Goal: Task Accomplishment & Management: Use online tool/utility

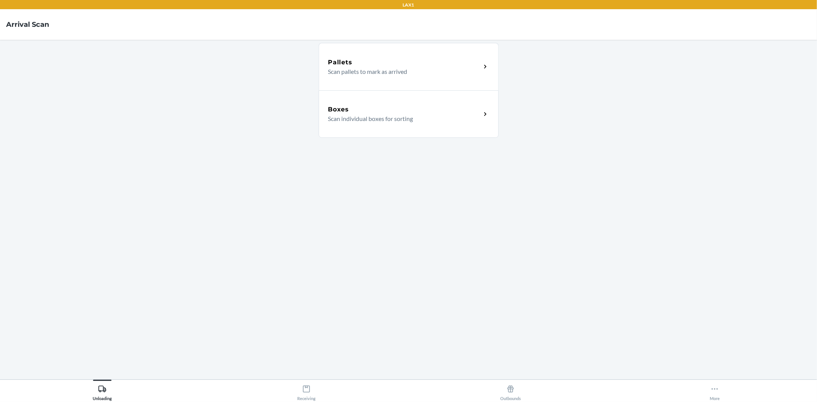
click at [399, 124] on div "Boxes Scan individual boxes for sorting" at bounding box center [409, 113] width 180 height 47
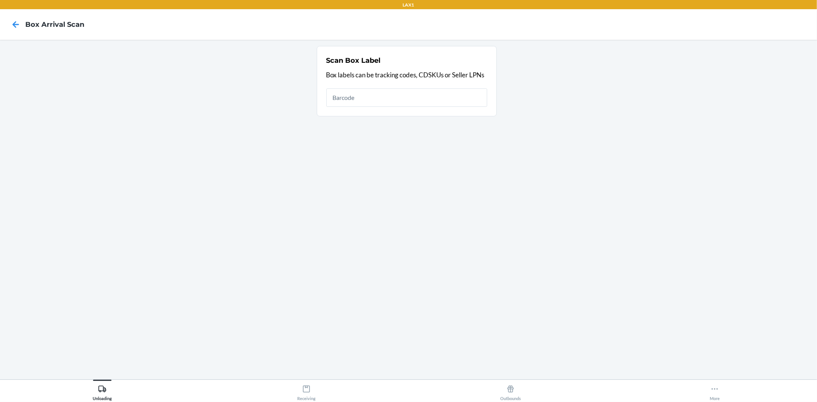
click at [410, 99] on input "text" at bounding box center [406, 97] width 161 height 18
type input "4779051870950"
click at [322, 400] on div "LAX1 Box Arrival Scan Scan Box Label Box labels can be tracking codes, CDSKUs o…" at bounding box center [408, 201] width 817 height 402
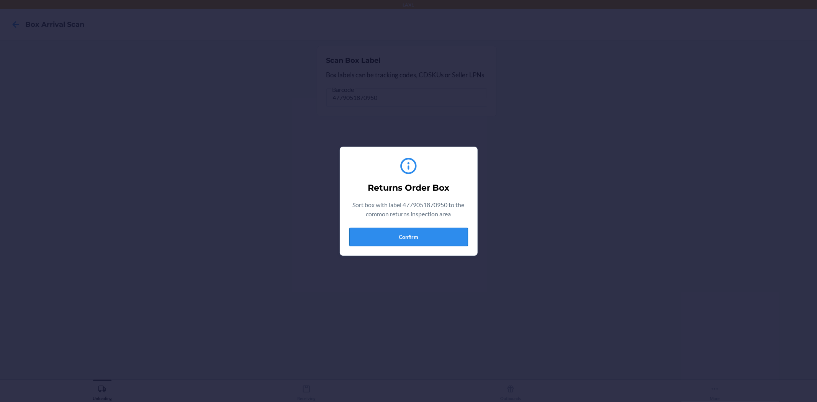
click at [368, 230] on button "Confirm" at bounding box center [408, 237] width 119 height 18
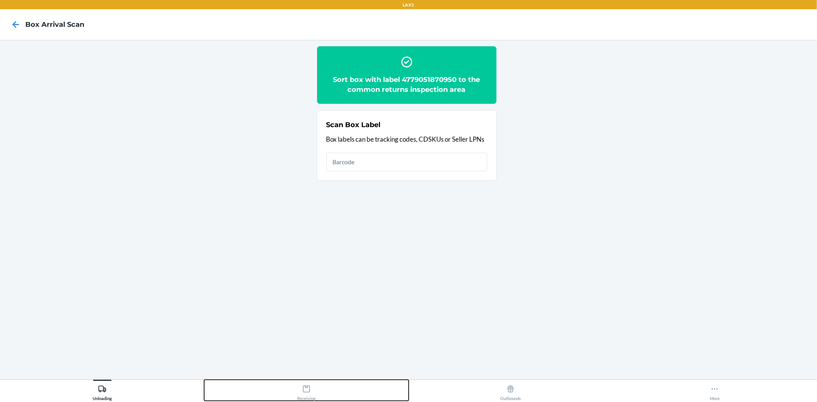
click at [316, 389] on button "Receiving" at bounding box center [306, 390] width 204 height 21
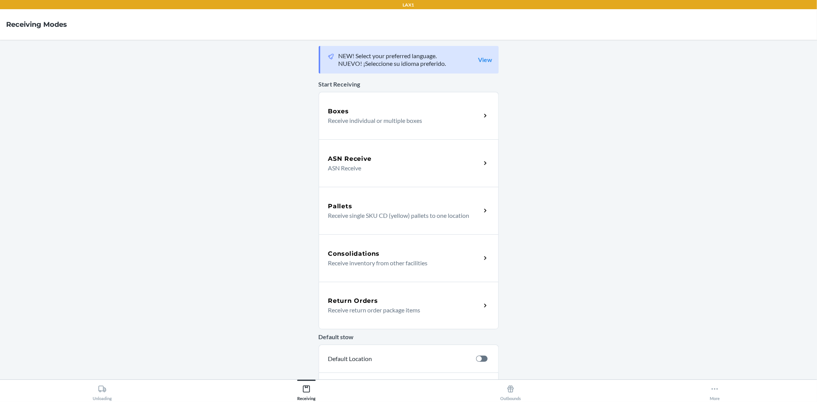
drag, startPoint x: 346, startPoint y: 301, endPoint x: 347, endPoint y: 290, distance: 11.2
click at [346, 301] on h5 "Return Orders" at bounding box center [353, 300] width 50 height 9
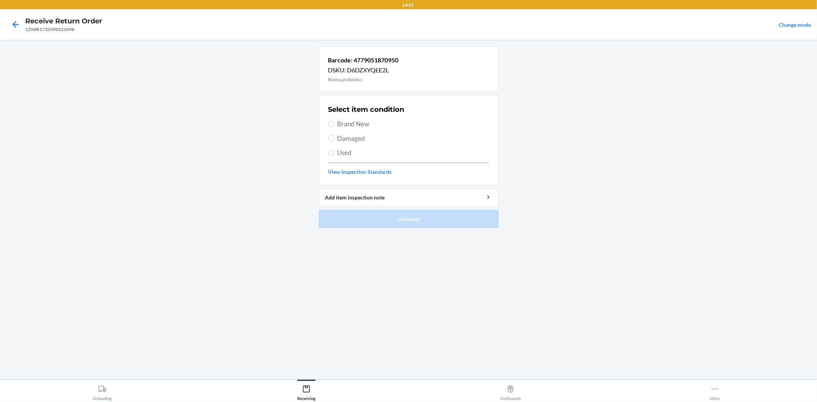
click at [353, 119] on span "Brand New" at bounding box center [413, 124] width 152 height 10
click at [334, 121] on input "Brand New" at bounding box center [331, 124] width 6 height 6
radio input "true"
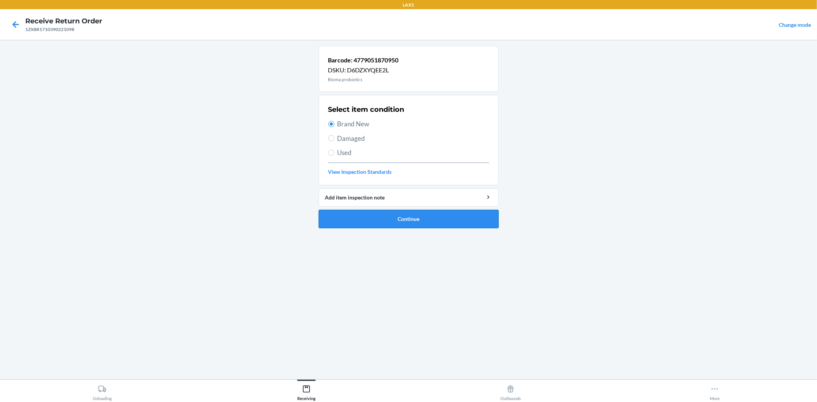
click at [431, 211] on button "Continue" at bounding box center [409, 219] width 180 height 18
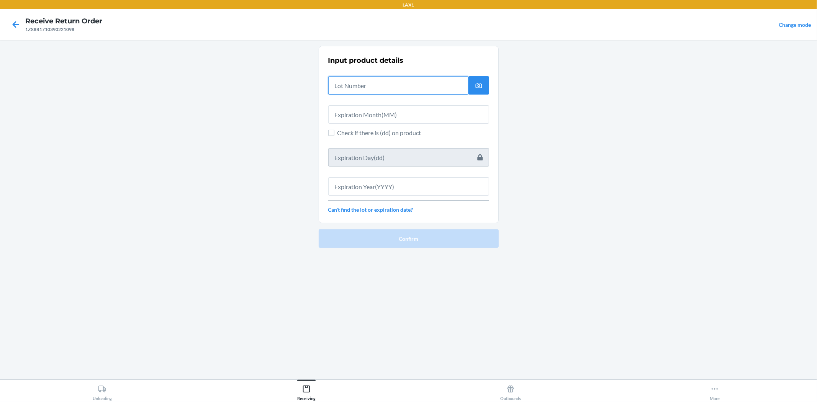
click at [347, 78] on input "text" at bounding box center [398, 85] width 140 height 18
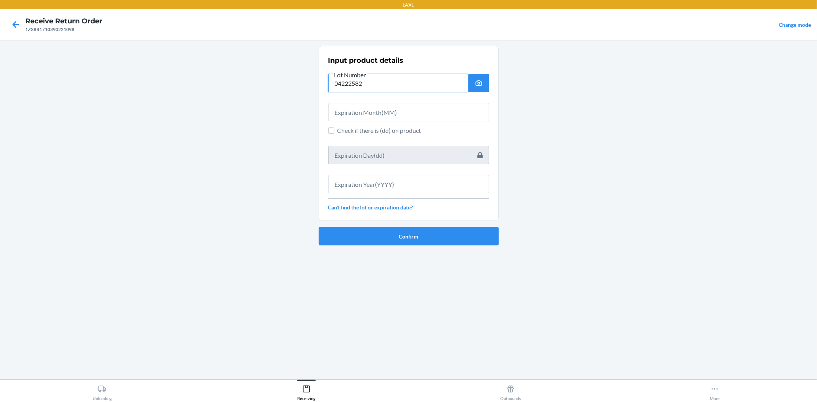
type input "04222582"
click at [395, 109] on input "text" at bounding box center [408, 112] width 161 height 18
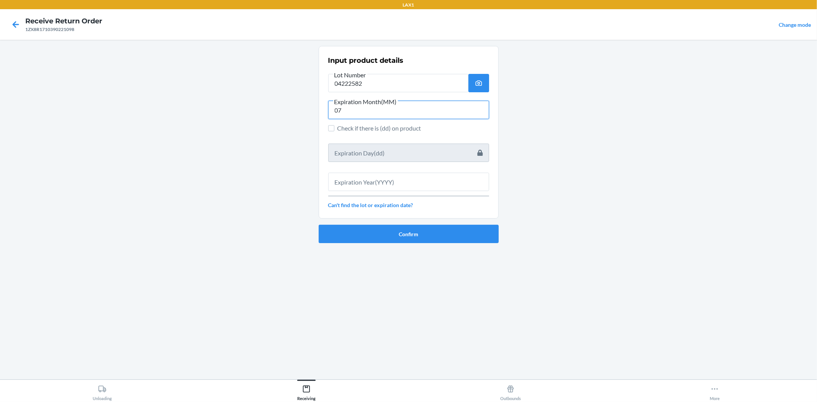
type input "07"
click at [416, 178] on input "text" at bounding box center [408, 182] width 161 height 18
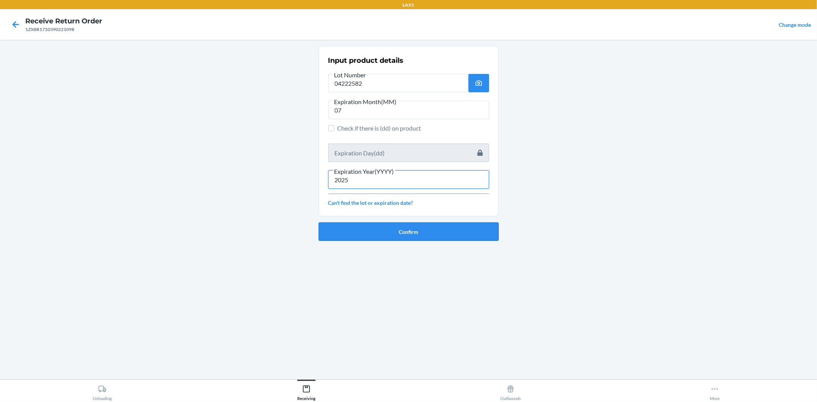
type input "2025"
click at [415, 236] on button "Confirm" at bounding box center [409, 231] width 180 height 18
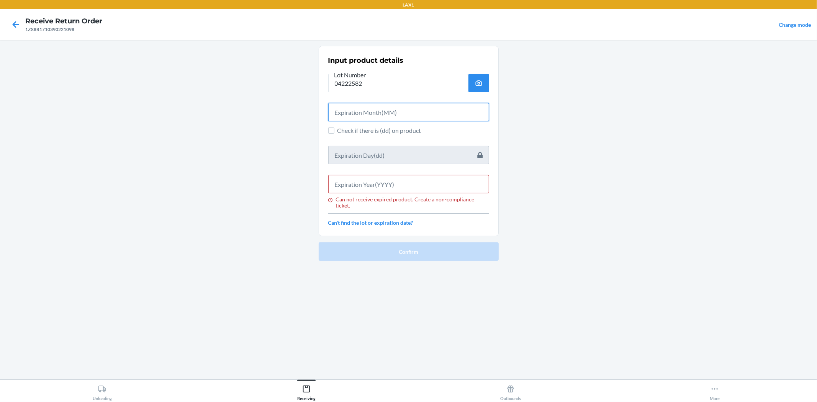
click at [387, 118] on input "text" at bounding box center [408, 112] width 161 height 18
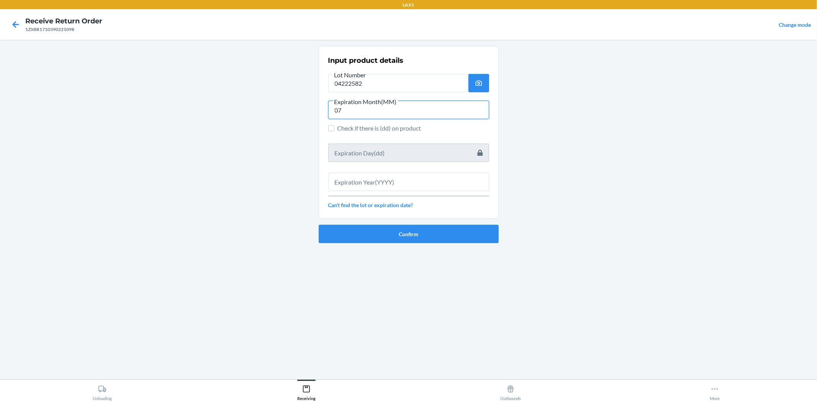
type input "07"
click at [405, 181] on input "text" at bounding box center [408, 182] width 161 height 18
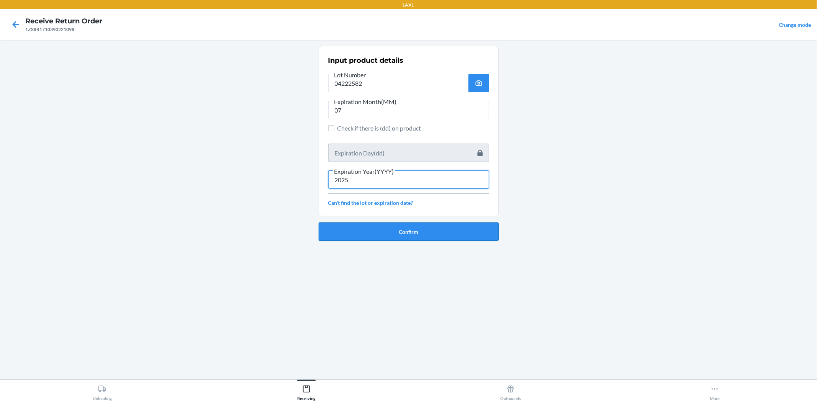
type input "2025"
click at [405, 230] on button "Confirm" at bounding box center [409, 231] width 180 height 18
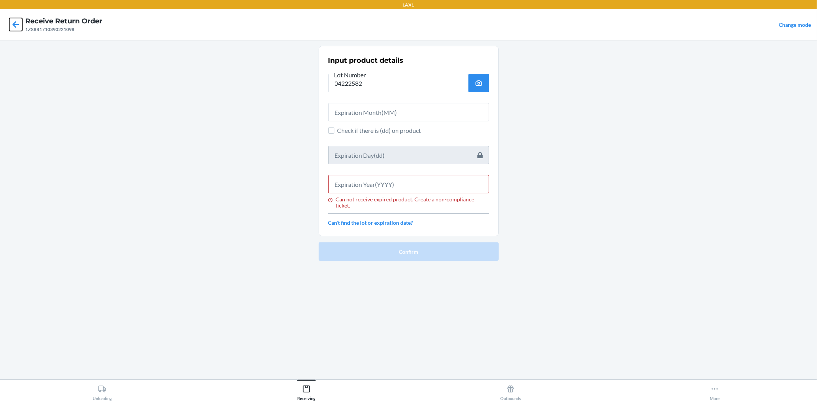
click at [13, 25] on icon at bounding box center [15, 24] width 13 height 13
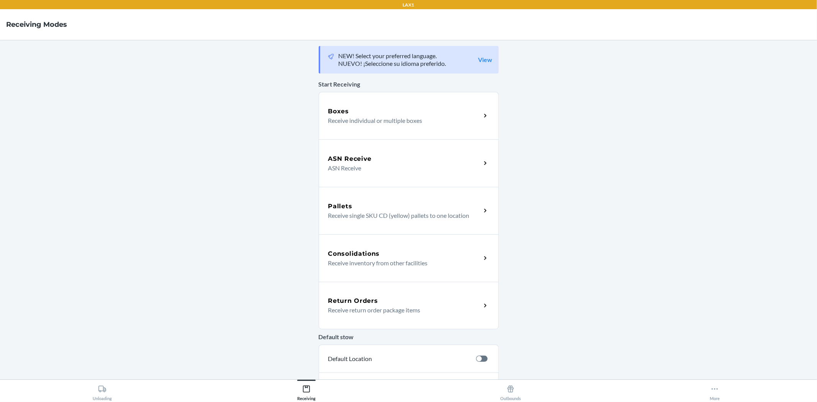
click at [363, 300] on h5 "Return Orders" at bounding box center [353, 300] width 50 height 9
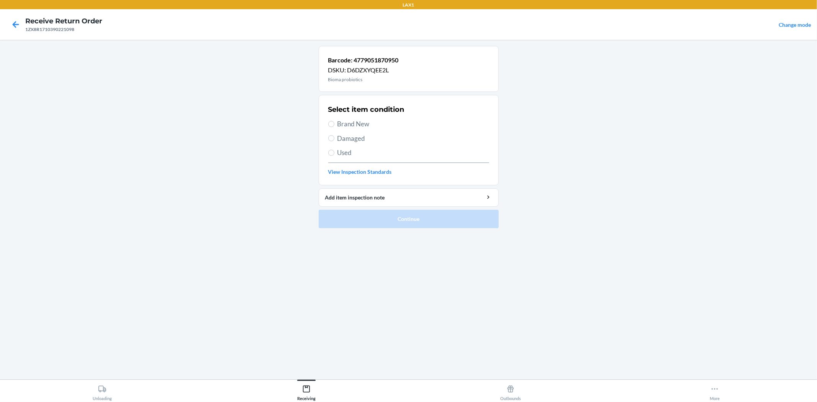
click at [360, 143] on span "Damaged" at bounding box center [413, 139] width 152 height 10
click at [334, 141] on input "Damaged" at bounding box center [331, 138] width 6 height 6
radio input "true"
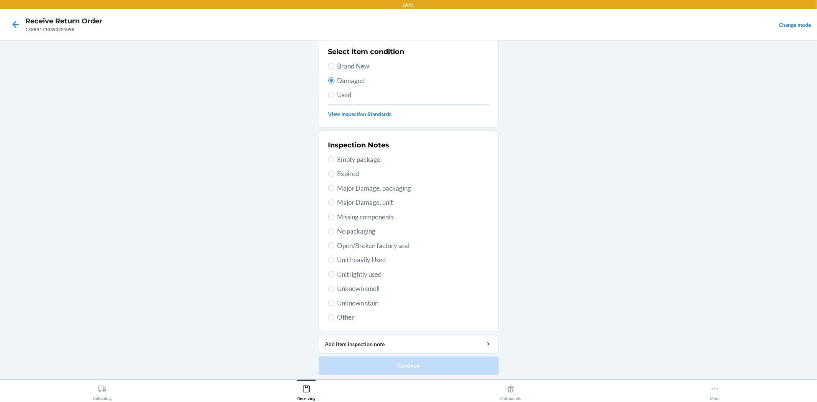
scroll to position [59, 0]
click at [345, 171] on span "Expired" at bounding box center [413, 173] width 152 height 10
click at [334, 171] on input "Expired" at bounding box center [331, 173] width 6 height 6
radio input "true"
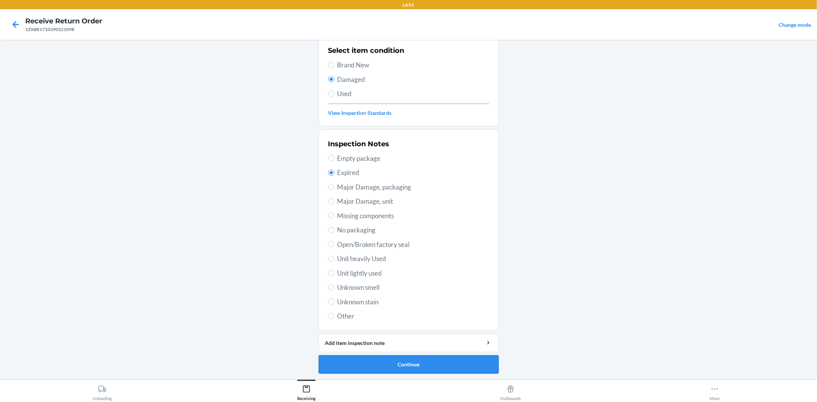
click at [423, 364] on button "Continue" at bounding box center [409, 364] width 180 height 18
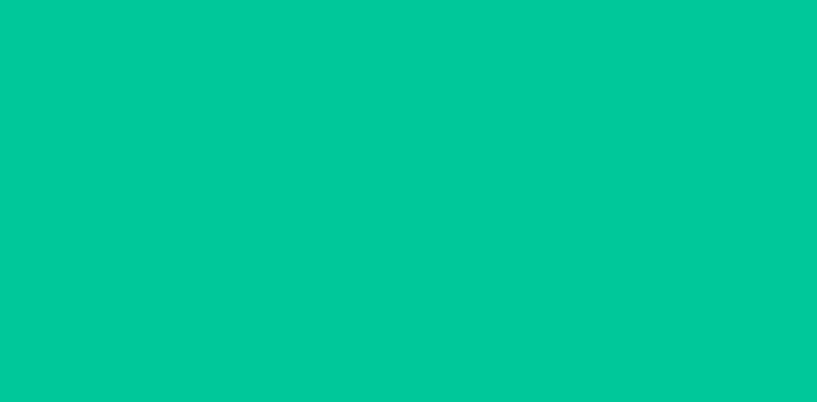
scroll to position [0, 0]
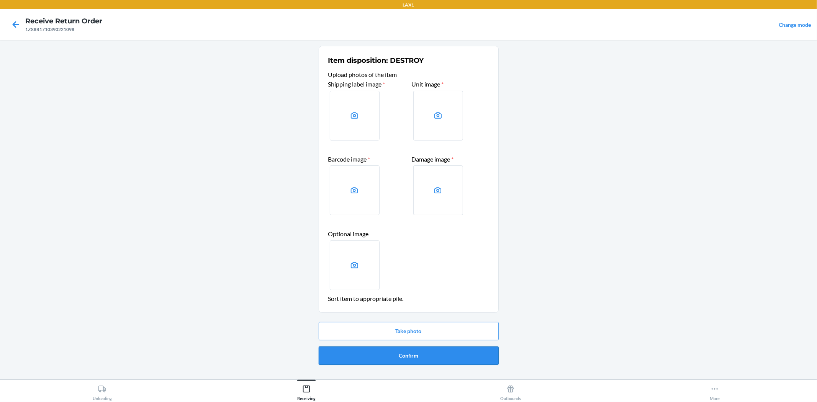
click at [418, 353] on button "Confirm" at bounding box center [409, 355] width 180 height 18
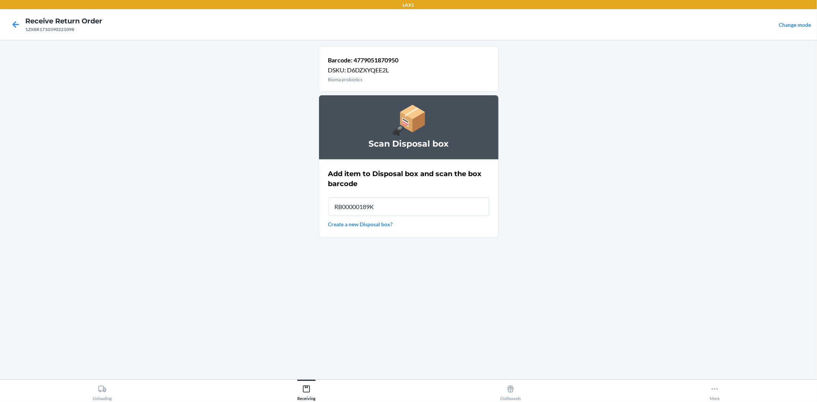
type input "RB00000189K"
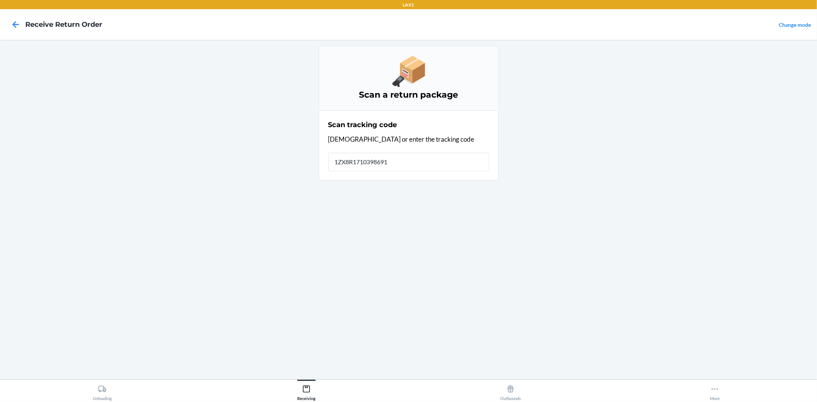
type input "1ZX8R17103986910"
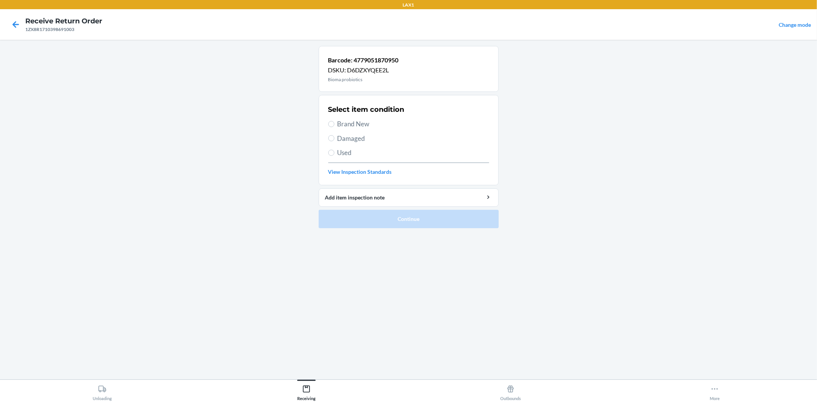
click at [339, 123] on span "Brand New" at bounding box center [413, 124] width 152 height 10
click at [334, 123] on input "Brand New" at bounding box center [331, 124] width 6 height 6
radio input "true"
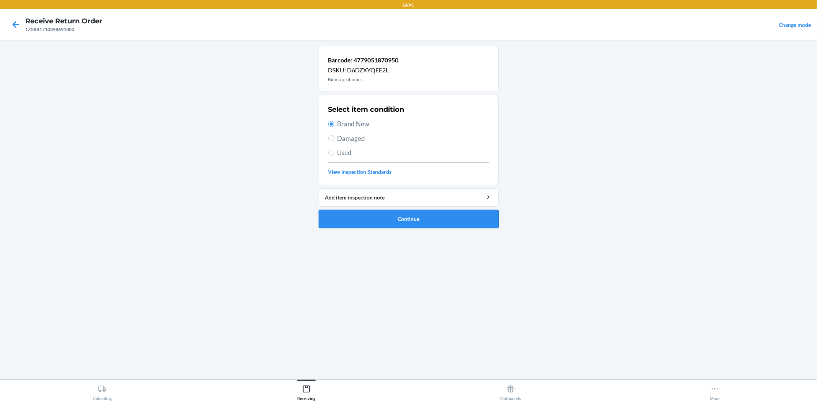
click at [383, 214] on button "Continue" at bounding box center [409, 219] width 180 height 18
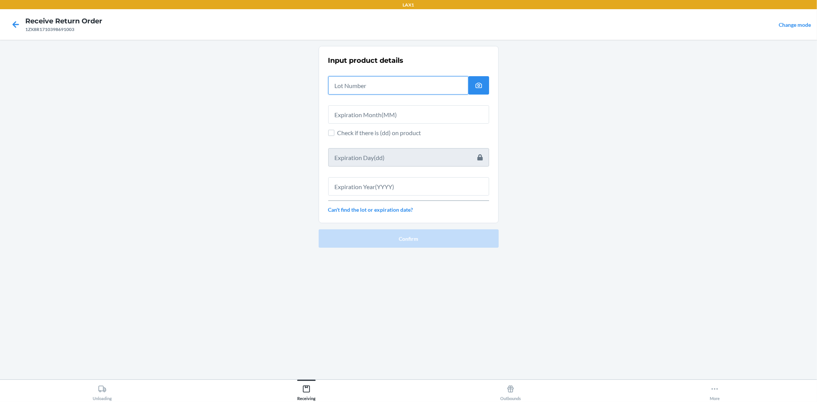
click at [370, 78] on input "text" at bounding box center [398, 85] width 140 height 18
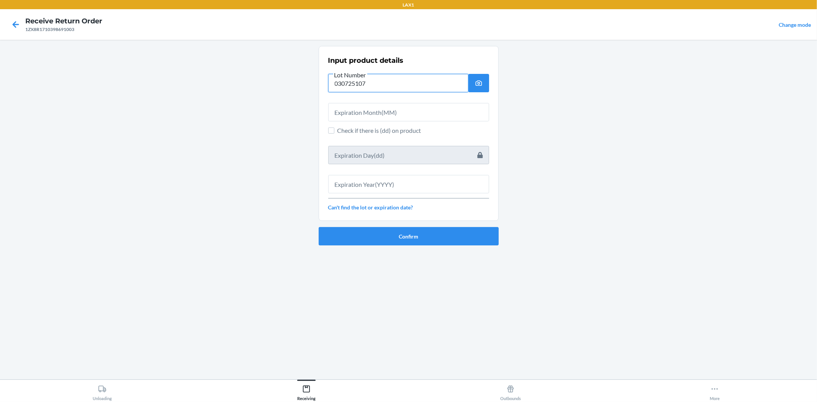
type input "030725107"
click at [365, 107] on input "text" at bounding box center [408, 112] width 161 height 18
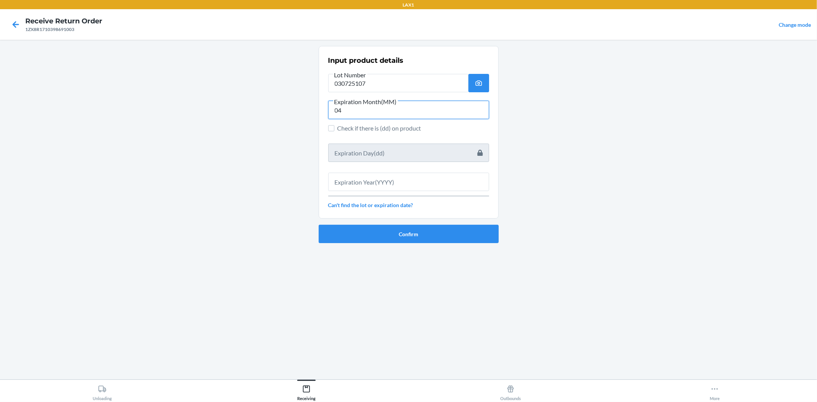
type input "04"
click at [397, 178] on input "text" at bounding box center [408, 182] width 161 height 18
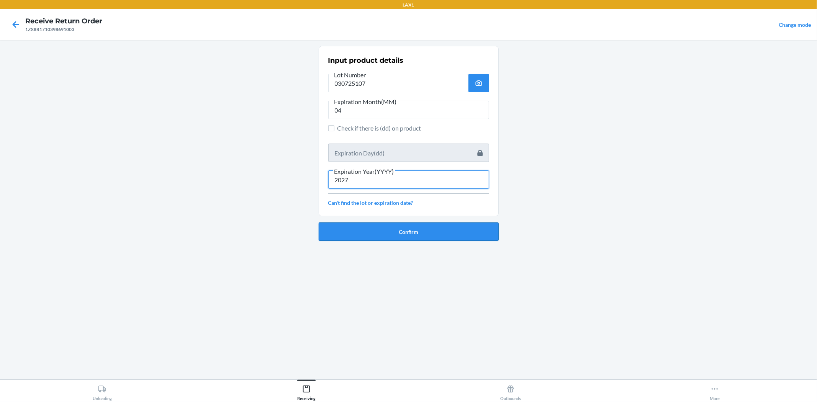
type input "2027"
click at [408, 227] on button "Confirm" at bounding box center [409, 231] width 180 height 18
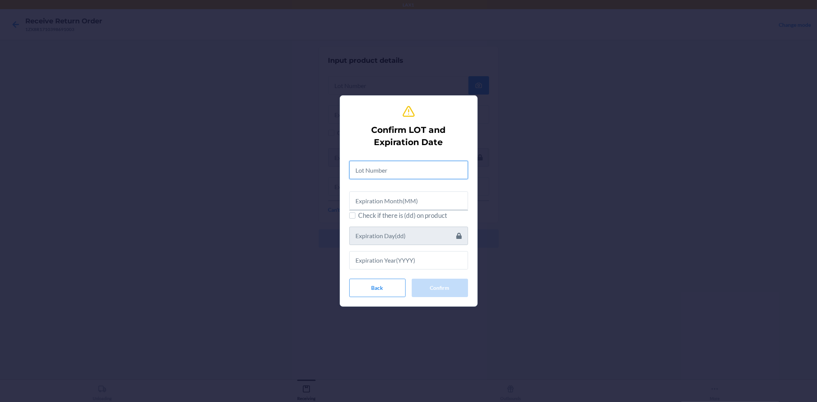
click at [383, 177] on input "text" at bounding box center [408, 170] width 119 height 18
type input "030725107"
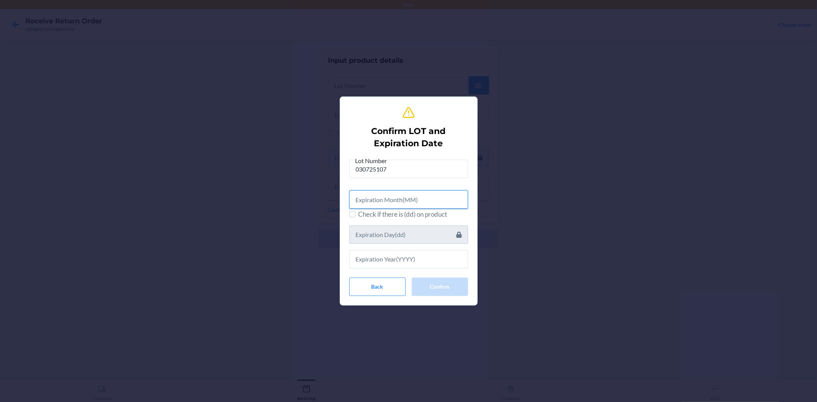
click at [402, 205] on input "text" at bounding box center [408, 199] width 119 height 18
type input "04"
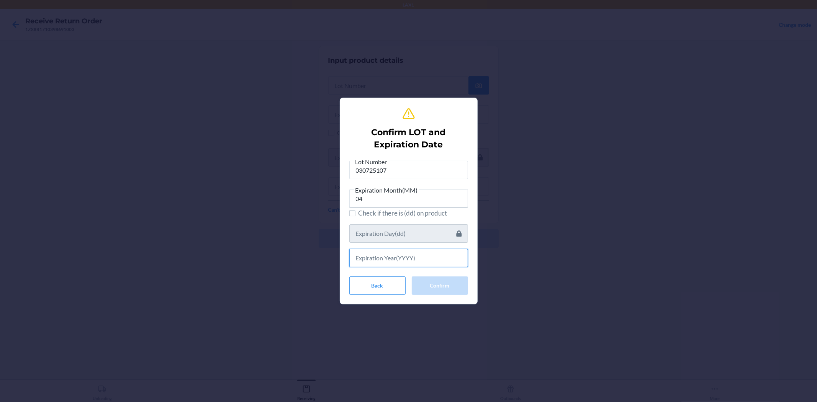
drag, startPoint x: 407, startPoint y: 261, endPoint x: 405, endPoint y: 276, distance: 14.3
click at [406, 273] on div "Lot Number 030725107 Expiration Month(MM) 04 Check if there is (dd) on product …" at bounding box center [408, 226] width 119 height 138
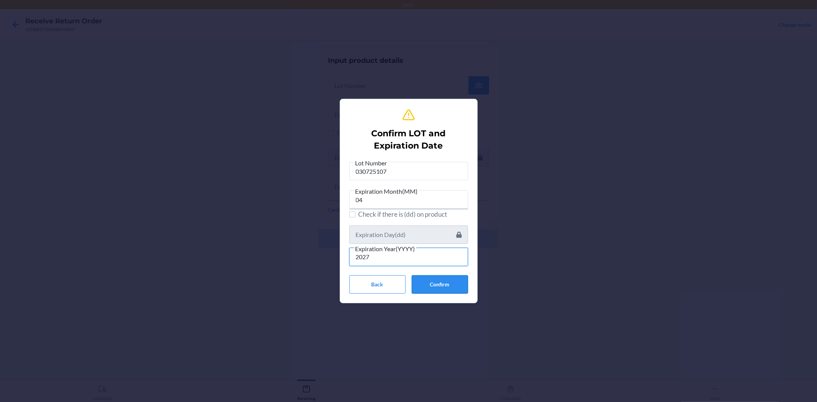
type input "2027"
click at [439, 281] on button "Confirm" at bounding box center [440, 284] width 56 height 18
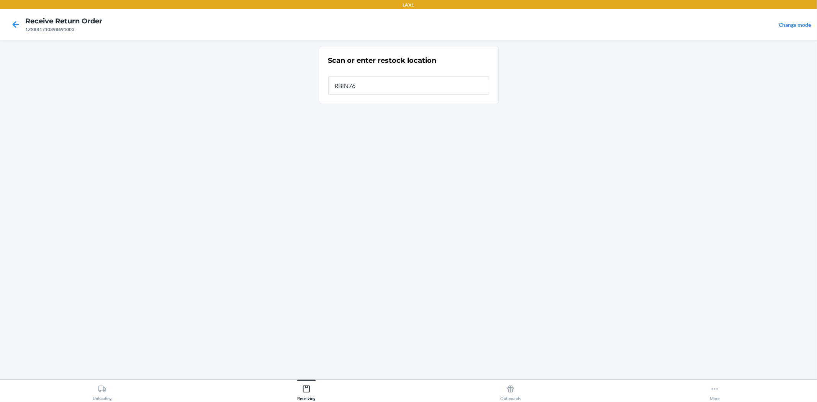
type input "RBIN760"
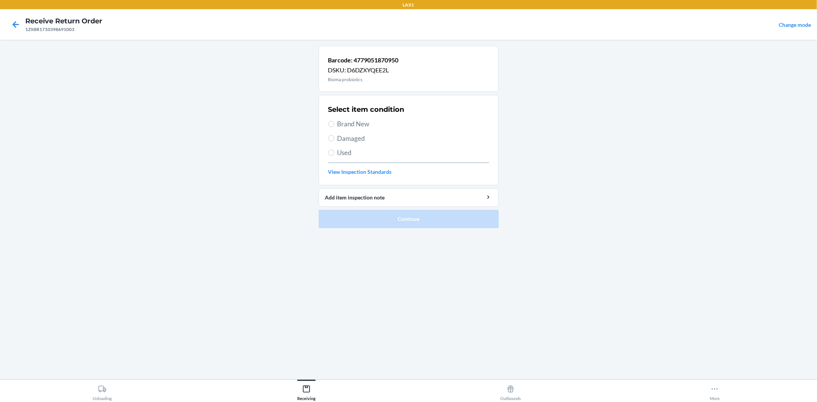
click at [343, 124] on span "Brand New" at bounding box center [413, 124] width 152 height 10
click at [334, 124] on input "Brand New" at bounding box center [331, 124] width 6 height 6
radio input "true"
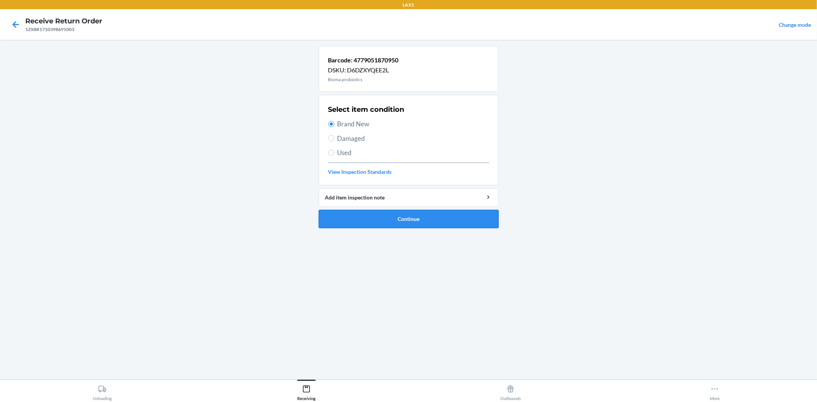
click at [366, 214] on button "Continue" at bounding box center [409, 219] width 180 height 18
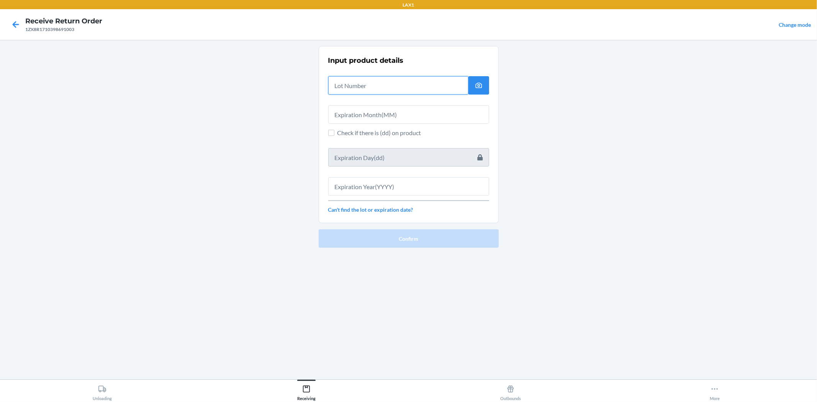
click at [354, 81] on input "text" at bounding box center [398, 85] width 140 height 18
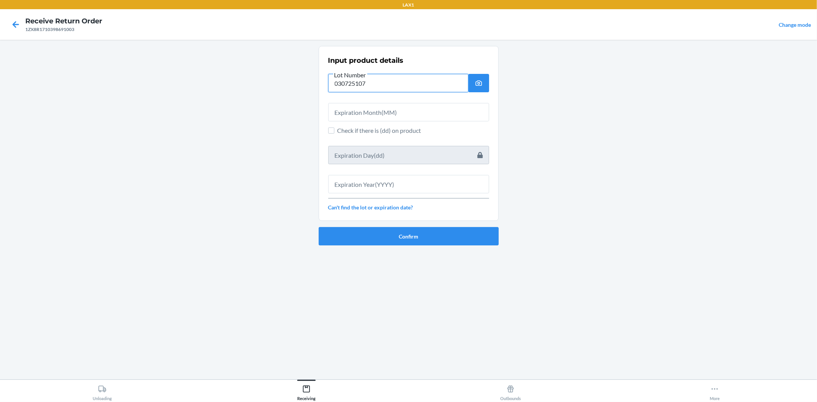
type input "030725107"
click at [409, 111] on input "text" at bounding box center [408, 112] width 161 height 18
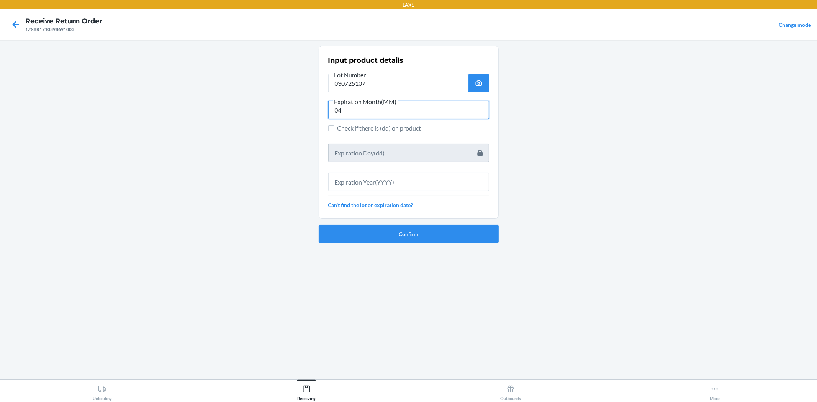
type input "04"
click at [412, 178] on input "text" at bounding box center [408, 182] width 161 height 18
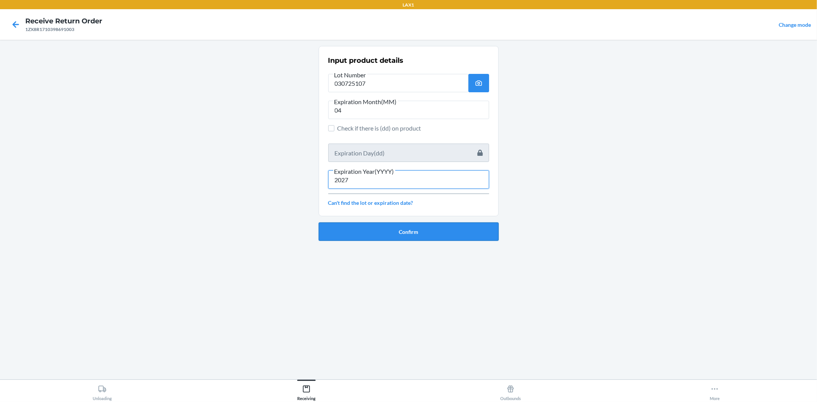
type input "2027"
click at [393, 228] on button "Confirm" at bounding box center [409, 231] width 180 height 18
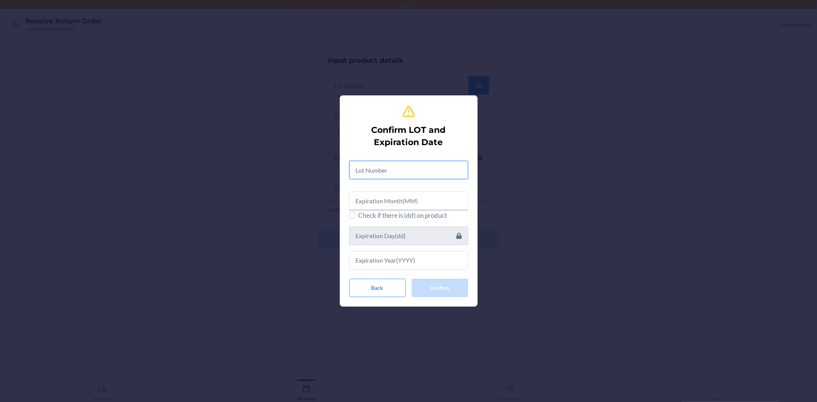
click at [383, 173] on input "text" at bounding box center [408, 170] width 119 height 18
type input "030725107"
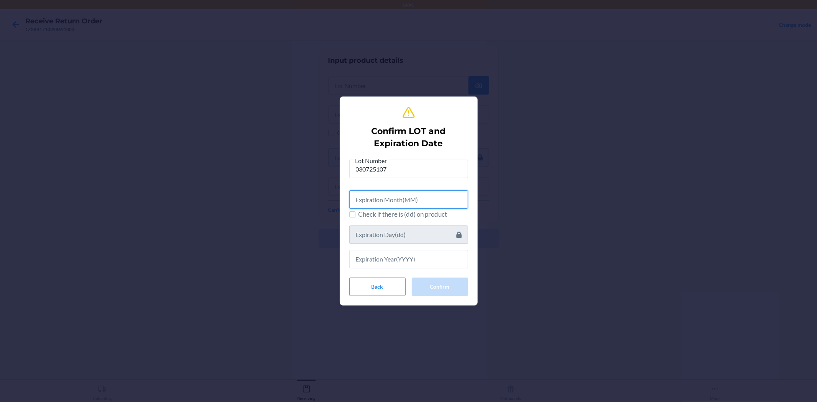
click at [399, 201] on input "text" at bounding box center [408, 199] width 119 height 18
type input "04"
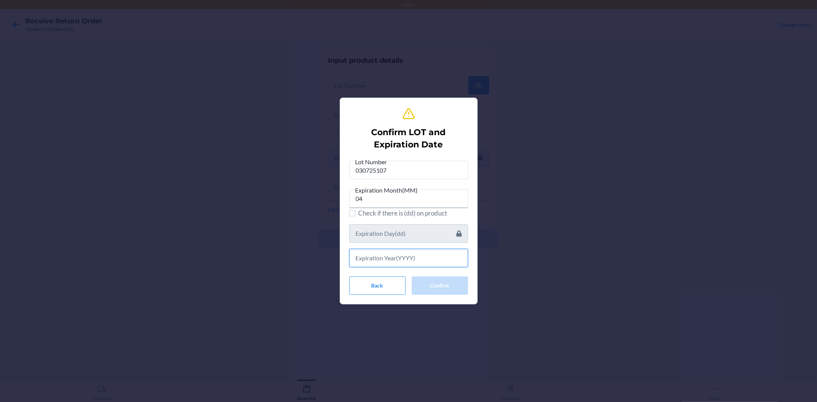
click at [421, 256] on input "text" at bounding box center [408, 258] width 119 height 18
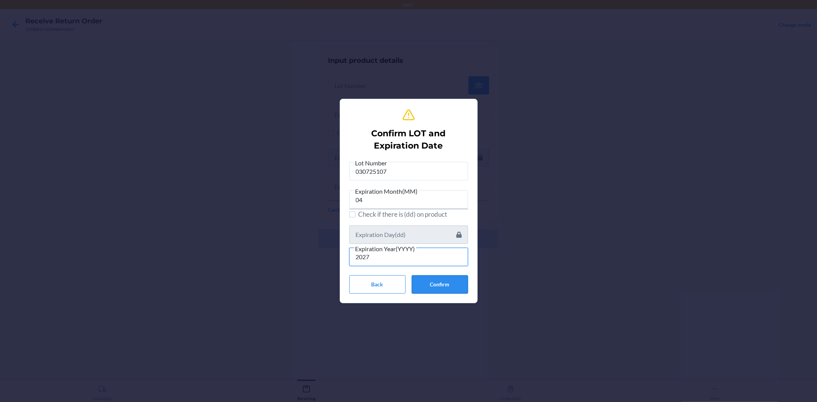
type input "2027"
click at [434, 288] on button "Confirm" at bounding box center [440, 284] width 56 height 18
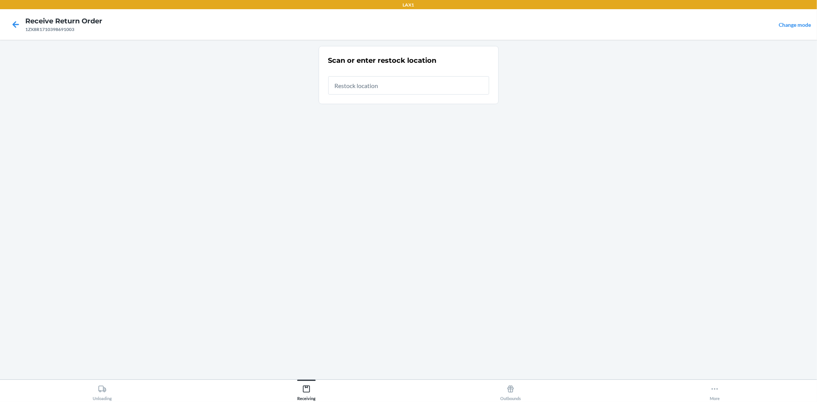
click at [374, 85] on input "text" at bounding box center [408, 85] width 161 height 18
type input "RBIN760"
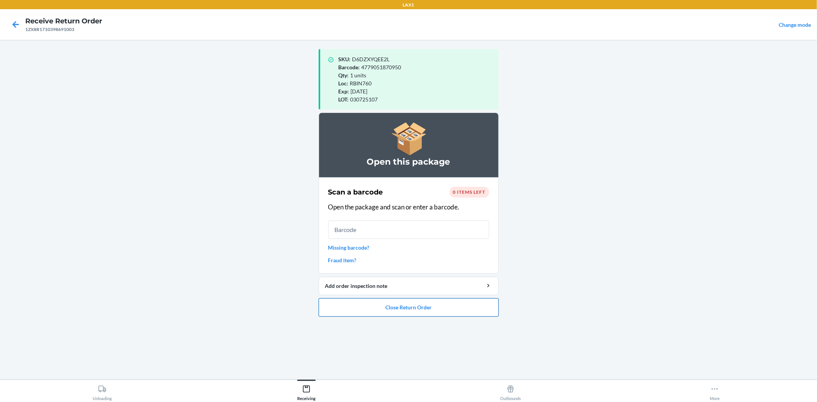
click at [462, 311] on button "Close Return Order" at bounding box center [409, 307] width 180 height 18
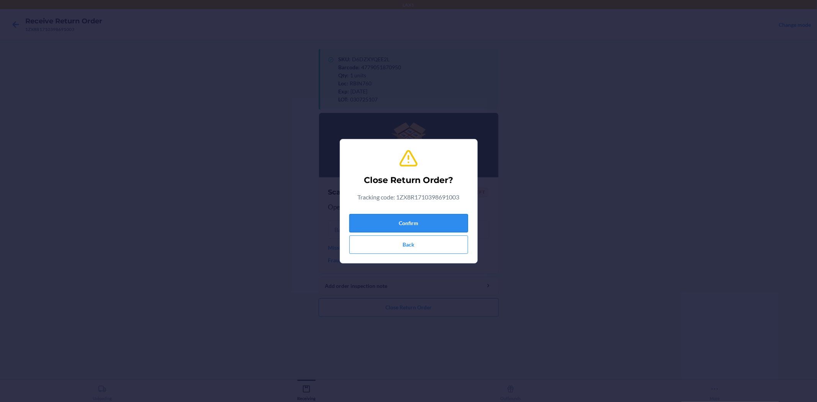
click at [434, 221] on button "Confirm" at bounding box center [408, 223] width 119 height 18
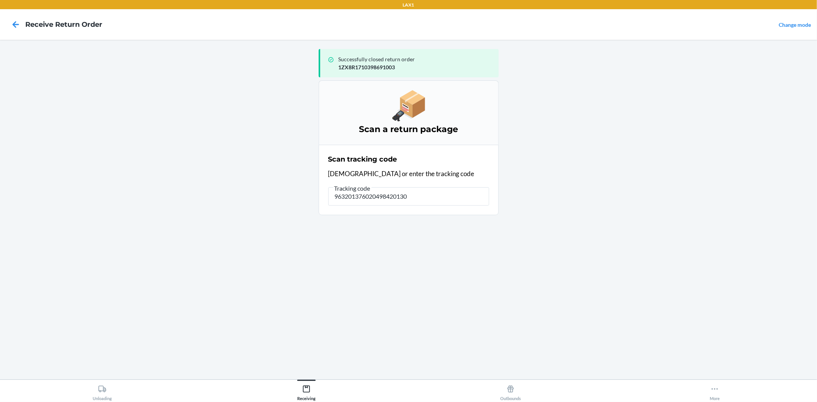
type input "9632013760204984201300"
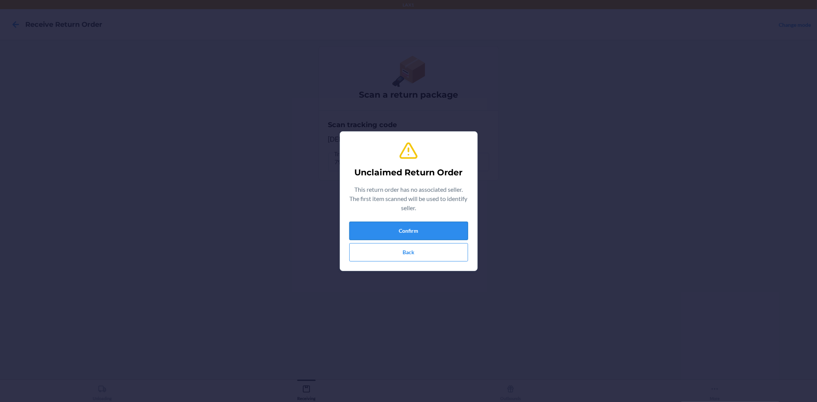
click at [412, 222] on button "Confirm" at bounding box center [408, 231] width 119 height 18
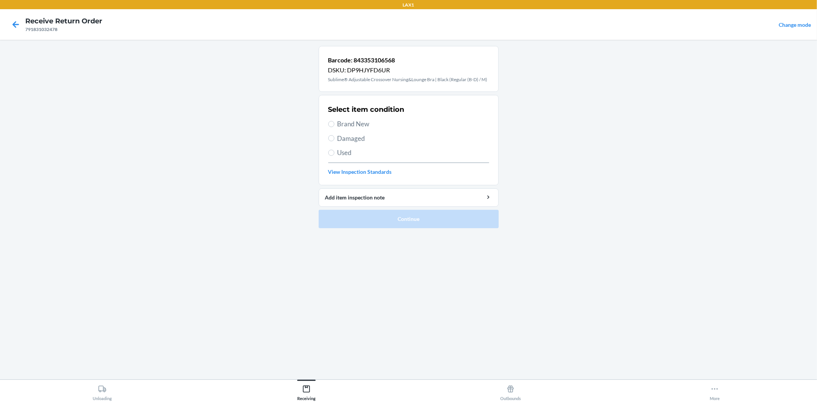
click at [359, 127] on span "Brand New" at bounding box center [413, 124] width 152 height 10
click at [334, 127] on input "Brand New" at bounding box center [331, 124] width 6 height 6
radio input "true"
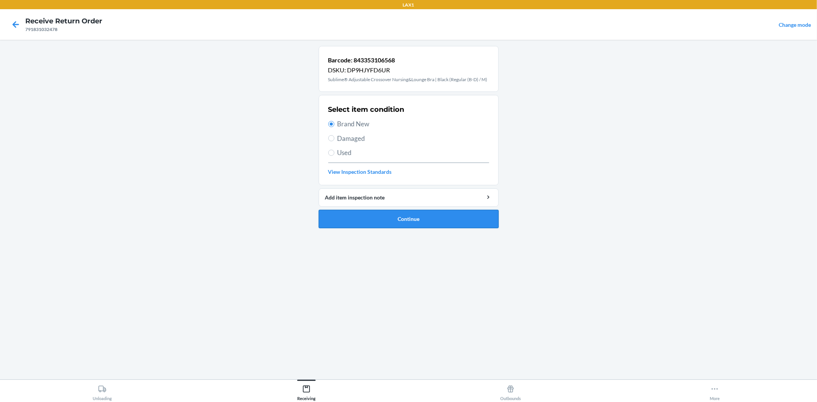
click at [405, 223] on button "Continue" at bounding box center [409, 219] width 180 height 18
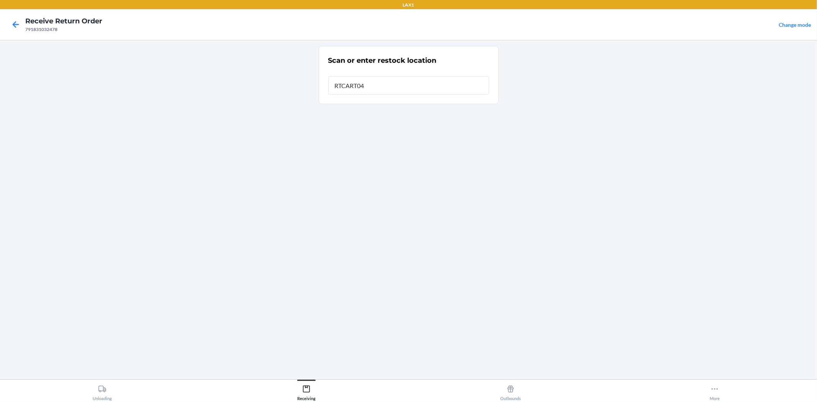
type input "RTCART043"
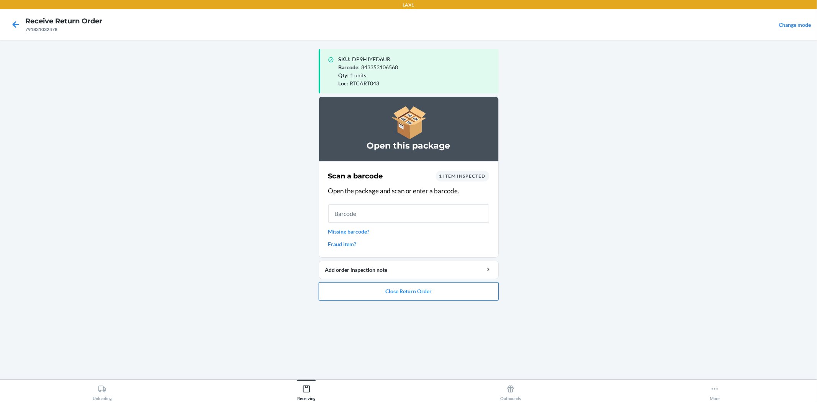
click at [431, 291] on button "Close Return Order" at bounding box center [409, 291] width 180 height 18
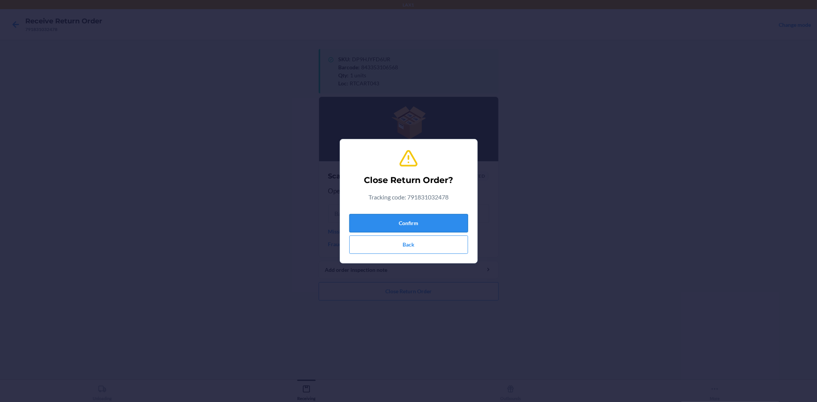
click at [396, 218] on button "Confirm" at bounding box center [408, 223] width 119 height 18
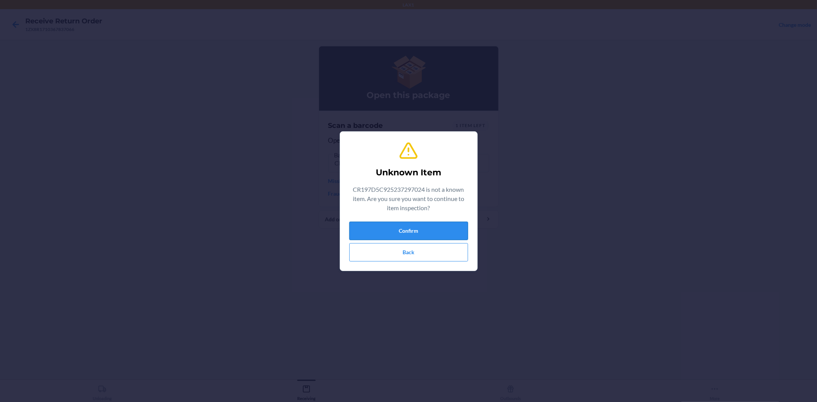
click at [377, 227] on button "Confirm" at bounding box center [408, 231] width 119 height 18
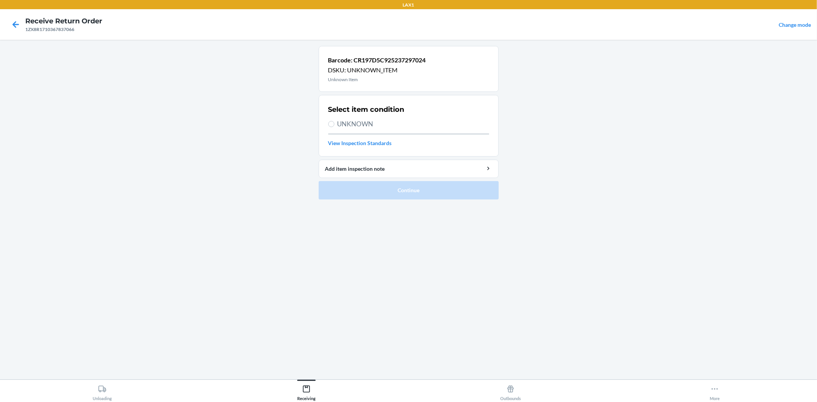
click at [341, 125] on span "UNKNOWN" at bounding box center [413, 124] width 152 height 10
click at [334, 125] on input "UNKNOWN" at bounding box center [331, 124] width 6 height 6
radio input "true"
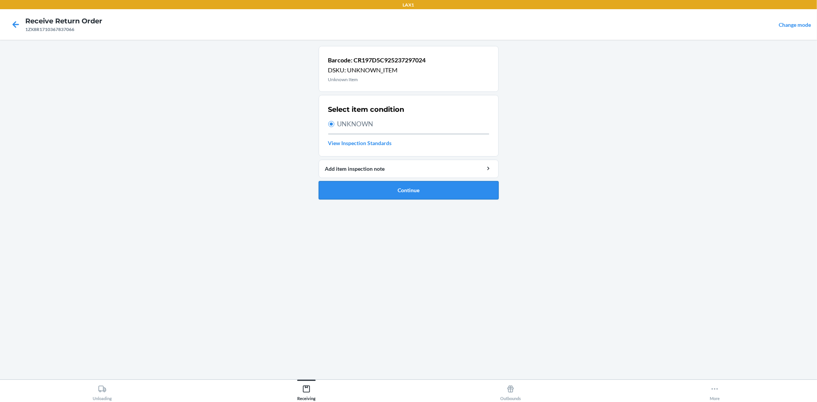
click at [377, 185] on button "Continue" at bounding box center [409, 190] width 180 height 18
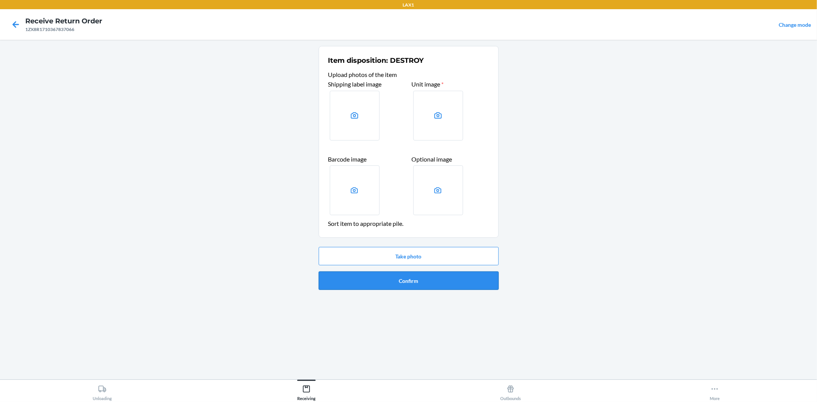
click at [407, 280] on button "Confirm" at bounding box center [409, 280] width 180 height 18
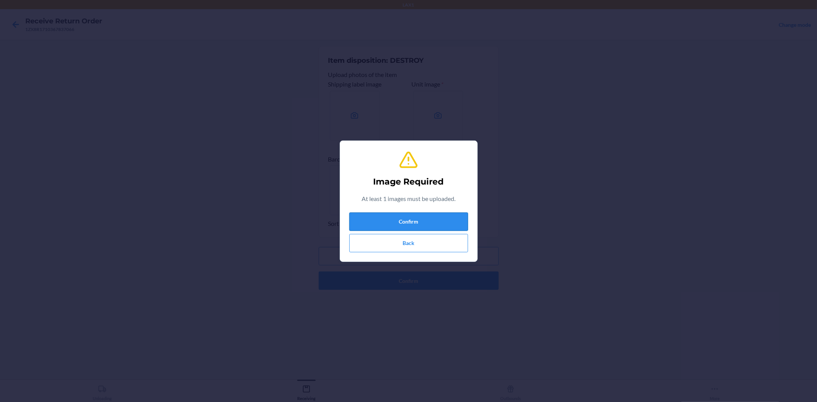
click at [393, 223] on button "Confirm" at bounding box center [408, 221] width 119 height 18
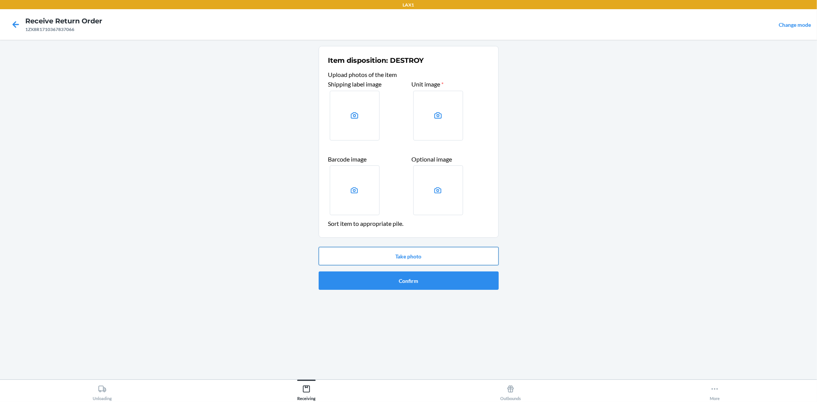
click at [435, 258] on button "Take photo" at bounding box center [409, 256] width 180 height 18
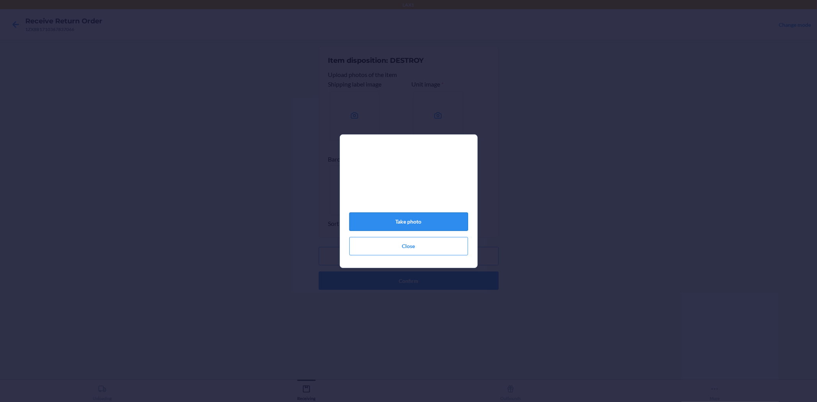
click at [430, 226] on button "Take photo" at bounding box center [408, 221] width 119 height 18
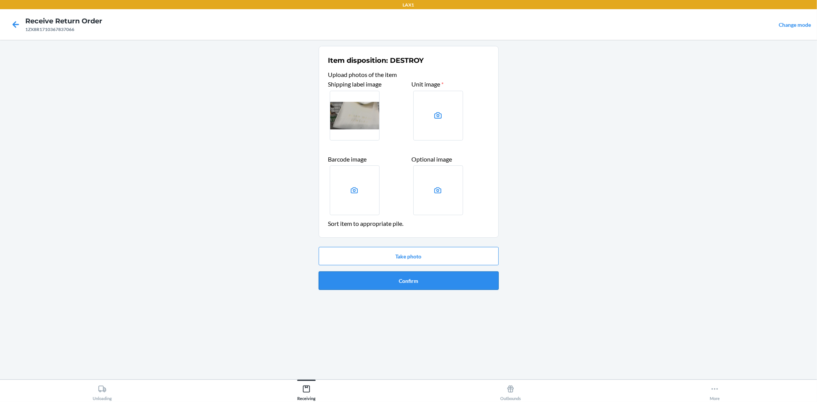
click at [421, 286] on button "Confirm" at bounding box center [409, 280] width 180 height 18
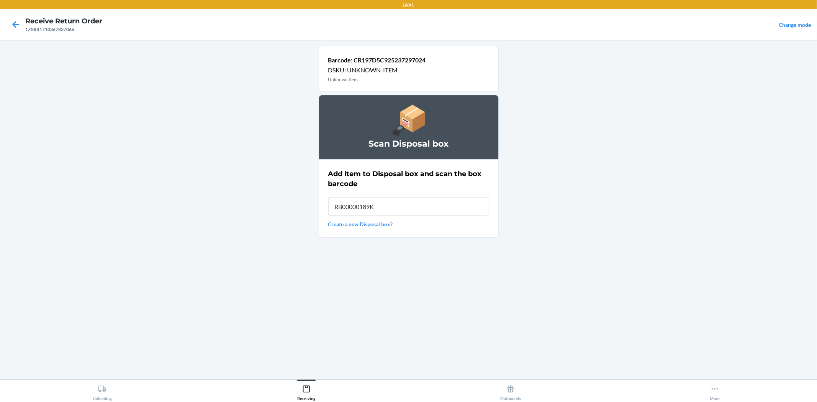
type input "RB00000189K"
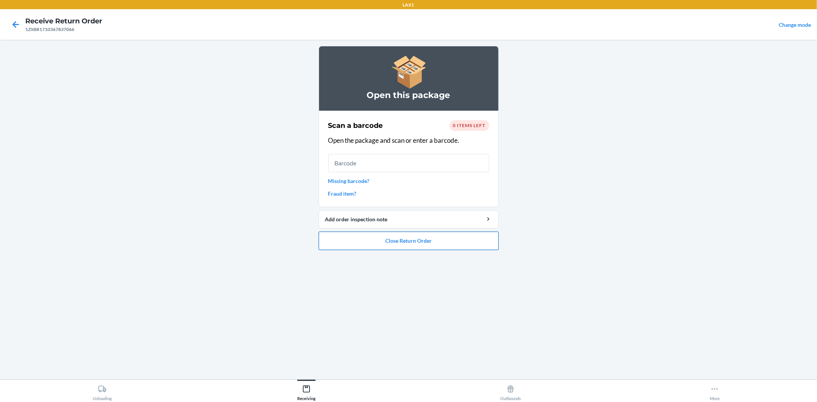
click at [444, 249] on button "Close Return Order" at bounding box center [409, 241] width 180 height 18
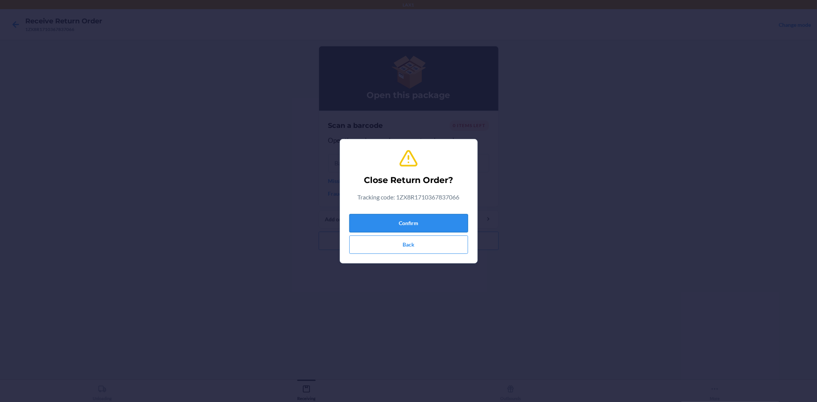
click at [424, 219] on button "Confirm" at bounding box center [408, 223] width 119 height 18
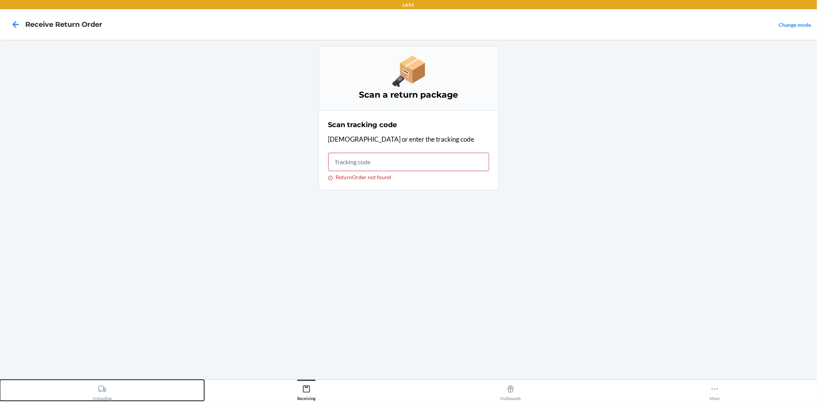
click at [118, 399] on button "Unloading" at bounding box center [102, 390] width 204 height 21
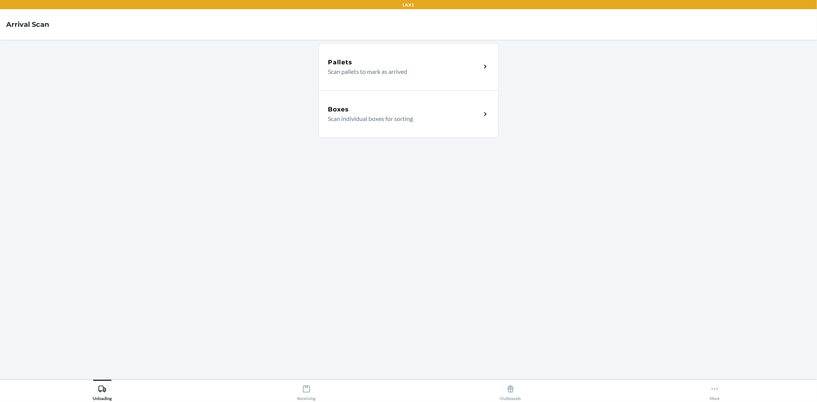
click at [338, 118] on p "Scan individual boxes for sorting" at bounding box center [401, 118] width 147 height 9
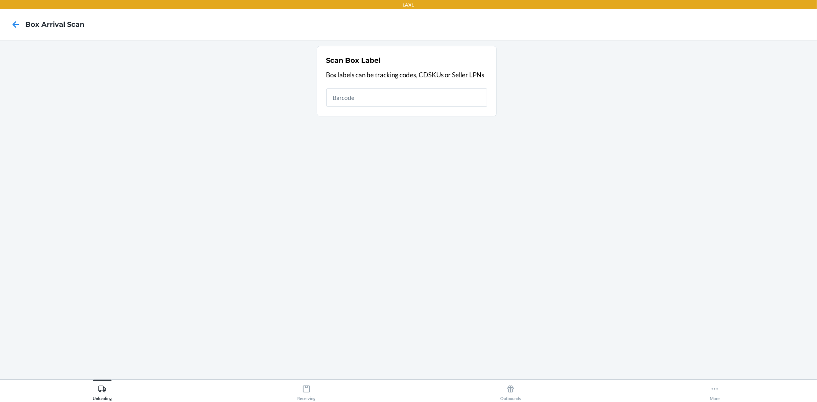
click at [350, 96] on input "text" at bounding box center [406, 97] width 161 height 18
type input "1ZR08H699037086478"
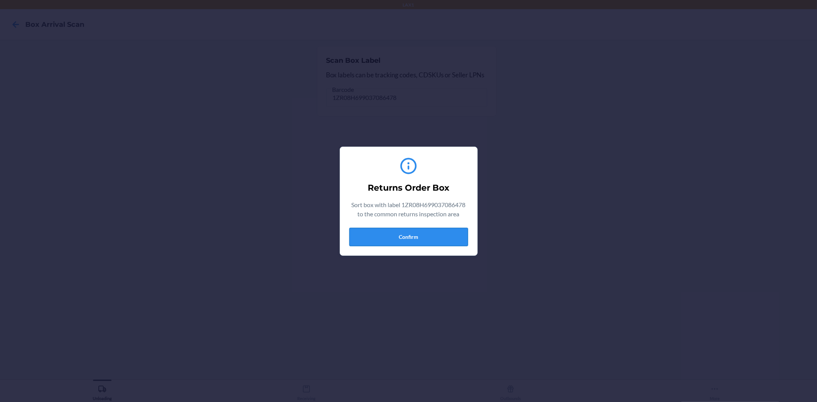
click at [405, 235] on button "Confirm" at bounding box center [408, 237] width 119 height 18
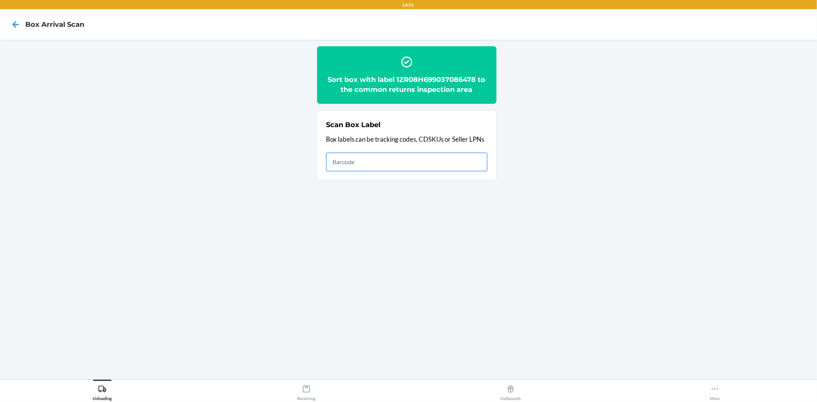
click at [369, 165] on input "text" at bounding box center [406, 162] width 161 height 18
click at [319, 391] on button "Receiving" at bounding box center [306, 390] width 204 height 21
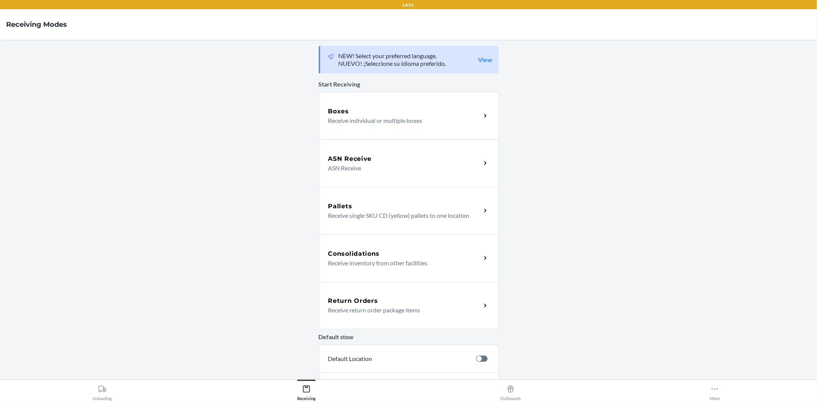
click at [382, 313] on p "Receive return order package items" at bounding box center [401, 309] width 147 height 9
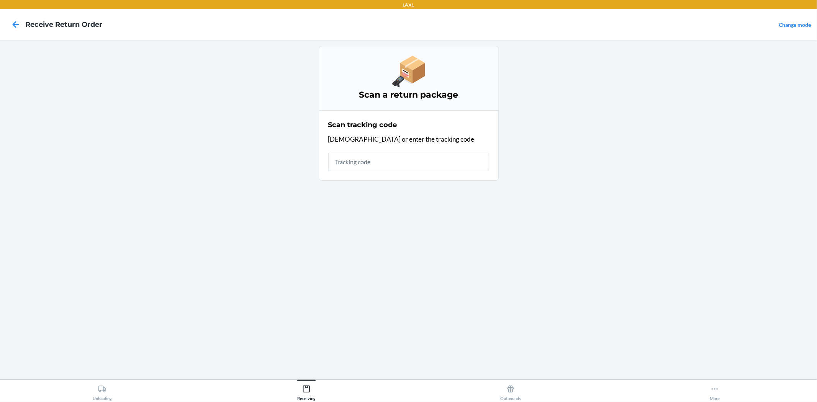
click at [357, 167] on input "text" at bounding box center [408, 162] width 161 height 18
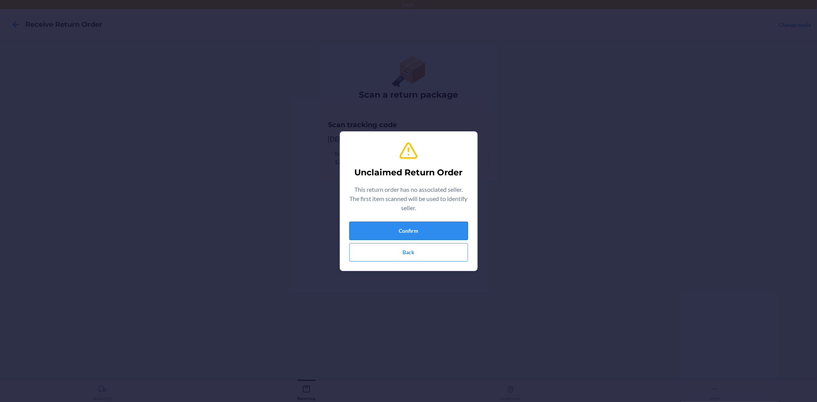
click at [380, 230] on button "Confirm" at bounding box center [408, 231] width 119 height 18
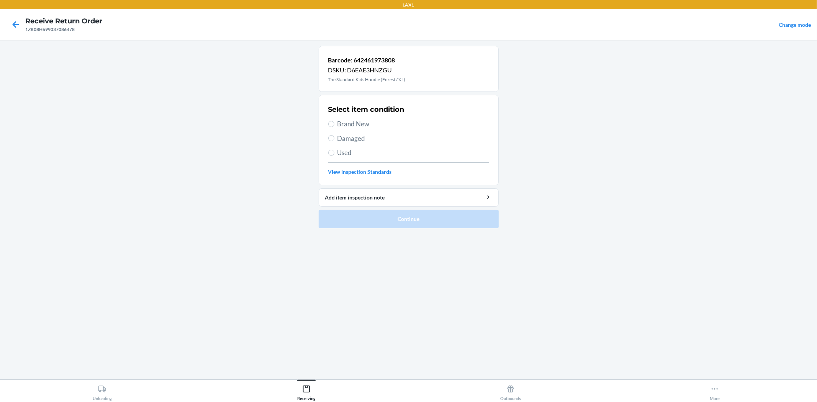
click at [357, 121] on span "Brand New" at bounding box center [413, 124] width 152 height 10
click at [334, 121] on input "Brand New" at bounding box center [331, 124] width 6 height 6
radio input "true"
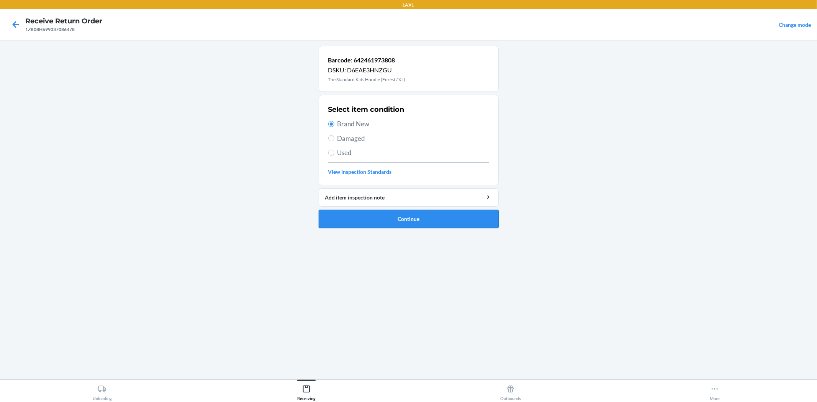
click at [385, 221] on button "Continue" at bounding box center [409, 219] width 180 height 18
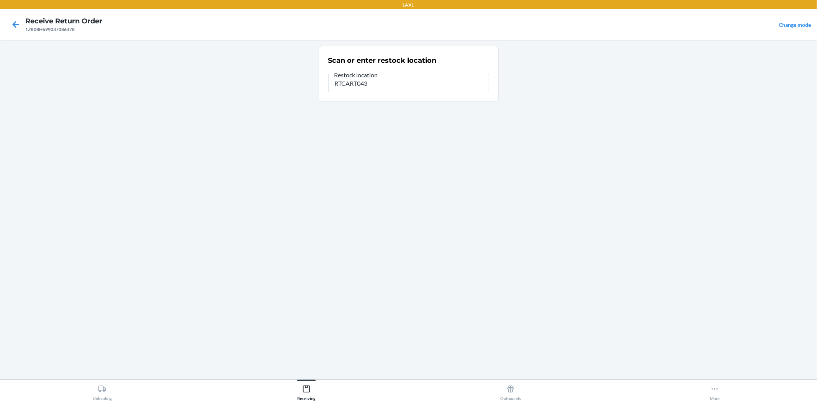
type input "RTCART043"
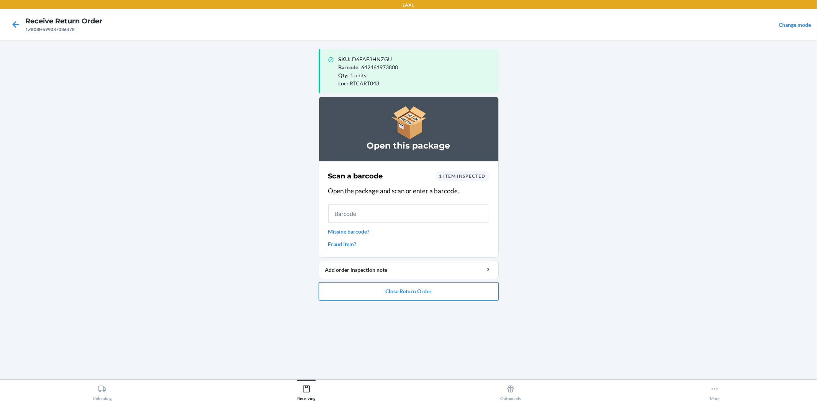
click at [369, 285] on button "Close Return Order" at bounding box center [409, 291] width 180 height 18
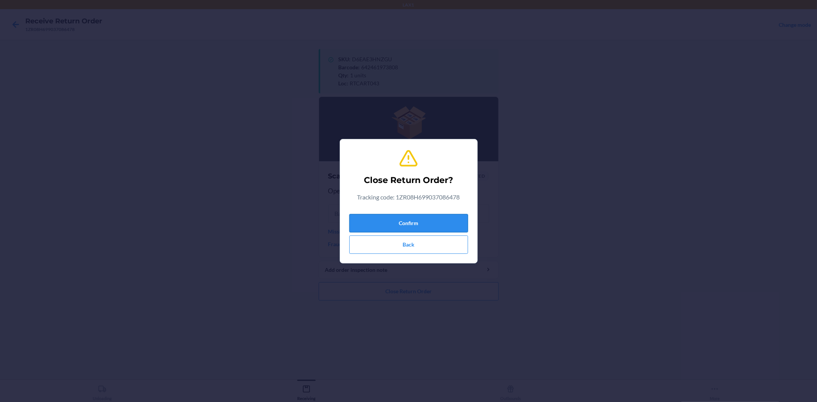
click at [357, 227] on button "Confirm" at bounding box center [408, 223] width 119 height 18
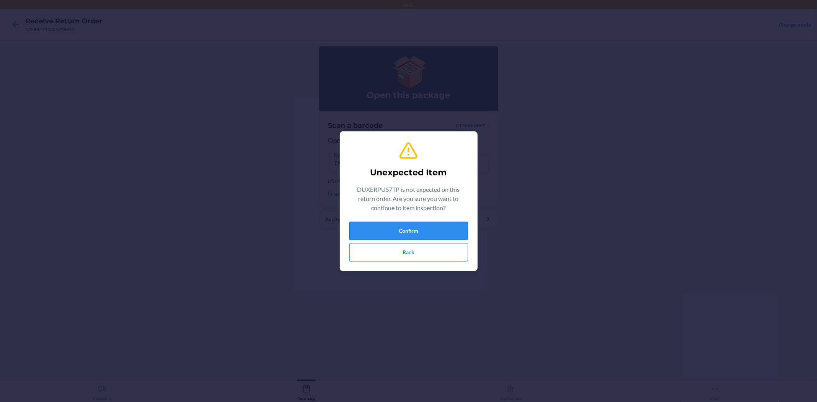
click at [424, 227] on button "Confirm" at bounding box center [408, 231] width 119 height 18
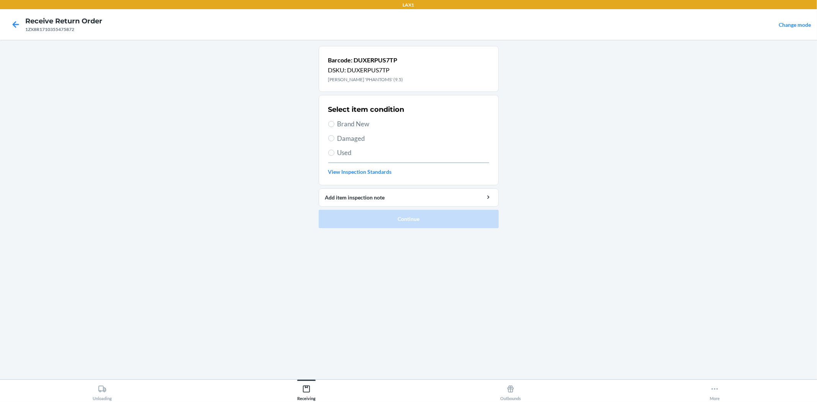
click at [359, 124] on span "Brand New" at bounding box center [413, 124] width 152 height 10
click at [334, 124] on input "Brand New" at bounding box center [331, 124] width 6 height 6
radio input "true"
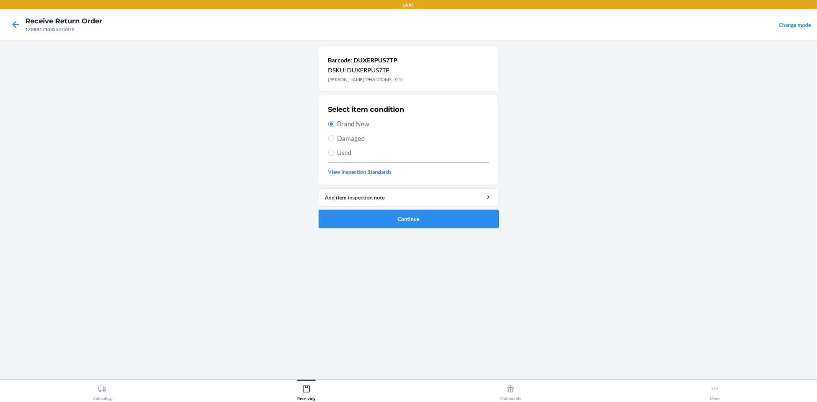
click at [400, 217] on button "Continue" at bounding box center [409, 219] width 180 height 18
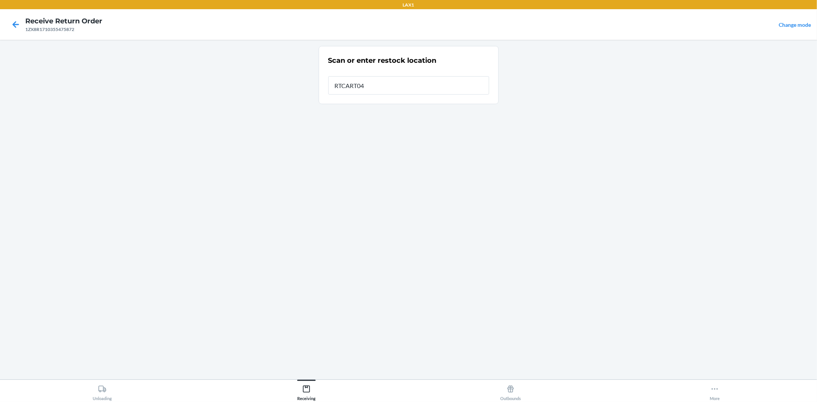
type input "RTCART043"
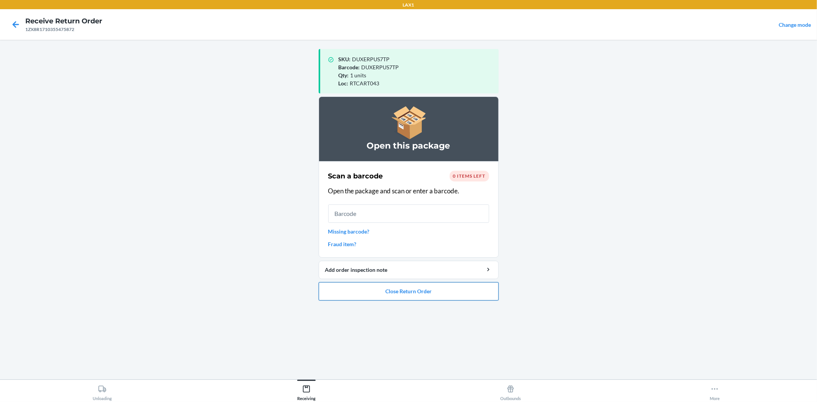
click at [458, 286] on button "Close Return Order" at bounding box center [409, 291] width 180 height 18
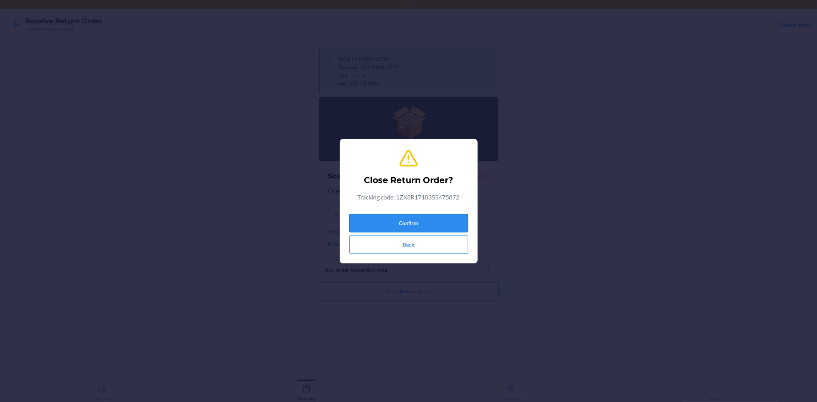
click at [442, 223] on button "Confirm" at bounding box center [408, 223] width 119 height 18
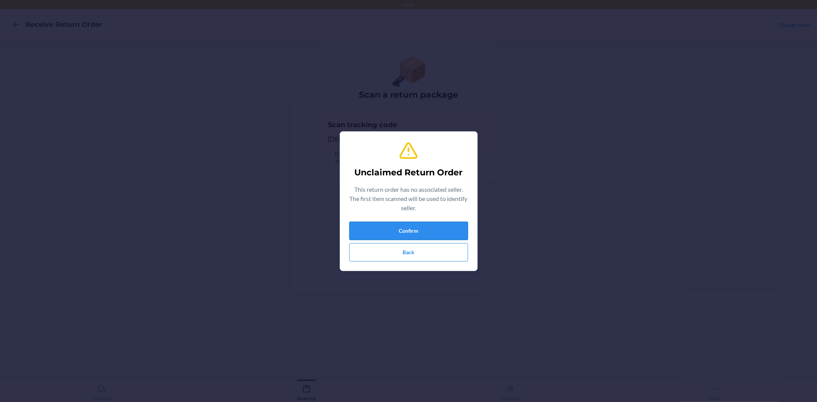
click at [432, 228] on button "Confirm" at bounding box center [408, 231] width 119 height 18
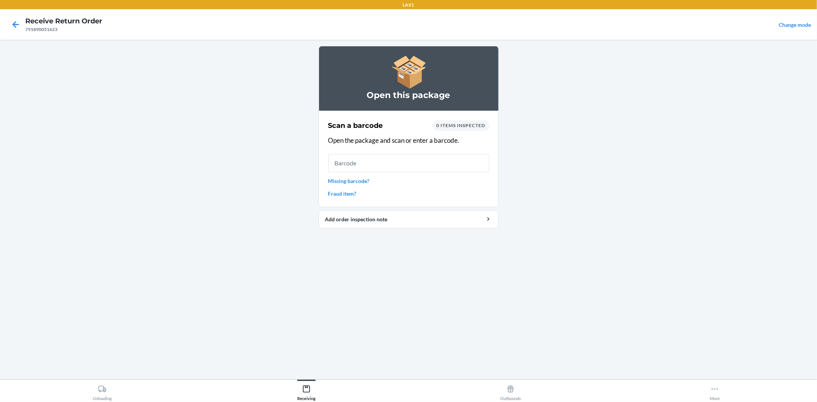
click at [410, 165] on input "text" at bounding box center [408, 163] width 161 height 18
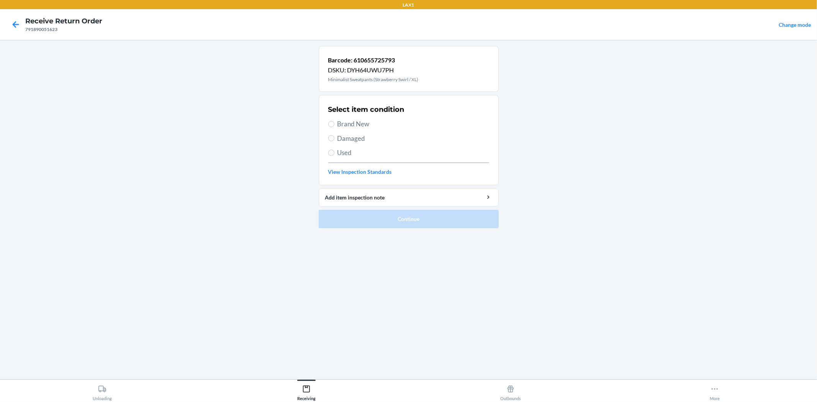
click at [364, 124] on span "Brand New" at bounding box center [413, 124] width 152 height 10
click at [334, 124] on input "Brand New" at bounding box center [331, 124] width 6 height 6
radio input "true"
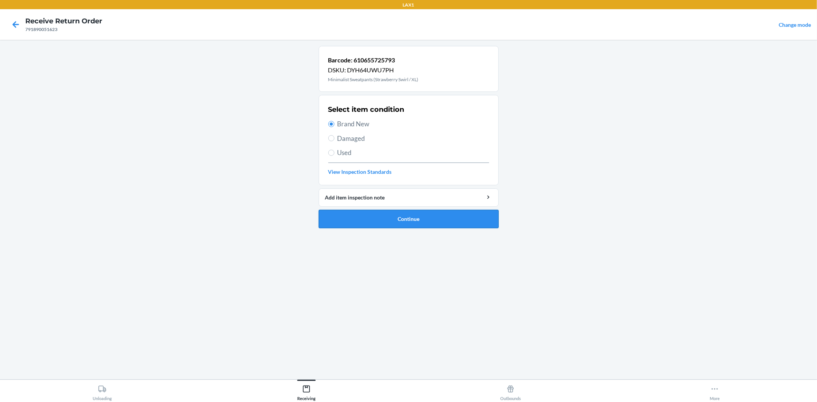
click at [382, 222] on button "Continue" at bounding box center [409, 219] width 180 height 18
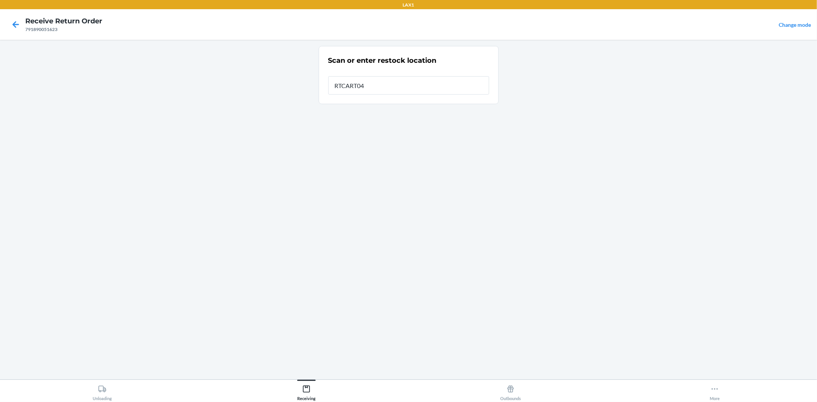
type input "RTCART043"
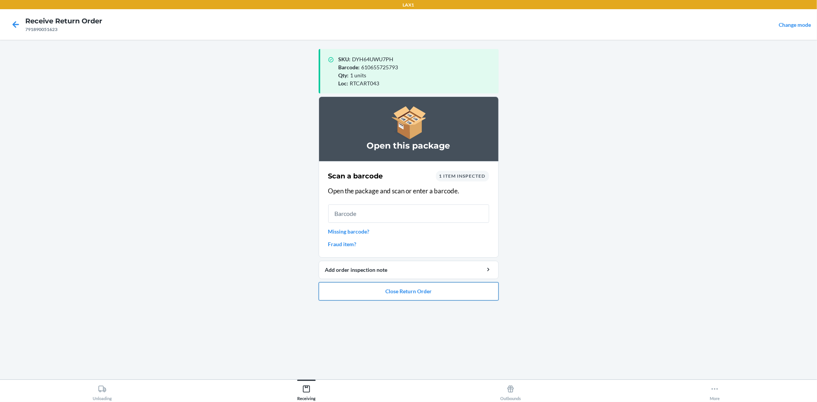
click at [418, 290] on button "Close Return Order" at bounding box center [409, 291] width 180 height 18
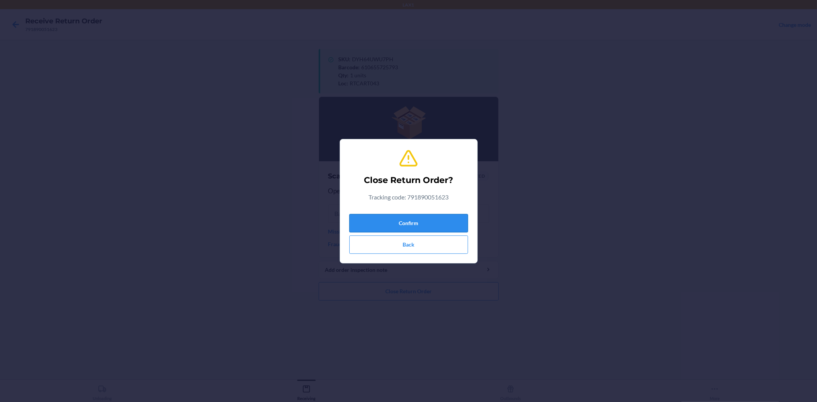
click at [371, 219] on button "Confirm" at bounding box center [408, 223] width 119 height 18
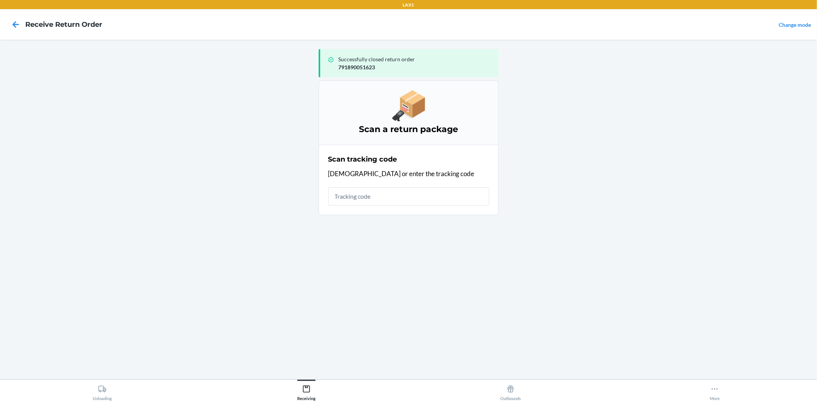
click at [374, 199] on input "text" at bounding box center [408, 196] width 161 height 18
type input "420924089361289729052586135315"
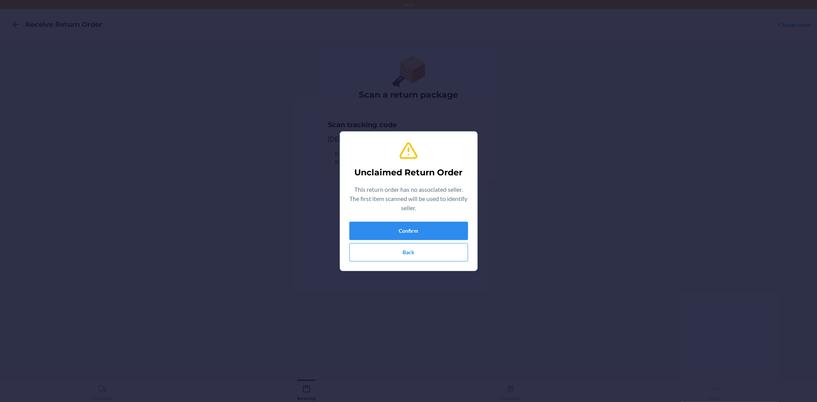
type input "852852007887"
click at [383, 227] on button "Confirm" at bounding box center [408, 231] width 119 height 18
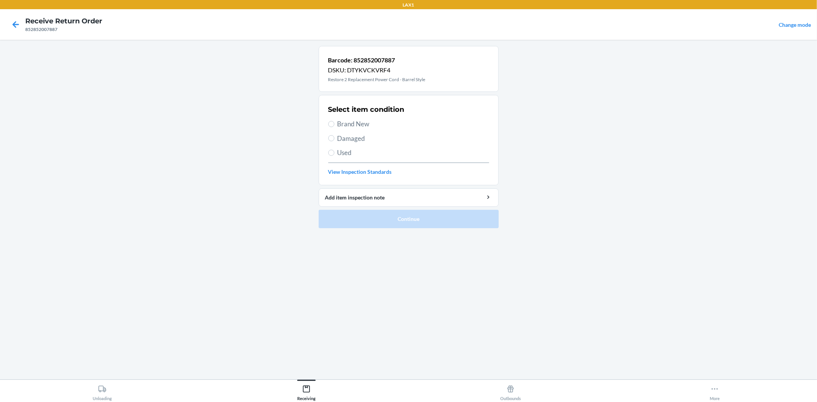
click at [348, 125] on span "Brand New" at bounding box center [413, 124] width 152 height 10
click at [334, 125] on input "Brand New" at bounding box center [331, 124] width 6 height 6
radio input "true"
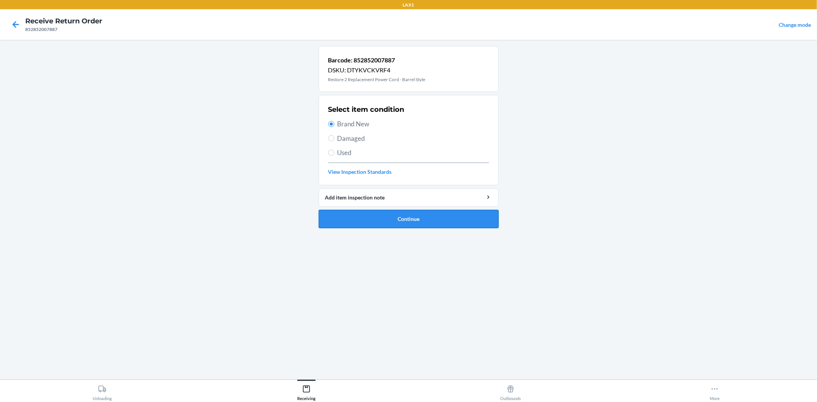
click at [393, 218] on button "Continue" at bounding box center [409, 219] width 180 height 18
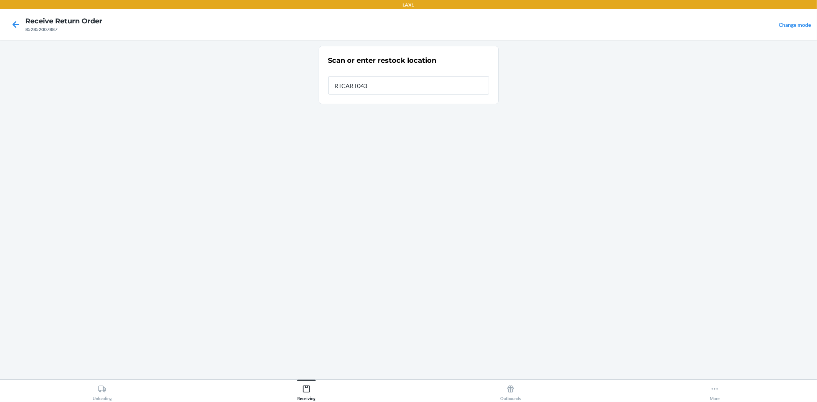
type input "RTCART043"
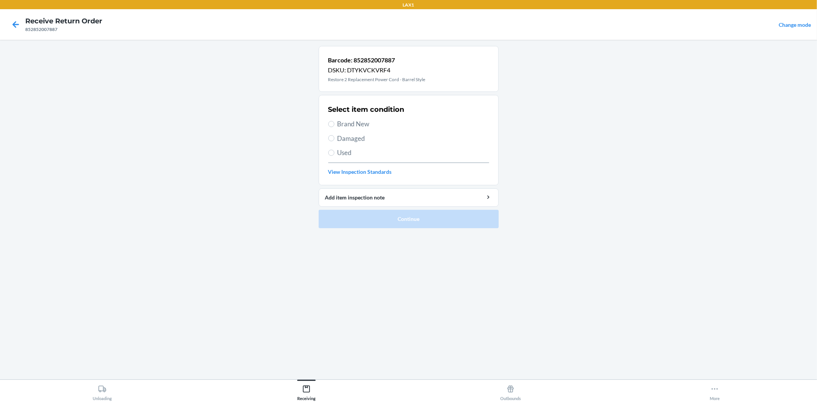
click at [363, 123] on span "Brand New" at bounding box center [413, 124] width 152 height 10
click at [334, 123] on input "Brand New" at bounding box center [331, 124] width 6 height 6
radio input "true"
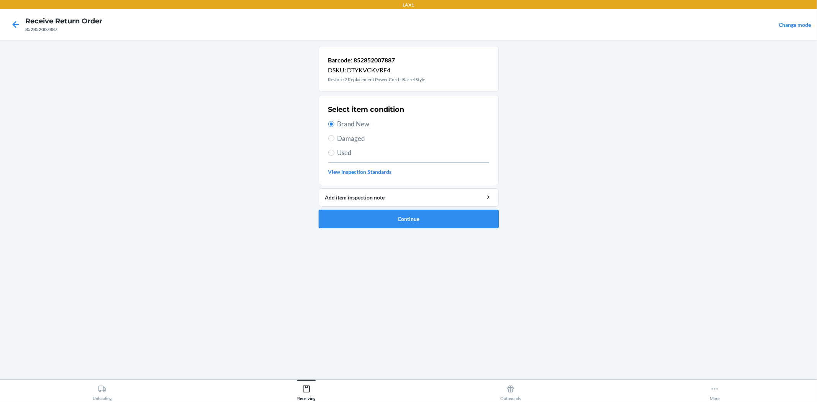
click at [390, 212] on button "Continue" at bounding box center [409, 219] width 180 height 18
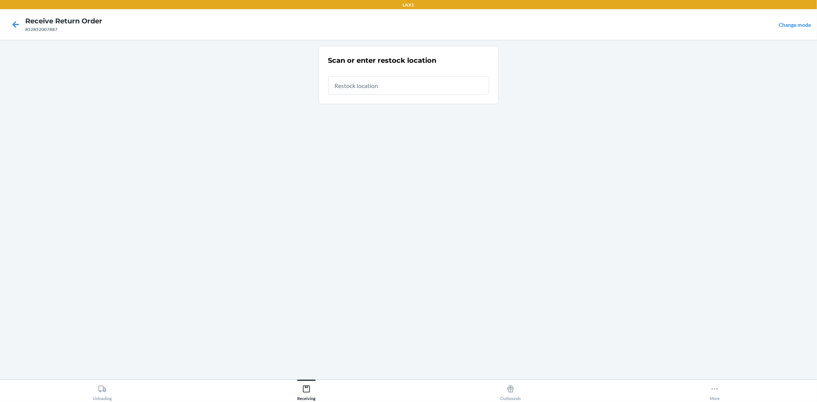
click at [388, 90] on input "text" at bounding box center [408, 85] width 161 height 18
type input "RTCART043"
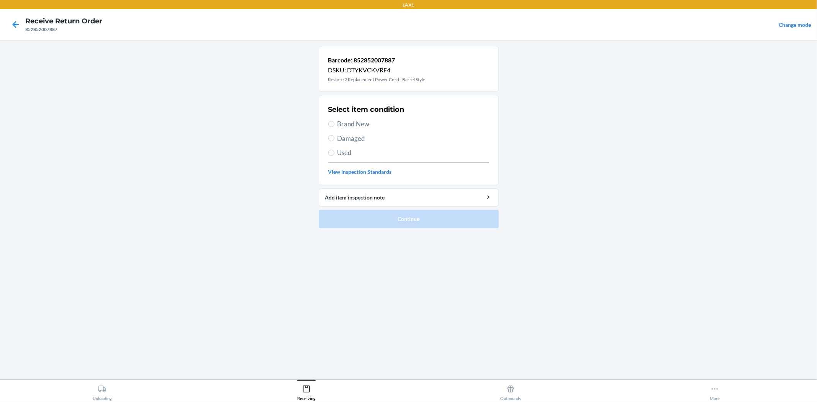
click at [346, 123] on span "Brand New" at bounding box center [413, 124] width 152 height 10
click at [334, 123] on input "Brand New" at bounding box center [331, 124] width 6 height 6
radio input "true"
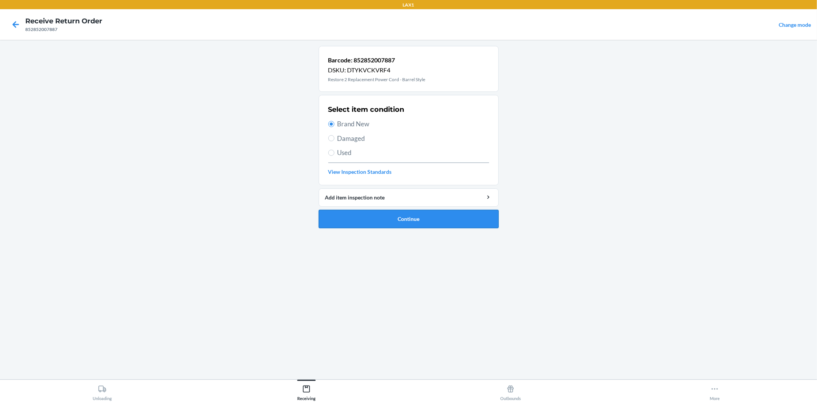
click at [387, 223] on button "Continue" at bounding box center [409, 219] width 180 height 18
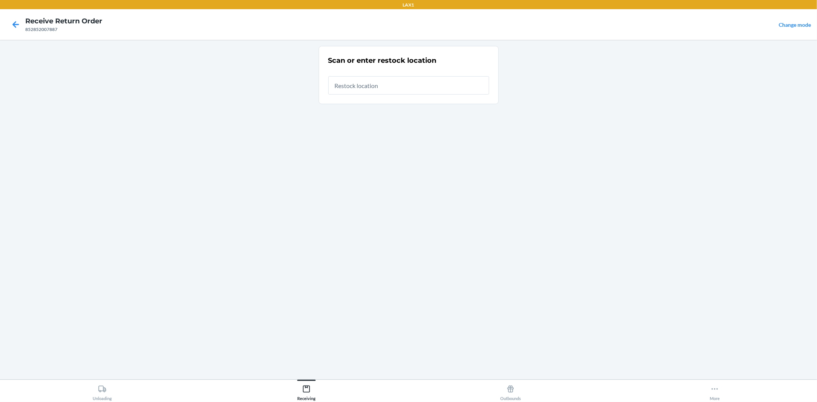
click at [362, 88] on input "text" at bounding box center [408, 85] width 161 height 18
type input "RTCART043"
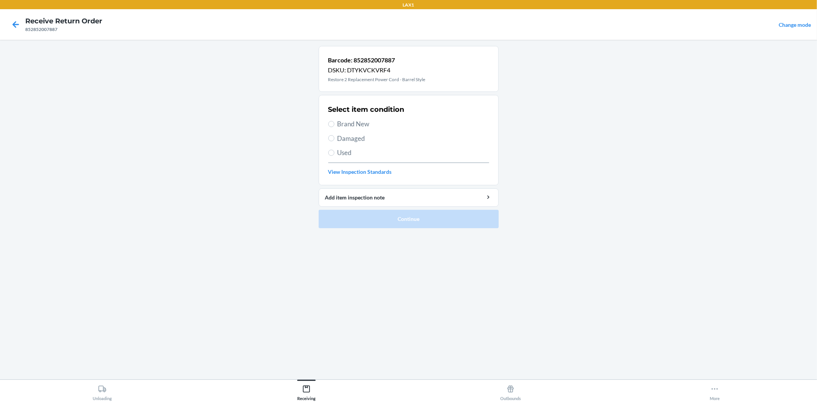
click at [340, 123] on span "Brand New" at bounding box center [413, 124] width 152 height 10
click at [334, 123] on input "Brand New" at bounding box center [331, 124] width 6 height 6
radio input "true"
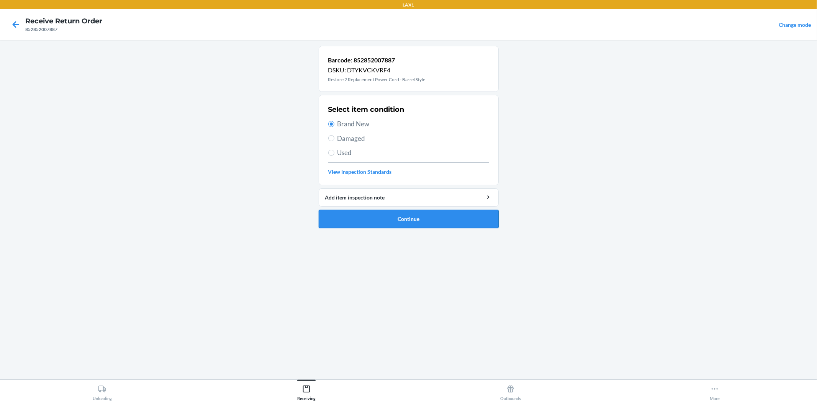
click at [376, 223] on button "Continue" at bounding box center [409, 219] width 180 height 18
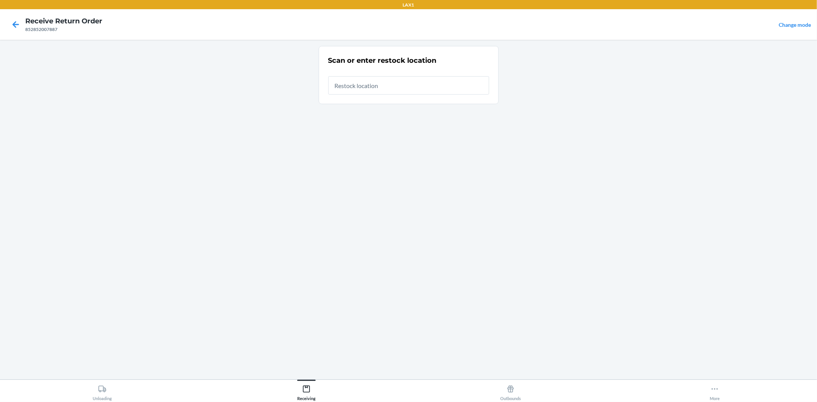
click at [348, 87] on input "text" at bounding box center [408, 85] width 161 height 18
type input "RTCART043"
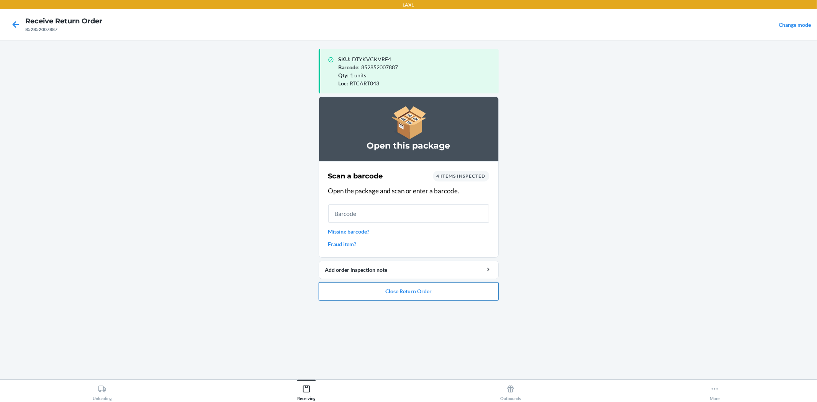
click at [420, 291] on button "Close Return Order" at bounding box center [409, 291] width 180 height 18
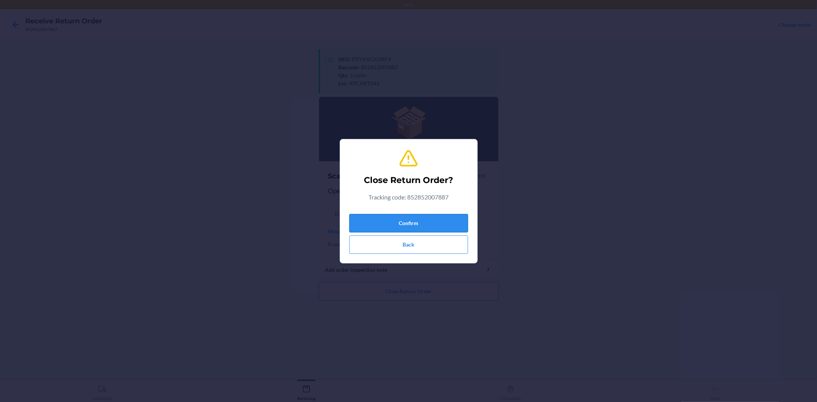
click at [412, 224] on button "Confirm" at bounding box center [408, 223] width 119 height 18
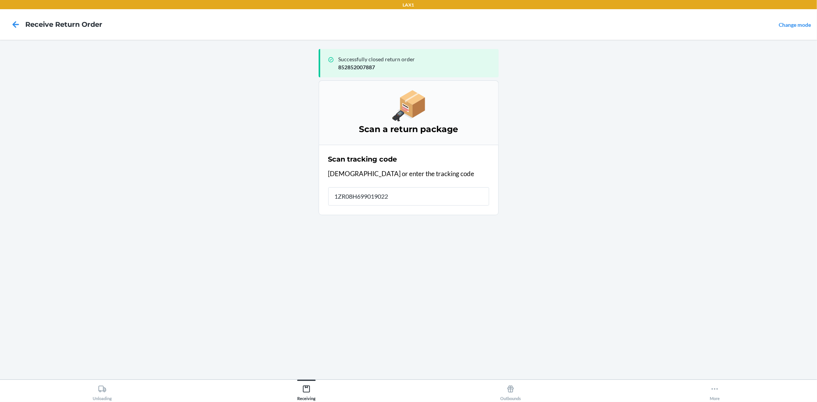
type input "1ZR08H6990190222"
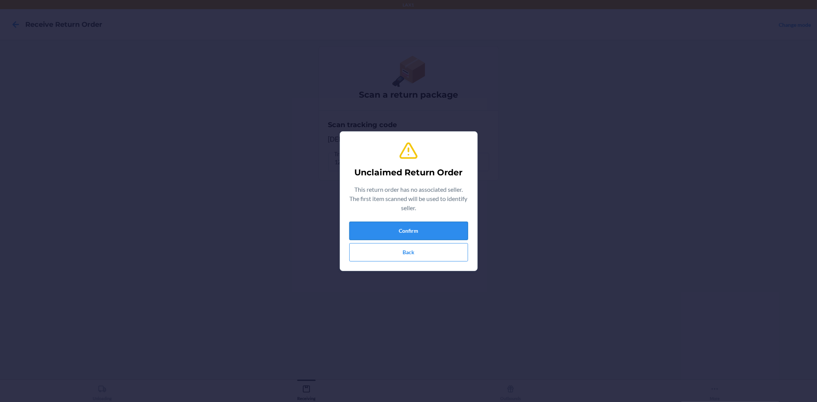
click at [407, 227] on button "Confirm" at bounding box center [408, 231] width 119 height 18
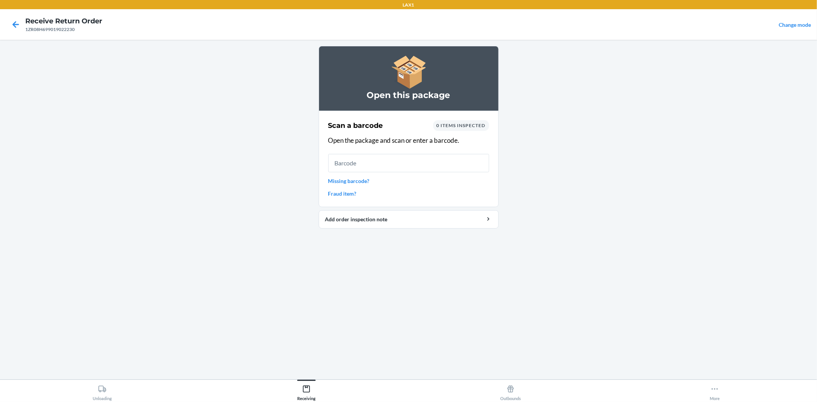
click at [402, 167] on input "text" at bounding box center [408, 163] width 161 height 18
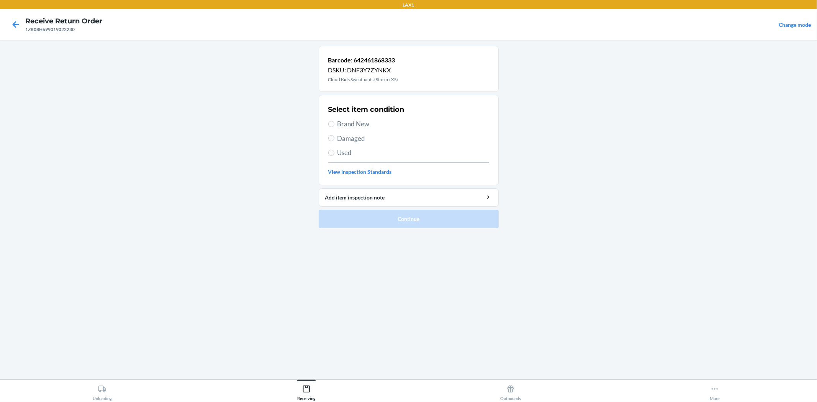
click at [344, 124] on span "Brand New" at bounding box center [413, 124] width 152 height 10
click at [334, 124] on input "Brand New" at bounding box center [331, 124] width 6 height 6
radio input "true"
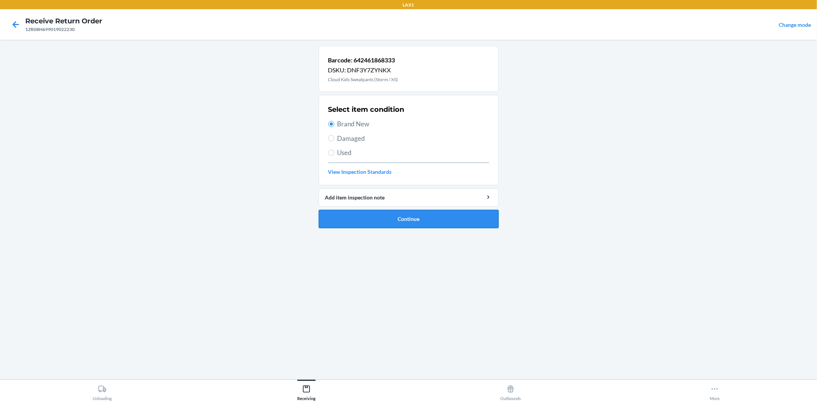
click at [372, 215] on button "Continue" at bounding box center [409, 219] width 180 height 18
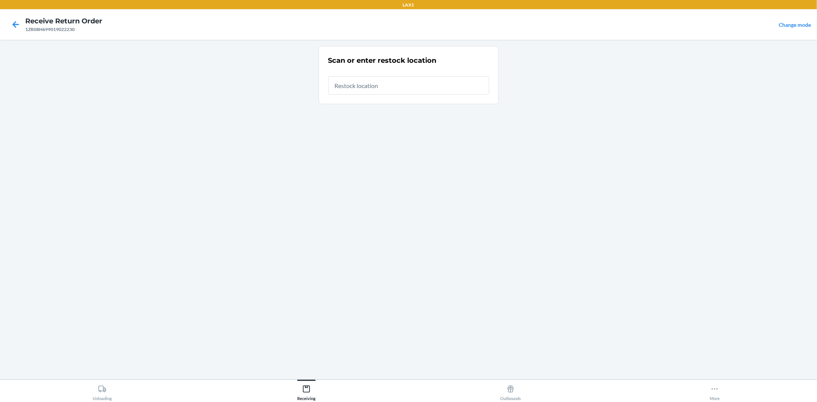
click at [345, 87] on input "text" at bounding box center [408, 85] width 161 height 18
type input "RTCART043"
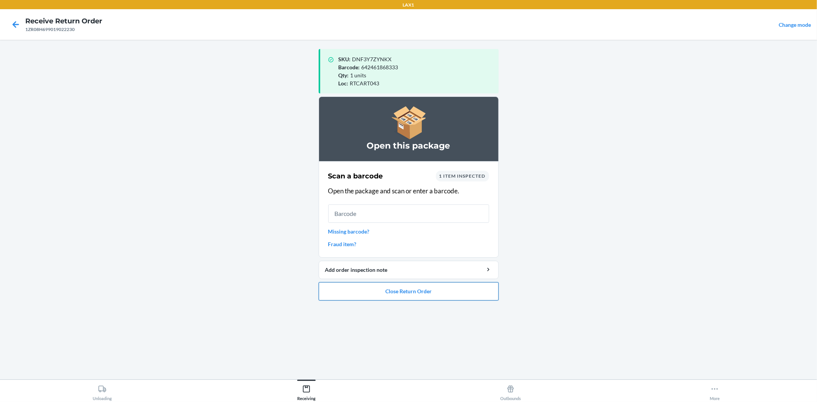
click at [439, 292] on button "Close Return Order" at bounding box center [409, 291] width 180 height 18
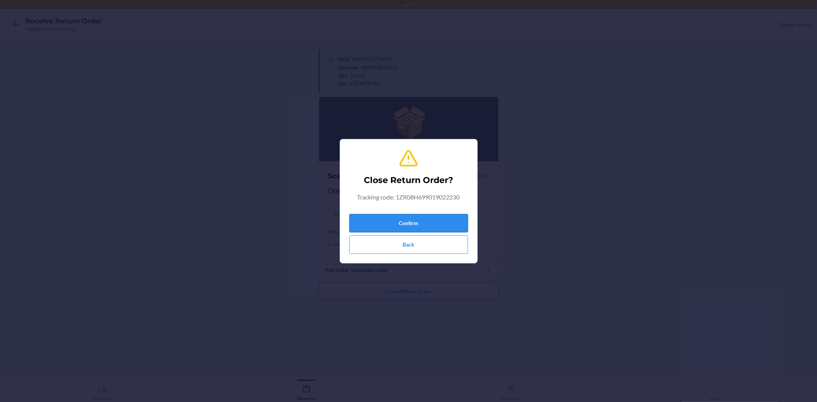
click at [431, 220] on button "Confirm" at bounding box center [408, 223] width 119 height 18
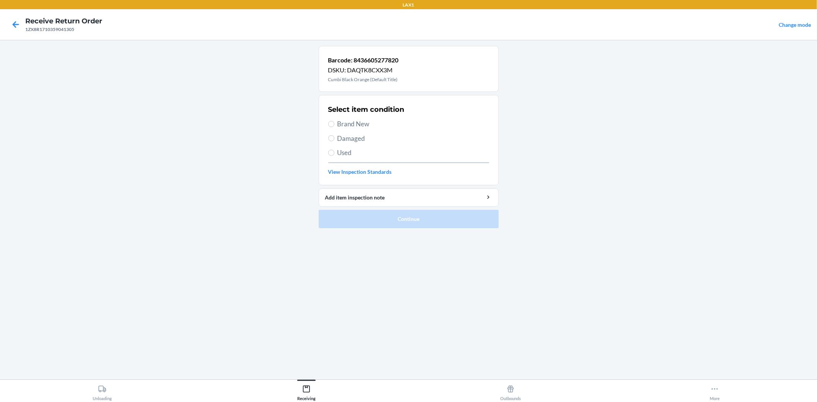
click at [358, 122] on span "Brand New" at bounding box center [413, 124] width 152 height 10
click at [334, 122] on input "Brand New" at bounding box center [331, 124] width 6 height 6
radio input "true"
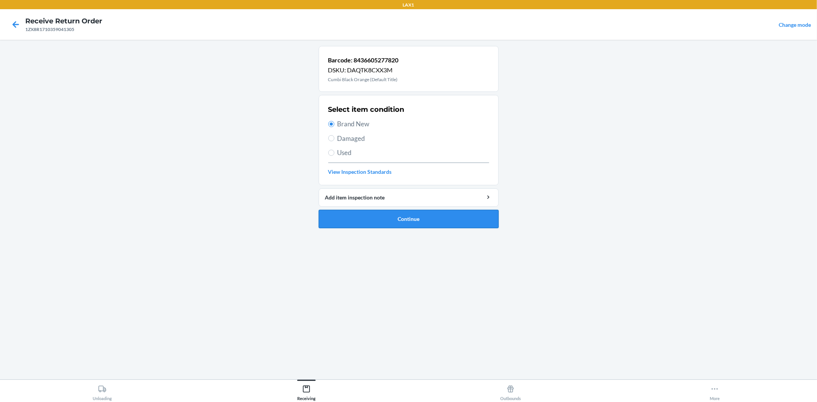
click at [357, 219] on button "Continue" at bounding box center [409, 219] width 180 height 18
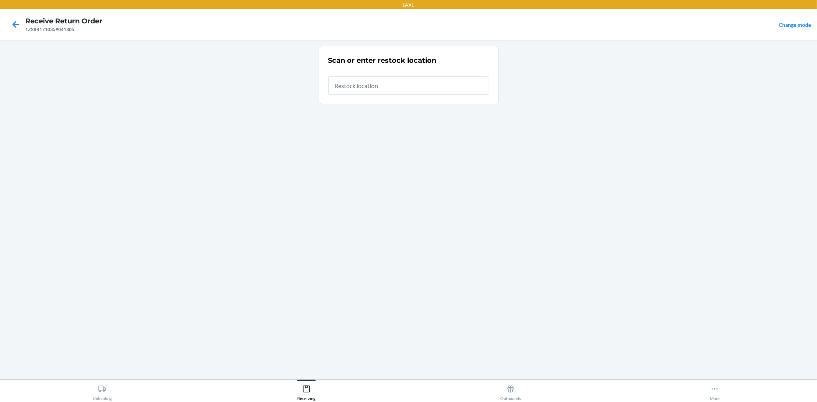
click at [434, 85] on input "text" at bounding box center [408, 85] width 161 height 18
type input "RTCART043"
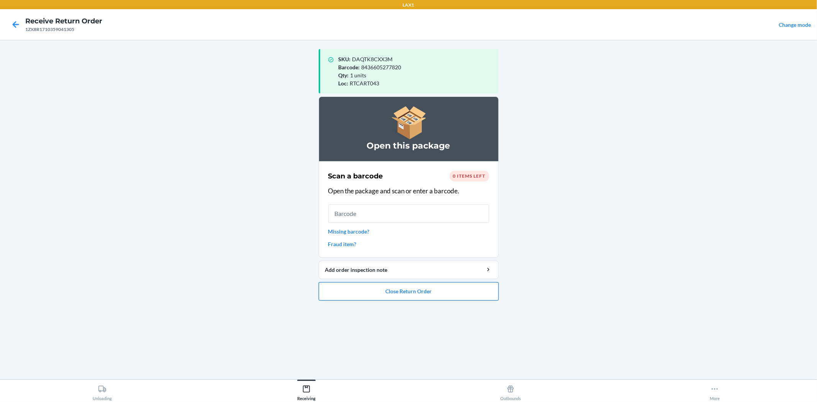
click at [424, 294] on button "Close Return Order" at bounding box center [409, 291] width 180 height 18
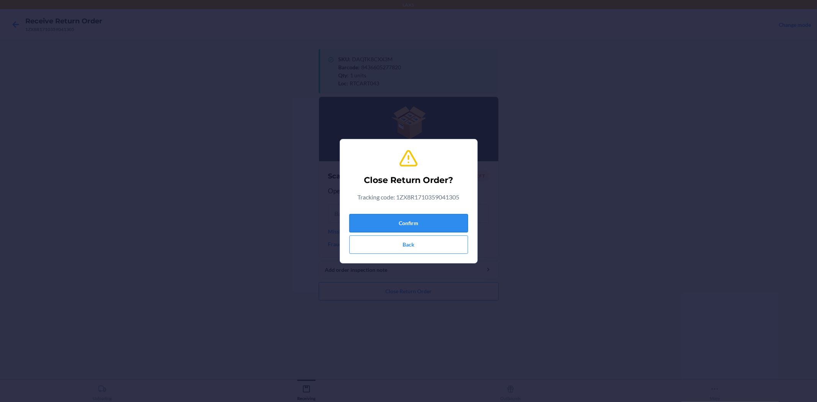
click at [435, 220] on button "Confirm" at bounding box center [408, 223] width 119 height 18
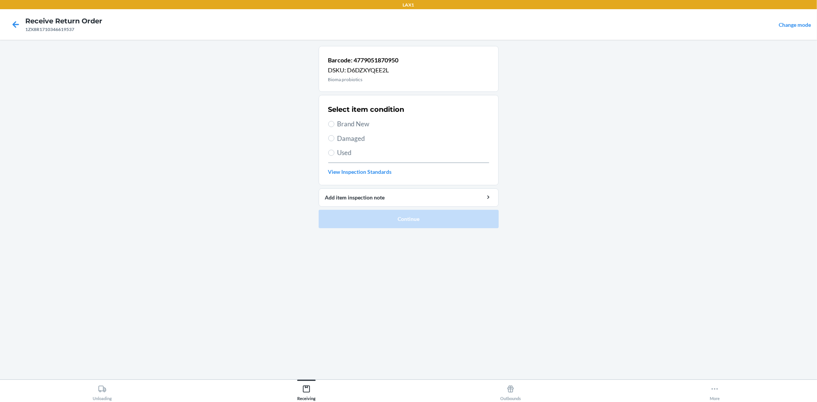
click at [351, 123] on span "Brand New" at bounding box center [413, 124] width 152 height 10
click at [334, 123] on input "Brand New" at bounding box center [331, 124] width 6 height 6
radio input "true"
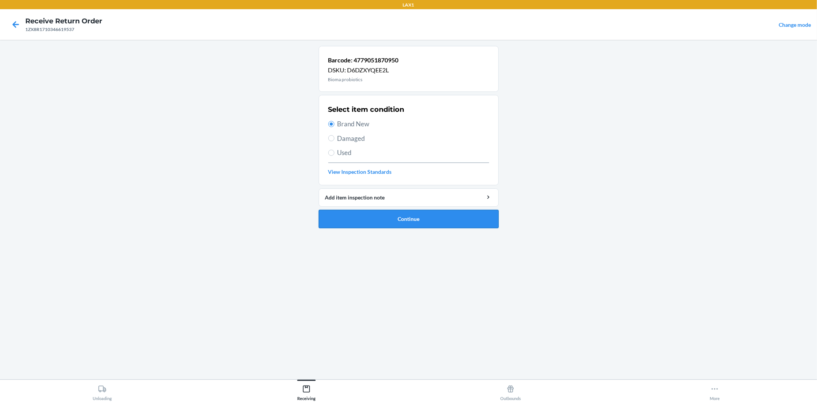
click at [376, 213] on button "Continue" at bounding box center [409, 219] width 180 height 18
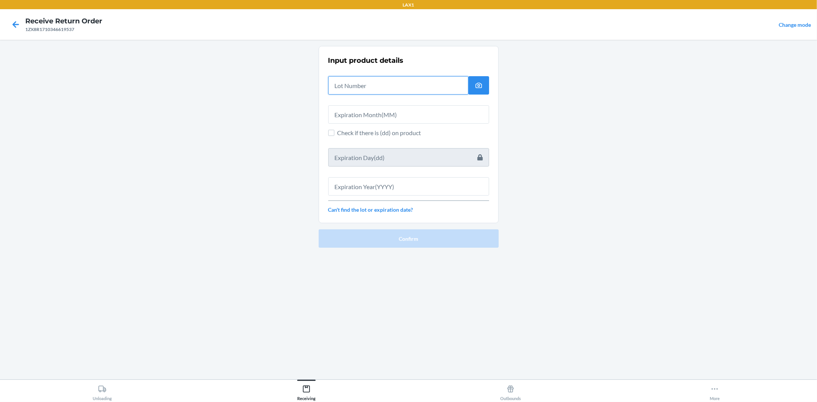
click at [343, 85] on input "text" at bounding box center [398, 85] width 140 height 18
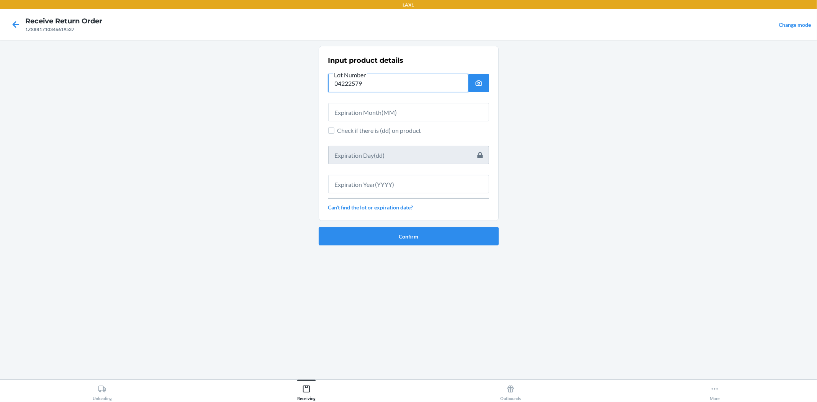
type input "04222579"
click at [346, 115] on input "text" at bounding box center [408, 112] width 161 height 18
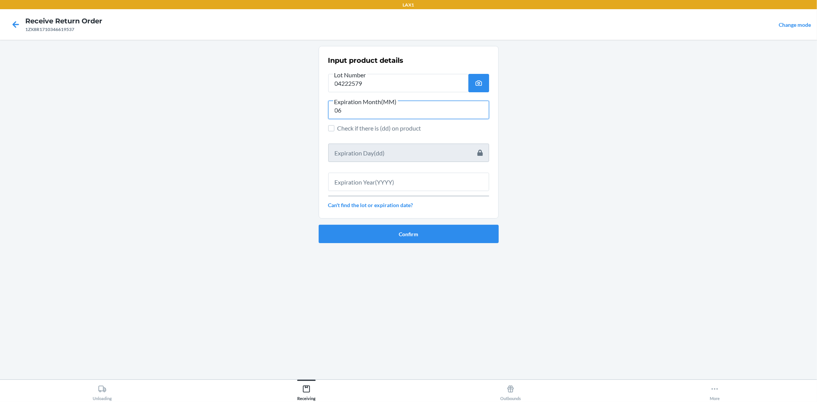
type input "06"
click at [365, 181] on input "text" at bounding box center [408, 182] width 161 height 18
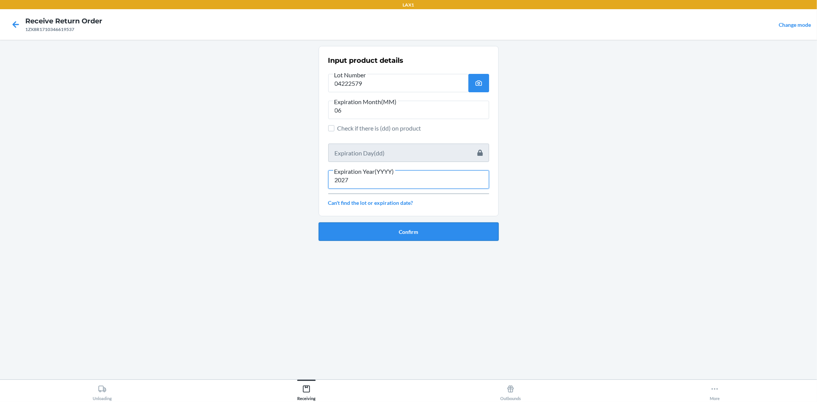
type input "2027"
click at [378, 230] on button "Confirm" at bounding box center [409, 231] width 180 height 18
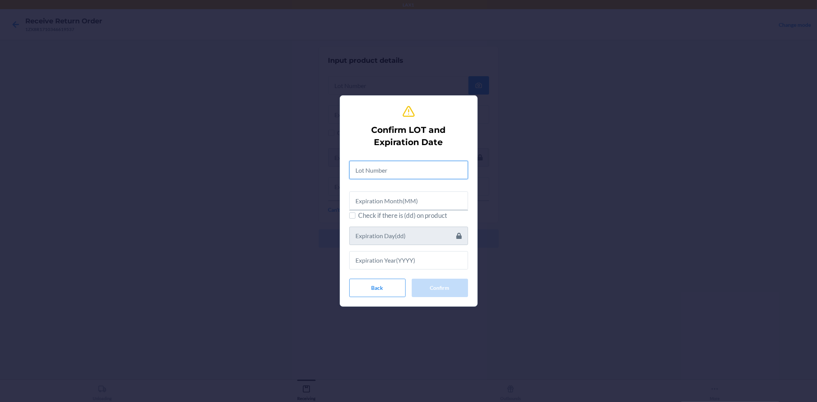
click at [380, 175] on input "text" at bounding box center [408, 170] width 119 height 18
type input "04222579"
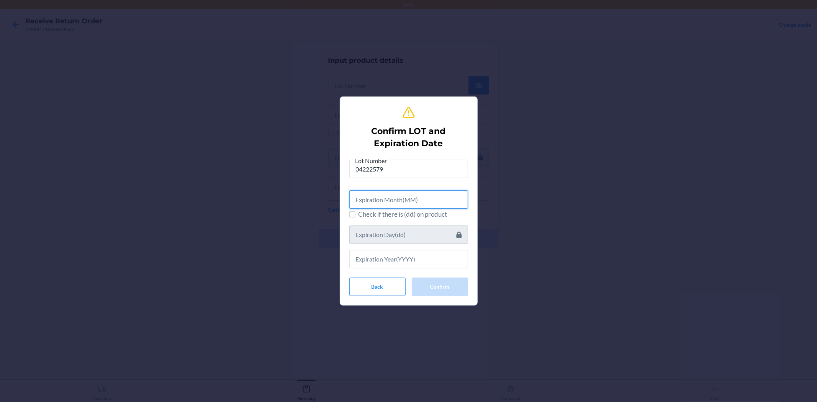
click at [376, 195] on input "text" at bounding box center [408, 199] width 119 height 18
type input "06"
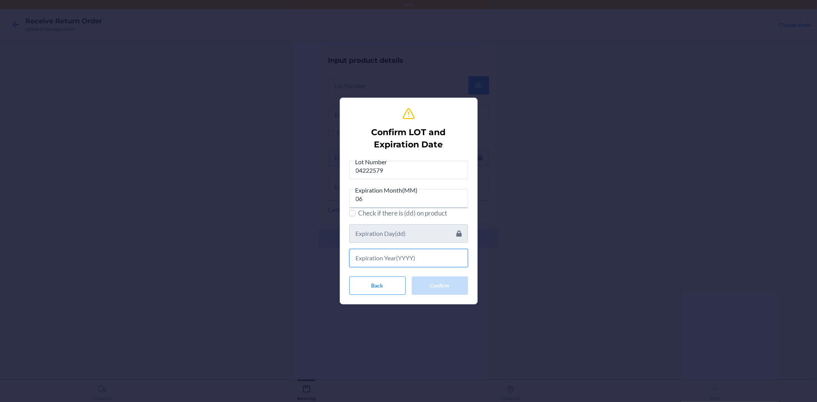
click at [374, 263] on input "text" at bounding box center [408, 258] width 119 height 18
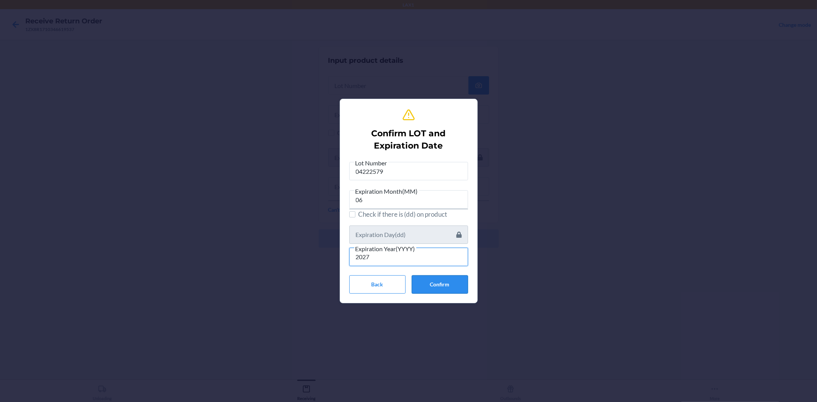
type input "2027"
click at [442, 286] on button "Confirm" at bounding box center [440, 284] width 56 height 18
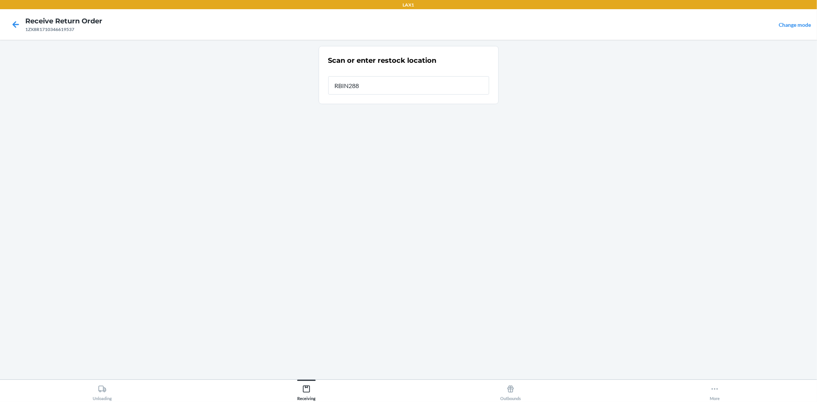
type input "RBIN288"
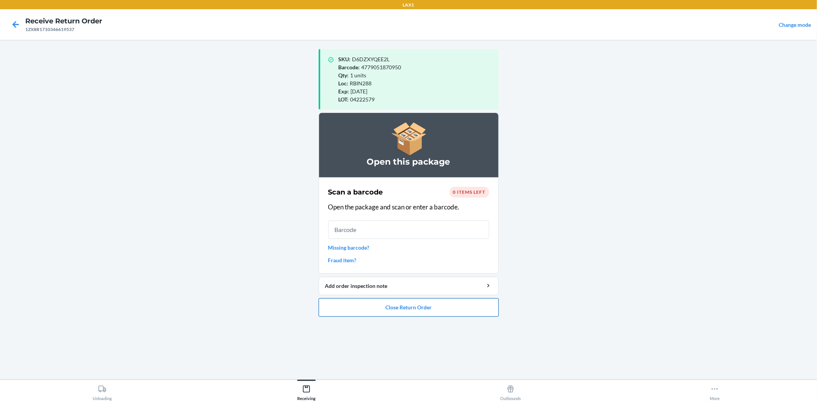
click at [482, 303] on button "Close Return Order" at bounding box center [409, 307] width 180 height 18
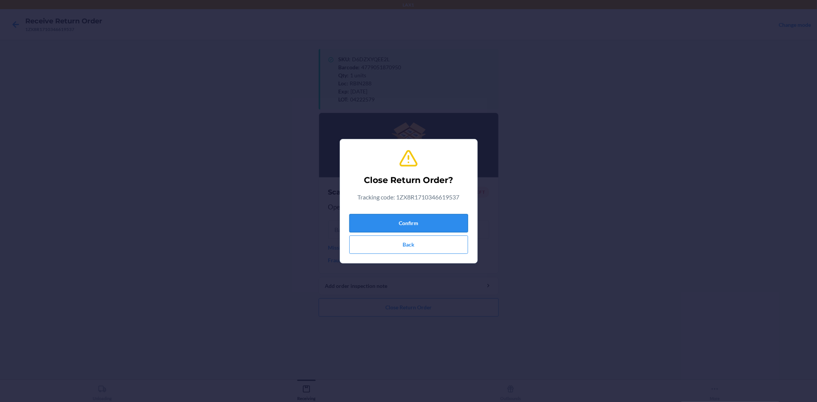
click at [392, 226] on button "Confirm" at bounding box center [408, 223] width 119 height 18
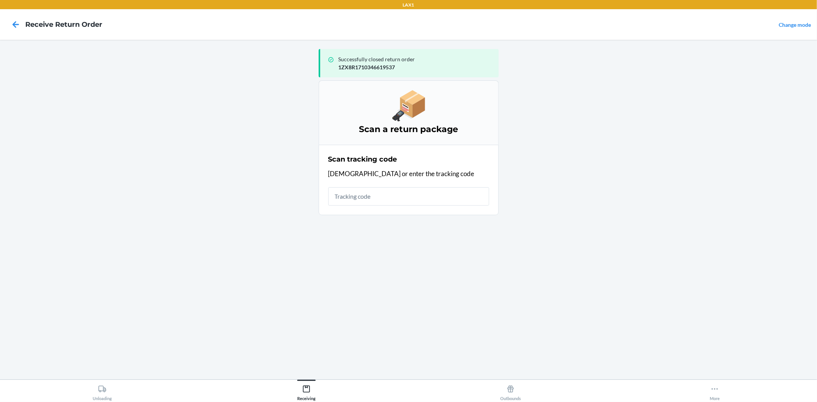
click at [376, 193] on input "text" at bounding box center [408, 196] width 161 height 18
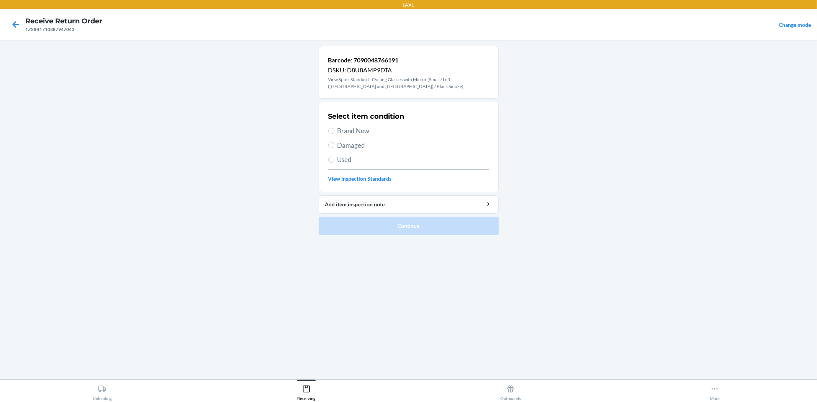
click at [335, 133] on label "Brand New" at bounding box center [408, 131] width 161 height 10
click at [334, 133] on input "Brand New" at bounding box center [331, 131] width 6 height 6
radio input "true"
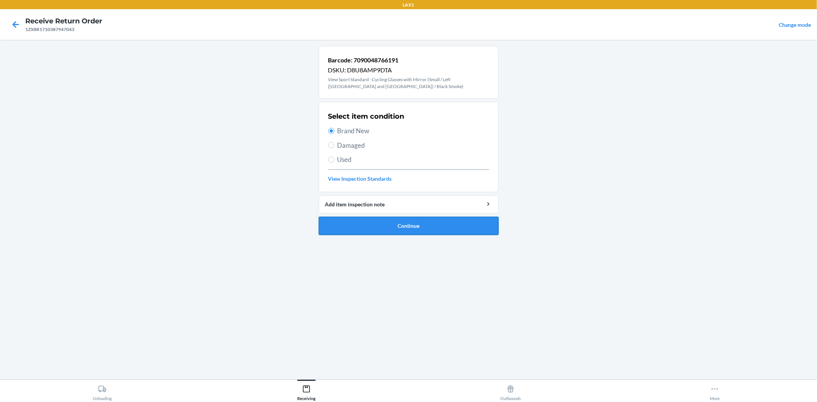
click at [384, 224] on button "Continue" at bounding box center [409, 226] width 180 height 18
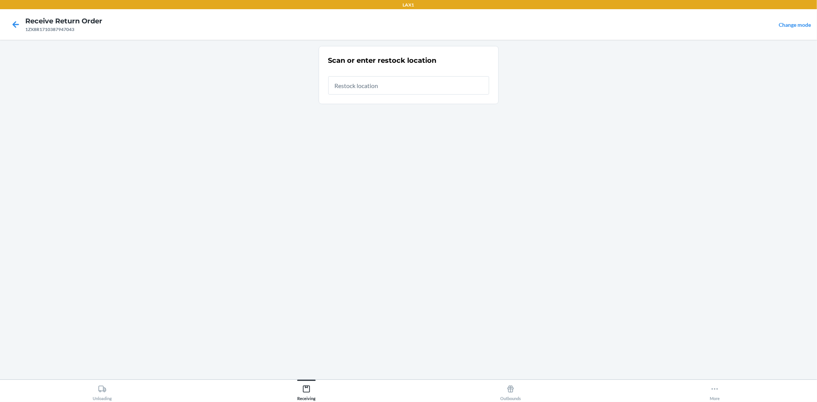
click at [365, 87] on input "text" at bounding box center [408, 85] width 161 height 18
type input "RTCART043"
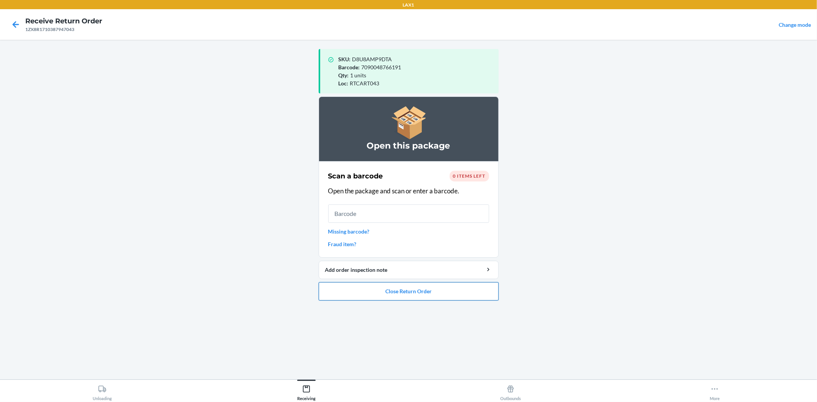
click at [377, 286] on button "Close Return Order" at bounding box center [409, 291] width 180 height 18
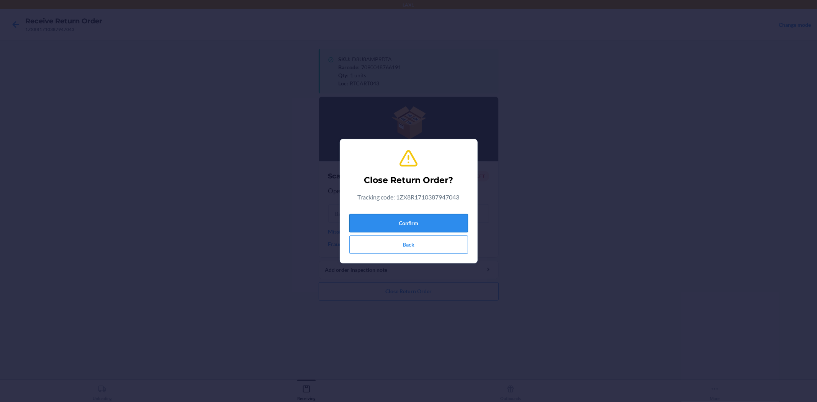
click at [353, 223] on button "Confirm" at bounding box center [408, 223] width 119 height 18
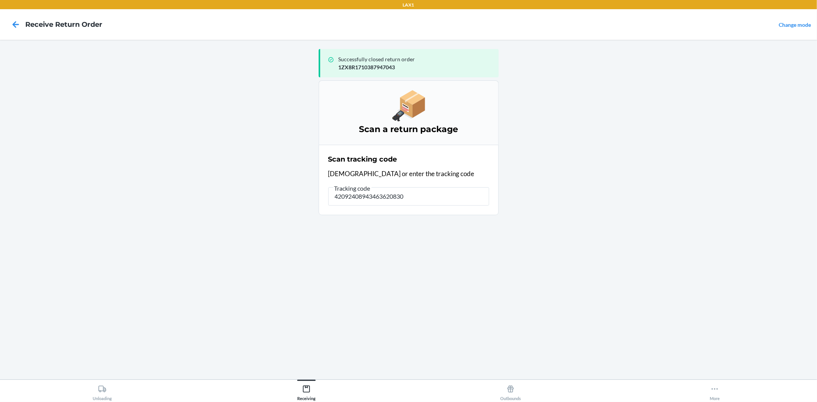
type input "420924089434636208303"
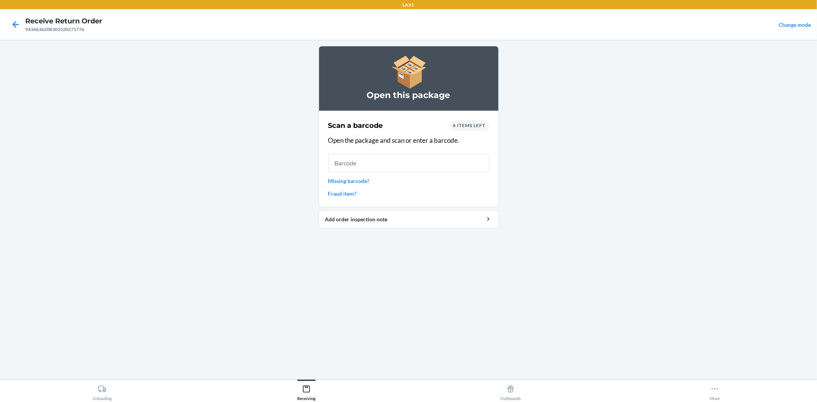
click at [336, 181] on link "Missing barcode?" at bounding box center [408, 181] width 161 height 8
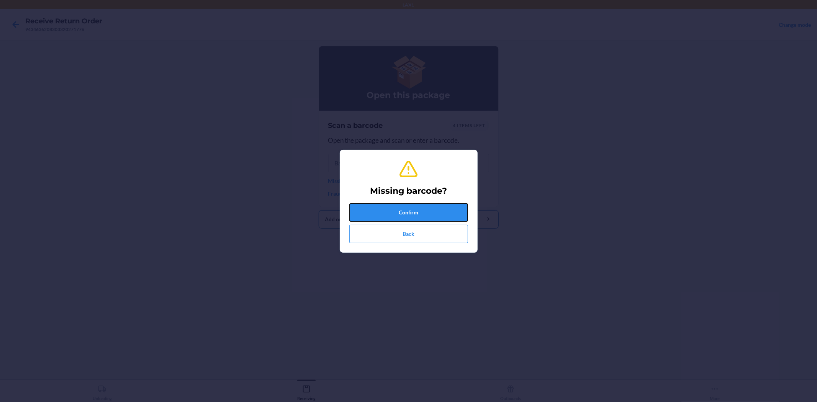
click at [370, 204] on button "Confirm" at bounding box center [408, 212] width 119 height 18
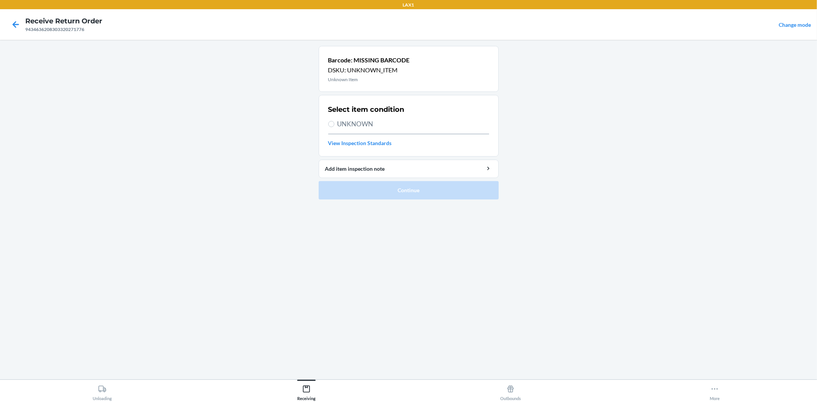
click at [336, 127] on label "UNKNOWN" at bounding box center [408, 124] width 161 height 10
click at [334, 127] on input "UNKNOWN" at bounding box center [331, 124] width 6 height 6
radio input "true"
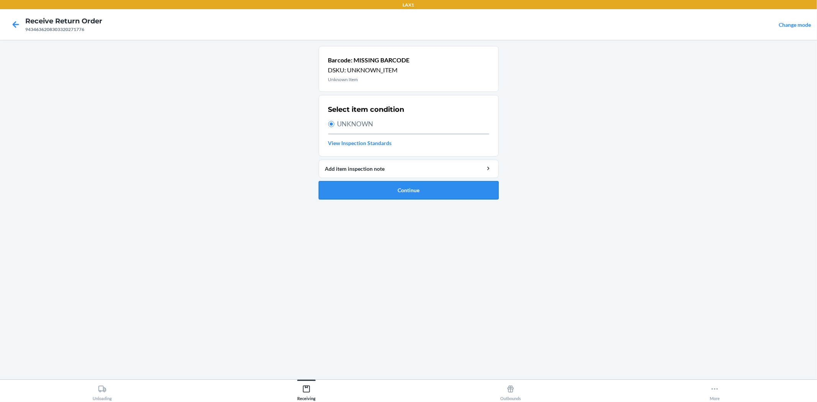
click at [391, 193] on button "Continue" at bounding box center [409, 190] width 180 height 18
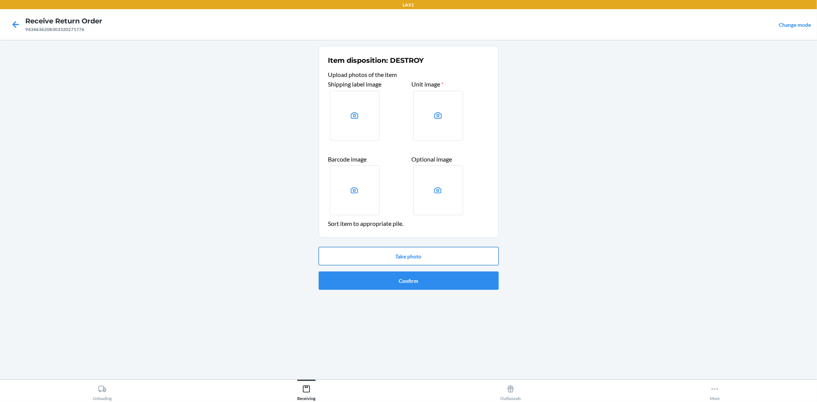
click at [442, 265] on button "Take photo" at bounding box center [409, 256] width 180 height 18
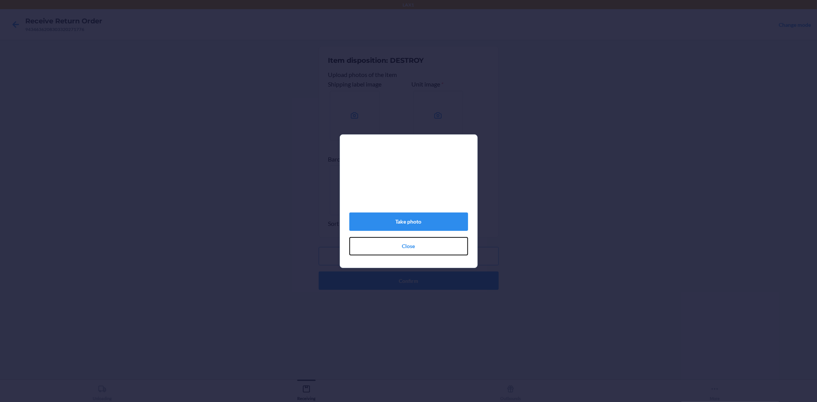
drag, startPoint x: 443, startPoint y: 249, endPoint x: 420, endPoint y: 181, distance: 72.5
click at [420, 181] on div "Take photo Close" at bounding box center [408, 204] width 119 height 108
click at [431, 230] on button "Take photo" at bounding box center [408, 221] width 119 height 18
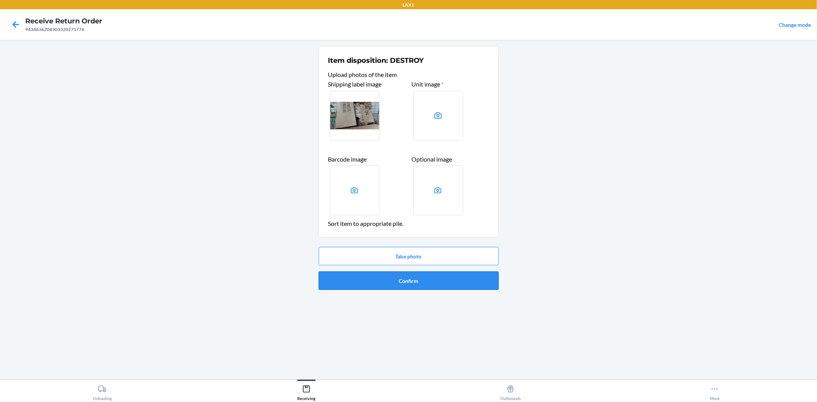
click at [451, 277] on button "Confirm" at bounding box center [409, 280] width 180 height 18
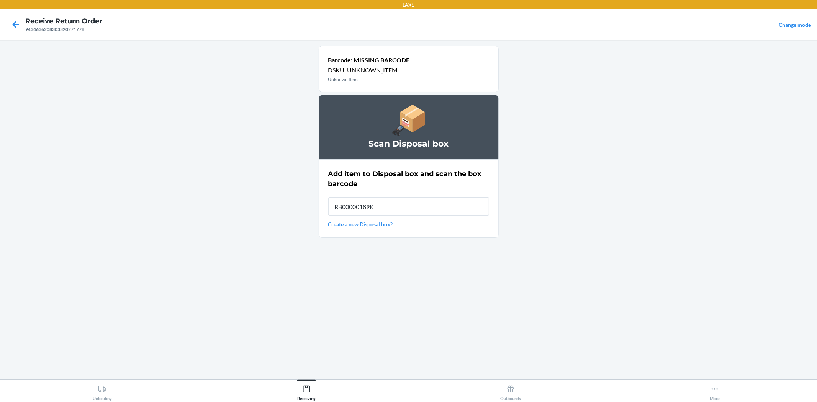
type input "RB00000189K"
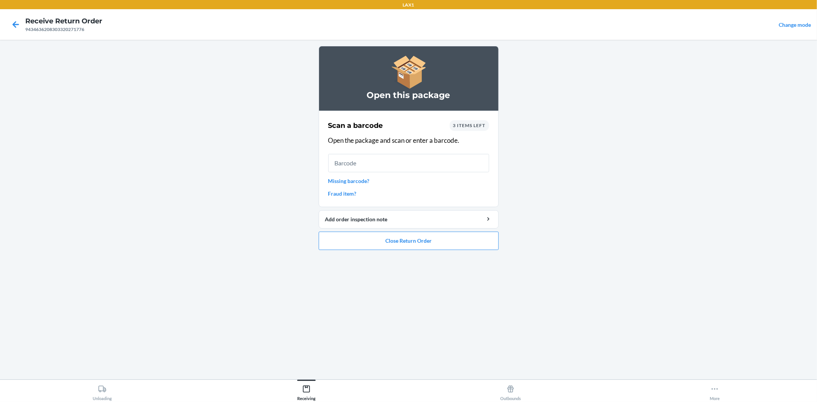
click at [464, 125] on span "3 items left" at bounding box center [469, 126] width 33 height 6
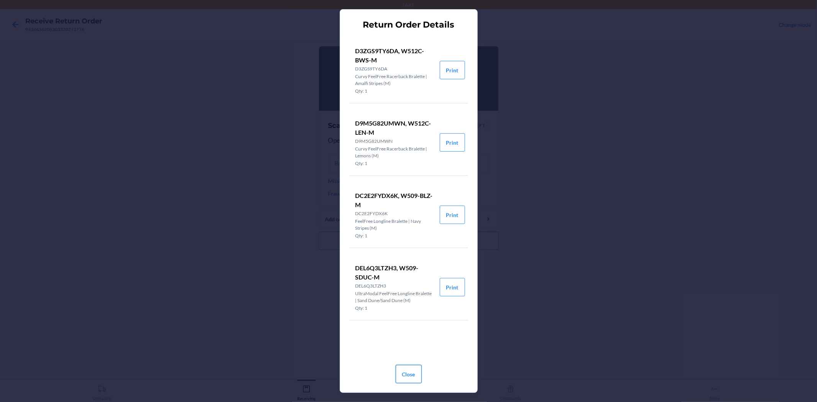
click at [413, 378] on button "Close" at bounding box center [408, 374] width 26 height 18
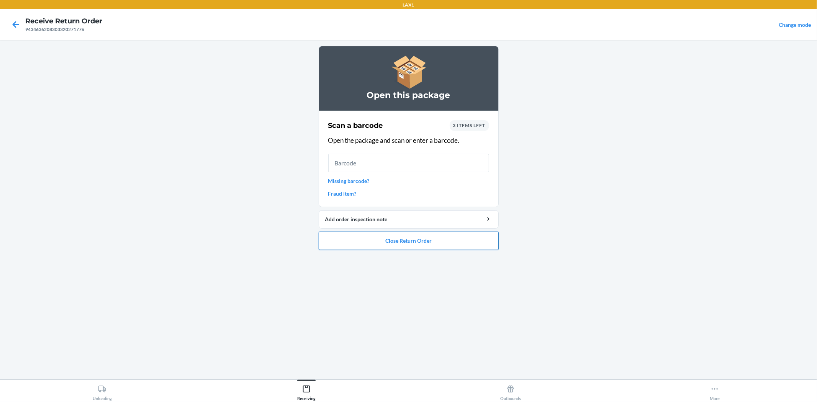
click at [421, 246] on button "Close Return Order" at bounding box center [409, 241] width 180 height 18
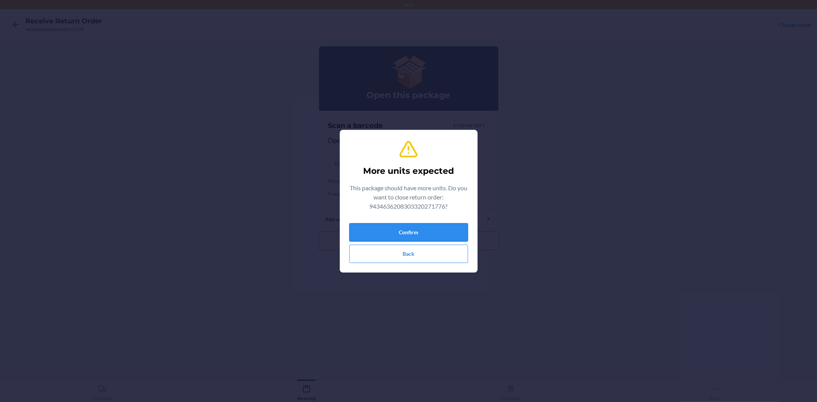
click at [404, 237] on button "Confirm" at bounding box center [408, 232] width 119 height 18
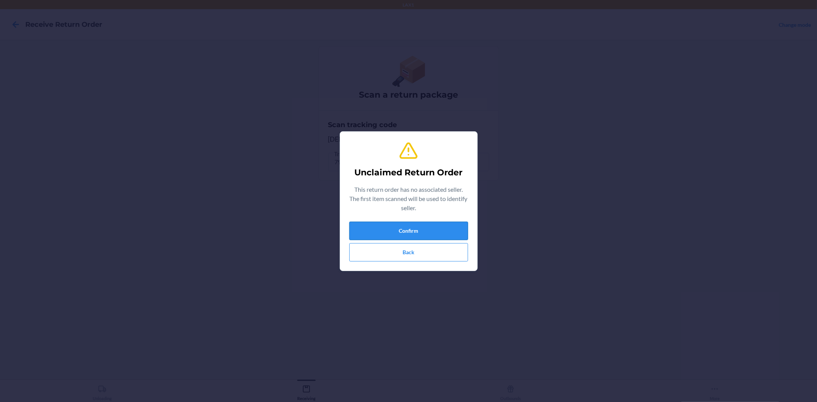
click at [435, 232] on button "Confirm" at bounding box center [408, 231] width 119 height 18
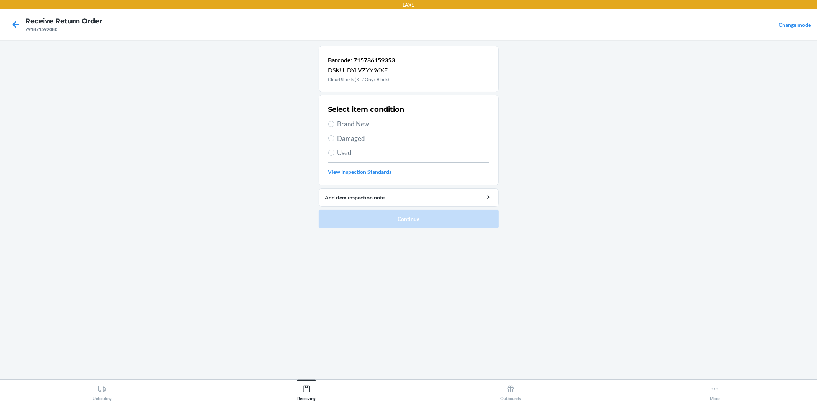
click at [342, 151] on span "Used" at bounding box center [413, 153] width 152 height 10
click at [334, 151] on input "Used" at bounding box center [331, 153] width 6 height 6
radio input "true"
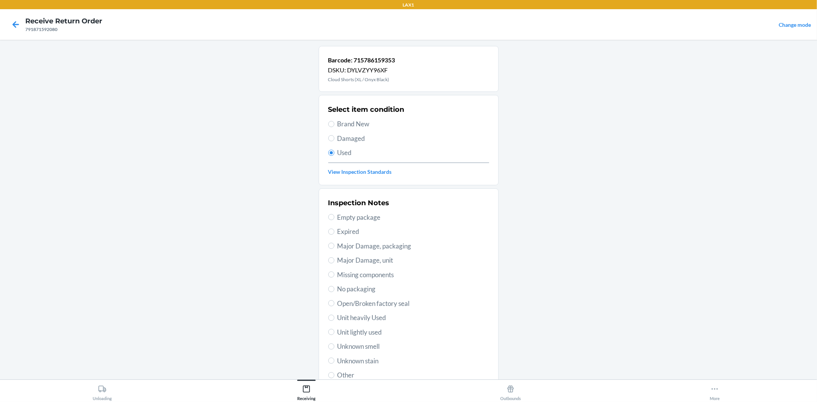
click at [369, 278] on span "Missing components" at bounding box center [413, 275] width 152 height 10
click at [334, 278] on input "Missing components" at bounding box center [331, 274] width 6 height 6
radio input "true"
click at [365, 325] on div "Inspection Notes Empty package Expired Major Damage, packaging Major Damage, un…" at bounding box center [408, 289] width 161 height 187
click at [366, 320] on span "Unit heavily Used" at bounding box center [413, 318] width 152 height 10
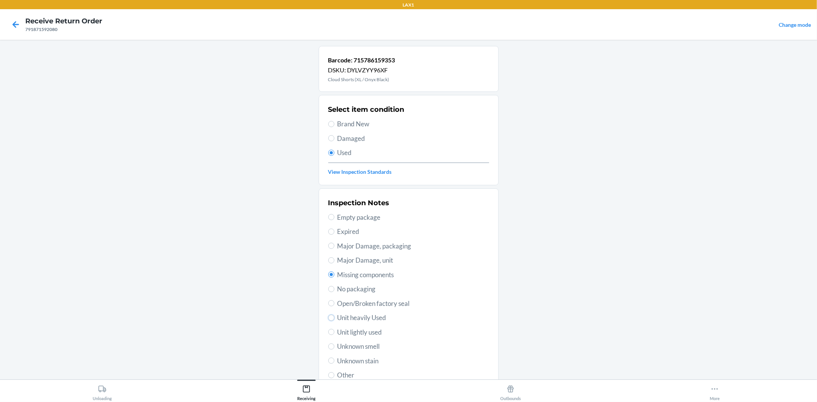
click at [334, 320] on input "Unit heavily Used" at bounding box center [331, 318] width 6 height 6
radio input "true"
radio input "false"
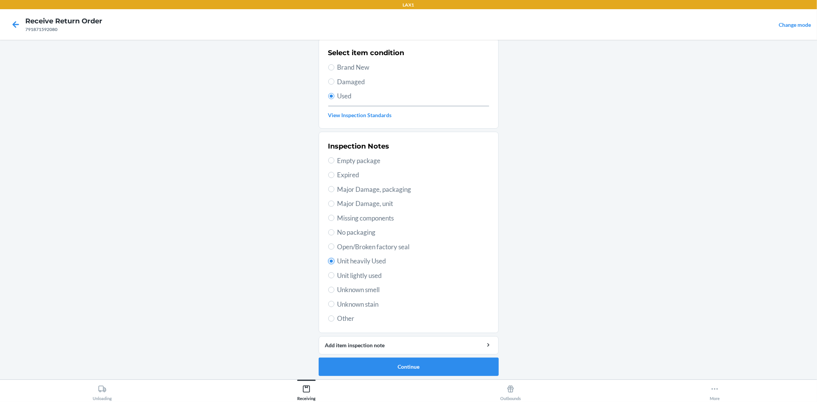
scroll to position [59, 0]
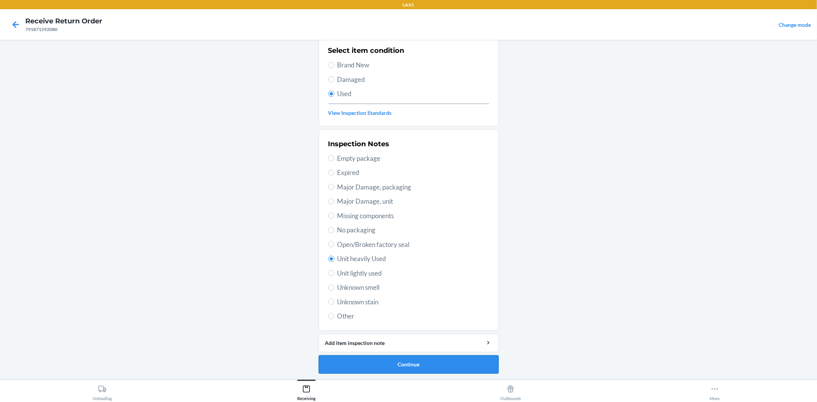
click at [388, 360] on button "Continue" at bounding box center [409, 364] width 180 height 18
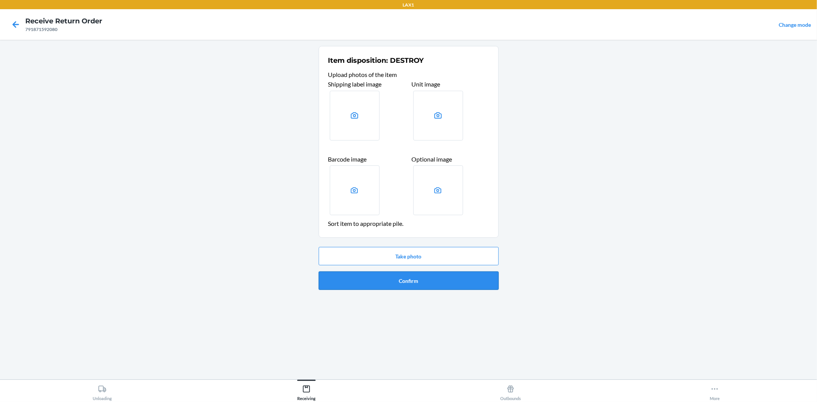
click at [348, 286] on button "Confirm" at bounding box center [409, 280] width 180 height 18
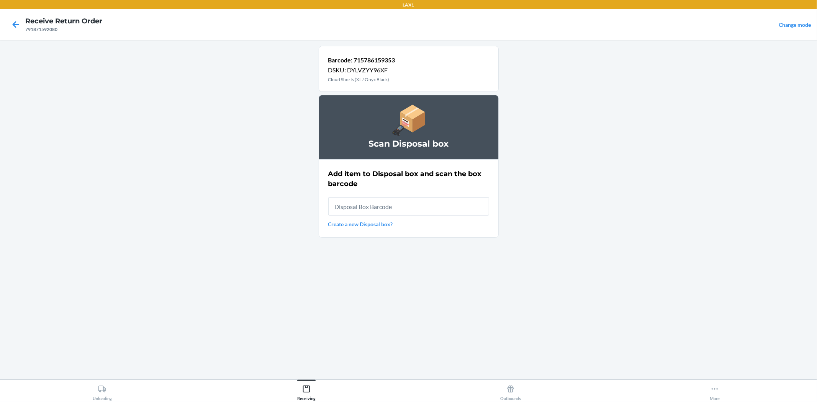
click at [362, 206] on input "text" at bounding box center [408, 206] width 161 height 18
type input "RB00000189K"
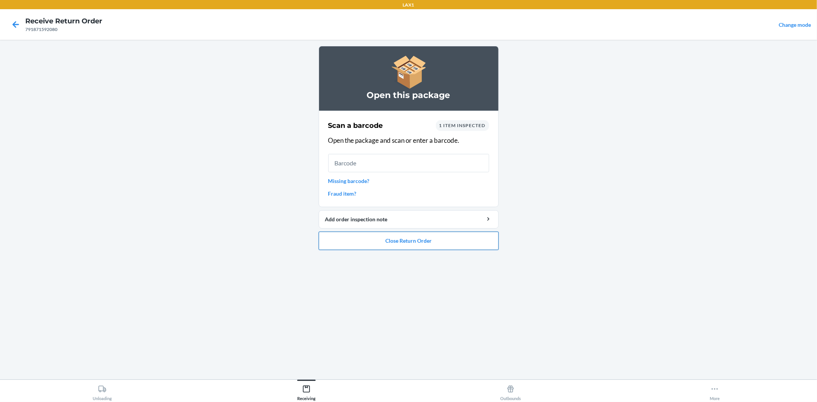
click at [369, 240] on button "Close Return Order" at bounding box center [409, 241] width 180 height 18
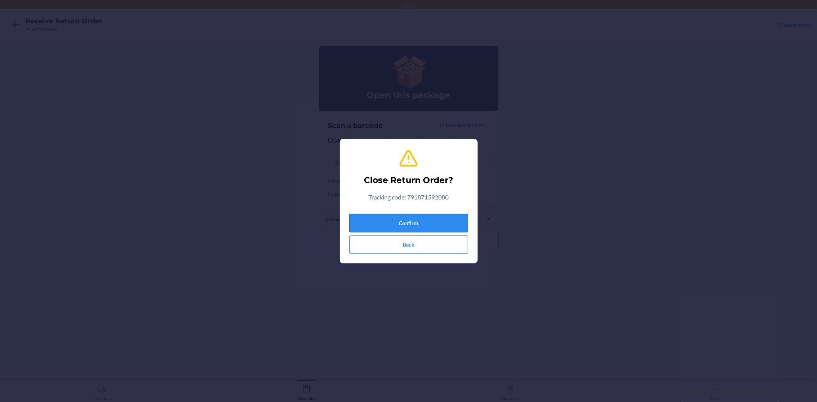
click at [368, 222] on button "Confirm" at bounding box center [408, 223] width 119 height 18
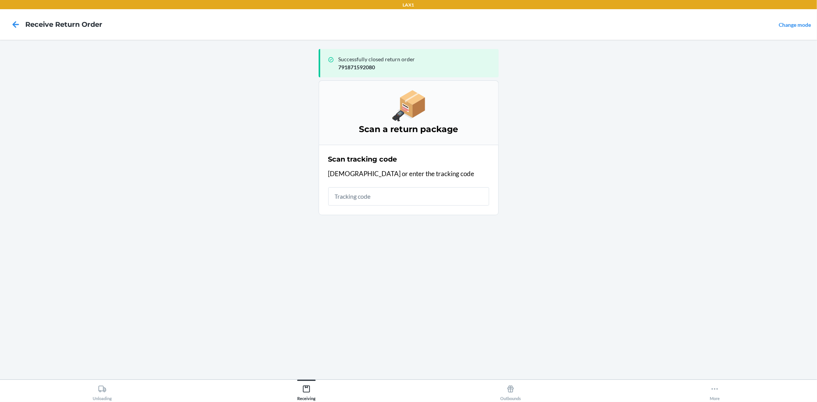
click at [381, 196] on input "text" at bounding box center [408, 196] width 161 height 18
type input "420924089302020831600"
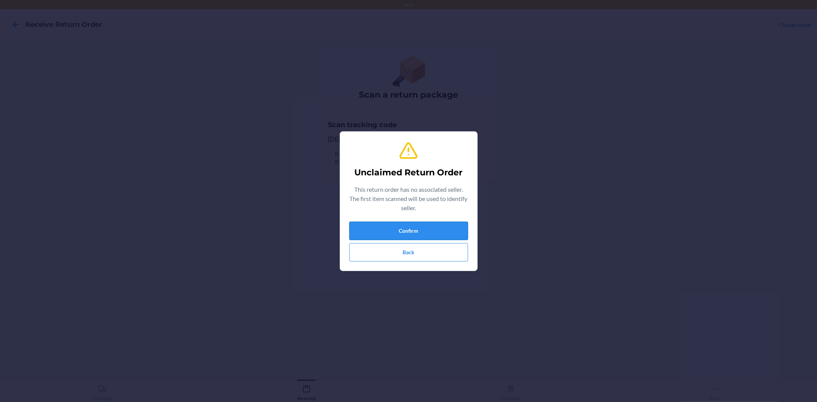
click at [402, 225] on button "Confirm" at bounding box center [408, 231] width 119 height 18
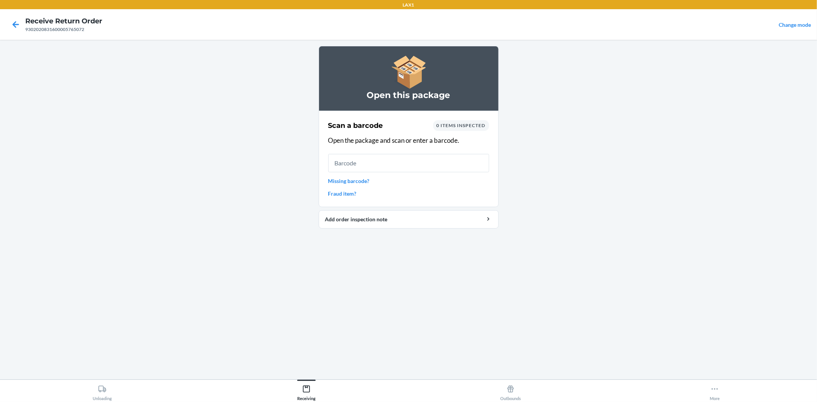
click at [386, 158] on input "text" at bounding box center [408, 163] width 161 height 18
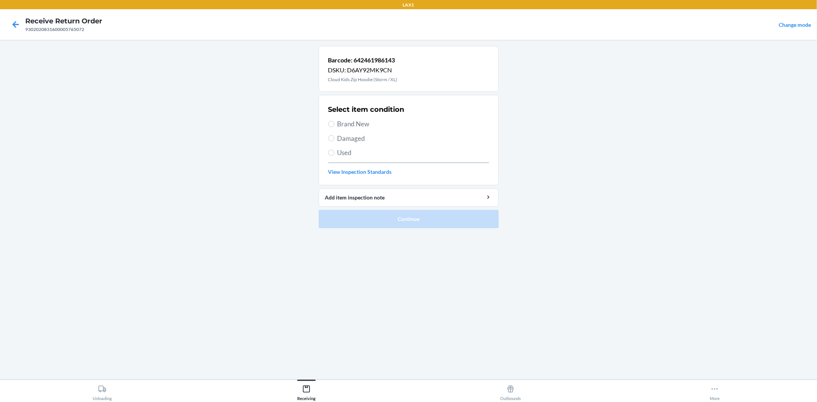
click at [340, 156] on span "Used" at bounding box center [413, 153] width 152 height 10
click at [334, 156] on input "Used" at bounding box center [331, 153] width 6 height 6
radio input "true"
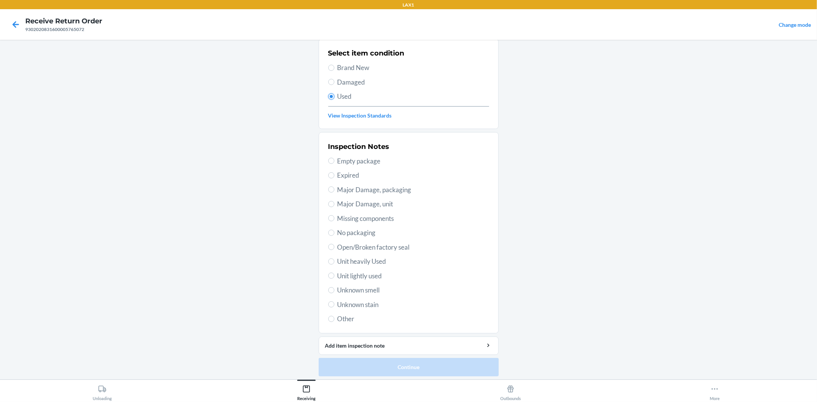
scroll to position [59, 0]
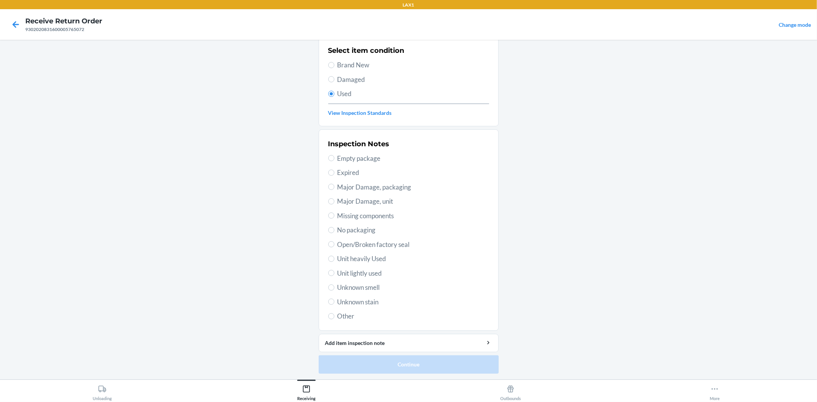
click at [360, 274] on span "Unit lightly used" at bounding box center [413, 273] width 152 height 10
click at [334, 274] on input "Unit lightly used" at bounding box center [331, 273] width 6 height 6
radio input "true"
click at [385, 362] on button "Continue" at bounding box center [409, 364] width 180 height 18
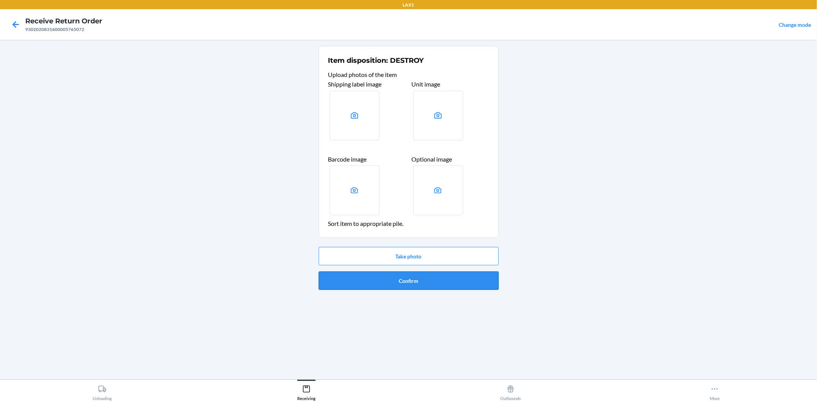
click at [376, 282] on button "Confirm" at bounding box center [409, 280] width 180 height 18
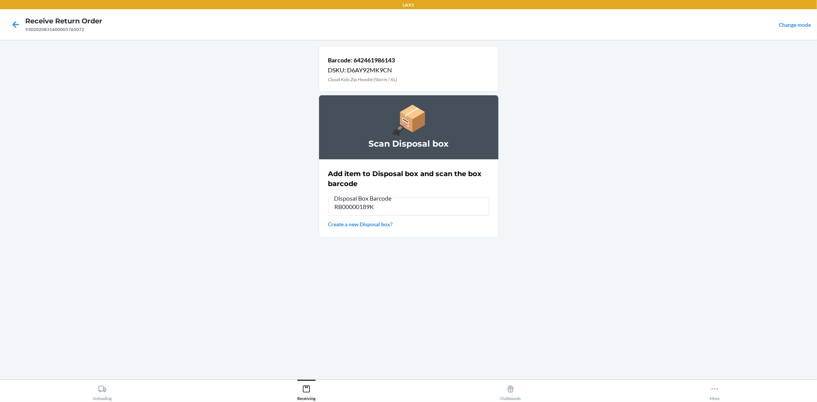
type input "RB00000189K"
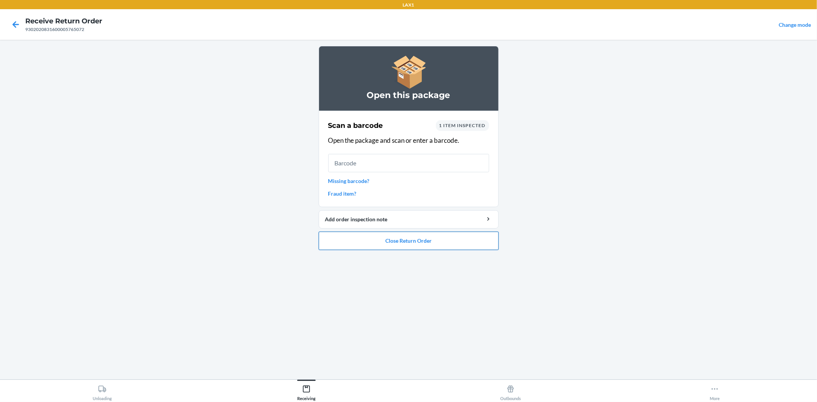
click at [366, 243] on button "Close Return Order" at bounding box center [409, 241] width 180 height 18
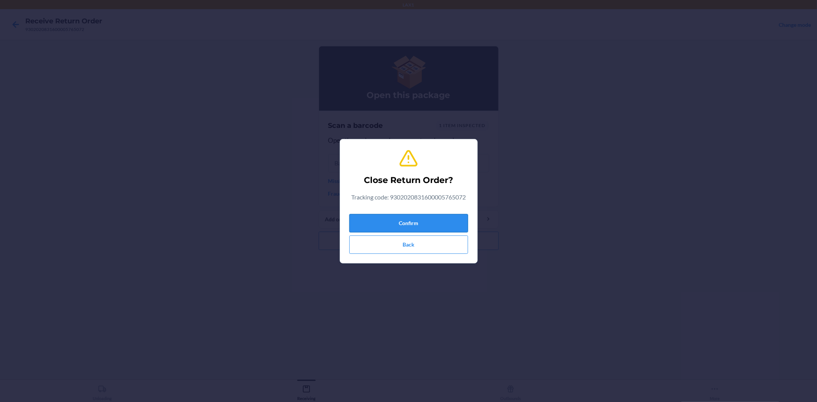
click at [390, 217] on button "Confirm" at bounding box center [408, 223] width 119 height 18
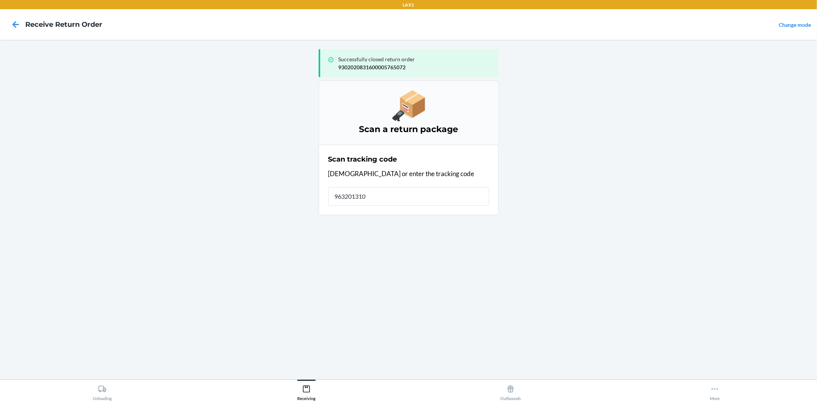
type input "9632013100"
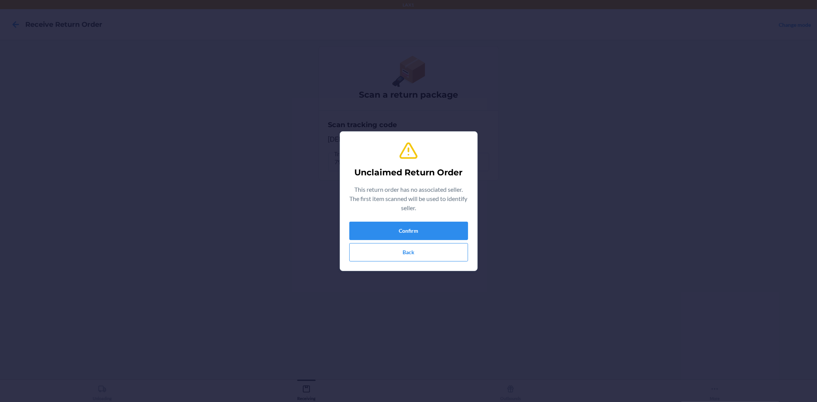
type input "634707430879"
click at [404, 228] on button "Confirm" at bounding box center [408, 231] width 119 height 18
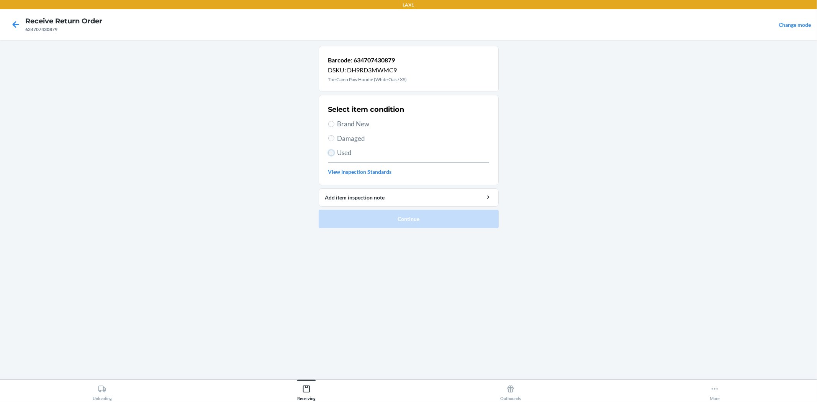
click at [331, 150] on input "Used" at bounding box center [331, 153] width 6 height 6
radio input "true"
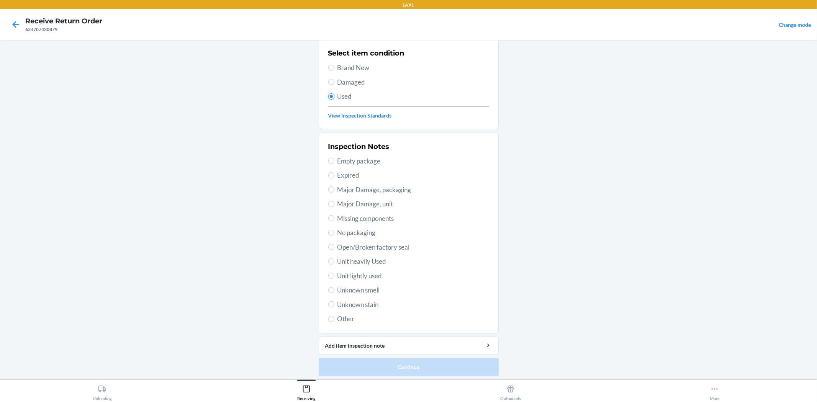
scroll to position [59, 0]
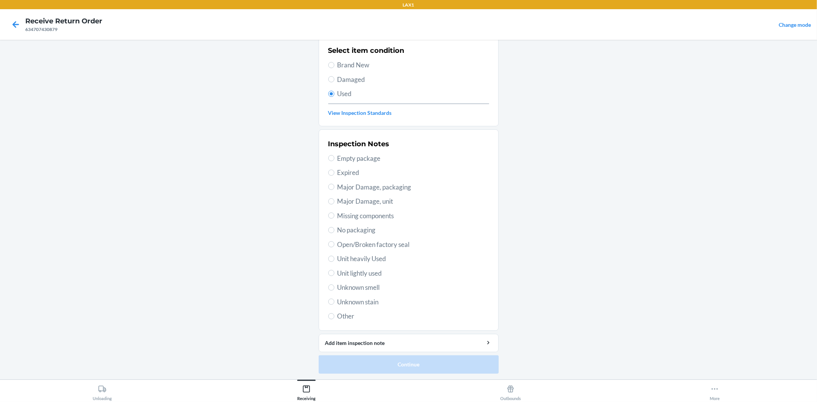
click at [370, 274] on span "Unit lightly used" at bounding box center [413, 273] width 152 height 10
click at [334, 274] on input "Unit lightly used" at bounding box center [331, 273] width 6 height 6
radio input "true"
click at [398, 356] on button "Continue" at bounding box center [409, 364] width 180 height 18
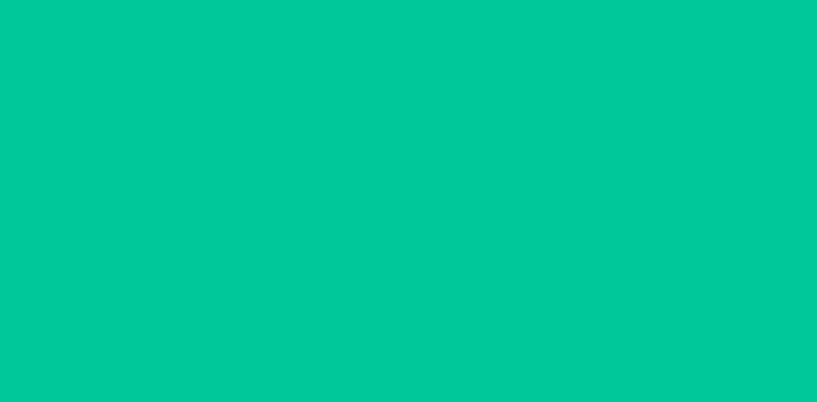
scroll to position [0, 0]
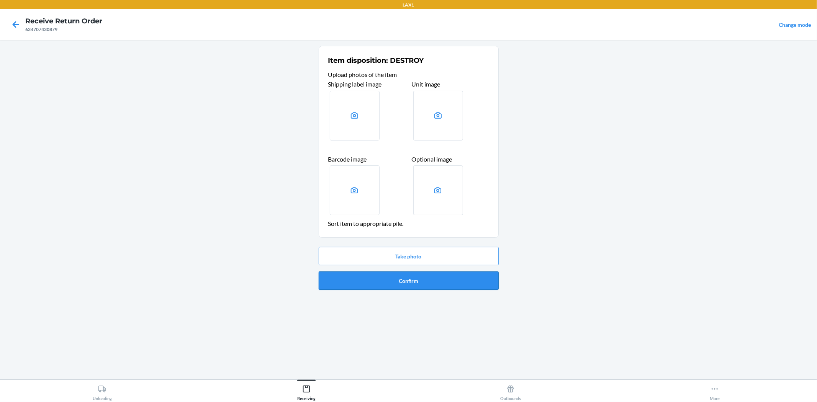
click at [386, 279] on button "Confirm" at bounding box center [409, 280] width 180 height 18
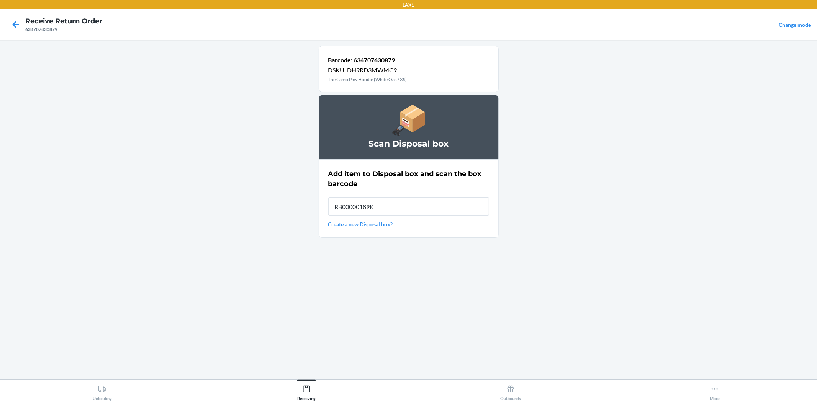
type input "RB00000189K"
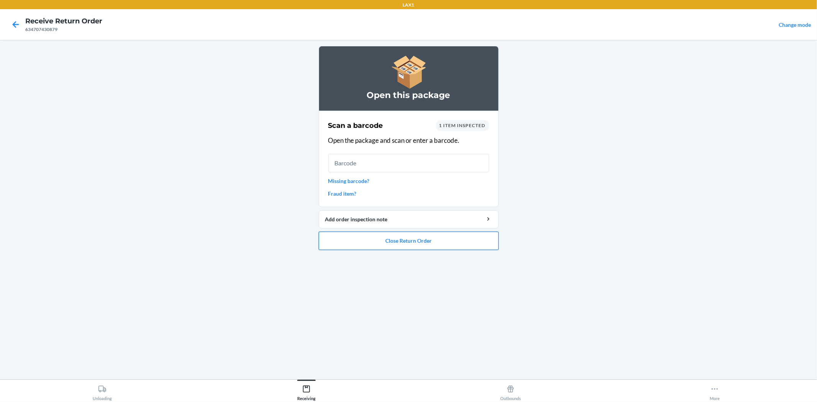
click at [381, 242] on button "Close Return Order" at bounding box center [409, 241] width 180 height 18
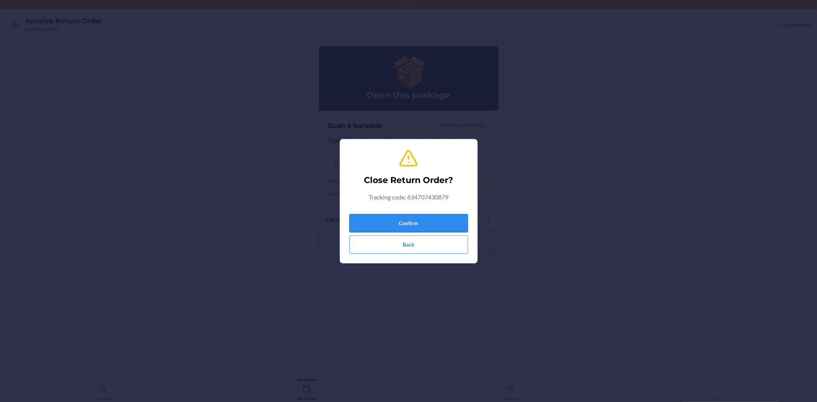
click at [376, 218] on button "Confirm" at bounding box center [408, 223] width 119 height 18
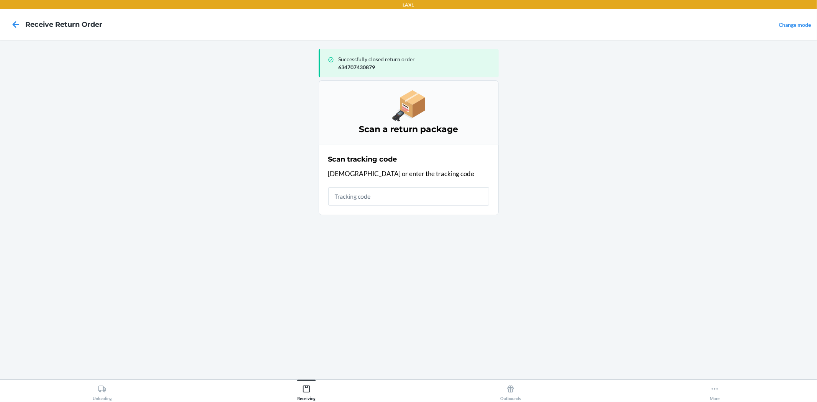
click at [366, 193] on input "text" at bounding box center [408, 196] width 161 height 18
type input "9632013100204955848100791892944044"
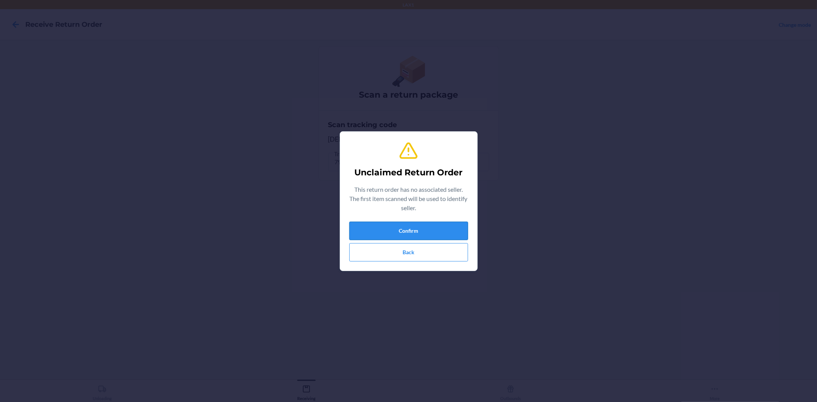
click at [360, 227] on button "Confirm" at bounding box center [408, 231] width 119 height 18
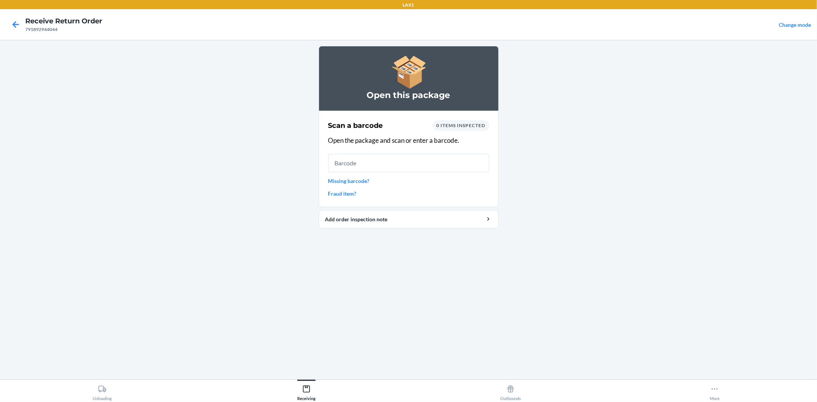
click at [370, 163] on input "text" at bounding box center [408, 163] width 161 height 18
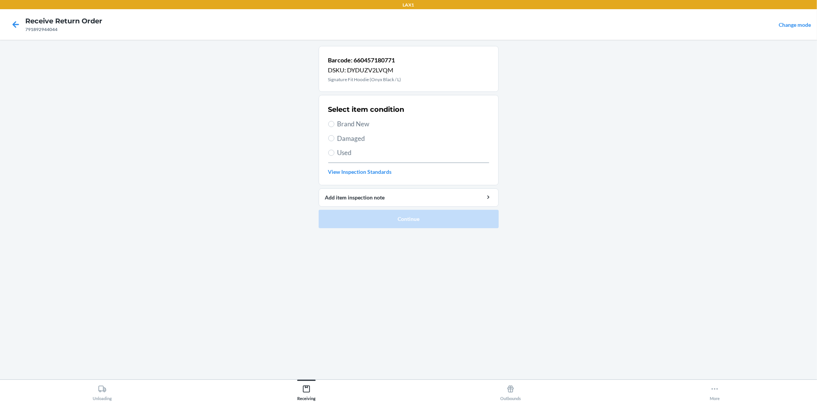
click at [350, 139] on span "Damaged" at bounding box center [413, 139] width 152 height 10
click at [334, 139] on input "Damaged" at bounding box center [331, 138] width 6 height 6
radio input "true"
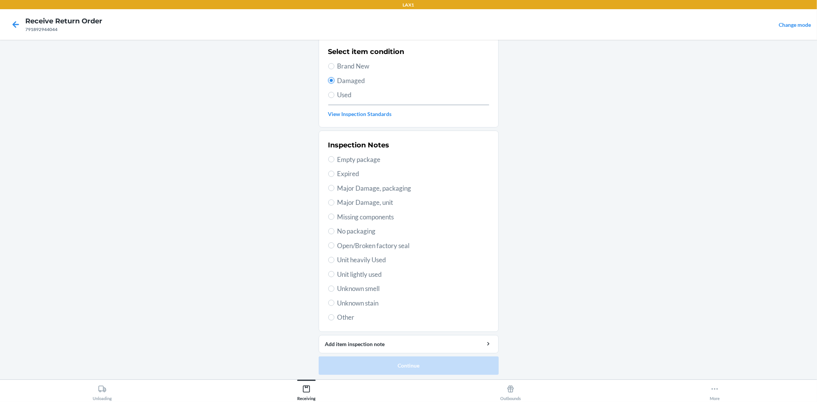
scroll to position [59, 0]
click at [369, 271] on span "Unit lightly used" at bounding box center [413, 273] width 152 height 10
click at [334, 271] on input "Unit lightly used" at bounding box center [331, 273] width 6 height 6
radio input "true"
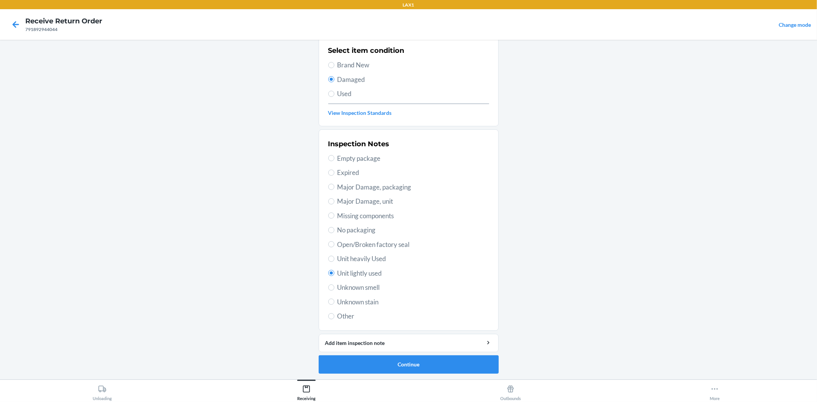
click at [339, 93] on span "Used" at bounding box center [413, 94] width 152 height 10
click at [334, 93] on input "Used" at bounding box center [331, 94] width 6 height 6
radio input "true"
radio input "false"
click at [364, 356] on button "Continue" at bounding box center [409, 364] width 180 height 18
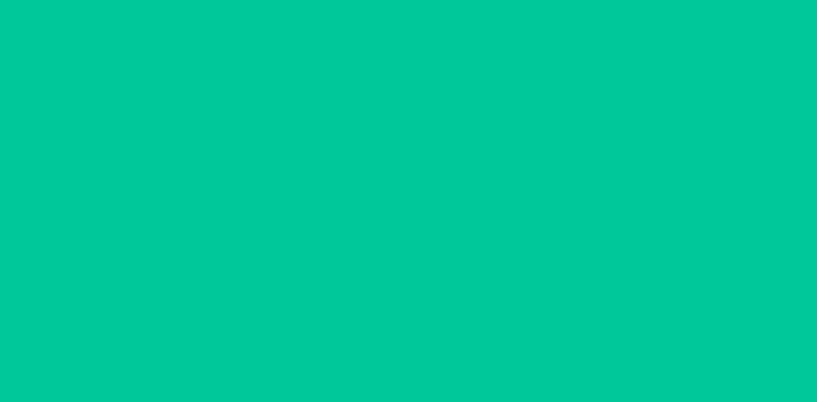
scroll to position [0, 0]
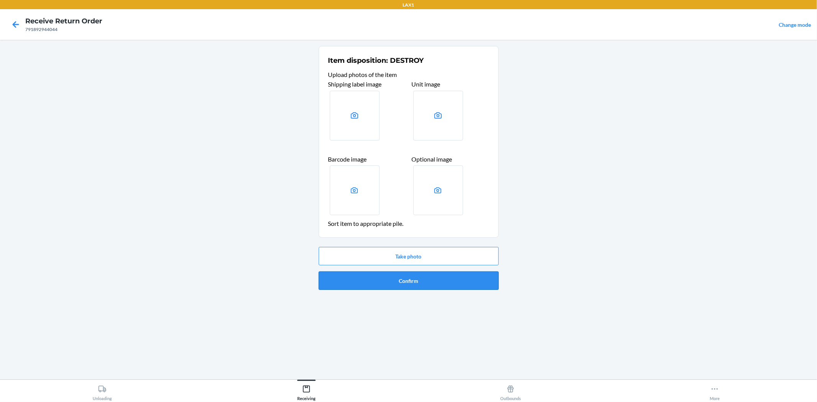
click at [374, 283] on button "Confirm" at bounding box center [409, 280] width 180 height 18
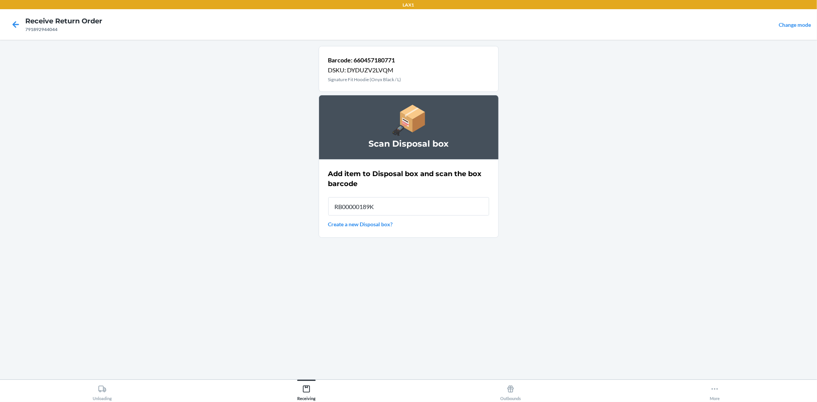
type input "RB00000189K"
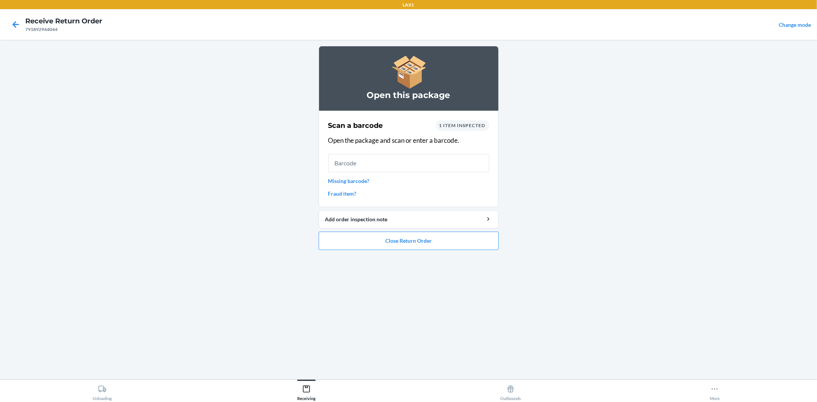
click at [383, 252] on ol "Open this package Scan a barcode 1 item inspected Open the package and scan or …" at bounding box center [409, 151] width 180 height 210
click at [384, 234] on button "Close Return Order" at bounding box center [409, 241] width 180 height 18
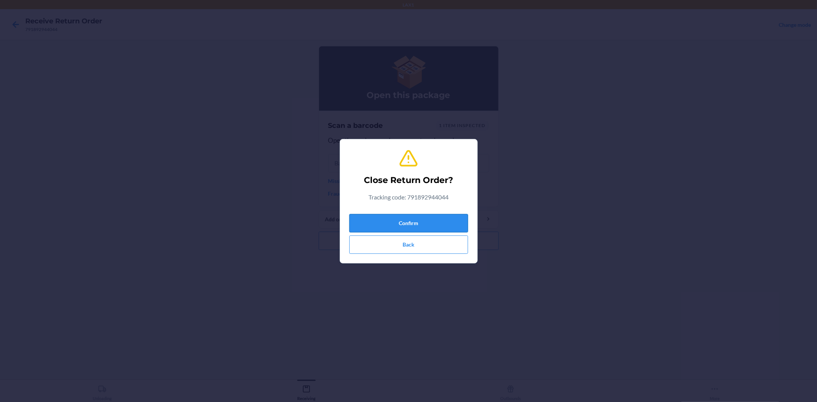
click at [392, 226] on button "Confirm" at bounding box center [408, 223] width 119 height 18
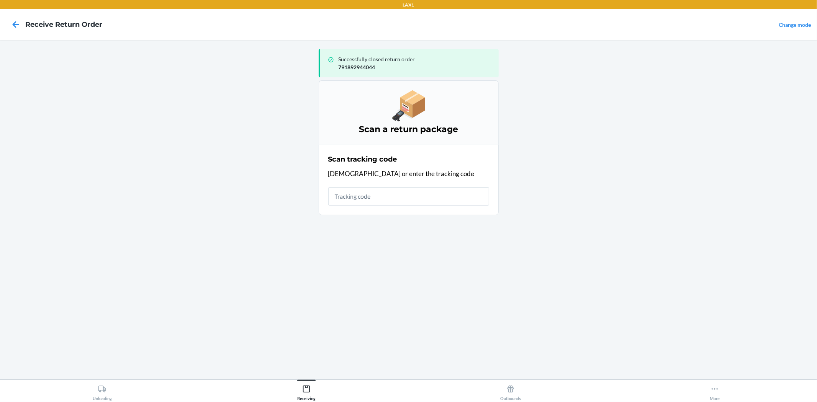
click at [399, 189] on input "text" at bounding box center [408, 196] width 161 height 18
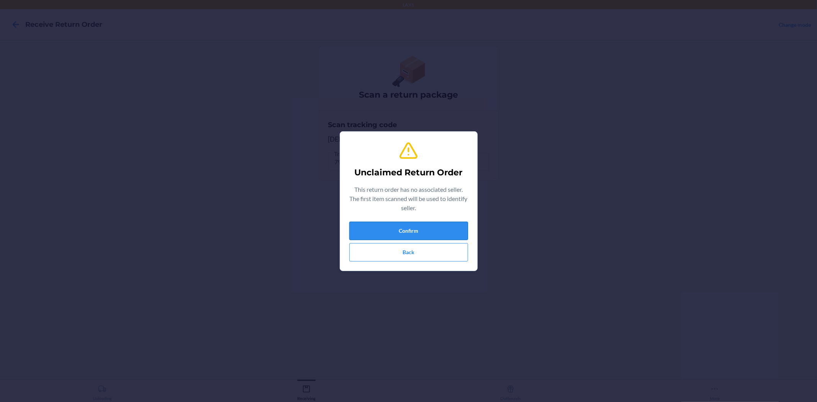
click at [384, 224] on button "Confirm" at bounding box center [408, 231] width 119 height 18
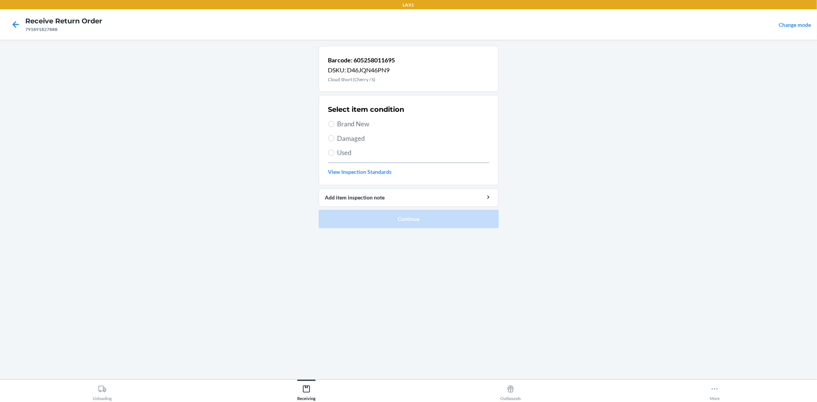
click at [345, 154] on span "Used" at bounding box center [413, 153] width 152 height 10
click at [334, 154] on input "Used" at bounding box center [331, 153] width 6 height 6
radio input "true"
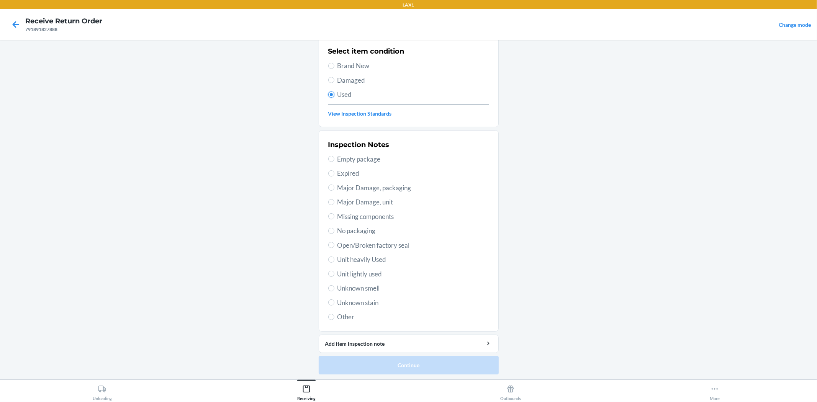
scroll to position [59, 0]
click at [368, 270] on span "Unit lightly used" at bounding box center [413, 273] width 152 height 10
click at [334, 270] on input "Unit lightly used" at bounding box center [331, 273] width 6 height 6
radio input "true"
click at [364, 364] on button "Continue" at bounding box center [409, 364] width 180 height 18
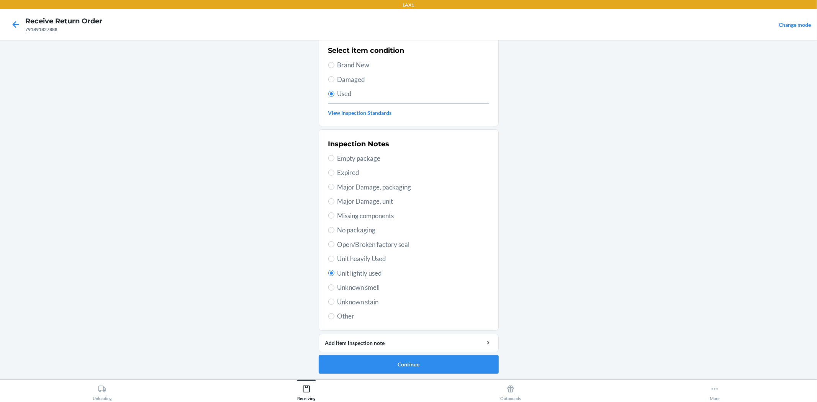
scroll to position [0, 0]
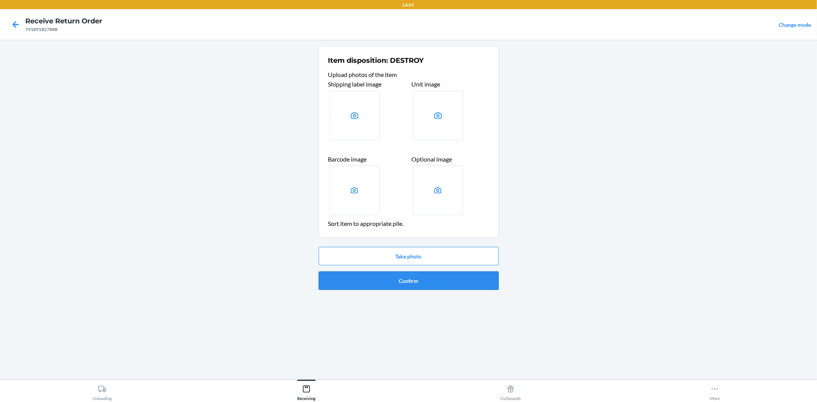
click at [344, 283] on button "Confirm" at bounding box center [409, 280] width 180 height 18
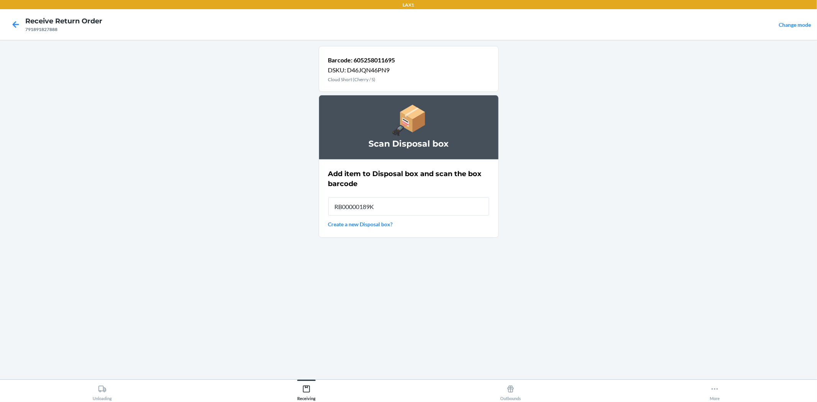
type input "RB00000189K"
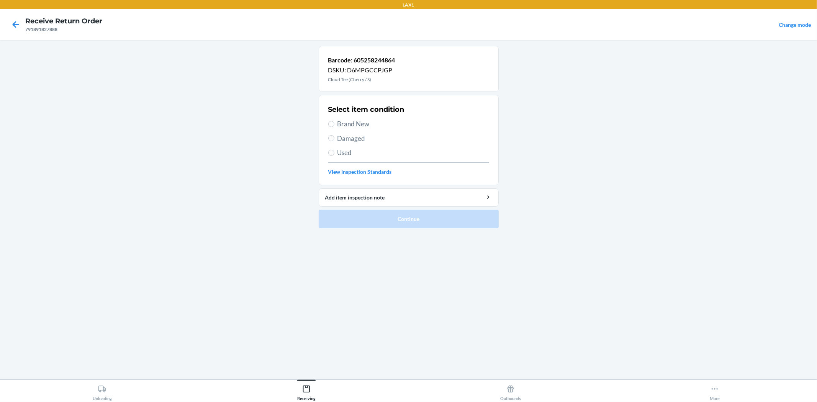
click at [346, 151] on span "Used" at bounding box center [413, 153] width 152 height 10
click at [334, 151] on input "Used" at bounding box center [331, 153] width 6 height 6
radio input "true"
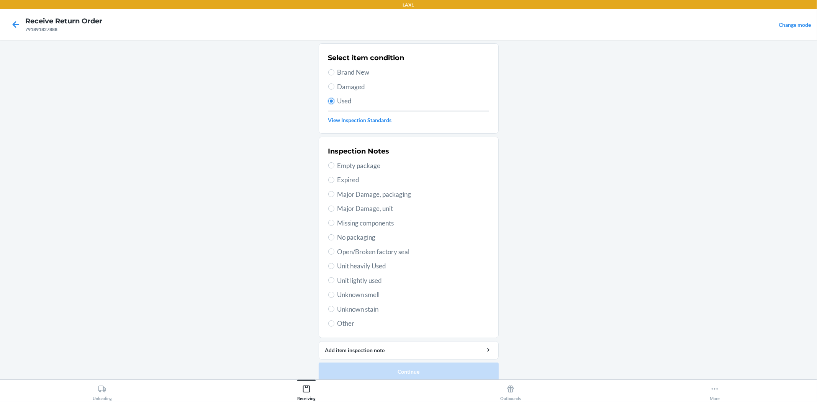
scroll to position [59, 0]
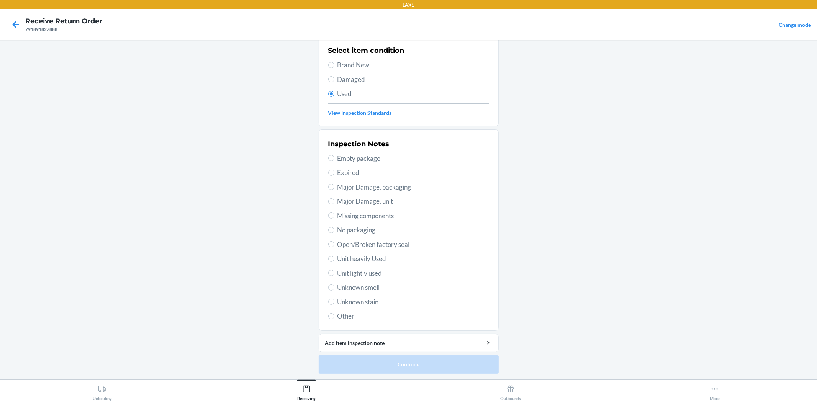
click at [364, 269] on span "Unit lightly used" at bounding box center [413, 273] width 152 height 10
click at [334, 270] on input "Unit lightly used" at bounding box center [331, 273] width 6 height 6
radio input "true"
click at [373, 372] on button "Continue" at bounding box center [409, 364] width 180 height 18
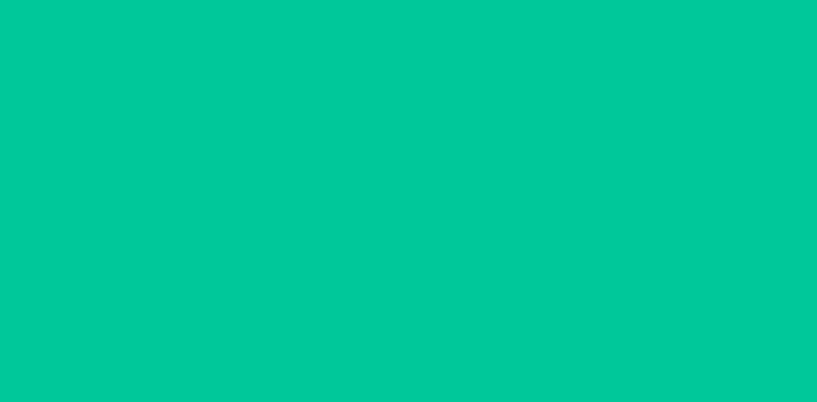
scroll to position [0, 0]
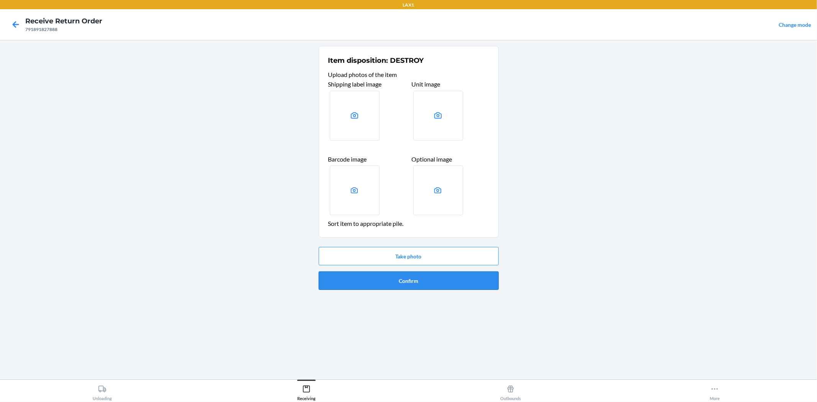
click at [369, 278] on button "Confirm" at bounding box center [409, 280] width 180 height 18
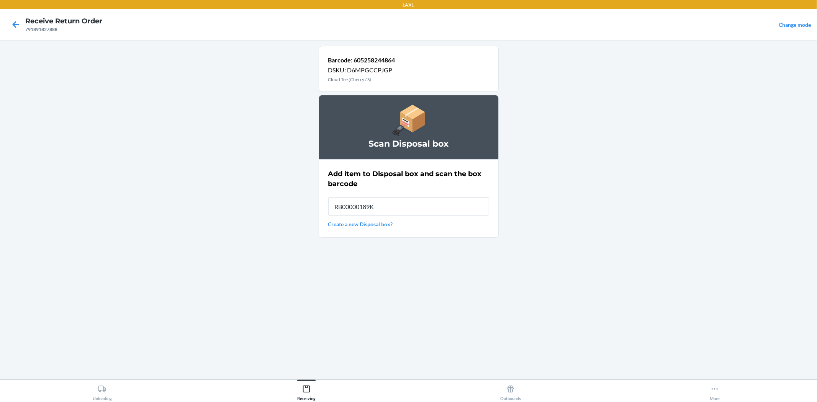
type input "RB00000189K"
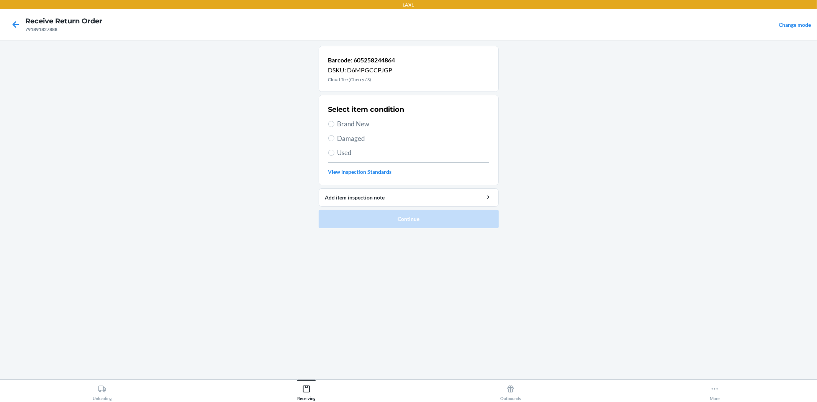
click at [345, 154] on span "Used" at bounding box center [413, 153] width 152 height 10
click at [334, 154] on input "Used" at bounding box center [331, 153] width 6 height 6
radio input "true"
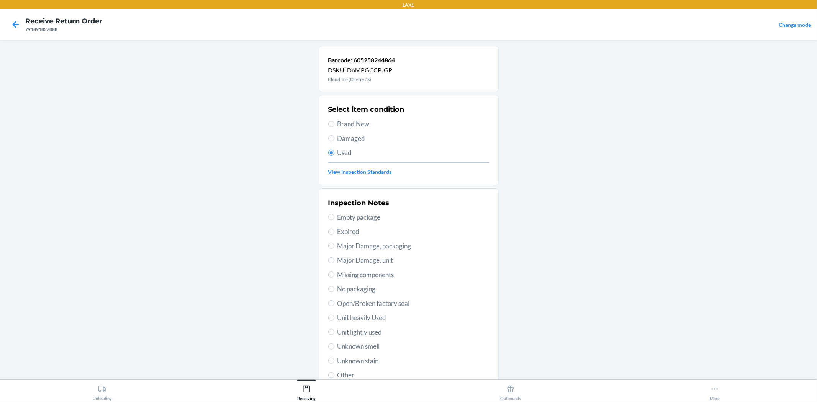
click at [363, 331] on span "Unit lightly used" at bounding box center [413, 332] width 152 height 10
click at [334, 331] on input "Unit lightly used" at bounding box center [331, 332] width 6 height 6
radio input "true"
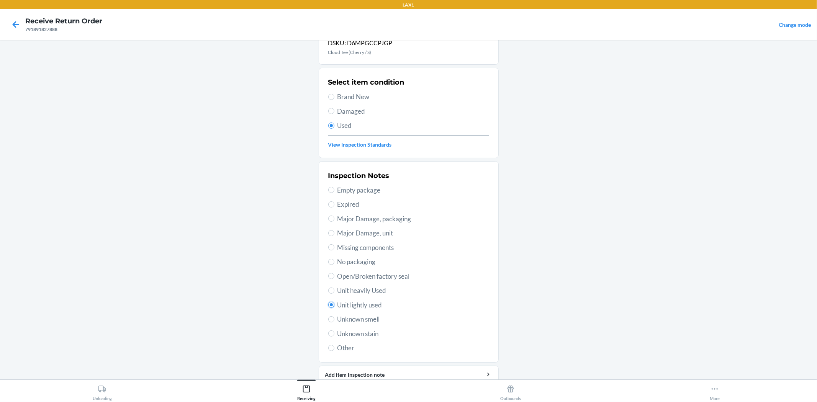
scroll to position [59, 0]
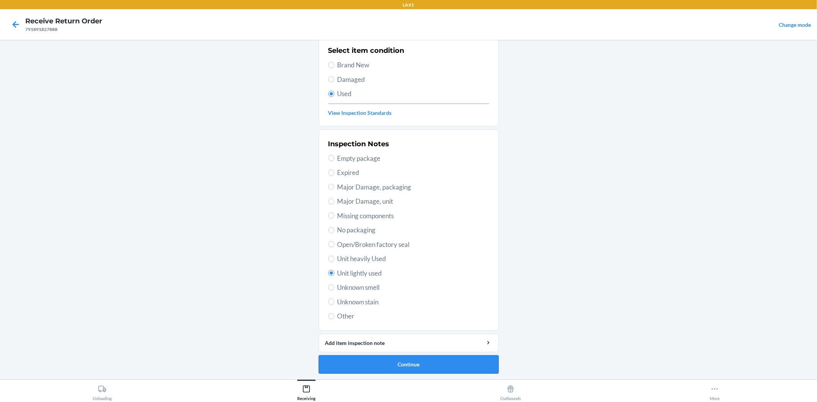
click at [386, 366] on button "Continue" at bounding box center [409, 364] width 180 height 18
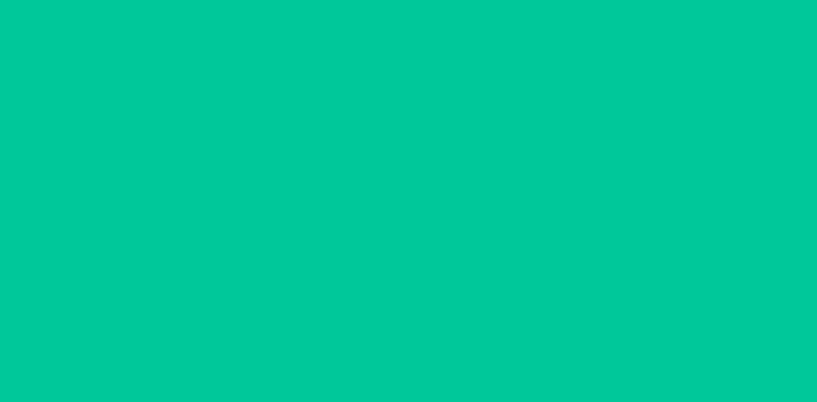
scroll to position [0, 0]
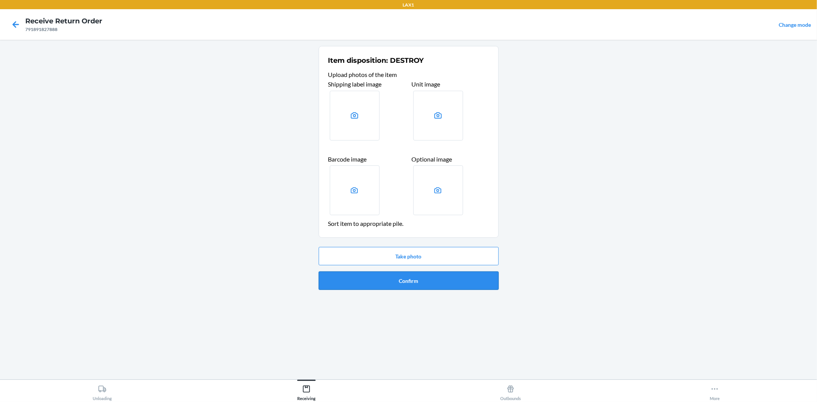
click at [382, 280] on button "Confirm" at bounding box center [409, 280] width 180 height 18
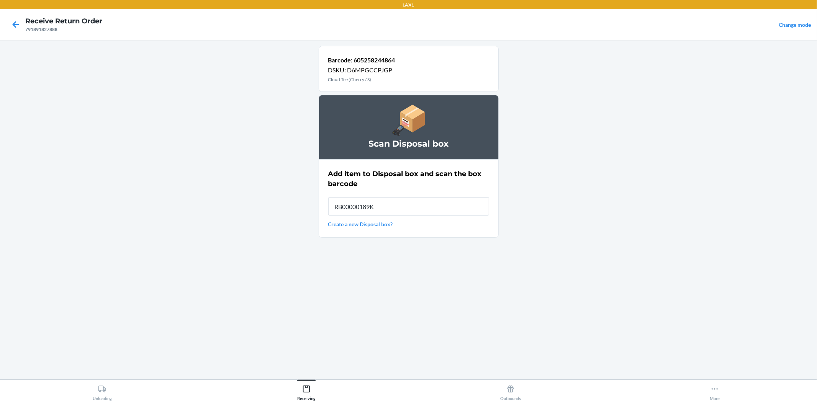
type input "RB00000189K"
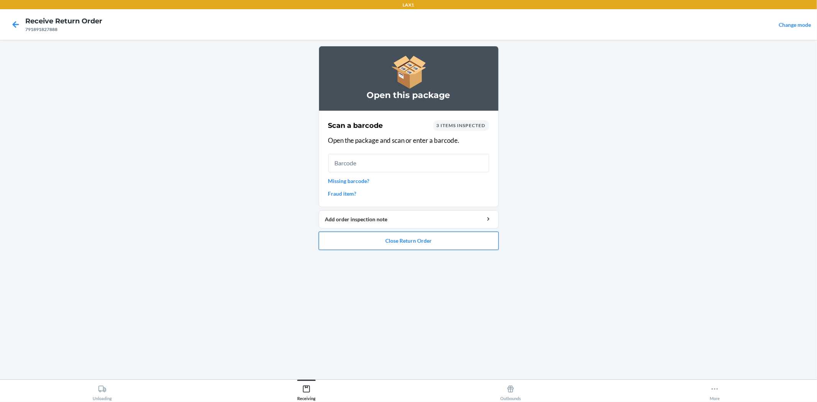
click at [399, 247] on button "Close Return Order" at bounding box center [409, 241] width 180 height 18
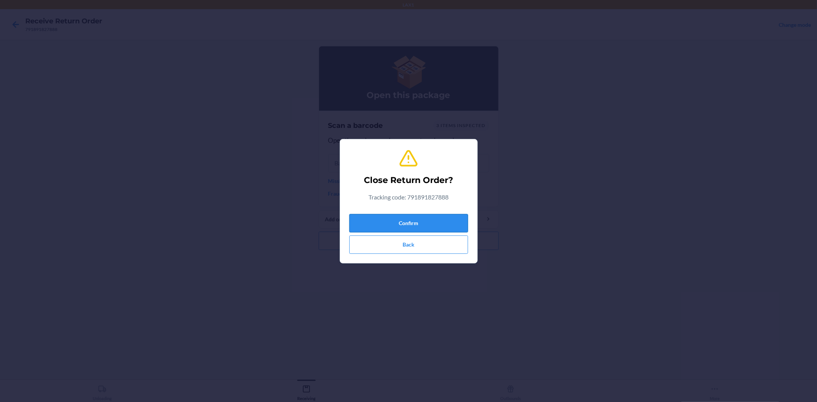
click at [393, 221] on button "Confirm" at bounding box center [408, 223] width 119 height 18
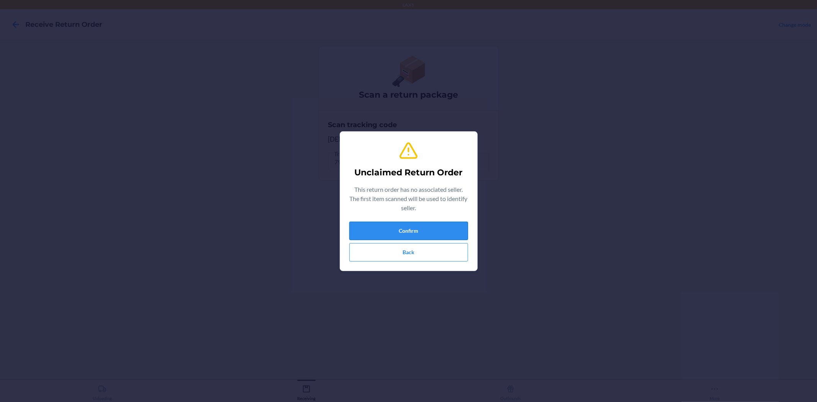
click at [403, 231] on button "Confirm" at bounding box center [408, 231] width 119 height 18
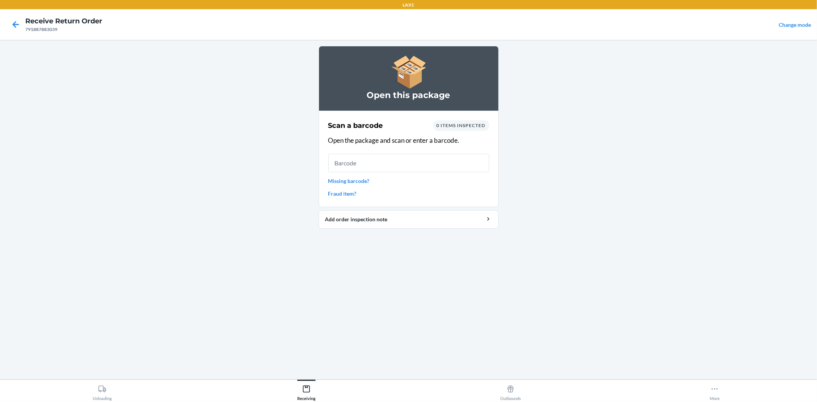
click at [354, 183] on link "Missing barcode?" at bounding box center [408, 181] width 161 height 8
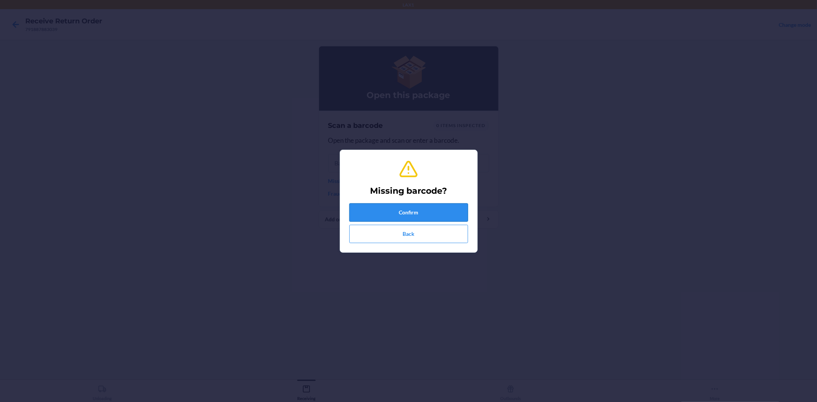
click at [358, 211] on button "Confirm" at bounding box center [408, 212] width 119 height 18
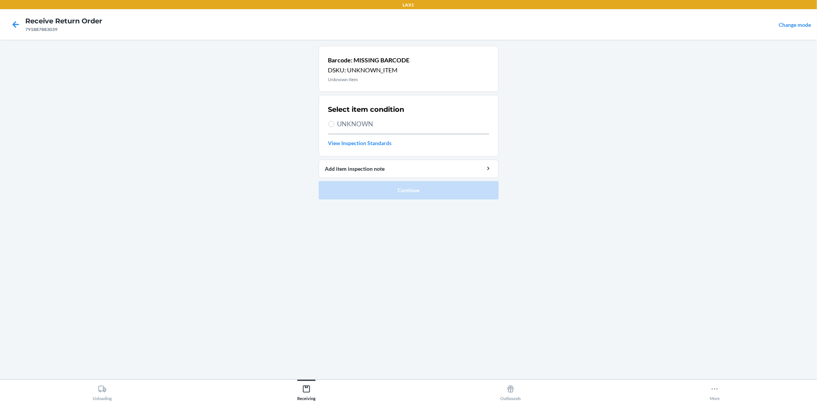
click at [334, 125] on label "UNKNOWN" at bounding box center [408, 124] width 161 height 10
click at [334, 125] on input "UNKNOWN" at bounding box center [331, 124] width 6 height 6
radio input "true"
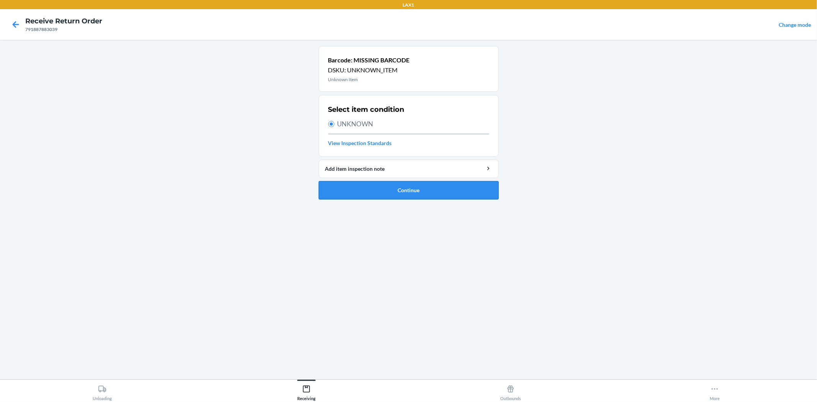
click at [350, 189] on button "Continue" at bounding box center [409, 190] width 180 height 18
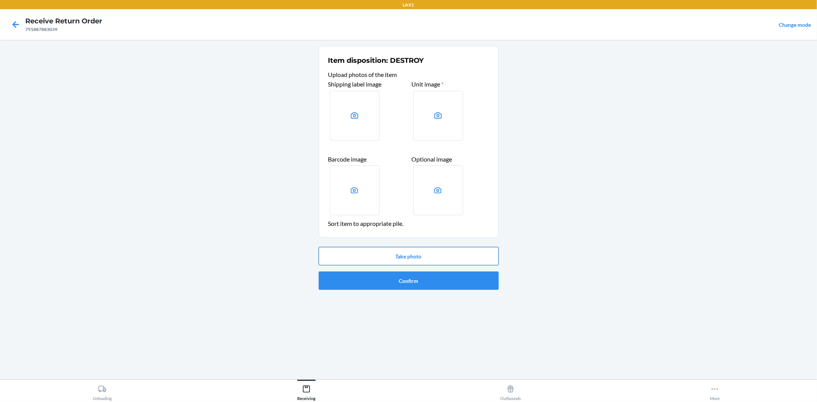
click at [421, 256] on button "Take photo" at bounding box center [409, 256] width 180 height 18
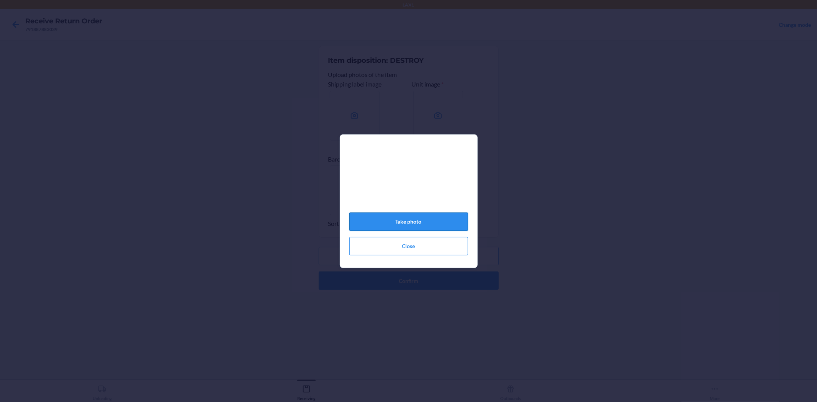
click at [413, 223] on button "Take photo" at bounding box center [408, 221] width 119 height 18
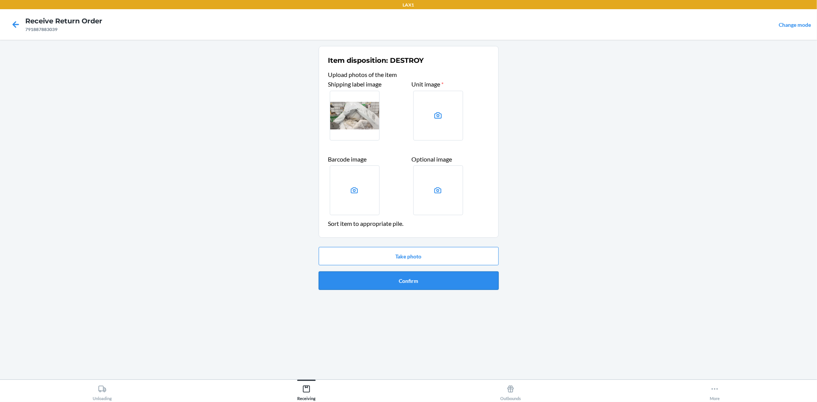
click at [426, 278] on button "Confirm" at bounding box center [409, 280] width 180 height 18
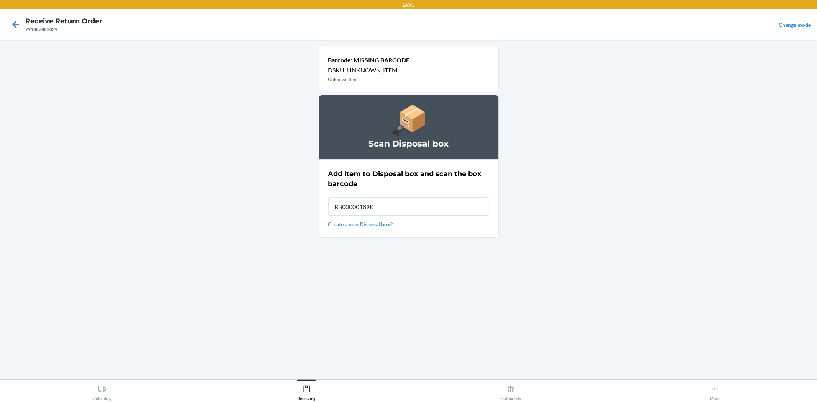
type input "RB00000189K"
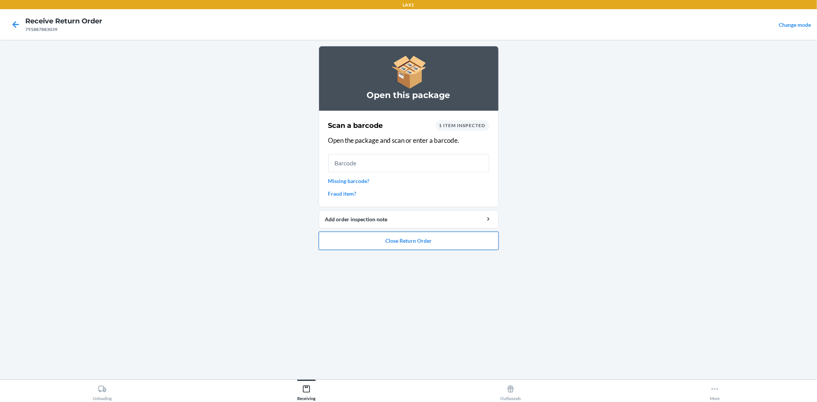
click at [424, 234] on button "Close Return Order" at bounding box center [409, 241] width 180 height 18
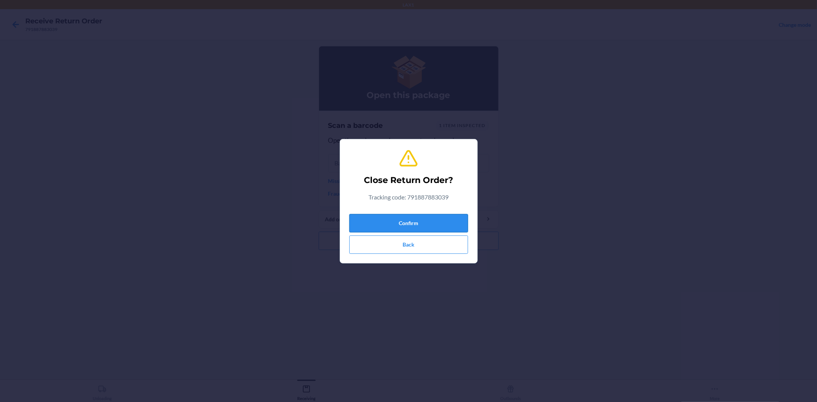
click at [415, 223] on button "Confirm" at bounding box center [408, 223] width 119 height 18
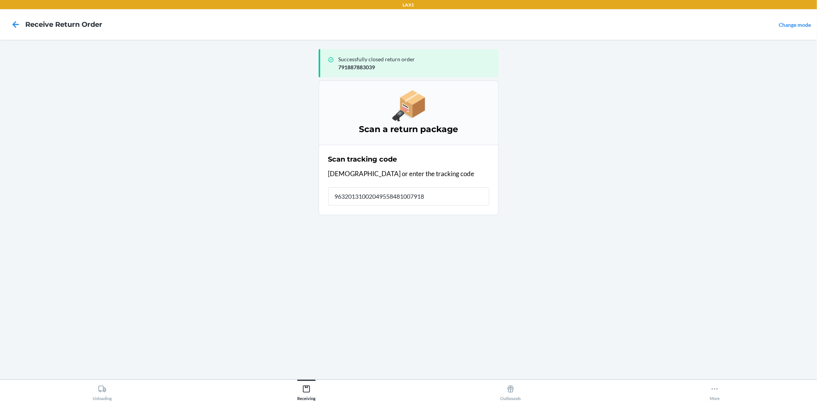
type input "963201310020495584810079189"
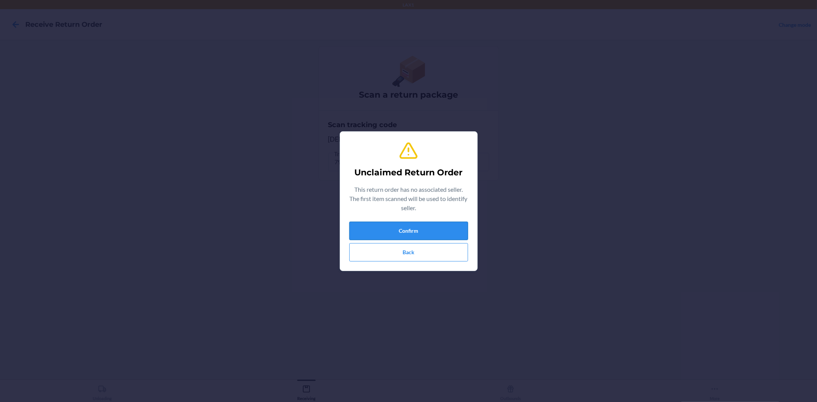
click at [404, 225] on button "Confirm" at bounding box center [408, 231] width 119 height 18
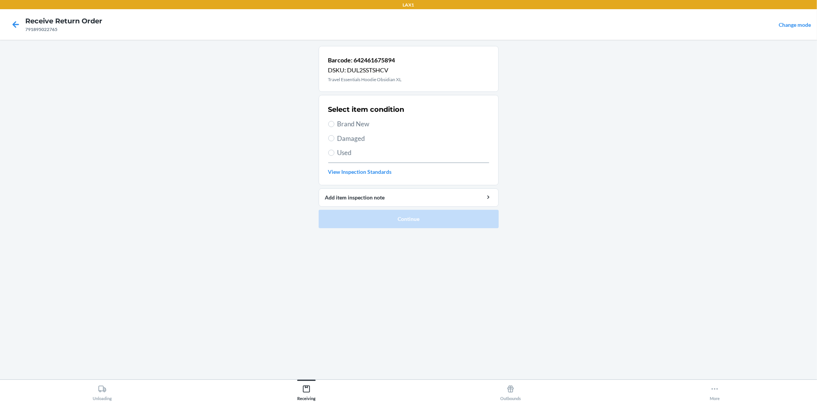
click at [337, 150] on span "Used" at bounding box center [413, 153] width 152 height 10
click at [334, 150] on input "Used" at bounding box center [331, 153] width 6 height 6
radio input "true"
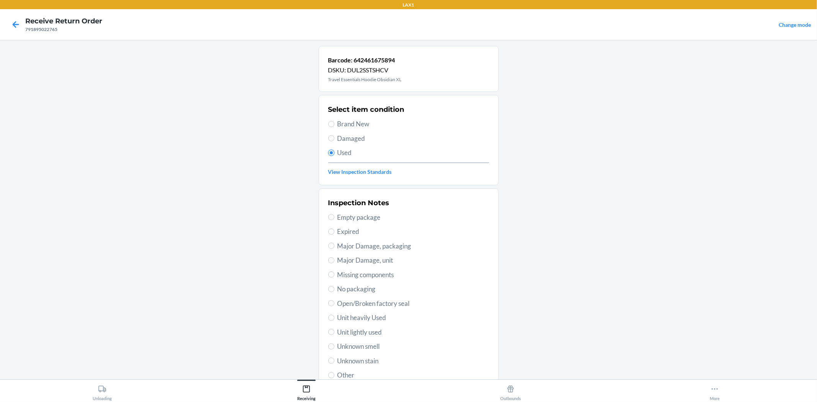
scroll to position [59, 0]
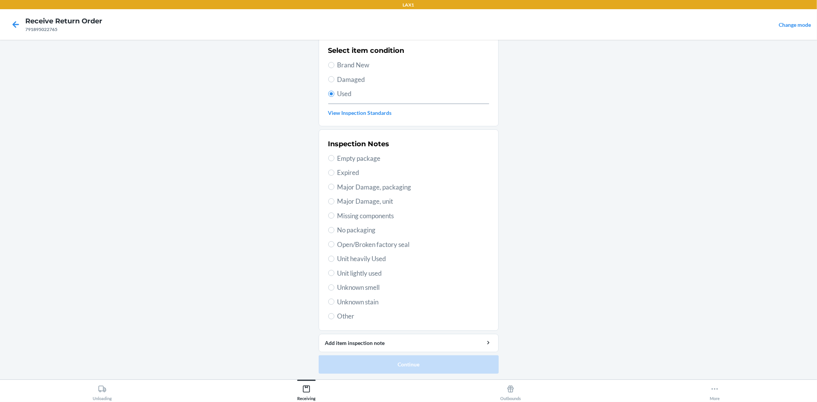
click at [367, 276] on span "Unit lightly used" at bounding box center [413, 273] width 152 height 10
click at [334, 276] on input "Unit lightly used" at bounding box center [331, 273] width 6 height 6
radio input "true"
click at [399, 362] on button "Continue" at bounding box center [409, 364] width 180 height 18
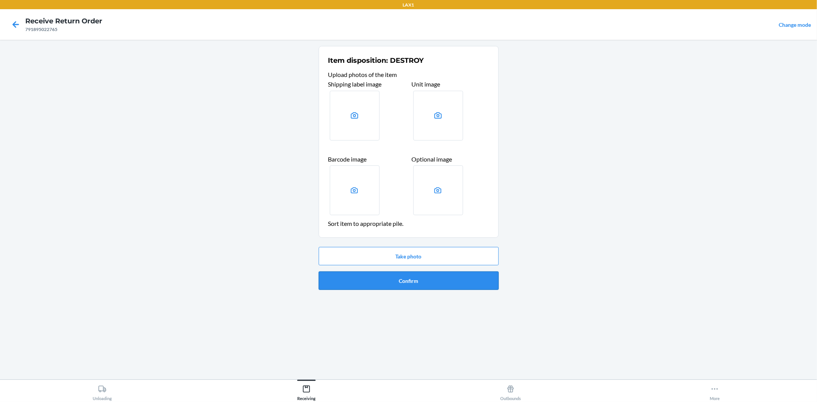
drag, startPoint x: 386, startPoint y: 293, endPoint x: 387, endPoint y: 287, distance: 5.8
click at [386, 290] on ol "Item disposition: DESTROY Upload photos of the item Shipping label image Unit i…" at bounding box center [409, 171] width 180 height 250
click at [387, 287] on button "Confirm" at bounding box center [409, 280] width 180 height 18
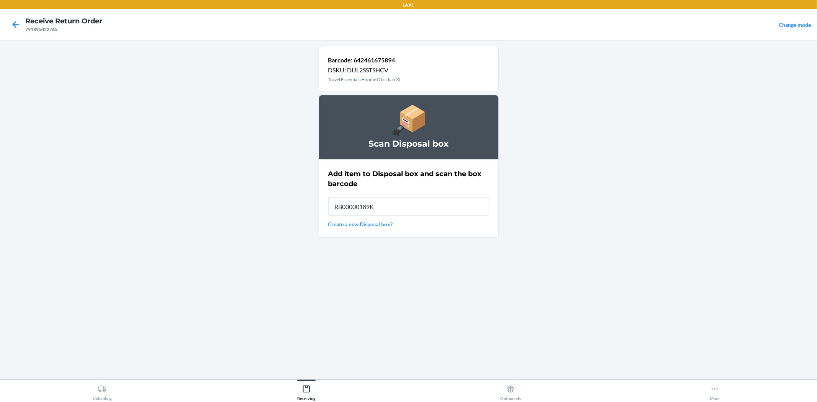
type input "RB00000189K"
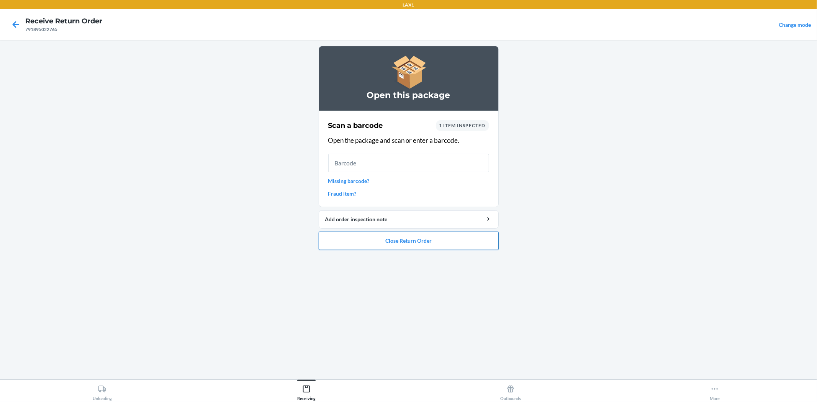
click at [423, 235] on button "Close Return Order" at bounding box center [409, 241] width 180 height 18
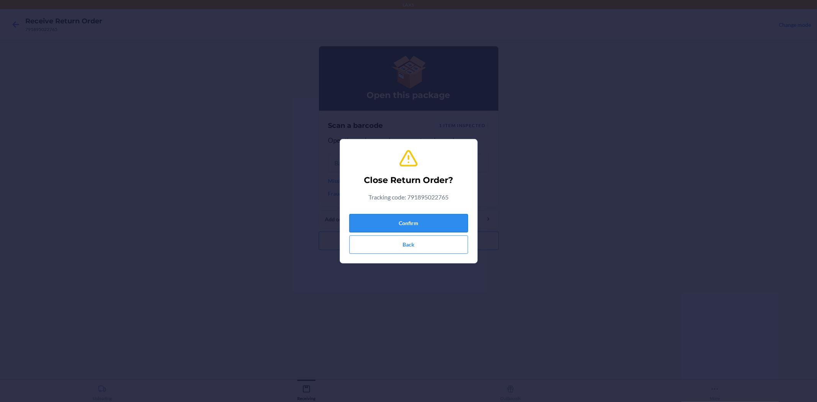
click at [417, 215] on button "Confirm" at bounding box center [408, 223] width 119 height 18
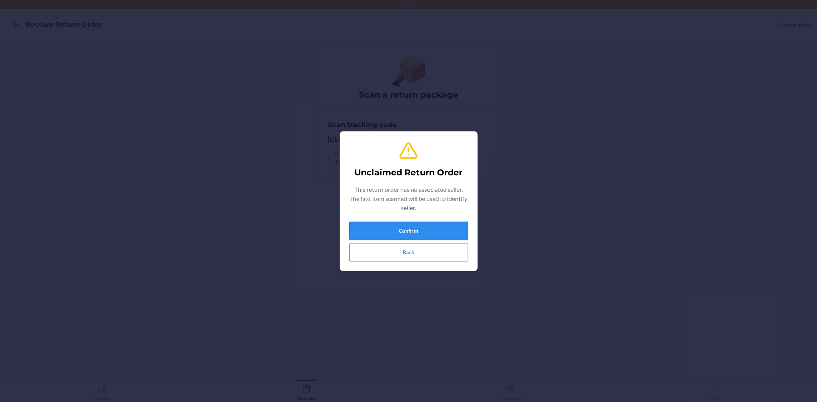
click at [378, 227] on button "Confirm" at bounding box center [408, 231] width 119 height 18
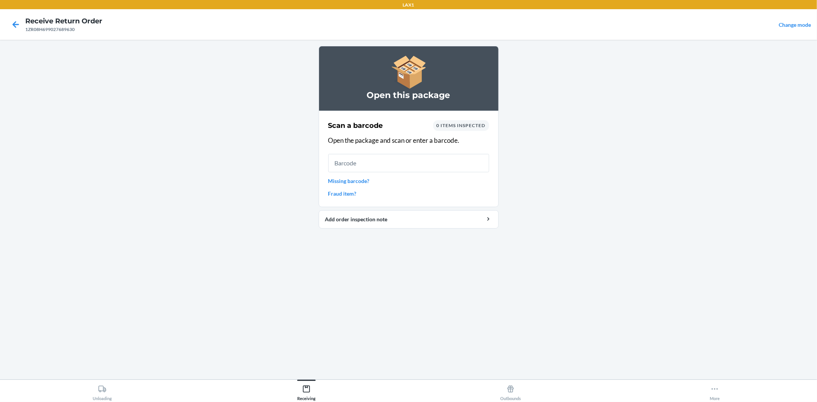
click at [374, 168] on input "text" at bounding box center [408, 163] width 161 height 18
drag, startPoint x: 374, startPoint y: 168, endPoint x: 366, endPoint y: 154, distance: 15.6
click at [366, 154] on input "text" at bounding box center [408, 163] width 161 height 18
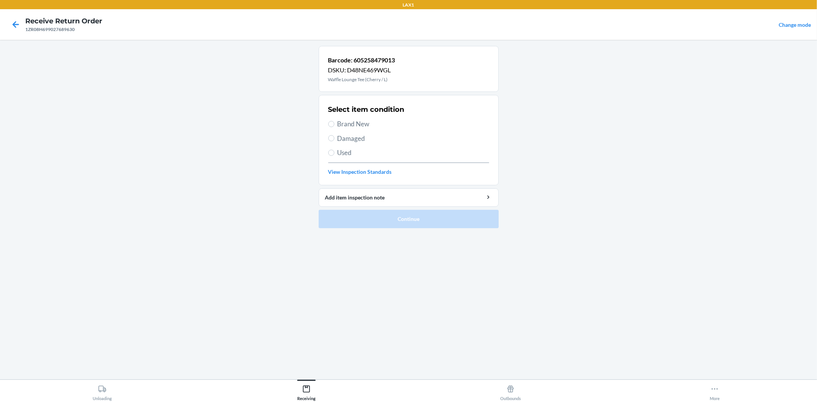
click at [346, 152] on span "Used" at bounding box center [413, 153] width 152 height 10
click at [334, 152] on input "Used" at bounding box center [331, 153] width 6 height 6
radio input "true"
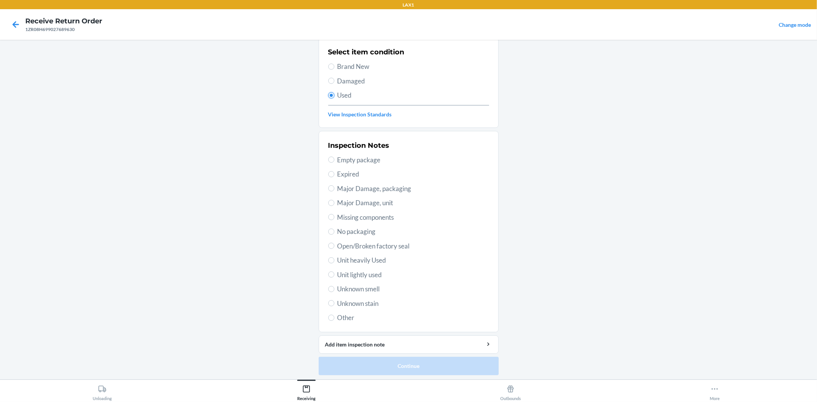
scroll to position [59, 0]
click at [364, 269] on span "Unit lightly used" at bounding box center [413, 273] width 152 height 10
click at [334, 270] on input "Unit lightly used" at bounding box center [331, 273] width 6 height 6
radio input "true"
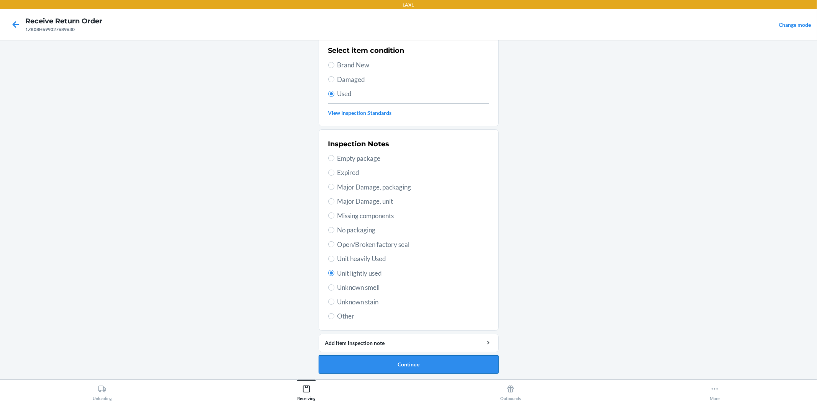
click at [406, 366] on button "Continue" at bounding box center [409, 364] width 180 height 18
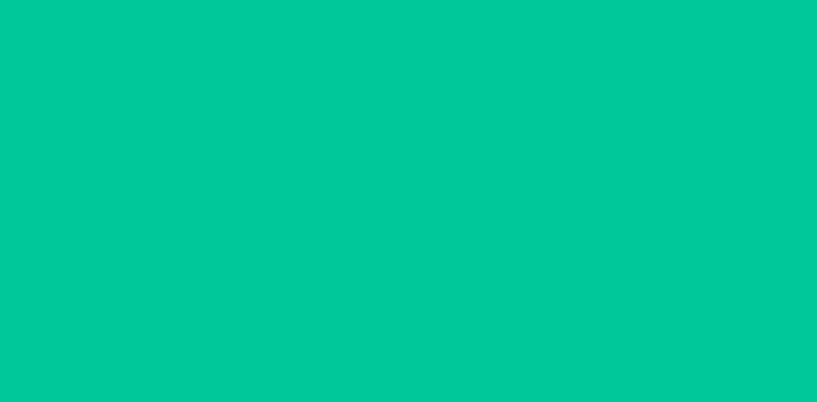
scroll to position [0, 0]
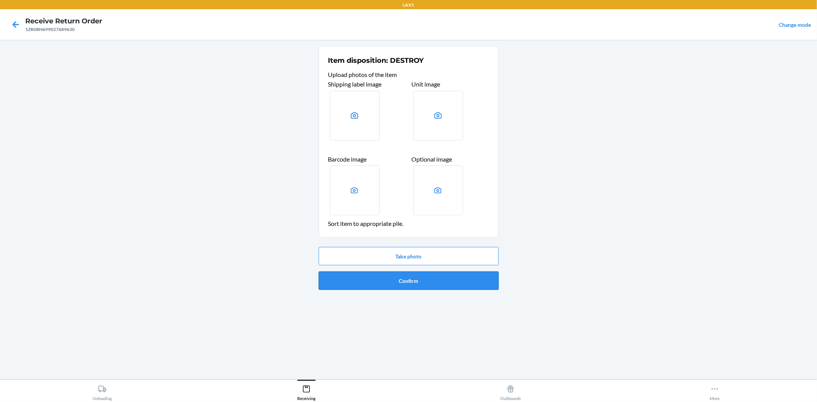
click at [392, 284] on button "Confirm" at bounding box center [409, 280] width 180 height 18
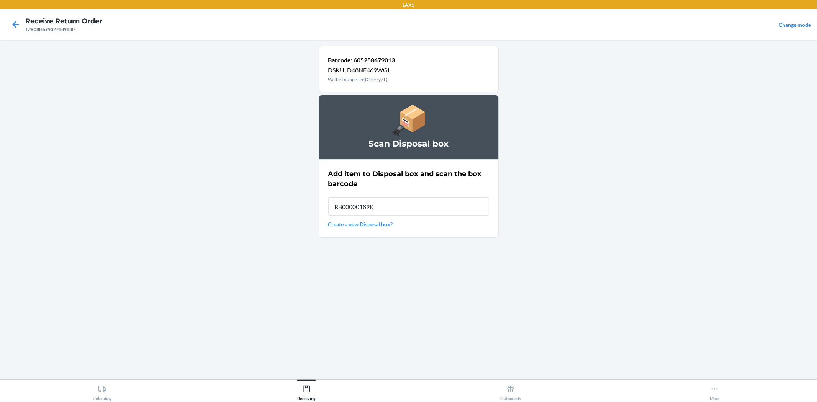
type input "RB00000189K"
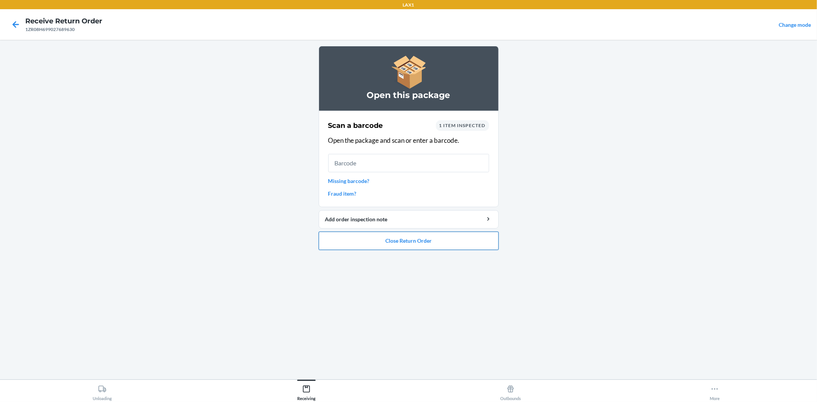
click at [377, 239] on button "Close Return Order" at bounding box center [409, 241] width 180 height 18
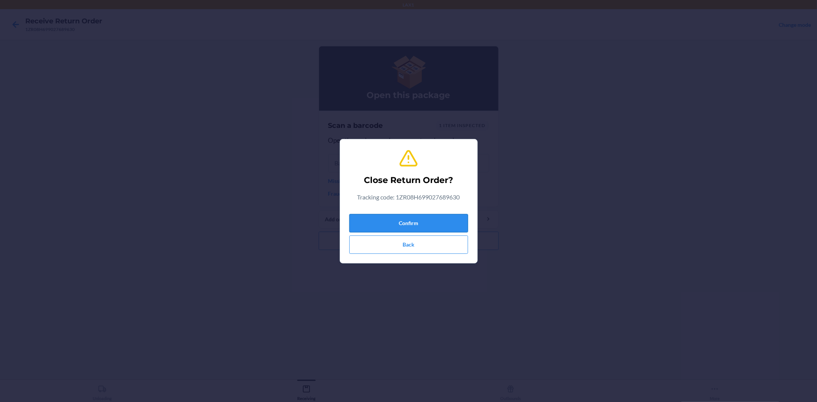
click at [384, 217] on button "Confirm" at bounding box center [408, 223] width 119 height 18
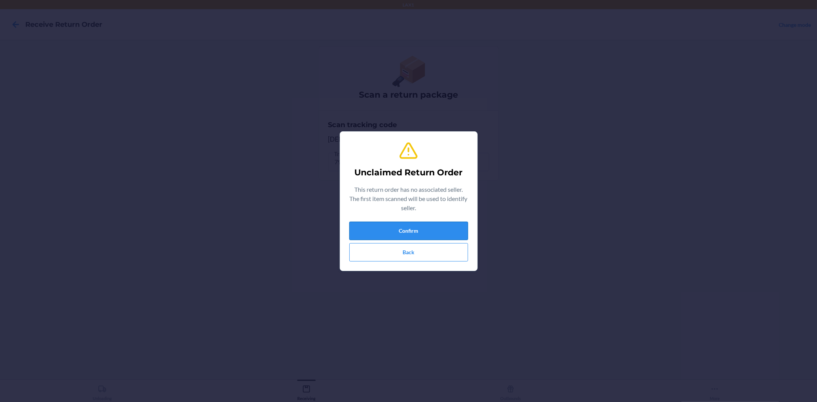
click at [430, 233] on button "Confirm" at bounding box center [408, 231] width 119 height 18
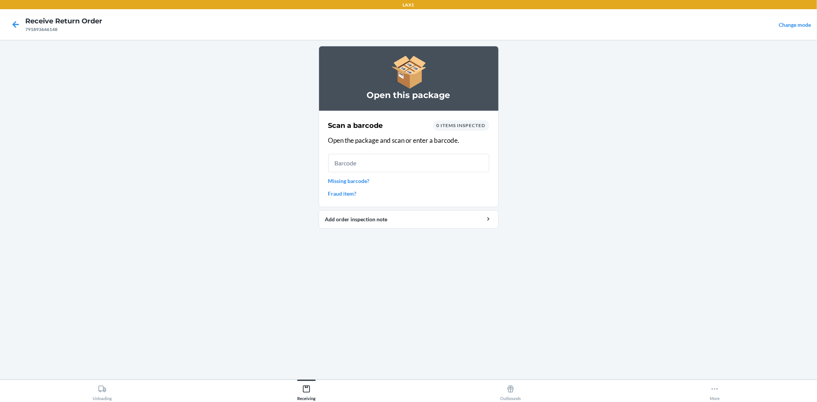
click at [407, 167] on input "text" at bounding box center [408, 163] width 161 height 18
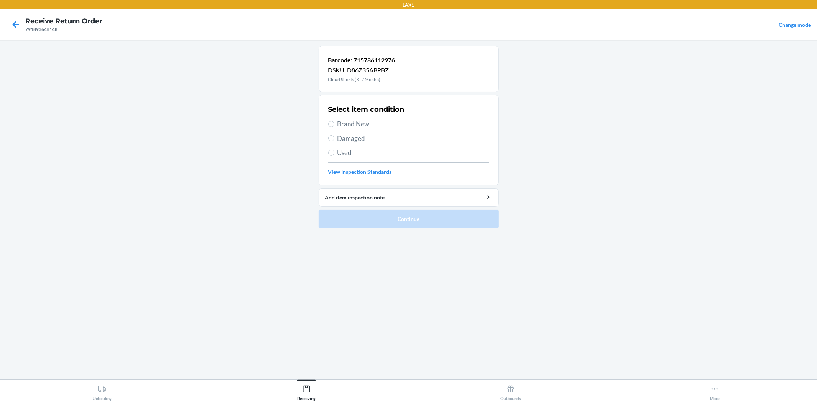
click at [341, 154] on span "Used" at bounding box center [413, 153] width 152 height 10
click at [334, 154] on input "Used" at bounding box center [331, 153] width 6 height 6
radio input "true"
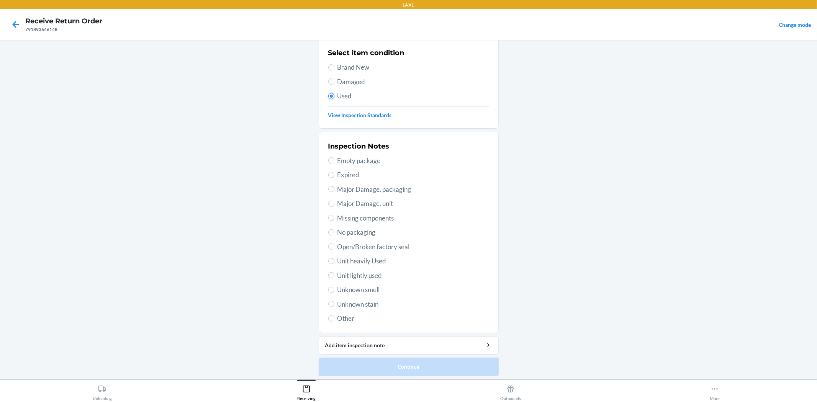
scroll to position [59, 0]
click at [354, 276] on span "Unit lightly used" at bounding box center [413, 273] width 152 height 10
click at [334, 276] on input "Unit lightly used" at bounding box center [331, 273] width 6 height 6
radio input "true"
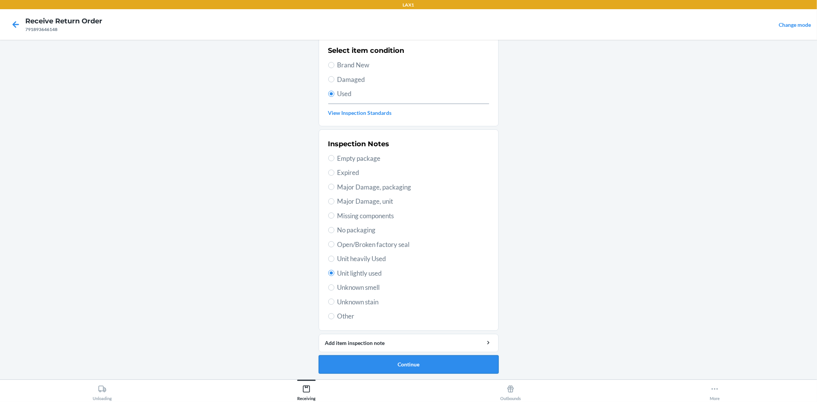
click at [371, 358] on button "Continue" at bounding box center [409, 364] width 180 height 18
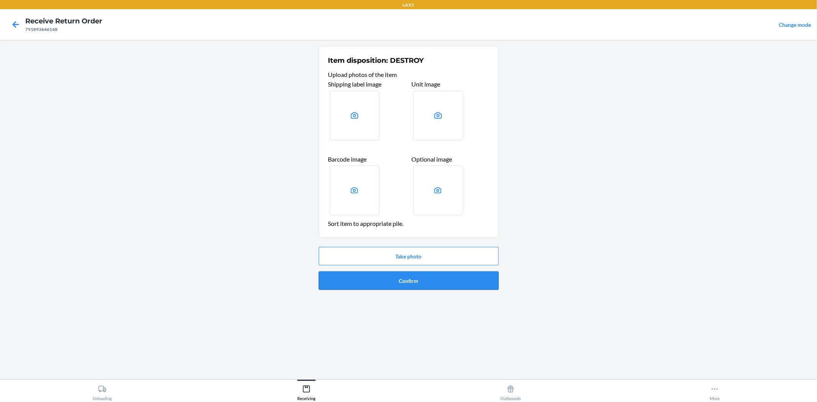
click at [355, 276] on button "Confirm" at bounding box center [409, 280] width 180 height 18
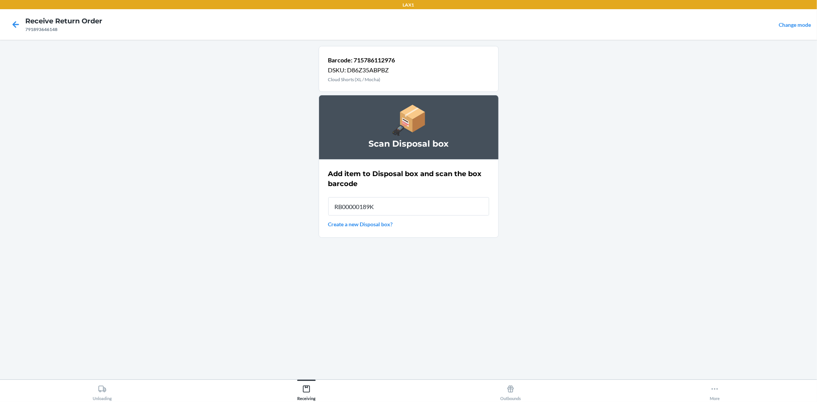
type input "RB00000189K"
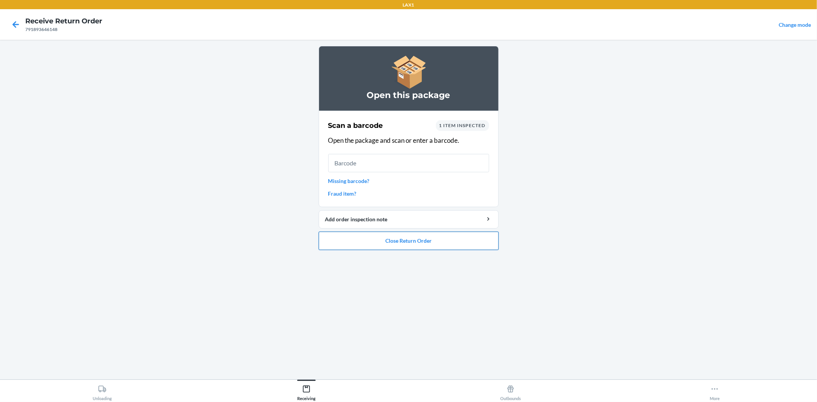
click at [365, 240] on button "Close Return Order" at bounding box center [409, 241] width 180 height 18
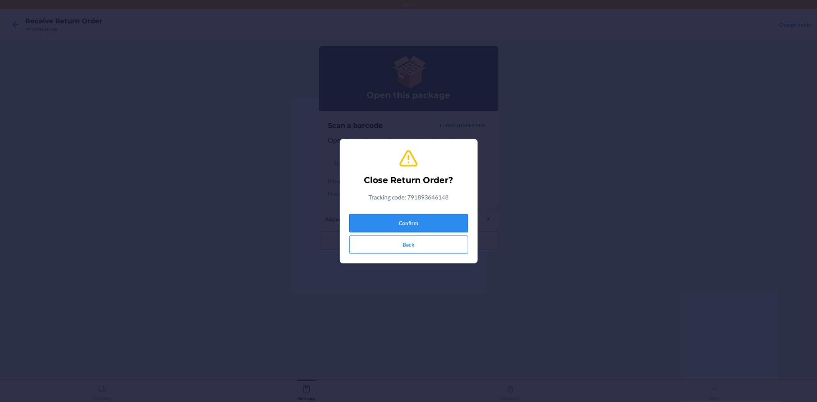
click at [358, 216] on button "Confirm" at bounding box center [408, 223] width 119 height 18
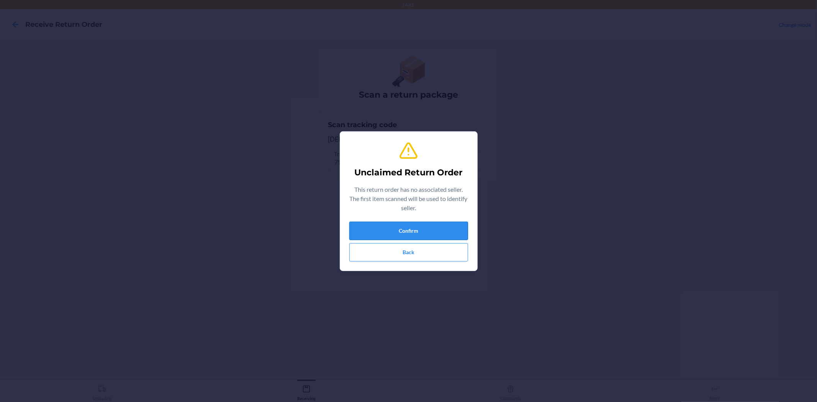
click at [390, 225] on button "Confirm" at bounding box center [408, 231] width 119 height 18
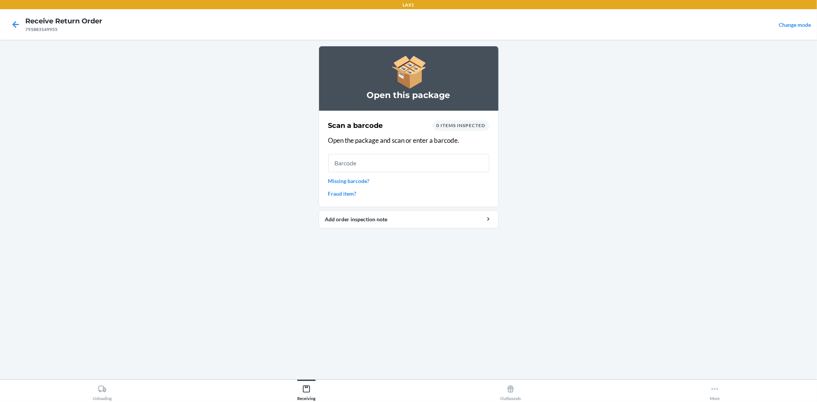
click at [392, 159] on input "text" at bounding box center [408, 163] width 161 height 18
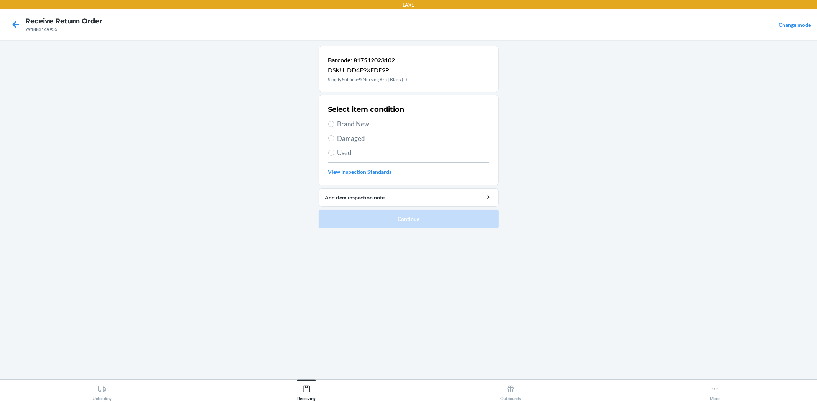
click at [346, 120] on span "Brand New" at bounding box center [413, 124] width 152 height 10
click at [334, 121] on input "Brand New" at bounding box center [331, 124] width 6 height 6
radio input "true"
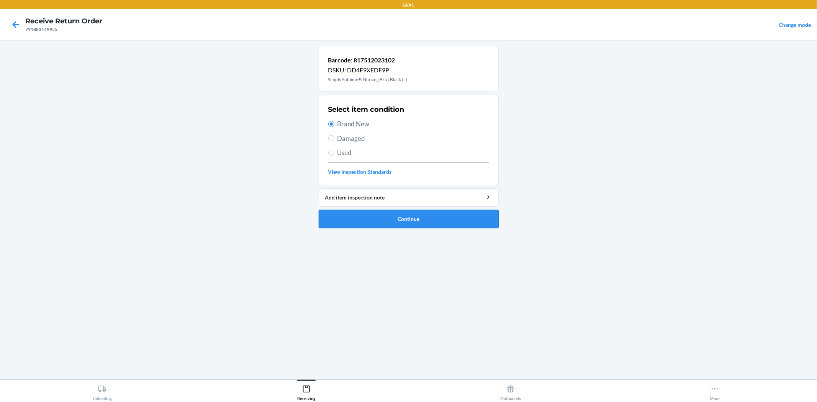
click at [383, 213] on button "Continue" at bounding box center [409, 219] width 180 height 18
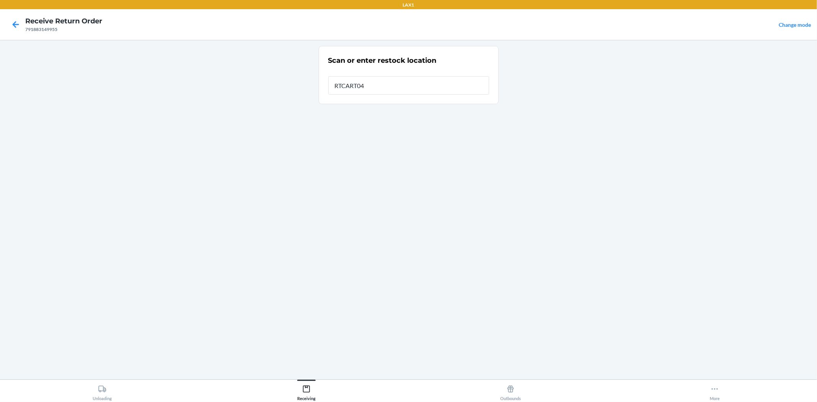
type input "RTCART043"
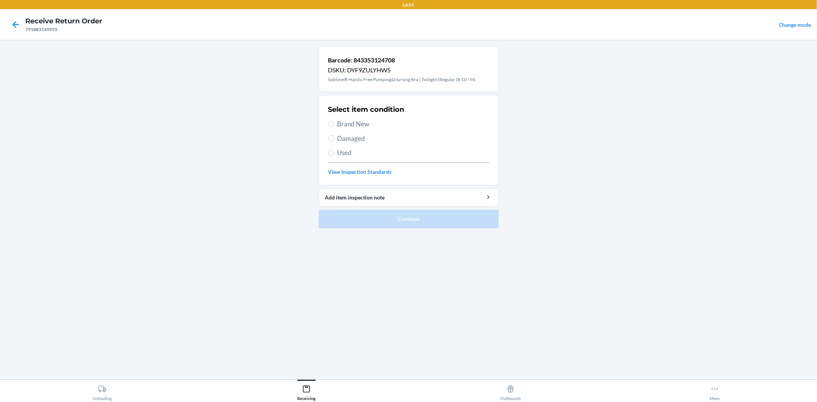
click at [360, 121] on span "Brand New" at bounding box center [413, 124] width 152 height 10
click at [334, 121] on input "Brand New" at bounding box center [331, 124] width 6 height 6
radio input "true"
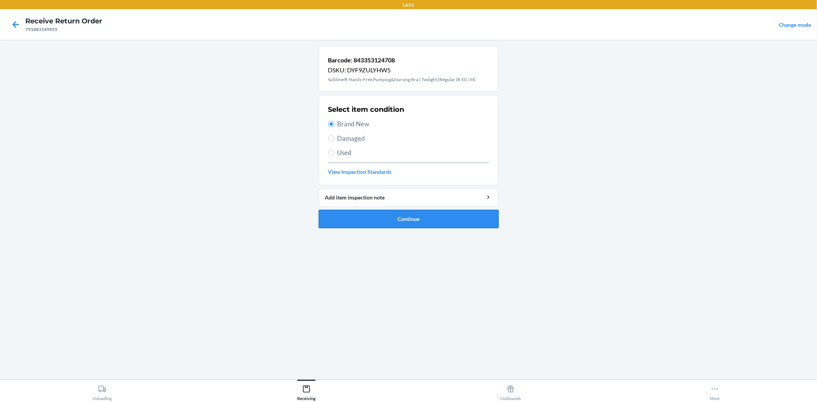
click at [403, 216] on button "Continue" at bounding box center [409, 219] width 180 height 18
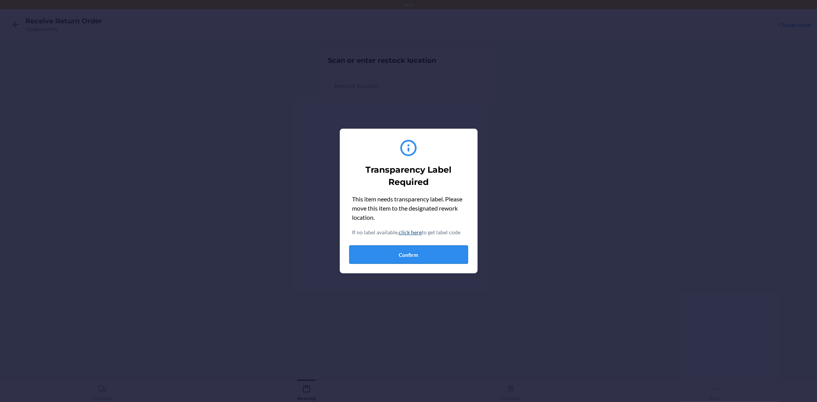
click at [418, 255] on button "Confirm" at bounding box center [408, 254] width 119 height 18
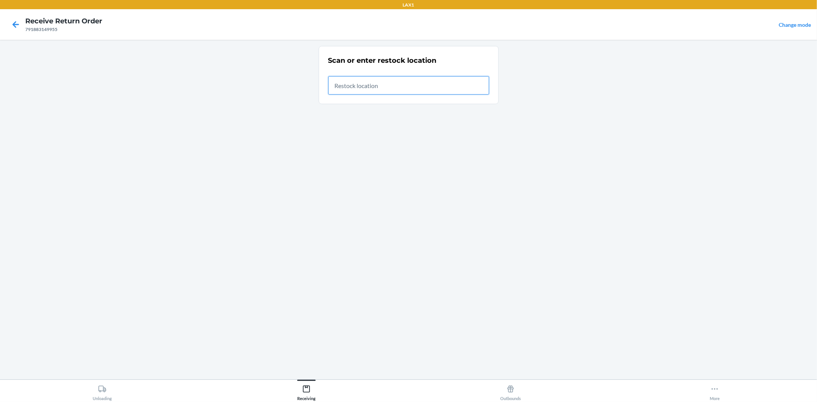
click at [362, 88] on input "text" at bounding box center [408, 85] width 161 height 18
type input "RTCART043"
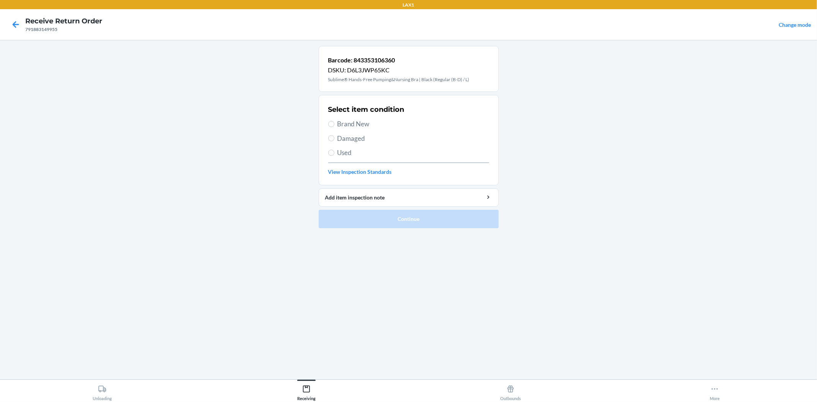
click at [339, 127] on span "Brand New" at bounding box center [413, 124] width 152 height 10
click at [334, 127] on input "Brand New" at bounding box center [331, 124] width 6 height 6
radio input "true"
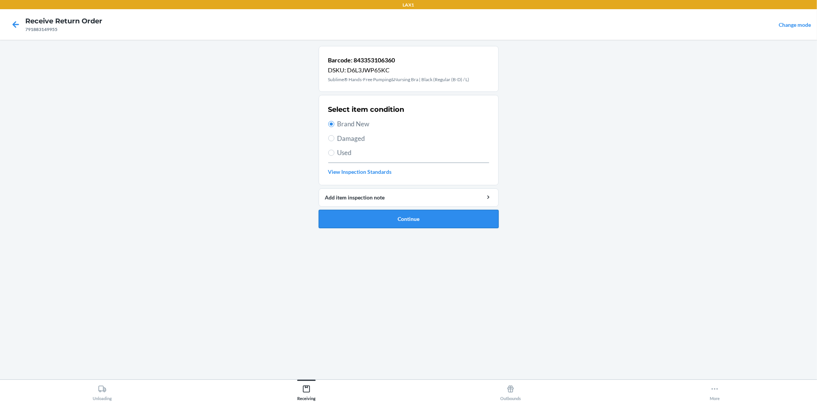
click at [365, 216] on button "Continue" at bounding box center [409, 219] width 180 height 18
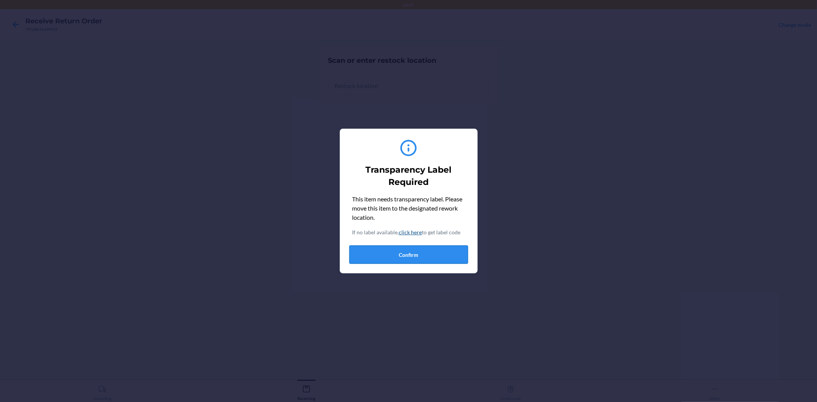
click at [390, 255] on button "Confirm" at bounding box center [408, 254] width 119 height 18
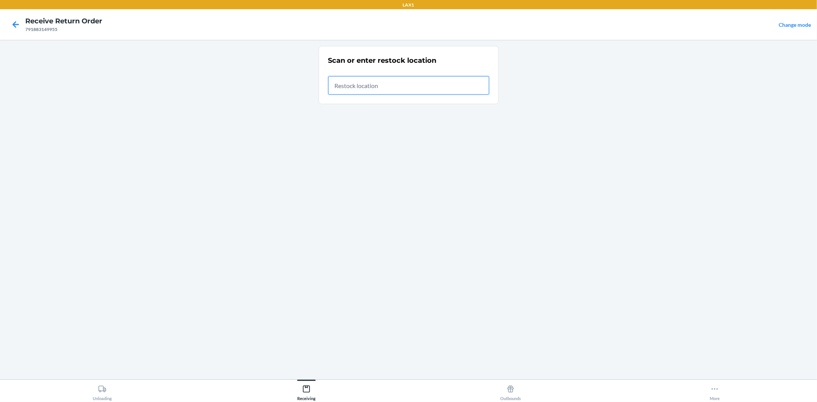
click at [348, 87] on input "text" at bounding box center [408, 85] width 161 height 18
type input "RTCART043"
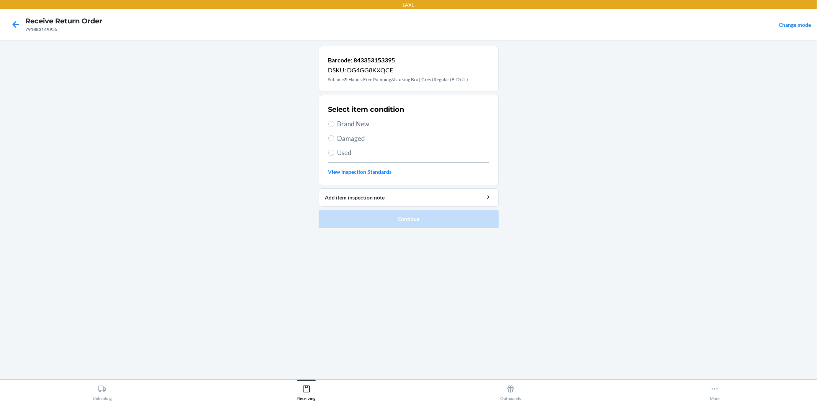
click at [347, 121] on span "Brand New" at bounding box center [413, 124] width 152 height 10
click at [334, 121] on input "Brand New" at bounding box center [331, 124] width 6 height 6
radio input "true"
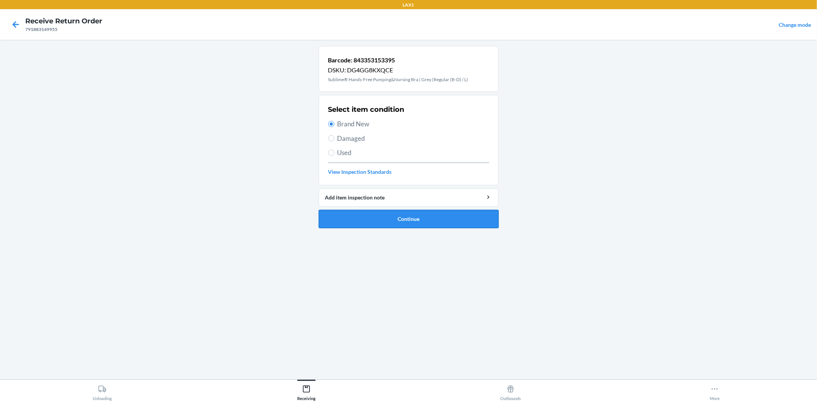
click at [421, 220] on button "Continue" at bounding box center [409, 219] width 180 height 18
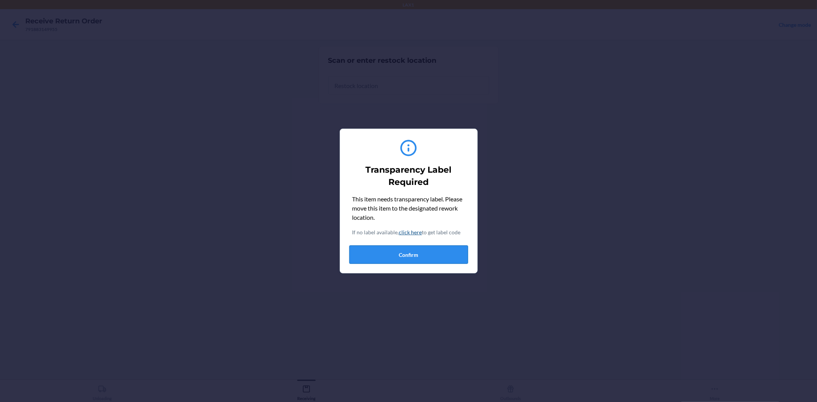
click at [407, 253] on button "Confirm" at bounding box center [408, 254] width 119 height 18
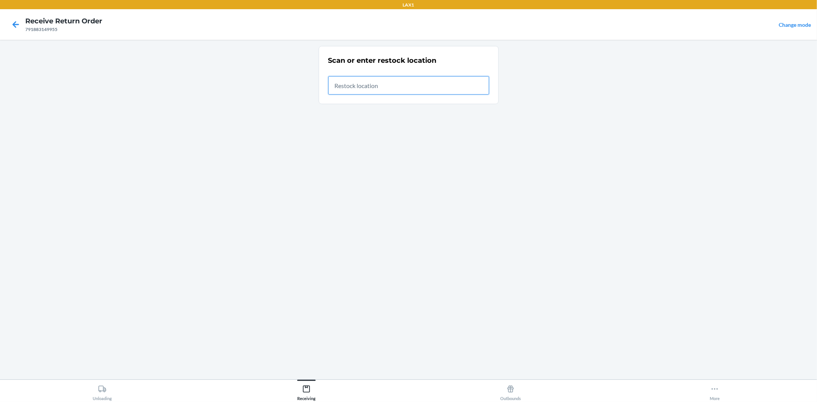
click at [373, 93] on input "text" at bounding box center [408, 85] width 161 height 18
type input "RTCART043"
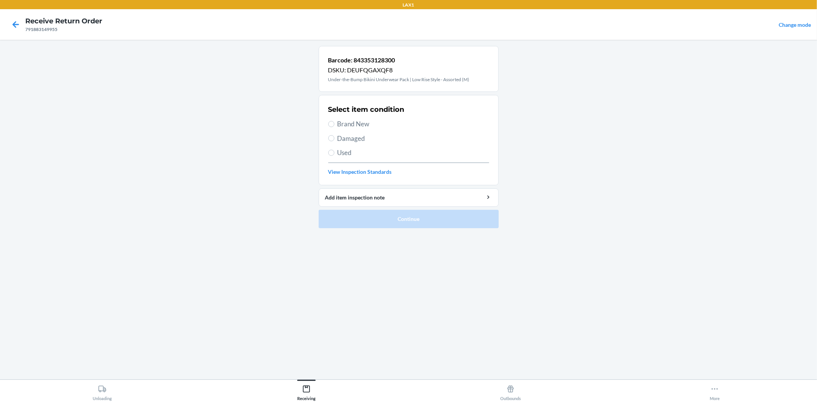
click at [339, 124] on span "Brand New" at bounding box center [413, 124] width 152 height 10
click at [334, 124] on input "Brand New" at bounding box center [331, 124] width 6 height 6
radio input "true"
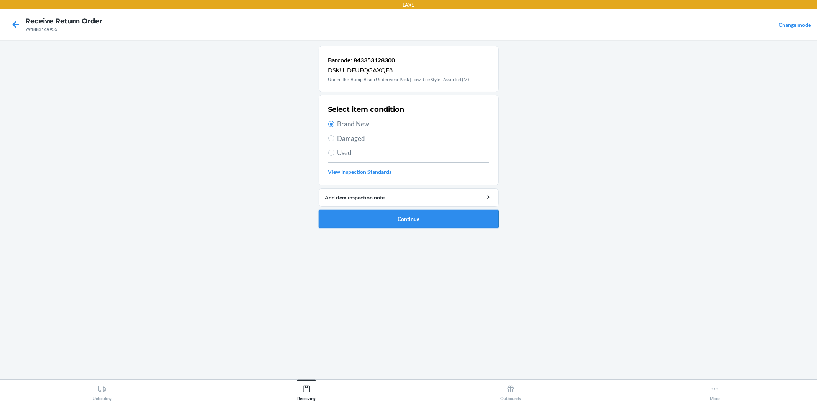
click at [361, 225] on button "Continue" at bounding box center [409, 219] width 180 height 18
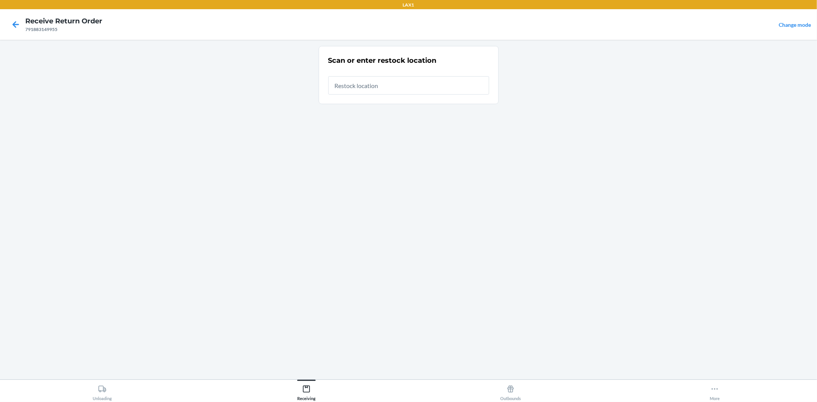
click at [338, 90] on input "text" at bounding box center [408, 85] width 161 height 18
type input "RTCART043"
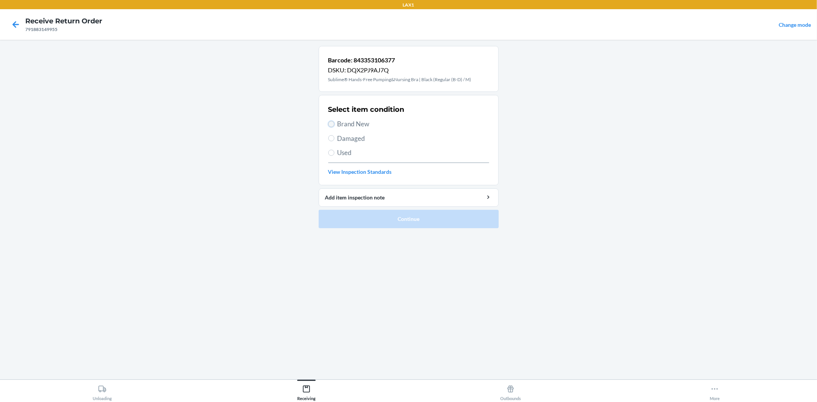
click at [331, 124] on input "Brand New" at bounding box center [331, 124] width 6 height 6
radio input "true"
click at [367, 217] on button "Continue" at bounding box center [409, 219] width 180 height 18
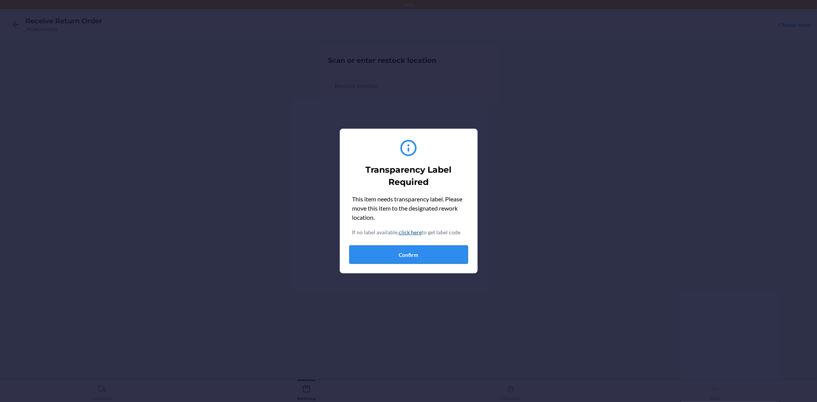
click at [435, 251] on button "Confirm" at bounding box center [408, 254] width 119 height 18
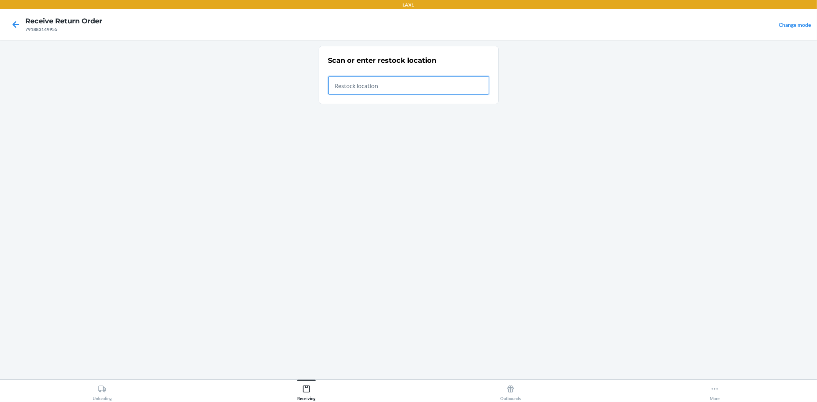
click at [403, 84] on input "text" at bounding box center [408, 85] width 161 height 18
type input "RTCART043"
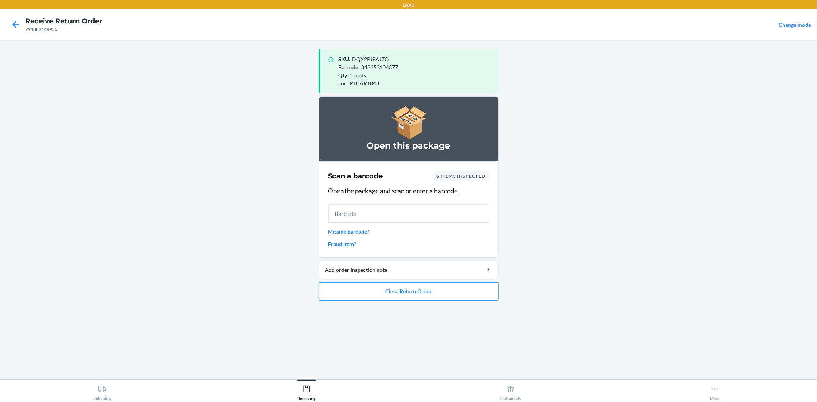
click at [414, 212] on input "text" at bounding box center [408, 213] width 161 height 18
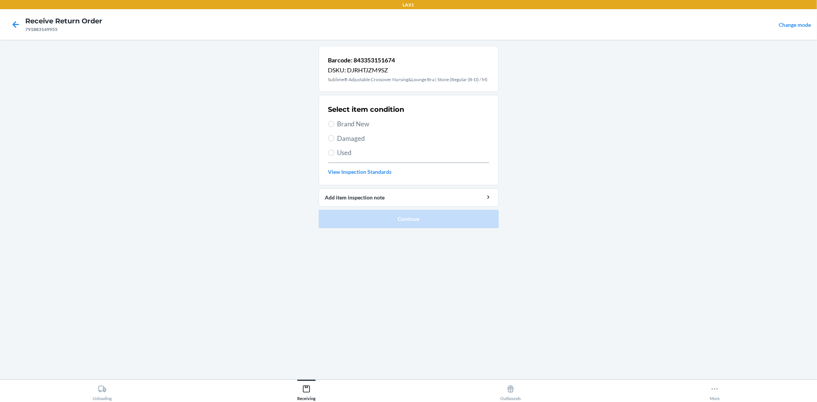
click at [345, 128] on span "Brand New" at bounding box center [413, 124] width 152 height 10
click at [334, 127] on input "Brand New" at bounding box center [331, 124] width 6 height 6
radio input "true"
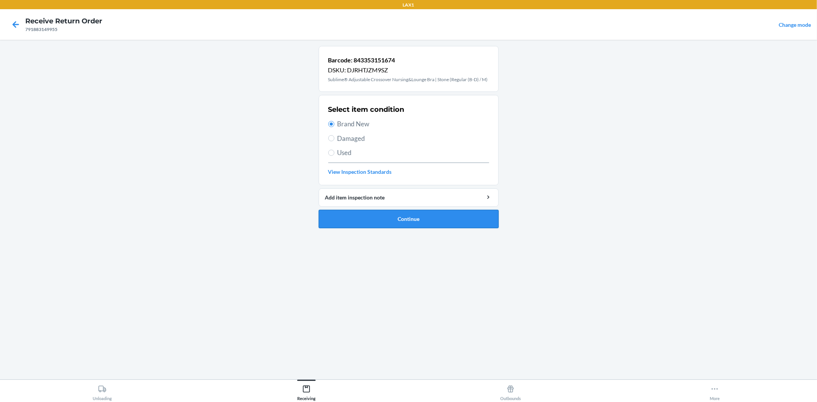
click at [369, 217] on button "Continue" at bounding box center [409, 219] width 180 height 18
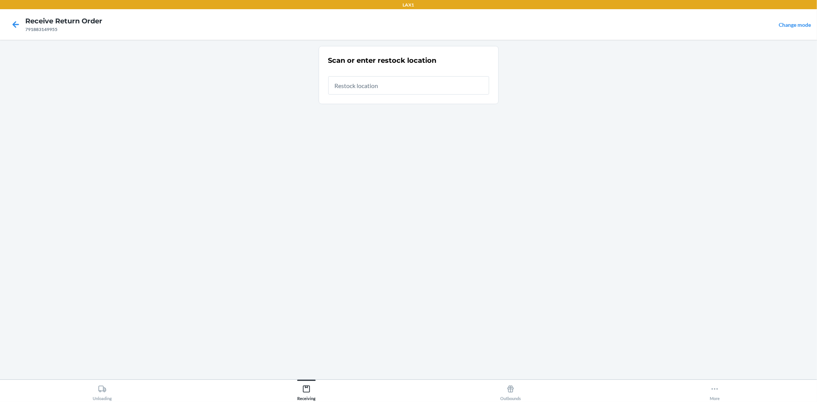
click at [369, 82] on input "text" at bounding box center [408, 85] width 161 height 18
type input "RTCART043"
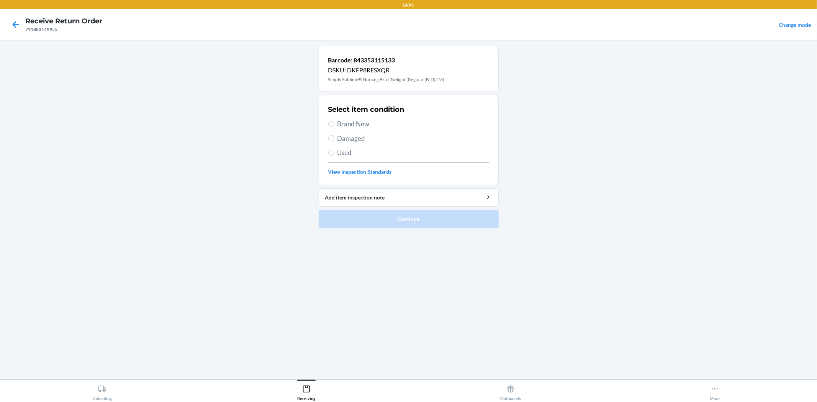
click at [341, 123] on span "Brand New" at bounding box center [413, 124] width 152 height 10
click at [334, 123] on input "Brand New" at bounding box center [331, 124] width 6 height 6
radio input "true"
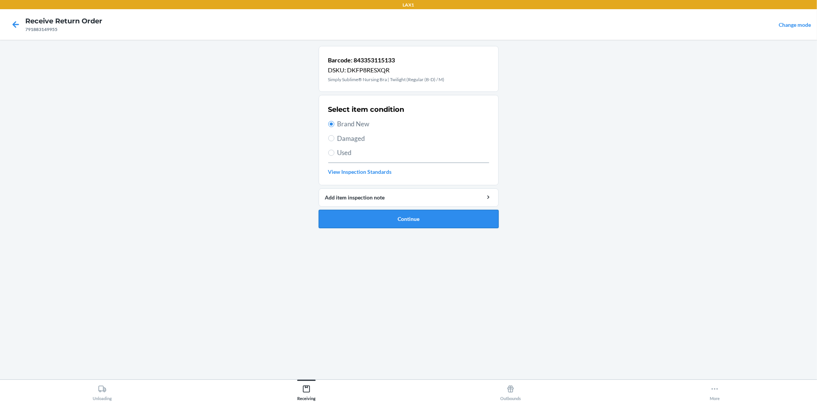
click at [376, 215] on button "Continue" at bounding box center [409, 219] width 180 height 18
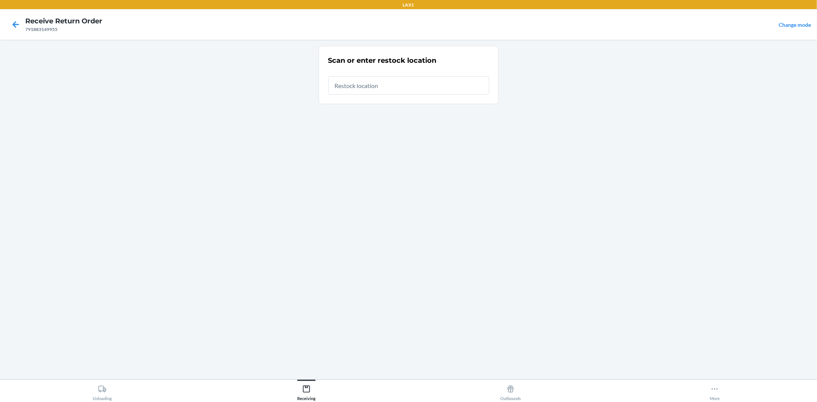
click at [390, 83] on input "text" at bounding box center [408, 85] width 161 height 18
type input "RTCART043"
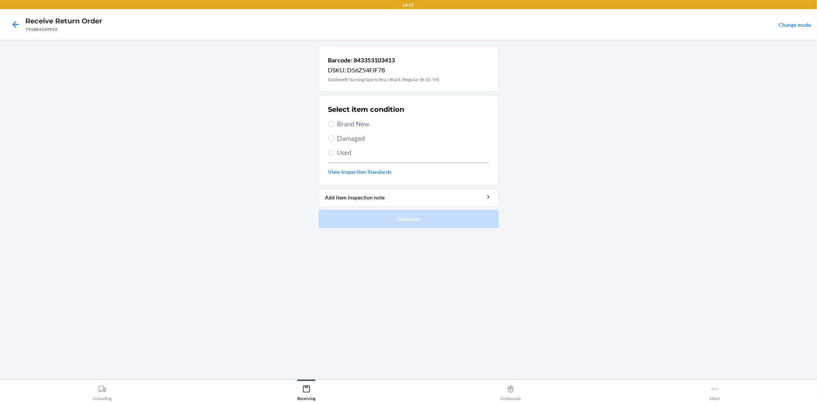
click at [359, 126] on span "Brand New" at bounding box center [413, 124] width 152 height 10
click at [334, 126] on input "Brand New" at bounding box center [331, 124] width 6 height 6
radio input "true"
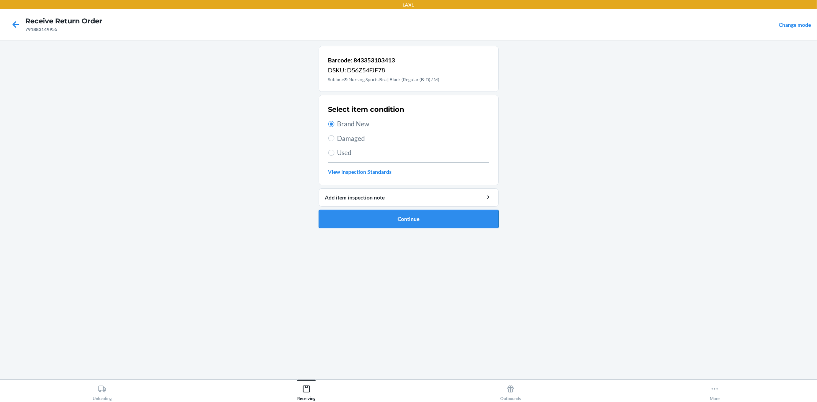
click at [377, 226] on button "Continue" at bounding box center [409, 219] width 180 height 18
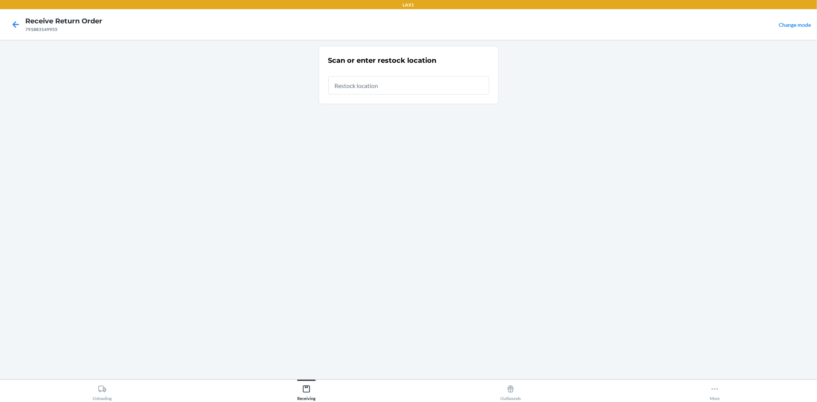
click at [381, 89] on input "text" at bounding box center [408, 85] width 161 height 18
type input "RTCART043"
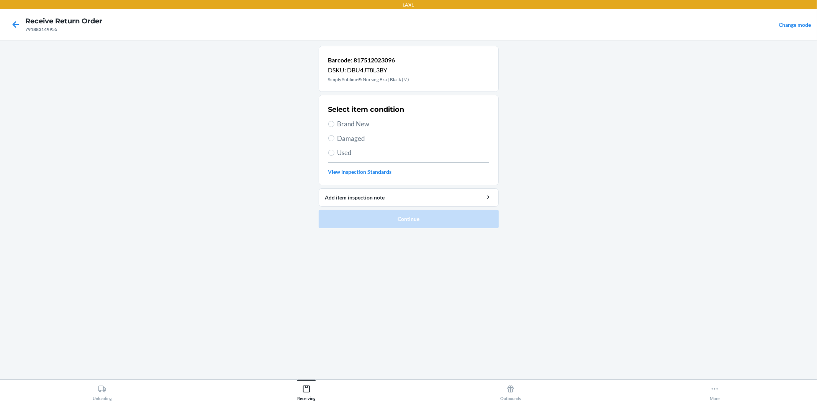
click at [364, 126] on span "Brand New" at bounding box center [413, 124] width 152 height 10
click at [334, 126] on input "Brand New" at bounding box center [331, 124] width 6 height 6
radio input "true"
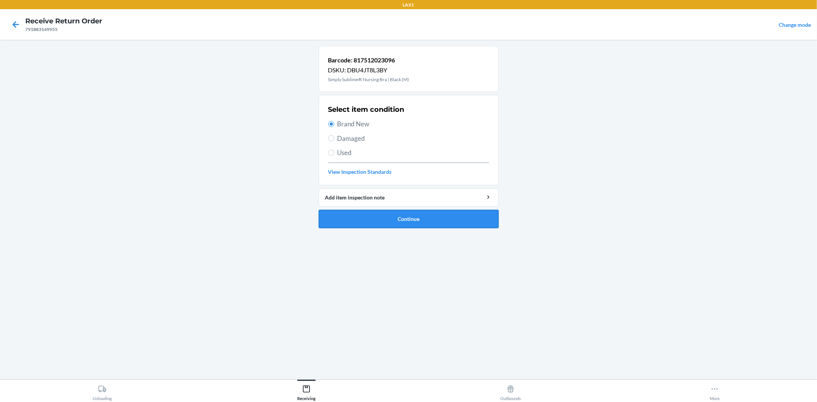
click at [403, 213] on button "Continue" at bounding box center [409, 219] width 180 height 18
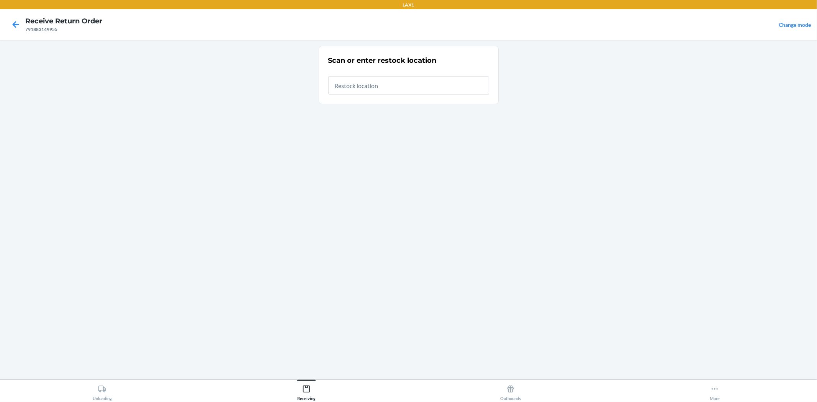
click at [404, 84] on input "text" at bounding box center [408, 85] width 161 height 18
type input "RTCART043"
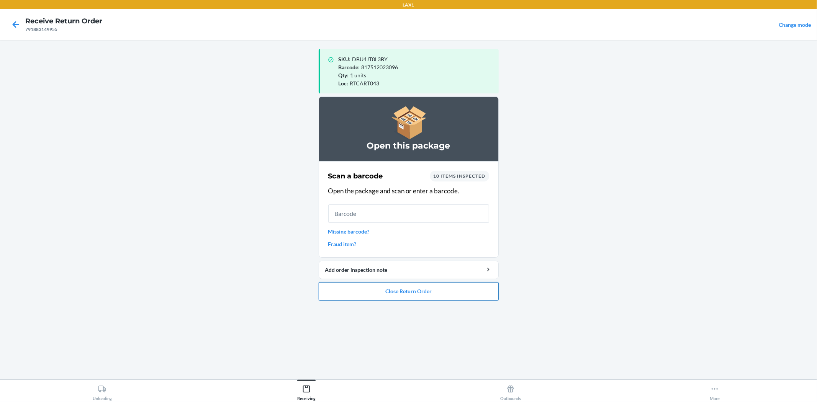
click at [467, 293] on button "Close Return Order" at bounding box center [409, 291] width 180 height 18
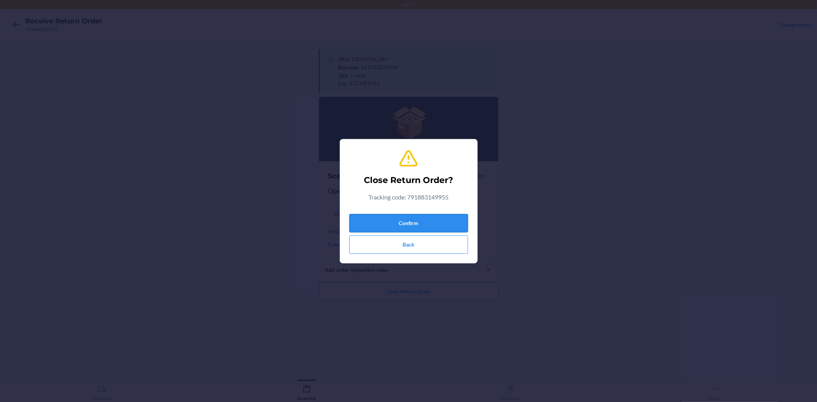
click at [410, 217] on button "Confirm" at bounding box center [408, 223] width 119 height 18
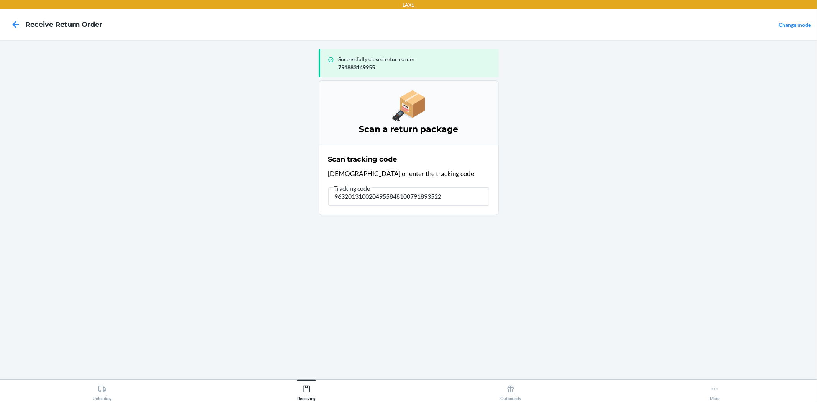
type input "96320131002049558481007918935221"
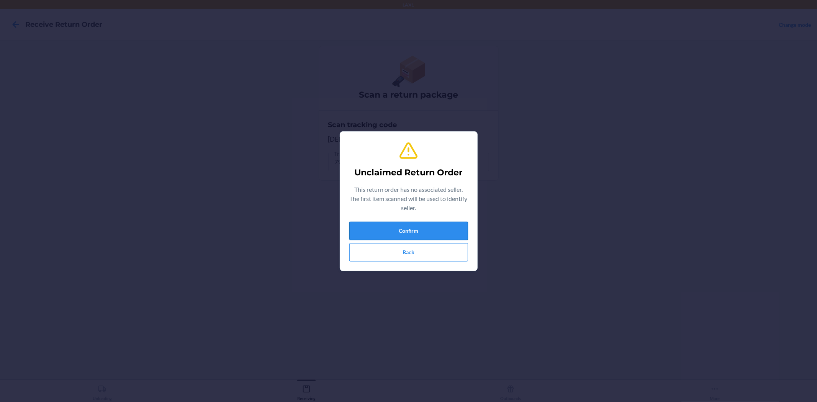
click at [396, 230] on button "Confirm" at bounding box center [408, 231] width 119 height 18
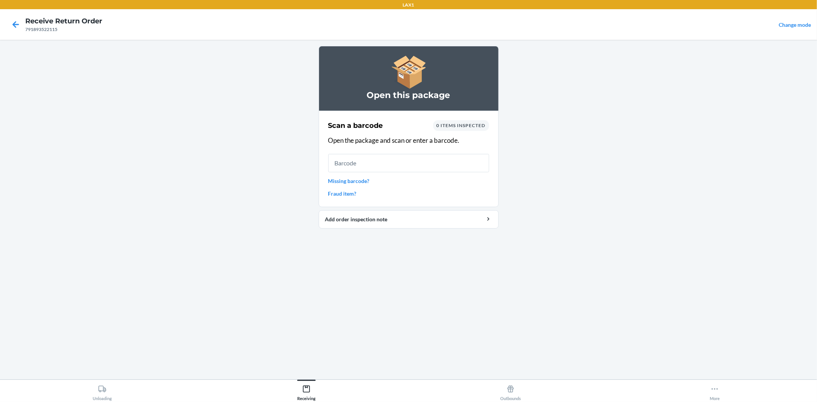
click at [397, 162] on input "text" at bounding box center [408, 163] width 161 height 18
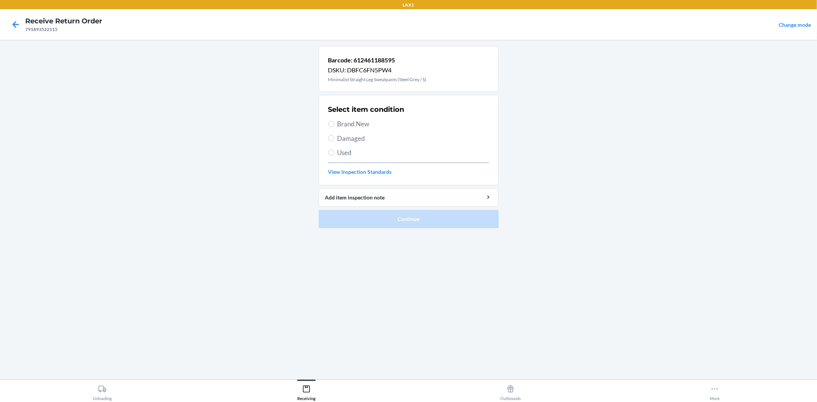
click at [348, 140] on span "Damaged" at bounding box center [413, 139] width 152 height 10
click at [334, 140] on input "Damaged" at bounding box center [331, 138] width 6 height 6
radio input "true"
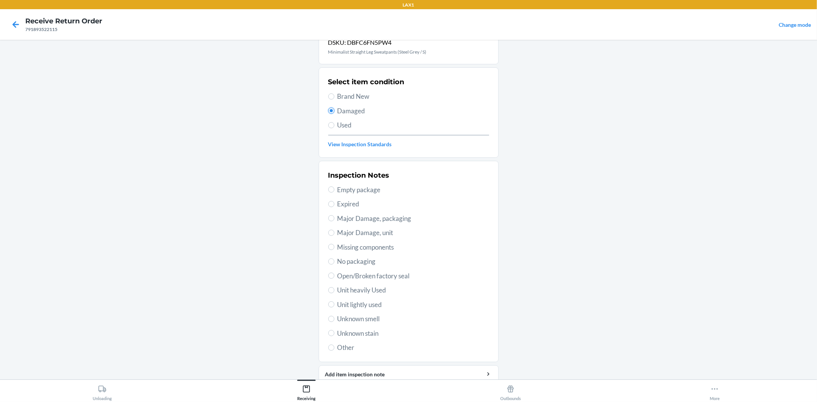
scroll to position [42, 0]
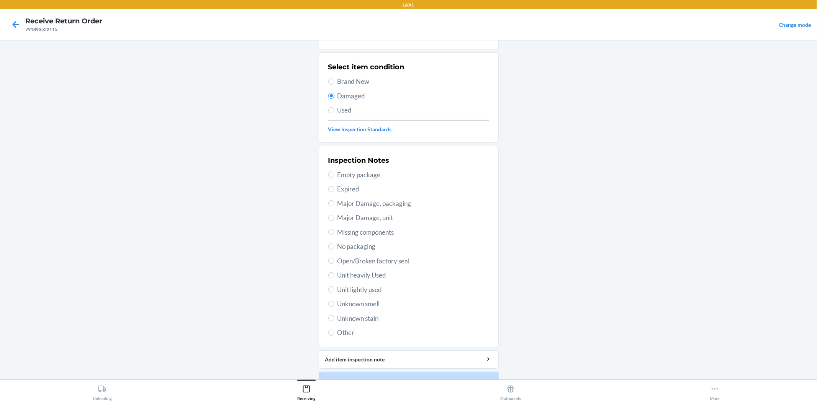
click at [337, 111] on span "Used" at bounding box center [413, 110] width 152 height 10
click at [334, 111] on input "Used" at bounding box center [331, 110] width 6 height 6
radio input "true"
radio input "false"
click at [368, 292] on span "Unit lightly used" at bounding box center [413, 290] width 152 height 10
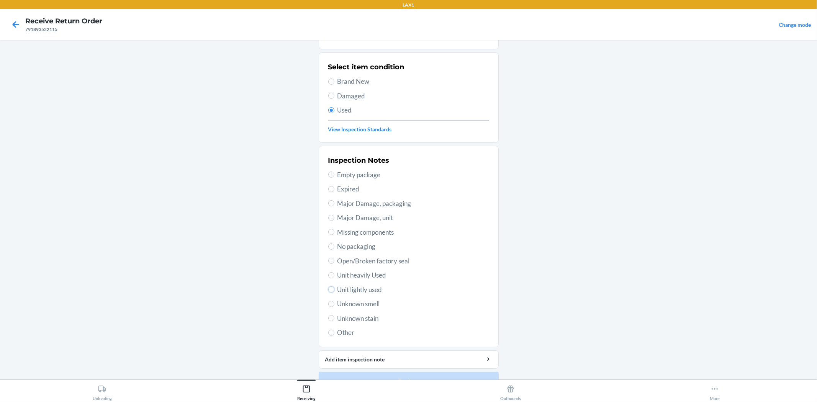
click at [334, 292] on input "Unit lightly used" at bounding box center [331, 289] width 6 height 6
radio input "true"
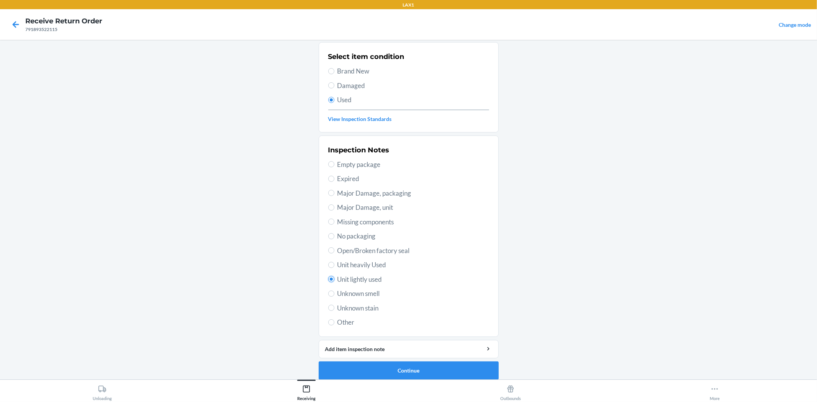
scroll to position [59, 0]
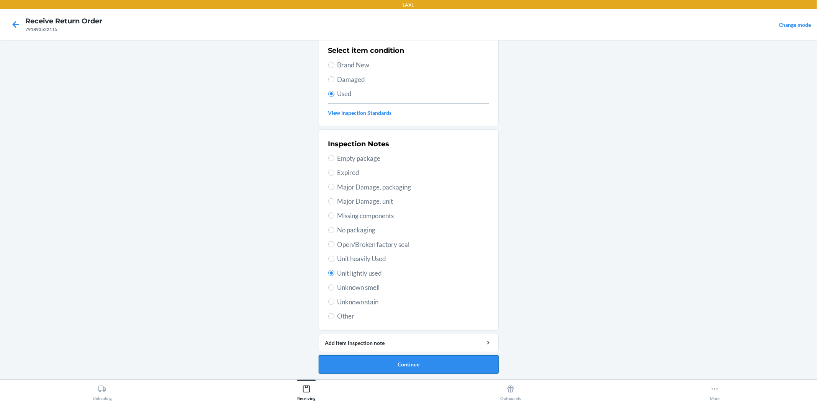
click at [408, 369] on button "Continue" at bounding box center [409, 364] width 180 height 18
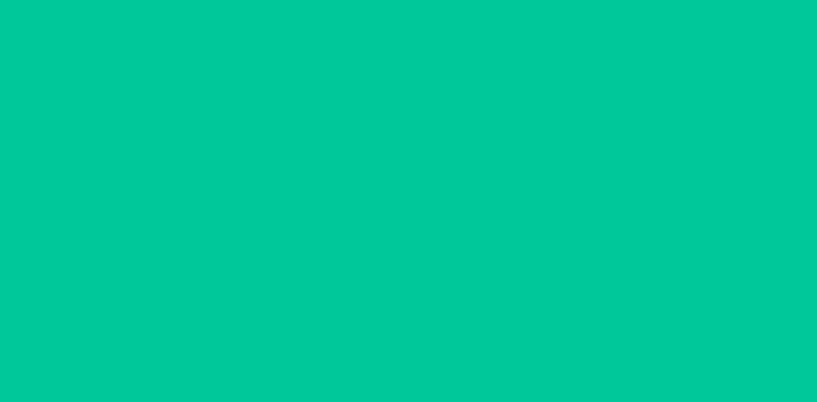
scroll to position [0, 0]
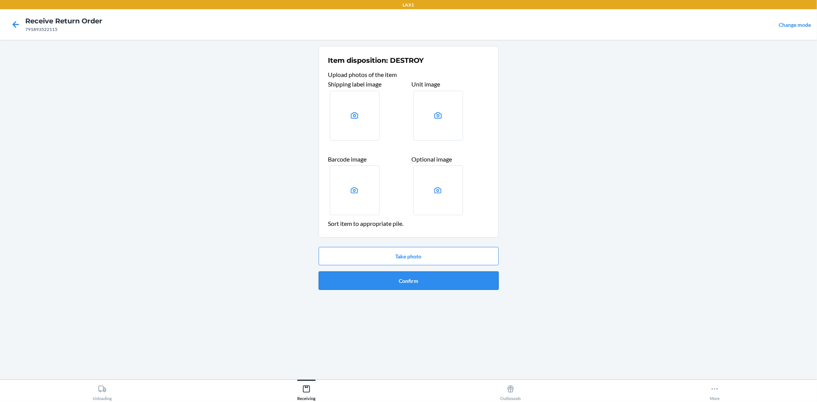
click at [399, 284] on button "Confirm" at bounding box center [409, 280] width 180 height 18
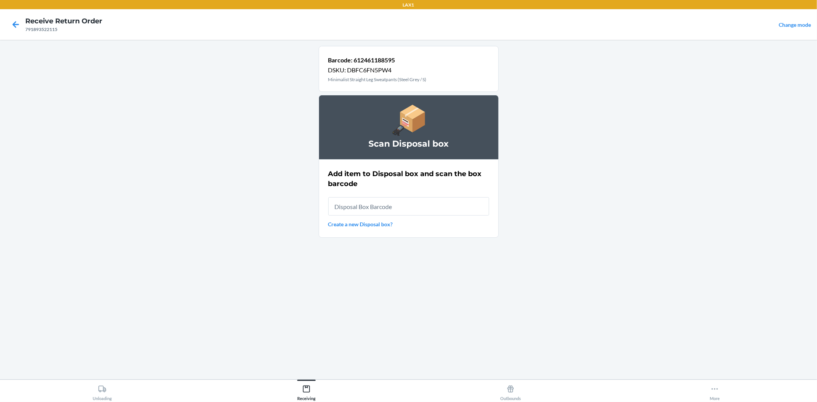
click at [389, 204] on input "text" at bounding box center [408, 206] width 161 height 18
type input "RB00000189K"
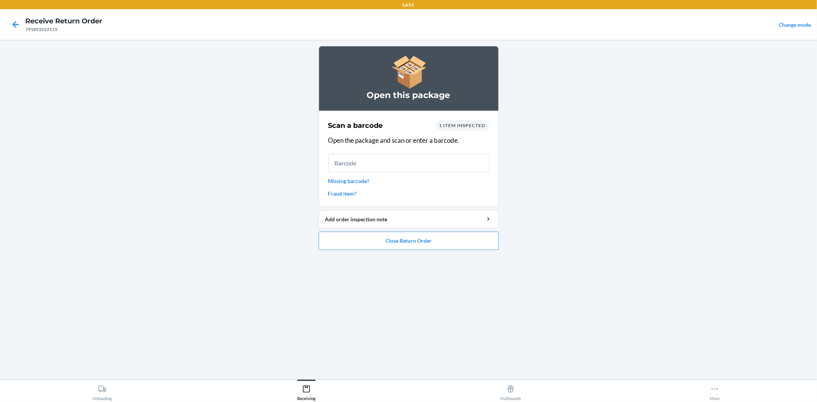
click at [417, 170] on input "text" at bounding box center [408, 163] width 161 height 18
type input "42092408940013620830336045581"
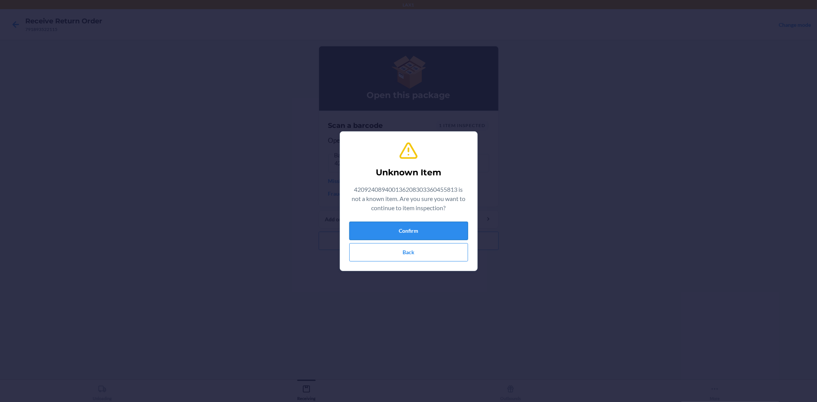
click at [420, 229] on button "Confirm" at bounding box center [408, 231] width 119 height 18
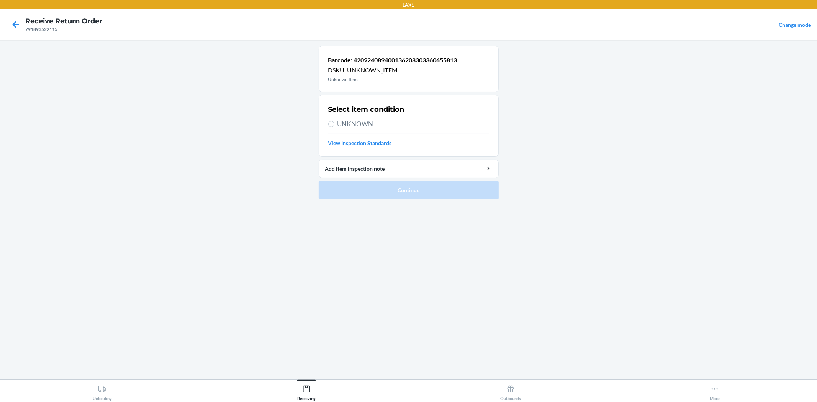
click at [359, 125] on span "UNKNOWN" at bounding box center [413, 124] width 152 height 10
click at [334, 125] on input "UNKNOWN" at bounding box center [331, 124] width 6 height 6
radio input "true"
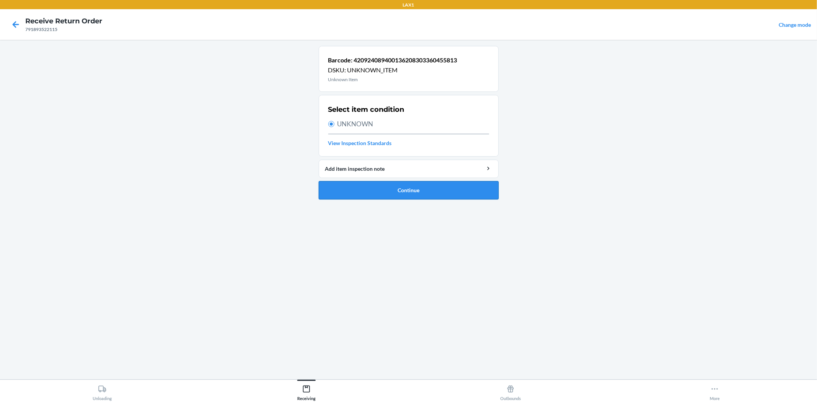
click at [369, 190] on button "Continue" at bounding box center [409, 190] width 180 height 18
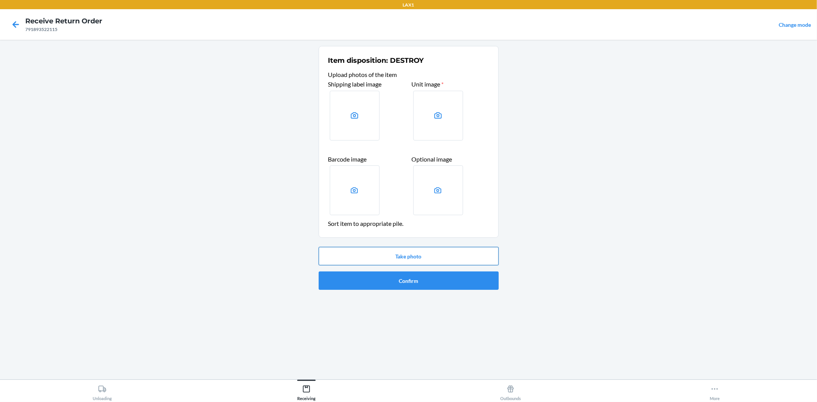
click at [466, 253] on button "Take photo" at bounding box center [409, 256] width 180 height 18
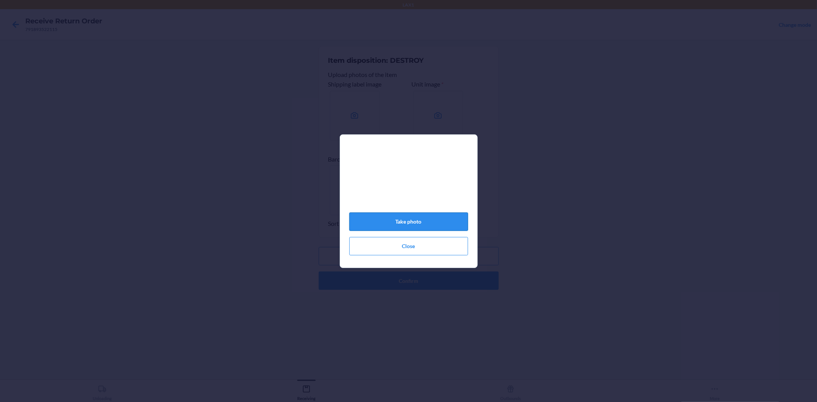
click at [395, 222] on button "Take photo" at bounding box center [408, 221] width 119 height 18
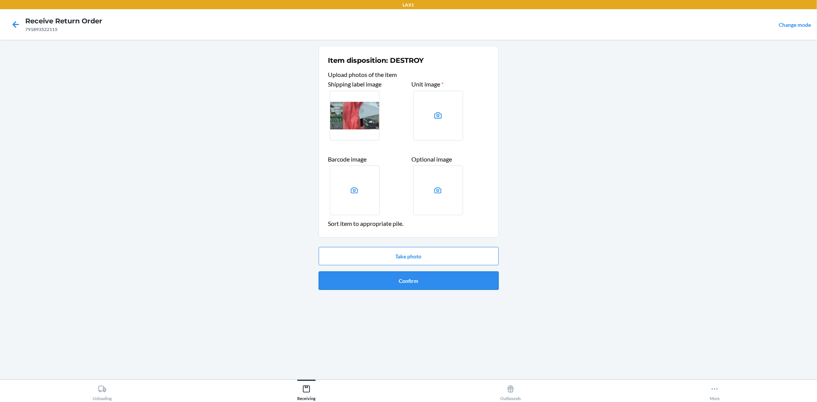
click at [439, 276] on button "Confirm" at bounding box center [409, 280] width 180 height 18
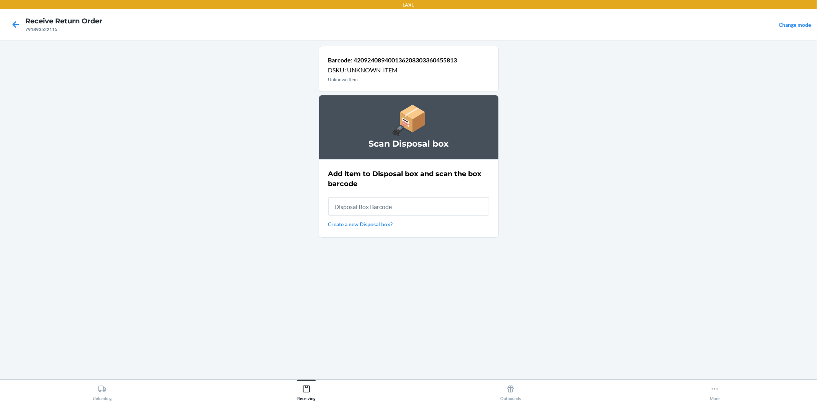
click at [433, 207] on input "text" at bounding box center [408, 206] width 161 height 18
type input "RB00000189K"
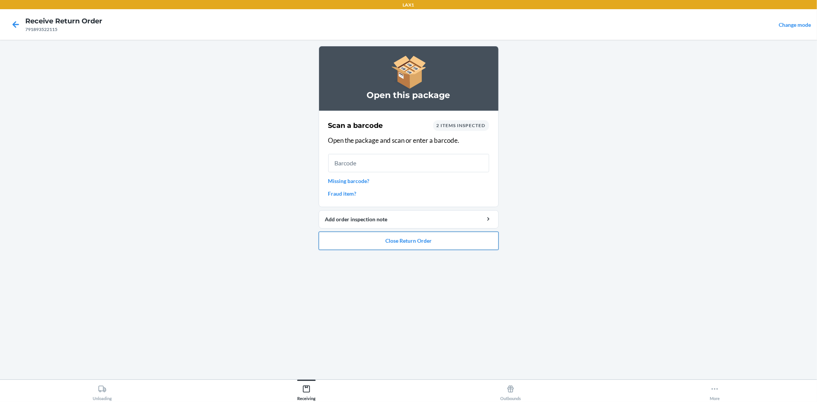
click at [447, 245] on button "Close Return Order" at bounding box center [409, 241] width 180 height 18
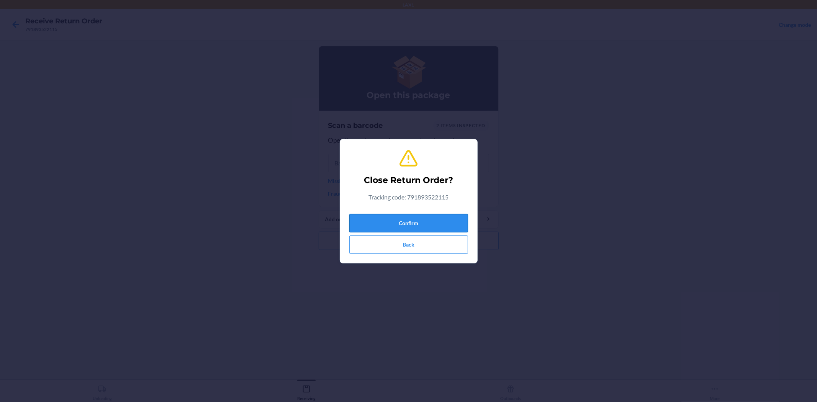
click at [433, 223] on button "Confirm" at bounding box center [408, 223] width 119 height 18
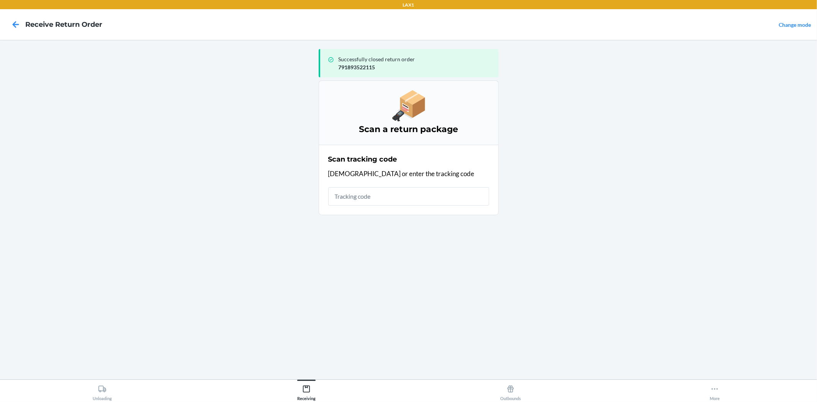
click at [407, 197] on input "text" at bounding box center [408, 196] width 161 height 18
click at [404, 197] on input "text" at bounding box center [408, 196] width 161 height 18
type input "963201310020495584810079189361"
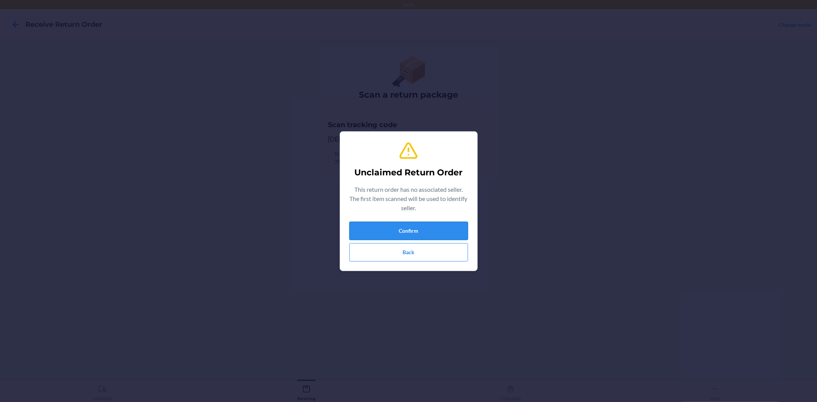
click at [369, 232] on button "Confirm" at bounding box center [408, 231] width 119 height 18
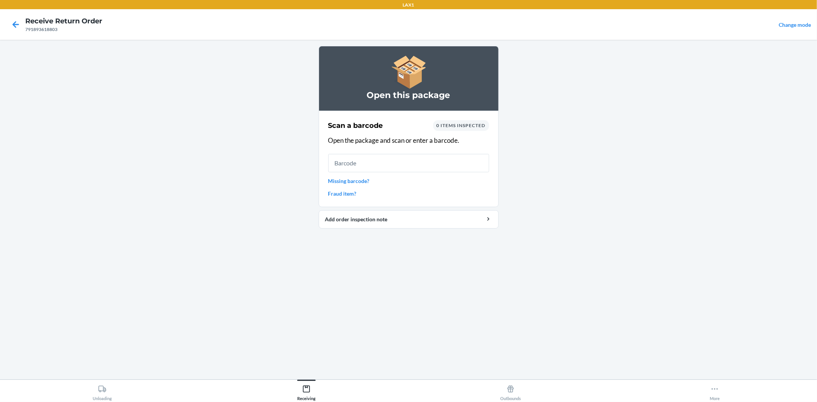
click at [338, 157] on input "text" at bounding box center [408, 163] width 161 height 18
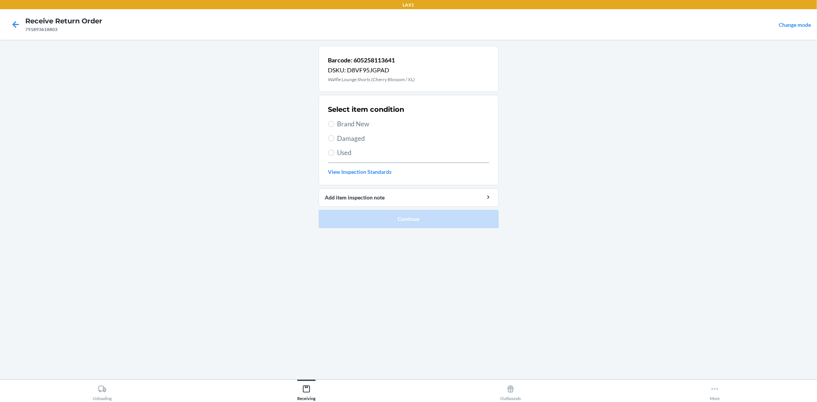
click at [336, 154] on label "Used" at bounding box center [408, 153] width 161 height 10
click at [334, 154] on input "Used" at bounding box center [331, 153] width 6 height 6
radio input "true"
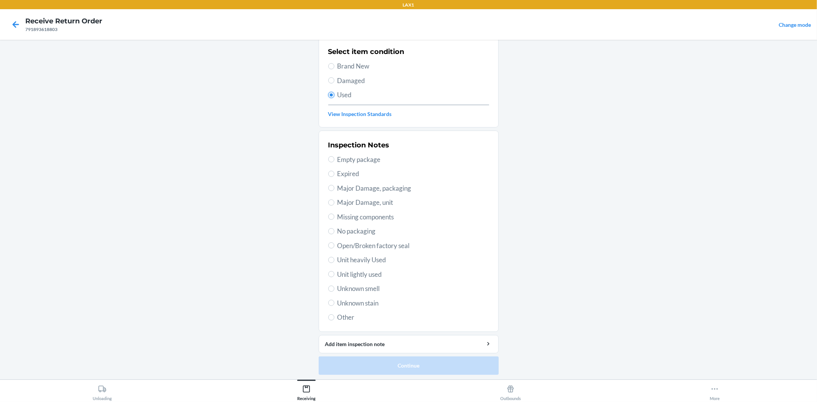
scroll to position [59, 0]
click at [349, 276] on span "Unit lightly used" at bounding box center [413, 273] width 152 height 10
click at [334, 276] on input "Unit lightly used" at bounding box center [331, 273] width 6 height 6
radio input "true"
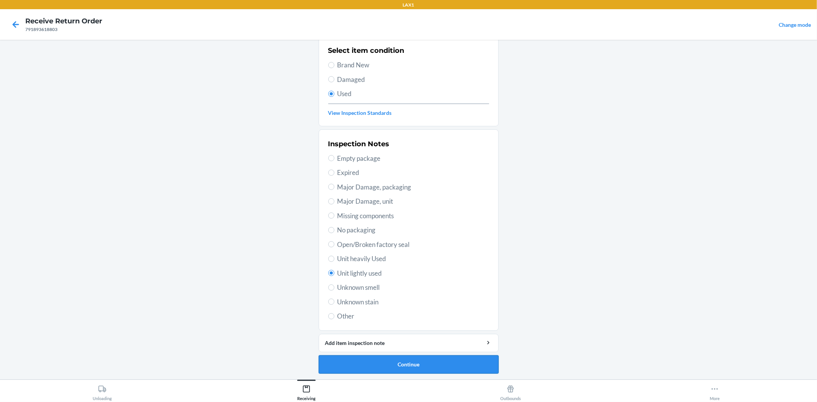
click at [372, 368] on button "Continue" at bounding box center [409, 364] width 180 height 18
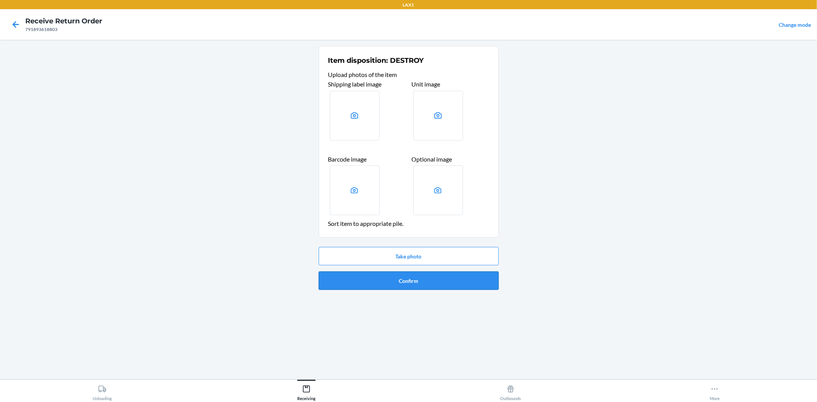
click at [398, 279] on button "Confirm" at bounding box center [409, 280] width 180 height 18
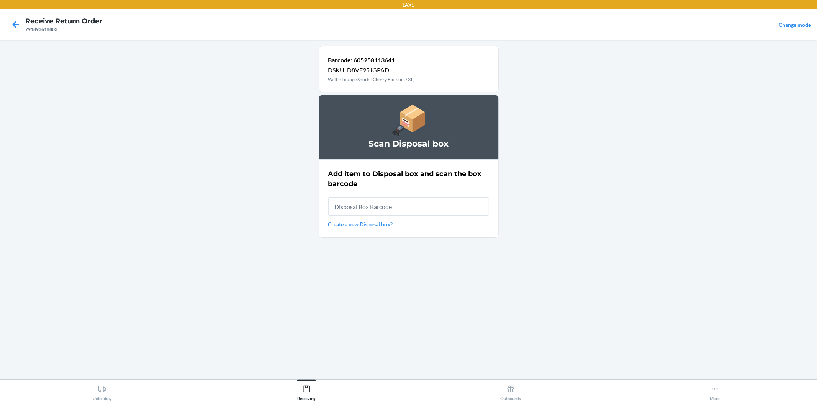
click at [406, 211] on input "text" at bounding box center [408, 206] width 161 height 18
type input "RB00000189K"
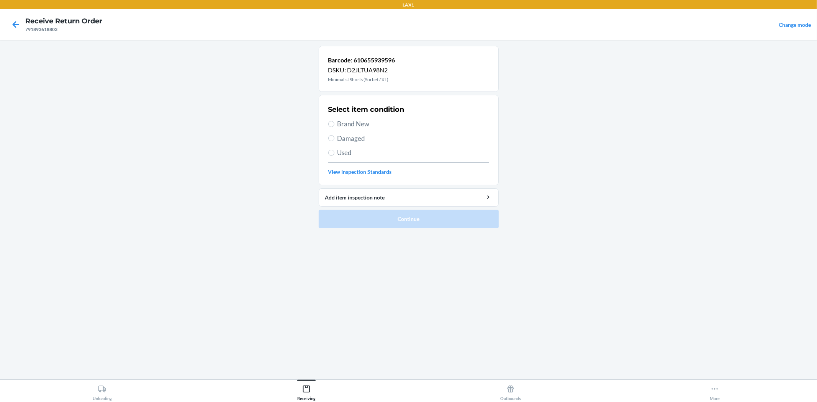
click at [339, 153] on span "Used" at bounding box center [413, 153] width 152 height 10
click at [334, 153] on input "Used" at bounding box center [331, 153] width 6 height 6
radio input "true"
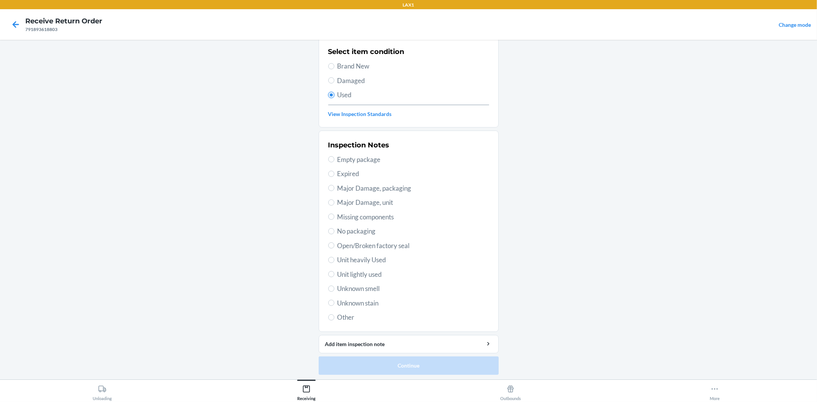
scroll to position [59, 0]
click at [362, 276] on span "Unit lightly used" at bounding box center [413, 273] width 152 height 10
click at [334, 276] on input "Unit lightly used" at bounding box center [331, 273] width 6 height 6
radio input "true"
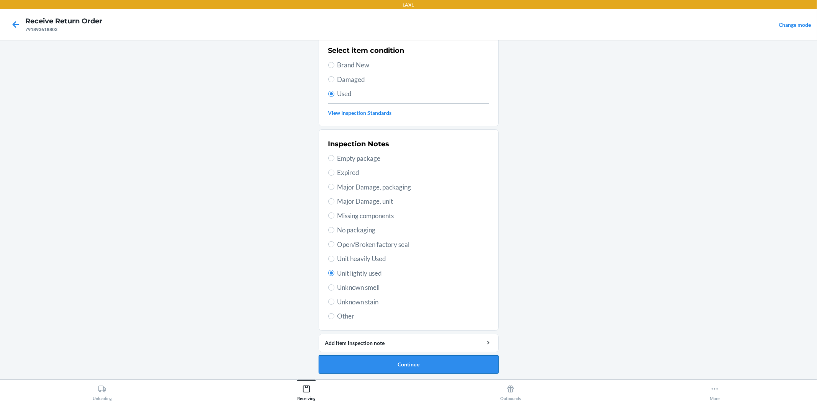
click at [405, 366] on button "Continue" at bounding box center [409, 364] width 180 height 18
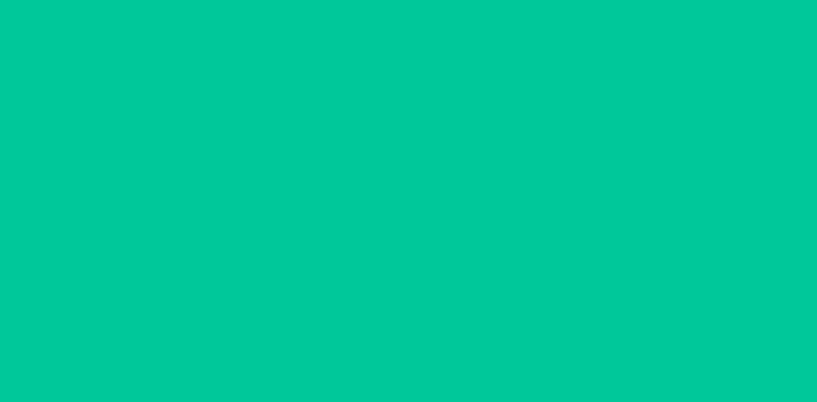
scroll to position [0, 0]
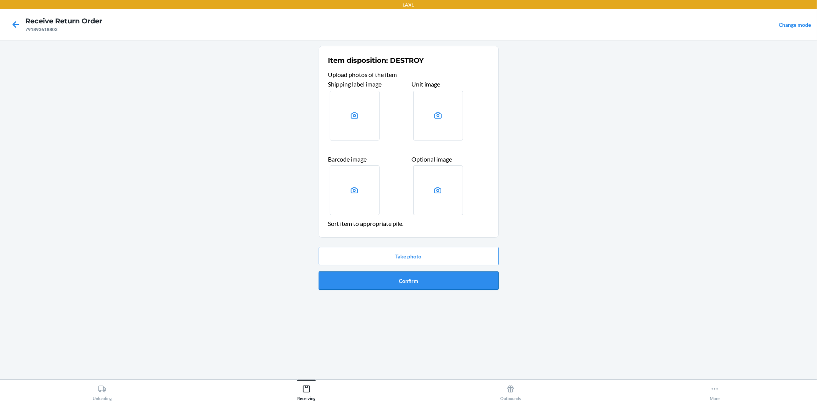
click at [399, 279] on button "Confirm" at bounding box center [409, 280] width 180 height 18
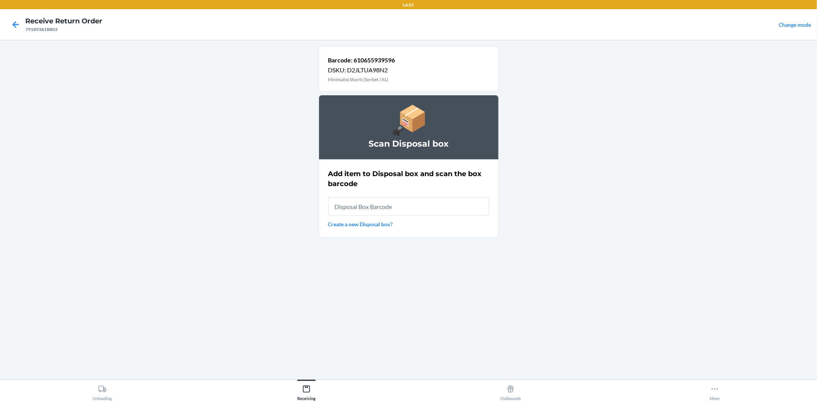
click at [376, 210] on input "text" at bounding box center [408, 206] width 161 height 18
type input "RB00000189K"
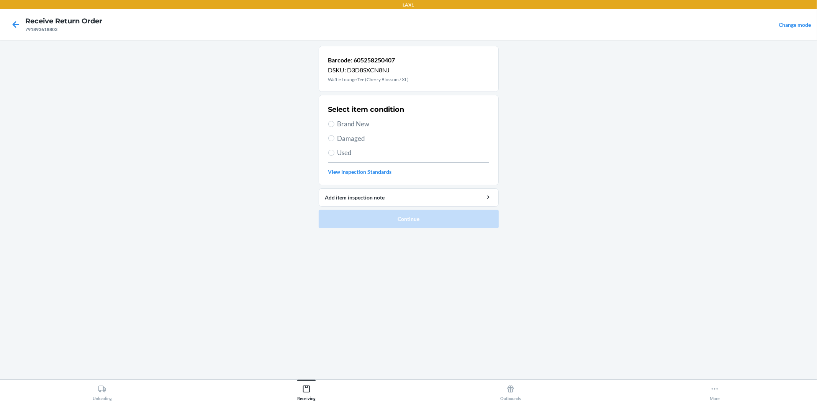
click at [346, 148] on span "Used" at bounding box center [413, 153] width 152 height 10
click at [334, 150] on input "Used" at bounding box center [331, 153] width 6 height 6
radio input "true"
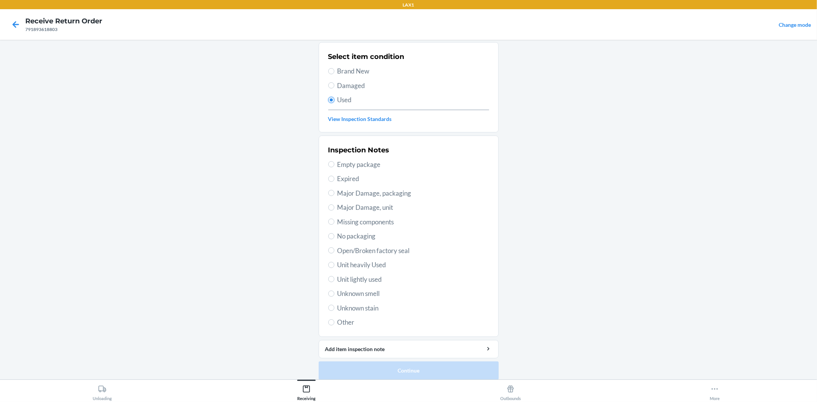
scroll to position [59, 0]
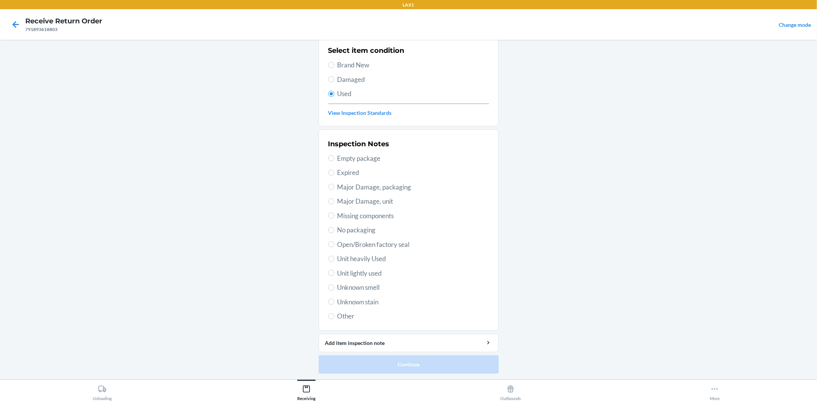
click at [365, 276] on span "Unit lightly used" at bounding box center [413, 273] width 152 height 10
click at [334, 276] on input "Unit lightly used" at bounding box center [331, 273] width 6 height 6
radio input "true"
click at [397, 362] on button "Continue" at bounding box center [409, 364] width 180 height 18
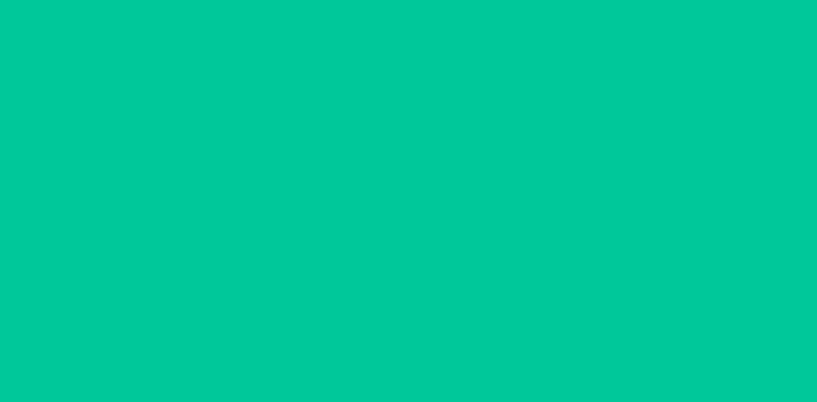
scroll to position [0, 0]
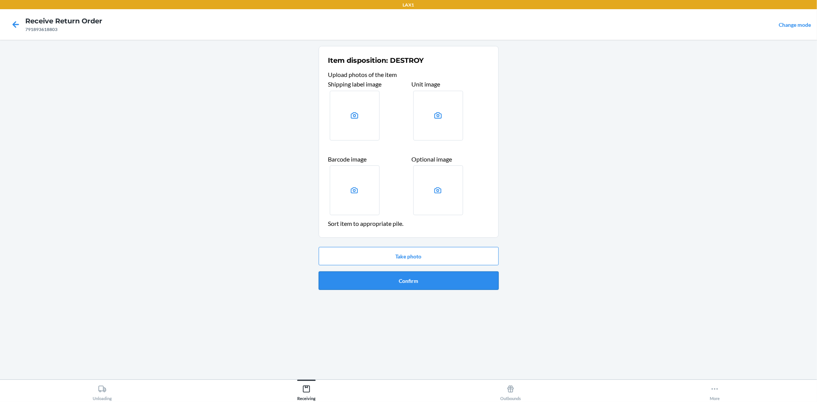
click at [383, 284] on button "Confirm" at bounding box center [409, 280] width 180 height 18
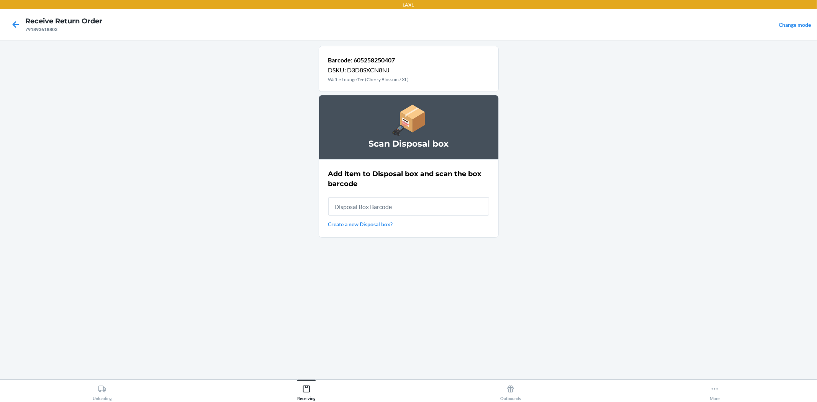
click at [400, 208] on input "text" at bounding box center [408, 206] width 161 height 18
type input "RB00000189K"
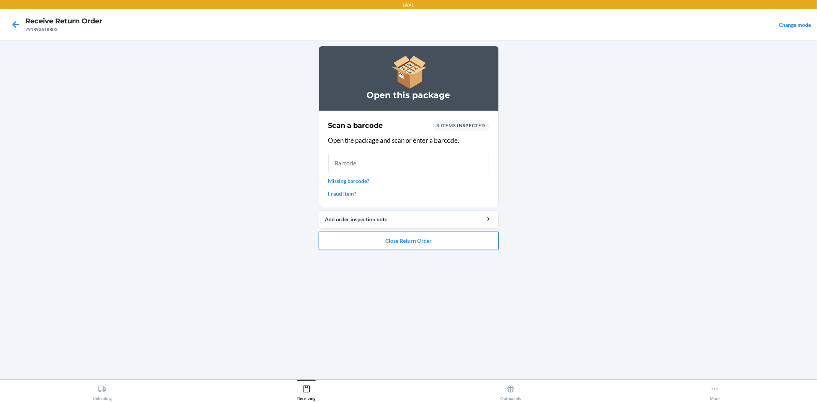
click at [373, 242] on button "Close Return Order" at bounding box center [409, 241] width 180 height 18
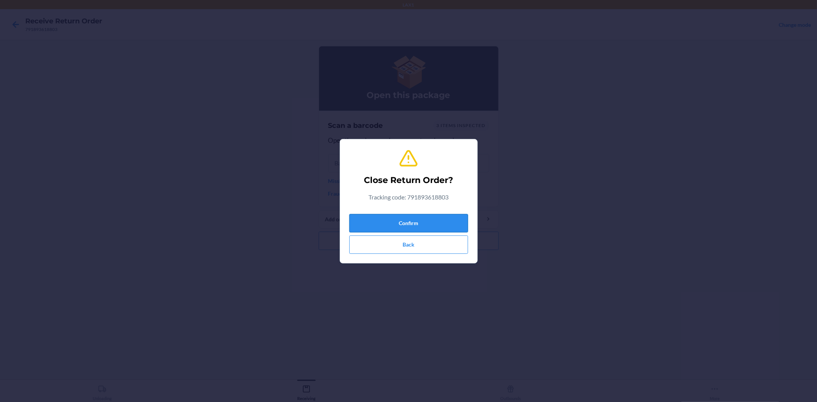
click at [382, 221] on button "Confirm" at bounding box center [408, 223] width 119 height 18
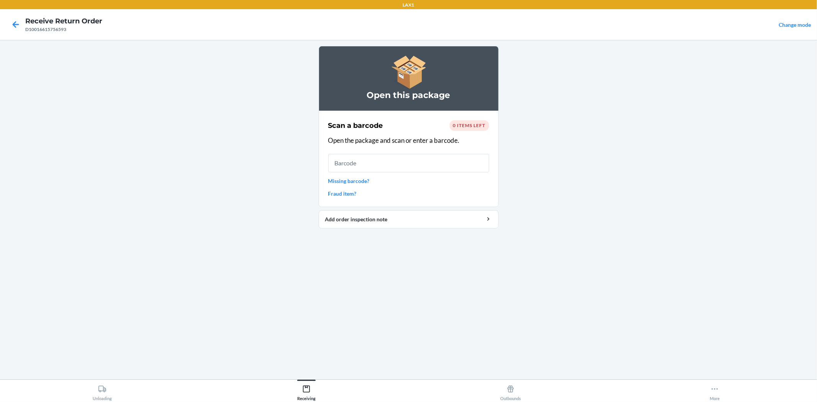
click at [377, 170] on input "text" at bounding box center [408, 163] width 161 height 18
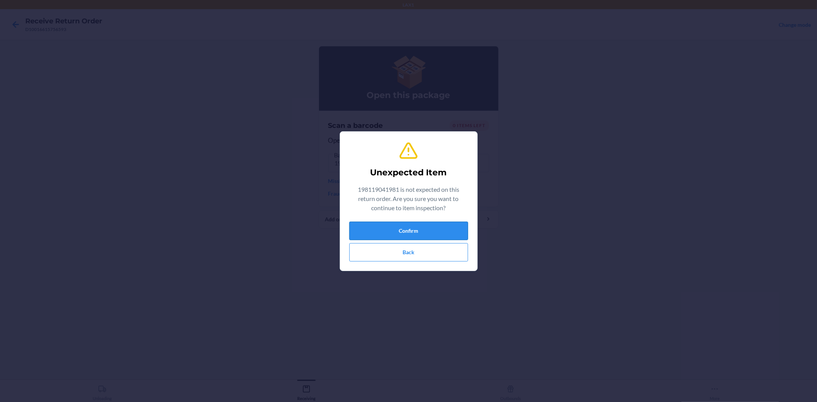
click at [371, 227] on button "Confirm" at bounding box center [408, 231] width 119 height 18
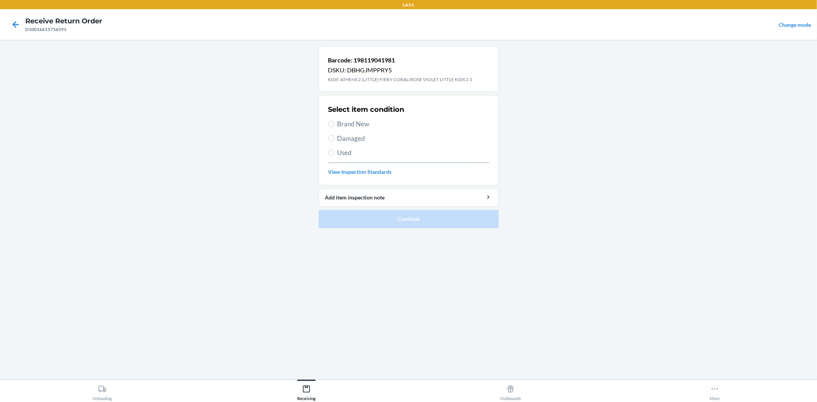
click at [344, 127] on span "Brand New" at bounding box center [413, 124] width 152 height 10
click at [334, 127] on input "Brand New" at bounding box center [331, 124] width 6 height 6
radio input "true"
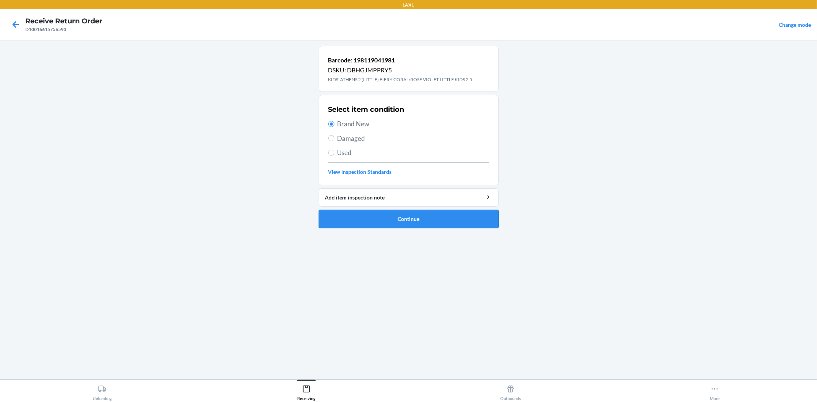
click at [346, 219] on button "Continue" at bounding box center [409, 219] width 180 height 18
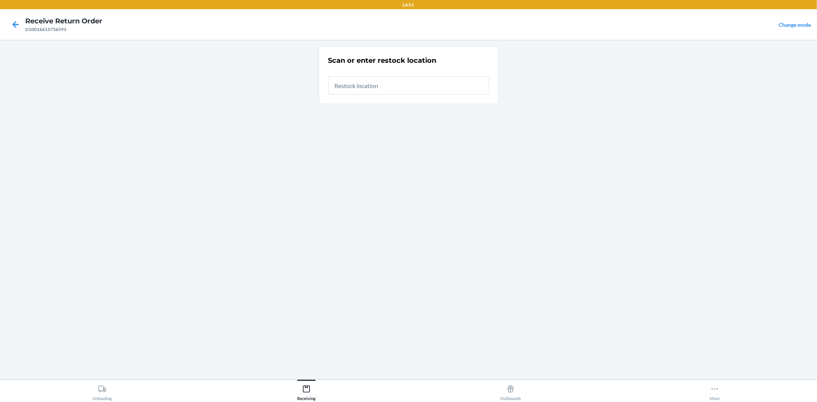
click at [374, 89] on input "text" at bounding box center [408, 85] width 161 height 18
type input "RTCART043"
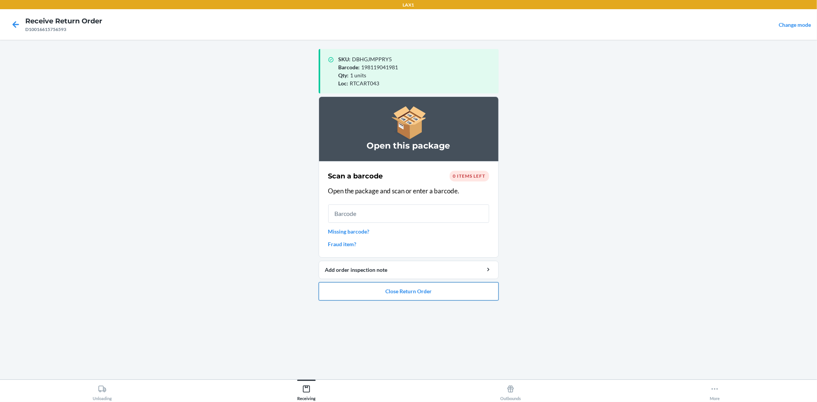
click at [430, 288] on button "Close Return Order" at bounding box center [409, 291] width 180 height 18
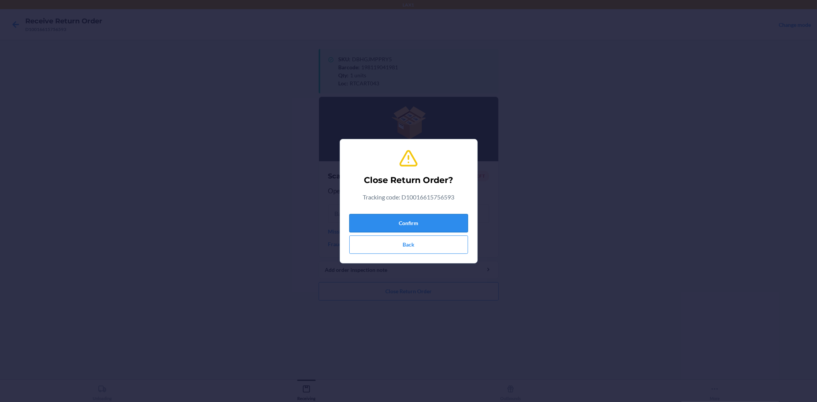
click at [377, 223] on button "Confirm" at bounding box center [408, 223] width 119 height 18
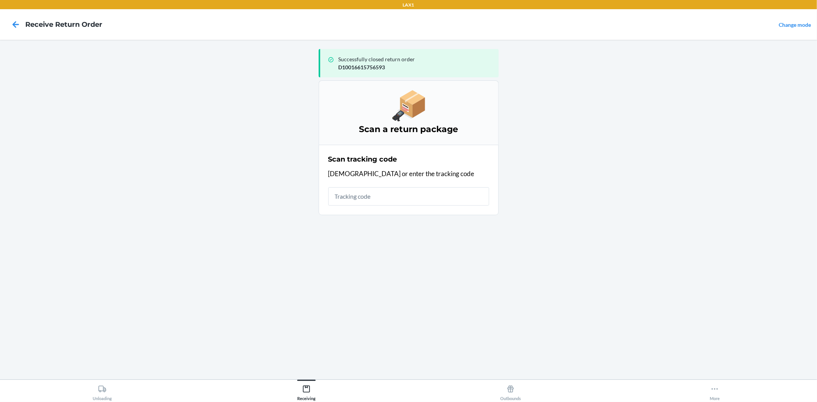
click at [378, 200] on input "text" at bounding box center [408, 196] width 161 height 18
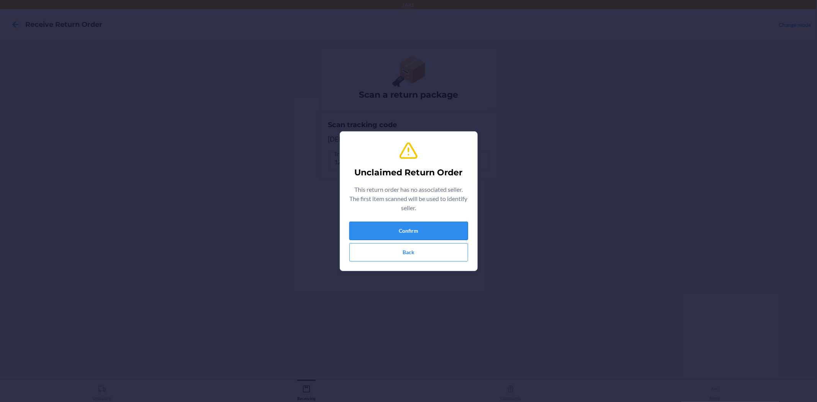
click at [384, 228] on button "Confirm" at bounding box center [408, 231] width 119 height 18
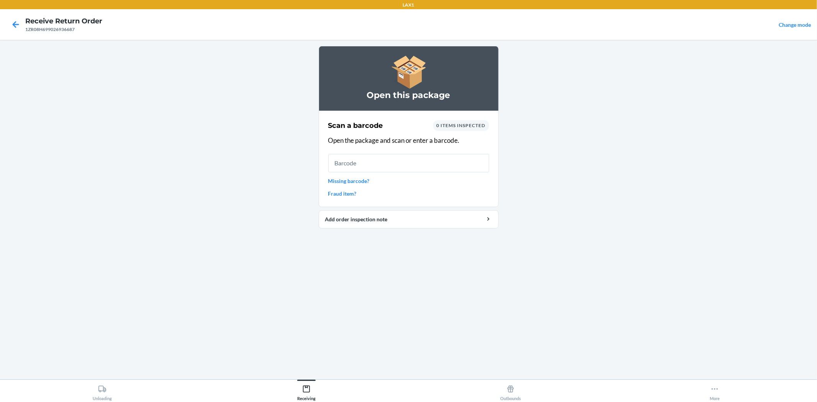
click at [354, 165] on input "text" at bounding box center [408, 163] width 161 height 18
click at [357, 182] on link "Missing barcode?" at bounding box center [408, 181] width 161 height 8
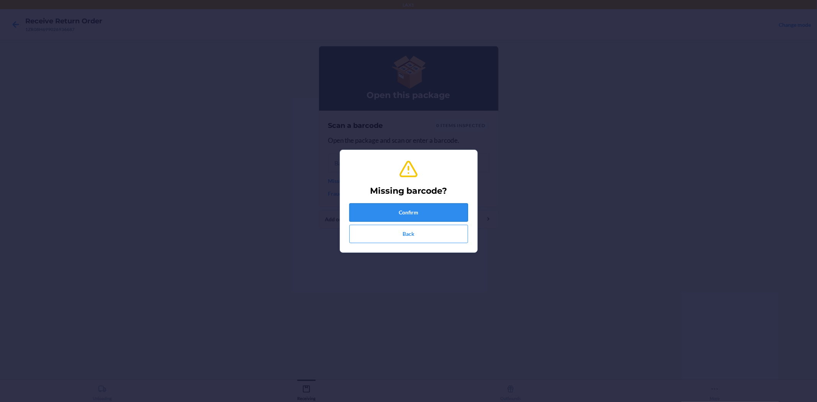
click at [370, 210] on button "Confirm" at bounding box center [408, 212] width 119 height 18
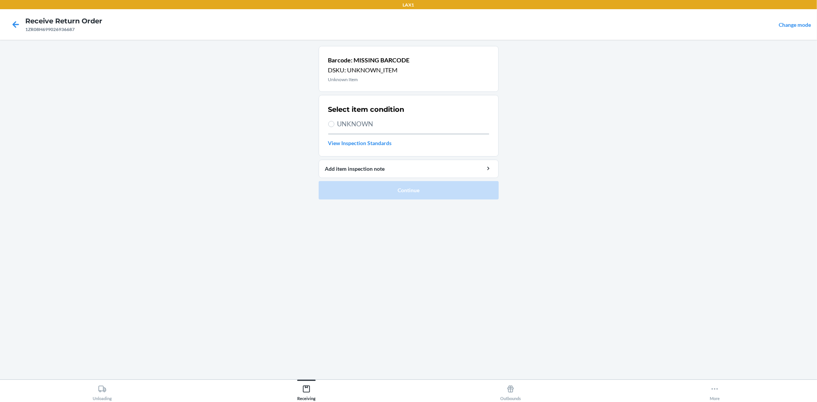
click at [339, 125] on span "UNKNOWN" at bounding box center [413, 124] width 152 height 10
click at [334, 125] on input "UNKNOWN" at bounding box center [331, 124] width 6 height 6
radio input "true"
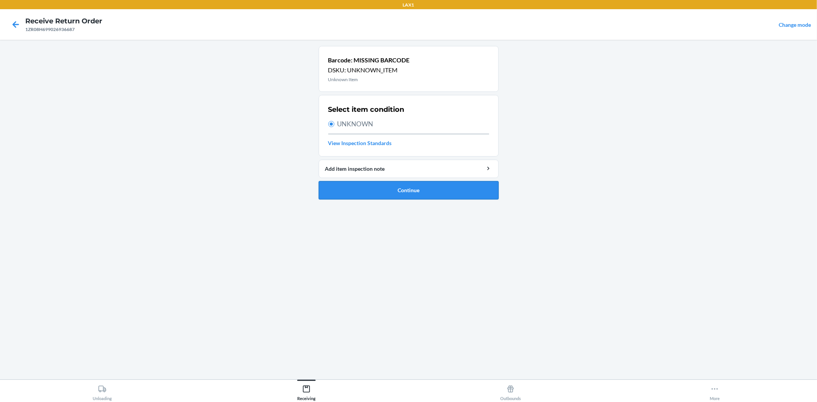
click at [366, 188] on button "Continue" at bounding box center [409, 190] width 180 height 18
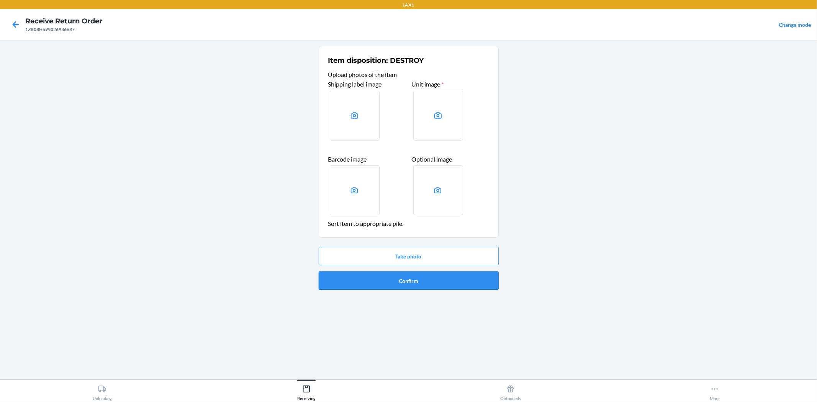
click at [368, 277] on button "Confirm" at bounding box center [409, 280] width 180 height 18
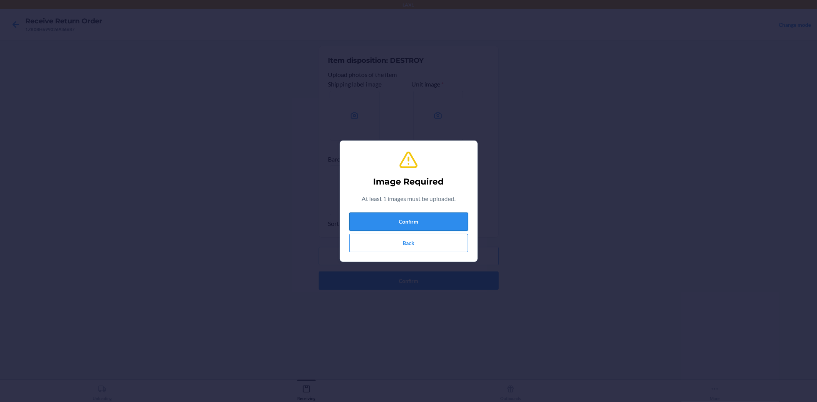
click at [368, 216] on button "Confirm" at bounding box center [408, 221] width 119 height 18
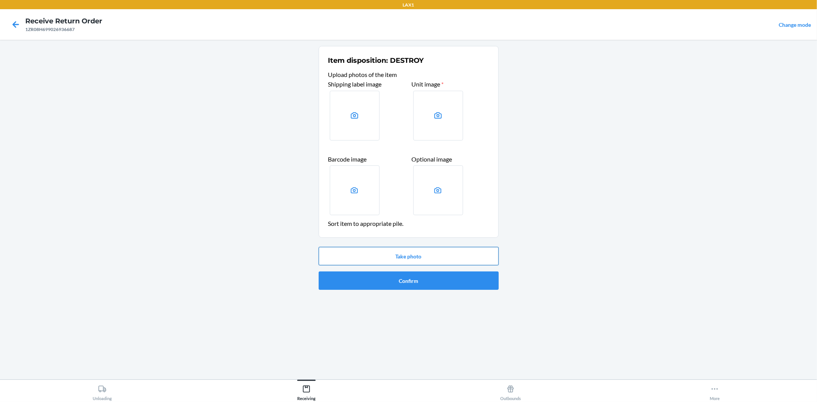
click at [381, 253] on button "Take photo" at bounding box center [409, 256] width 180 height 18
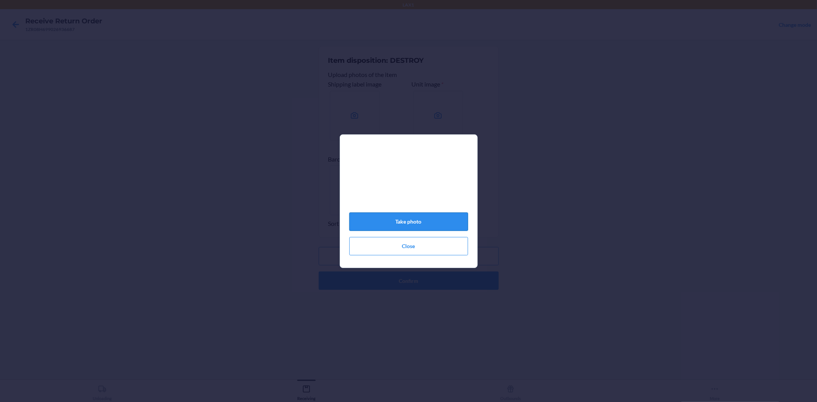
click at [407, 221] on button "Take photo" at bounding box center [408, 221] width 119 height 18
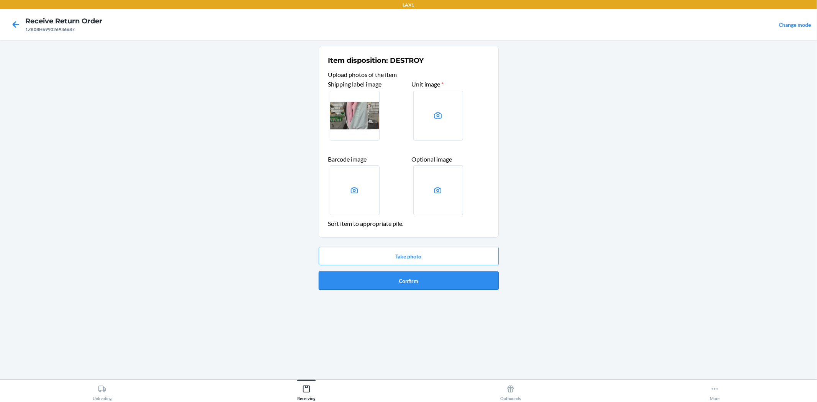
click at [394, 280] on button "Confirm" at bounding box center [409, 280] width 180 height 18
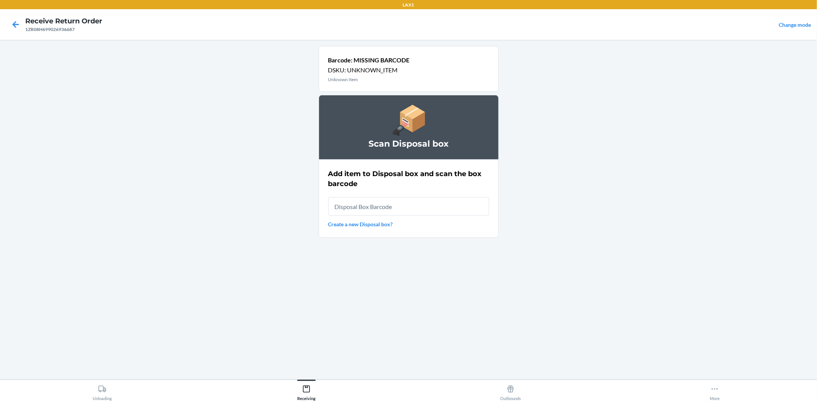
click at [369, 208] on input "text" at bounding box center [408, 206] width 161 height 18
type input "RB00000189K"
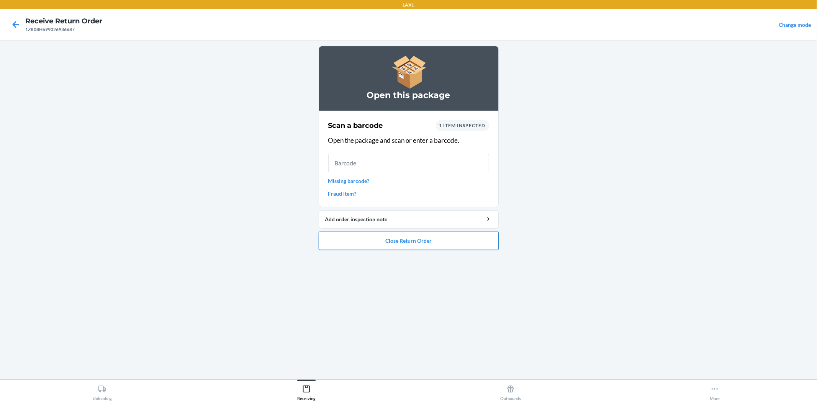
click at [397, 244] on button "Close Return Order" at bounding box center [409, 241] width 180 height 18
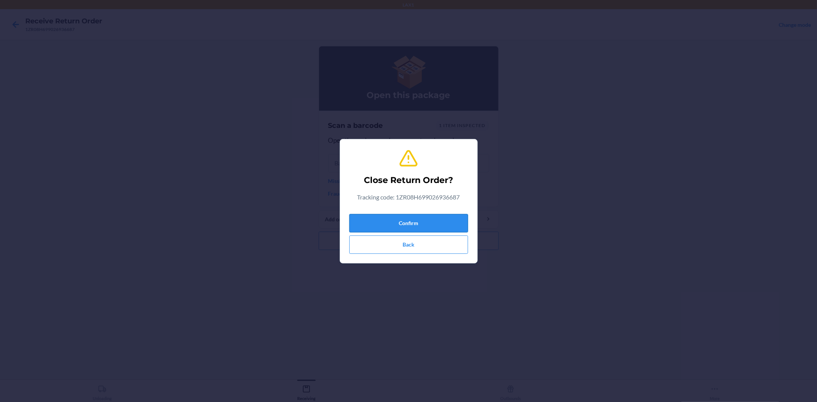
click at [394, 228] on button "Confirm" at bounding box center [408, 223] width 119 height 18
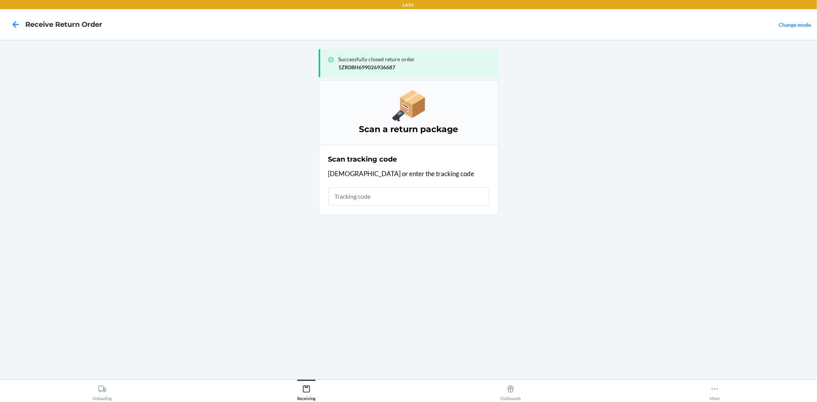
click at [388, 194] on input "text" at bounding box center [408, 196] width 161 height 18
type input "420923469"
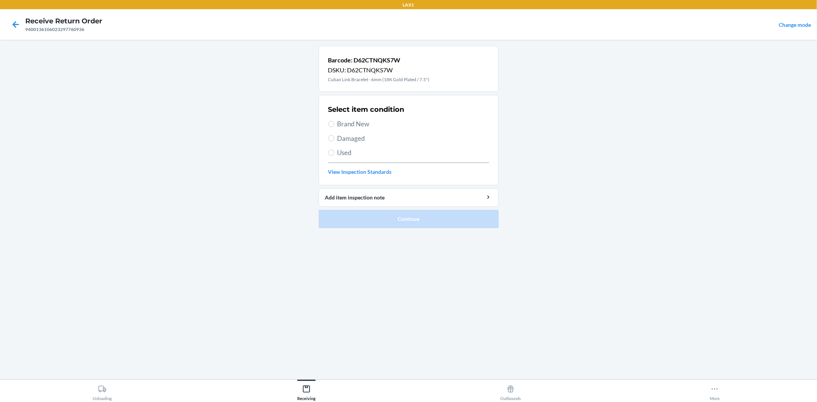
click at [335, 125] on label "Brand New" at bounding box center [408, 124] width 161 height 10
click at [334, 125] on input "Brand New" at bounding box center [331, 124] width 6 height 6
radio input "true"
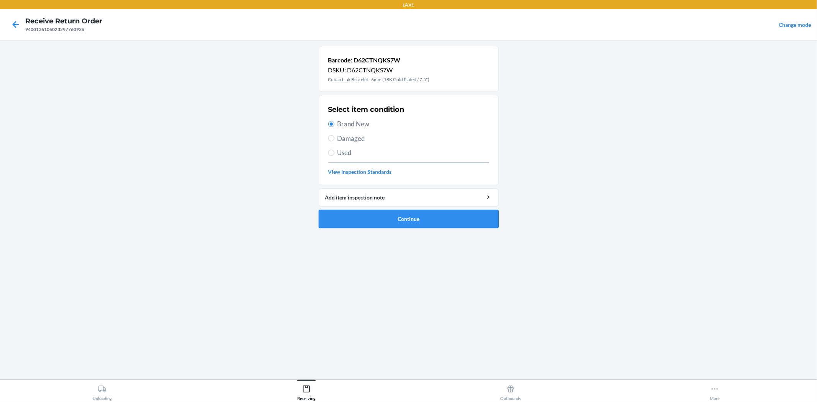
click at [377, 222] on button "Continue" at bounding box center [409, 219] width 180 height 18
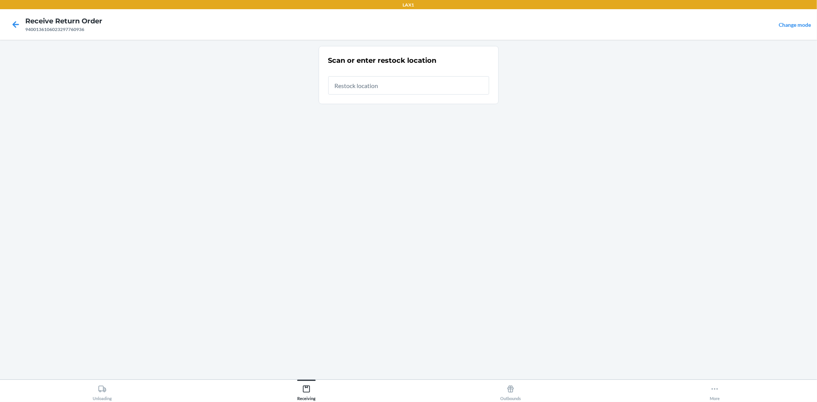
click at [365, 81] on input "text" at bounding box center [408, 85] width 161 height 18
type input "RTCART043"
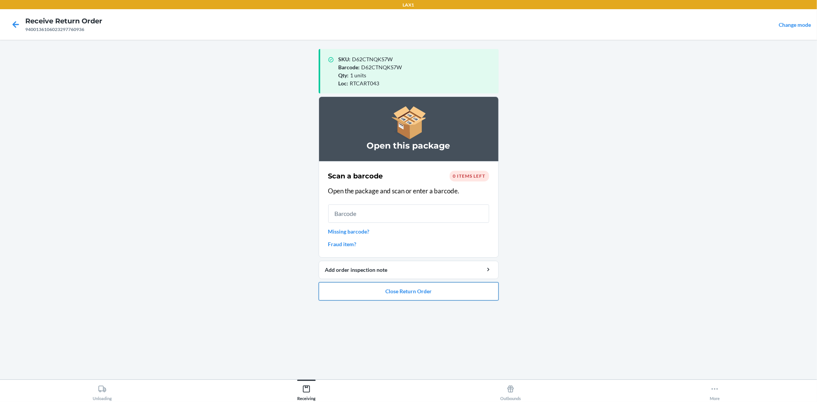
click at [446, 289] on button "Close Return Order" at bounding box center [409, 291] width 180 height 18
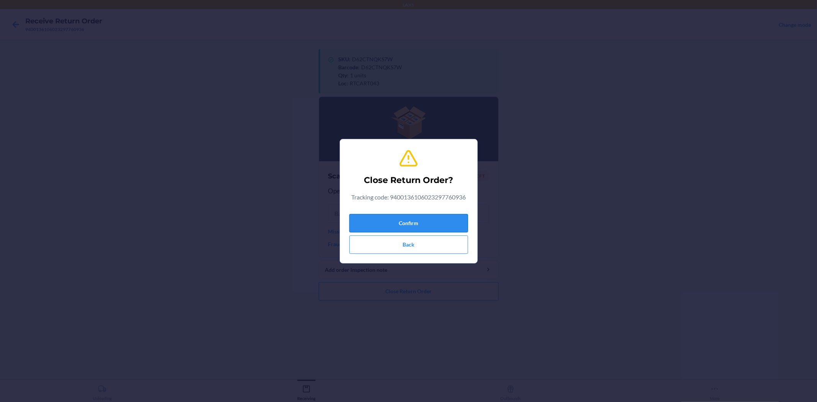
click at [410, 222] on button "Confirm" at bounding box center [408, 223] width 119 height 18
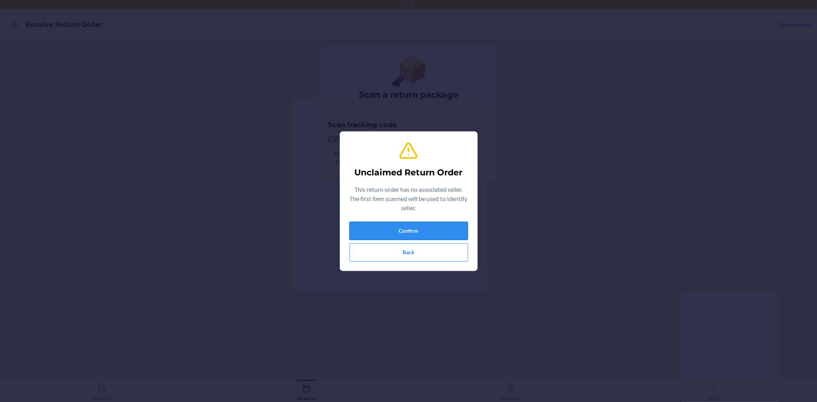
click at [373, 225] on button "Confirm" at bounding box center [408, 231] width 119 height 18
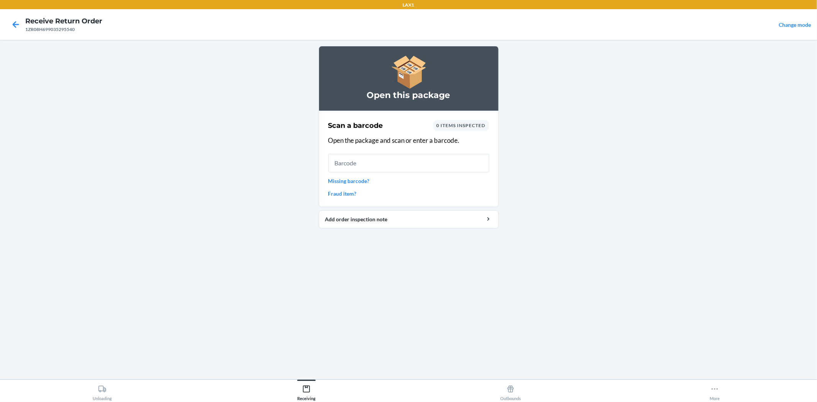
click at [381, 163] on input "text" at bounding box center [408, 163] width 161 height 18
drag, startPoint x: 381, startPoint y: 163, endPoint x: 376, endPoint y: 163, distance: 5.0
click at [376, 163] on input "text" at bounding box center [408, 163] width 161 height 18
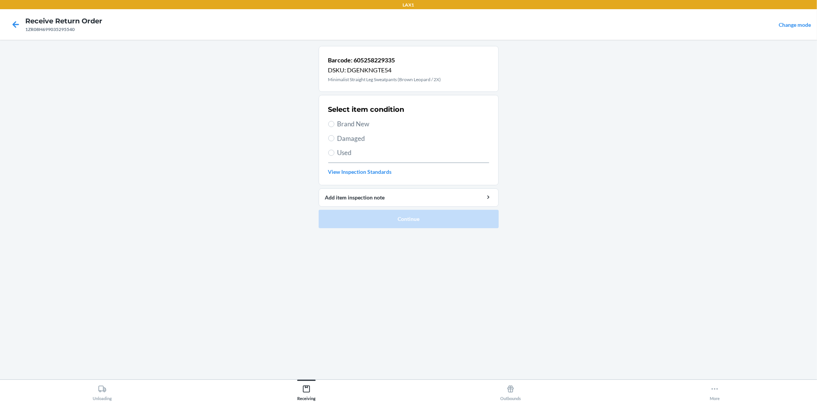
click at [341, 120] on span "Brand New" at bounding box center [413, 124] width 152 height 10
click at [334, 121] on input "Brand New" at bounding box center [331, 124] width 6 height 6
radio input "true"
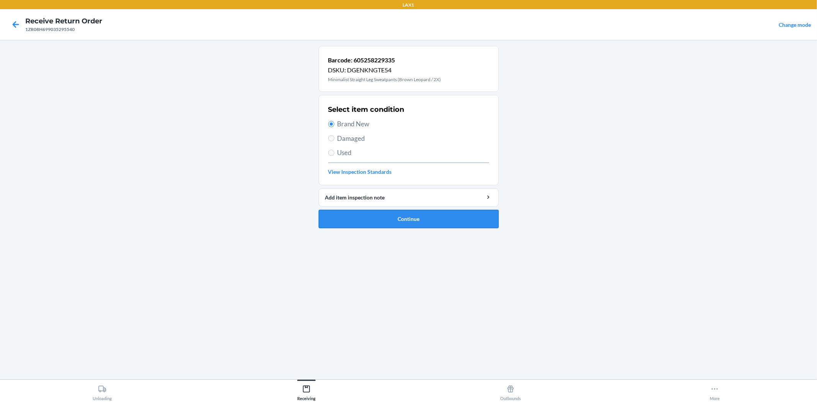
click at [370, 216] on button "Continue" at bounding box center [409, 219] width 180 height 18
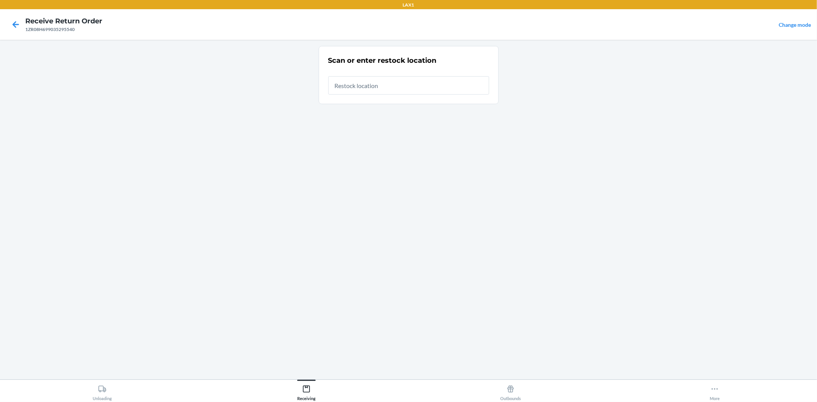
click at [384, 85] on input "text" at bounding box center [408, 85] width 161 height 18
type input "RTCART043"
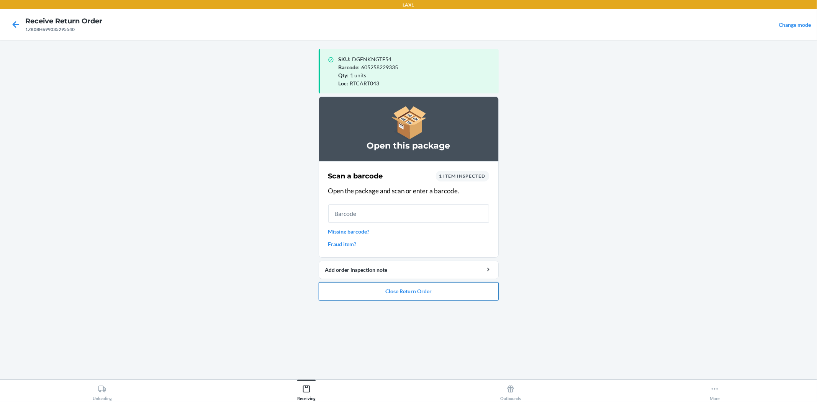
click at [434, 288] on button "Close Return Order" at bounding box center [409, 291] width 180 height 18
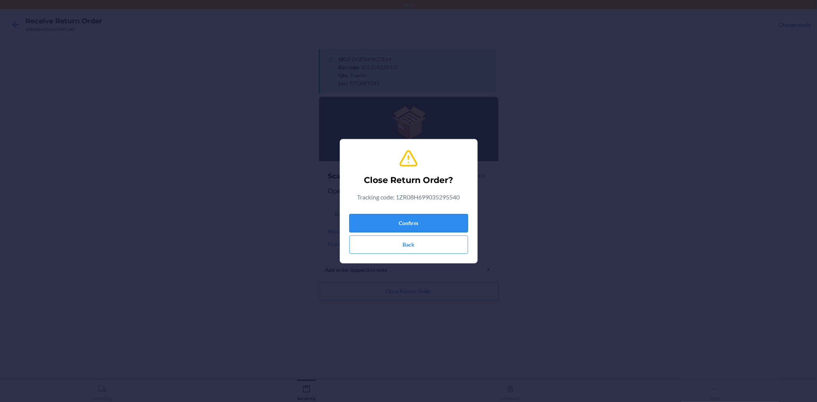
click at [426, 220] on button "Confirm" at bounding box center [408, 223] width 119 height 18
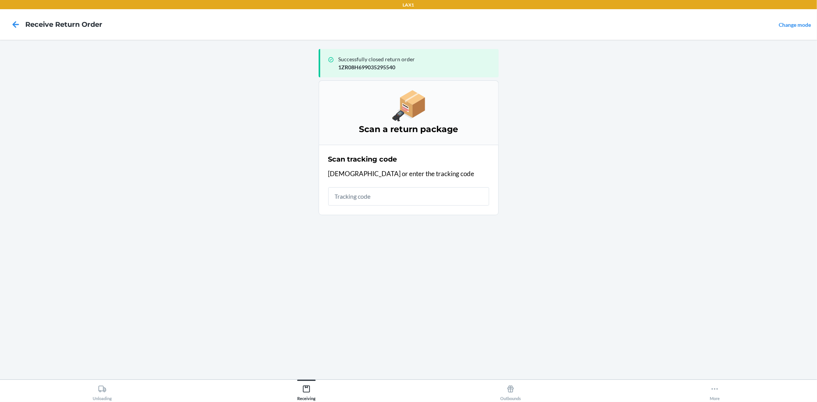
click at [411, 195] on input "text" at bounding box center [408, 196] width 161 height 18
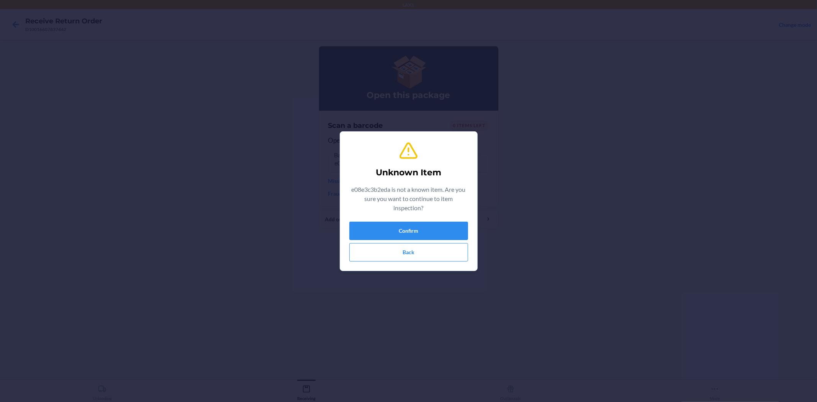
click at [380, 241] on div "Confirm Back" at bounding box center [408, 242] width 119 height 40
click at [378, 253] on button "Back" at bounding box center [408, 252] width 119 height 18
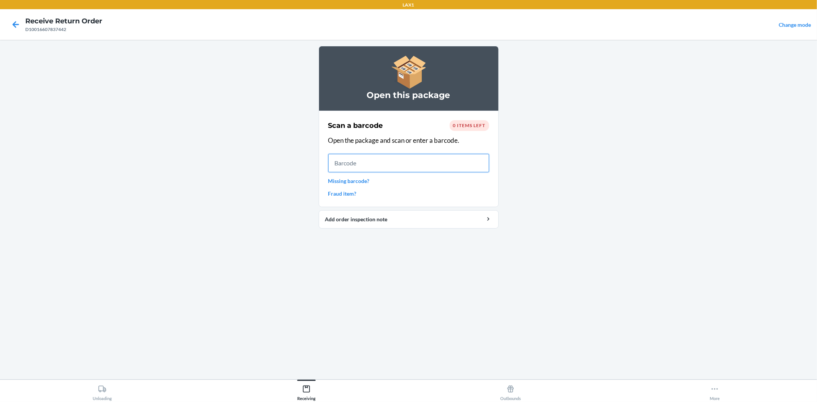
click at [381, 163] on input "text" at bounding box center [408, 163] width 161 height 18
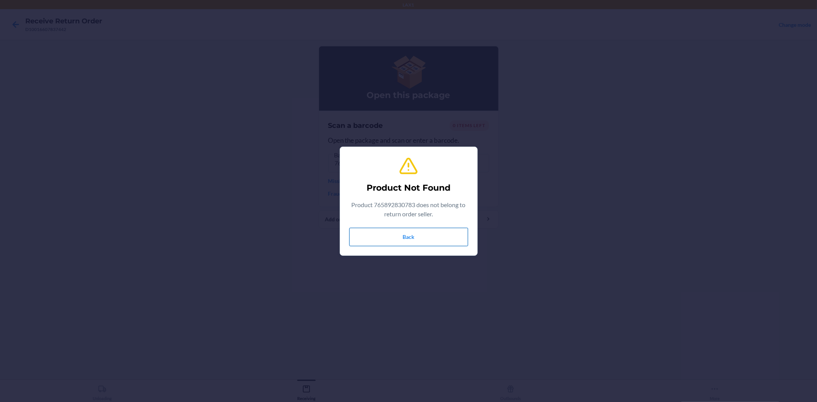
click at [384, 235] on button "Back" at bounding box center [408, 237] width 119 height 18
click at [441, 240] on button "Back" at bounding box center [408, 237] width 119 height 18
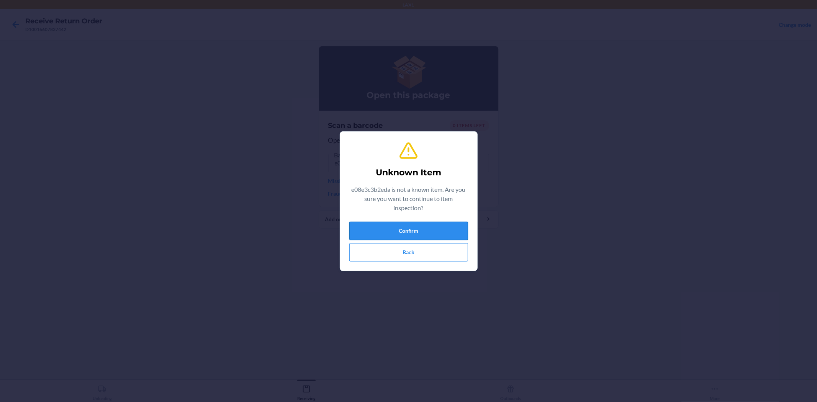
click at [417, 229] on button "Confirm" at bounding box center [408, 231] width 119 height 18
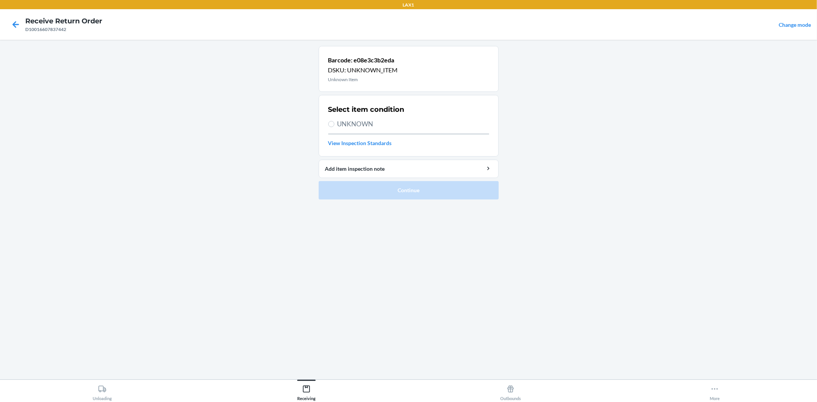
click at [364, 126] on span "UNKNOWN" at bounding box center [413, 124] width 152 height 10
click at [334, 126] on input "UNKNOWN" at bounding box center [331, 124] width 6 height 6
radio input "true"
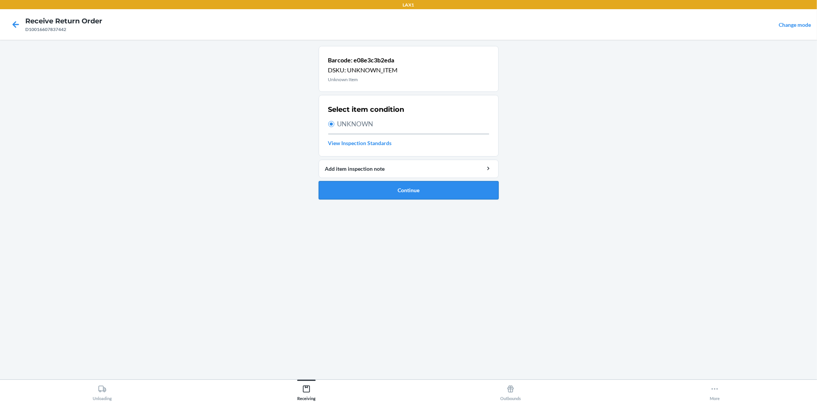
click at [385, 193] on button "Continue" at bounding box center [409, 190] width 180 height 18
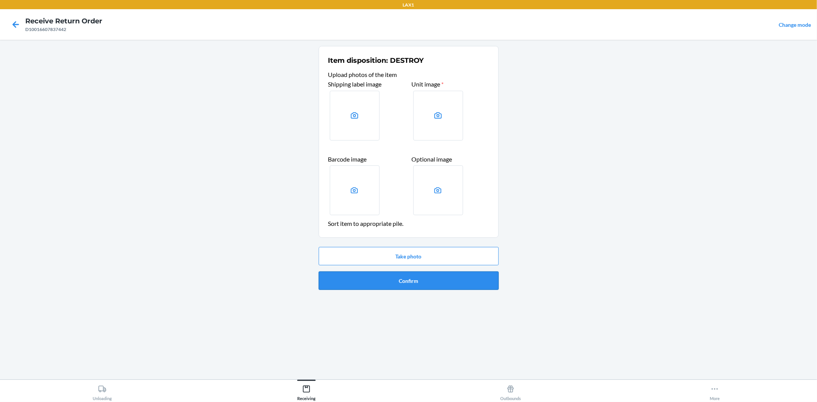
click at [400, 278] on button "Confirm" at bounding box center [409, 280] width 180 height 18
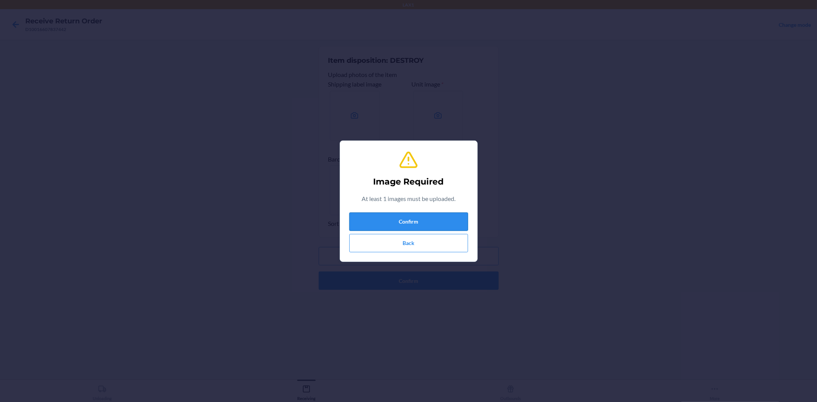
click at [386, 225] on button "Confirm" at bounding box center [408, 221] width 119 height 18
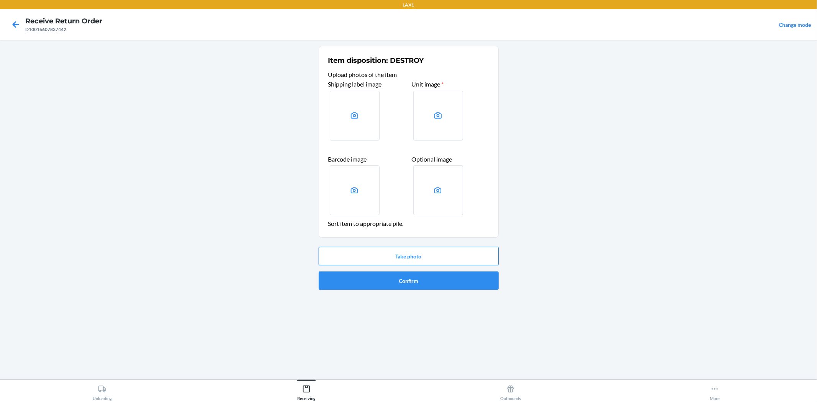
click at [391, 252] on button "Take photo" at bounding box center [409, 256] width 180 height 18
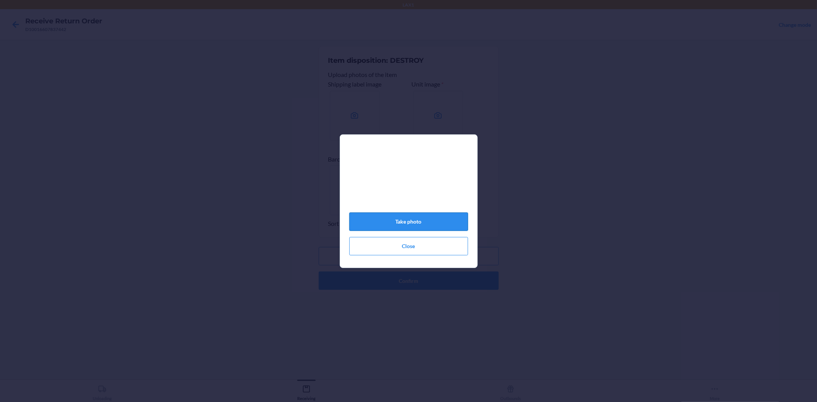
click at [400, 224] on button "Take photo" at bounding box center [408, 221] width 119 height 18
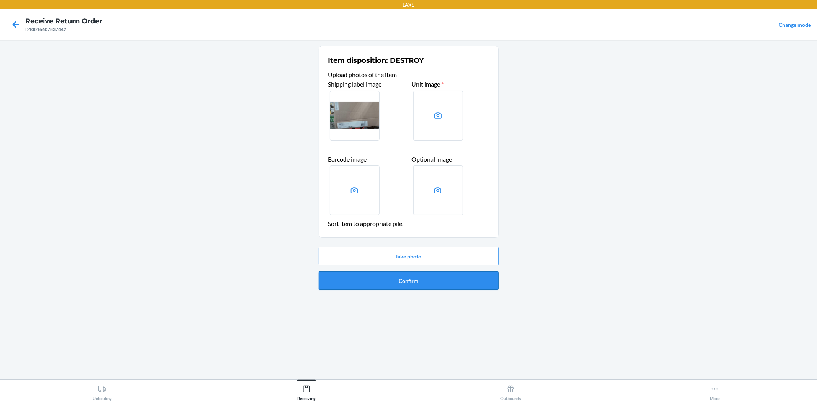
click at [417, 276] on button "Confirm" at bounding box center [409, 280] width 180 height 18
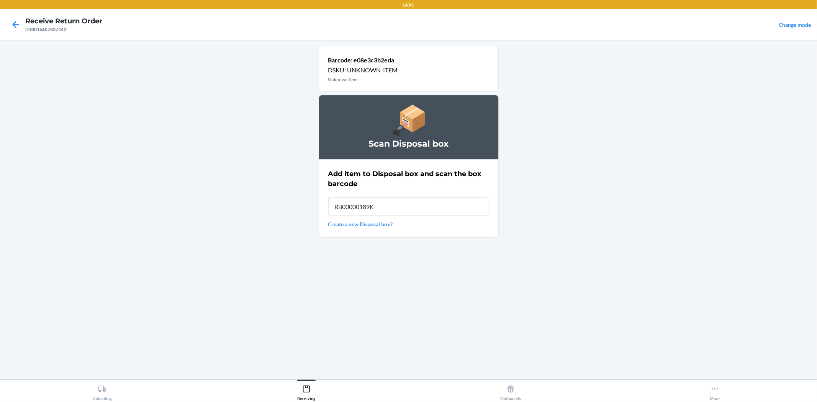
type input "RB00000189K"
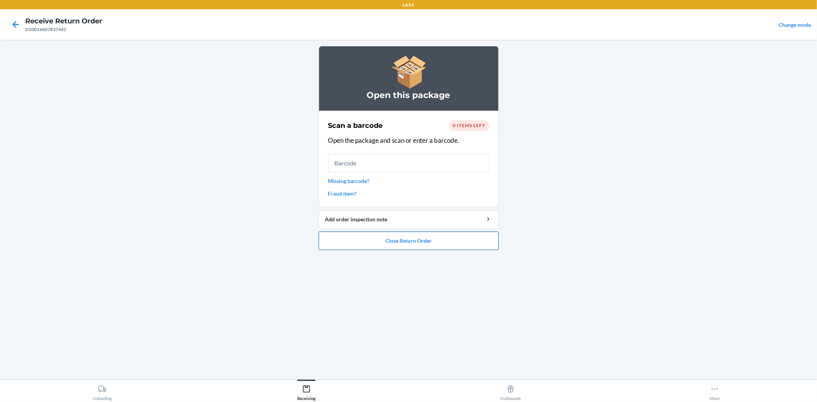
click at [425, 236] on button "Close Return Order" at bounding box center [409, 241] width 180 height 18
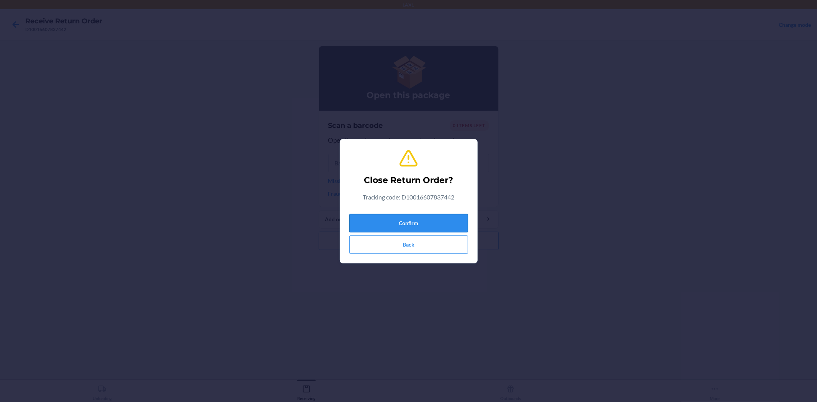
click at [419, 219] on button "Confirm" at bounding box center [408, 223] width 119 height 18
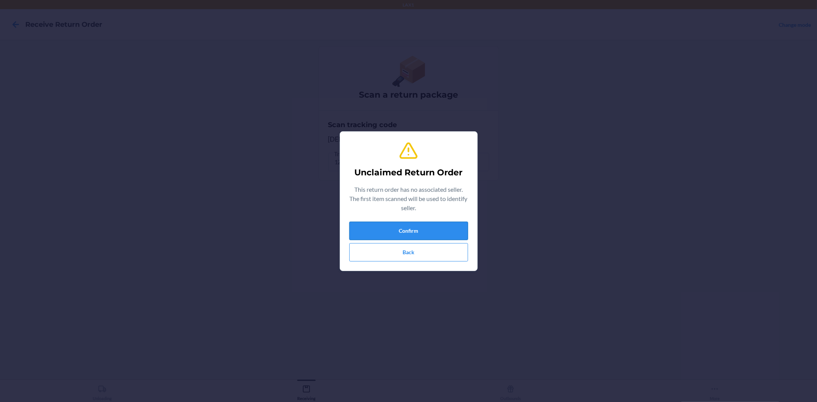
click at [402, 230] on button "Confirm" at bounding box center [408, 231] width 119 height 18
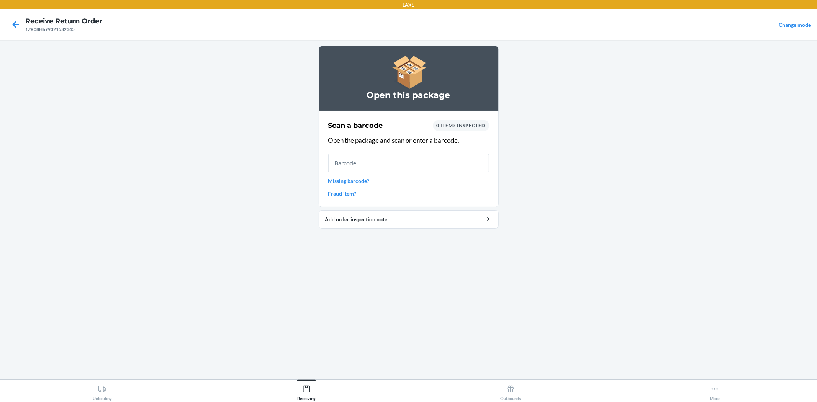
click at [389, 166] on input "text" at bounding box center [408, 163] width 161 height 18
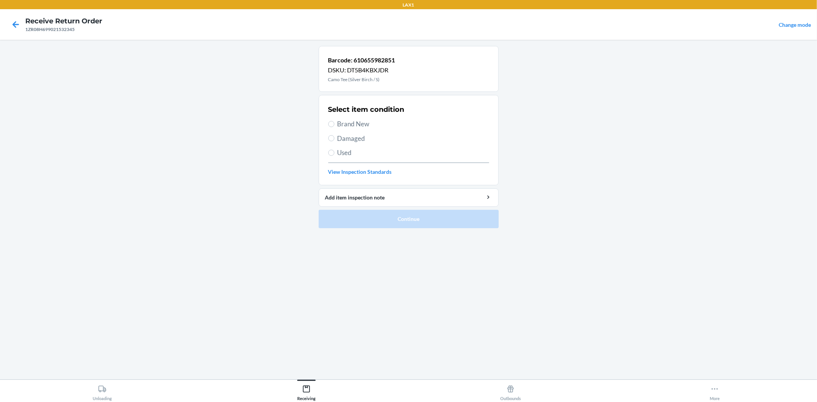
click at [336, 151] on label "Used" at bounding box center [408, 153] width 161 height 10
click at [334, 151] on input "Used" at bounding box center [331, 153] width 6 height 6
radio input "true"
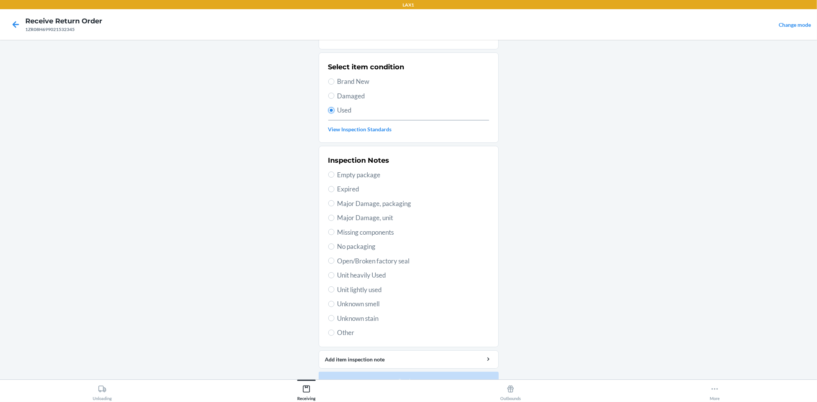
scroll to position [59, 0]
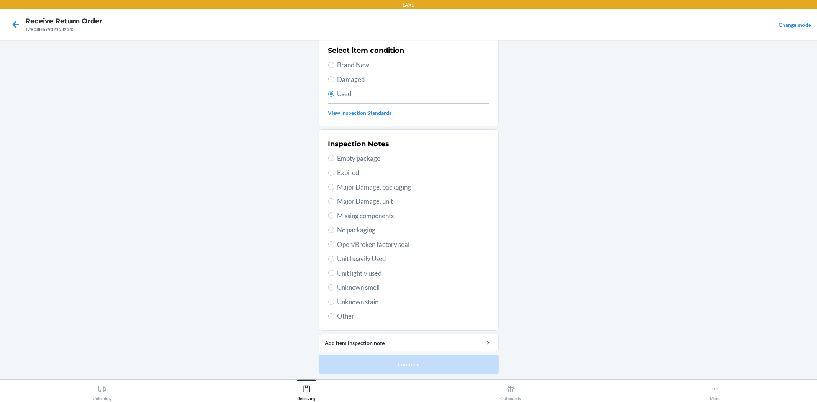
click at [368, 277] on span "Unit lightly used" at bounding box center [413, 273] width 152 height 10
click at [334, 276] on input "Unit lightly used" at bounding box center [331, 273] width 6 height 6
radio input "true"
click at [396, 359] on button "Continue" at bounding box center [409, 364] width 180 height 18
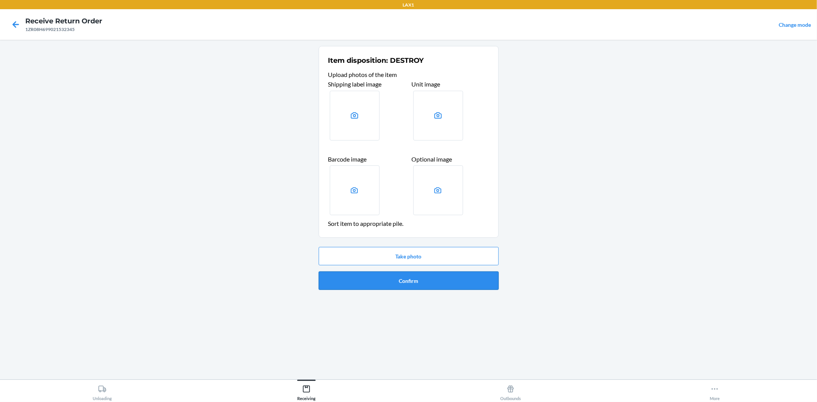
click at [376, 285] on button "Confirm" at bounding box center [409, 280] width 180 height 18
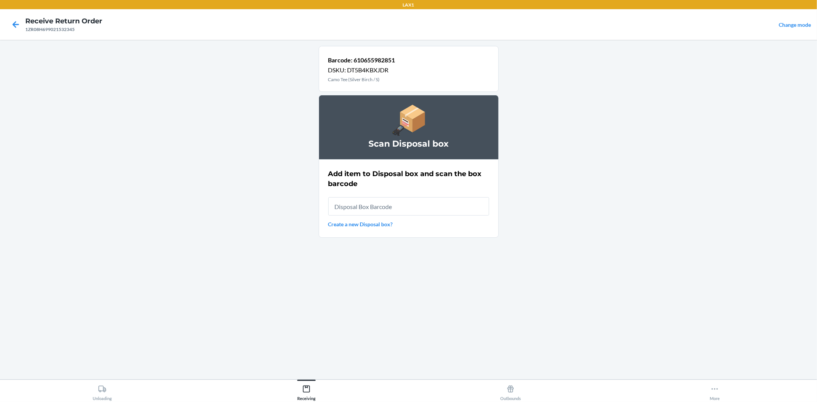
click at [360, 209] on input "text" at bounding box center [408, 206] width 161 height 18
type input "RB00000189K"
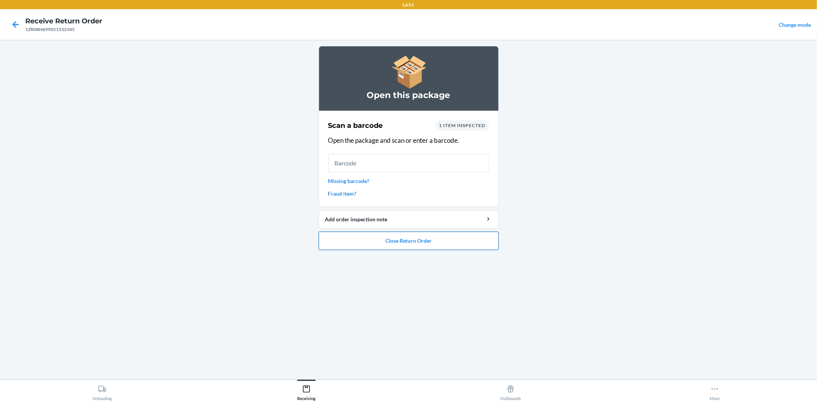
click at [383, 245] on button "Close Return Order" at bounding box center [409, 241] width 180 height 18
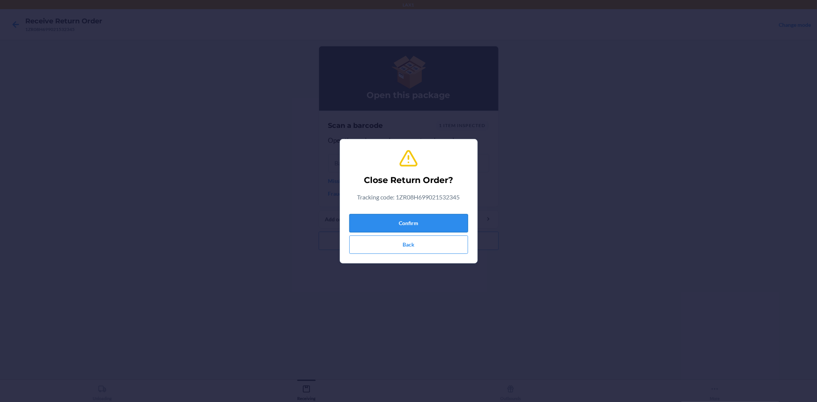
click at [368, 221] on button "Confirm" at bounding box center [408, 223] width 119 height 18
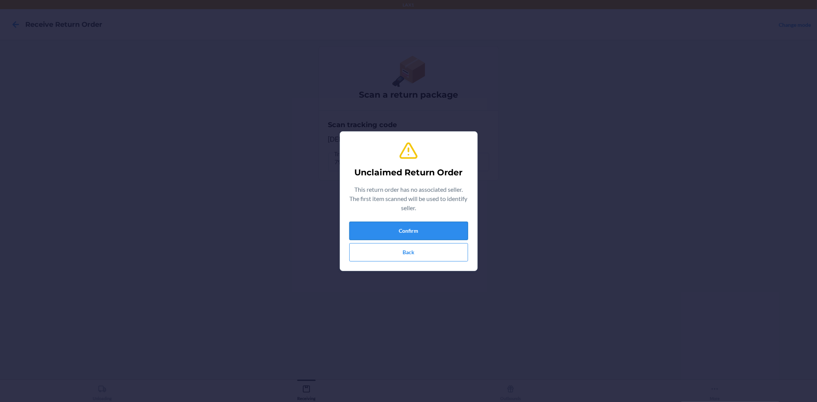
click at [372, 229] on button "Confirm" at bounding box center [408, 231] width 119 height 18
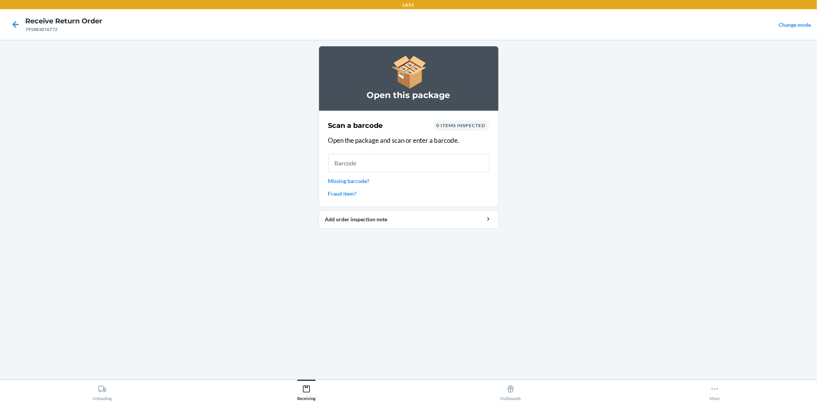
click at [356, 167] on input "text" at bounding box center [408, 163] width 161 height 18
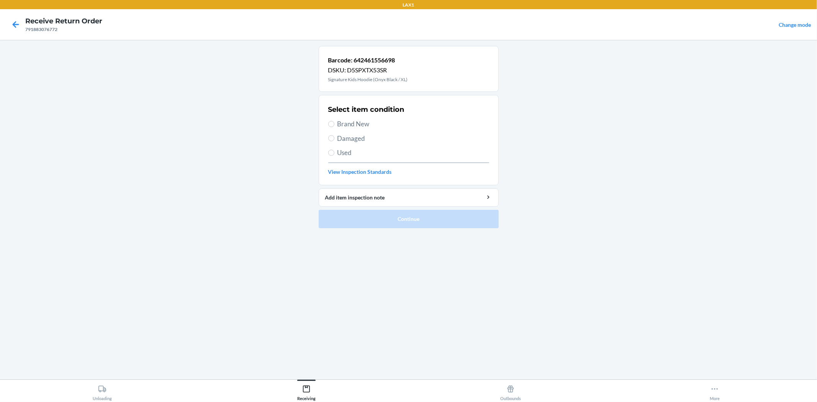
click at [348, 152] on span "Used" at bounding box center [413, 153] width 152 height 10
click at [334, 152] on input "Used" at bounding box center [331, 153] width 6 height 6
radio input "true"
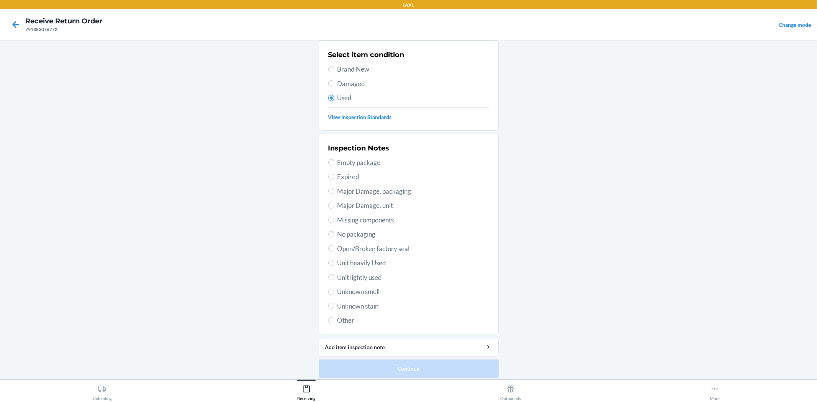
scroll to position [59, 0]
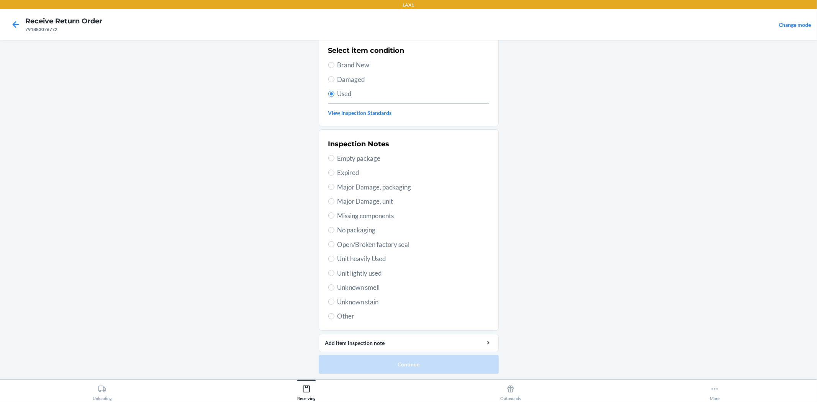
click at [368, 277] on span "Unit lightly used" at bounding box center [413, 273] width 152 height 10
click at [334, 276] on input "Unit lightly used" at bounding box center [331, 273] width 6 height 6
radio input "true"
click at [396, 368] on button "Continue" at bounding box center [409, 364] width 180 height 18
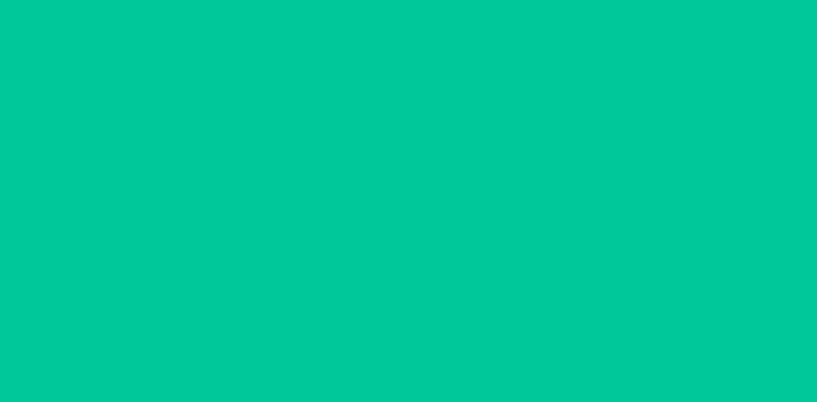
scroll to position [0, 0]
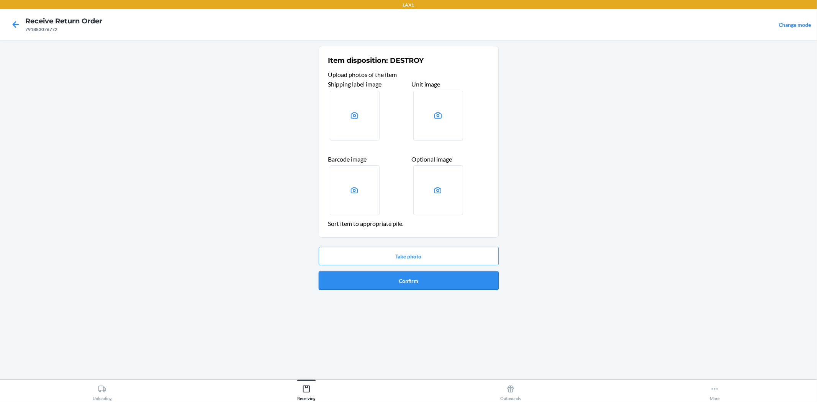
click at [408, 276] on button "Confirm" at bounding box center [409, 280] width 180 height 18
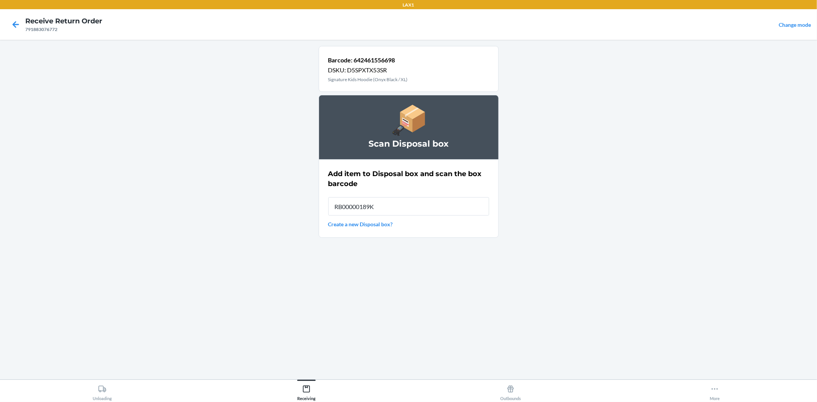
type input "RB00000189K"
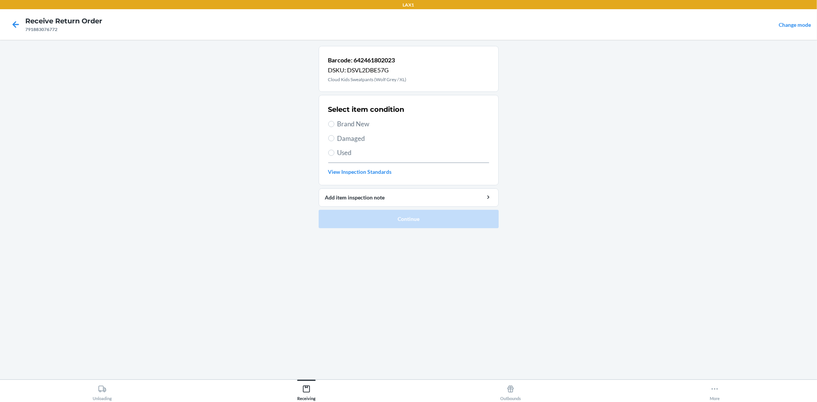
click at [341, 152] on span "Used" at bounding box center [413, 153] width 152 height 10
click at [334, 152] on input "Used" at bounding box center [331, 153] width 6 height 6
radio input "true"
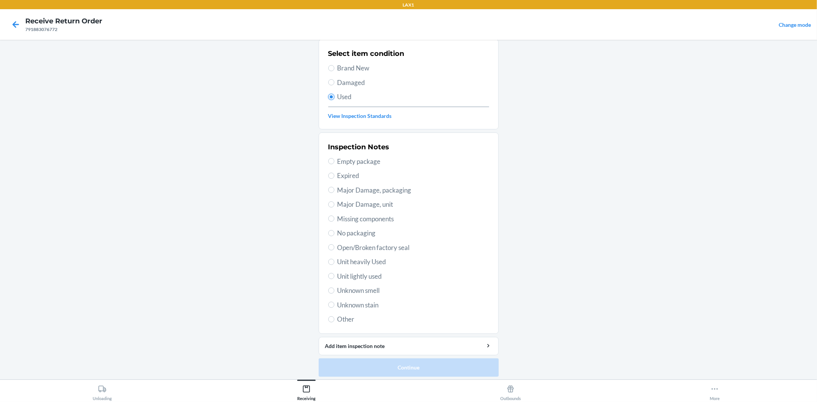
scroll to position [59, 0]
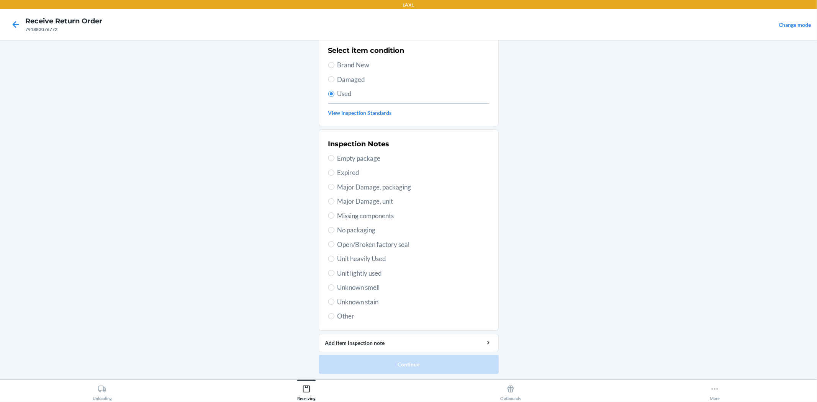
click at [362, 276] on span "Unit lightly used" at bounding box center [413, 273] width 152 height 10
click at [334, 276] on input "Unit lightly used" at bounding box center [331, 273] width 6 height 6
radio input "true"
drag, startPoint x: 377, startPoint y: 364, endPoint x: 376, endPoint y: 350, distance: 14.2
click at [377, 364] on button "Continue" at bounding box center [409, 364] width 180 height 18
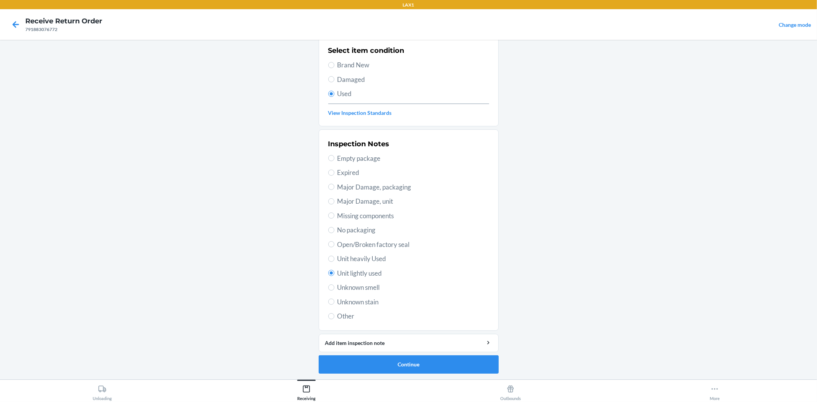
scroll to position [0, 0]
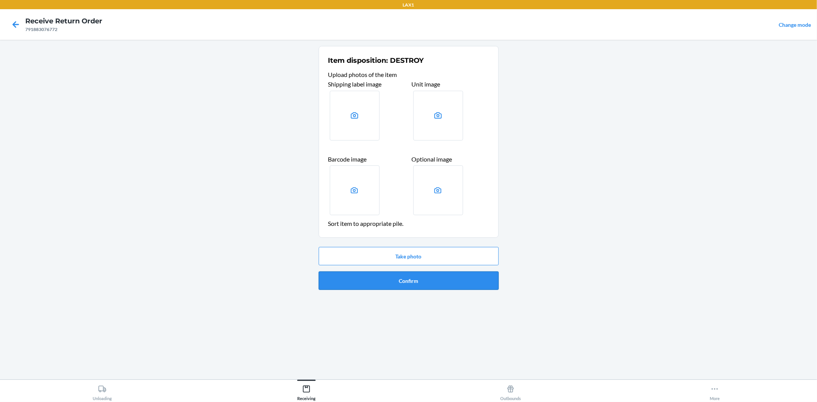
click at [382, 281] on button "Confirm" at bounding box center [409, 280] width 180 height 18
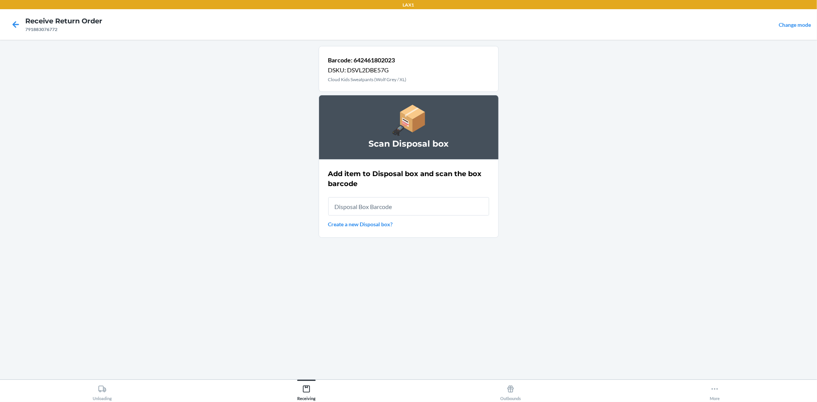
click at [371, 204] on input "text" at bounding box center [408, 206] width 161 height 18
type input "RB00000189K"
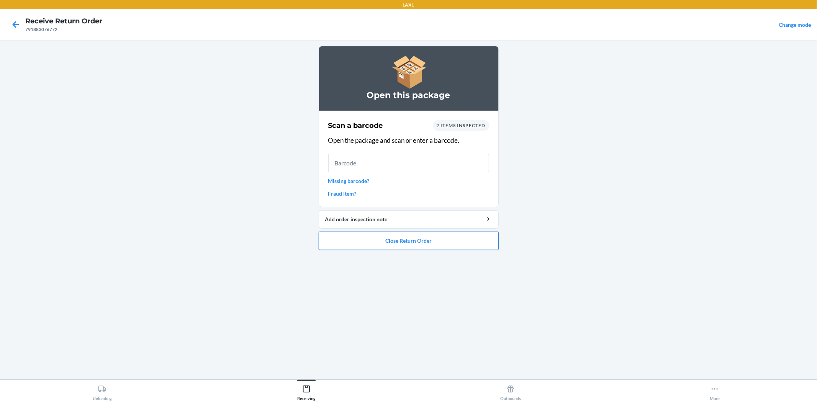
click at [370, 242] on button "Close Return Order" at bounding box center [409, 241] width 180 height 18
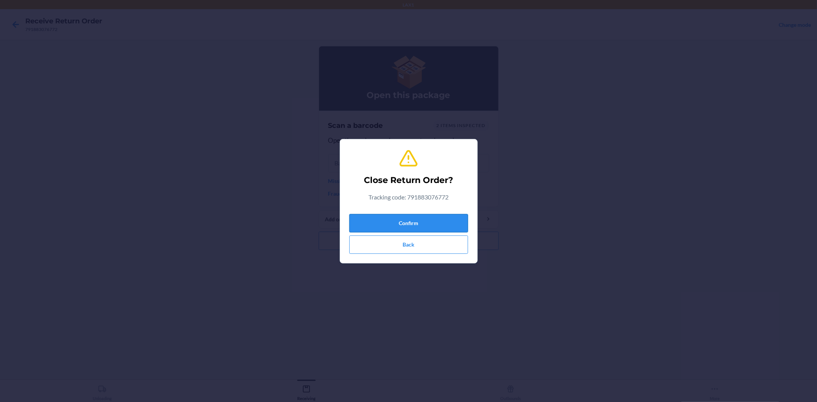
click at [376, 226] on button "Confirm" at bounding box center [408, 223] width 119 height 18
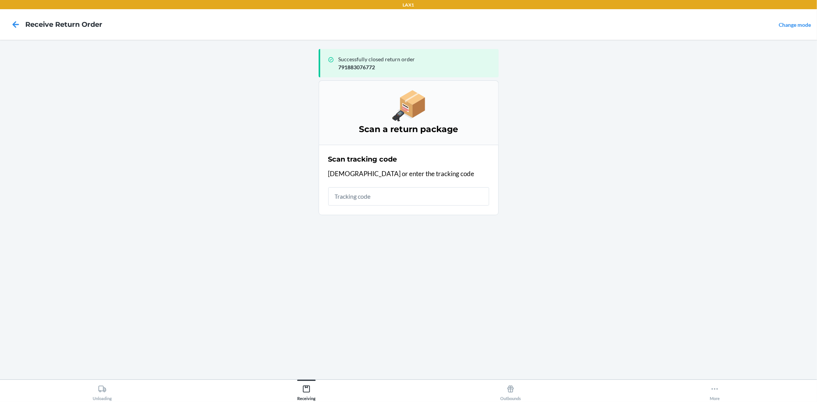
click at [371, 198] on input "text" at bounding box center [408, 196] width 161 height 18
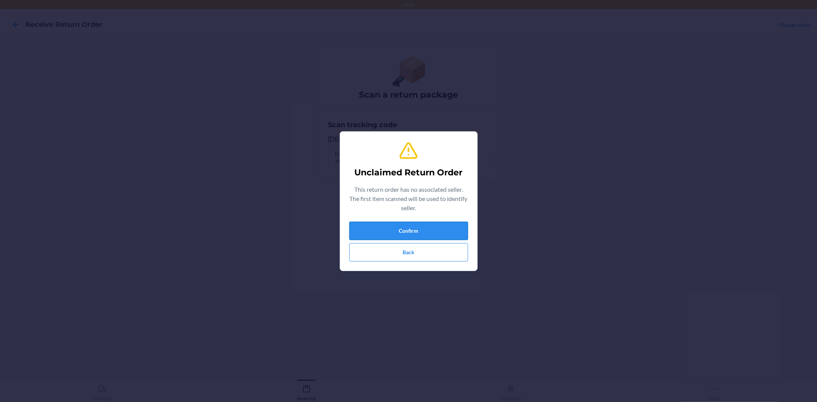
click at [407, 224] on button "Confirm" at bounding box center [408, 231] width 119 height 18
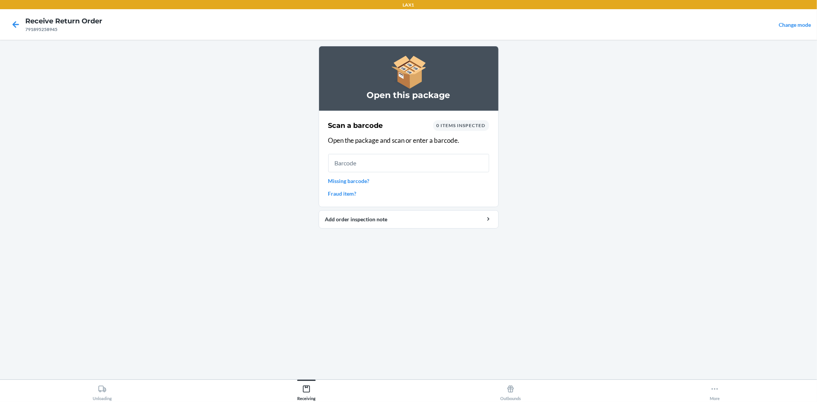
click at [383, 162] on input "text" at bounding box center [408, 163] width 161 height 18
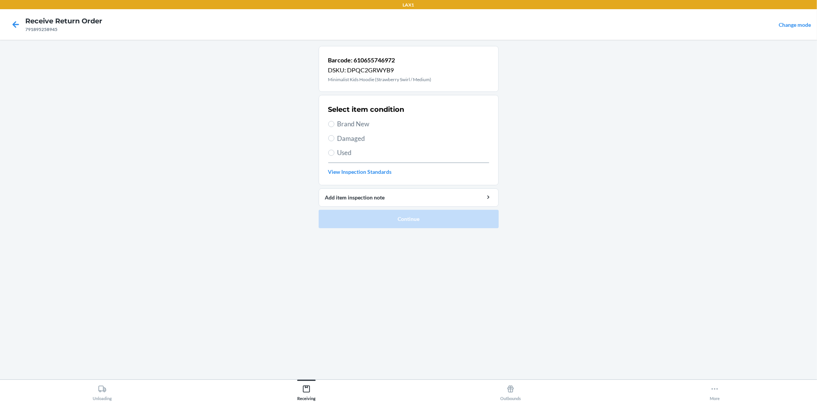
click at [337, 149] on span "Used" at bounding box center [413, 153] width 152 height 10
click at [334, 150] on input "Used" at bounding box center [331, 153] width 6 height 6
radio input "true"
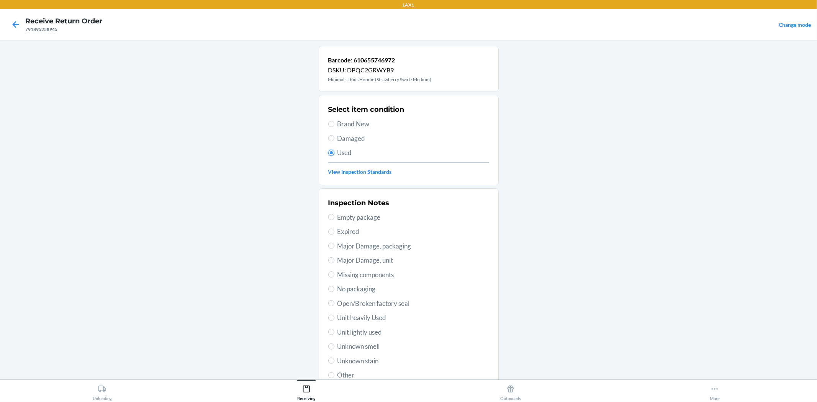
scroll to position [42, 0]
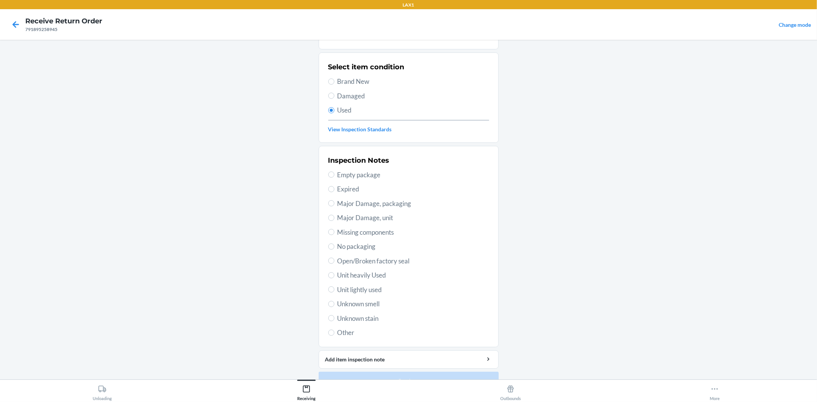
click at [363, 292] on span "Unit lightly used" at bounding box center [413, 290] width 152 height 10
click at [334, 292] on input "Unit lightly used" at bounding box center [331, 289] width 6 height 6
radio input "true"
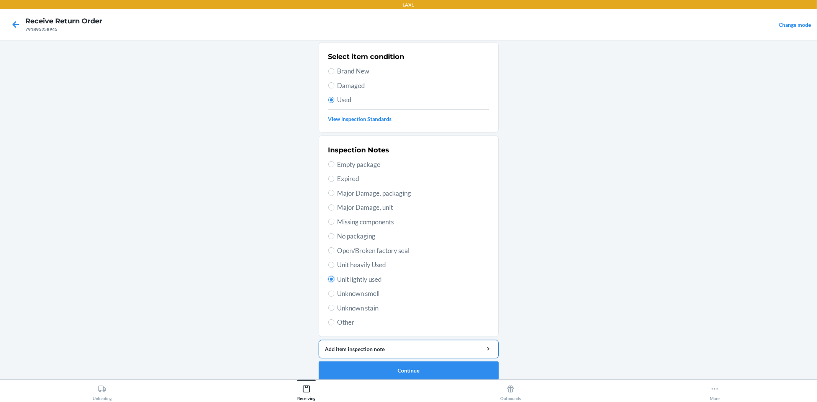
scroll to position [59, 0]
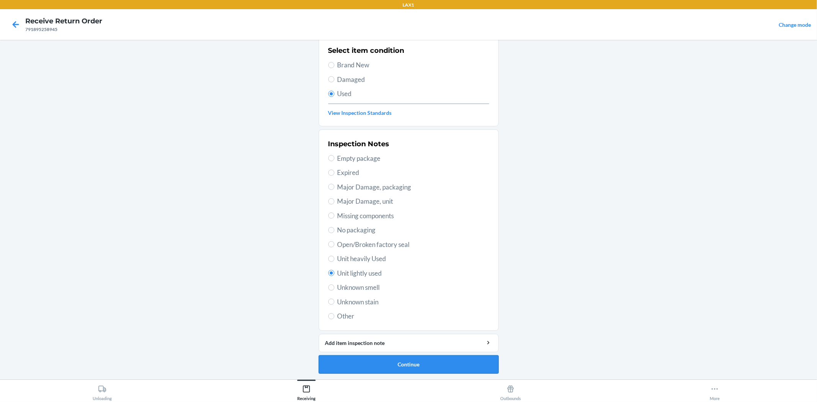
click at [393, 364] on button "Continue" at bounding box center [409, 364] width 180 height 18
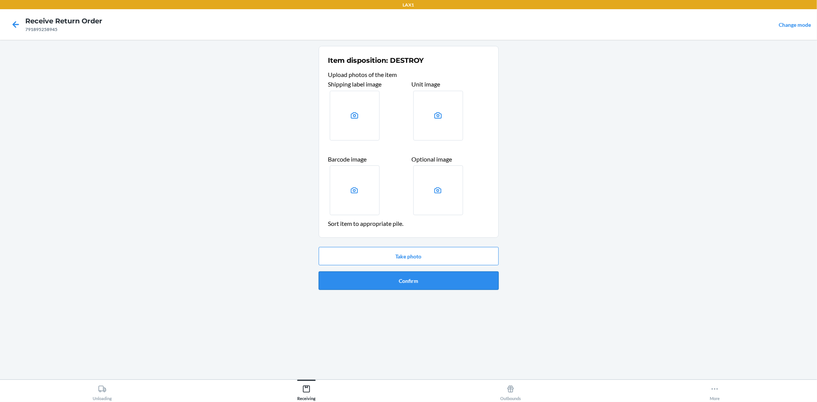
click at [381, 283] on button "Confirm" at bounding box center [409, 280] width 180 height 18
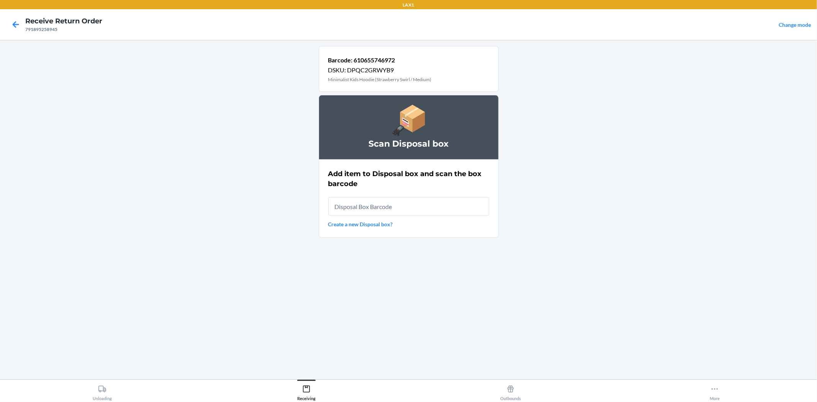
click at [372, 208] on input "text" at bounding box center [408, 206] width 161 height 18
type input "RB00000189K"
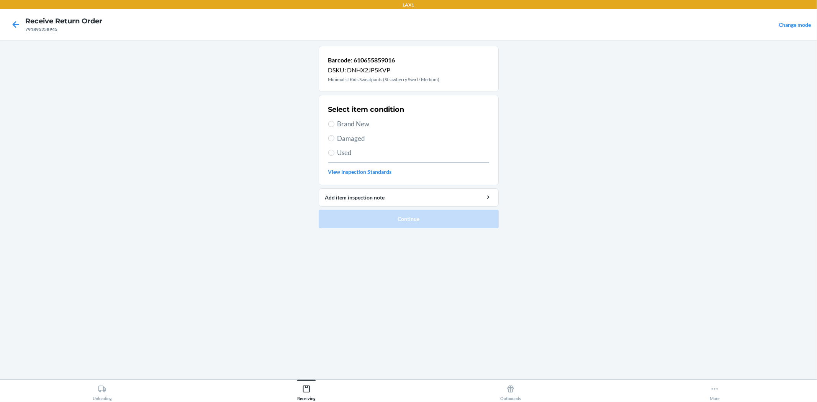
click at [351, 127] on span "Brand New" at bounding box center [413, 124] width 152 height 10
click at [334, 127] on input "Brand New" at bounding box center [331, 124] width 6 height 6
radio input "true"
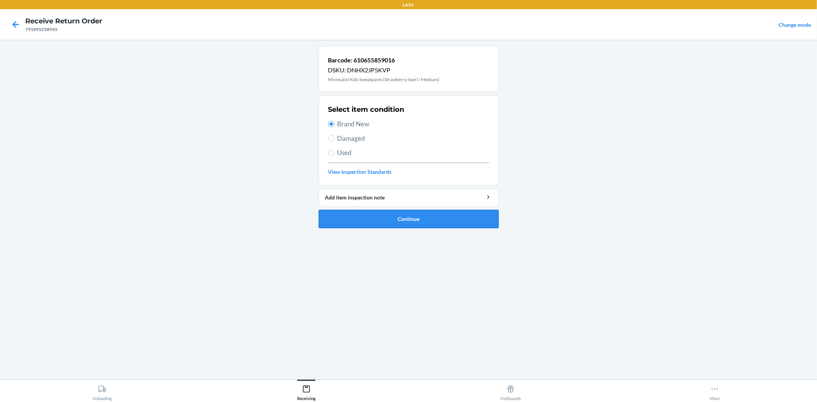
click at [424, 220] on button "Continue" at bounding box center [409, 219] width 180 height 18
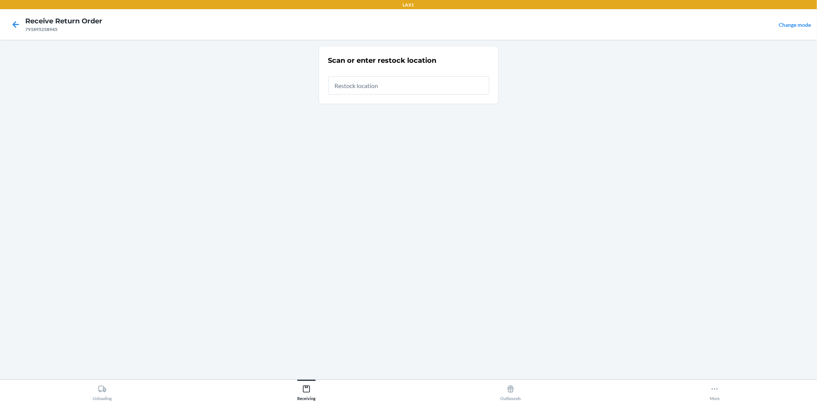
click at [382, 90] on input "text" at bounding box center [408, 85] width 161 height 18
drag, startPoint x: 382, startPoint y: 84, endPoint x: 299, endPoint y: 92, distance: 83.8
click at [299, 92] on main "Scan or enter restock location Restock location RB00000189K An error occurred w…" at bounding box center [408, 210] width 817 height 340
type input "RB00000189K"
drag, startPoint x: 389, startPoint y: 85, endPoint x: 307, endPoint y: 95, distance: 82.5
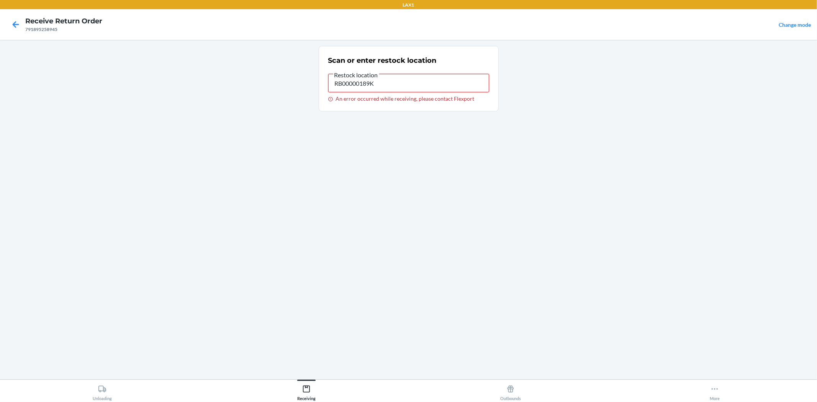
click at [307, 95] on main "Scan or enter restock location Restock location RB00000189K An error occurred w…" at bounding box center [408, 210] width 817 height 340
click at [14, 25] on icon at bounding box center [16, 24] width 7 height 7
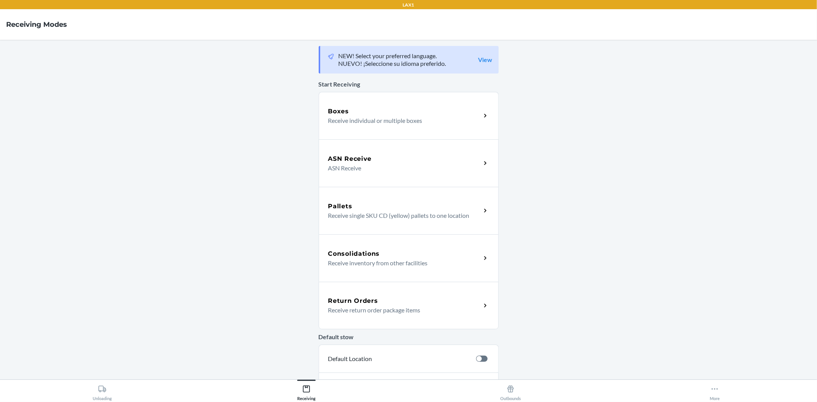
click at [397, 315] on div "Return Orders Receive return order package items" at bounding box center [409, 305] width 180 height 47
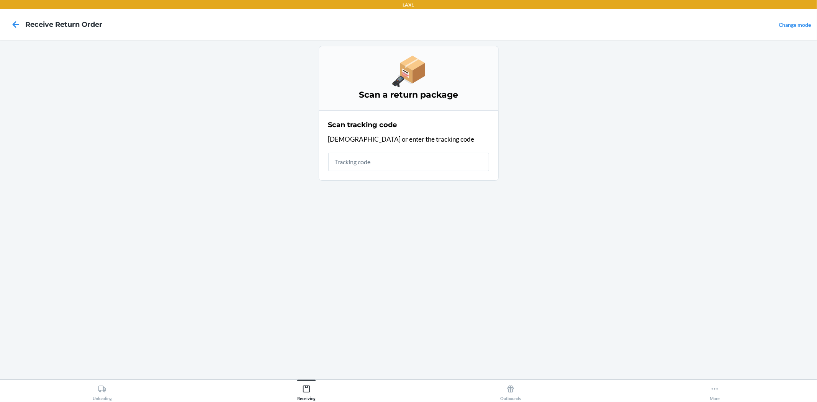
click at [408, 169] on input "text" at bounding box center [408, 162] width 161 height 18
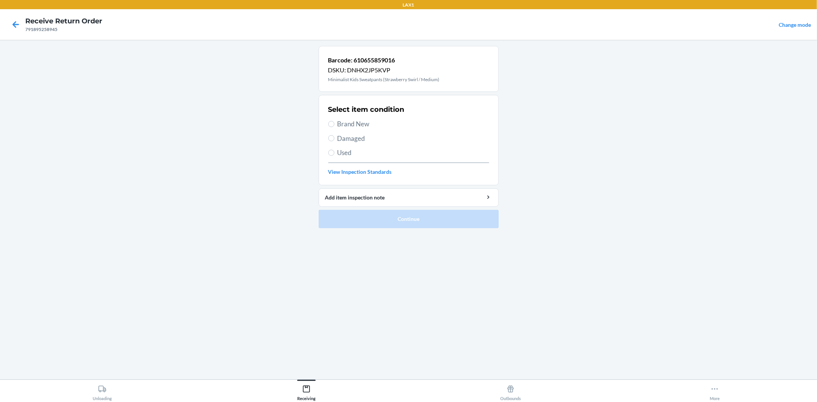
click at [345, 148] on span "Used" at bounding box center [413, 153] width 152 height 10
click at [334, 150] on input "Used" at bounding box center [331, 153] width 6 height 6
radio input "true"
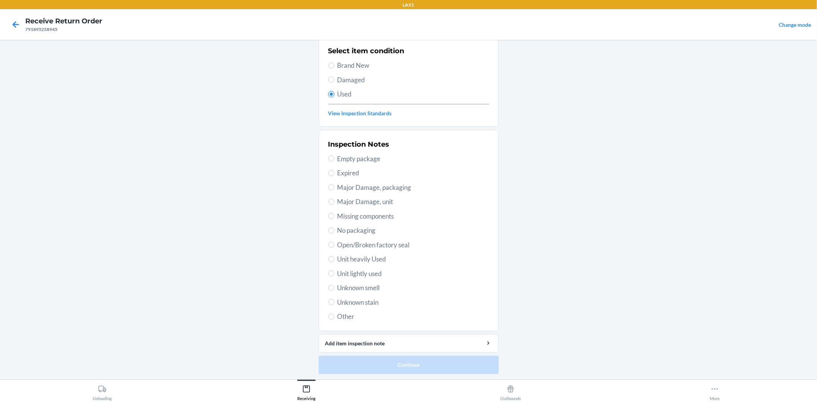
scroll to position [59, 0]
click at [357, 273] on span "Unit lightly used" at bounding box center [413, 273] width 152 height 10
click at [334, 273] on input "Unit lightly used" at bounding box center [331, 273] width 6 height 6
radio input "true"
click at [371, 363] on button "Continue" at bounding box center [409, 364] width 180 height 18
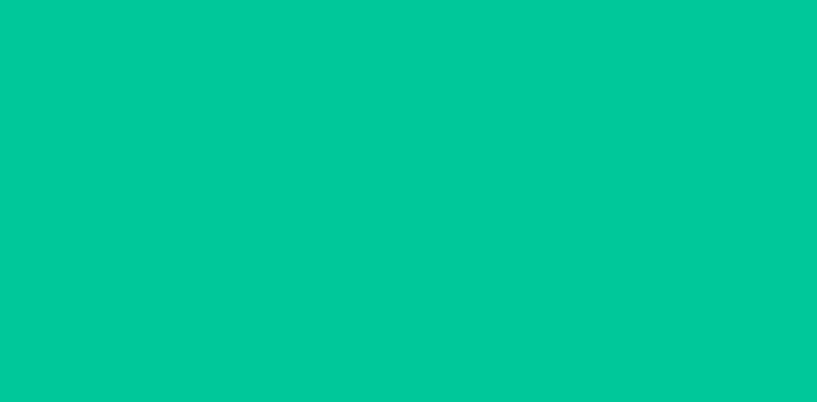
scroll to position [0, 0]
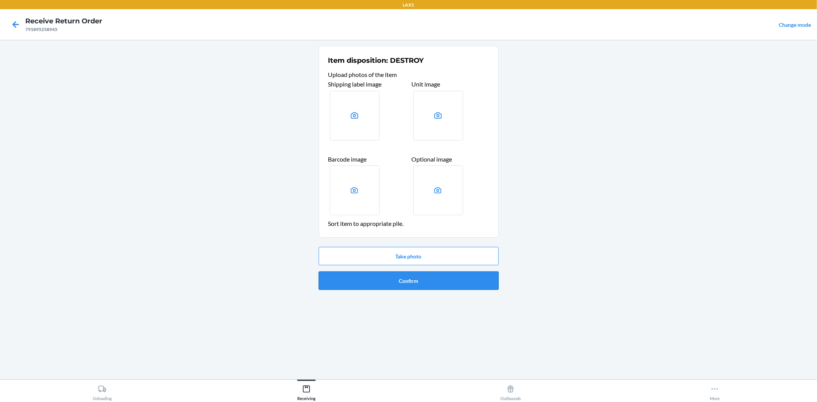
click at [418, 283] on button "Confirm" at bounding box center [409, 280] width 180 height 18
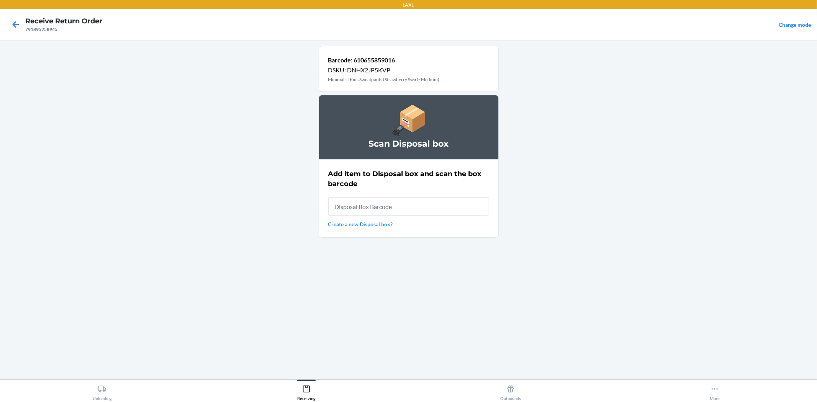
click at [391, 206] on input "text" at bounding box center [408, 206] width 161 height 18
type input "RB00000189K"
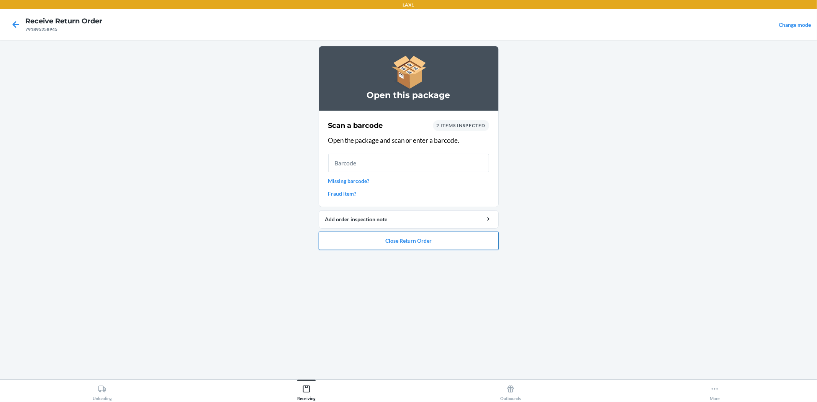
click at [395, 238] on button "Close Return Order" at bounding box center [409, 241] width 180 height 18
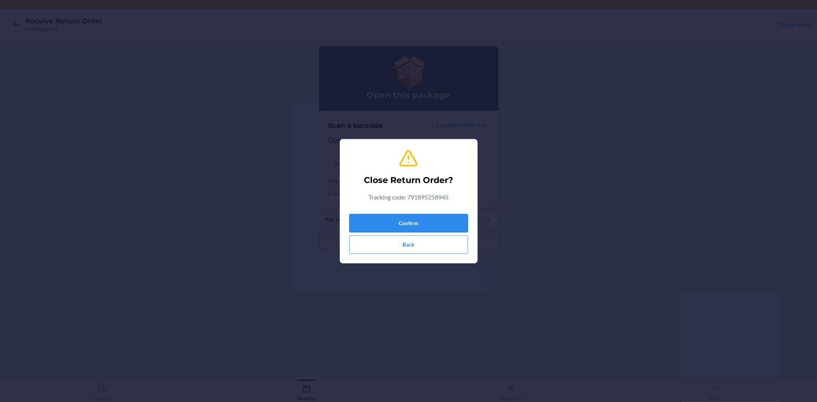
click at [389, 219] on button "Confirm" at bounding box center [408, 223] width 119 height 18
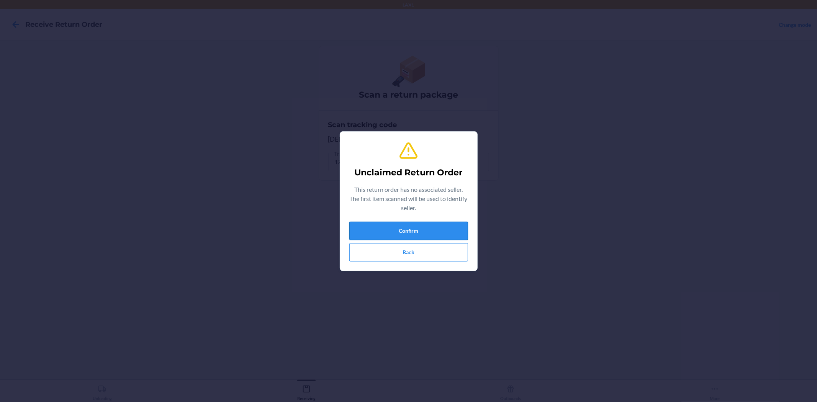
click at [390, 223] on button "Confirm" at bounding box center [408, 231] width 119 height 18
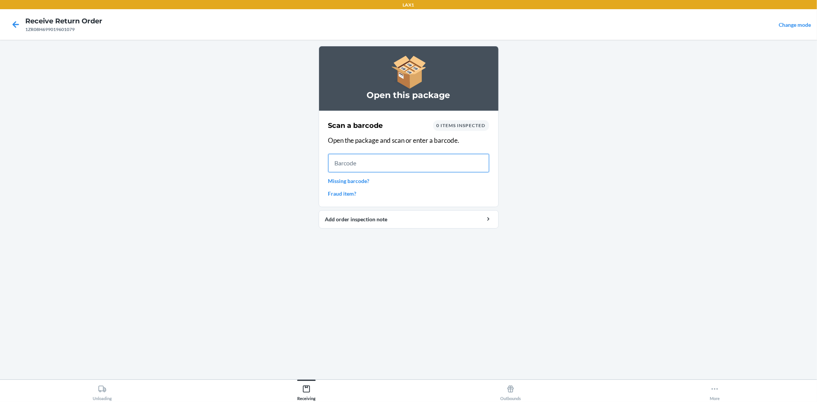
click at [381, 166] on input "text" at bounding box center [408, 163] width 161 height 18
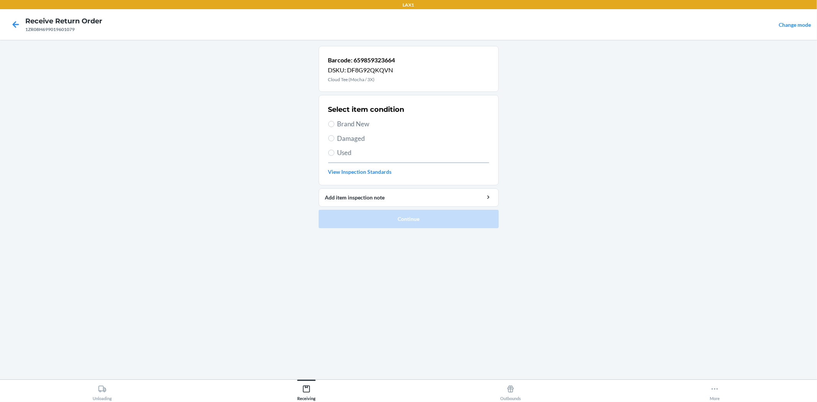
click at [341, 154] on span "Used" at bounding box center [413, 153] width 152 height 10
click at [334, 154] on input "Used" at bounding box center [331, 153] width 6 height 6
radio input "true"
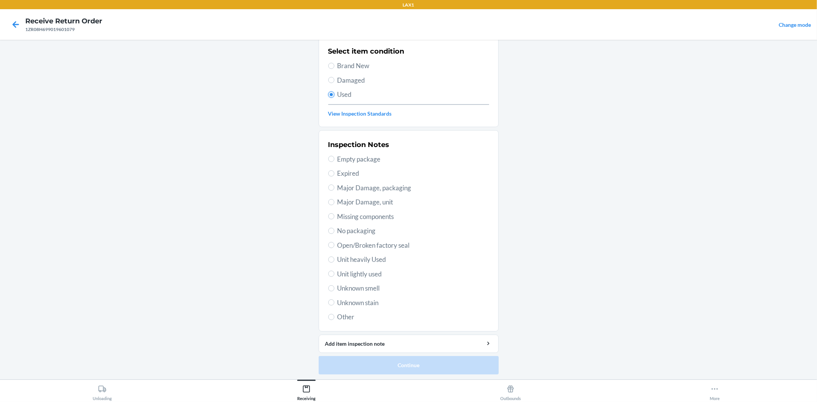
scroll to position [59, 0]
click at [366, 272] on span "Unit lightly used" at bounding box center [413, 273] width 152 height 10
click at [334, 272] on input "Unit lightly used" at bounding box center [331, 273] width 6 height 6
radio input "true"
click at [401, 365] on button "Continue" at bounding box center [409, 364] width 180 height 18
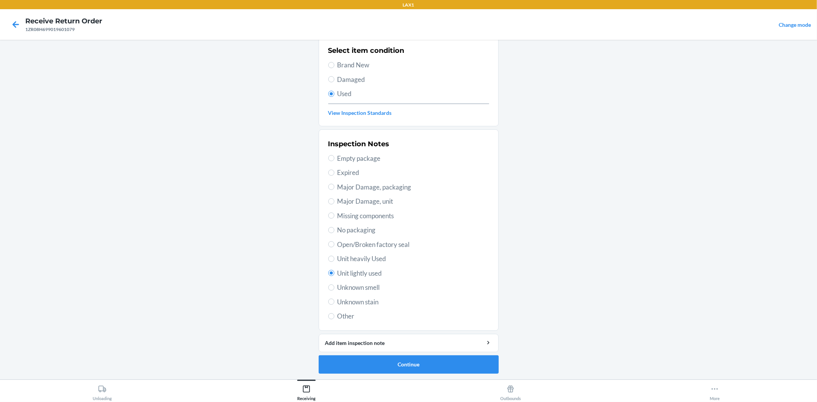
scroll to position [0, 0]
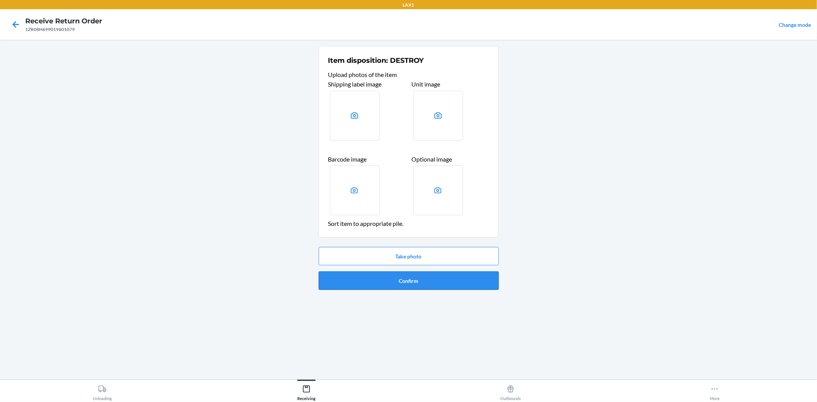
click at [390, 281] on button "Confirm" at bounding box center [409, 280] width 180 height 18
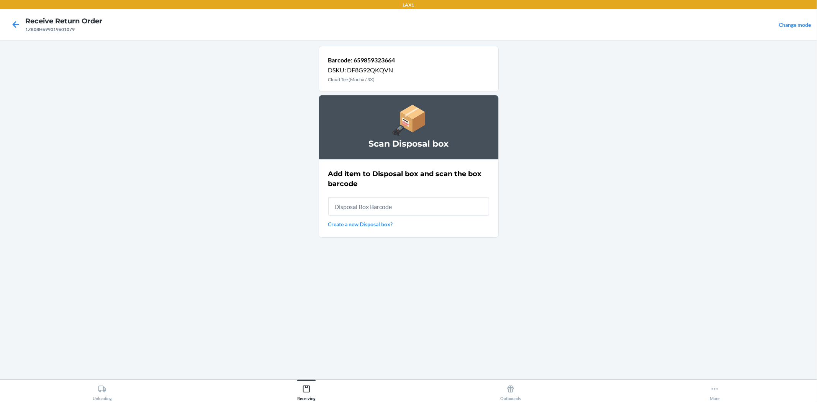
click at [394, 203] on input "text" at bounding box center [408, 206] width 161 height 18
type input "RB00000189K"
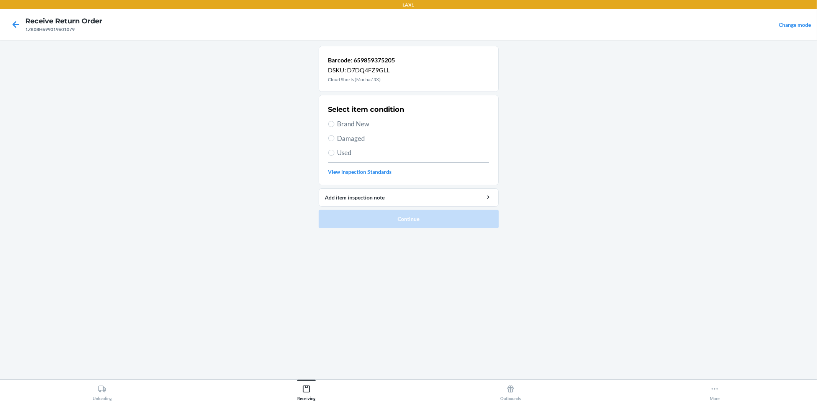
click at [341, 140] on span "Damaged" at bounding box center [413, 139] width 152 height 10
click at [334, 140] on input "Damaged" at bounding box center [331, 138] width 6 height 6
radio input "true"
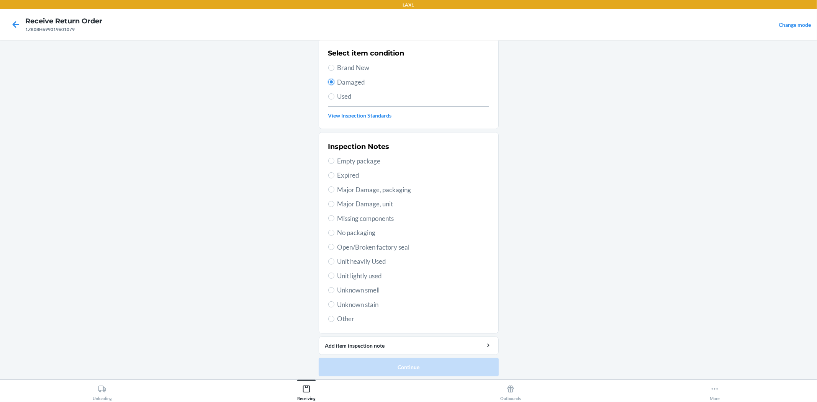
scroll to position [59, 0]
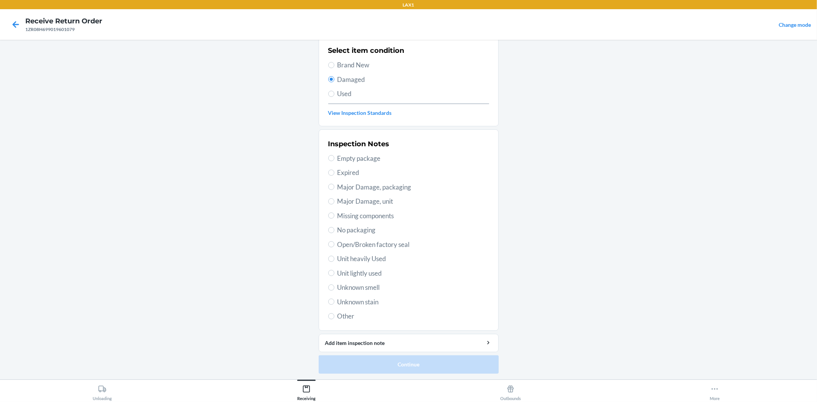
click at [362, 268] on span "Unit lightly used" at bounding box center [413, 273] width 152 height 10
click at [334, 270] on input "Unit lightly used" at bounding box center [331, 273] width 6 height 6
radio input "true"
click at [382, 361] on button "Continue" at bounding box center [409, 364] width 180 height 18
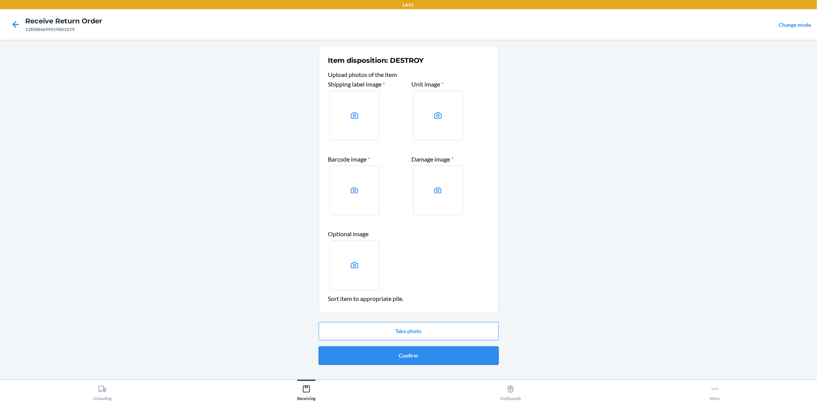
click at [429, 357] on button "Confirm" at bounding box center [409, 355] width 180 height 18
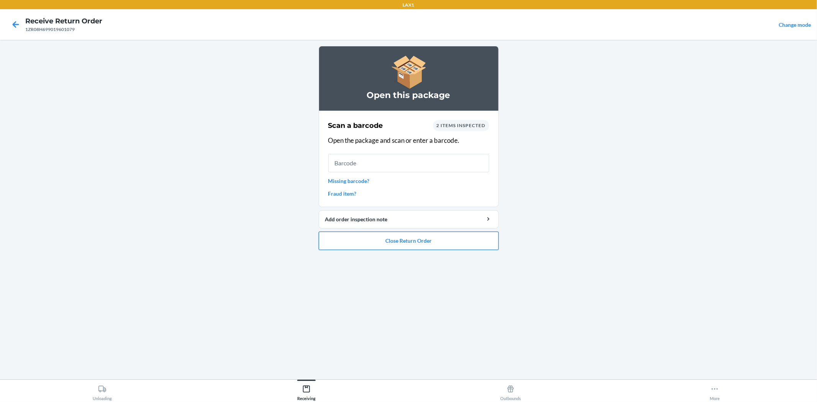
click at [406, 239] on button "Close Return Order" at bounding box center [409, 241] width 180 height 18
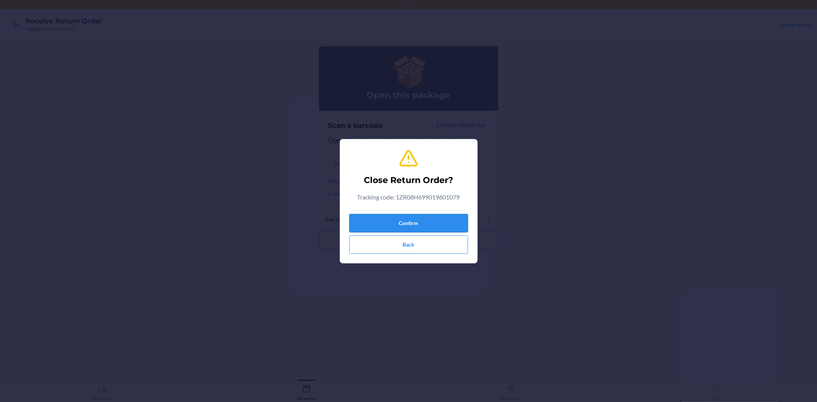
click at [392, 227] on button "Confirm" at bounding box center [408, 223] width 119 height 18
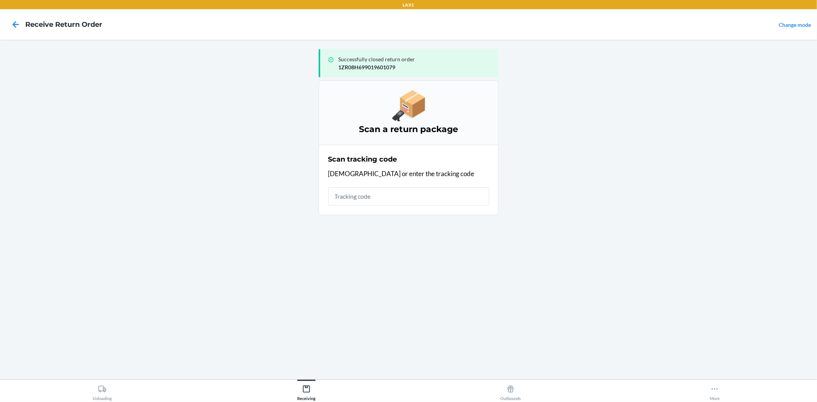
click at [400, 197] on input "text" at bounding box center [408, 196] width 161 height 18
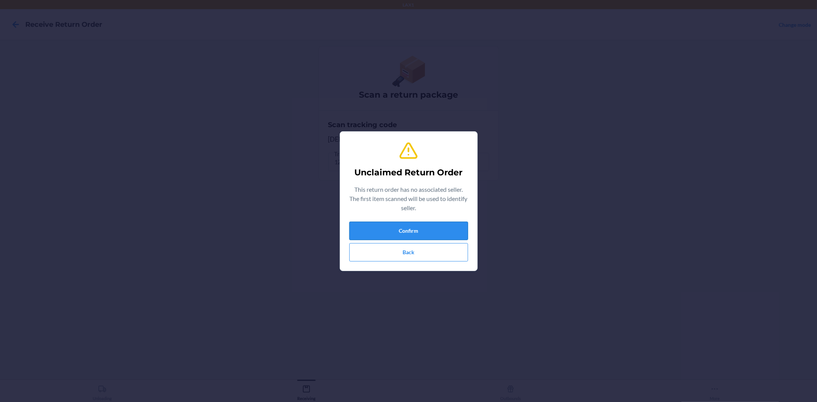
click at [427, 236] on button "Confirm" at bounding box center [408, 231] width 119 height 18
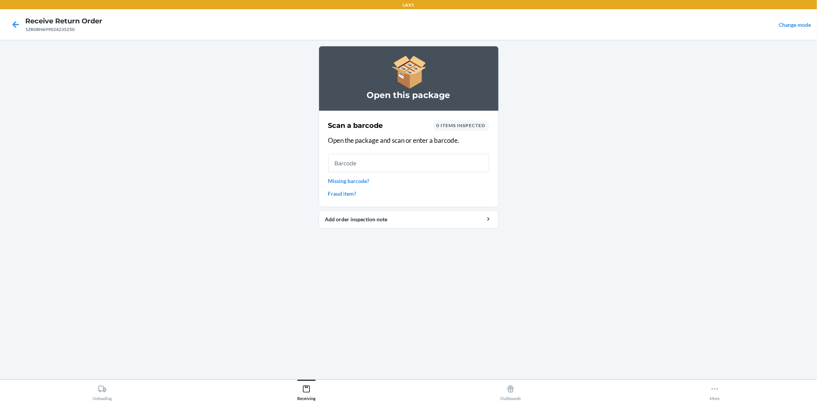
click at [347, 178] on link "Missing barcode?" at bounding box center [408, 181] width 161 height 8
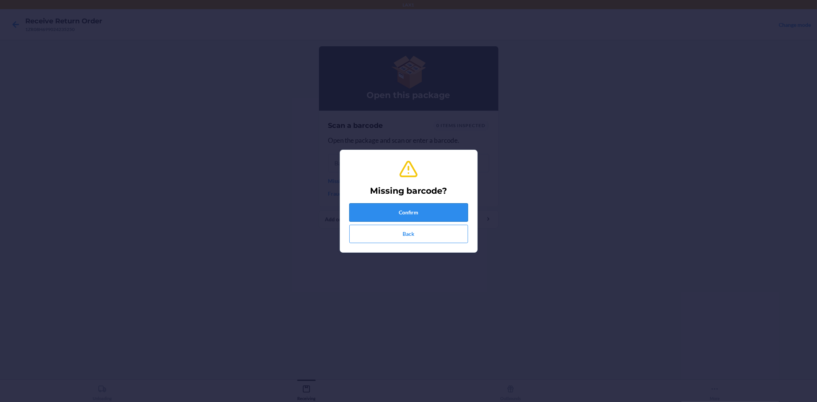
click at [404, 216] on button "Confirm" at bounding box center [408, 212] width 119 height 18
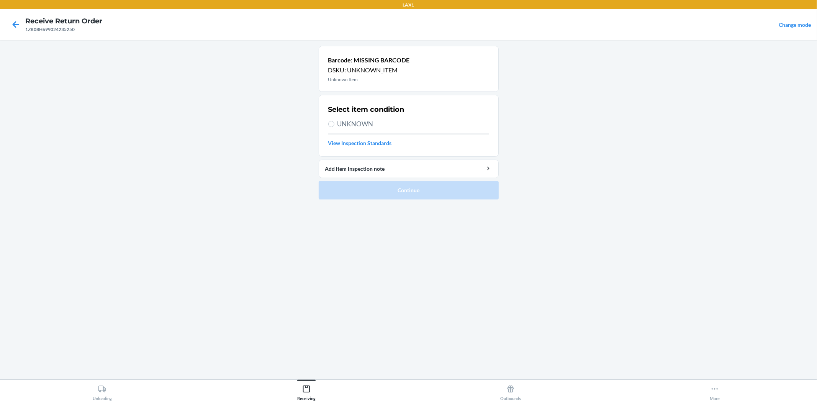
click at [361, 127] on span "UNKNOWN" at bounding box center [413, 124] width 152 height 10
click at [334, 127] on input "UNKNOWN" at bounding box center [331, 124] width 6 height 6
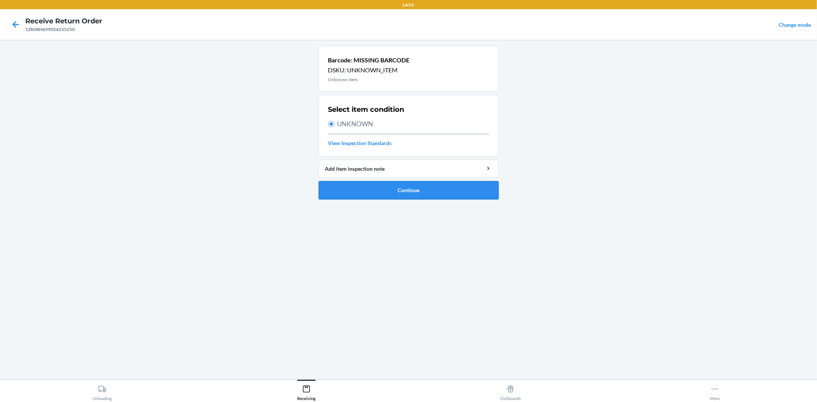
click at [400, 189] on button "Continue" at bounding box center [409, 190] width 180 height 18
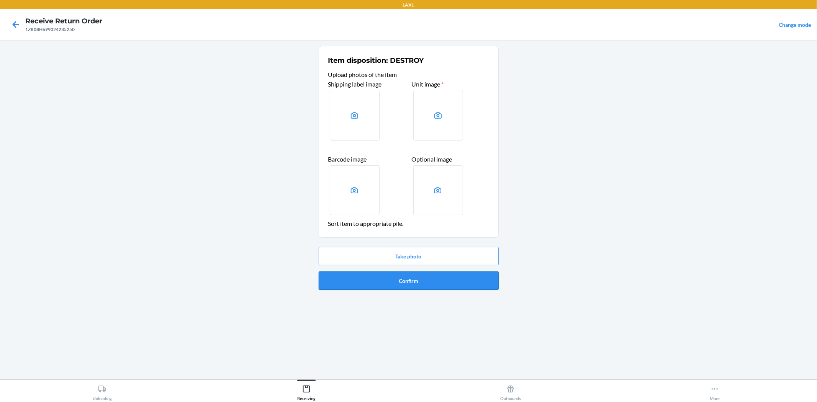
click at [415, 282] on button "Confirm" at bounding box center [409, 280] width 180 height 18
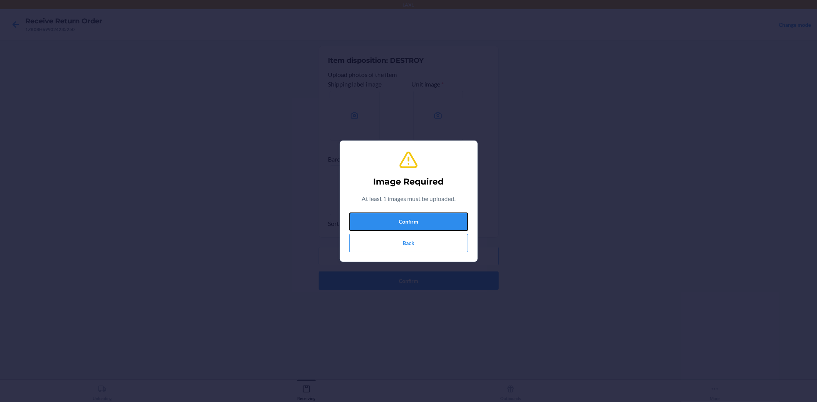
drag, startPoint x: 405, startPoint y: 214, endPoint x: 416, endPoint y: 236, distance: 25.2
click at [409, 223] on button "Confirm" at bounding box center [408, 221] width 119 height 18
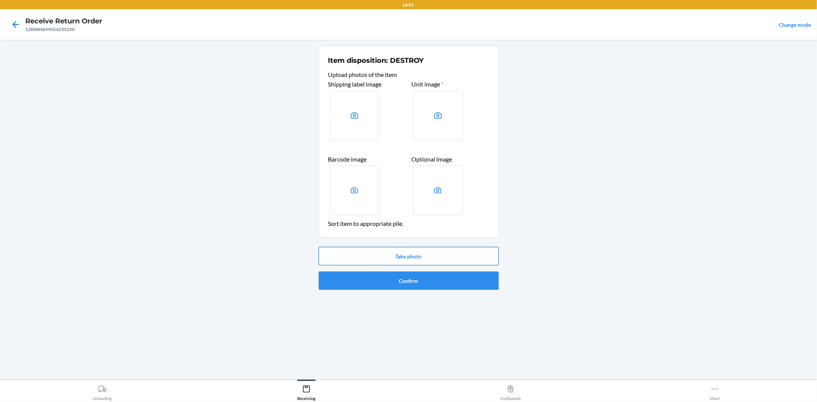
click at [424, 264] on button "Take photo" at bounding box center [409, 256] width 180 height 18
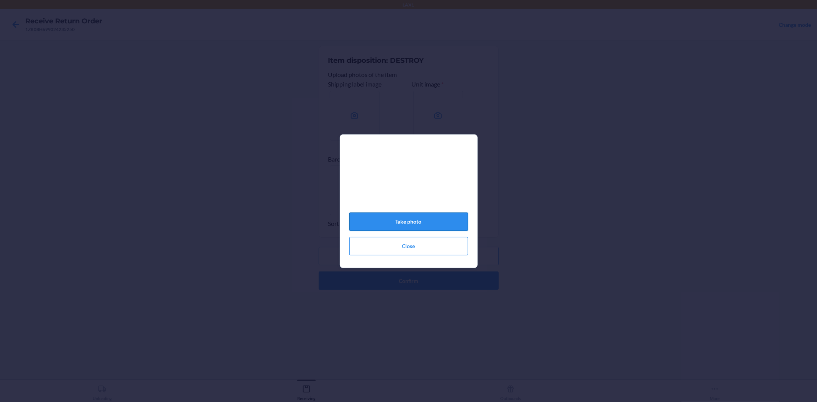
click at [421, 225] on button "Take photo" at bounding box center [408, 221] width 119 height 18
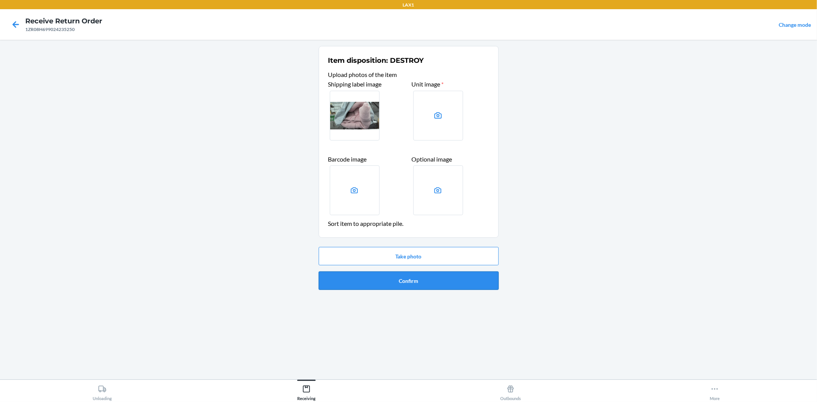
click at [445, 284] on button "Confirm" at bounding box center [409, 280] width 180 height 18
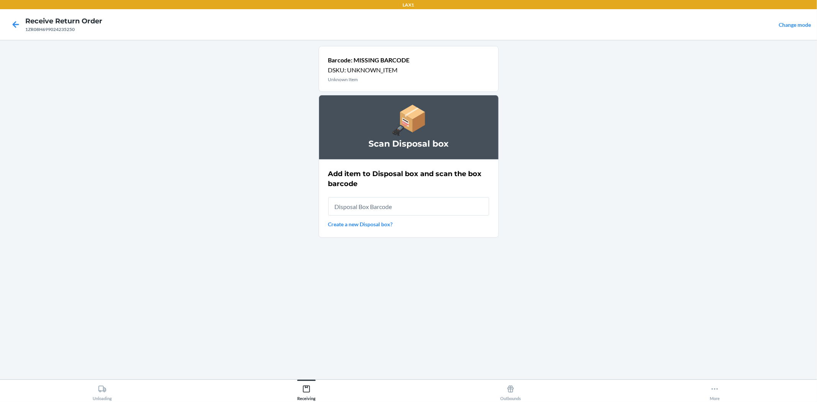
click at [419, 206] on input "text" at bounding box center [408, 206] width 161 height 18
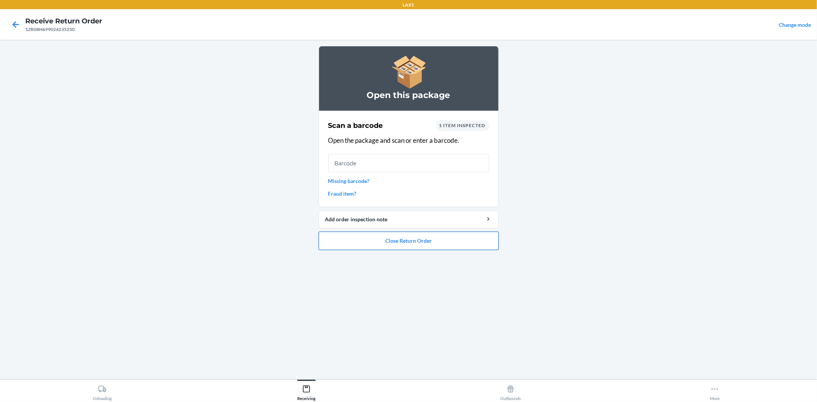
click at [451, 240] on button "Close Return Order" at bounding box center [409, 241] width 180 height 18
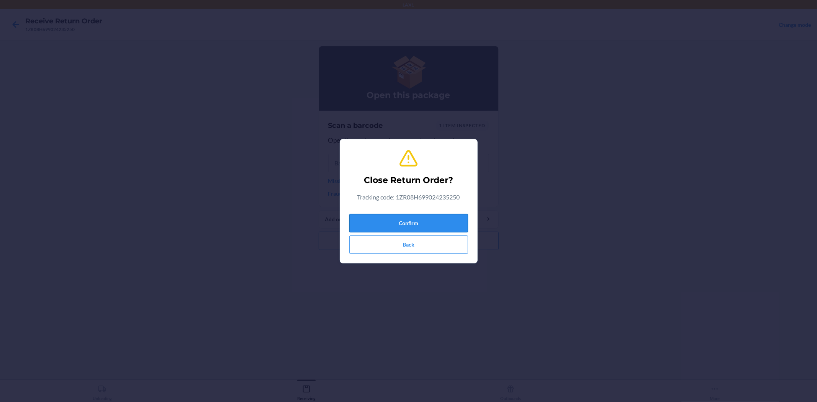
click at [447, 214] on button "Confirm" at bounding box center [408, 223] width 119 height 18
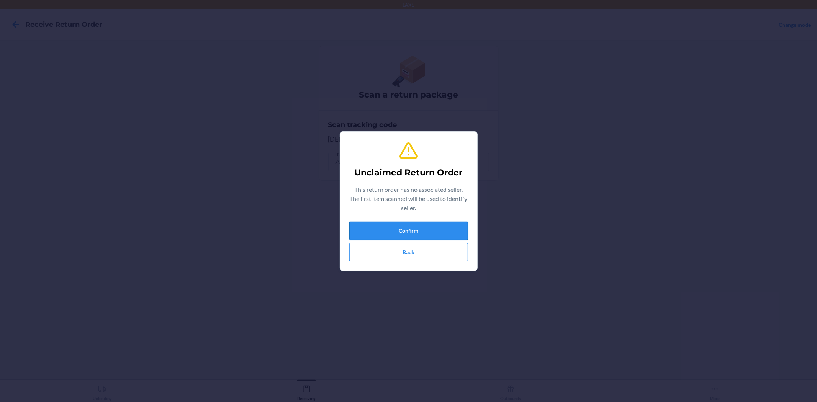
click at [410, 222] on button "Confirm" at bounding box center [408, 231] width 119 height 18
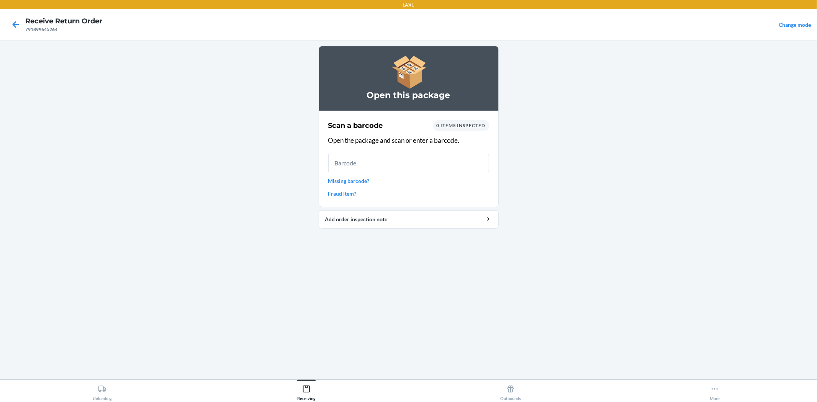
click at [368, 164] on input "text" at bounding box center [408, 163] width 161 height 18
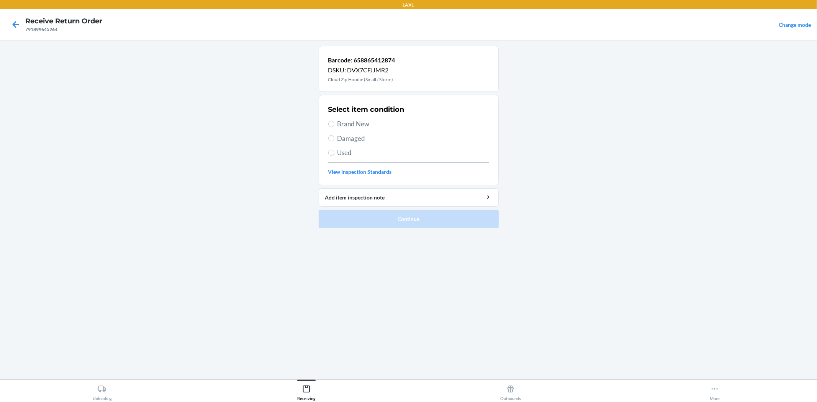
click at [351, 152] on span "Used" at bounding box center [413, 153] width 152 height 10
click at [334, 152] on input "Used" at bounding box center [331, 153] width 6 height 6
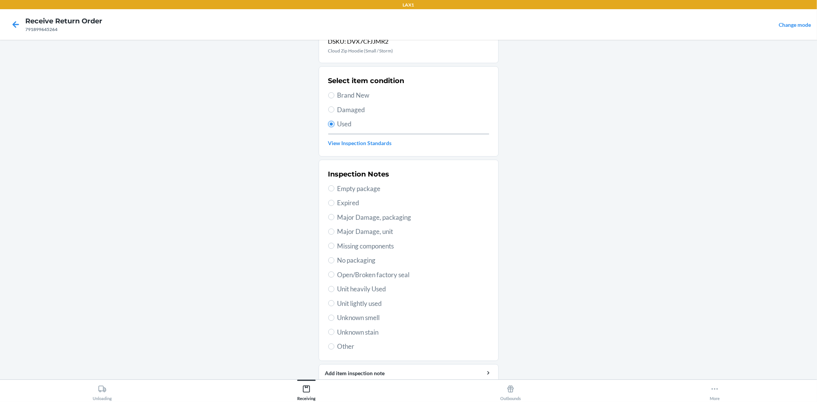
scroll to position [59, 0]
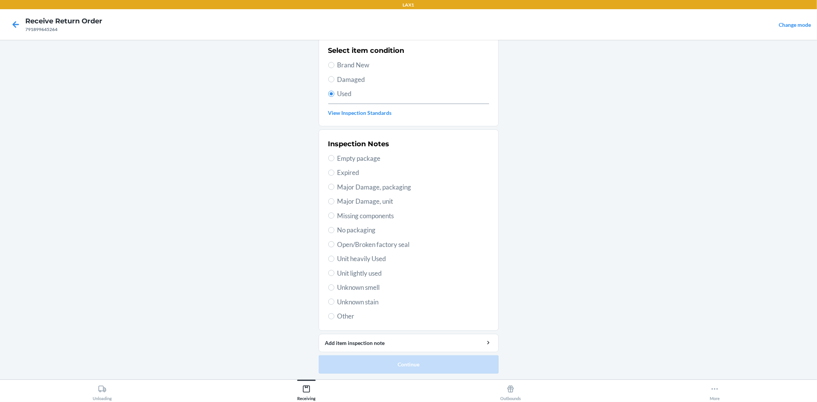
click at [349, 243] on span "Open/Broken factory seal" at bounding box center [413, 245] width 152 height 10
click at [334, 243] on input "Open/Broken factory seal" at bounding box center [331, 244] width 6 height 6
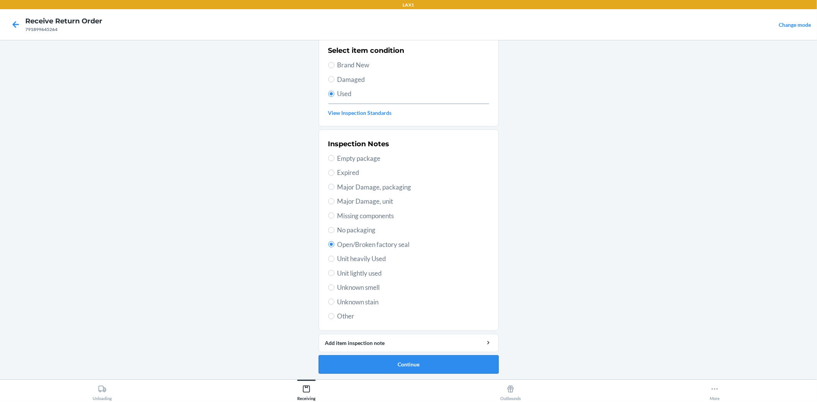
click at [374, 366] on button "Continue" at bounding box center [409, 364] width 180 height 18
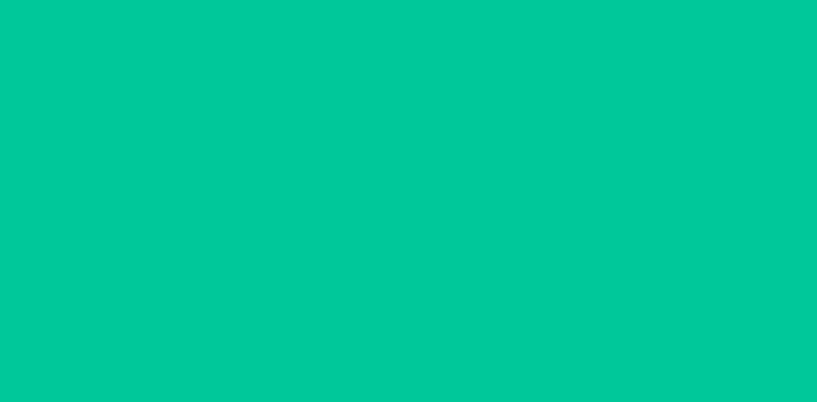
scroll to position [0, 0]
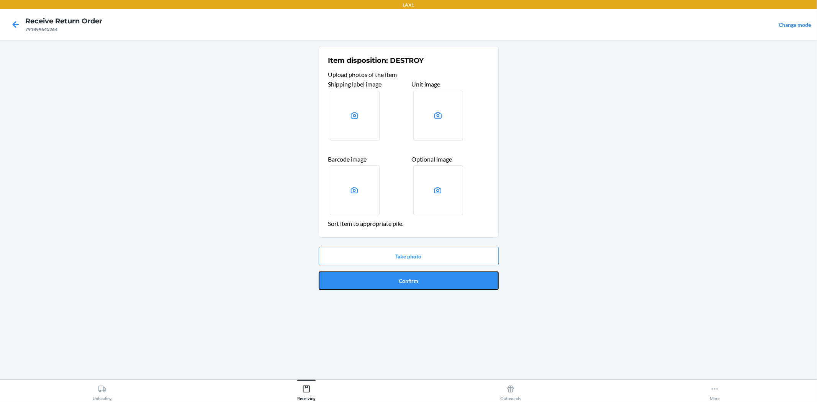
click at [343, 273] on button "Confirm" at bounding box center [409, 280] width 180 height 18
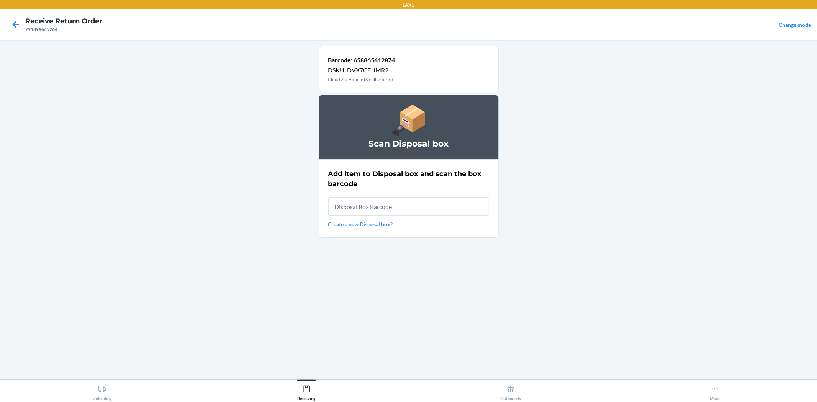
click at [346, 203] on input "text" at bounding box center [408, 206] width 161 height 18
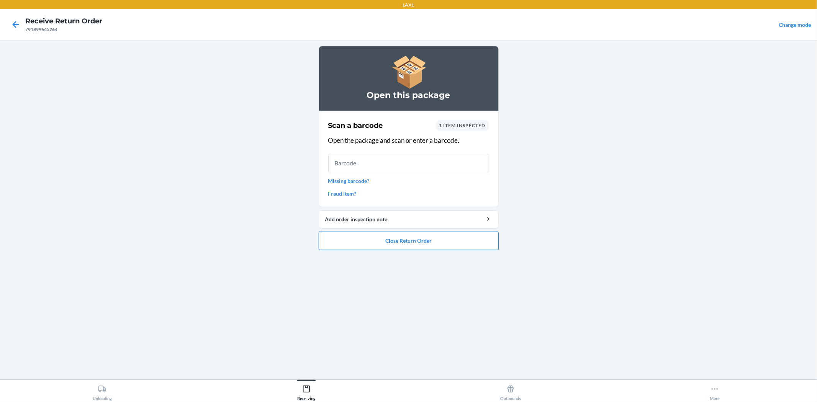
click at [410, 241] on button "Close Return Order" at bounding box center [409, 241] width 180 height 18
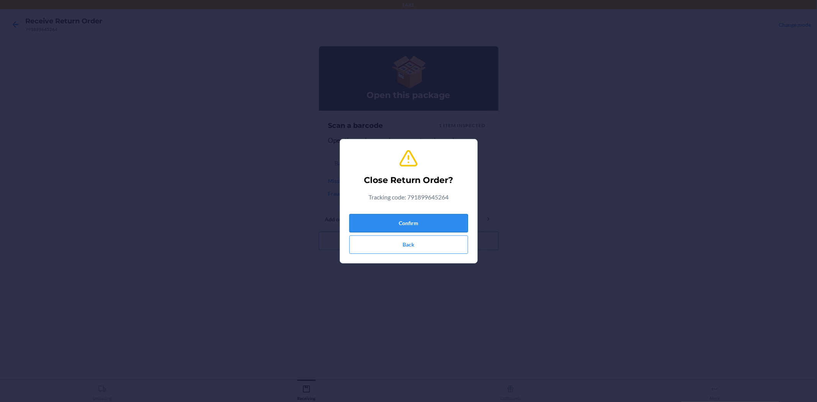
click at [418, 217] on button "Confirm" at bounding box center [408, 223] width 119 height 18
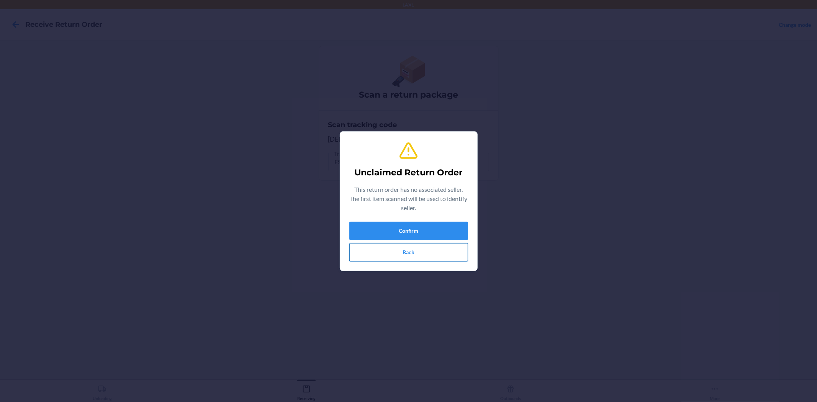
click at [431, 254] on button "Back" at bounding box center [408, 252] width 119 height 18
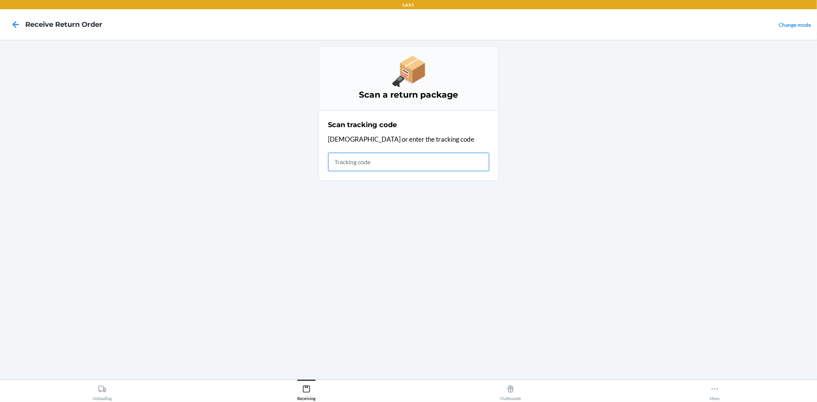
click at [365, 161] on input "text" at bounding box center [408, 162] width 161 height 18
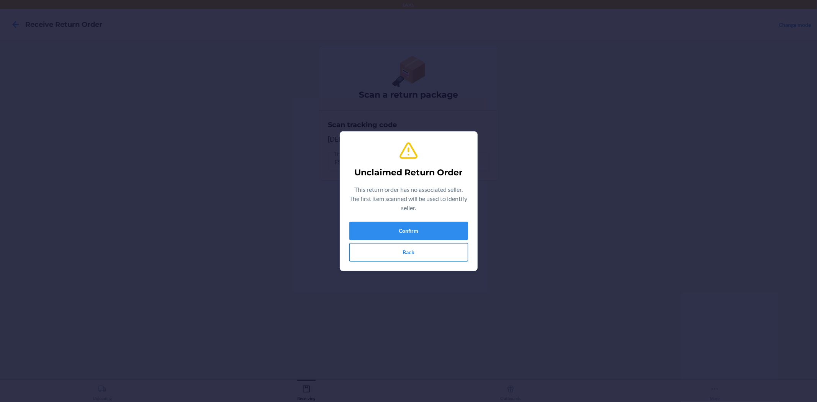
click at [397, 259] on button "Back" at bounding box center [408, 252] width 119 height 18
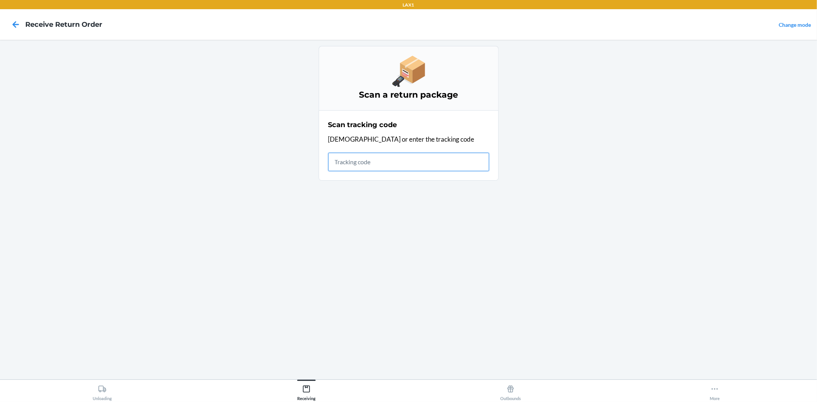
click at [372, 163] on input "text" at bounding box center [408, 162] width 161 height 18
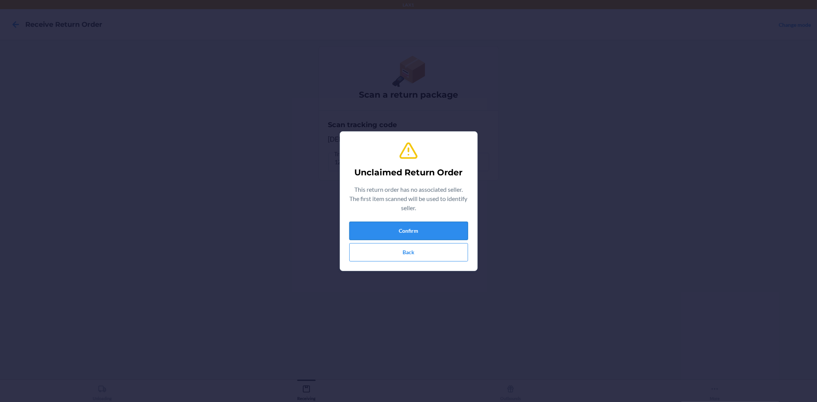
click at [402, 234] on button "Confirm" at bounding box center [408, 231] width 119 height 18
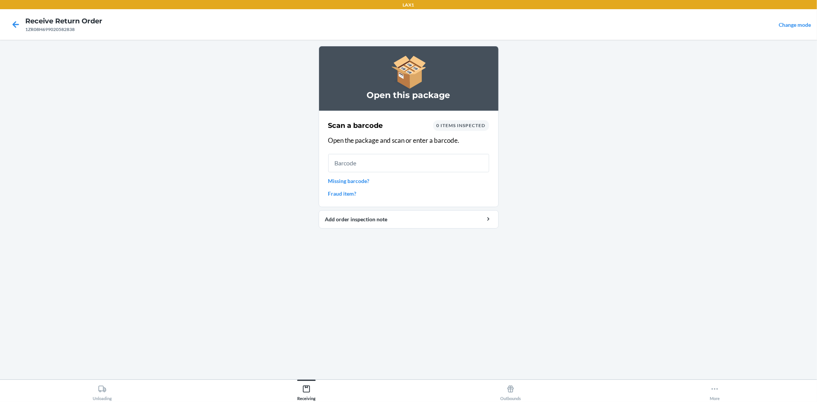
click at [387, 166] on input "text" at bounding box center [408, 163] width 161 height 18
click at [579, 204] on main "Open this package Scan a barcode 0 items inspected Open the package and scan or…" at bounding box center [408, 210] width 817 height 340
click at [414, 158] on input "text" at bounding box center [408, 163] width 161 height 18
click at [392, 169] on input "text" at bounding box center [408, 163] width 161 height 18
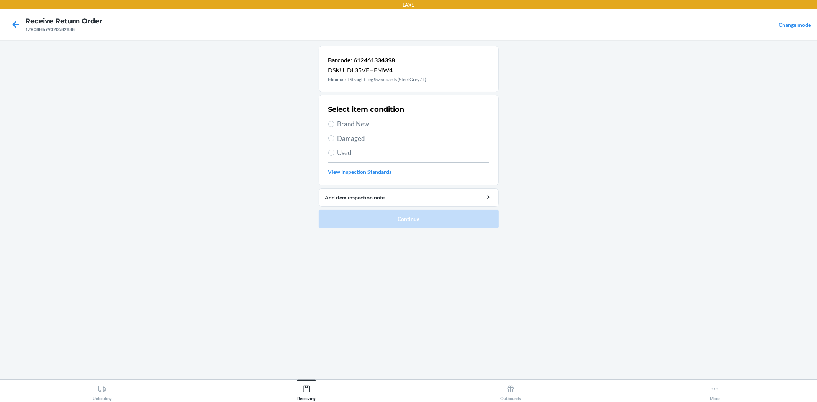
click at [340, 150] on span "Used" at bounding box center [413, 153] width 152 height 10
click at [334, 150] on input "Used" at bounding box center [331, 153] width 6 height 6
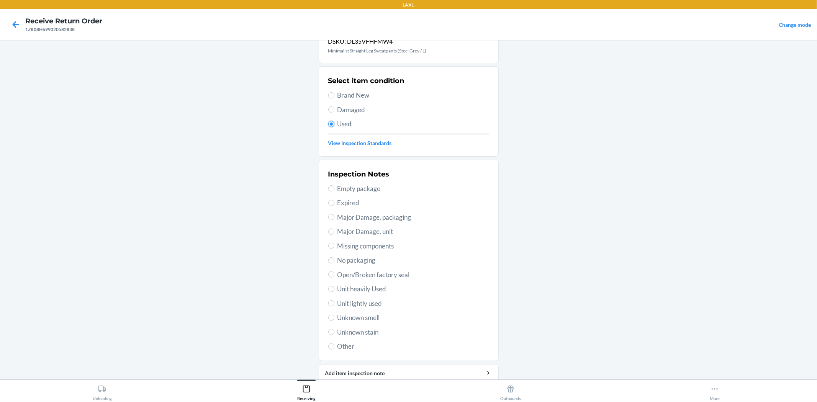
scroll to position [59, 0]
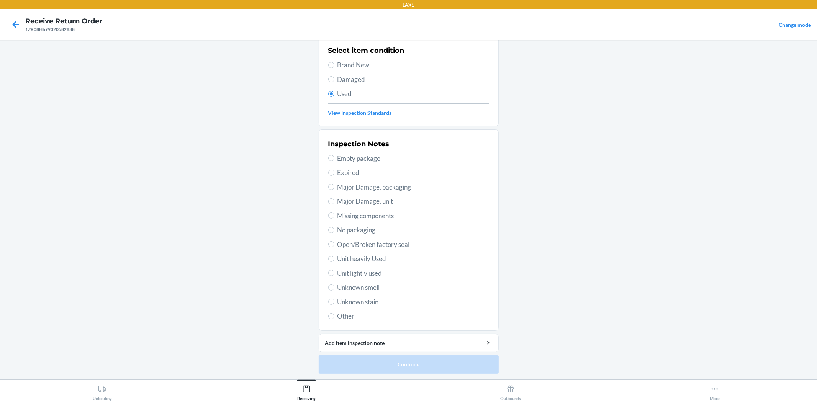
click at [364, 270] on span "Unit lightly used" at bounding box center [413, 273] width 152 height 10
click at [334, 270] on input "Unit lightly used" at bounding box center [331, 273] width 6 height 6
click at [412, 363] on button "Continue" at bounding box center [409, 364] width 180 height 18
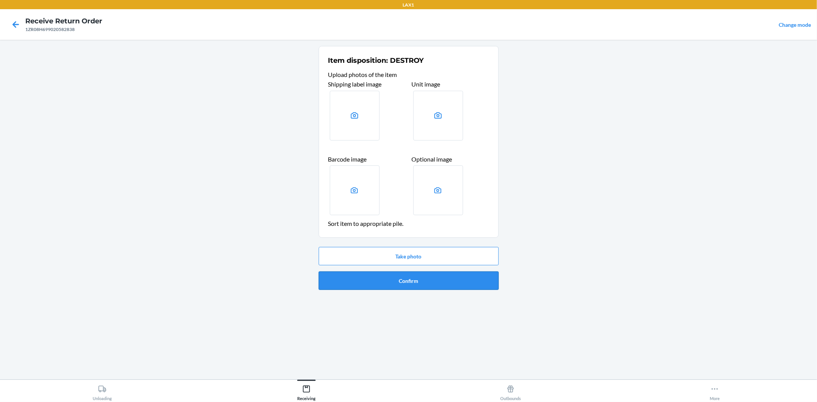
click at [411, 276] on button "Confirm" at bounding box center [409, 280] width 180 height 18
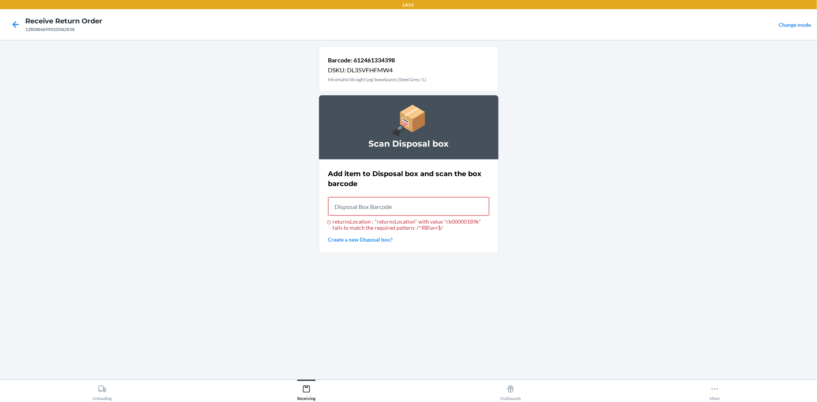
click at [376, 211] on input "returnsLocation : "returnsLocation" with value "rb00000189k" fails to match the…" at bounding box center [408, 206] width 161 height 18
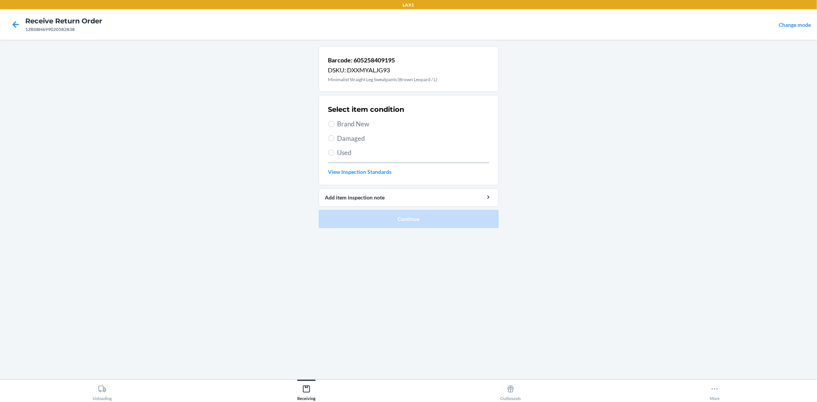
click at [333, 150] on label "Used" at bounding box center [408, 153] width 161 height 10
click at [333, 150] on input "Used" at bounding box center [331, 153] width 6 height 6
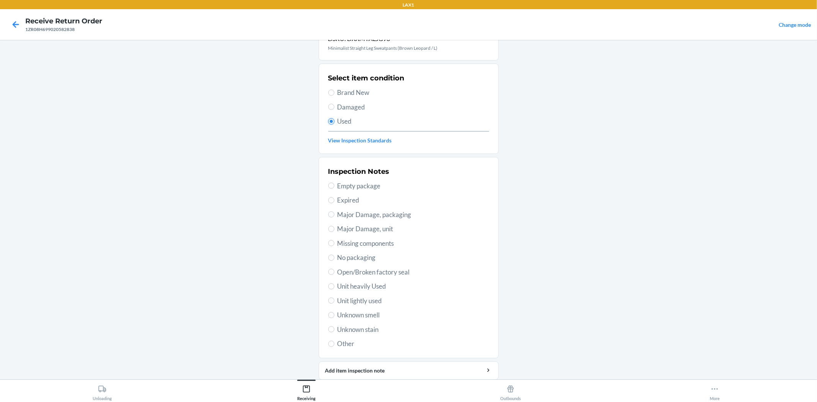
scroll to position [59, 0]
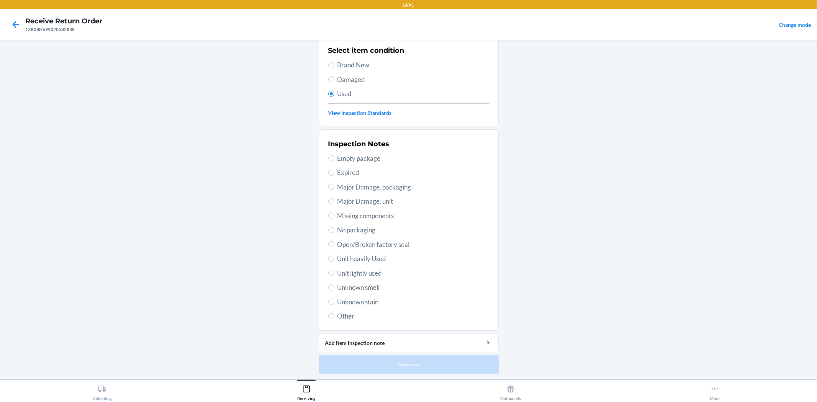
click at [349, 270] on span "Unit lightly used" at bounding box center [413, 273] width 152 height 10
click at [334, 270] on input "Unit lightly used" at bounding box center [331, 273] width 6 height 6
click at [431, 362] on button "Continue" at bounding box center [409, 364] width 180 height 18
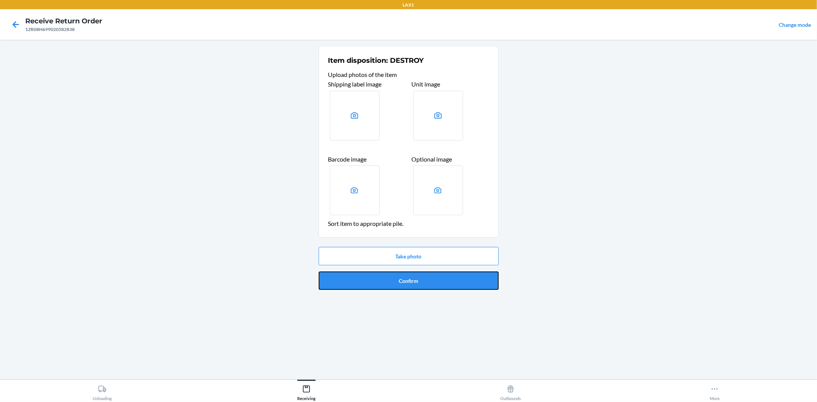
click at [399, 281] on button "Confirm" at bounding box center [409, 280] width 180 height 18
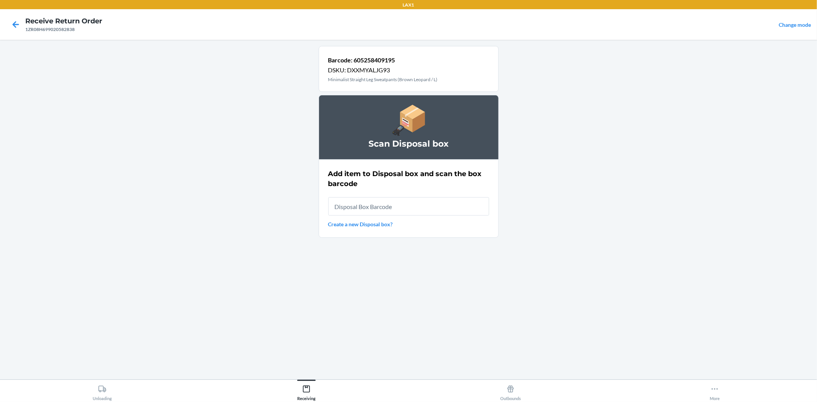
click at [425, 208] on input "text" at bounding box center [408, 206] width 161 height 18
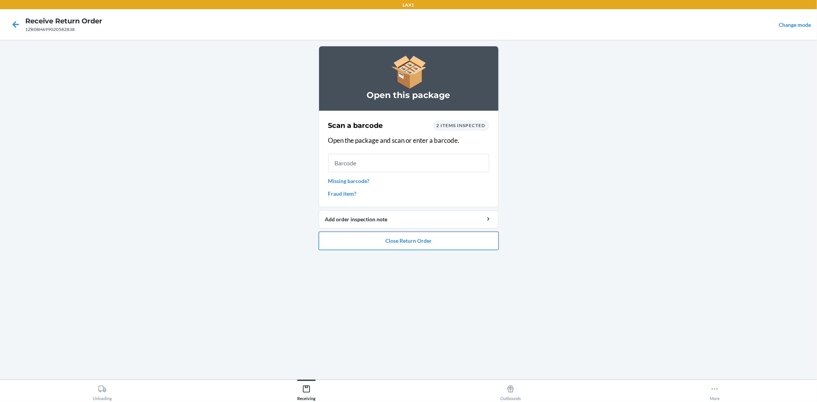
click at [421, 248] on button "Close Return Order" at bounding box center [409, 241] width 180 height 18
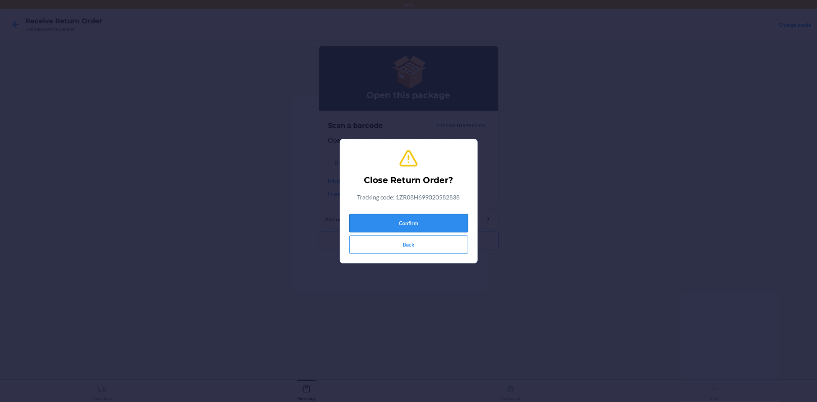
click at [430, 224] on button "Confirm" at bounding box center [408, 223] width 119 height 18
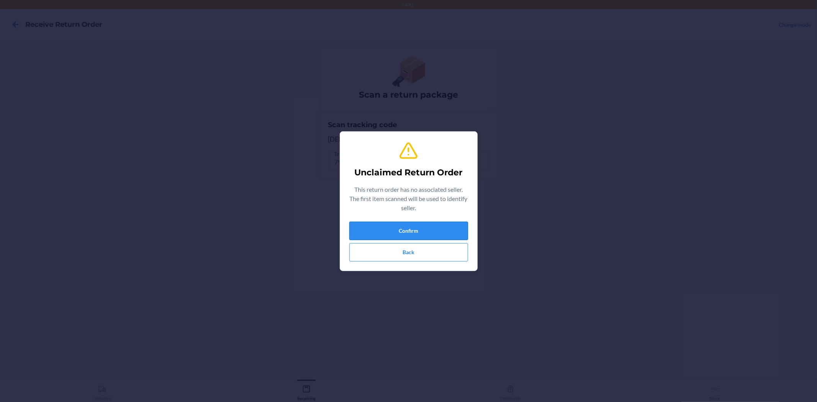
click at [395, 230] on button "Confirm" at bounding box center [408, 231] width 119 height 18
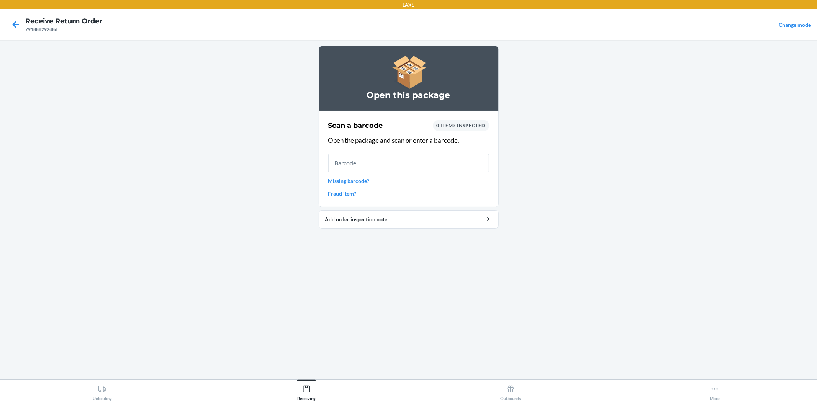
click at [370, 160] on input "text" at bounding box center [408, 163] width 161 height 18
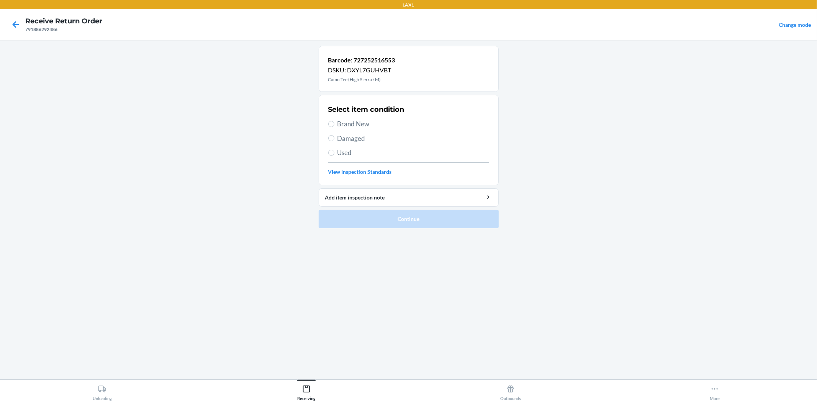
click at [343, 154] on span "Used" at bounding box center [413, 153] width 152 height 10
click at [334, 154] on input "Used" at bounding box center [331, 153] width 6 height 6
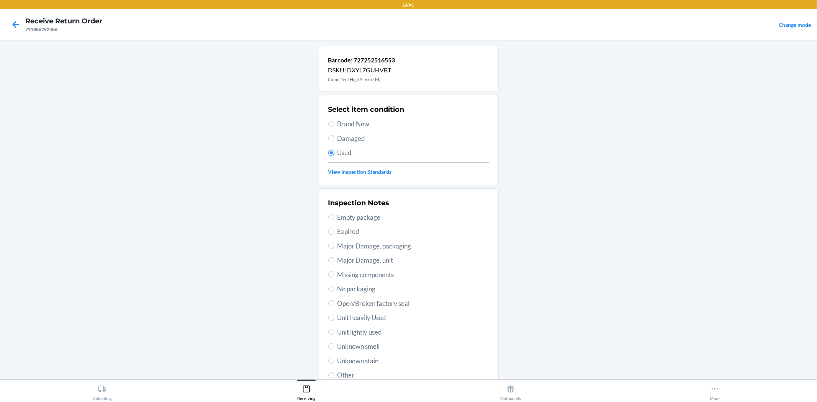
scroll to position [59, 0]
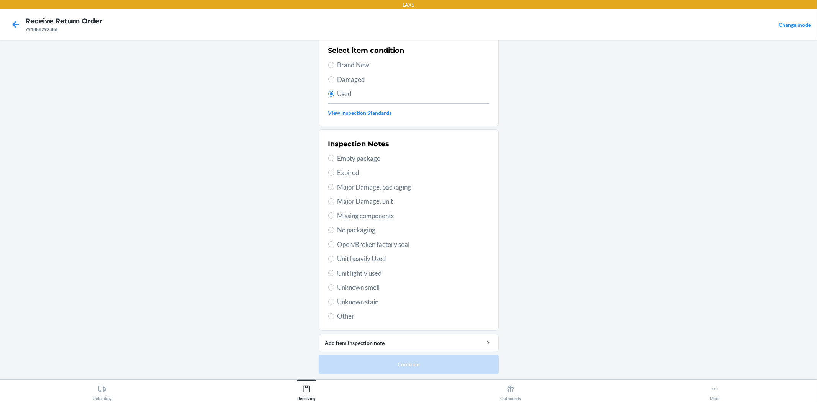
click at [350, 274] on span "Unit lightly used" at bounding box center [413, 273] width 152 height 10
click at [334, 274] on input "Unit lightly used" at bounding box center [331, 273] width 6 height 6
click at [403, 363] on button "Continue" at bounding box center [409, 364] width 180 height 18
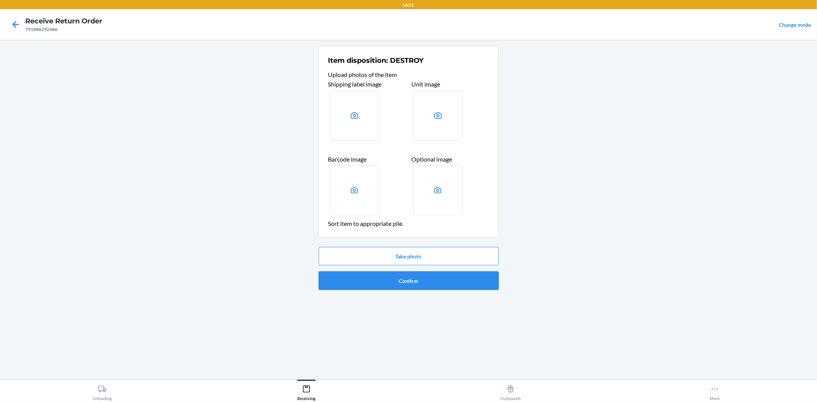
click at [411, 283] on button "Confirm" at bounding box center [409, 280] width 180 height 18
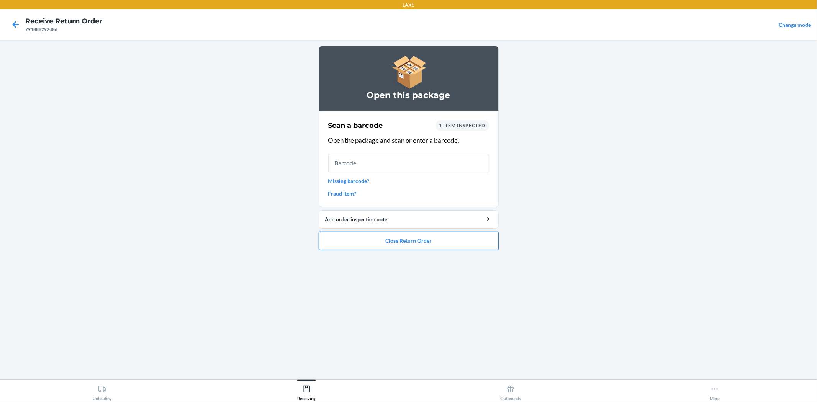
click at [415, 235] on button "Close Return Order" at bounding box center [409, 241] width 180 height 18
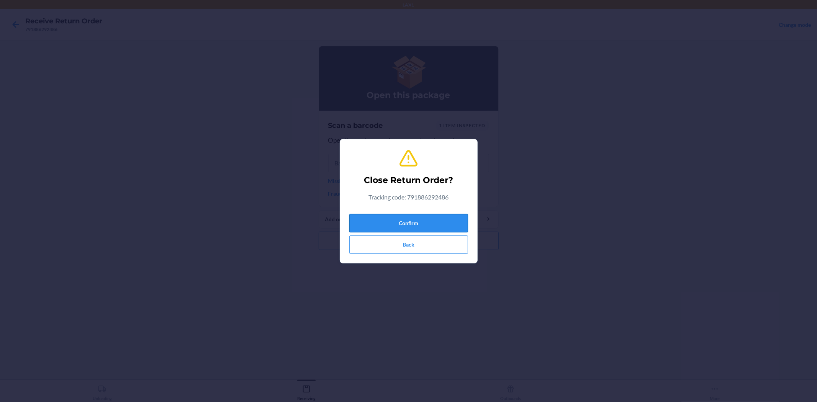
click at [402, 215] on button "Confirm" at bounding box center [408, 223] width 119 height 18
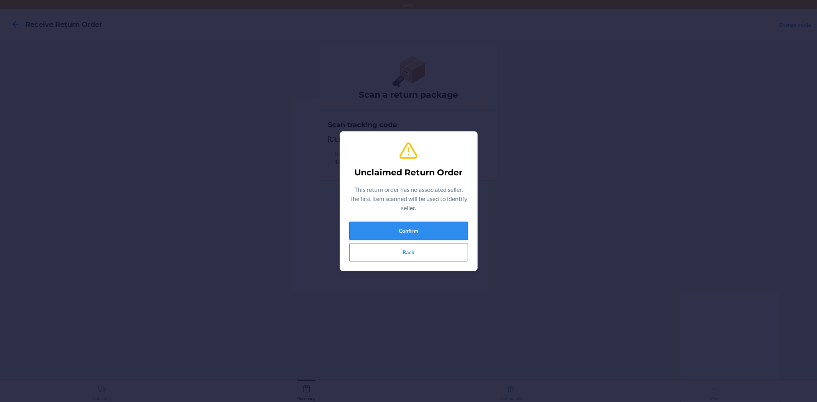
click at [395, 231] on button "Confirm" at bounding box center [408, 231] width 119 height 18
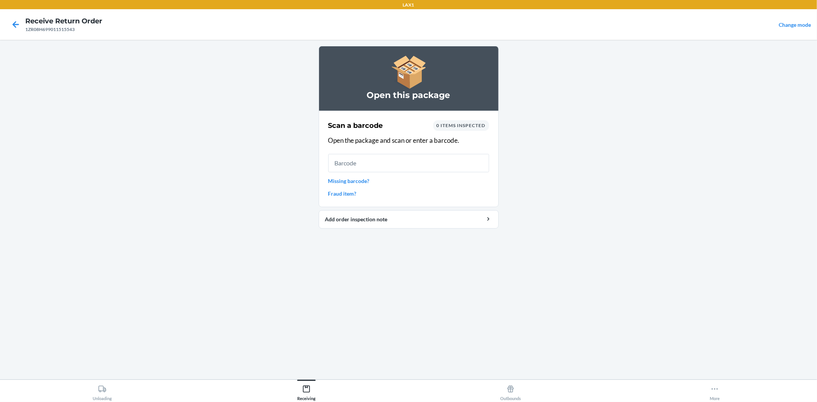
click at [364, 160] on input "text" at bounding box center [408, 163] width 161 height 18
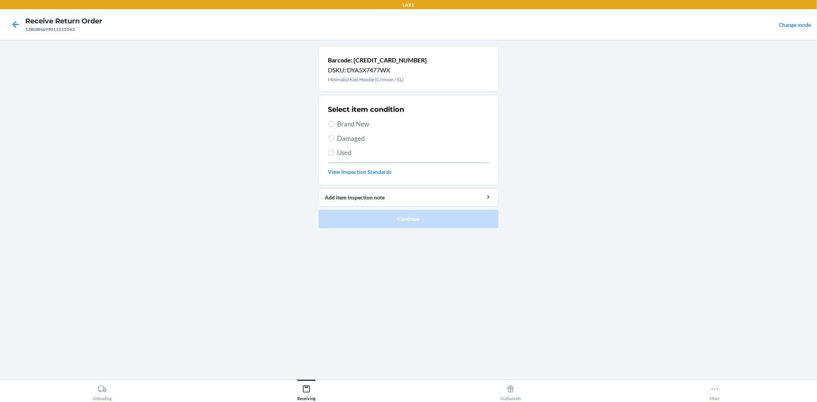
click at [345, 152] on span "Used" at bounding box center [413, 153] width 152 height 10
click at [334, 152] on input "Used" at bounding box center [331, 153] width 6 height 6
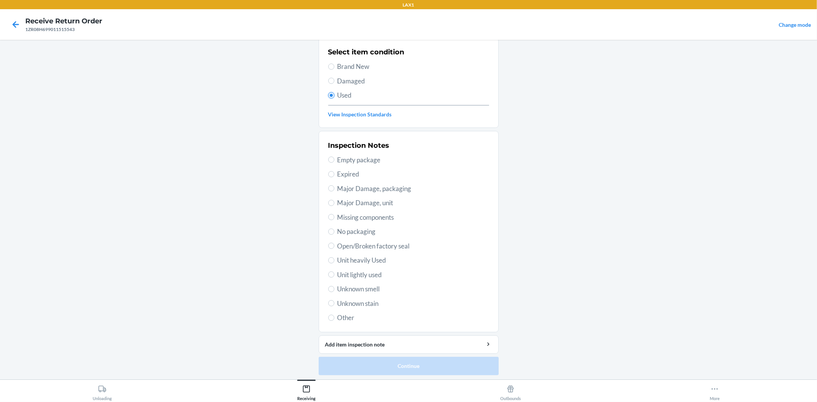
scroll to position [59, 0]
click at [359, 272] on span "Unit lightly used" at bounding box center [413, 273] width 152 height 10
click at [334, 272] on input "Unit lightly used" at bounding box center [331, 273] width 6 height 6
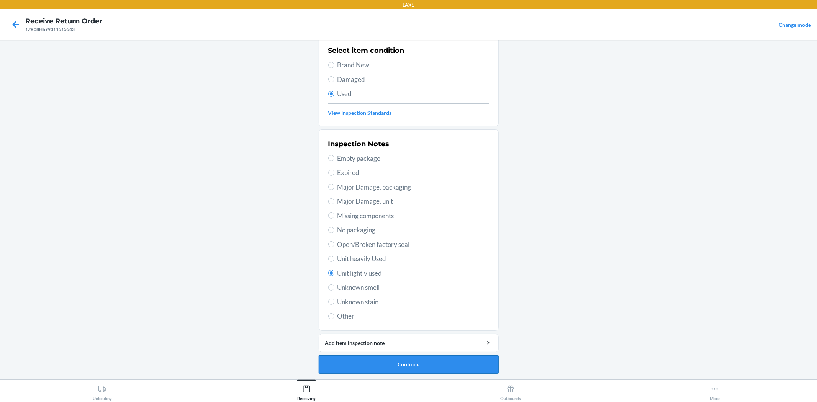
click at [408, 362] on button "Continue" at bounding box center [409, 364] width 180 height 18
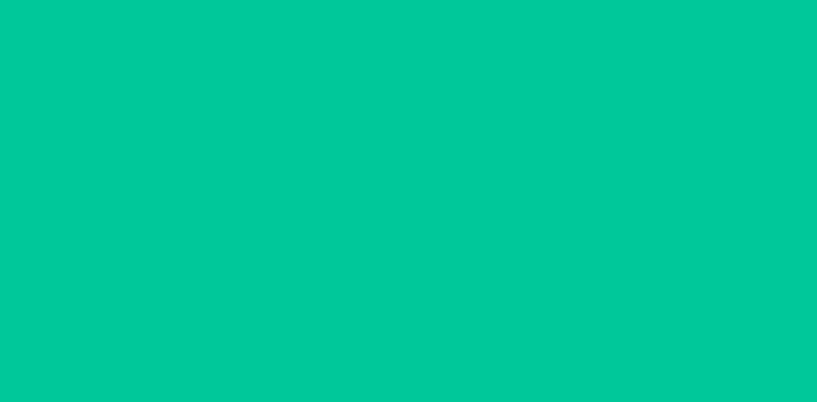
scroll to position [0, 0]
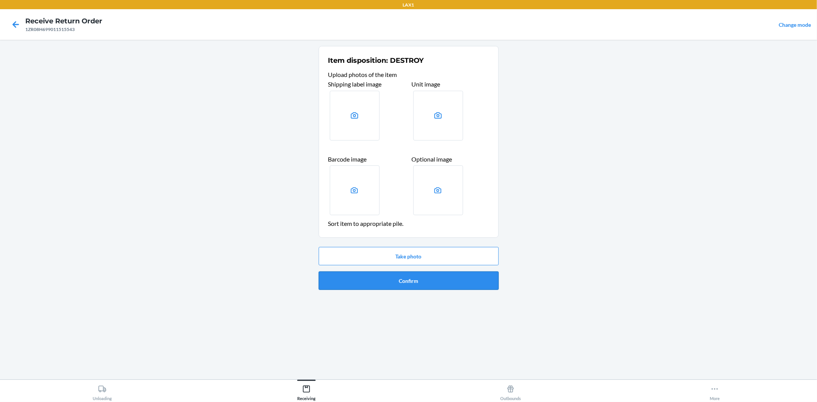
click at [401, 273] on button "Confirm" at bounding box center [409, 280] width 180 height 18
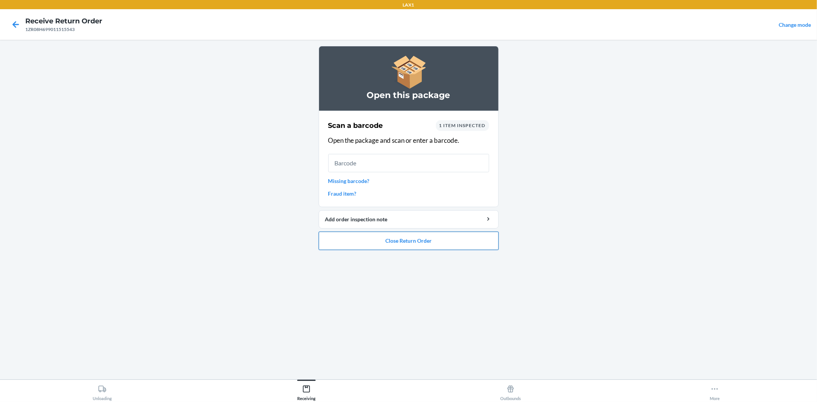
click at [420, 240] on button "Close Return Order" at bounding box center [409, 241] width 180 height 18
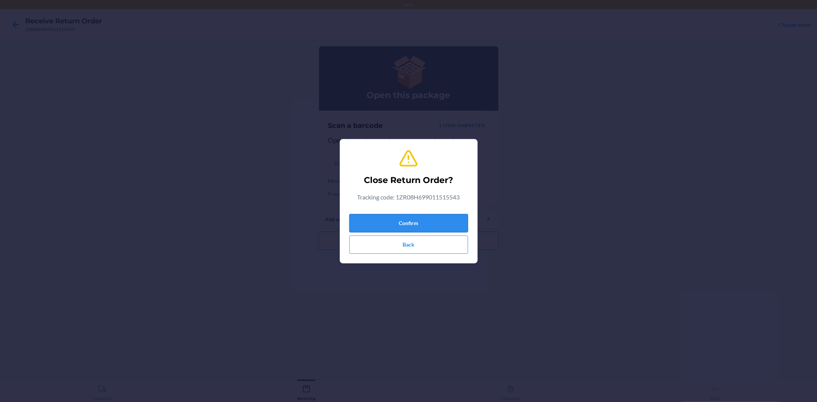
click at [413, 225] on button "Confirm" at bounding box center [408, 223] width 119 height 18
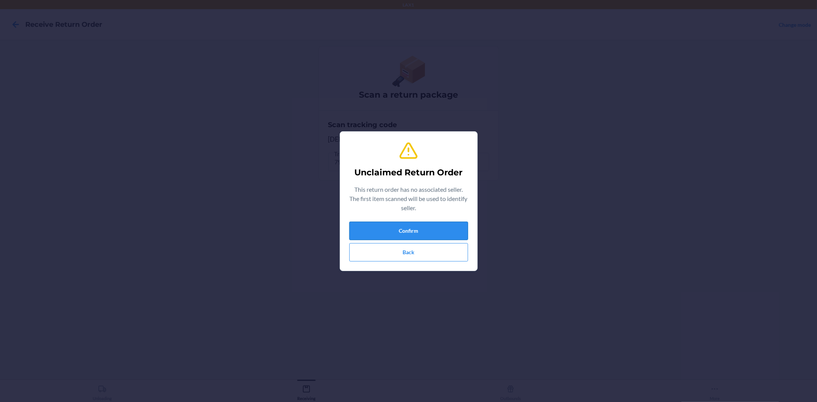
click at [395, 231] on button "Confirm" at bounding box center [408, 231] width 119 height 18
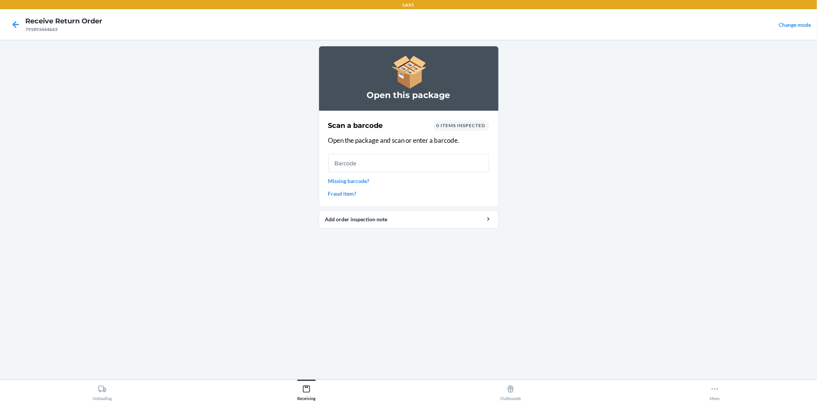
click at [376, 165] on input "text" at bounding box center [408, 163] width 161 height 18
click at [366, 182] on link "Missing barcode?" at bounding box center [408, 181] width 161 height 8
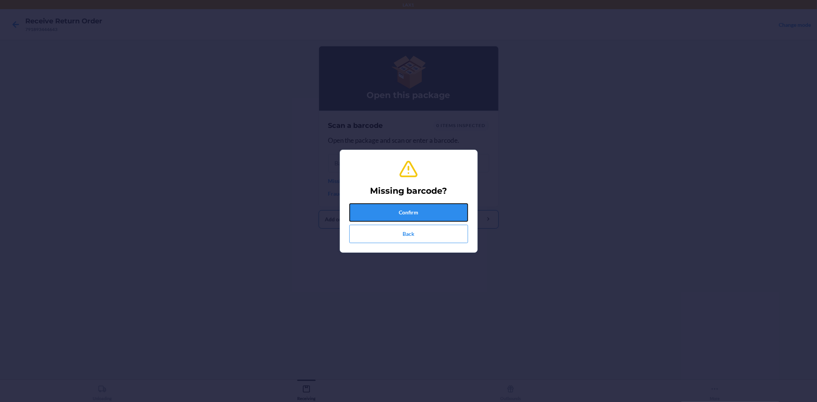
click at [364, 209] on button "Confirm" at bounding box center [408, 212] width 119 height 18
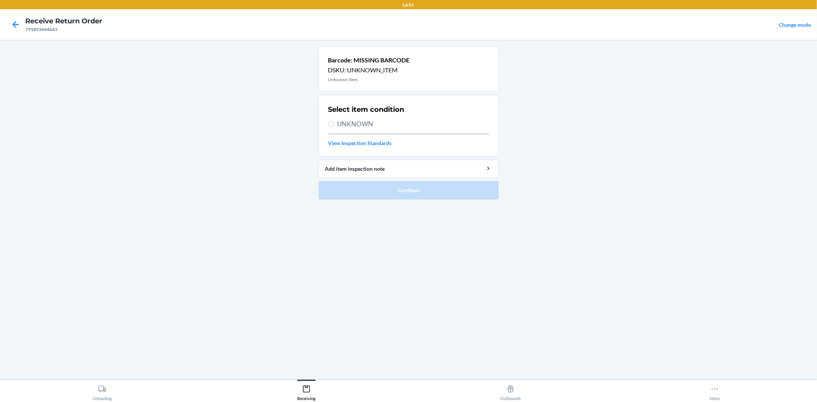
click at [334, 120] on label "UNKNOWN" at bounding box center [408, 124] width 161 height 10
click at [334, 121] on input "UNKNOWN" at bounding box center [331, 124] width 6 height 6
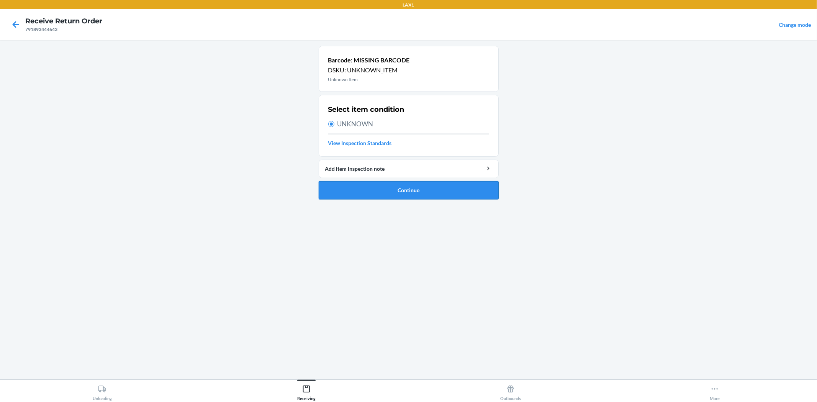
click at [376, 188] on button "Continue" at bounding box center [409, 190] width 180 height 18
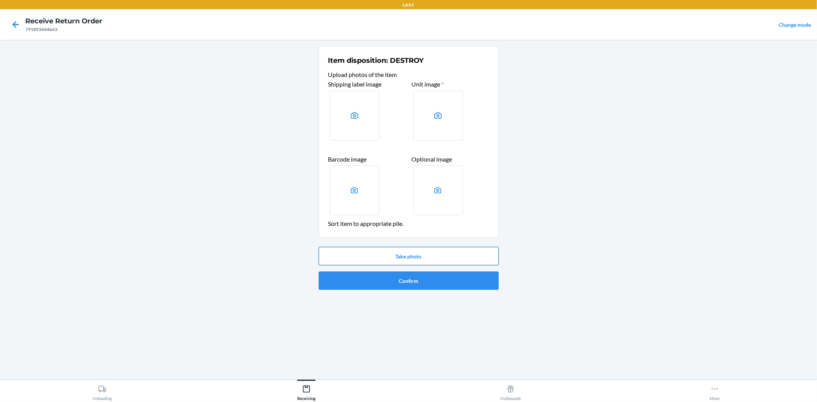
click at [488, 260] on button "Take photo" at bounding box center [409, 256] width 180 height 18
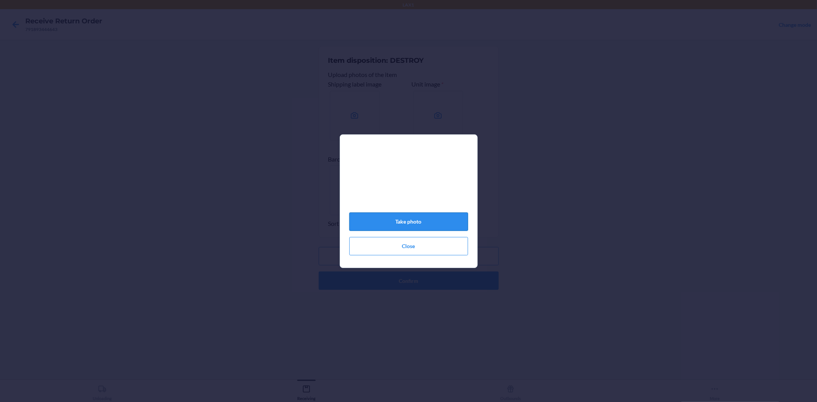
click at [434, 218] on button "Take photo" at bounding box center [408, 221] width 119 height 18
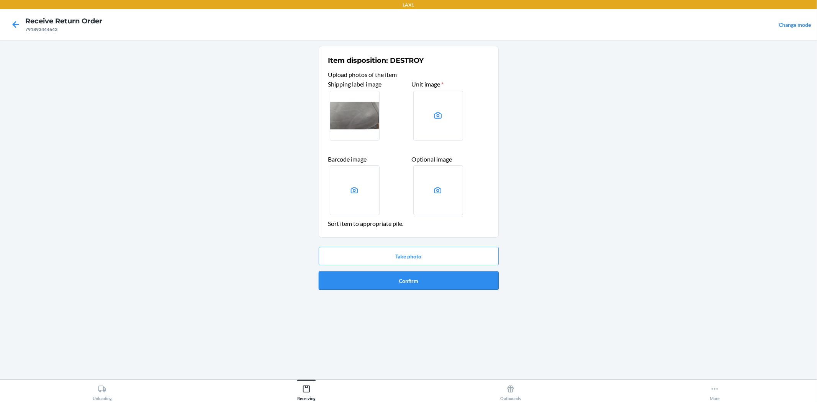
click at [452, 278] on button "Confirm" at bounding box center [409, 280] width 180 height 18
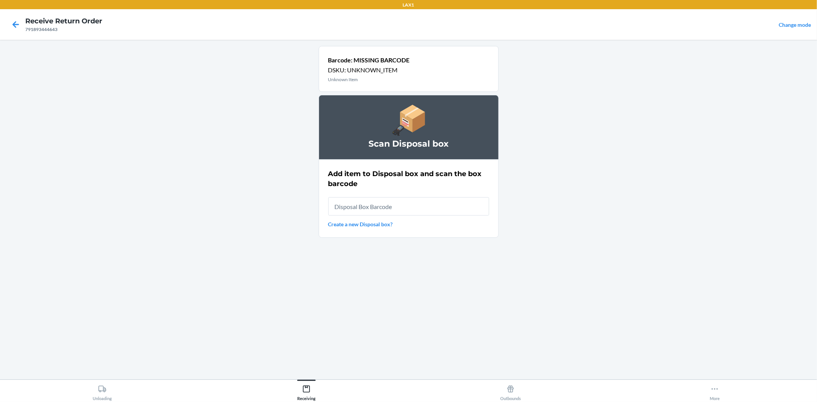
click at [413, 207] on input "text" at bounding box center [408, 206] width 161 height 18
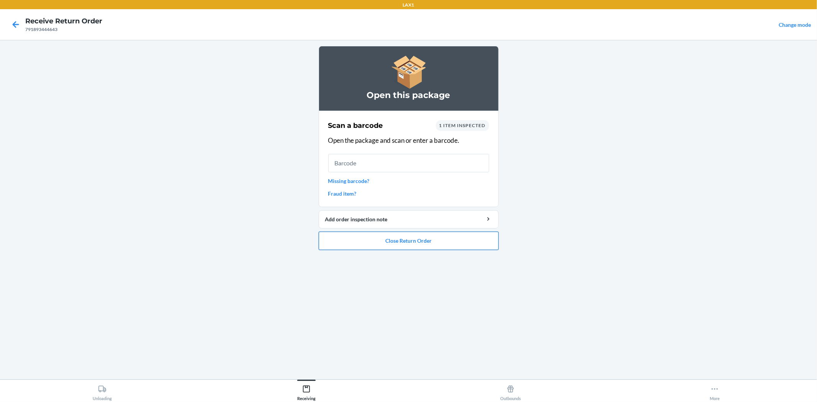
click at [419, 249] on button "Close Return Order" at bounding box center [409, 241] width 180 height 18
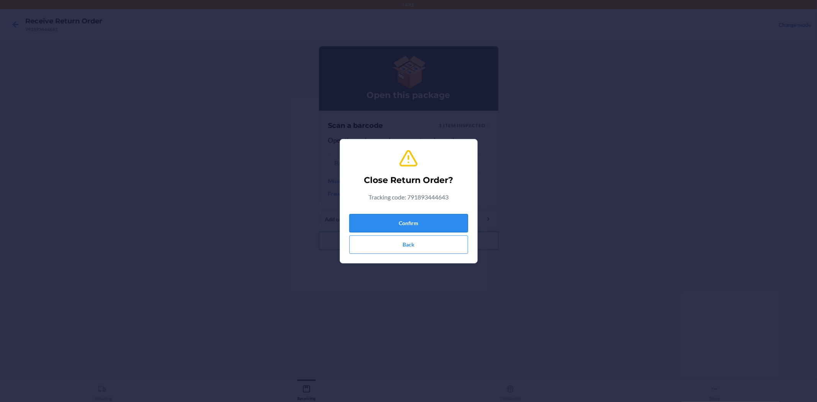
click at [426, 222] on button "Confirm" at bounding box center [408, 223] width 119 height 18
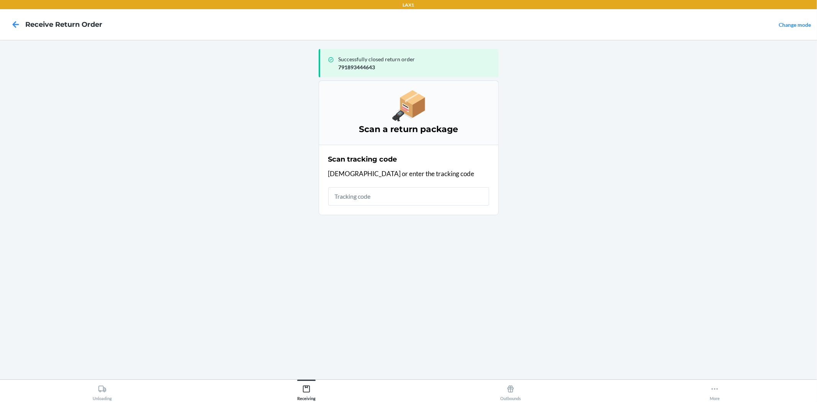
click at [391, 196] on input "text" at bounding box center [408, 196] width 161 height 18
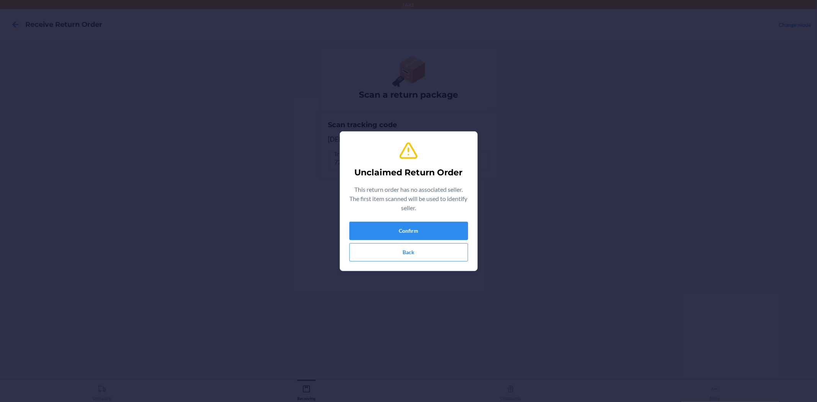
click at [434, 240] on div "Confirm Back" at bounding box center [408, 242] width 119 height 40
click at [433, 237] on button "Confirm" at bounding box center [408, 231] width 119 height 18
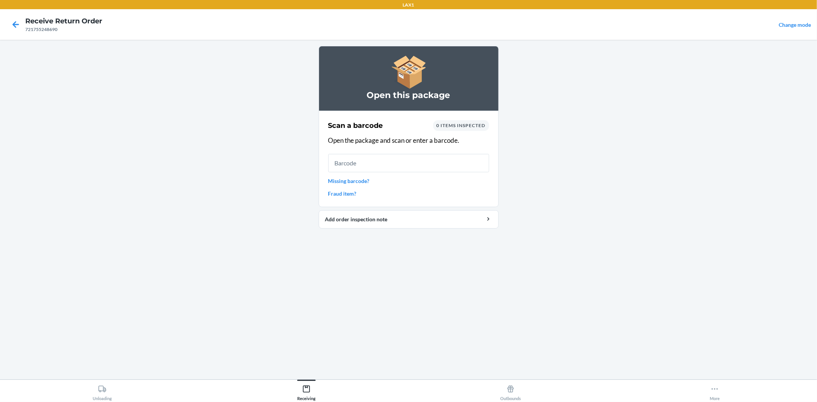
click at [404, 154] on input "text" at bounding box center [408, 163] width 161 height 18
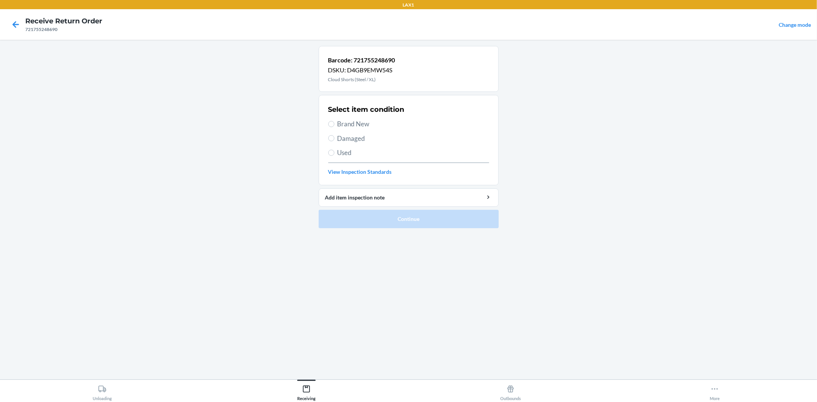
click at [344, 155] on span "Used" at bounding box center [413, 153] width 152 height 10
click at [334, 155] on input "Used" at bounding box center [331, 153] width 6 height 6
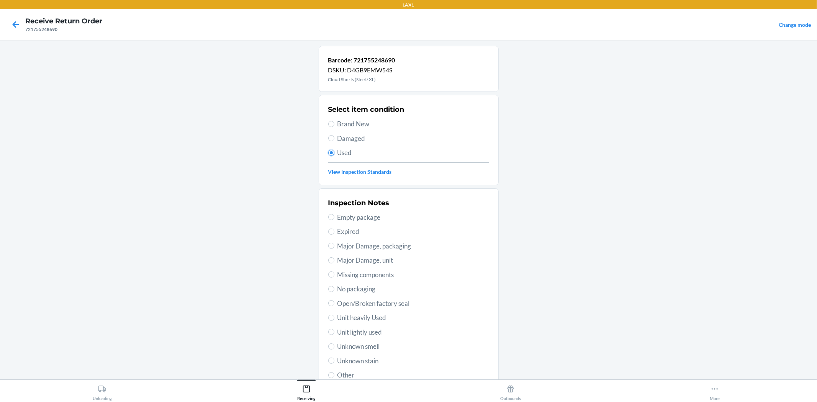
scroll to position [59, 0]
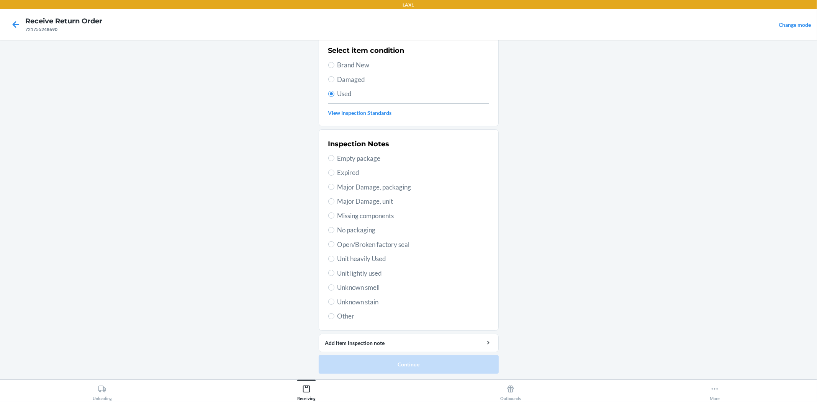
drag, startPoint x: 361, startPoint y: 273, endPoint x: 347, endPoint y: 296, distance: 27.3
click at [359, 272] on span "Unit lightly used" at bounding box center [413, 273] width 152 height 10
click at [328, 276] on input "Unit lightly used" at bounding box center [331, 273] width 6 height 6
click at [343, 364] on button "Continue" at bounding box center [409, 364] width 180 height 18
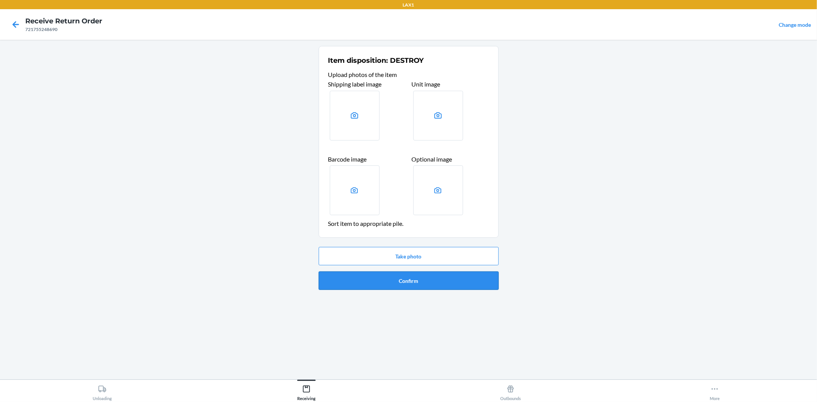
click at [378, 274] on button "Confirm" at bounding box center [409, 280] width 180 height 18
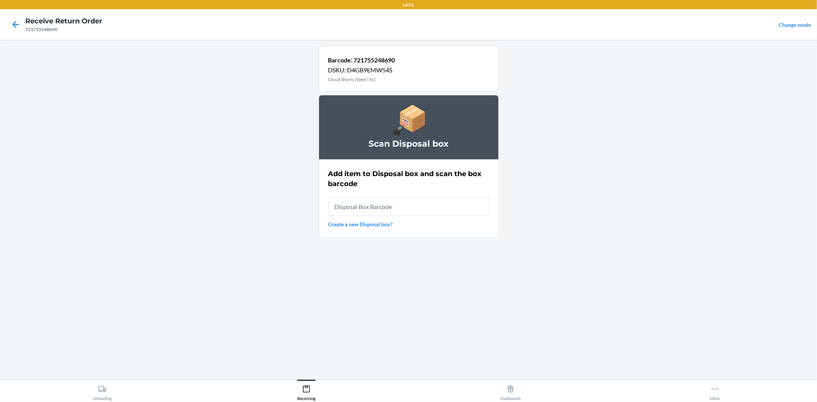
click at [379, 202] on input "text" at bounding box center [408, 206] width 161 height 18
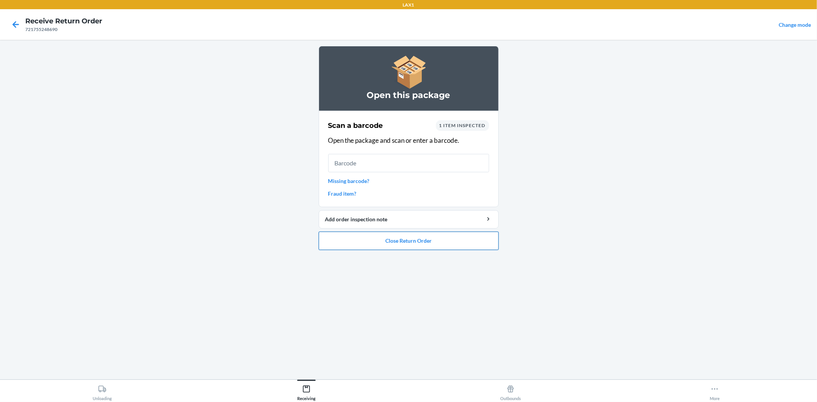
click at [384, 234] on button "Close Return Order" at bounding box center [409, 241] width 180 height 18
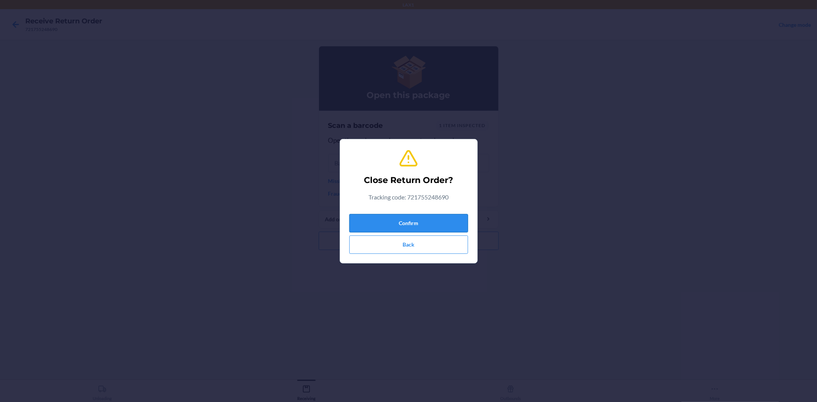
click at [377, 218] on button "Confirm" at bounding box center [408, 223] width 119 height 18
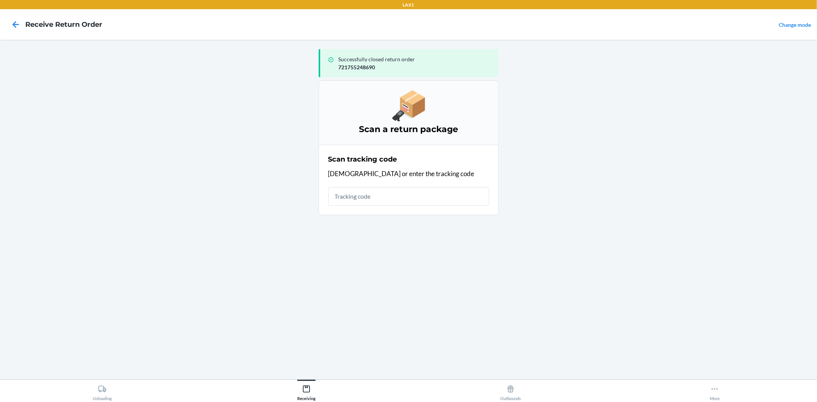
click at [356, 200] on input "text" at bounding box center [408, 196] width 161 height 18
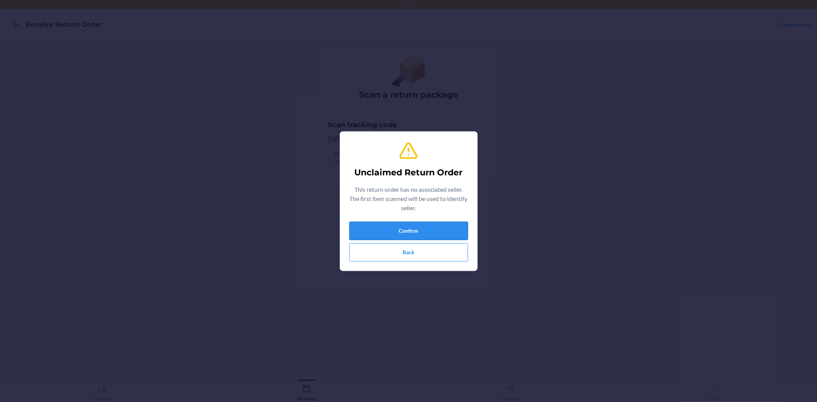
click at [379, 230] on button "Confirm" at bounding box center [408, 231] width 119 height 18
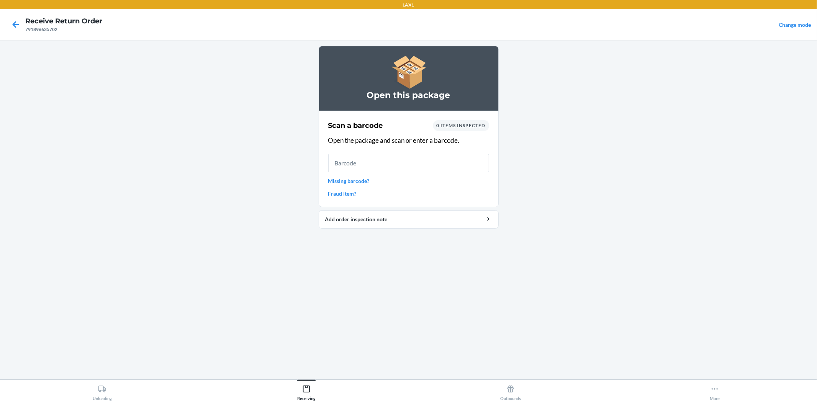
click at [355, 161] on input "text" at bounding box center [408, 163] width 161 height 18
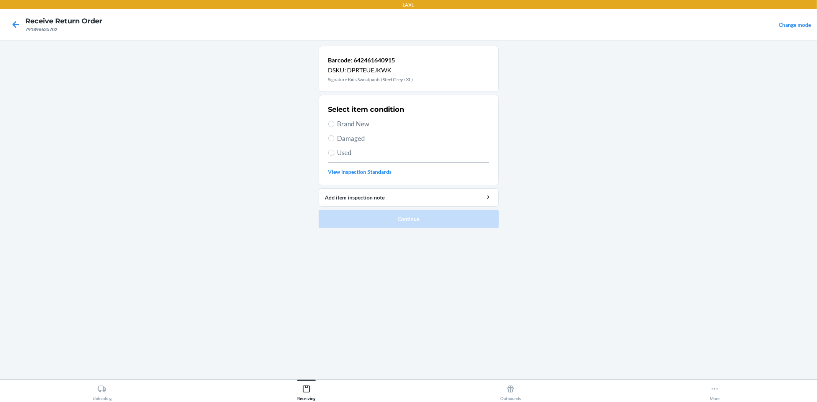
click at [360, 123] on span "Brand New" at bounding box center [413, 124] width 152 height 10
click at [334, 123] on input "Brand New" at bounding box center [331, 124] width 6 height 6
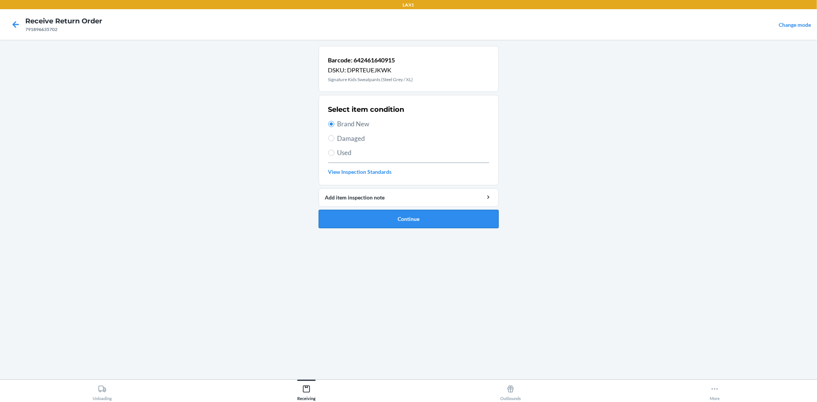
drag, startPoint x: 430, startPoint y: 221, endPoint x: 437, endPoint y: 200, distance: 22.0
click at [430, 221] on button "Continue" at bounding box center [409, 219] width 180 height 18
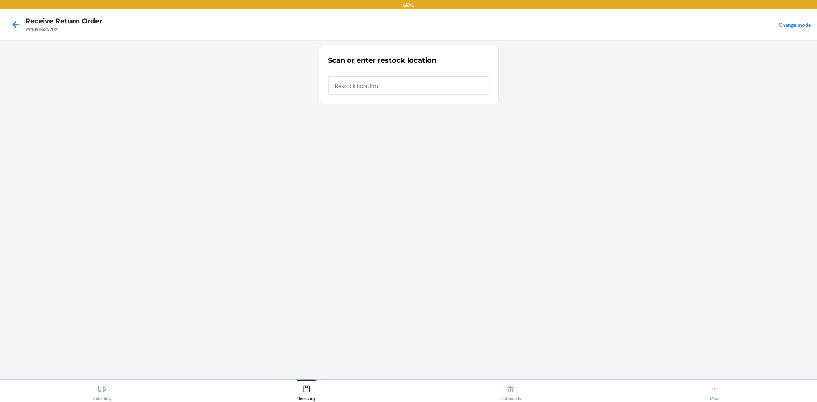
click at [372, 78] on input "text" at bounding box center [408, 85] width 161 height 18
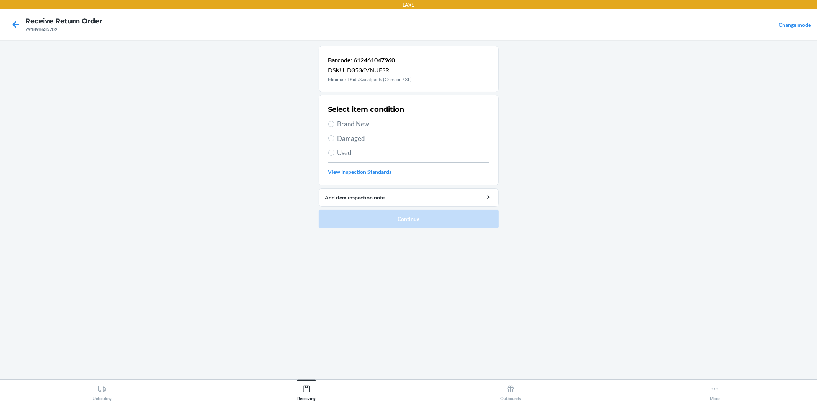
click at [354, 120] on span "Brand New" at bounding box center [413, 124] width 152 height 10
click at [334, 121] on input "Brand New" at bounding box center [331, 124] width 6 height 6
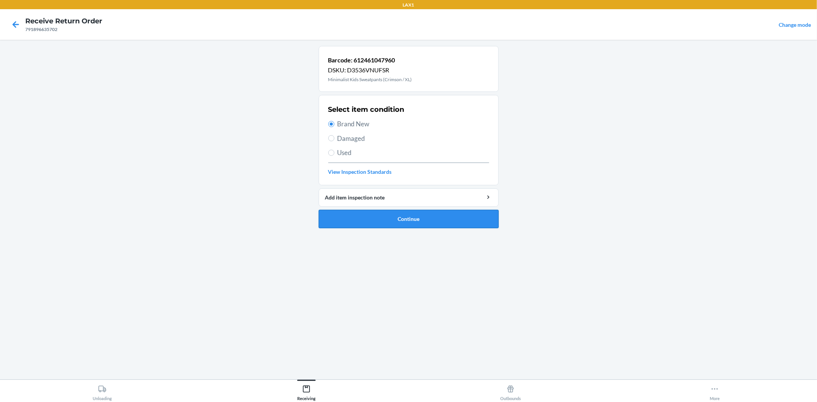
click at [379, 213] on button "Continue" at bounding box center [409, 219] width 180 height 18
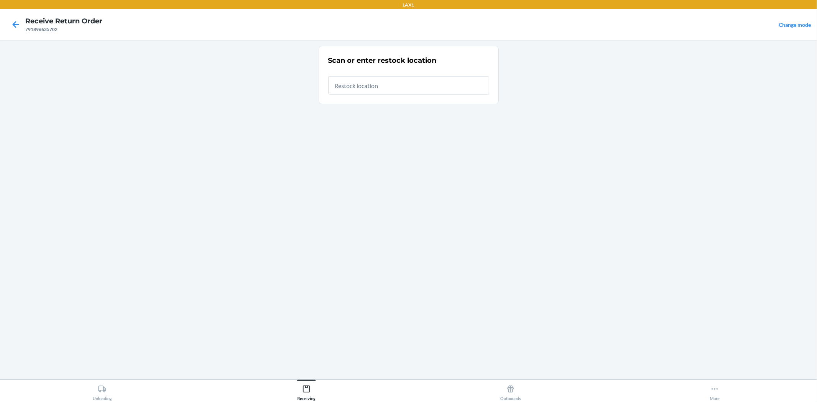
click at [367, 89] on input "text" at bounding box center [408, 85] width 161 height 18
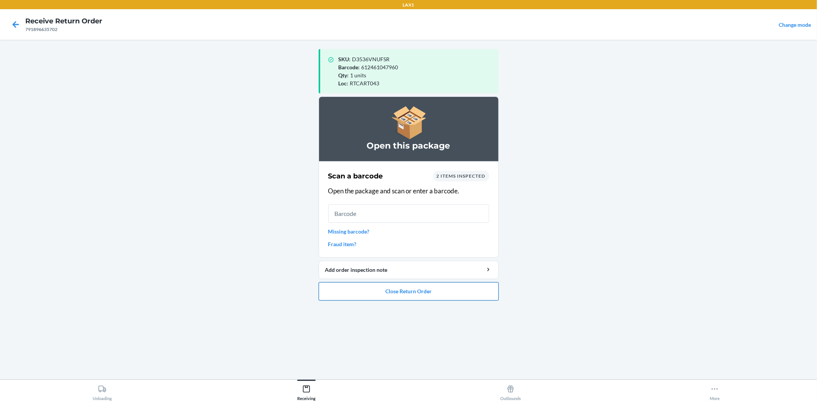
click at [422, 293] on button "Close Return Order" at bounding box center [409, 291] width 180 height 18
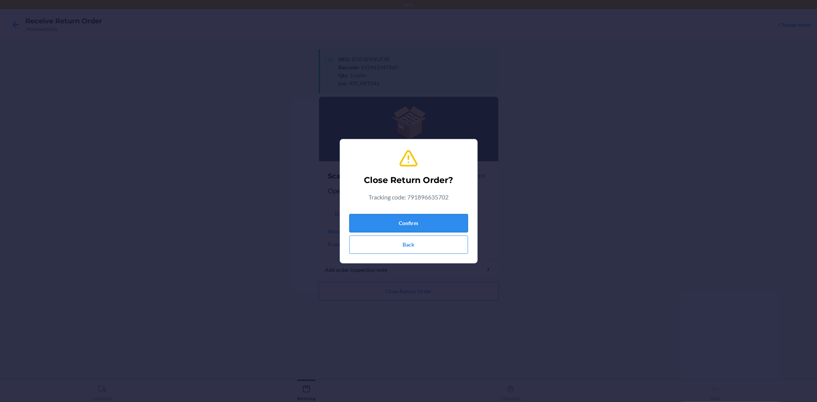
click at [418, 222] on button "Confirm" at bounding box center [408, 223] width 119 height 18
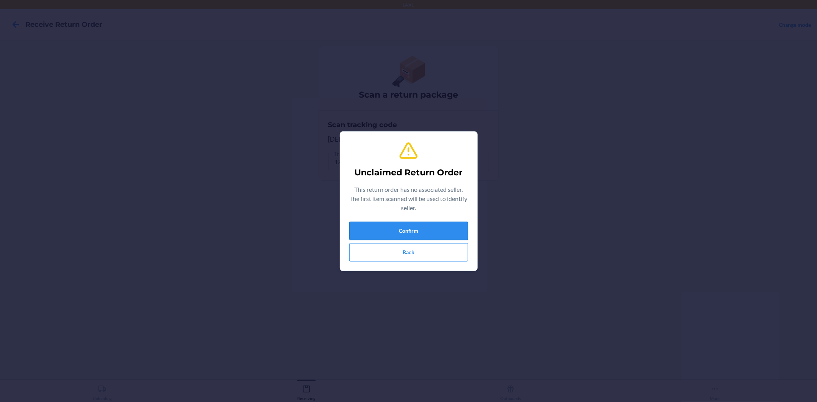
click at [395, 222] on button "Confirm" at bounding box center [408, 231] width 119 height 18
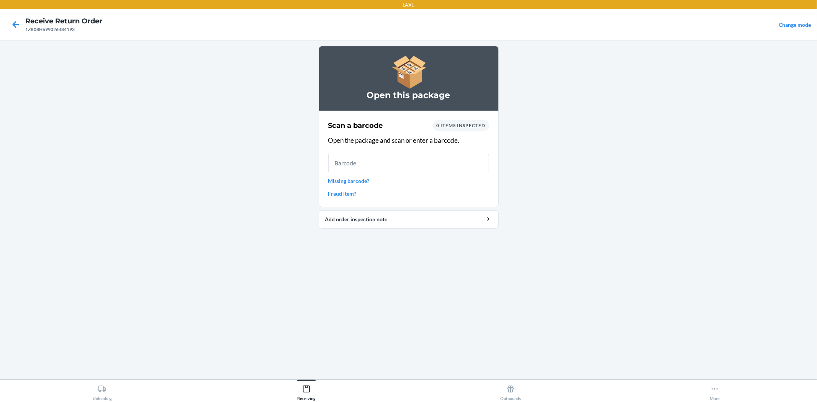
click at [365, 166] on input "text" at bounding box center [408, 163] width 161 height 18
click at [344, 181] on link "Missing barcode?" at bounding box center [408, 181] width 161 height 8
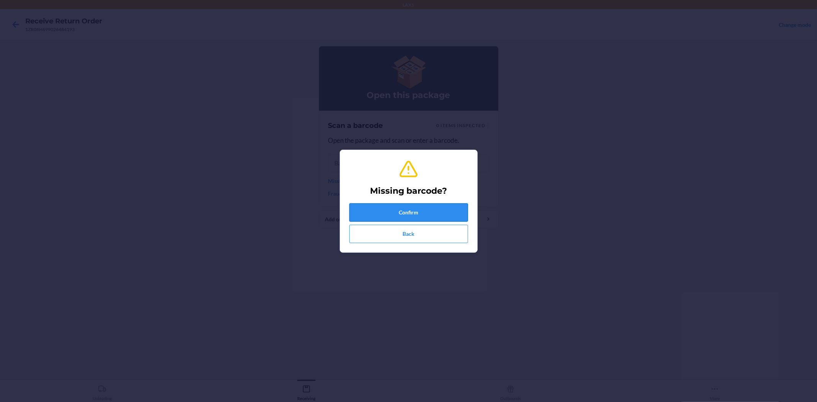
click at [388, 216] on button "Confirm" at bounding box center [408, 212] width 119 height 18
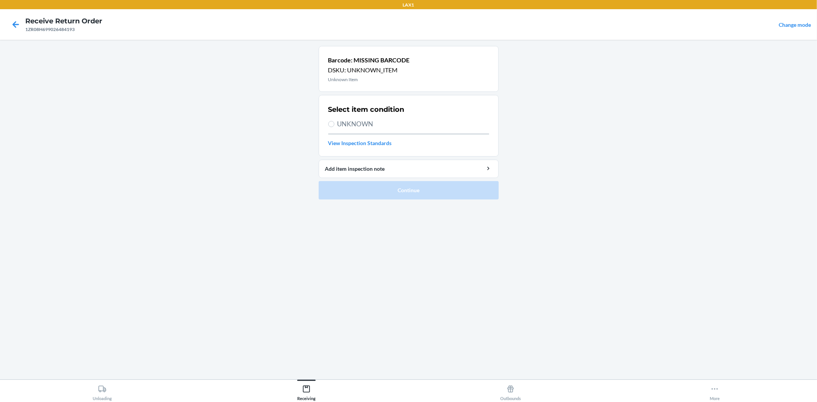
click at [366, 125] on span "UNKNOWN" at bounding box center [413, 124] width 152 height 10
click at [334, 125] on input "UNKNOWN" at bounding box center [331, 124] width 6 height 6
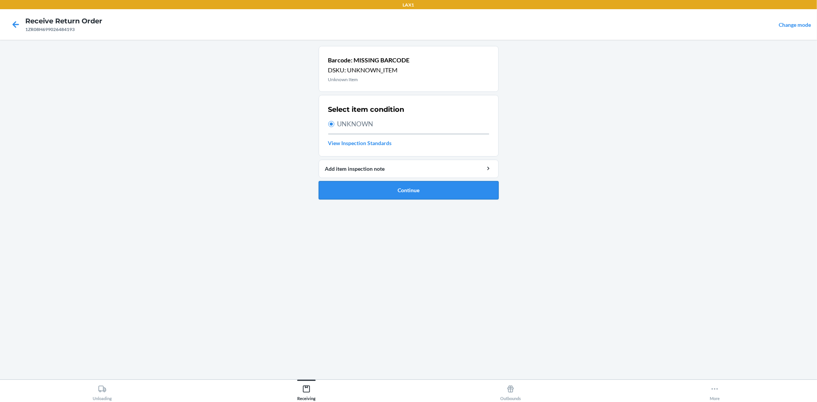
click at [447, 189] on button "Continue" at bounding box center [409, 190] width 180 height 18
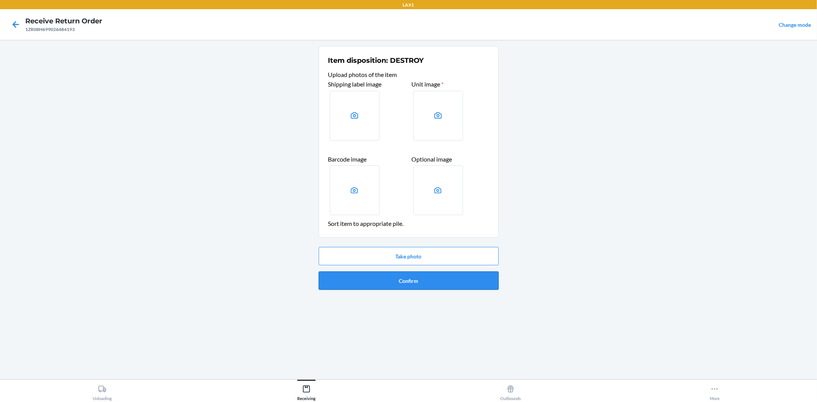
click at [403, 276] on button "Confirm" at bounding box center [409, 280] width 180 height 18
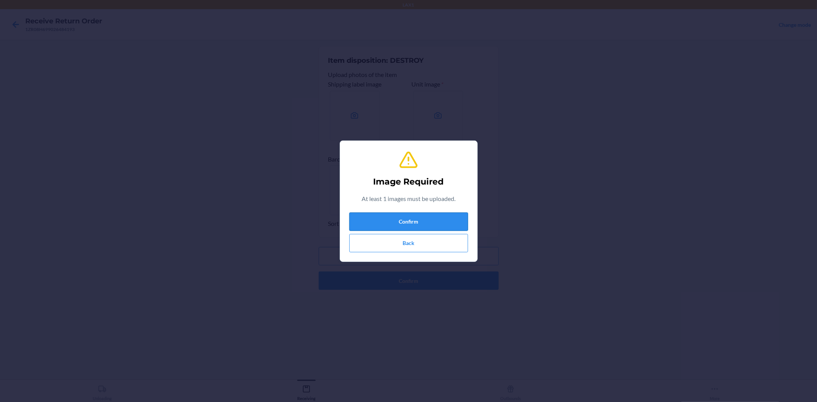
click at [399, 220] on button "Confirm" at bounding box center [408, 221] width 119 height 18
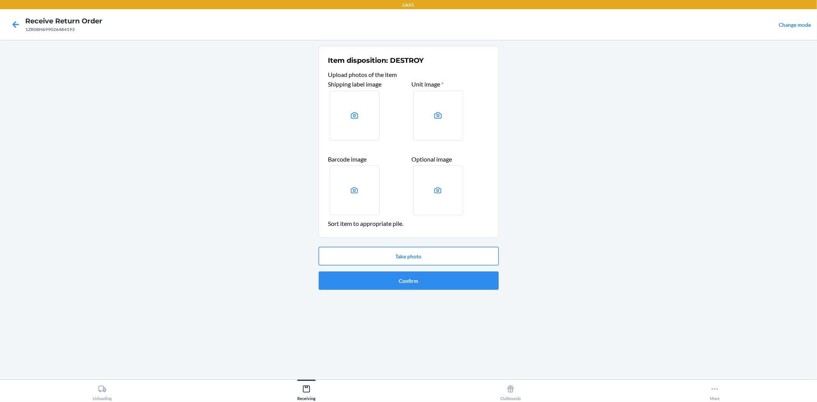
click at [395, 258] on button "Take photo" at bounding box center [409, 256] width 180 height 18
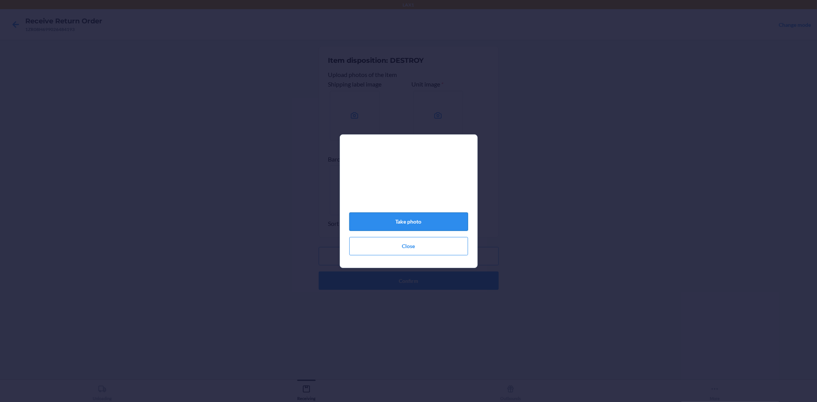
click at [448, 224] on button "Take photo" at bounding box center [408, 221] width 119 height 18
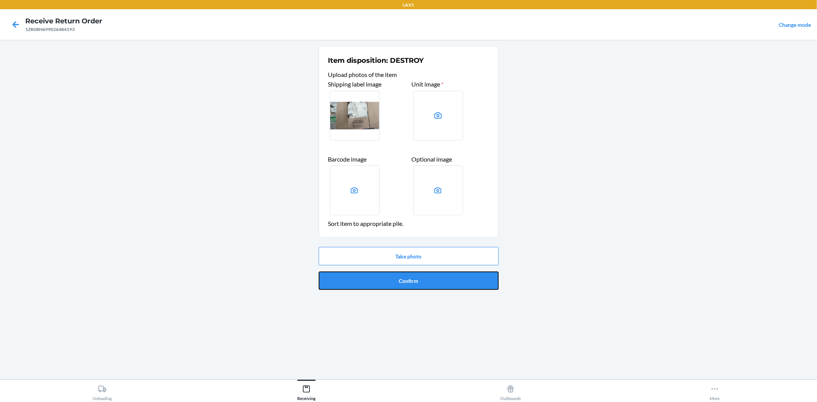
click at [452, 282] on button "Confirm" at bounding box center [409, 280] width 180 height 18
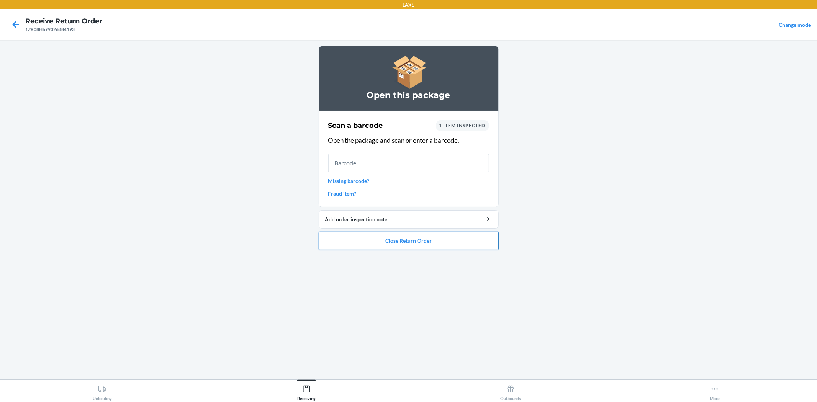
click at [422, 238] on button "Close Return Order" at bounding box center [409, 241] width 180 height 18
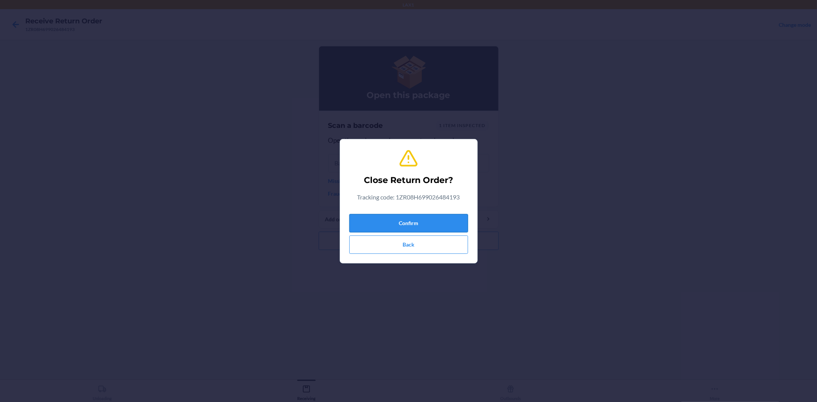
click at [382, 221] on button "Confirm" at bounding box center [408, 223] width 119 height 18
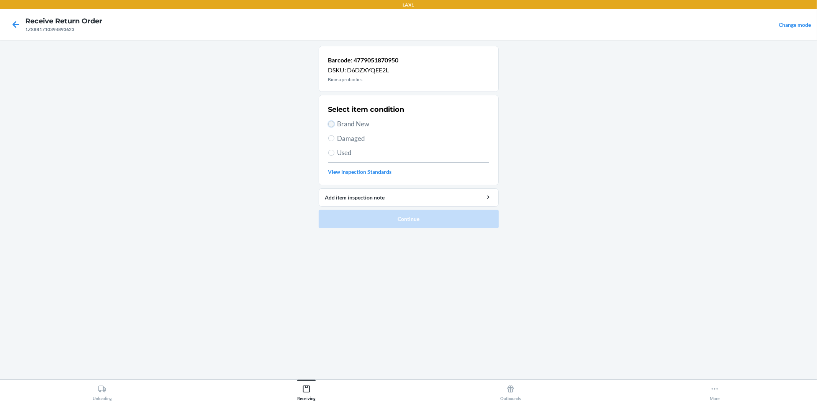
click at [331, 125] on input "Brand New" at bounding box center [331, 124] width 6 height 6
click at [388, 221] on button "Continue" at bounding box center [409, 219] width 180 height 18
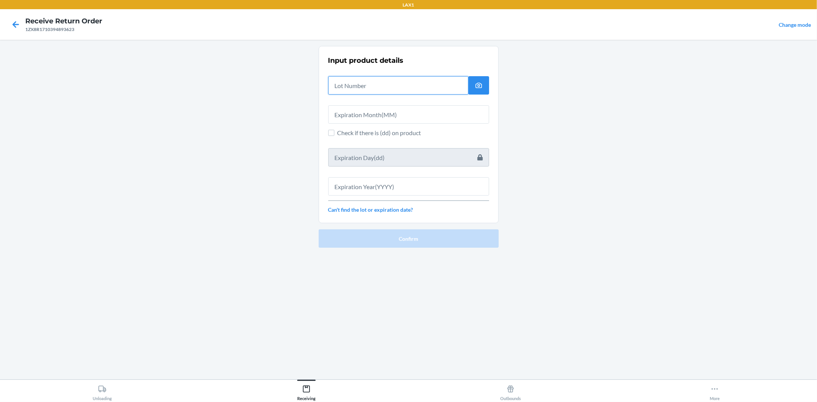
click at [365, 87] on input "text" at bounding box center [398, 85] width 140 height 18
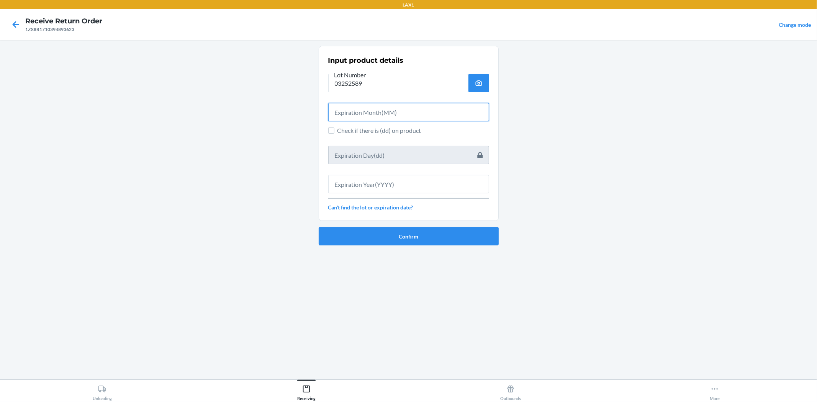
click at [364, 108] on input "text" at bounding box center [408, 112] width 161 height 18
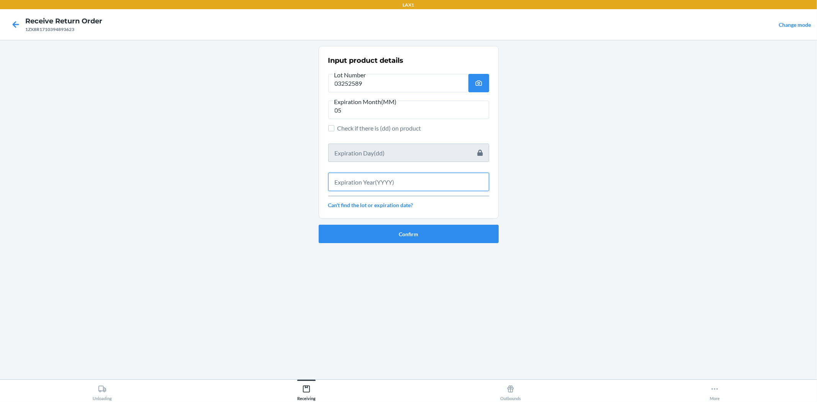
click at [399, 187] on input "text" at bounding box center [408, 182] width 161 height 18
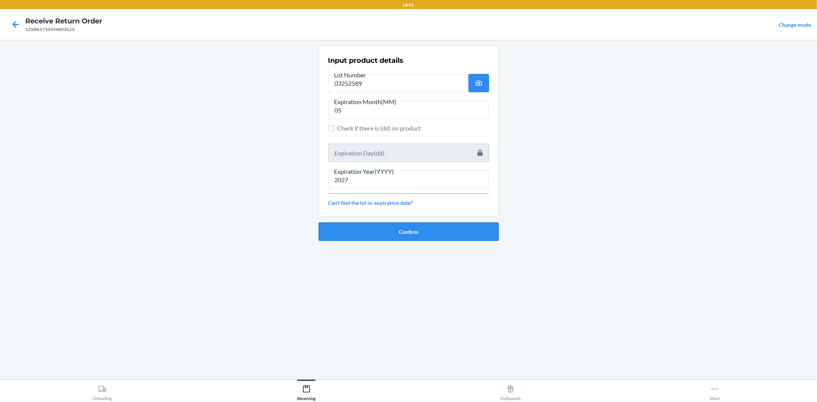
click at [420, 234] on button "Confirm" at bounding box center [409, 231] width 180 height 18
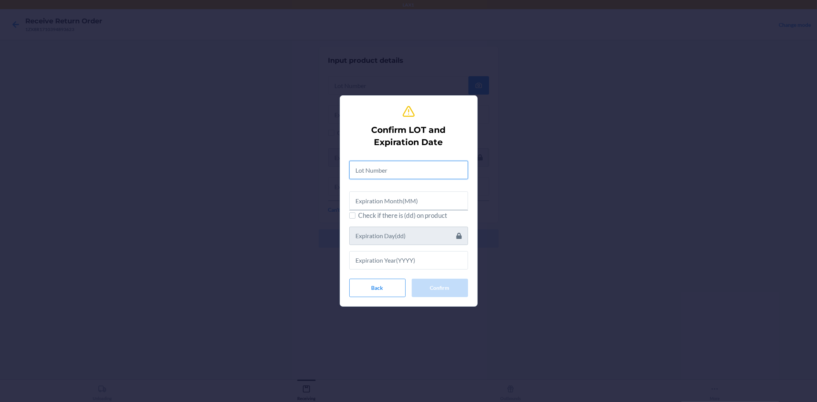
click at [397, 166] on input "text" at bounding box center [408, 170] width 119 height 18
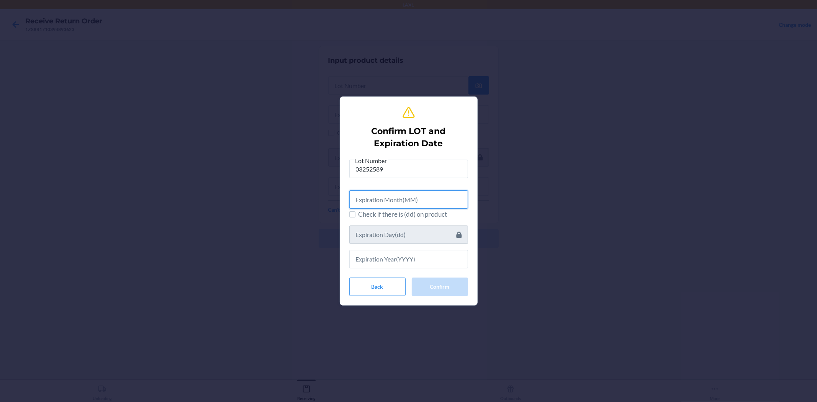
click at [397, 204] on input "text" at bounding box center [408, 199] width 119 height 18
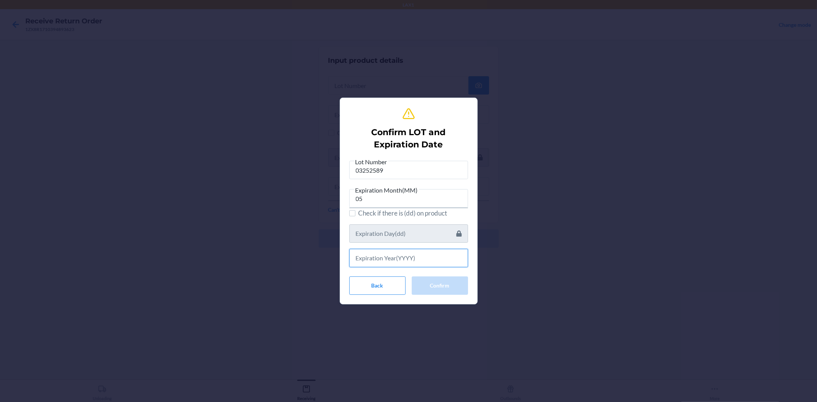
click at [411, 259] on input "text" at bounding box center [408, 258] width 119 height 18
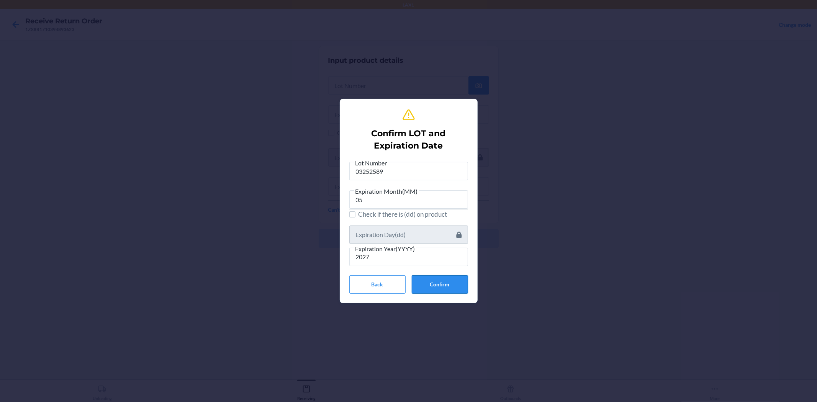
click at [431, 284] on button "Confirm" at bounding box center [440, 284] width 56 height 18
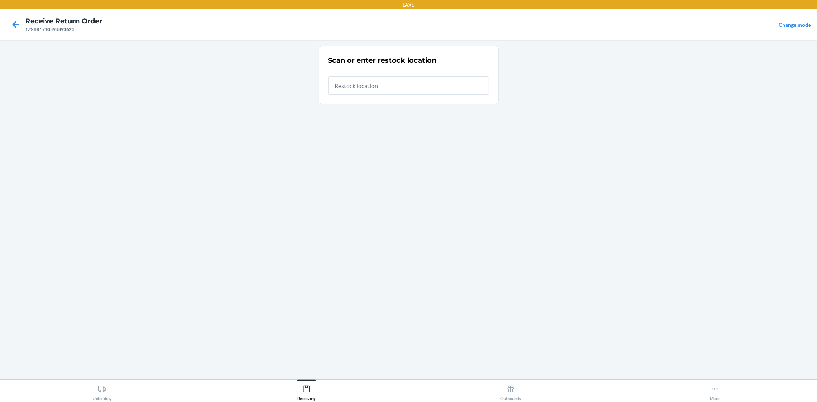
click at [373, 87] on input "text" at bounding box center [408, 85] width 161 height 18
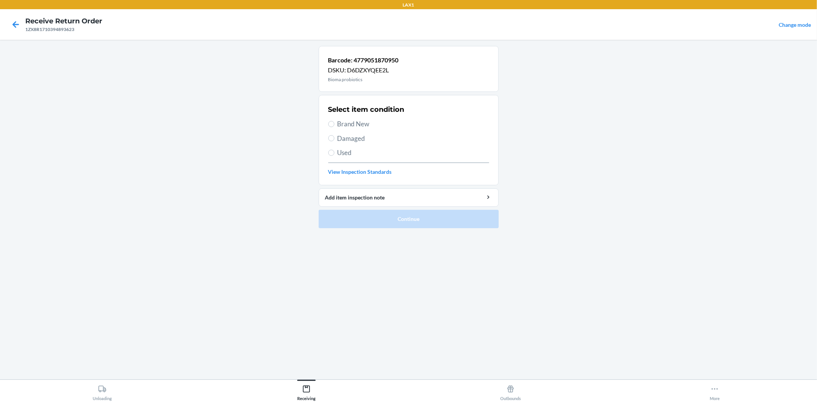
click at [343, 123] on span "Brand New" at bounding box center [413, 124] width 152 height 10
click at [334, 123] on input "Brand New" at bounding box center [331, 124] width 6 height 6
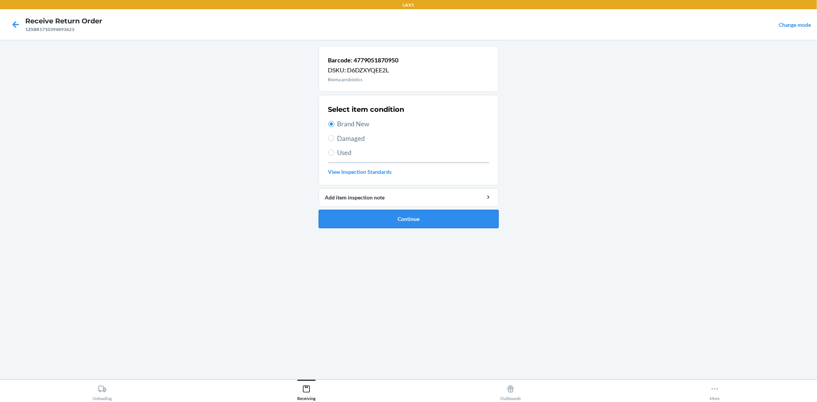
click at [372, 214] on button "Continue" at bounding box center [409, 219] width 180 height 18
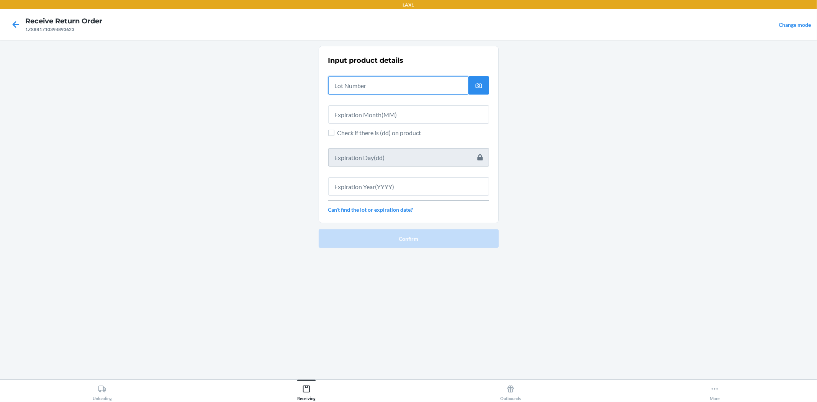
click at [349, 90] on input "text" at bounding box center [398, 85] width 140 height 18
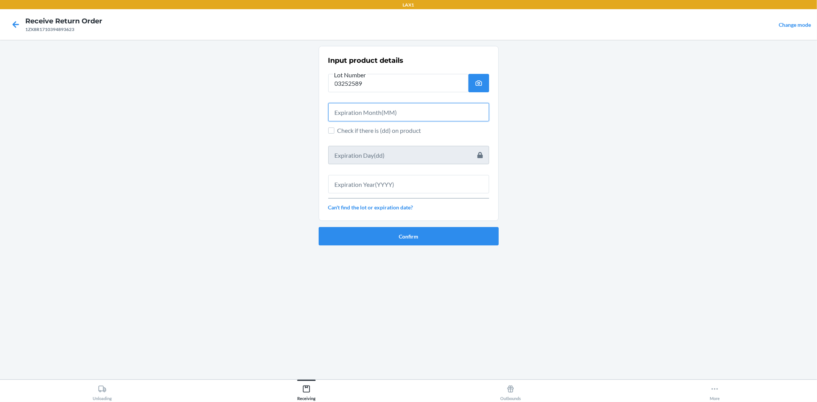
click at [339, 109] on input "text" at bounding box center [408, 112] width 161 height 18
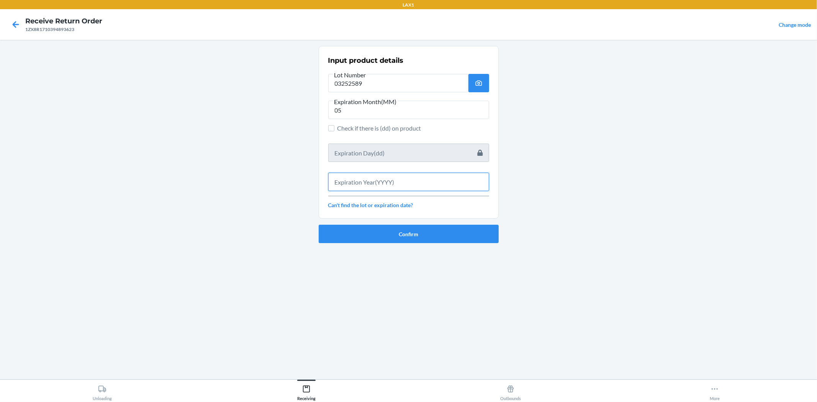
click at [385, 175] on input "text" at bounding box center [408, 182] width 161 height 18
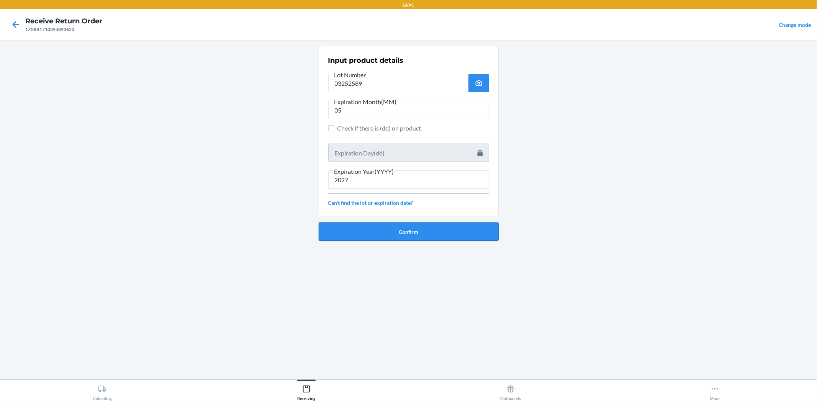
click at [346, 232] on button "Confirm" at bounding box center [409, 231] width 180 height 18
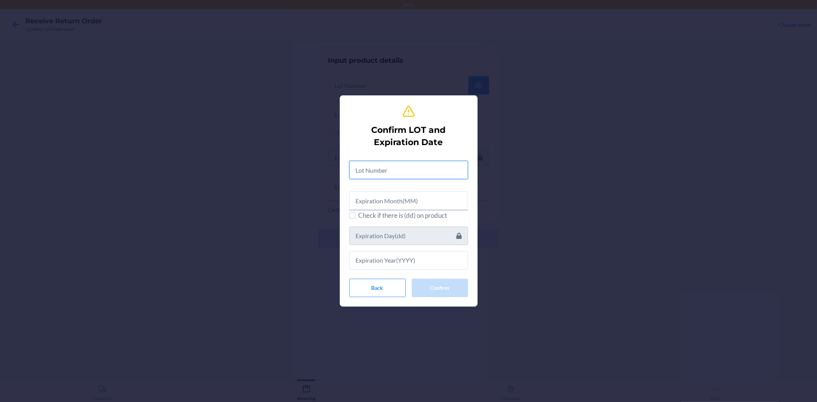
click at [358, 170] on input "text" at bounding box center [408, 170] width 119 height 18
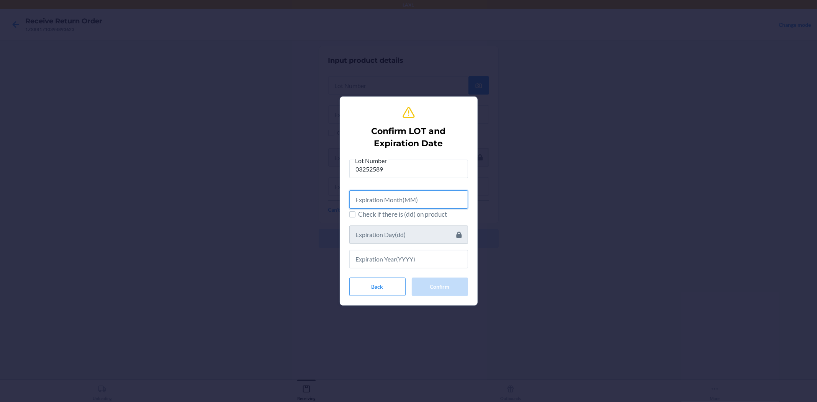
click at [387, 202] on input "text" at bounding box center [408, 199] width 119 height 18
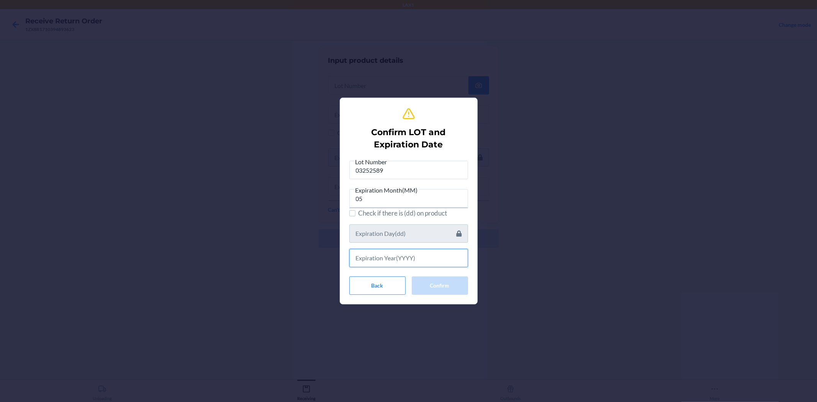
click at [422, 255] on input "text" at bounding box center [408, 258] width 119 height 18
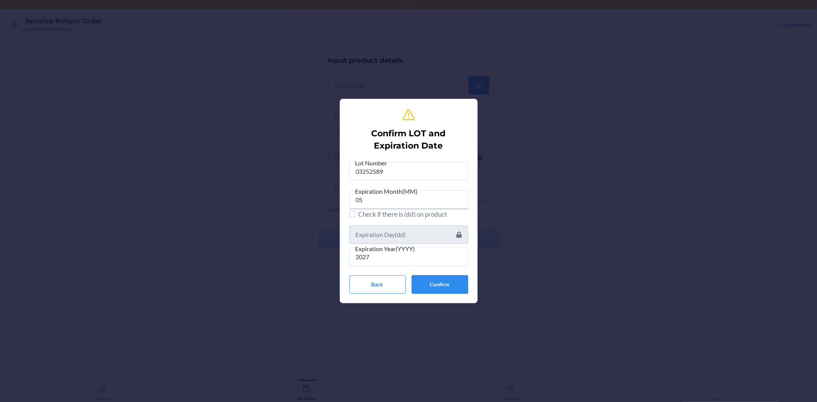
click at [454, 284] on button "Confirm" at bounding box center [440, 284] width 56 height 18
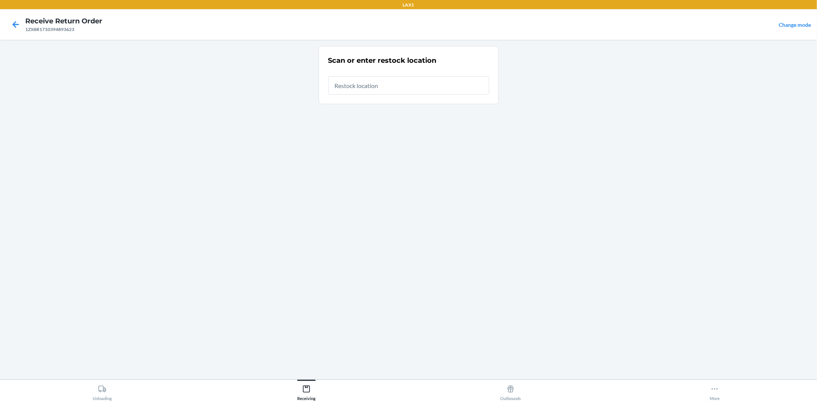
click at [403, 92] on input "text" at bounding box center [408, 85] width 161 height 18
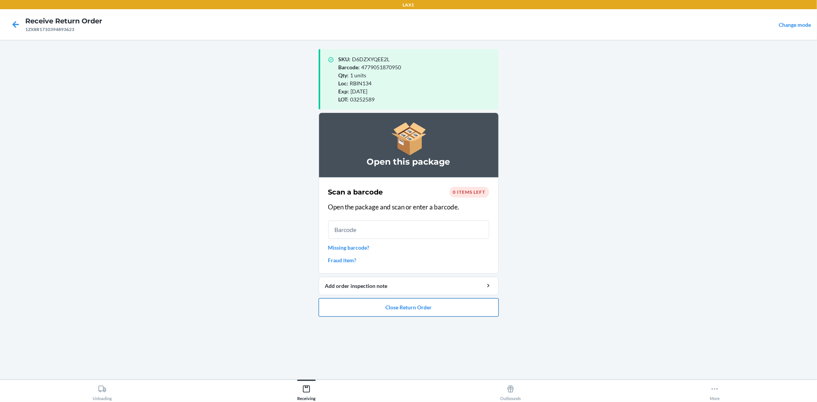
click at [462, 309] on button "Close Return Order" at bounding box center [409, 307] width 180 height 18
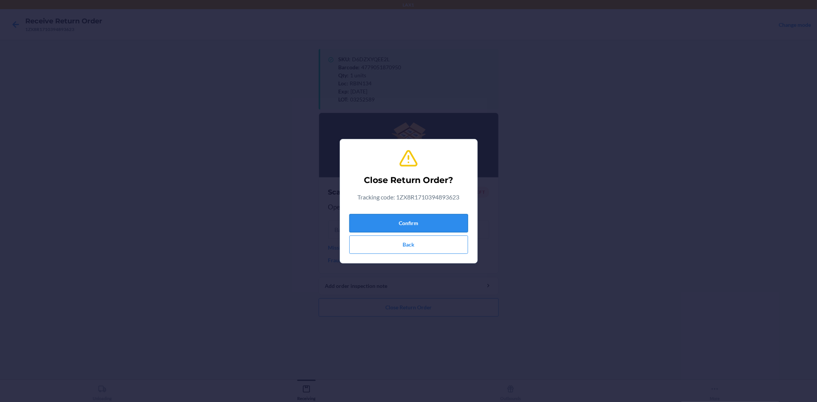
click at [410, 220] on button "Confirm" at bounding box center [408, 223] width 119 height 18
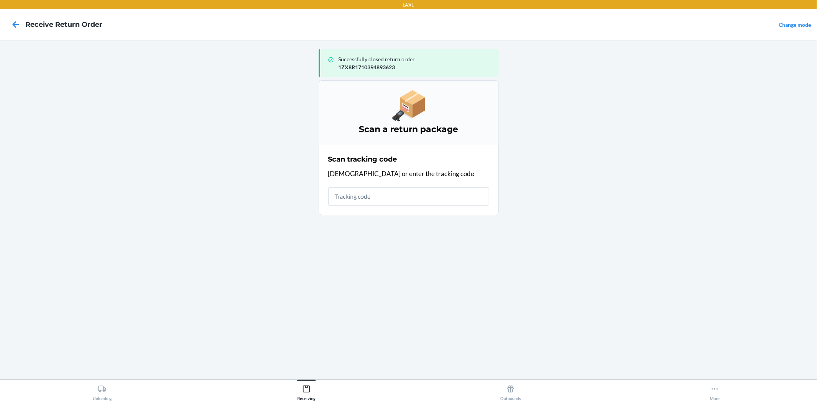
click at [399, 198] on input "text" at bounding box center [408, 196] width 161 height 18
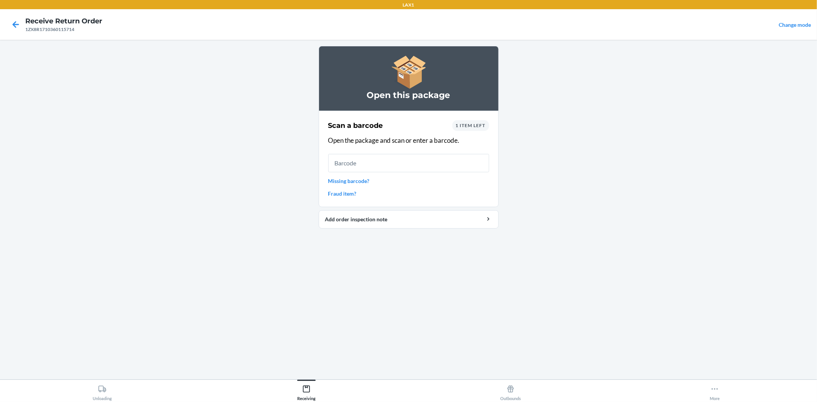
click at [389, 155] on input "text" at bounding box center [408, 163] width 161 height 18
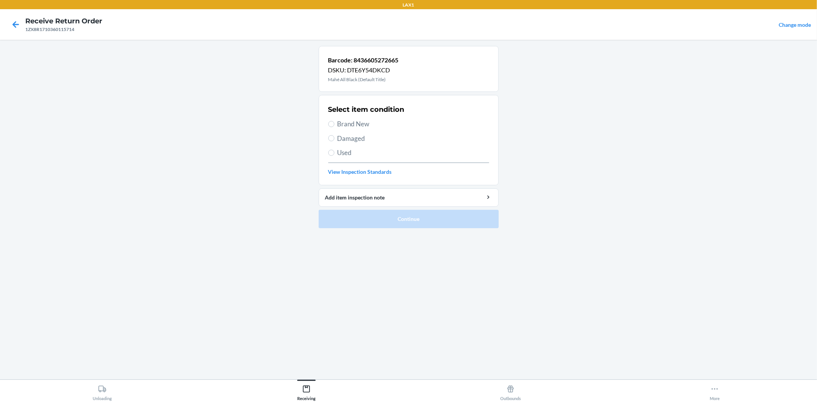
click at [342, 121] on span "Brand New" at bounding box center [413, 124] width 152 height 10
click at [334, 121] on input "Brand New" at bounding box center [331, 124] width 6 height 6
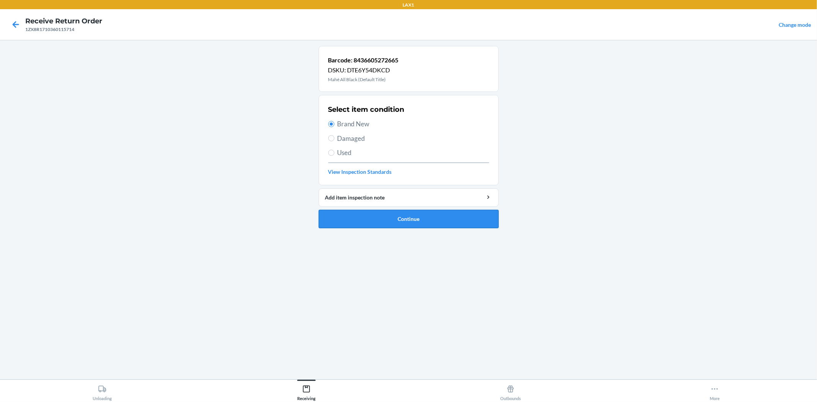
click at [377, 217] on button "Continue" at bounding box center [409, 219] width 180 height 18
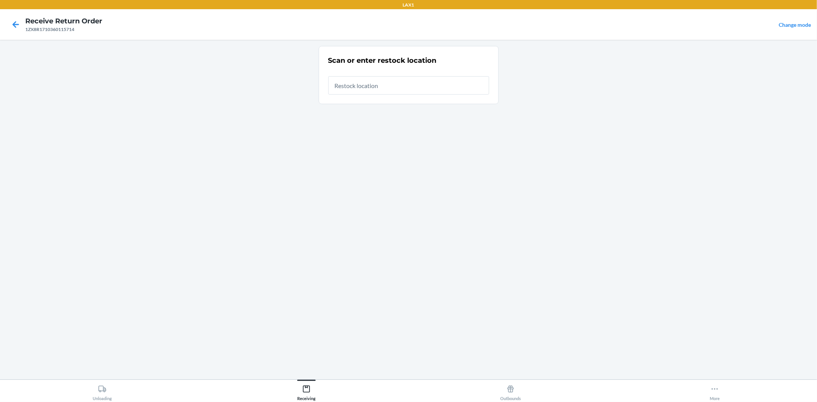
click at [364, 82] on input "text" at bounding box center [408, 85] width 161 height 18
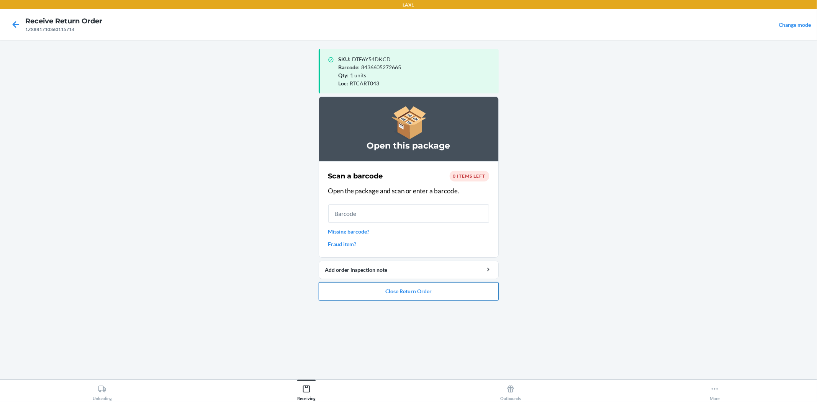
click at [479, 294] on button "Close Return Order" at bounding box center [409, 291] width 180 height 18
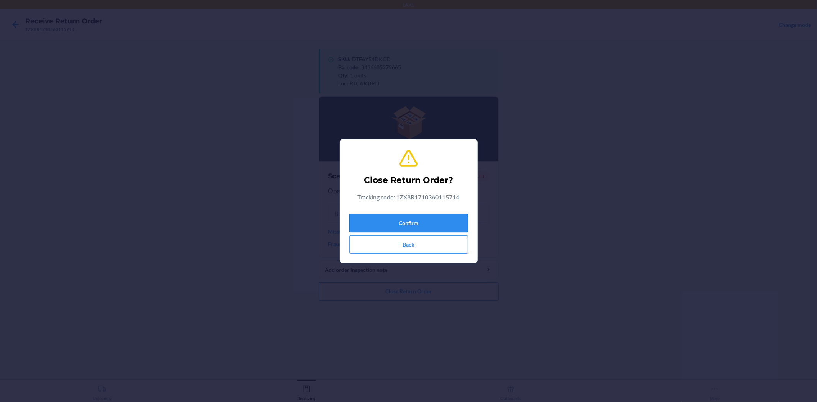
click at [416, 222] on button "Confirm" at bounding box center [408, 223] width 119 height 18
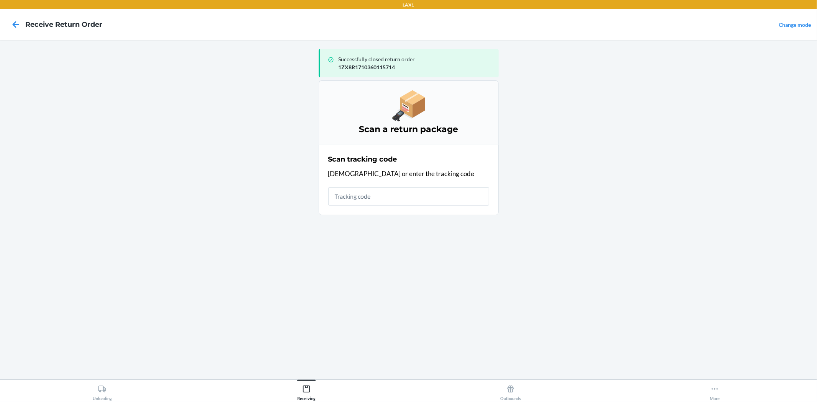
click at [374, 197] on input "text" at bounding box center [408, 196] width 161 height 18
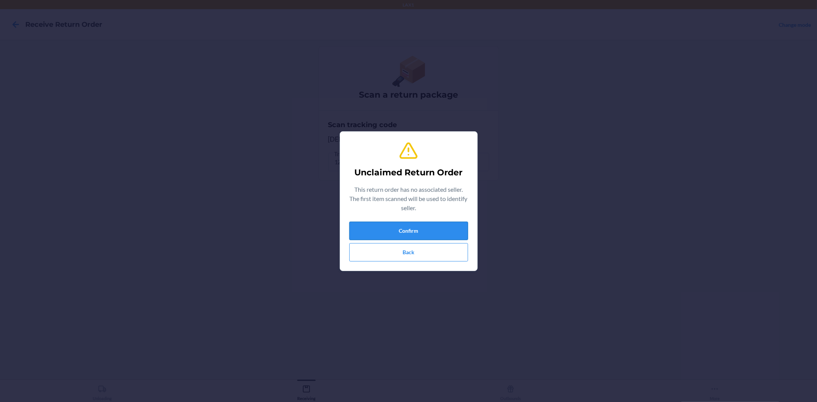
click at [398, 234] on button "Confirm" at bounding box center [408, 231] width 119 height 18
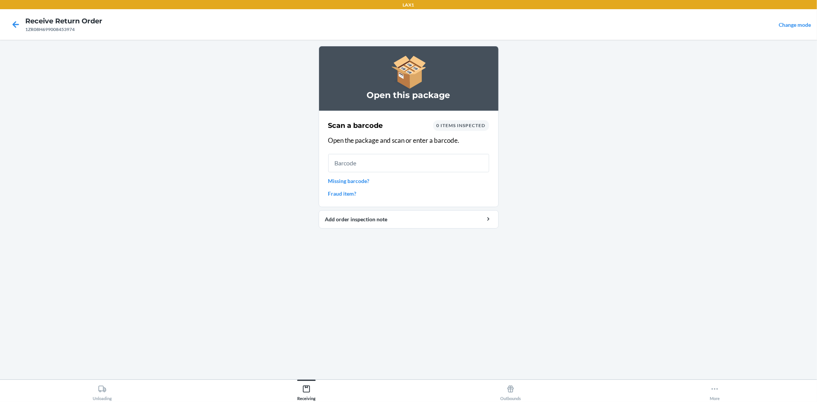
click at [368, 166] on input "text" at bounding box center [408, 163] width 161 height 18
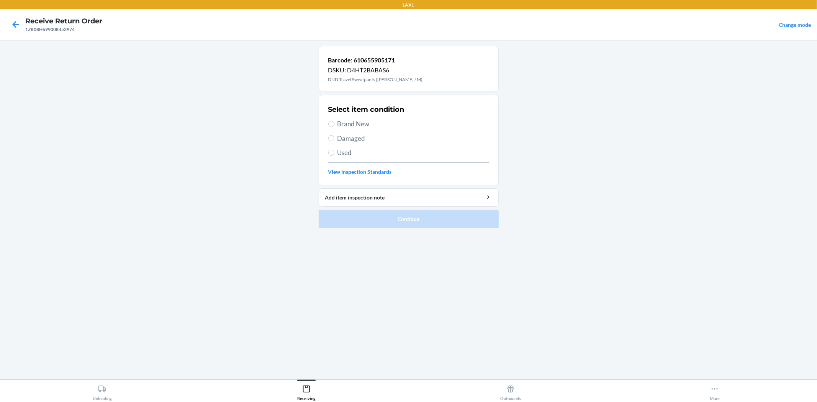
click at [332, 120] on label "Brand New" at bounding box center [408, 124] width 161 height 10
click at [332, 121] on input "Brand New" at bounding box center [331, 124] width 6 height 6
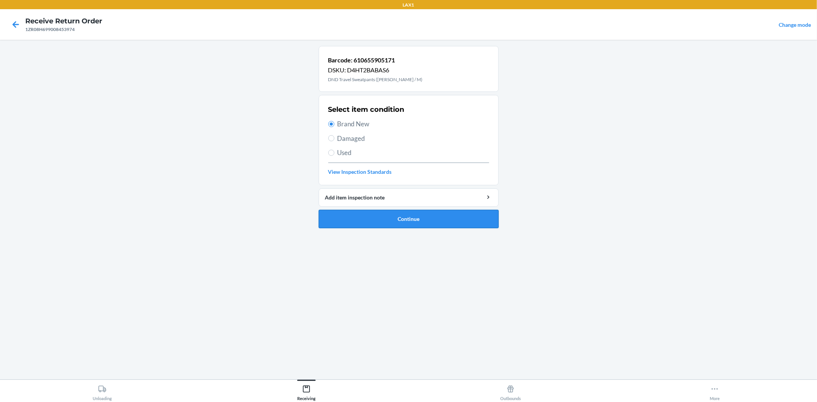
click at [379, 219] on button "Continue" at bounding box center [409, 219] width 180 height 18
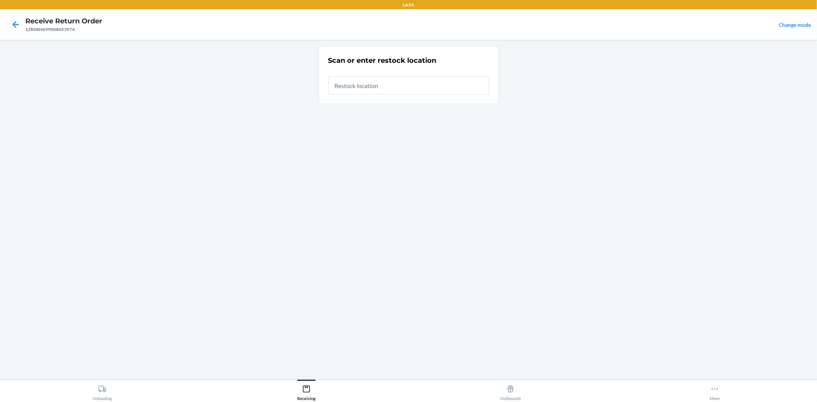
click at [391, 87] on input "text" at bounding box center [408, 85] width 161 height 18
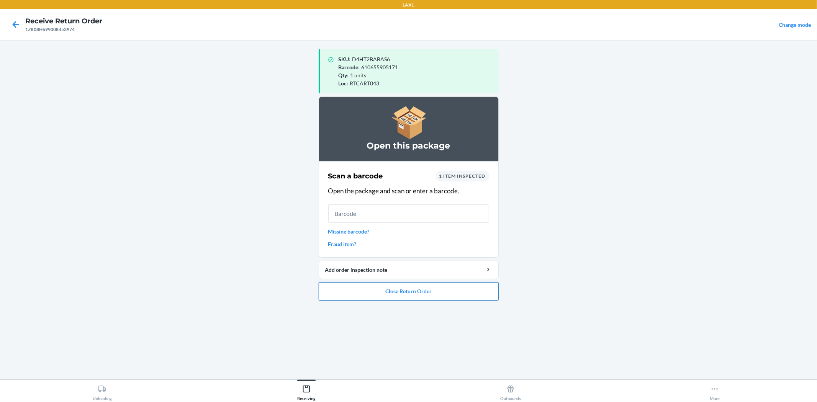
click at [457, 292] on button "Close Return Order" at bounding box center [409, 291] width 180 height 18
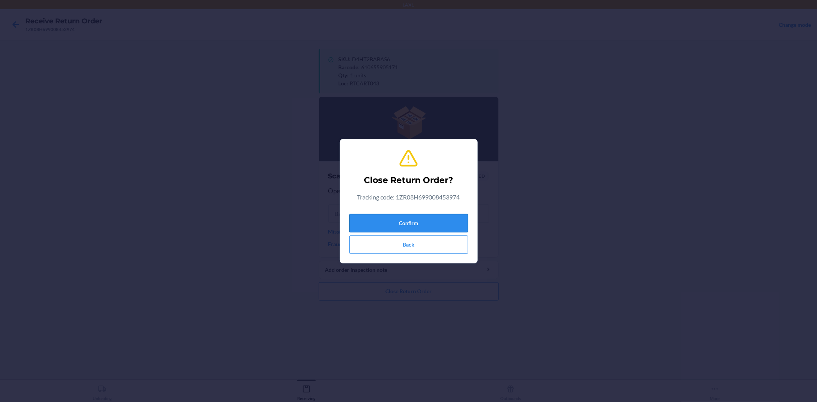
click at [425, 215] on button "Confirm" at bounding box center [408, 223] width 119 height 18
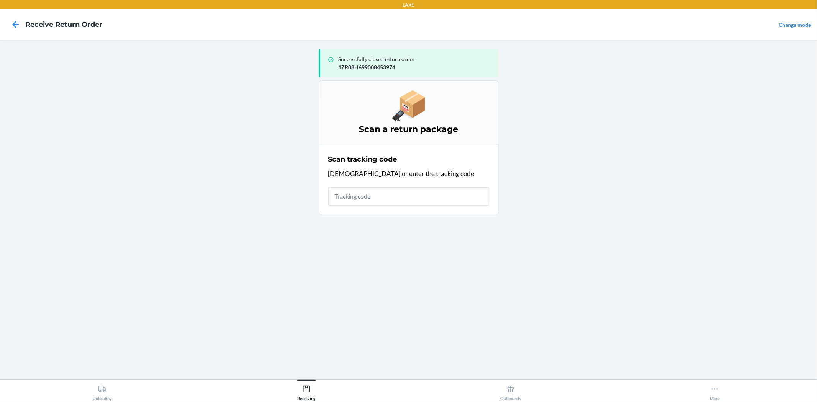
click at [386, 201] on input "text" at bounding box center [408, 196] width 161 height 18
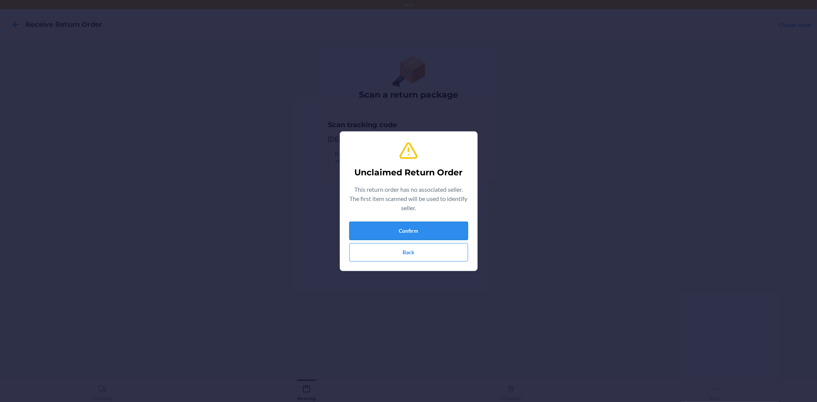
click at [399, 235] on button "Confirm" at bounding box center [408, 231] width 119 height 18
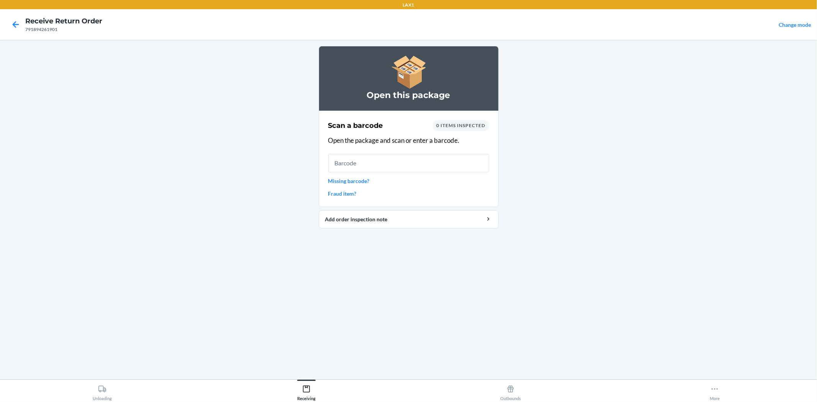
click at [382, 161] on input "text" at bounding box center [408, 163] width 161 height 18
click at [333, 182] on link "Missing barcode?" at bounding box center [408, 181] width 161 height 8
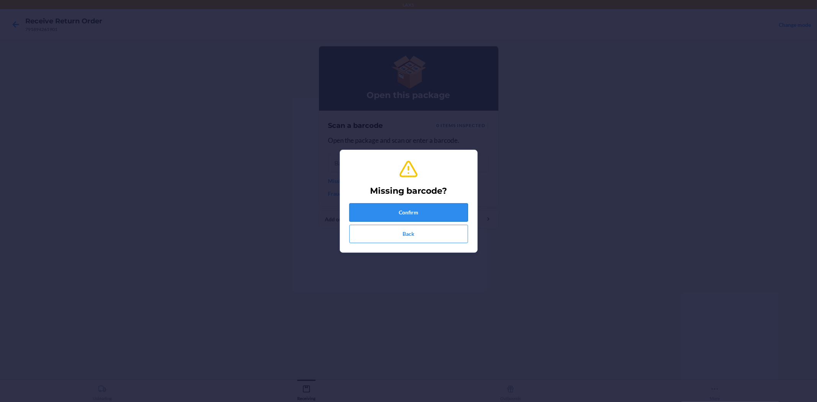
click at [384, 212] on button "Confirm" at bounding box center [408, 212] width 119 height 18
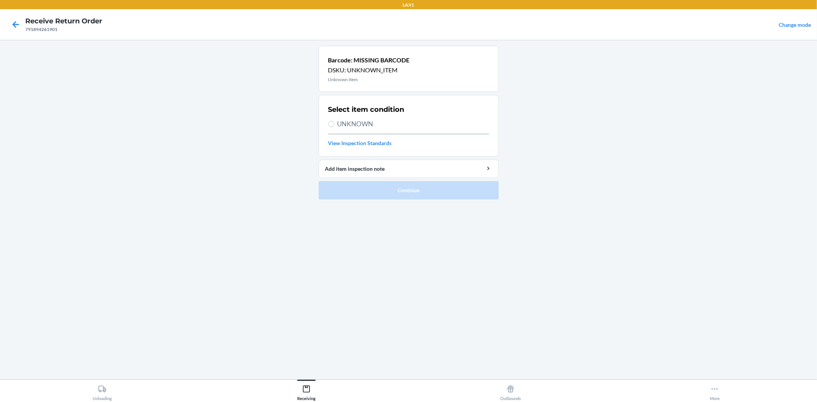
click at [361, 124] on span "UNKNOWN" at bounding box center [413, 124] width 152 height 10
click at [334, 124] on input "UNKNOWN" at bounding box center [331, 124] width 6 height 6
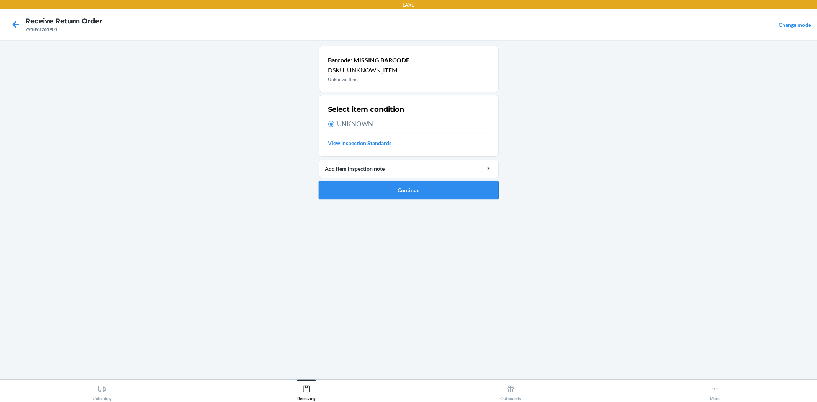
click at [415, 194] on button "Continue" at bounding box center [409, 190] width 180 height 18
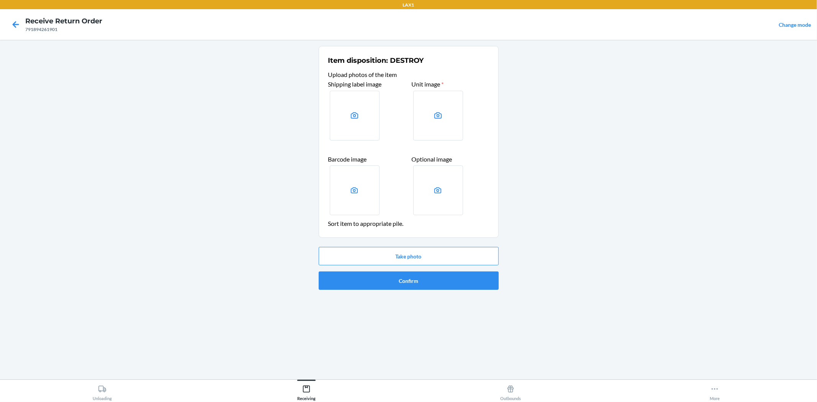
click at [395, 239] on li "Item disposition: DESTROY Upload photos of the item Shipping label image Unit i…" at bounding box center [409, 169] width 180 height 247
click at [399, 252] on button "Take photo" at bounding box center [409, 256] width 180 height 18
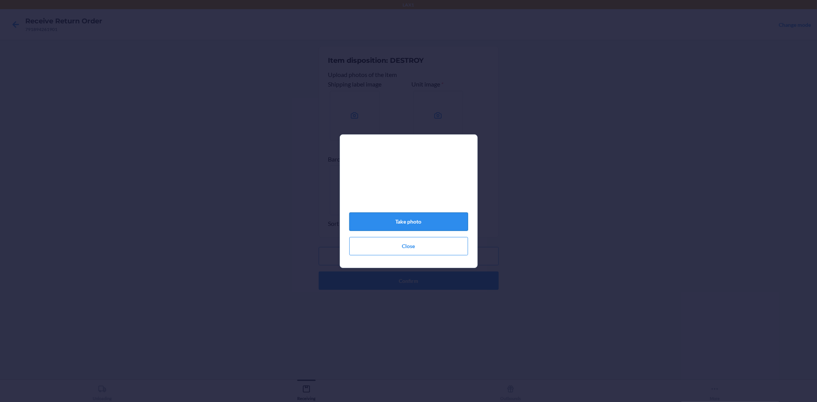
click at [393, 227] on button "Take photo" at bounding box center [408, 221] width 119 height 18
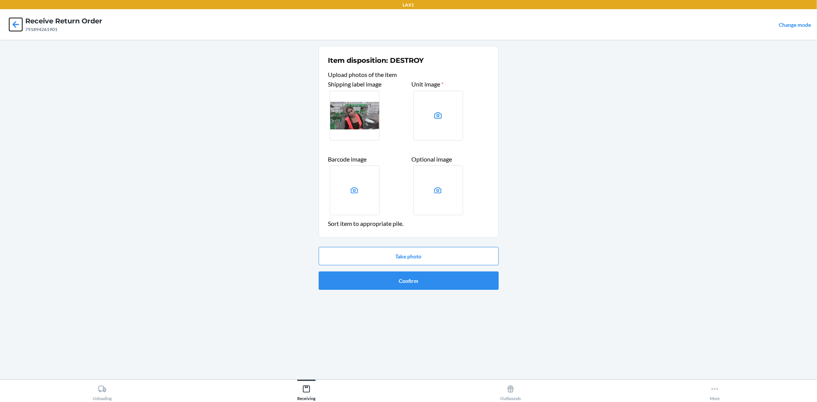
click at [12, 28] on icon at bounding box center [15, 24] width 13 height 13
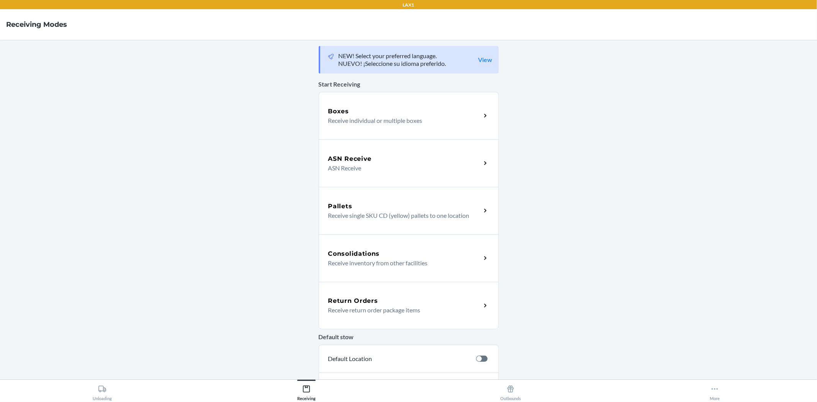
click at [418, 313] on p "Receive return order package items" at bounding box center [401, 309] width 147 height 9
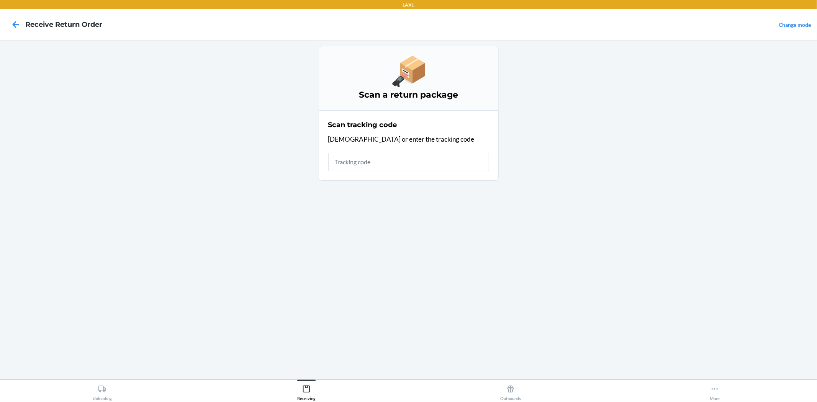
click at [372, 163] on input "text" at bounding box center [408, 162] width 161 height 18
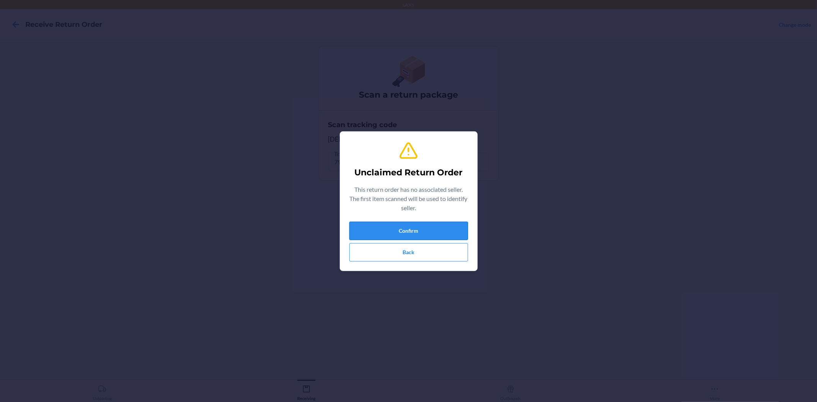
click at [418, 236] on button "Confirm" at bounding box center [408, 231] width 119 height 18
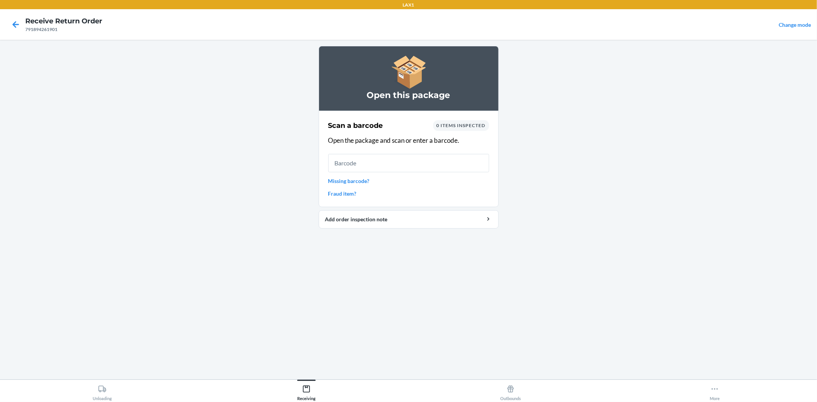
click at [337, 182] on link "Missing barcode?" at bounding box center [408, 181] width 161 height 8
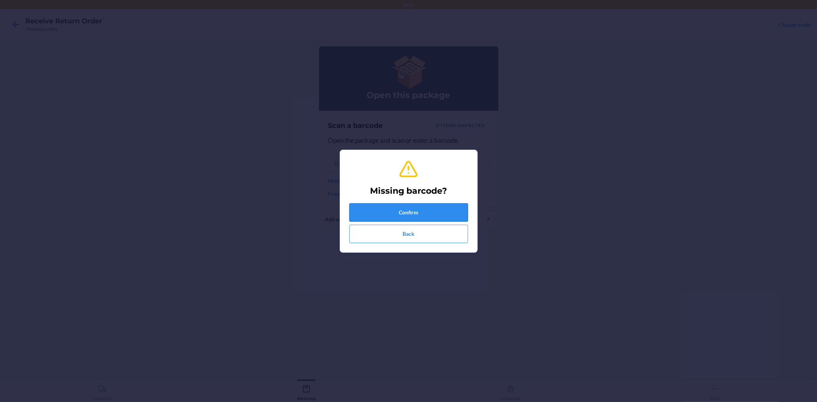
click at [372, 215] on button "Confirm" at bounding box center [408, 212] width 119 height 18
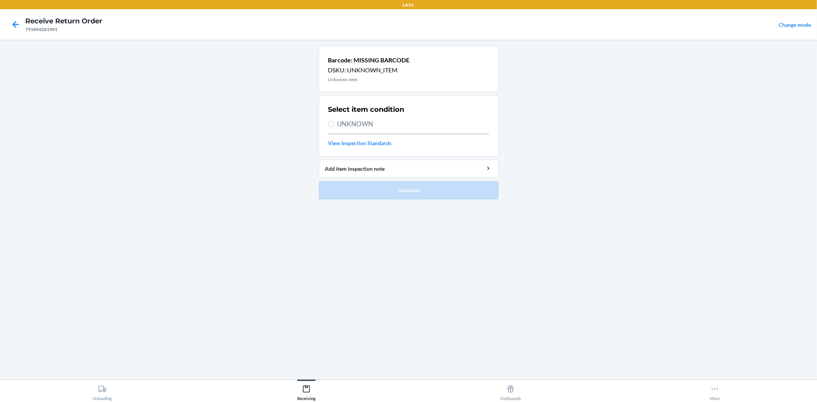
click at [357, 121] on span "UNKNOWN" at bounding box center [413, 124] width 152 height 10
click at [334, 121] on input "UNKNOWN" at bounding box center [331, 124] width 6 height 6
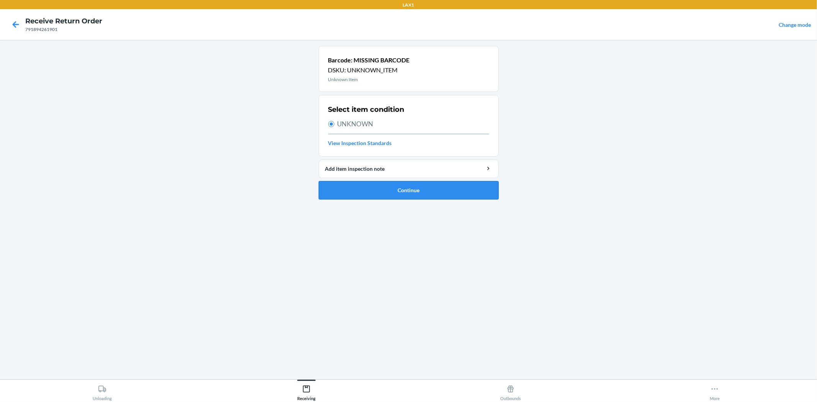
click at [393, 190] on button "Continue" at bounding box center [409, 190] width 180 height 18
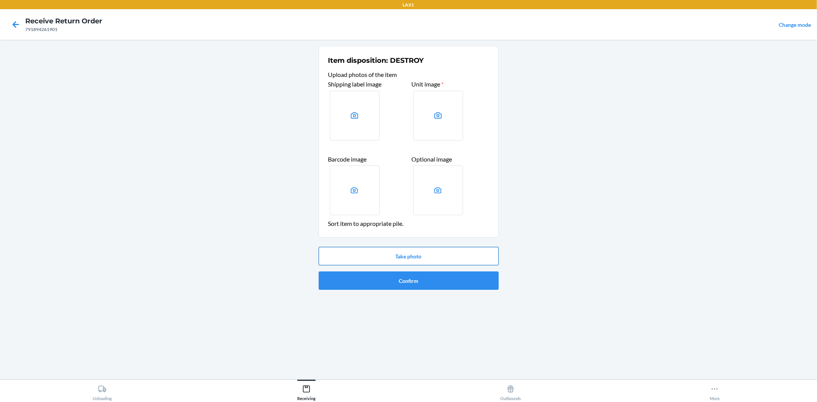
click at [412, 256] on button "Take photo" at bounding box center [409, 256] width 180 height 18
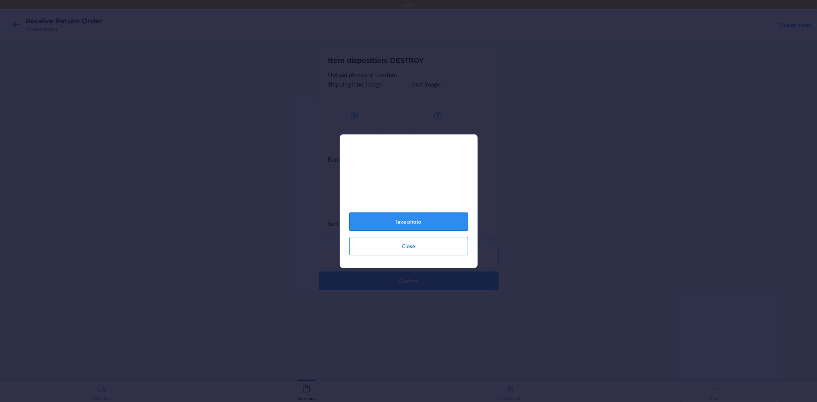
click at [410, 222] on button "Take photo" at bounding box center [408, 221] width 119 height 18
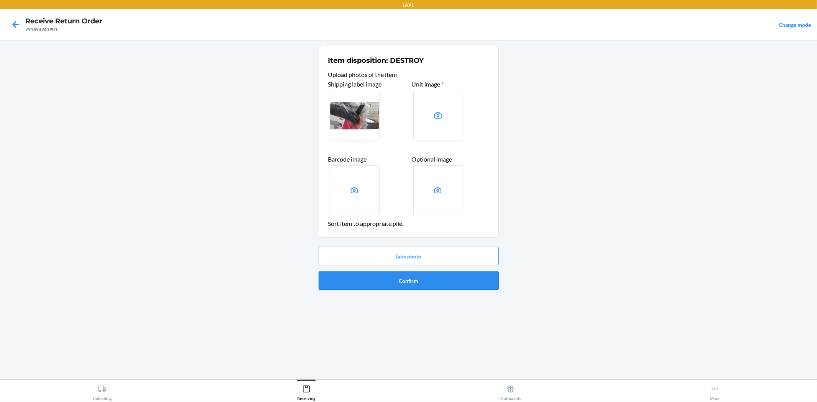
click at [424, 280] on button "Confirm" at bounding box center [409, 280] width 180 height 18
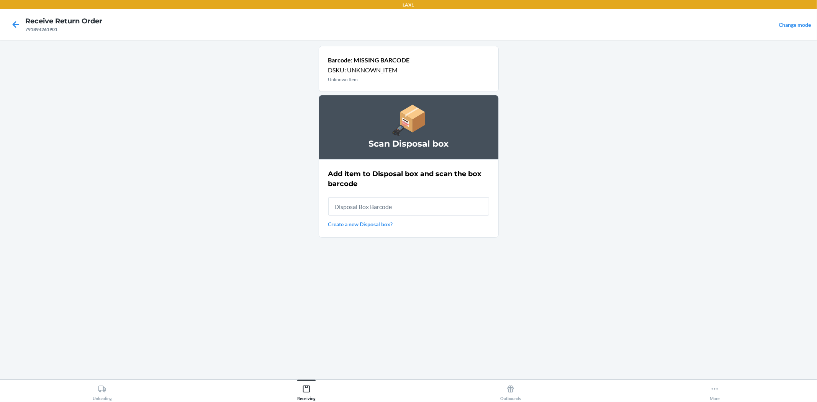
click at [372, 205] on input "text" at bounding box center [408, 206] width 161 height 18
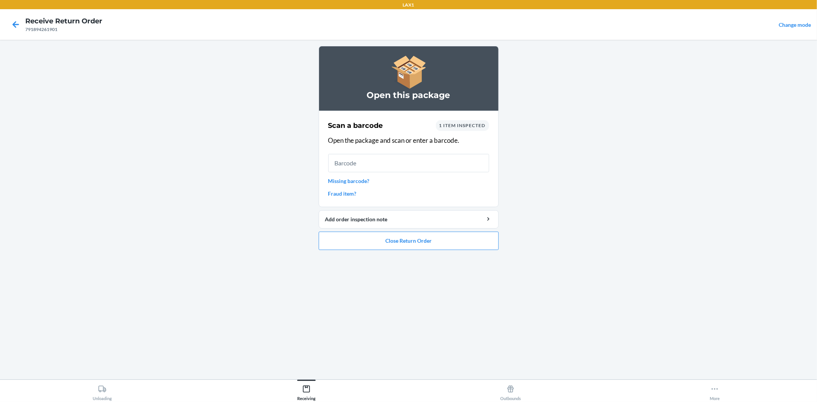
click at [377, 162] on input "text" at bounding box center [408, 163] width 161 height 18
click at [406, 236] on button "Close Return Order" at bounding box center [409, 241] width 180 height 18
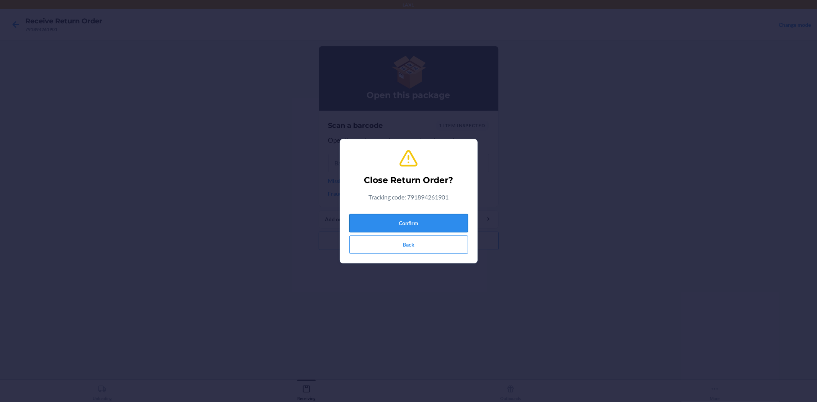
click at [394, 219] on button "Confirm" at bounding box center [408, 223] width 119 height 18
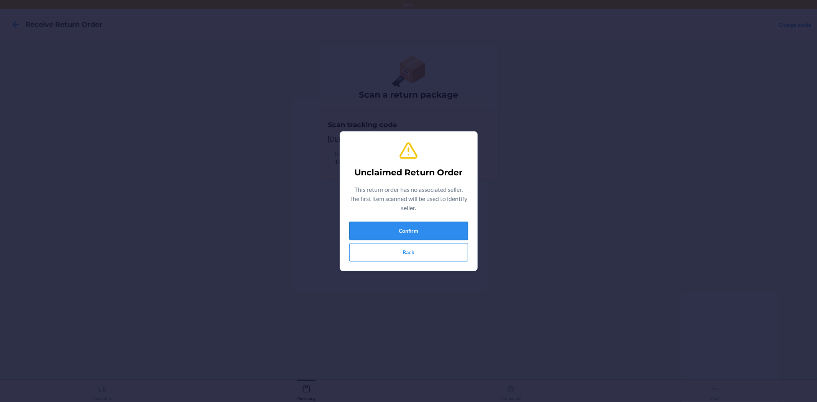
click at [435, 227] on button "Confirm" at bounding box center [408, 231] width 119 height 18
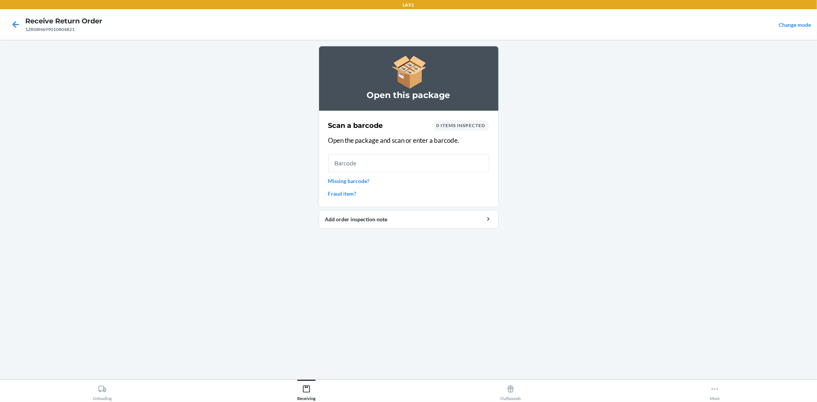
click at [416, 168] on input "text" at bounding box center [408, 163] width 161 height 18
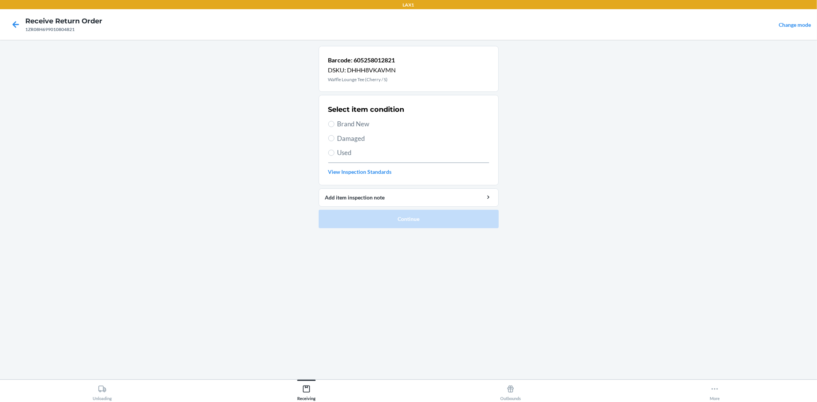
click at [345, 155] on span "Used" at bounding box center [413, 153] width 152 height 10
click at [334, 155] on input "Used" at bounding box center [331, 153] width 6 height 6
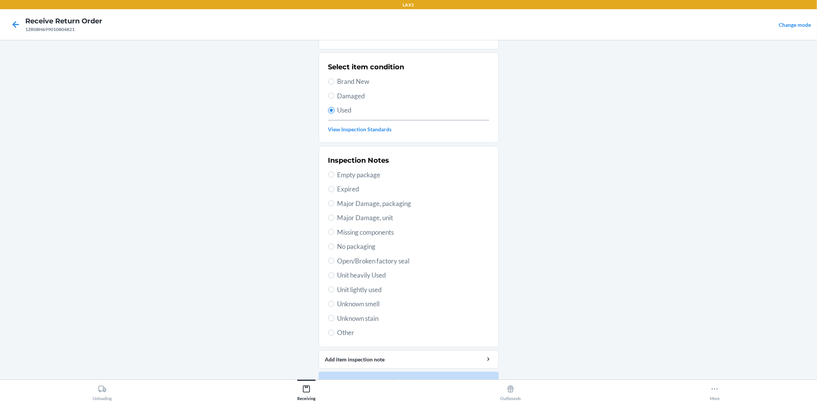
scroll to position [59, 0]
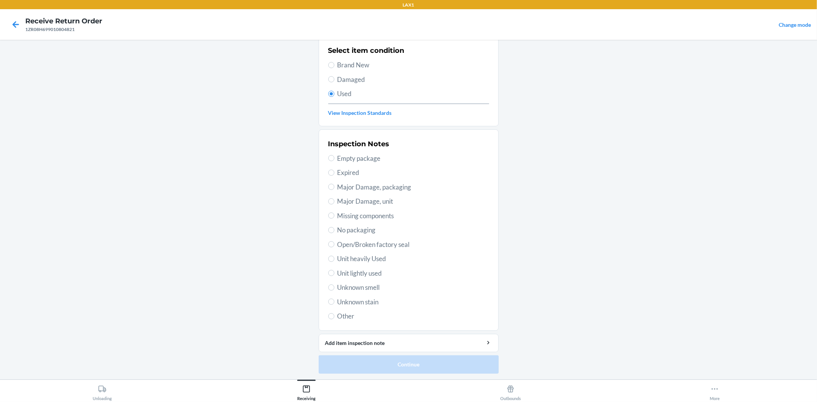
click at [374, 277] on span "Unit lightly used" at bounding box center [413, 273] width 152 height 10
click at [334, 276] on input "Unit lightly used" at bounding box center [331, 273] width 6 height 6
click at [421, 362] on button "Continue" at bounding box center [409, 364] width 180 height 18
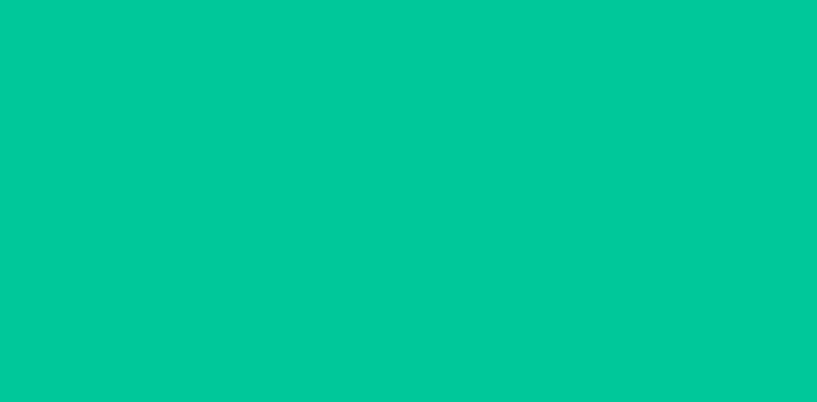
scroll to position [0, 0]
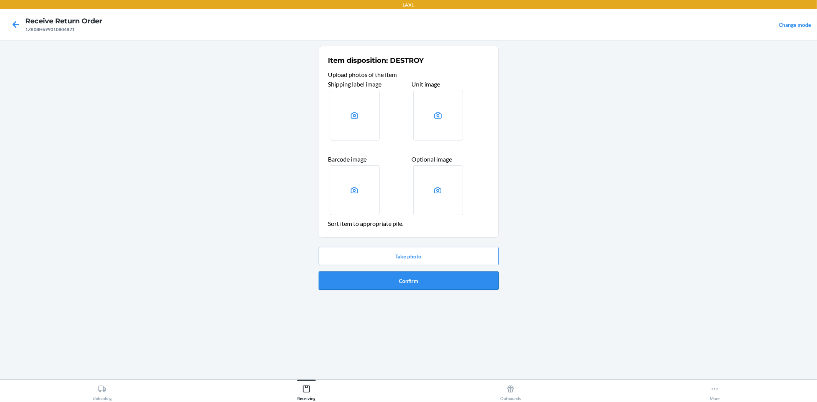
click at [408, 273] on button "Confirm" at bounding box center [409, 280] width 180 height 18
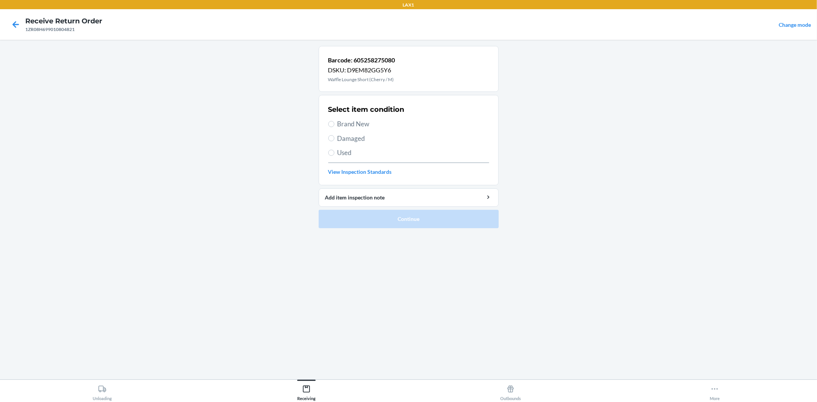
click at [351, 155] on span "Used" at bounding box center [413, 153] width 152 height 10
click at [334, 155] on input "Used" at bounding box center [331, 153] width 6 height 6
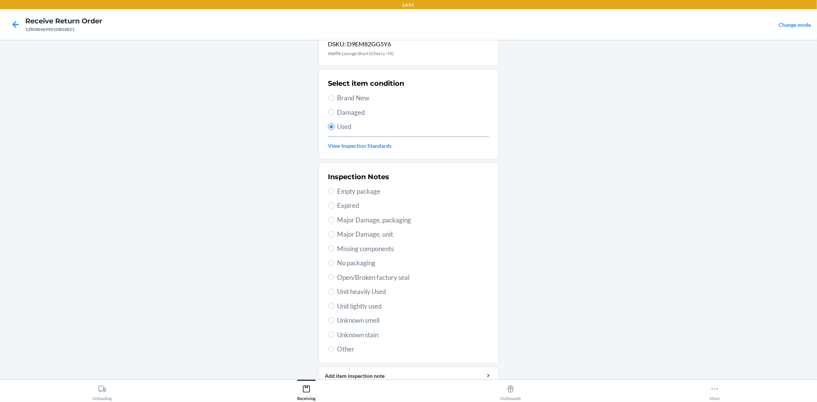
scroll to position [59, 0]
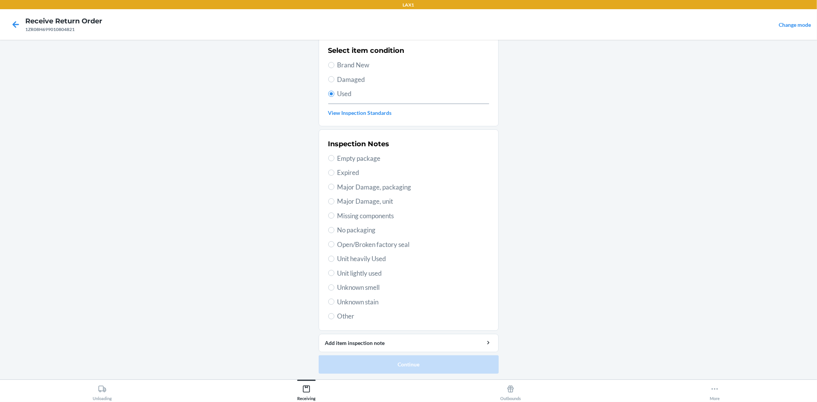
click at [353, 274] on span "Unit lightly used" at bounding box center [413, 273] width 152 height 10
click at [334, 274] on input "Unit lightly used" at bounding box center [331, 273] width 6 height 6
click at [369, 369] on button "Continue" at bounding box center [409, 364] width 180 height 18
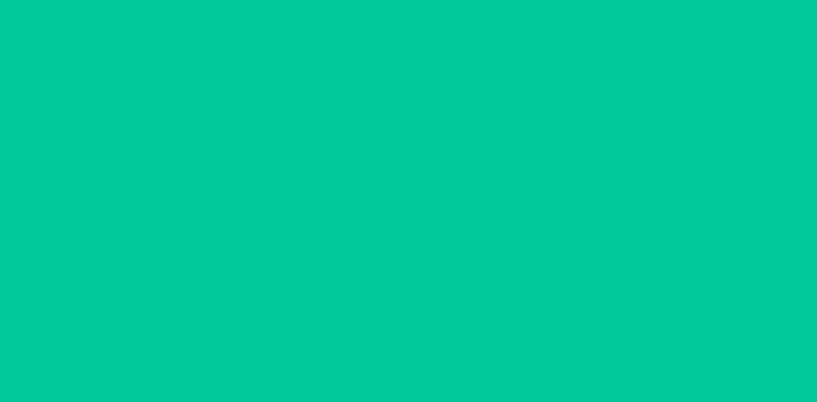
scroll to position [0, 0]
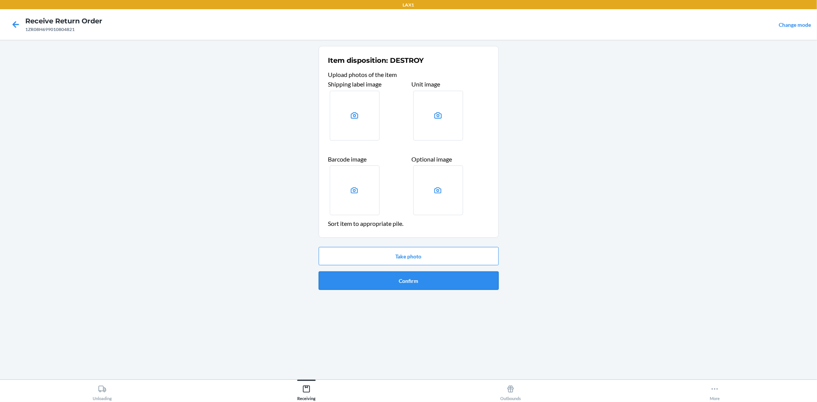
click at [389, 283] on button "Confirm" at bounding box center [409, 280] width 180 height 18
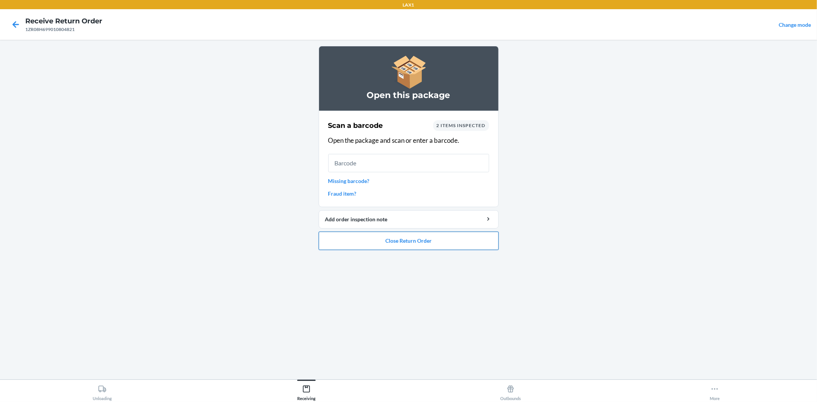
click at [378, 243] on button "Close Return Order" at bounding box center [409, 241] width 180 height 18
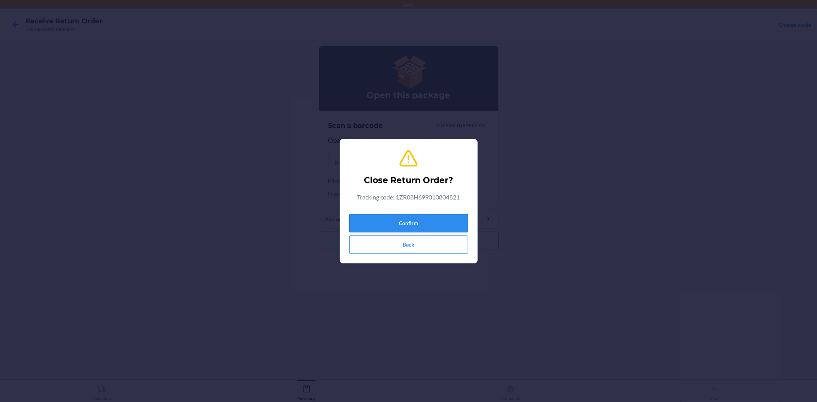
click at [375, 222] on button "Confirm" at bounding box center [408, 223] width 119 height 18
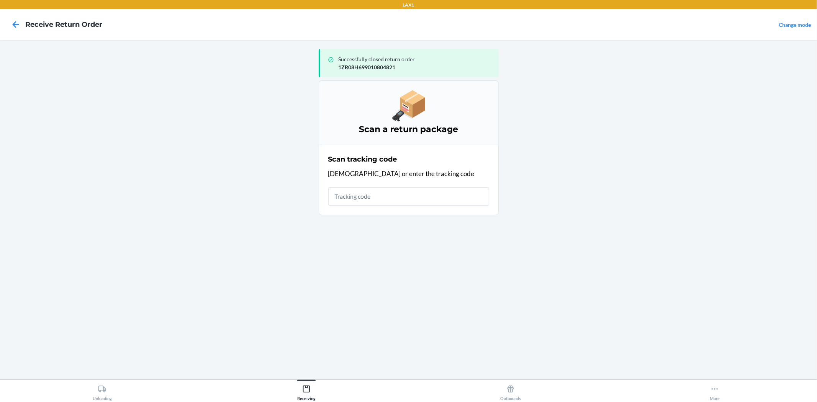
click at [374, 201] on input "text" at bounding box center [408, 196] width 161 height 18
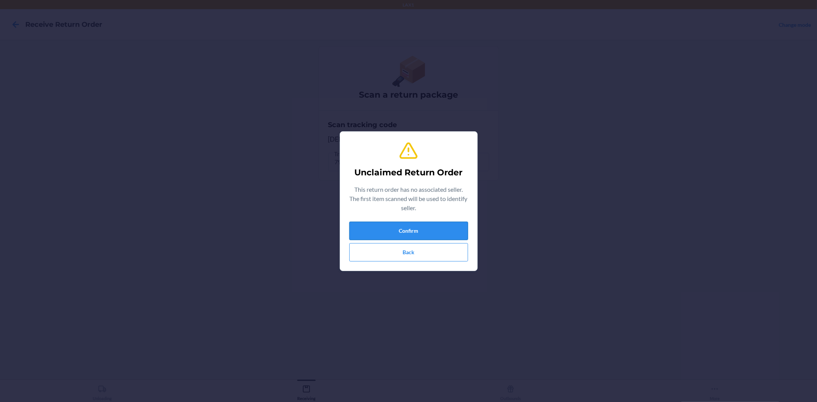
click at [376, 232] on button "Confirm" at bounding box center [408, 231] width 119 height 18
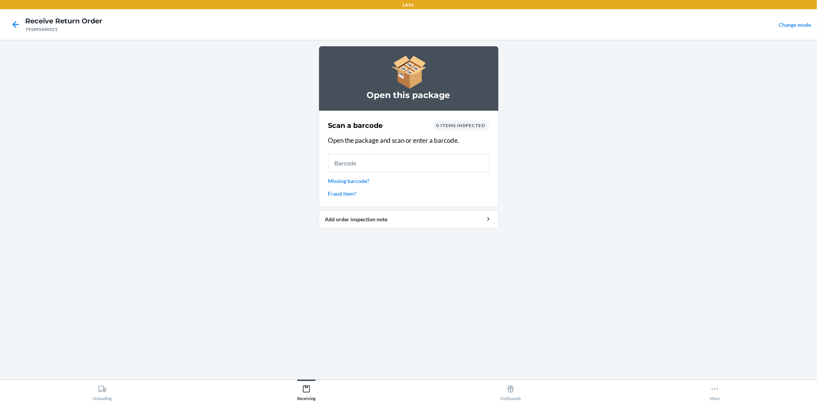
click at [358, 171] on input "text" at bounding box center [408, 163] width 161 height 18
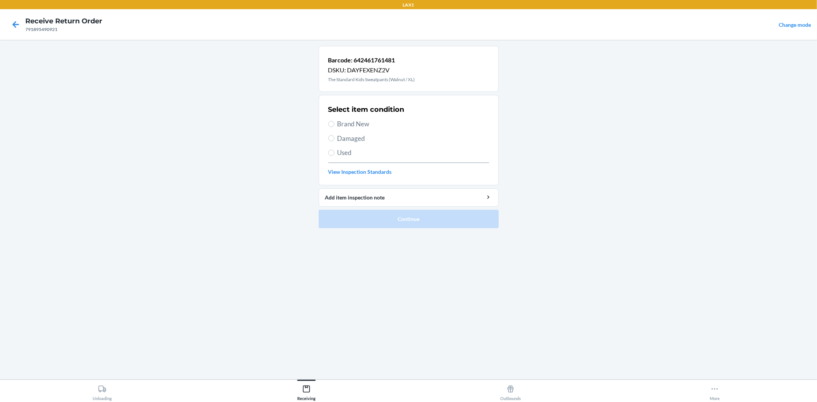
click at [347, 150] on span "Used" at bounding box center [413, 153] width 152 height 10
click at [334, 150] on input "Used" at bounding box center [331, 153] width 6 height 6
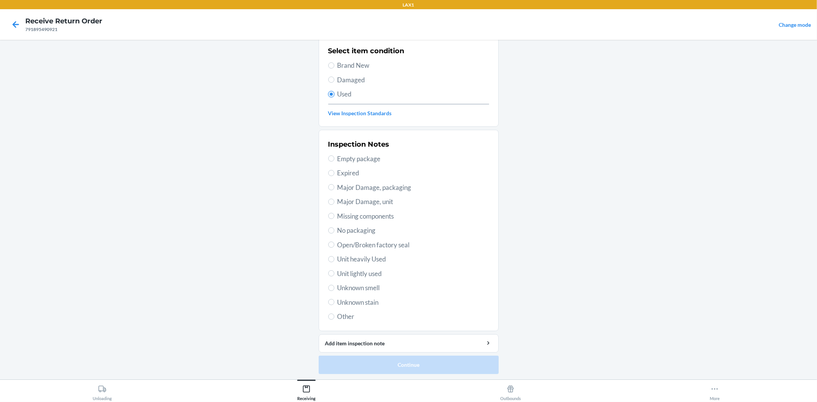
scroll to position [59, 0]
click at [361, 274] on span "Unit lightly used" at bounding box center [413, 273] width 152 height 10
click at [334, 274] on input "Unit lightly used" at bounding box center [331, 273] width 6 height 6
click at [389, 364] on button "Continue" at bounding box center [409, 364] width 180 height 18
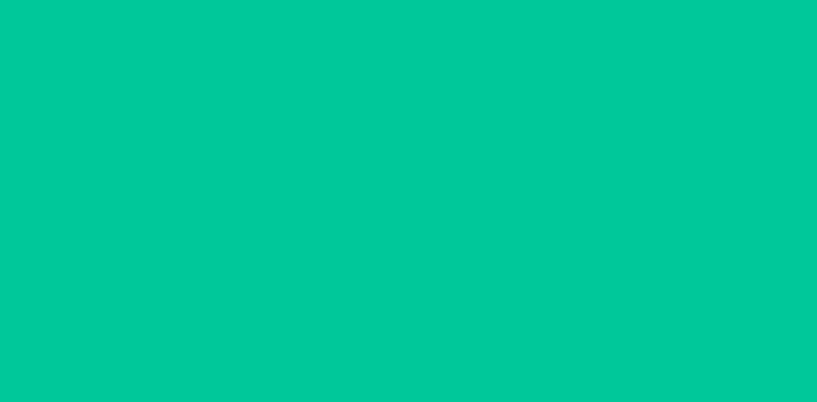
scroll to position [0, 0]
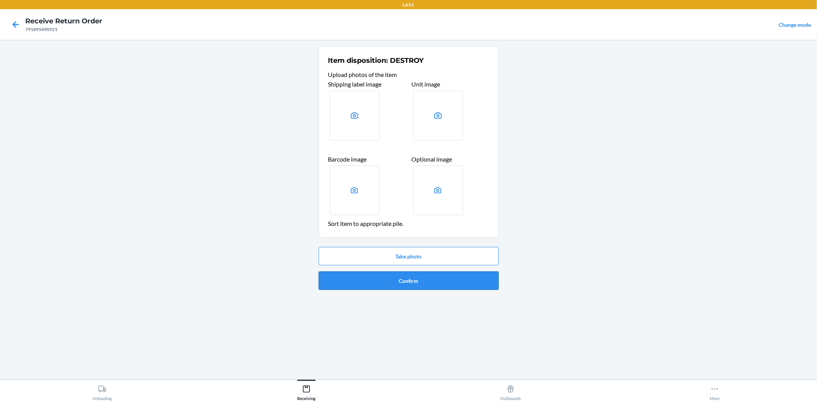
click at [377, 281] on button "Confirm" at bounding box center [409, 280] width 180 height 18
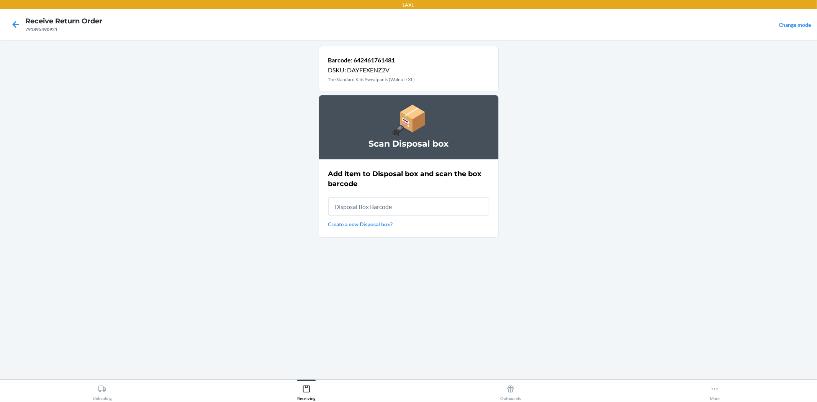
click at [397, 205] on input "text" at bounding box center [408, 206] width 161 height 18
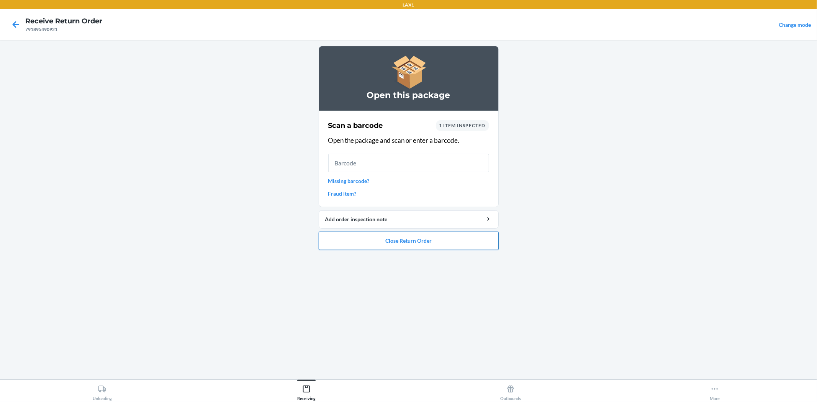
click at [395, 240] on button "Close Return Order" at bounding box center [409, 241] width 180 height 18
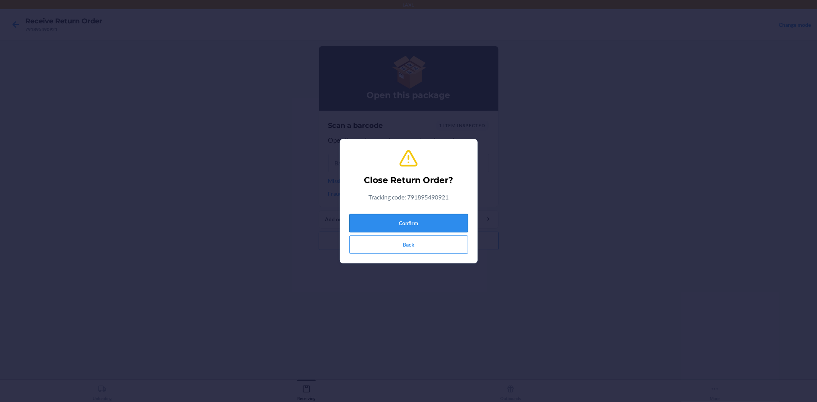
click at [424, 225] on button "Confirm" at bounding box center [408, 223] width 119 height 18
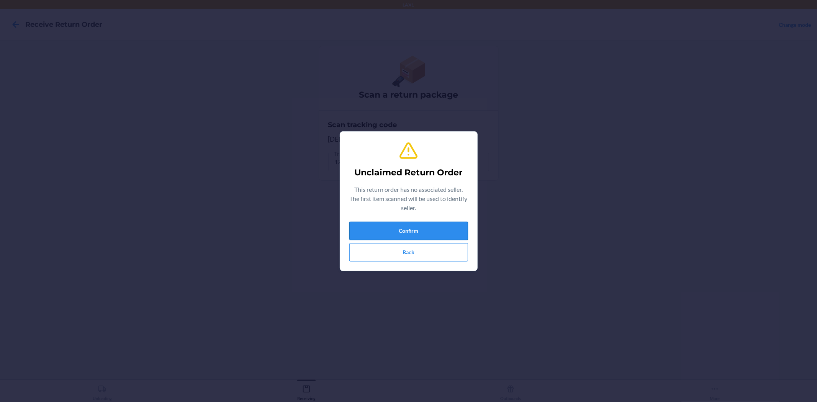
click at [396, 230] on button "Confirm" at bounding box center [408, 231] width 119 height 18
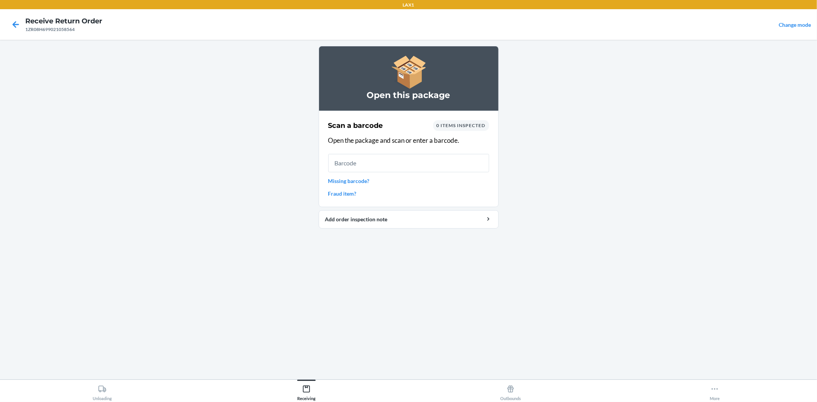
click at [373, 168] on input "text" at bounding box center [408, 163] width 161 height 18
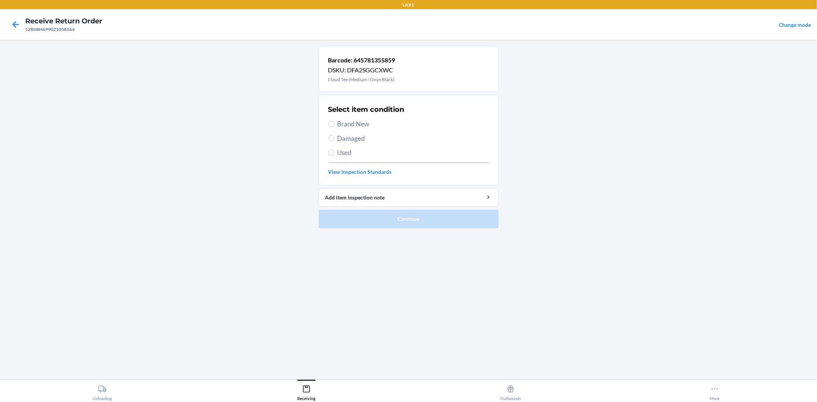
click at [340, 152] on span "Used" at bounding box center [413, 153] width 152 height 10
click at [334, 152] on input "Used" at bounding box center [331, 153] width 6 height 6
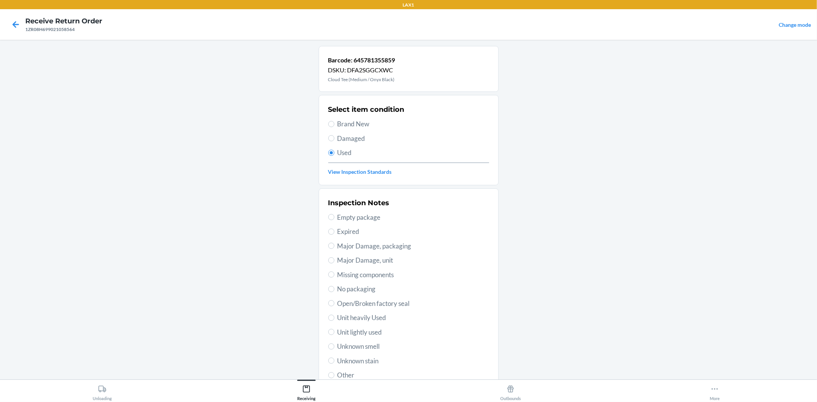
scroll to position [42, 0]
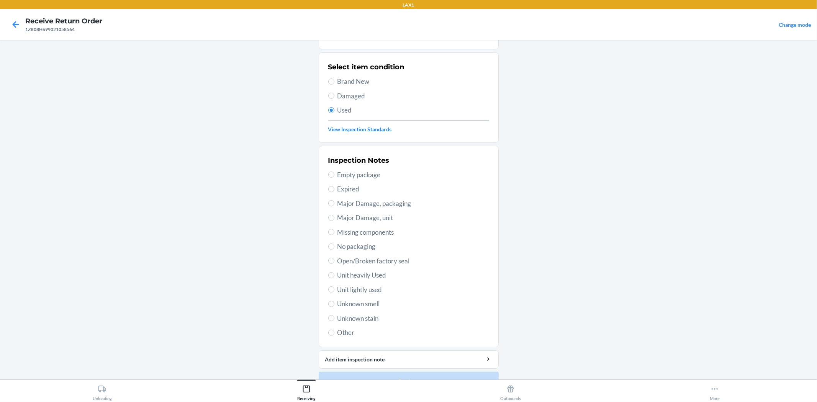
drag, startPoint x: 345, startPoint y: 183, endPoint x: 257, endPoint y: 279, distance: 130.6
click at [257, 279] on main "Barcode: 645781355859 DSKU: DFA2SGGCXWC Cloud Tee (Medium / Onyx Black) Select …" at bounding box center [408, 210] width 817 height 340
click at [368, 288] on span "Unit lightly used" at bounding box center [413, 290] width 152 height 10
click at [334, 288] on input "Unit lightly used" at bounding box center [331, 289] width 6 height 6
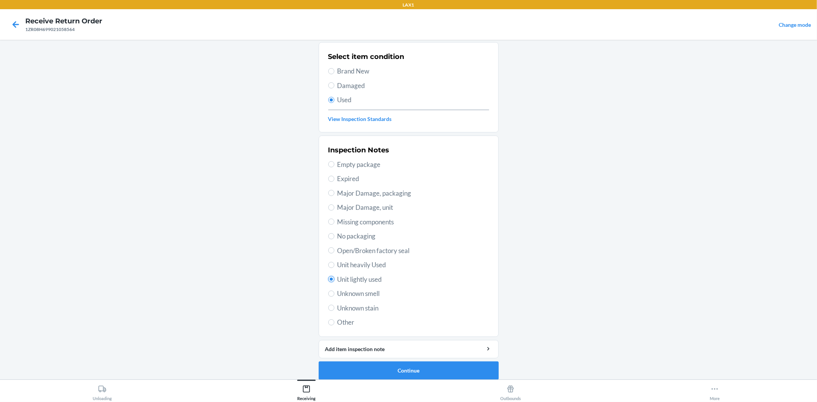
scroll to position [59, 0]
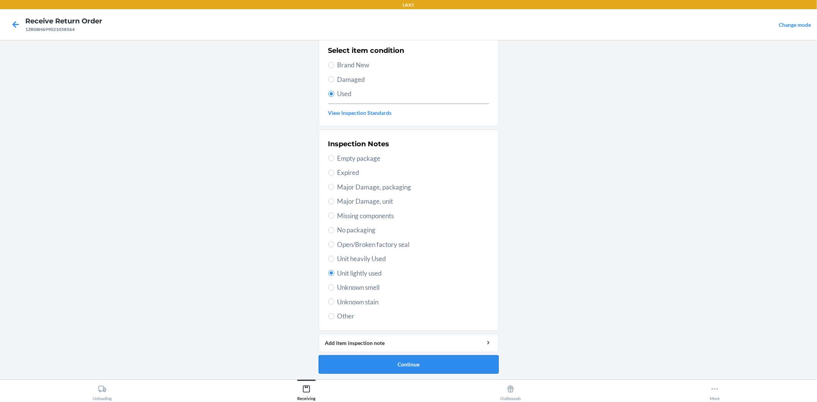
click at [381, 364] on button "Continue" at bounding box center [409, 364] width 180 height 18
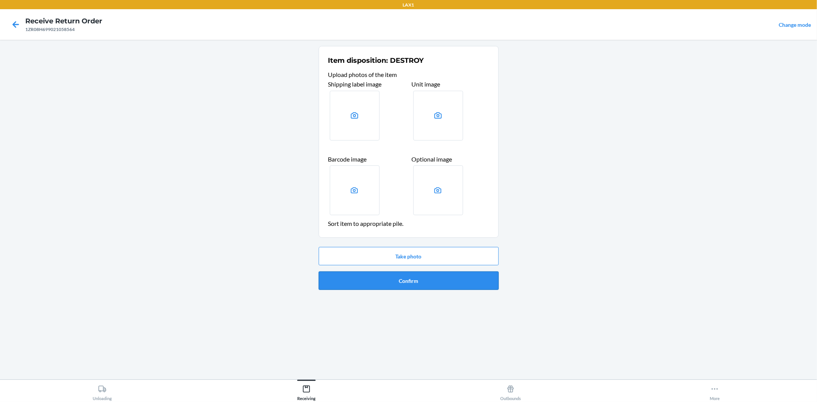
drag, startPoint x: 394, startPoint y: 291, endPoint x: 397, endPoint y: 283, distance: 9.2
click at [394, 290] on div "Take photo Confirm" at bounding box center [409, 268] width 180 height 49
click at [397, 283] on button "Confirm" at bounding box center [409, 280] width 180 height 18
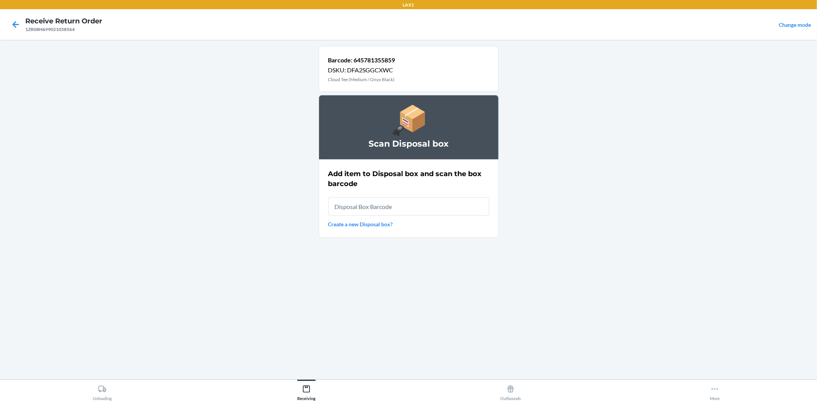
click at [377, 210] on input "text" at bounding box center [408, 206] width 161 height 18
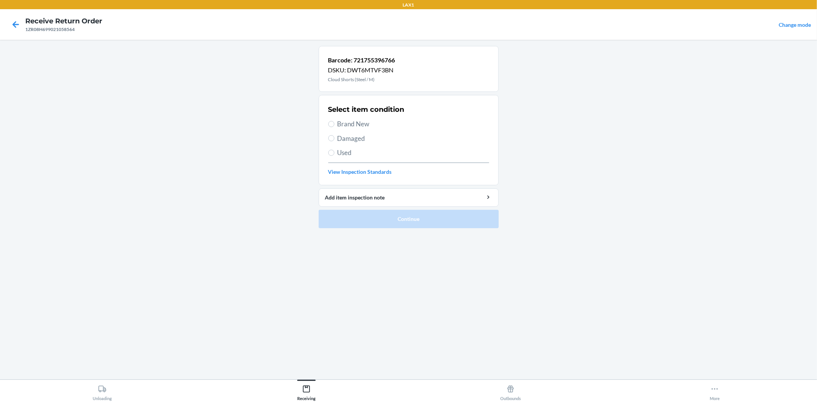
click at [338, 155] on span "Used" at bounding box center [413, 153] width 152 height 10
click at [334, 155] on input "Used" at bounding box center [331, 153] width 6 height 6
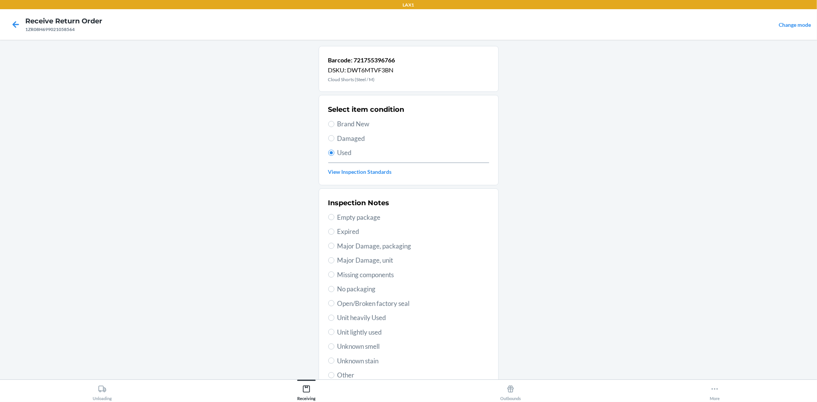
click at [366, 331] on span "Unit lightly used" at bounding box center [413, 332] width 152 height 10
click at [334, 331] on input "Unit lightly used" at bounding box center [331, 332] width 6 height 6
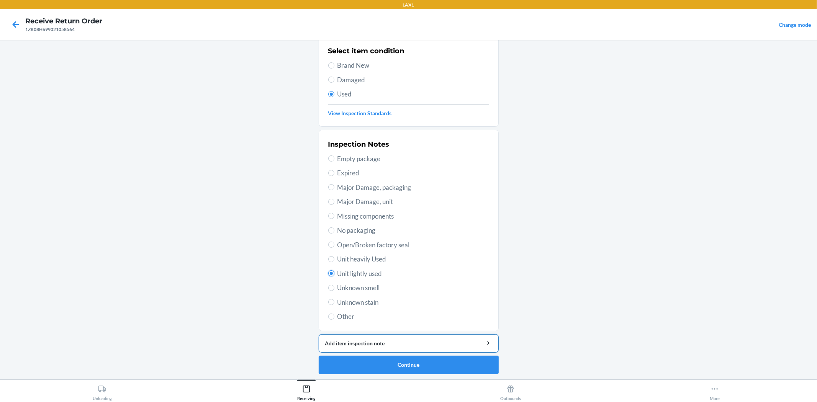
scroll to position [59, 0]
click at [363, 363] on button "Continue" at bounding box center [409, 364] width 180 height 18
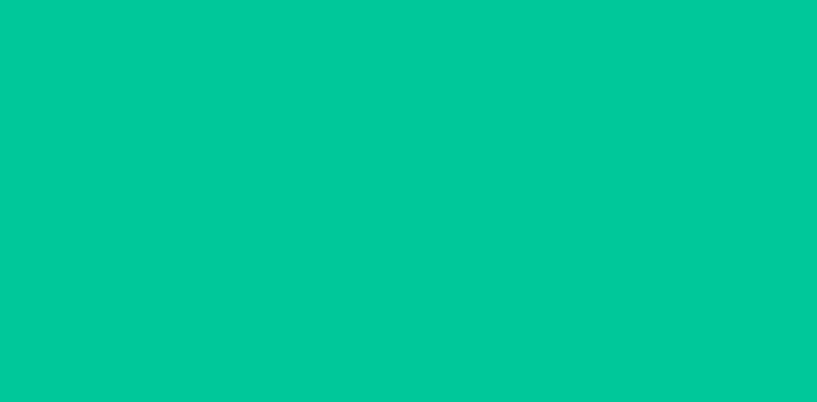
scroll to position [0, 0]
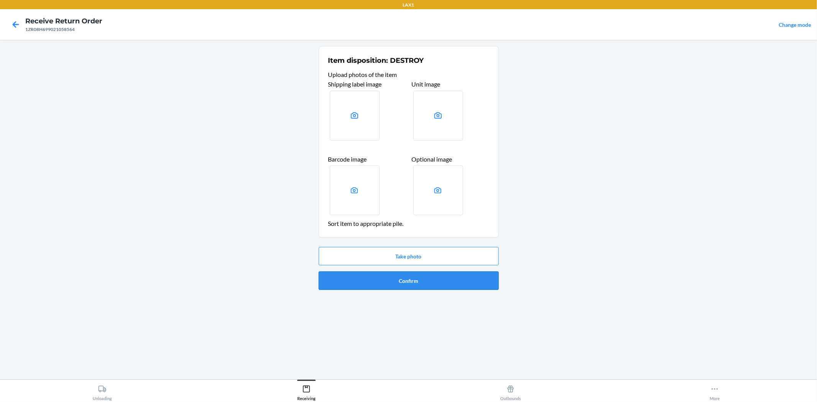
click at [354, 276] on button "Confirm" at bounding box center [409, 280] width 180 height 18
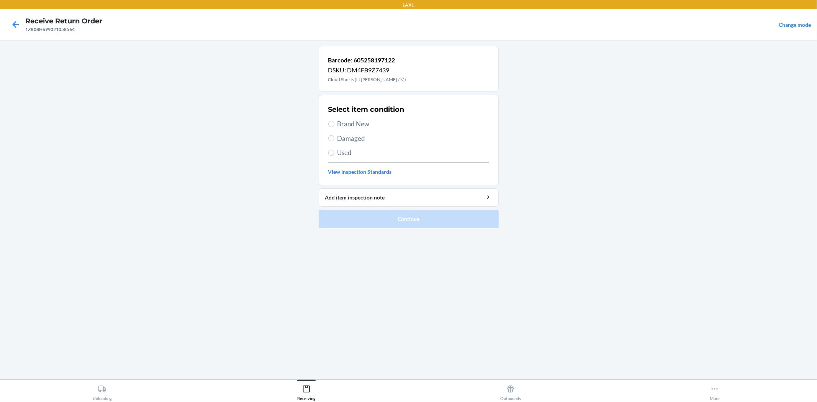
click at [345, 154] on span "Used" at bounding box center [413, 153] width 152 height 10
click at [334, 154] on input "Used" at bounding box center [331, 153] width 6 height 6
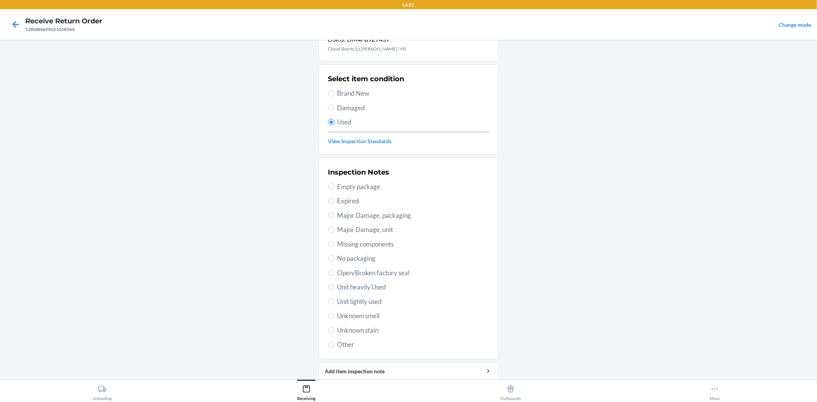
scroll to position [59, 0]
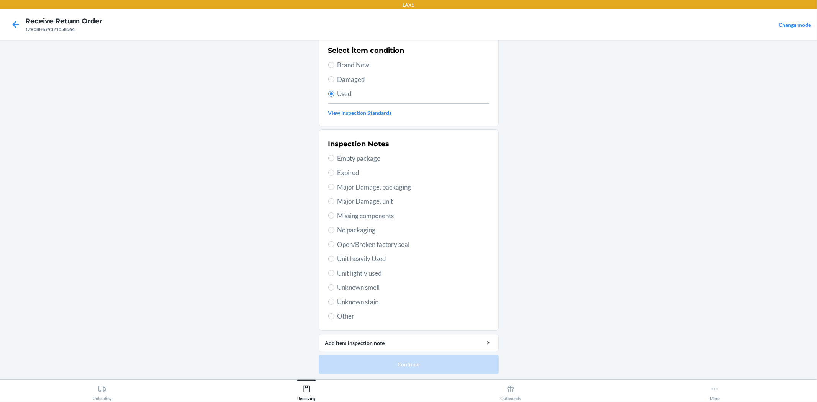
click at [365, 273] on span "Unit lightly used" at bounding box center [413, 273] width 152 height 10
click at [334, 273] on input "Unit lightly used" at bounding box center [331, 273] width 6 height 6
click at [419, 367] on button "Continue" at bounding box center [409, 364] width 180 height 18
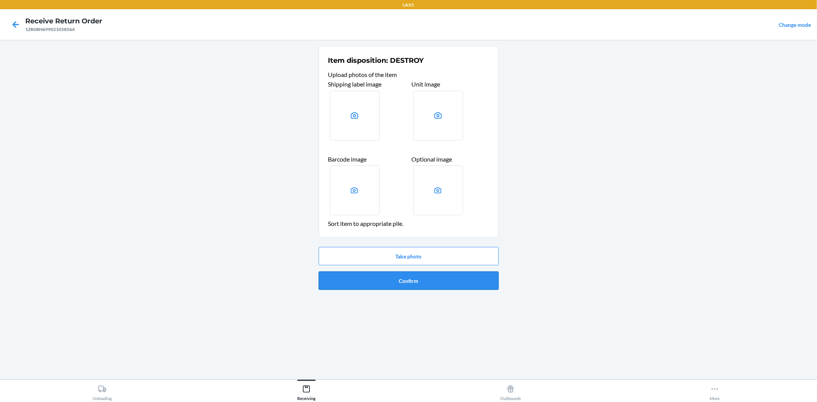
click at [417, 285] on button "Confirm" at bounding box center [409, 280] width 180 height 18
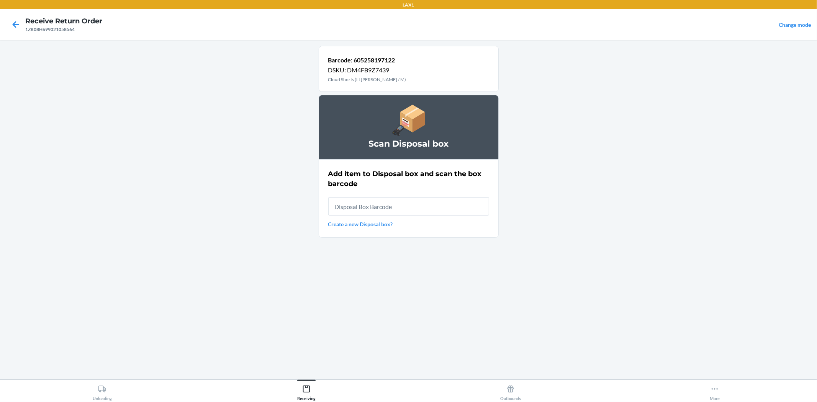
click at [405, 209] on input "text" at bounding box center [408, 206] width 161 height 18
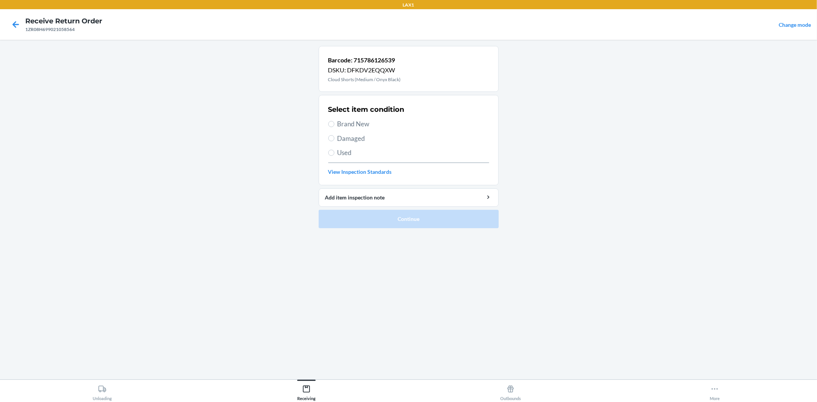
click at [339, 157] on span "Used" at bounding box center [413, 153] width 152 height 10
click at [334, 156] on input "Used" at bounding box center [331, 153] width 6 height 6
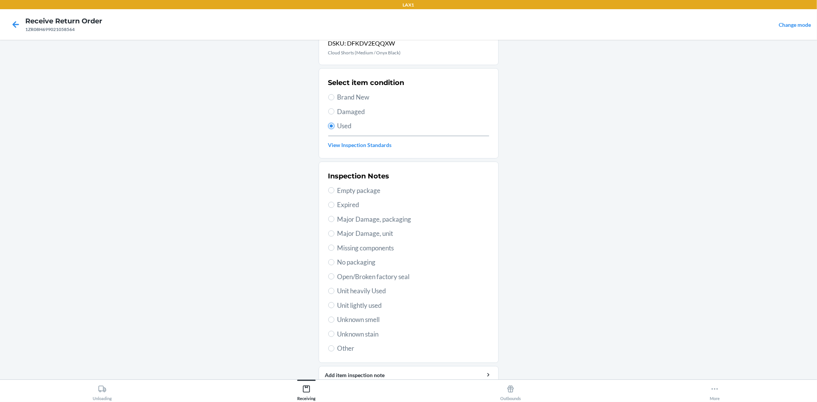
scroll to position [59, 0]
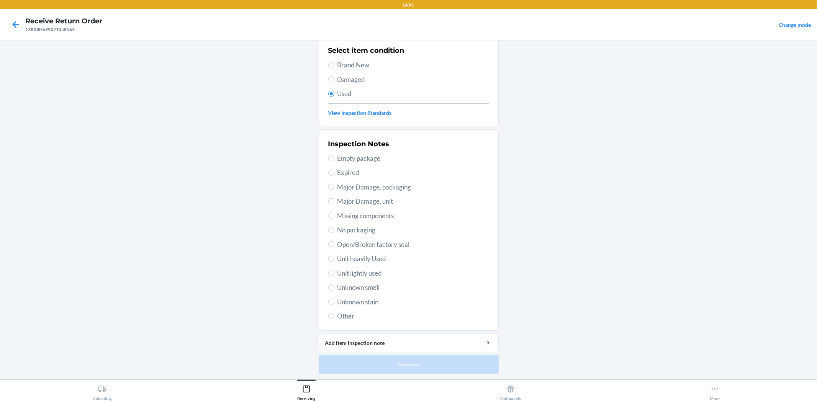
click at [358, 274] on span "Unit lightly used" at bounding box center [413, 273] width 152 height 10
click at [334, 274] on input "Unit lightly used" at bounding box center [331, 273] width 6 height 6
click at [383, 364] on button "Continue" at bounding box center [409, 364] width 180 height 18
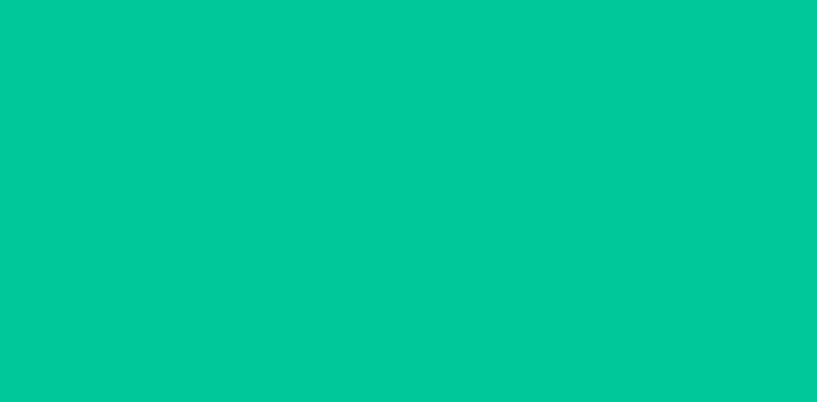
scroll to position [0, 0]
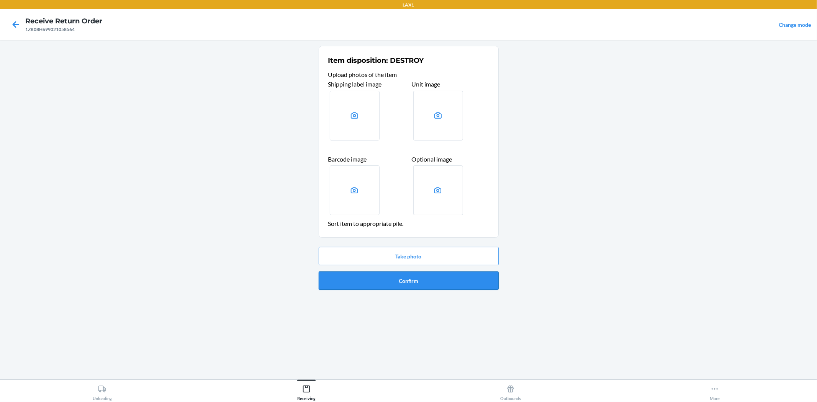
click at [362, 276] on button "Confirm" at bounding box center [409, 280] width 180 height 18
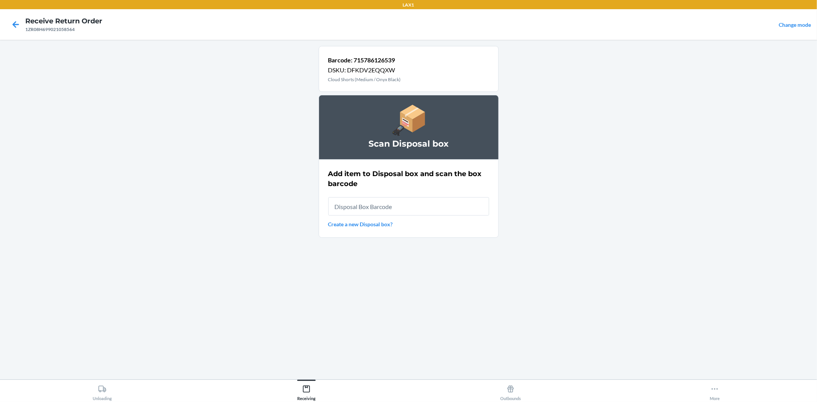
click at [360, 203] on input "text" at bounding box center [408, 206] width 161 height 18
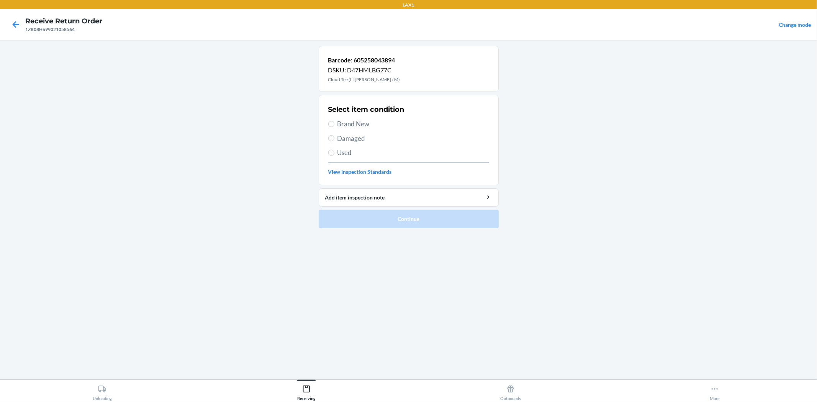
drag, startPoint x: 345, startPoint y: 155, endPoint x: 348, endPoint y: 152, distance: 4.1
click at [346, 154] on span "Used" at bounding box center [413, 153] width 152 height 10
click at [334, 154] on input "Used" at bounding box center [331, 153] width 6 height 6
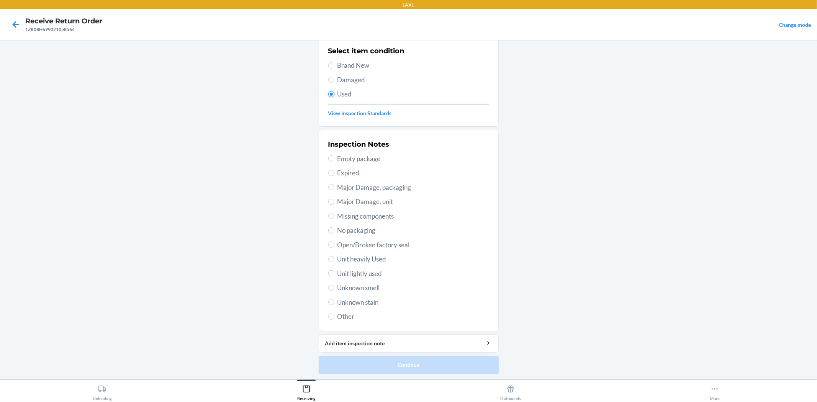
scroll to position [59, 0]
click at [354, 270] on span "Unit lightly used" at bounding box center [413, 273] width 152 height 10
click at [334, 270] on input "Unit lightly used" at bounding box center [331, 273] width 6 height 6
click at [390, 361] on button "Continue" at bounding box center [409, 364] width 180 height 18
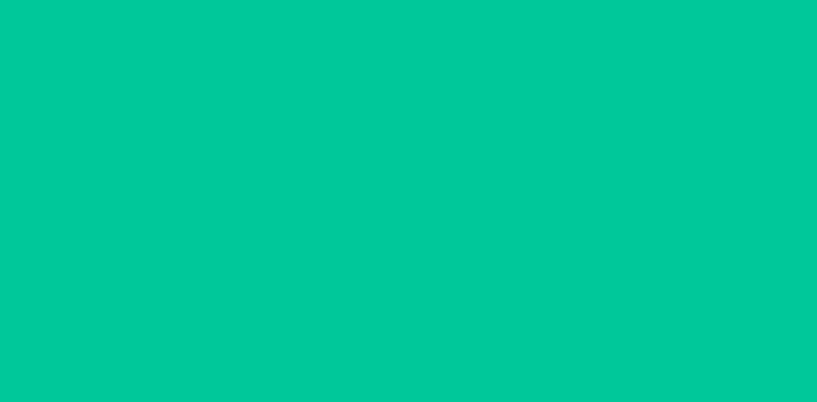
scroll to position [0, 0]
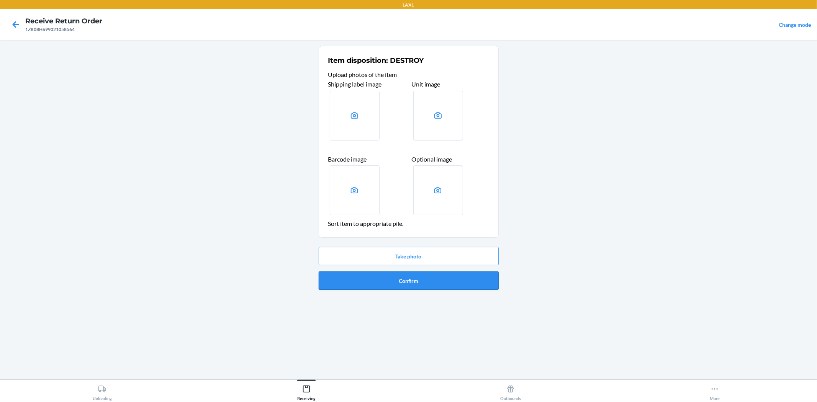
click at [371, 288] on button "Confirm" at bounding box center [409, 280] width 180 height 18
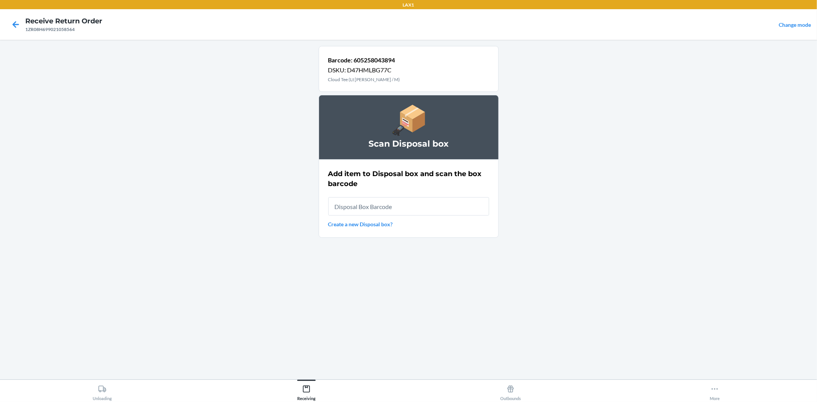
click at [342, 208] on input "text" at bounding box center [408, 206] width 161 height 18
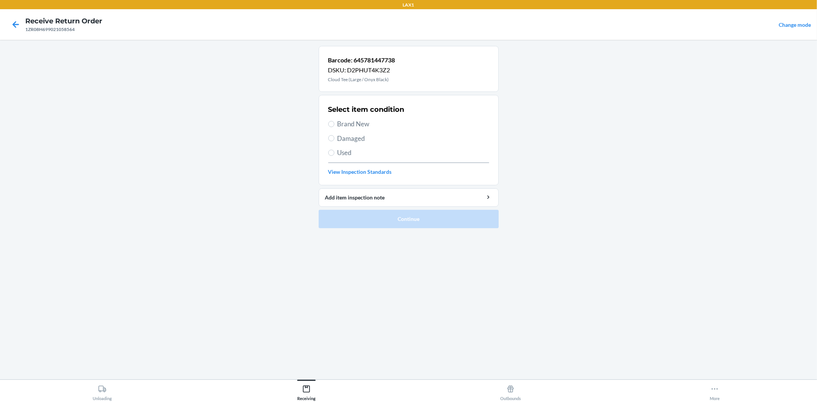
click at [347, 150] on span "Used" at bounding box center [413, 153] width 152 height 10
click at [334, 150] on input "Used" at bounding box center [331, 153] width 6 height 6
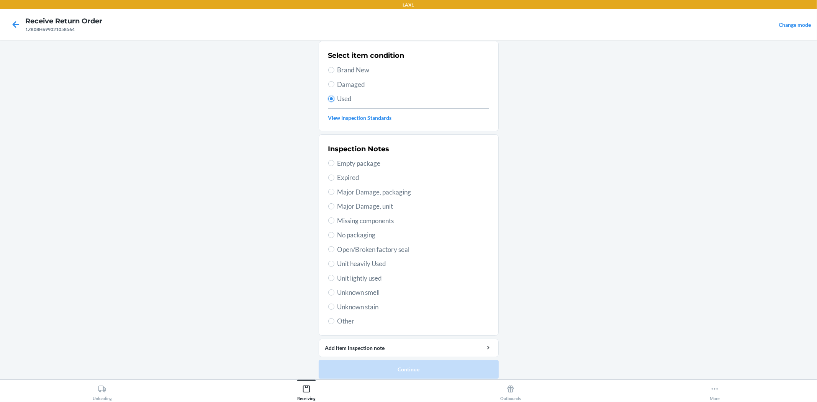
scroll to position [59, 0]
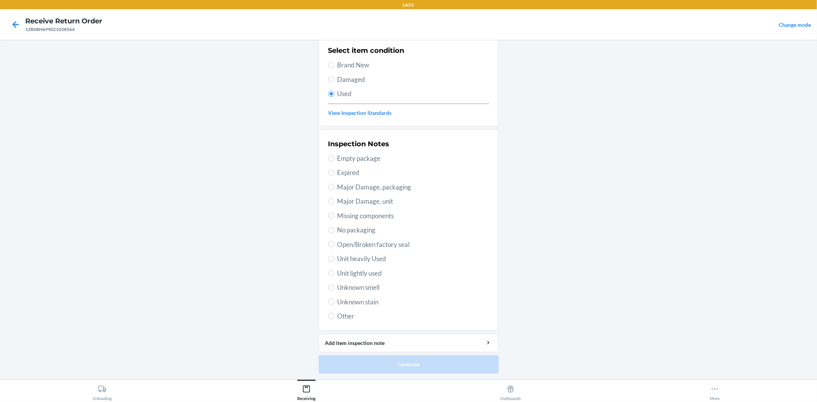
click at [337, 270] on span "Unit lightly used" at bounding box center [413, 273] width 152 height 10
click at [329, 274] on input "Unit lightly used" at bounding box center [331, 273] width 6 height 6
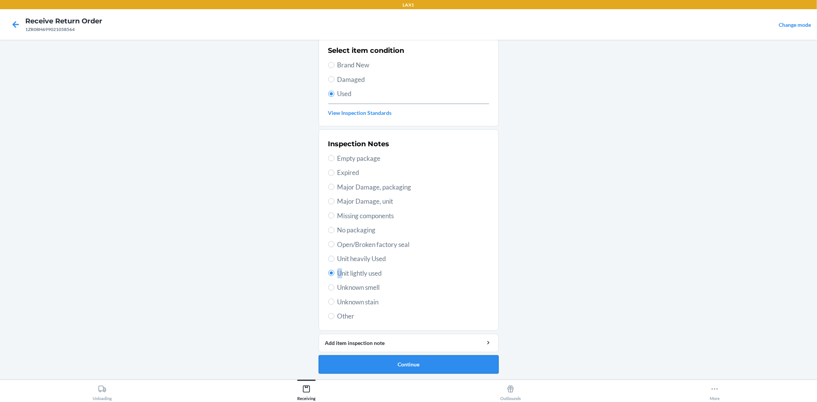
click at [346, 363] on button "Continue" at bounding box center [409, 364] width 180 height 18
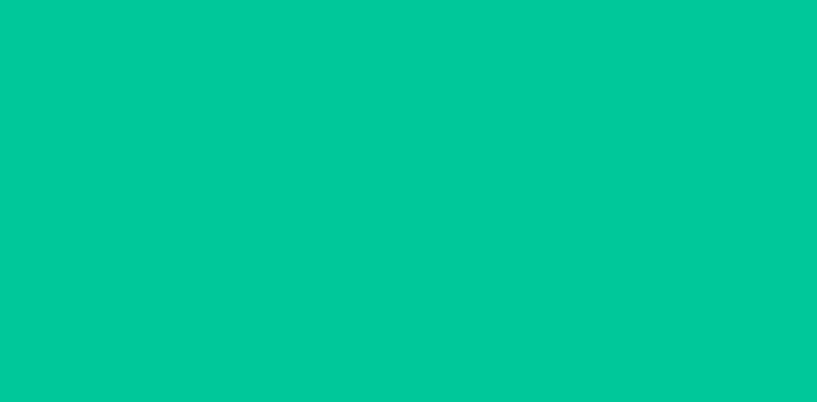
scroll to position [0, 0]
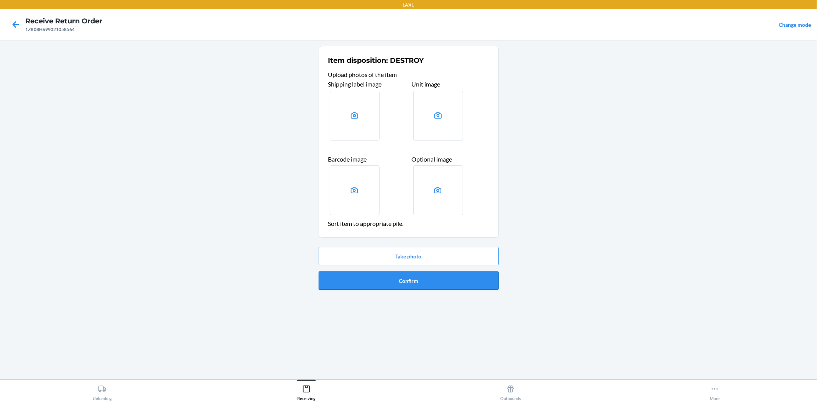
click at [345, 278] on button "Confirm" at bounding box center [409, 280] width 180 height 18
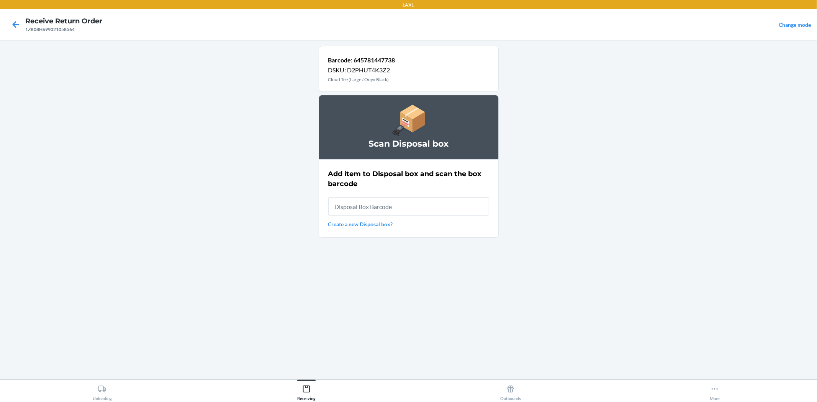
click at [366, 205] on input "text" at bounding box center [408, 206] width 161 height 18
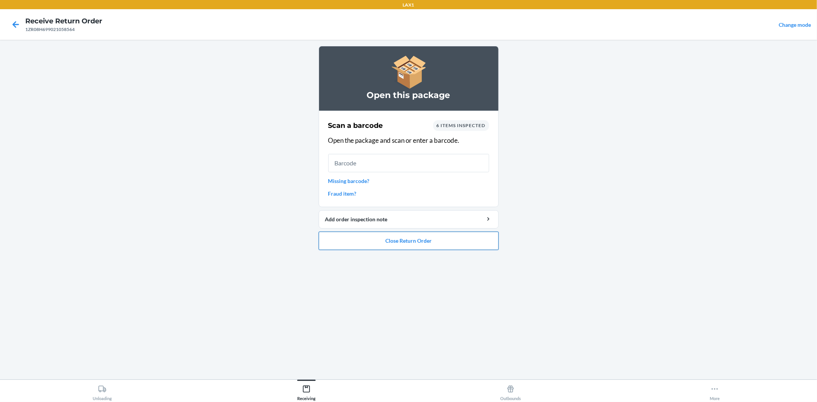
click at [387, 240] on button "Close Return Order" at bounding box center [409, 241] width 180 height 18
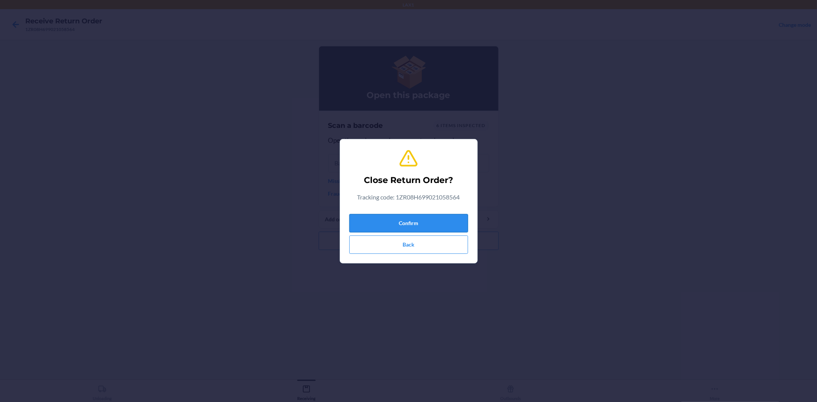
click at [391, 217] on button "Confirm" at bounding box center [408, 223] width 119 height 18
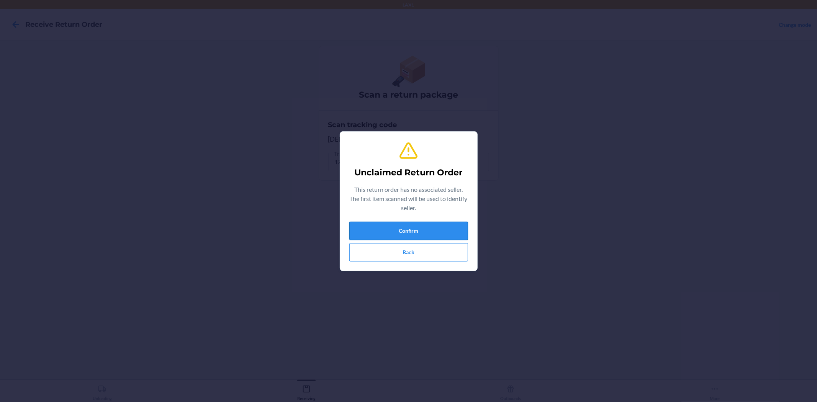
click at [382, 227] on button "Confirm" at bounding box center [408, 231] width 119 height 18
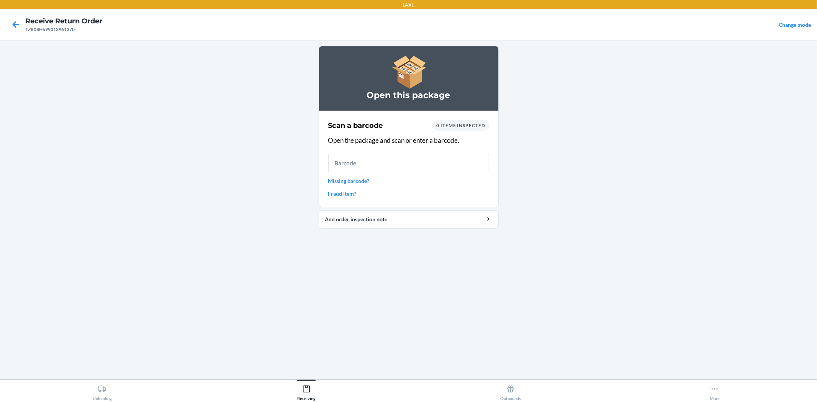
click at [379, 165] on input "text" at bounding box center [408, 163] width 161 height 18
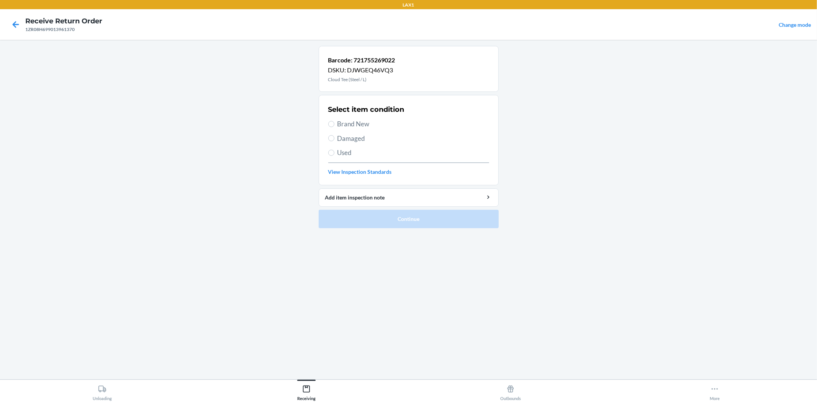
click at [337, 152] on span "Used" at bounding box center [413, 153] width 152 height 10
click at [334, 152] on input "Used" at bounding box center [331, 153] width 6 height 6
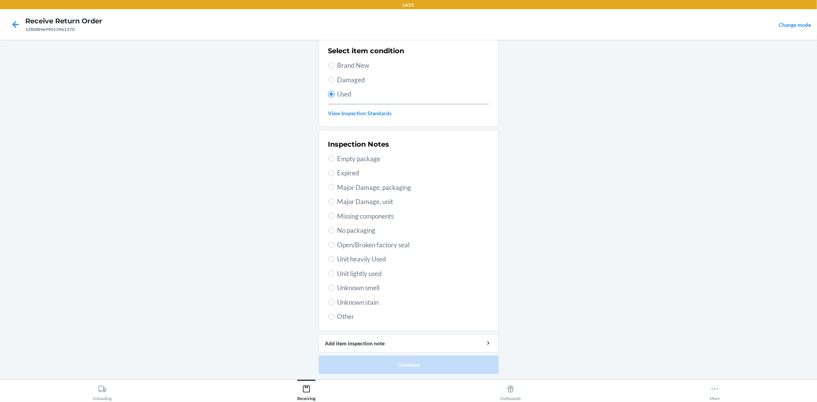
scroll to position [59, 0]
click at [362, 276] on span "Unit lightly used" at bounding box center [413, 273] width 152 height 10
click at [334, 276] on input "Unit lightly used" at bounding box center [331, 273] width 6 height 6
click at [407, 364] on button "Continue" at bounding box center [409, 364] width 180 height 18
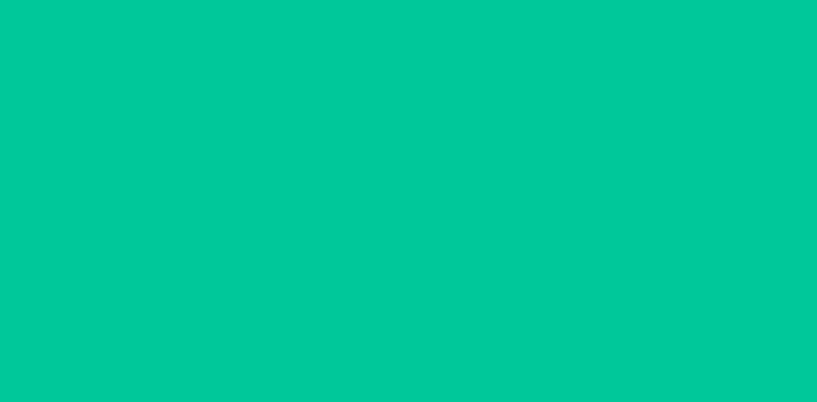
scroll to position [0, 0]
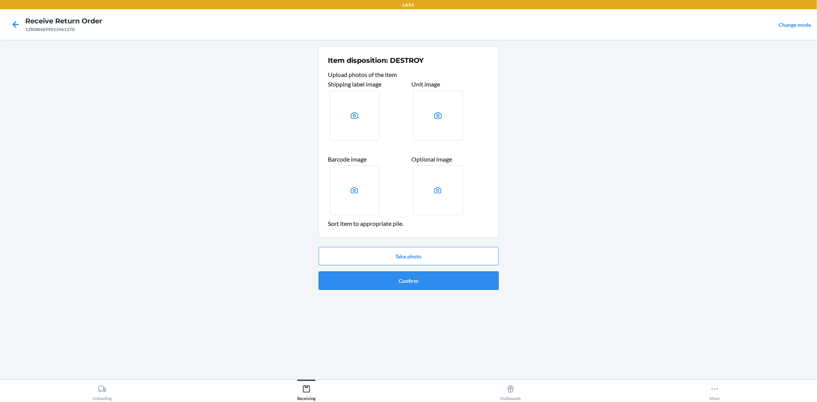
click at [410, 282] on button "Confirm" at bounding box center [409, 280] width 180 height 18
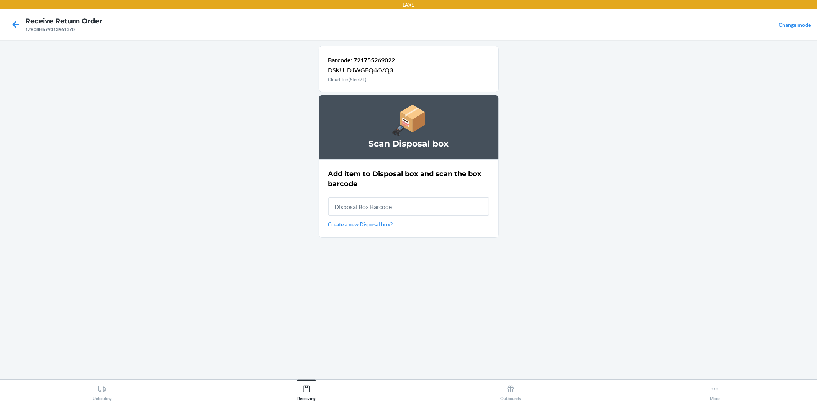
click at [397, 208] on input "text" at bounding box center [408, 206] width 161 height 18
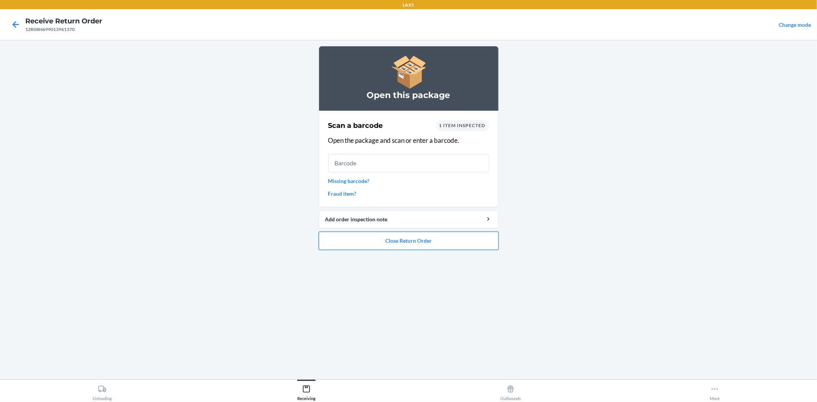
click at [410, 241] on button "Close Return Order" at bounding box center [409, 241] width 180 height 18
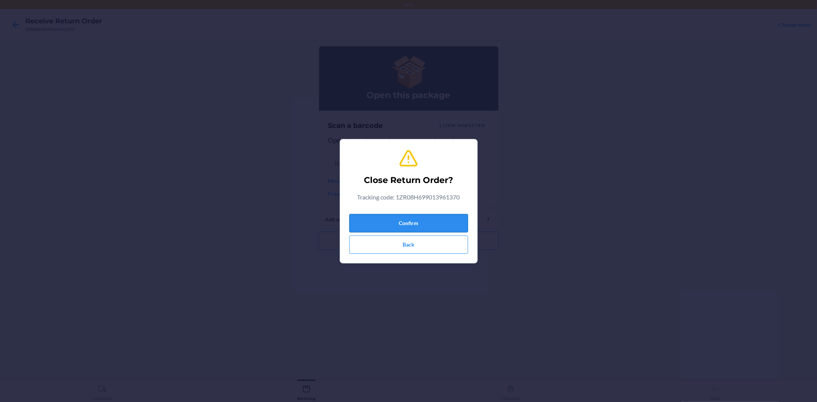
click at [379, 224] on button "Confirm" at bounding box center [408, 223] width 119 height 18
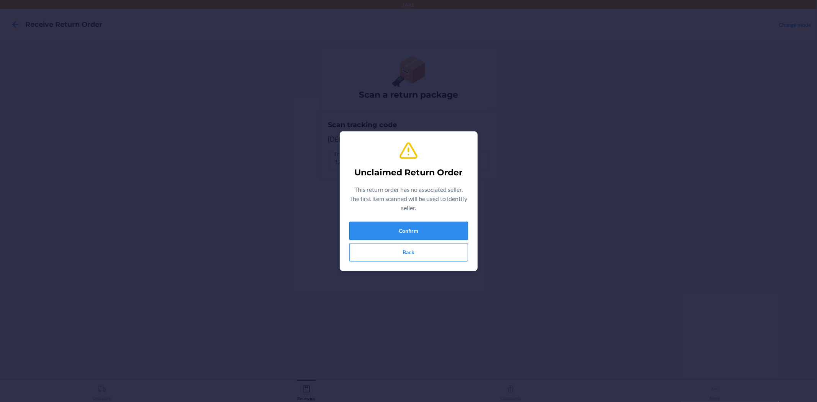
click at [420, 231] on button "Confirm" at bounding box center [408, 231] width 119 height 18
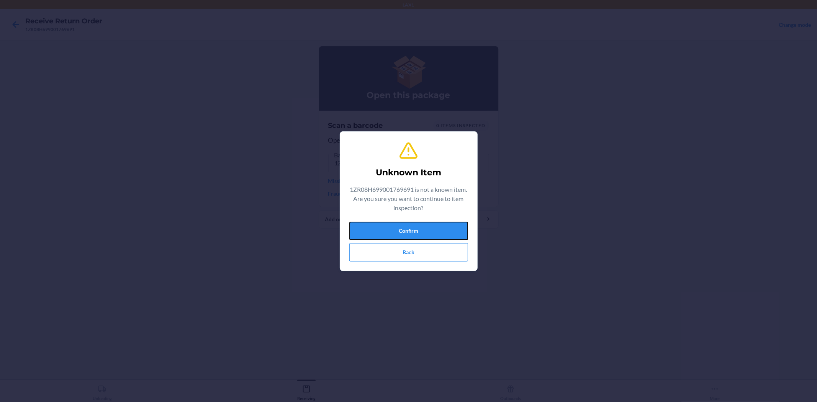
click at [422, 224] on button "Confirm" at bounding box center [408, 231] width 119 height 18
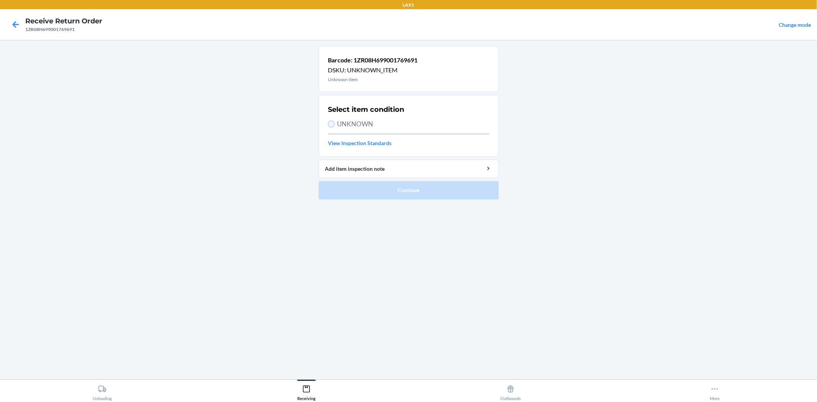
click at [330, 125] on input "UNKNOWN" at bounding box center [331, 124] width 6 height 6
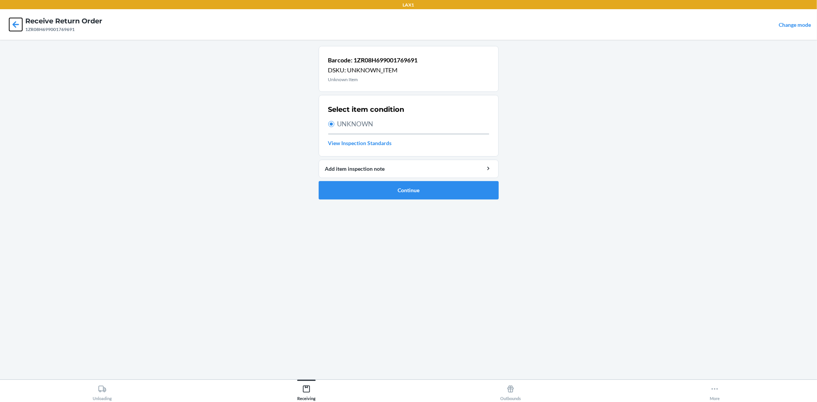
click at [13, 21] on icon at bounding box center [15, 24] width 13 height 13
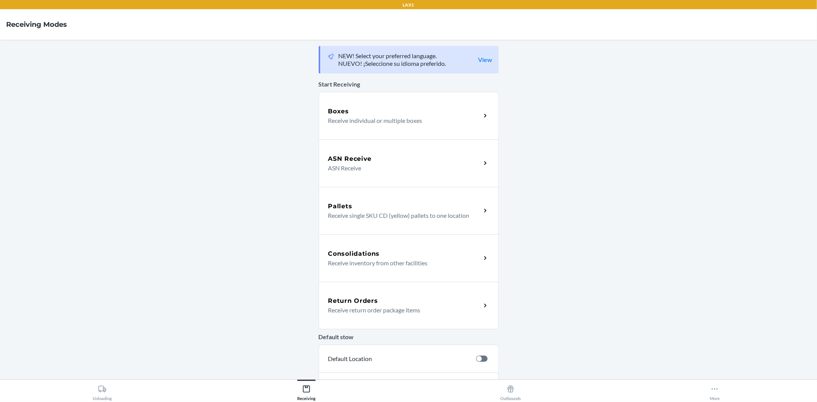
drag, startPoint x: 350, startPoint y: 307, endPoint x: 350, endPoint y: 276, distance: 30.6
click at [350, 307] on p "Receive return order package items" at bounding box center [401, 309] width 147 height 9
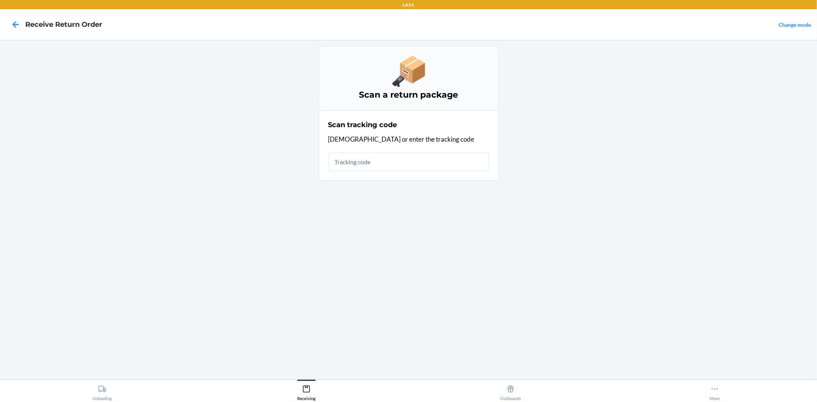
click at [377, 161] on input "text" at bounding box center [408, 162] width 161 height 18
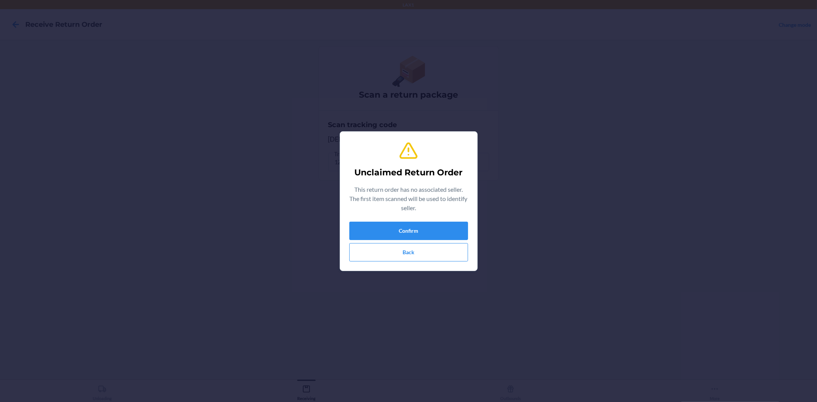
click at [407, 240] on div "Confirm Back" at bounding box center [408, 242] width 119 height 40
click at [407, 235] on button "Confirm" at bounding box center [408, 231] width 119 height 18
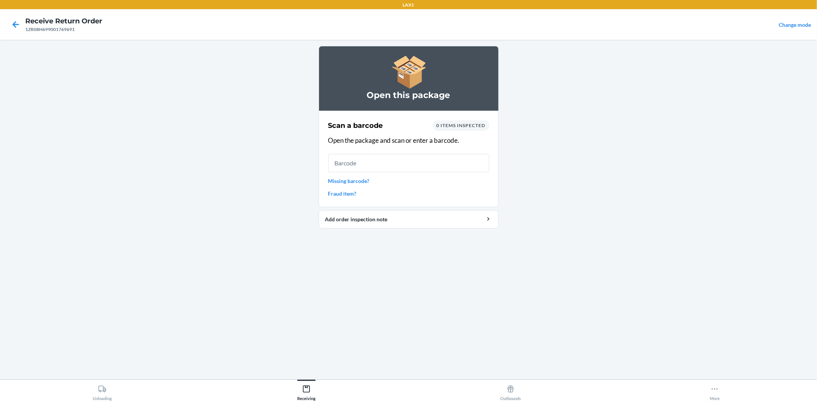
click at [396, 162] on input "text" at bounding box center [408, 163] width 161 height 18
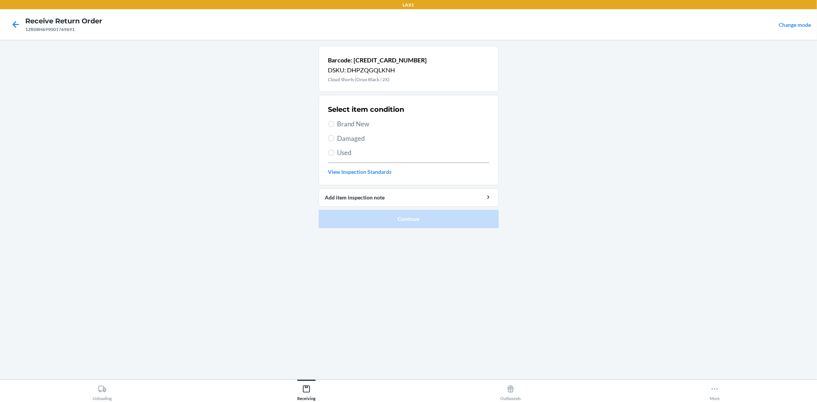
click at [345, 155] on span "Used" at bounding box center [413, 153] width 152 height 10
click at [334, 155] on input "Used" at bounding box center [331, 153] width 6 height 6
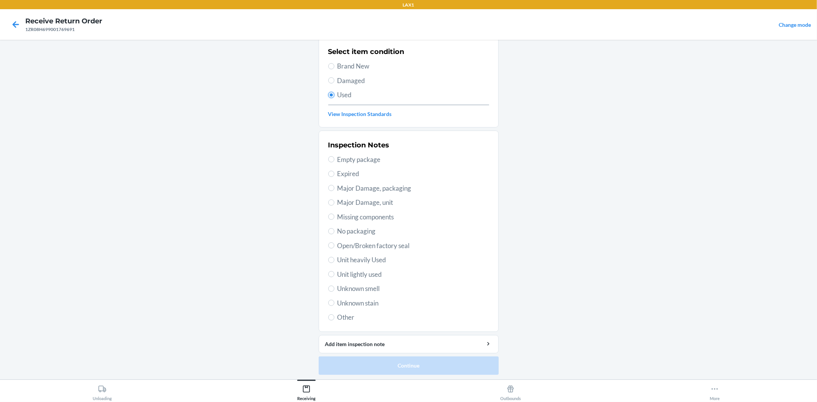
scroll to position [59, 0]
click at [356, 273] on span "Unit lightly used" at bounding box center [413, 273] width 152 height 10
click at [334, 273] on input "Unit lightly used" at bounding box center [331, 273] width 6 height 6
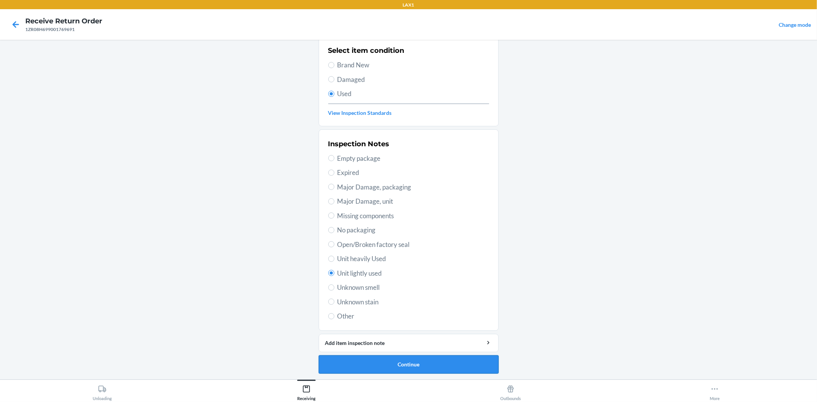
click at [426, 364] on button "Continue" at bounding box center [409, 364] width 180 height 18
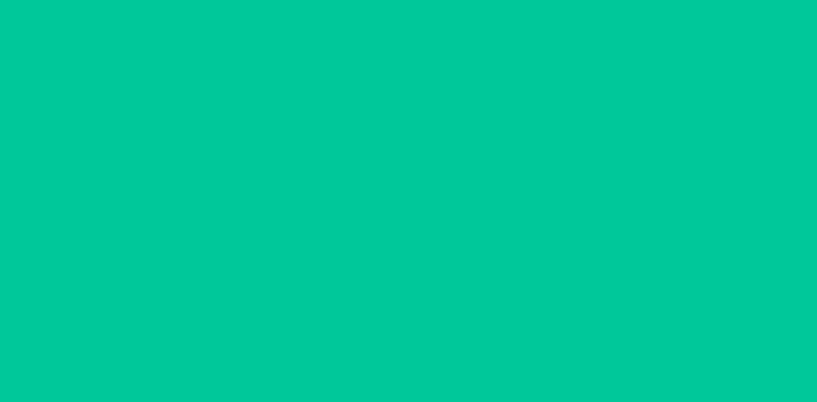
scroll to position [0, 0]
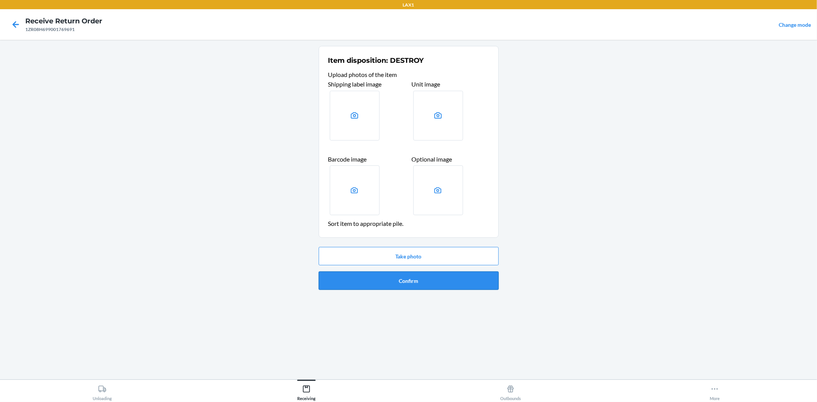
click at [436, 287] on button "Confirm" at bounding box center [409, 280] width 180 height 18
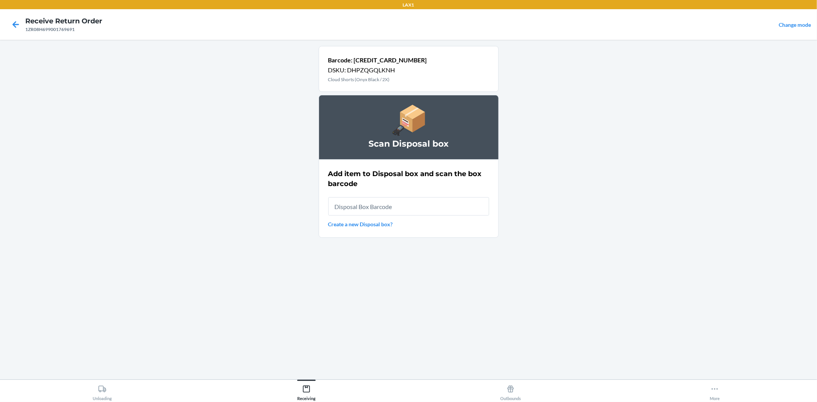
click at [397, 203] on input "text" at bounding box center [408, 206] width 161 height 18
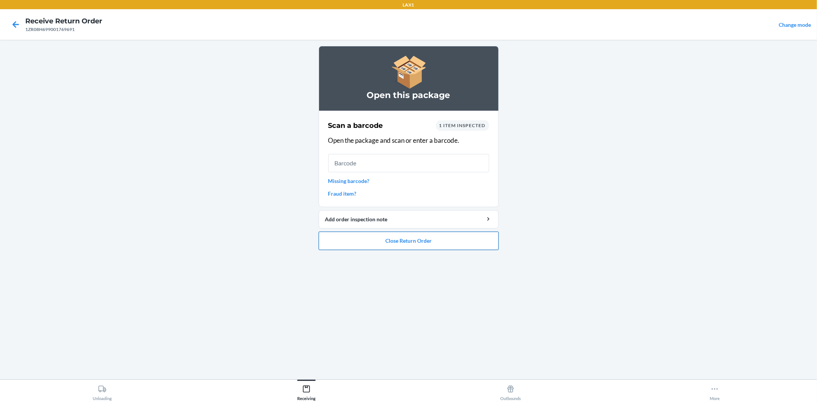
click at [375, 240] on button "Close Return Order" at bounding box center [409, 241] width 180 height 18
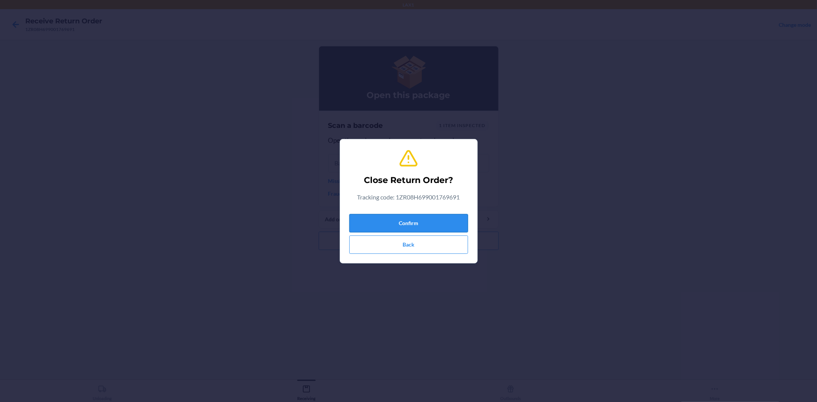
click at [378, 227] on button "Confirm" at bounding box center [408, 223] width 119 height 18
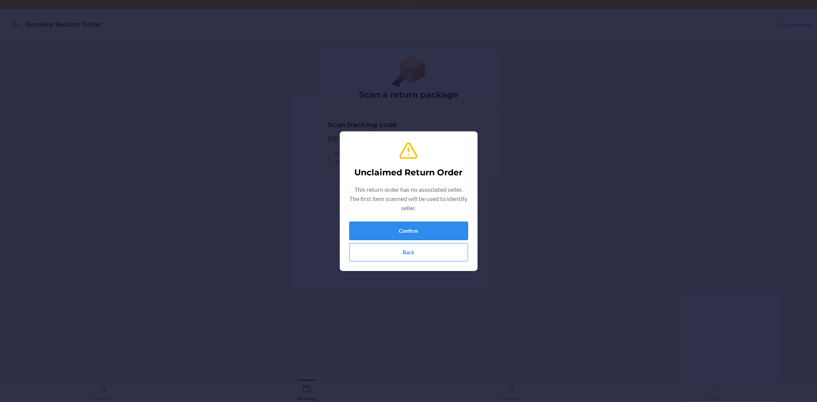
click at [402, 231] on button "Confirm" at bounding box center [408, 231] width 119 height 18
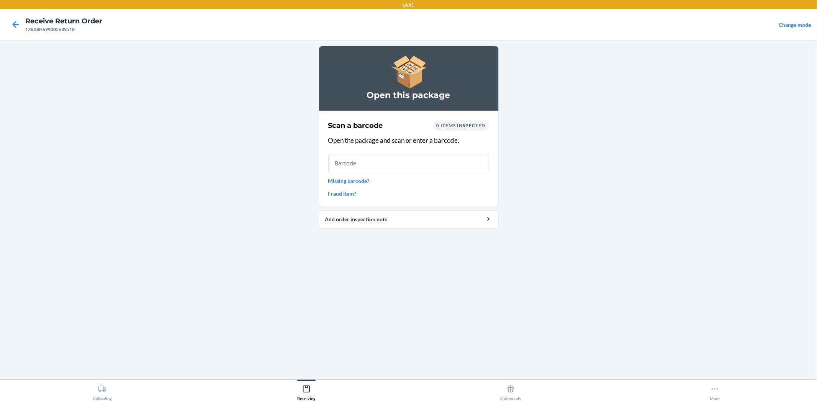
click at [370, 171] on input "text" at bounding box center [408, 163] width 161 height 18
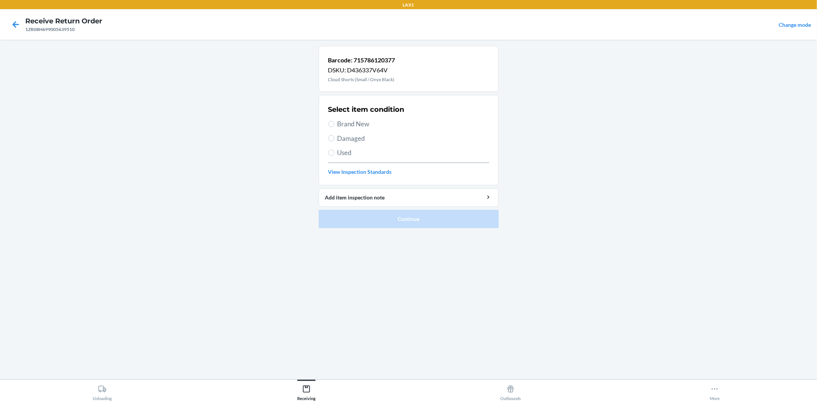
click at [341, 151] on span "Used" at bounding box center [413, 153] width 152 height 10
click at [334, 151] on input "Used" at bounding box center [331, 153] width 6 height 6
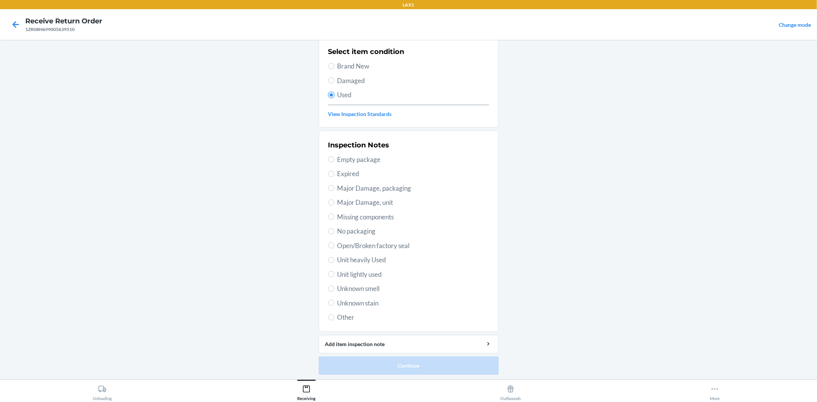
scroll to position [59, 0]
click at [370, 276] on span "Unit lightly used" at bounding box center [413, 273] width 152 height 10
click at [334, 276] on input "Unit lightly used" at bounding box center [331, 273] width 6 height 6
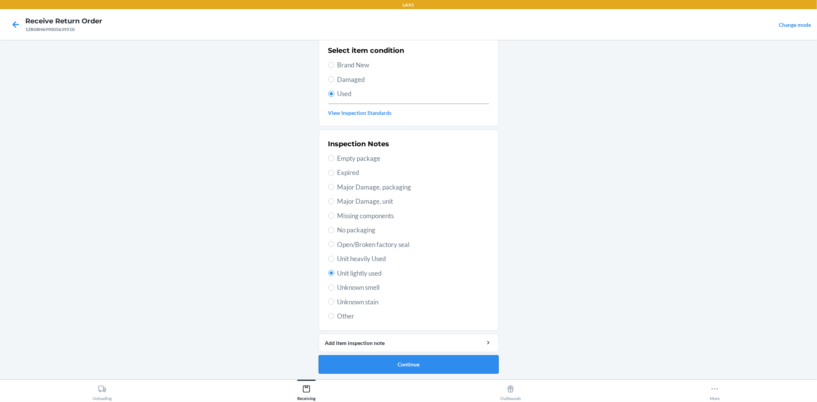
click at [419, 364] on button "Continue" at bounding box center [409, 364] width 180 height 18
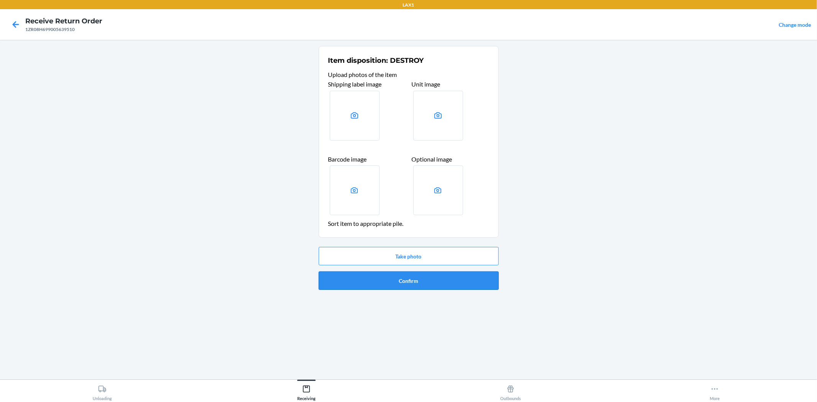
click at [396, 282] on button "Confirm" at bounding box center [409, 280] width 180 height 18
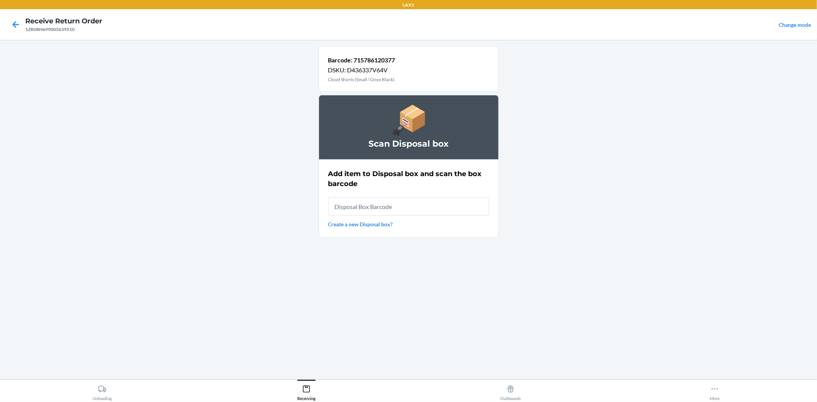
click at [371, 207] on input "text" at bounding box center [408, 206] width 161 height 18
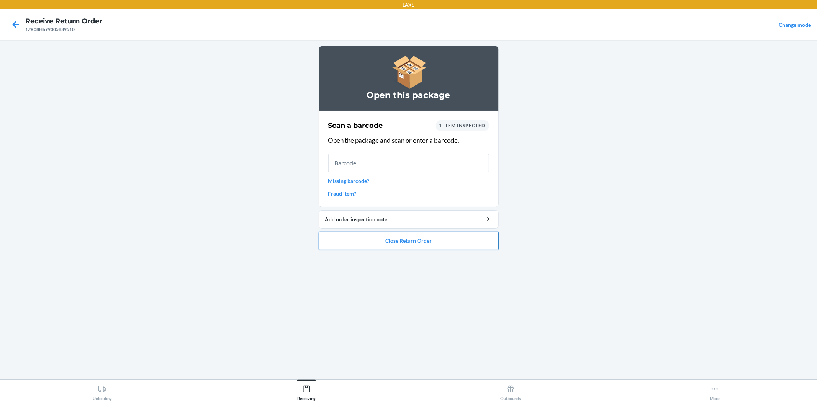
click at [377, 238] on button "Close Return Order" at bounding box center [409, 241] width 180 height 18
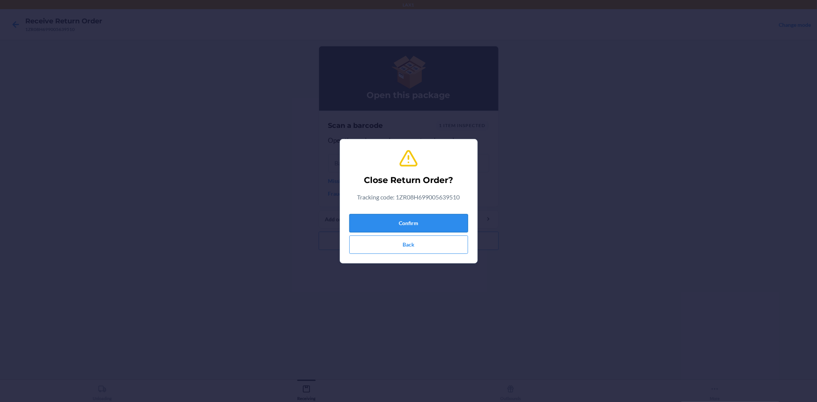
click at [366, 219] on button "Confirm" at bounding box center [408, 223] width 119 height 18
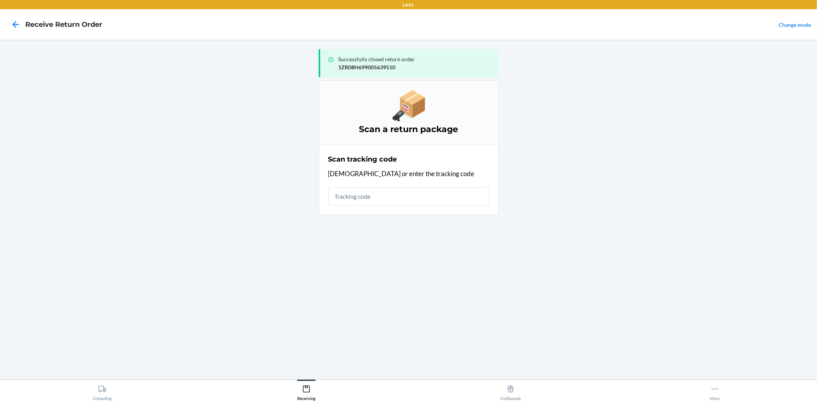
click at [354, 201] on input "text" at bounding box center [408, 196] width 161 height 18
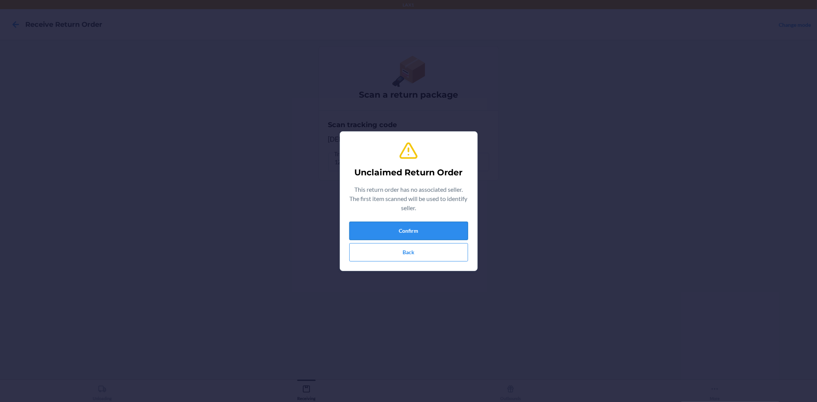
click at [392, 224] on button "Confirm" at bounding box center [408, 231] width 119 height 18
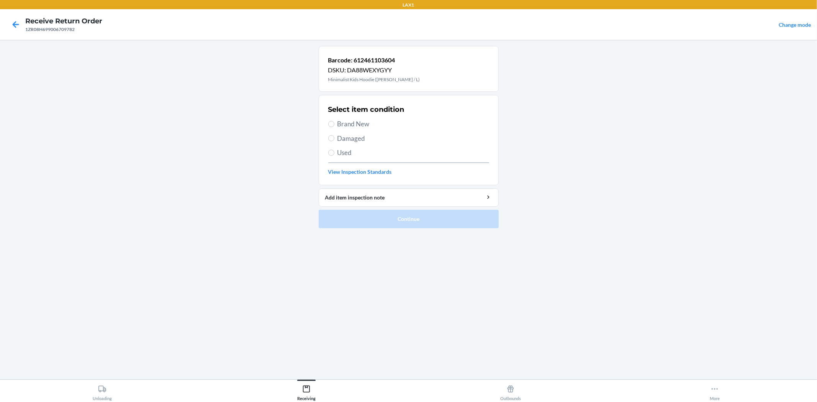
click at [346, 152] on span "Used" at bounding box center [413, 153] width 152 height 10
click at [334, 152] on input "Used" at bounding box center [331, 153] width 6 height 6
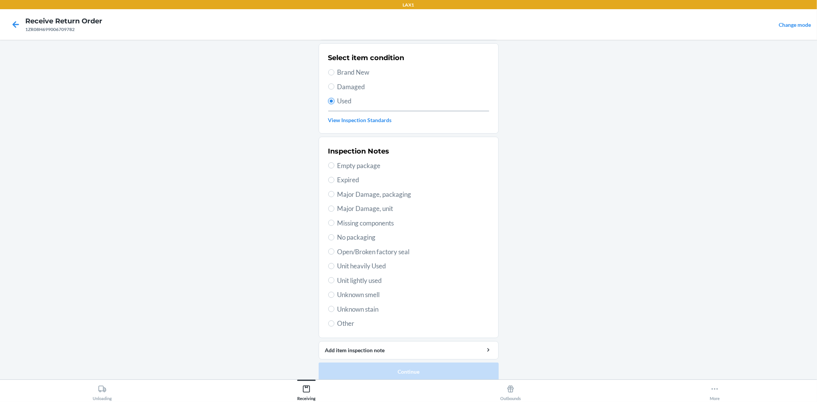
scroll to position [59, 0]
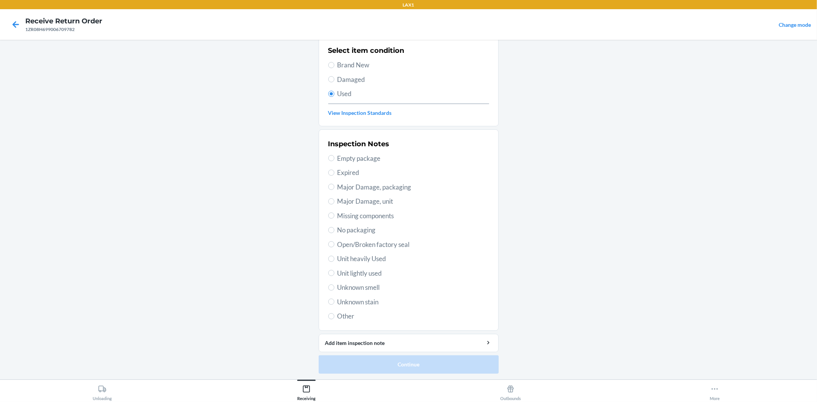
drag, startPoint x: 369, startPoint y: 270, endPoint x: 369, endPoint y: 274, distance: 5.0
click at [369, 274] on span "Unit lightly used" at bounding box center [413, 273] width 152 height 10
click at [334, 274] on input "Unit lightly used" at bounding box center [331, 273] width 6 height 6
drag, startPoint x: 451, startPoint y: 362, endPoint x: 448, endPoint y: 350, distance: 12.5
click at [451, 361] on button "Continue" at bounding box center [409, 364] width 180 height 18
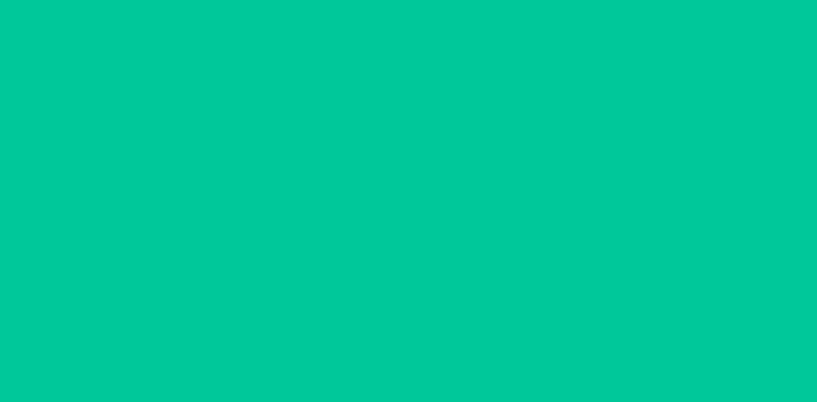
scroll to position [0, 0]
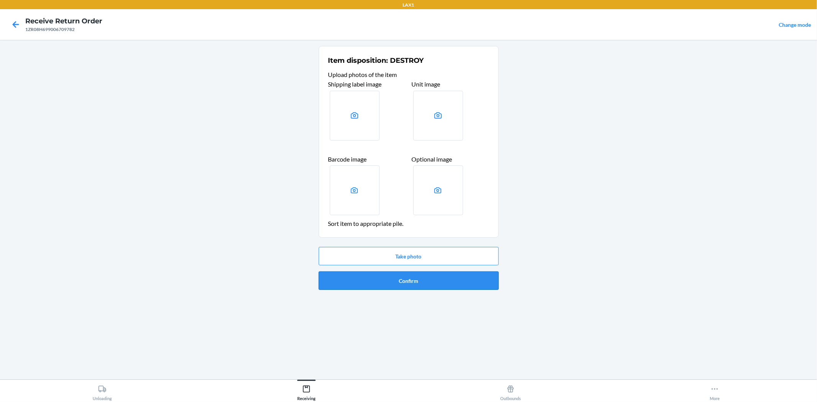
click at [431, 272] on button "Confirm" at bounding box center [409, 280] width 180 height 18
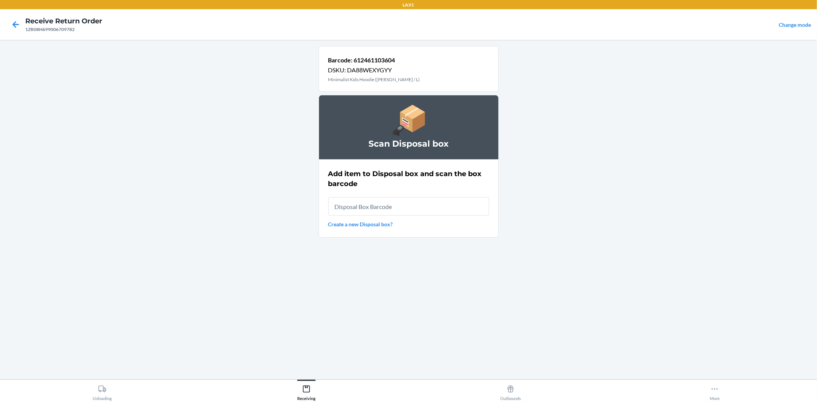
click at [415, 207] on input "text" at bounding box center [408, 206] width 161 height 18
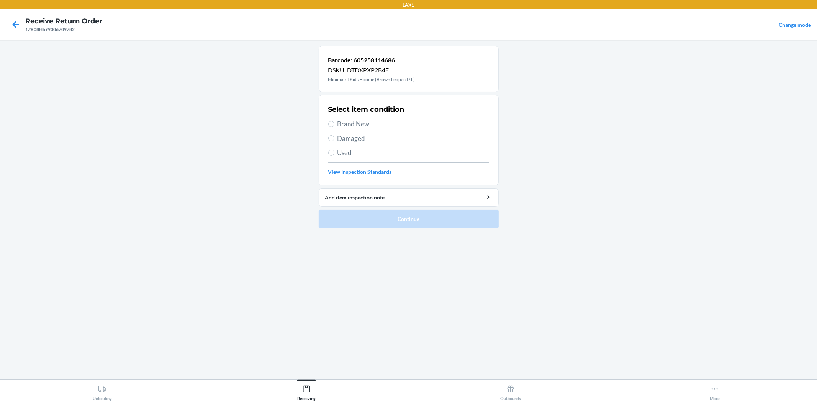
click at [347, 125] on span "Brand New" at bounding box center [413, 124] width 152 height 10
click at [334, 125] on input "Brand New" at bounding box center [331, 124] width 6 height 6
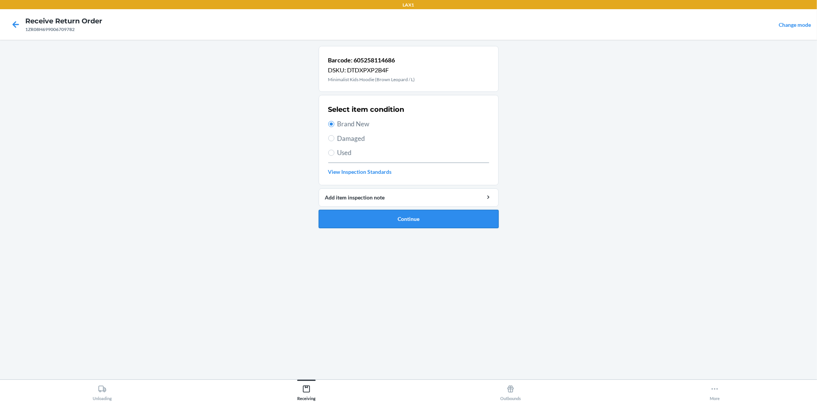
click at [385, 223] on button "Continue" at bounding box center [409, 219] width 180 height 18
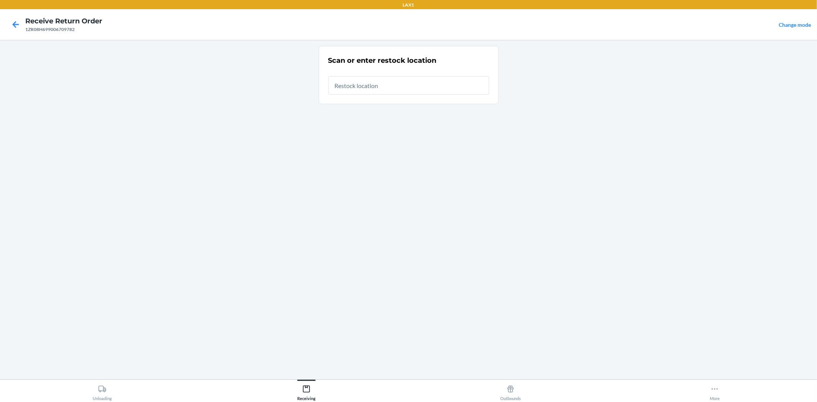
click at [357, 91] on input "text" at bounding box center [408, 85] width 161 height 18
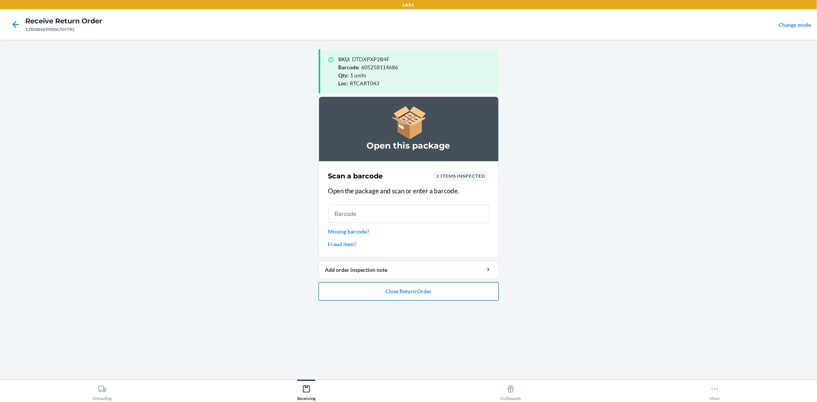
click at [479, 288] on button "Close Return Order" at bounding box center [409, 291] width 180 height 18
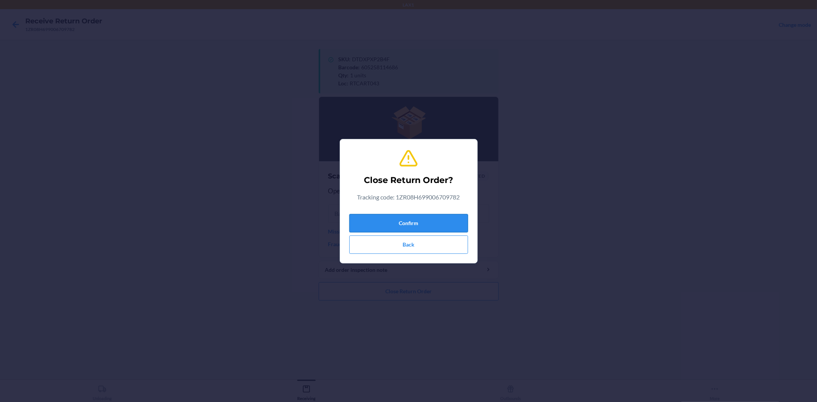
click at [451, 217] on button "Confirm" at bounding box center [408, 223] width 119 height 18
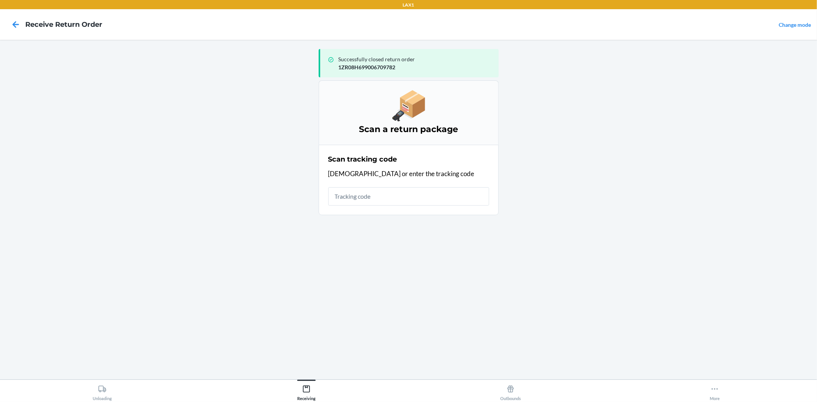
click at [408, 193] on input "text" at bounding box center [408, 196] width 161 height 18
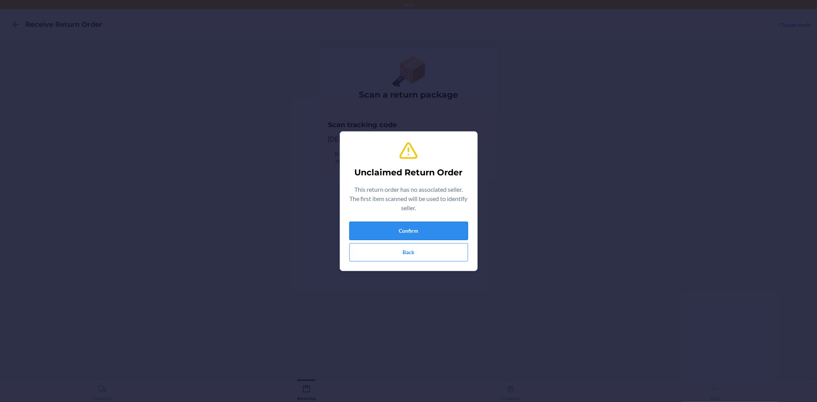
click at [446, 229] on button "Confirm" at bounding box center [408, 231] width 119 height 18
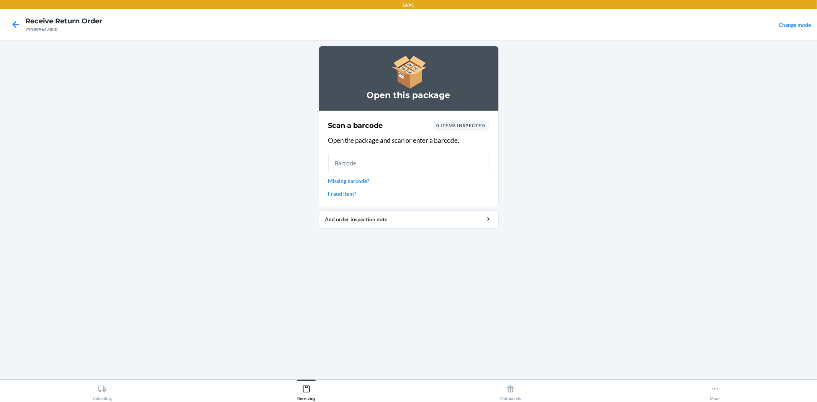
click at [384, 159] on input "text" at bounding box center [408, 163] width 161 height 18
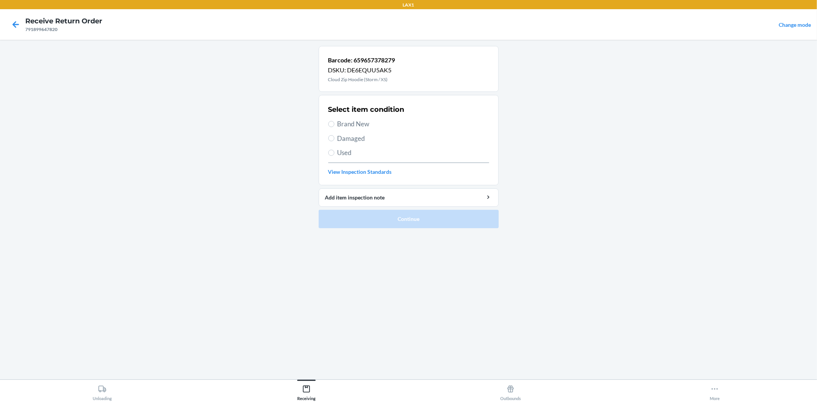
click at [342, 150] on span "Used" at bounding box center [413, 153] width 152 height 10
click at [334, 150] on input "Used" at bounding box center [331, 153] width 6 height 6
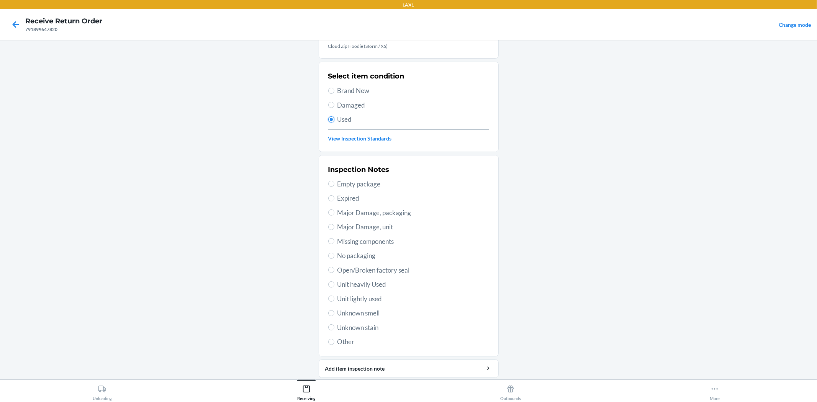
scroll to position [59, 0]
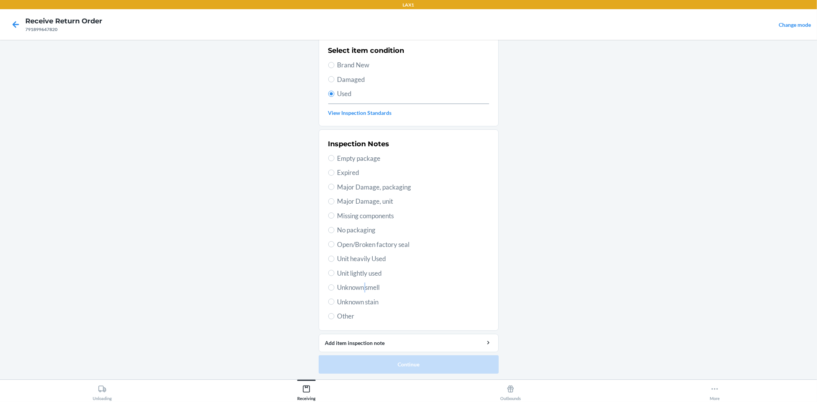
click at [363, 284] on div "Inspection Notes Empty package Expired Major Damage, packaging Major Damage, un…" at bounding box center [408, 230] width 161 height 187
click at [330, 289] on input "Unknown smell" at bounding box center [331, 287] width 6 height 6
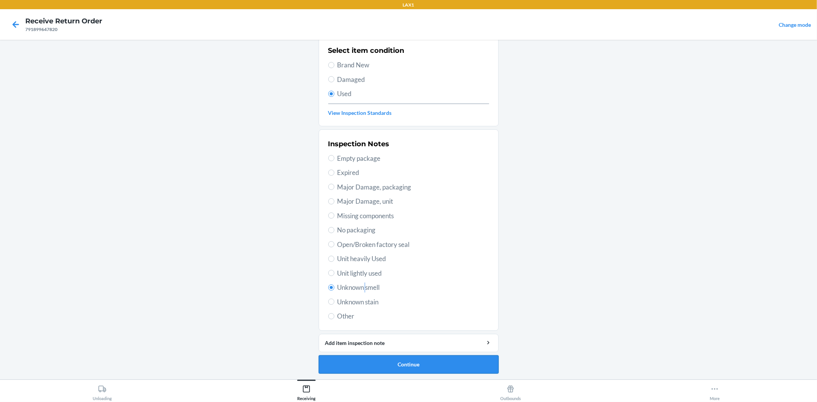
click at [377, 364] on button "Continue" at bounding box center [409, 364] width 180 height 18
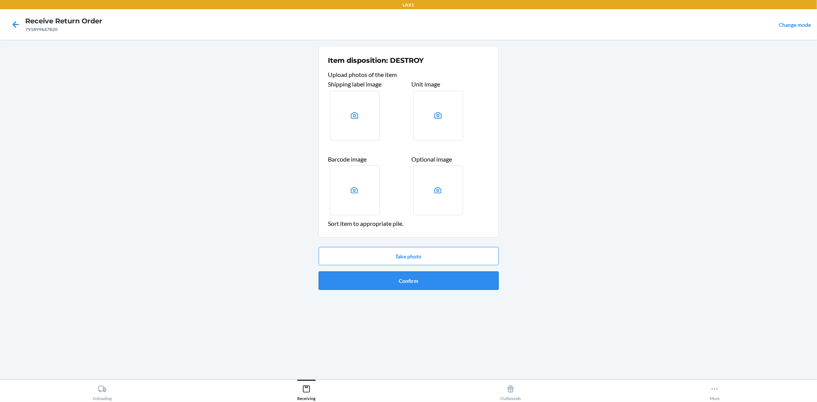
click at [388, 278] on button "Confirm" at bounding box center [409, 280] width 180 height 18
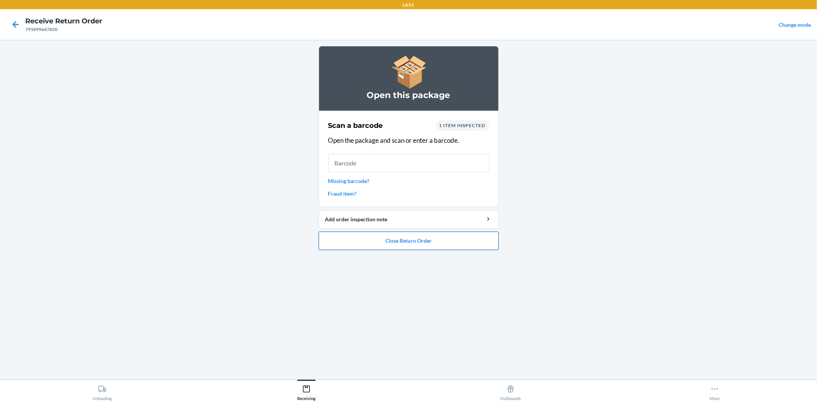
click at [435, 242] on button "Close Return Order" at bounding box center [409, 241] width 180 height 18
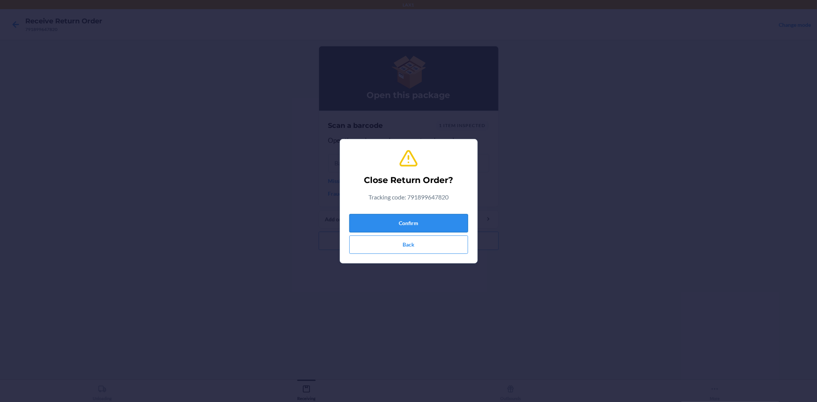
click at [420, 222] on button "Confirm" at bounding box center [408, 223] width 119 height 18
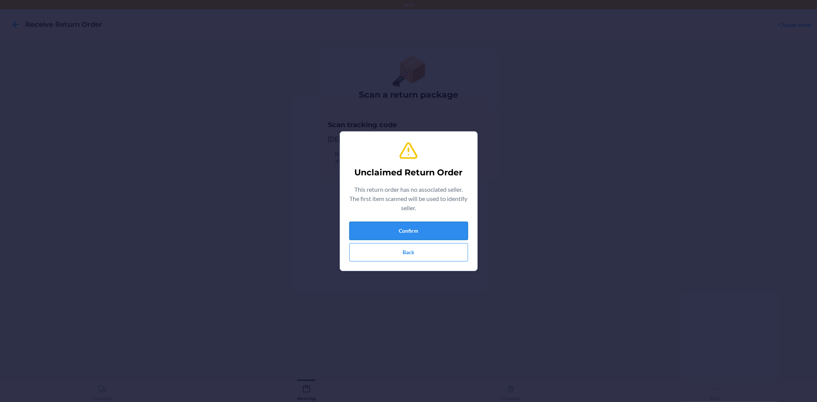
click at [403, 224] on button "Confirm" at bounding box center [408, 231] width 119 height 18
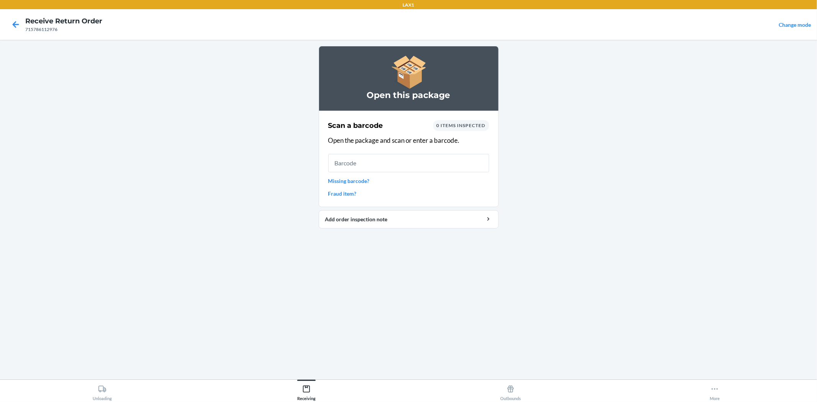
click at [383, 165] on input "text" at bounding box center [408, 163] width 161 height 18
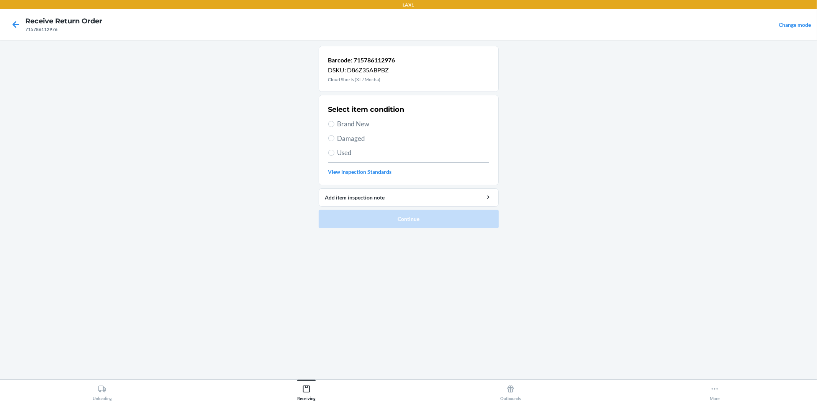
click at [348, 151] on span "Used" at bounding box center [413, 153] width 152 height 10
click at [334, 151] on input "Used" at bounding box center [331, 153] width 6 height 6
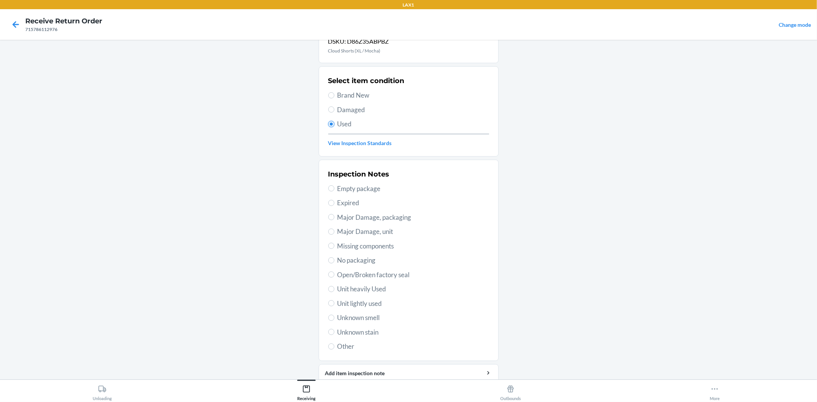
scroll to position [59, 0]
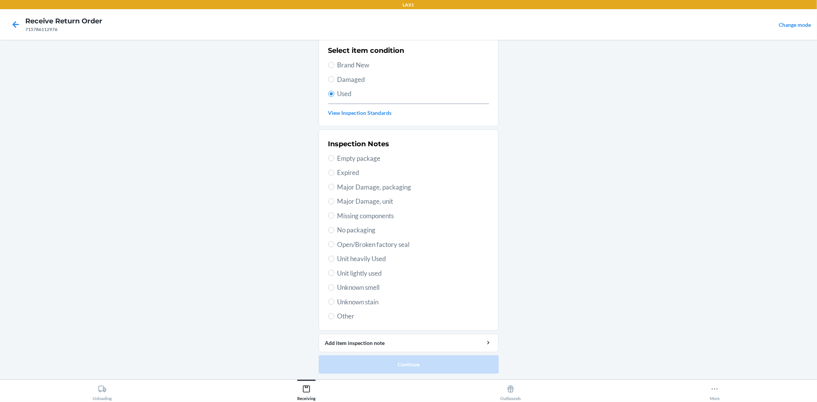
click at [355, 276] on span "Unit lightly used" at bounding box center [413, 273] width 152 height 10
click at [334, 276] on input "Unit lightly used" at bounding box center [331, 273] width 6 height 6
click at [397, 368] on button "Continue" at bounding box center [409, 364] width 180 height 18
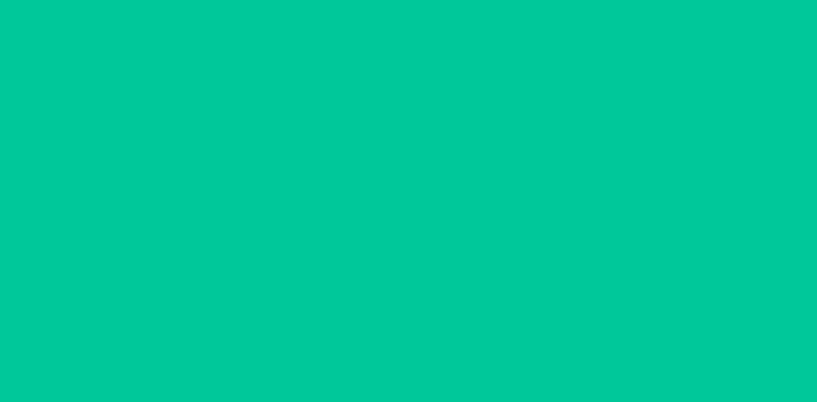
scroll to position [0, 0]
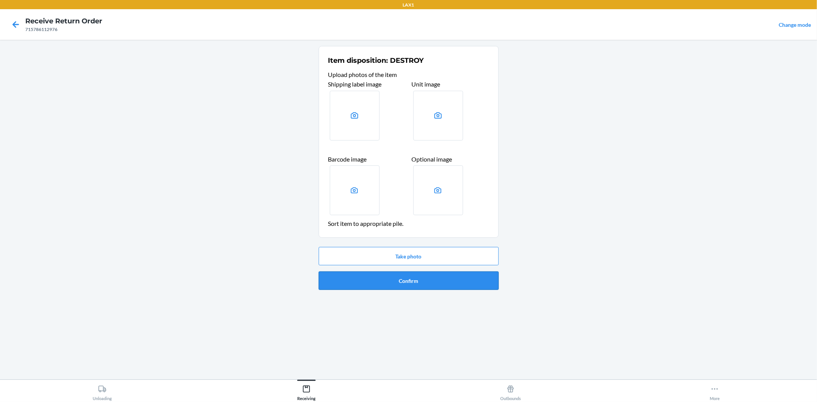
click at [408, 279] on button "Confirm" at bounding box center [409, 280] width 180 height 18
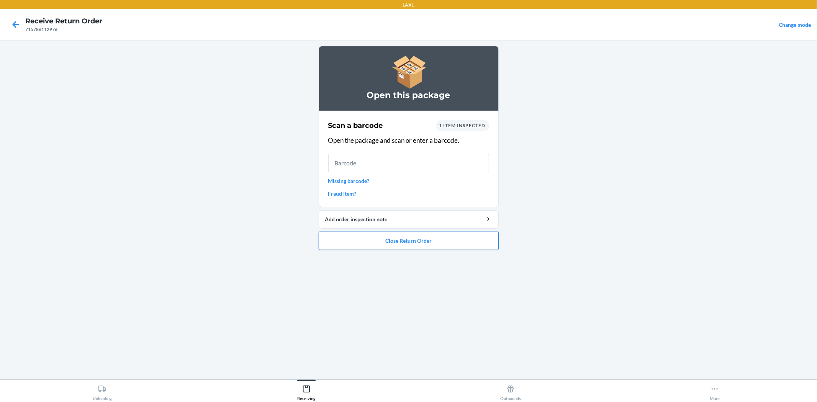
click at [388, 238] on button "Close Return Order" at bounding box center [409, 241] width 180 height 18
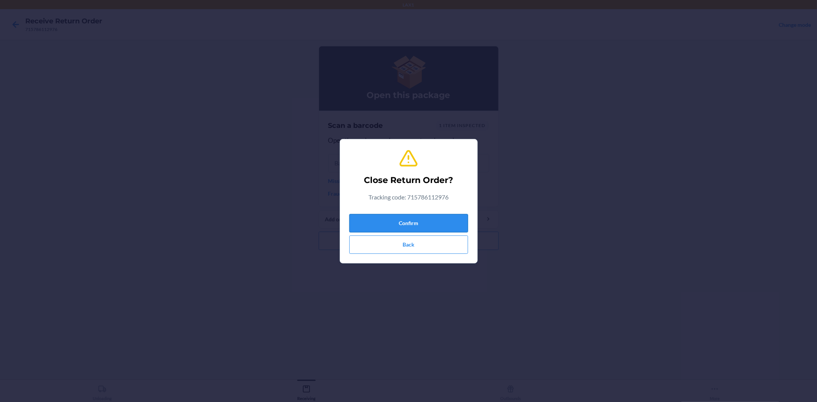
click at [377, 216] on button "Confirm" at bounding box center [408, 223] width 119 height 18
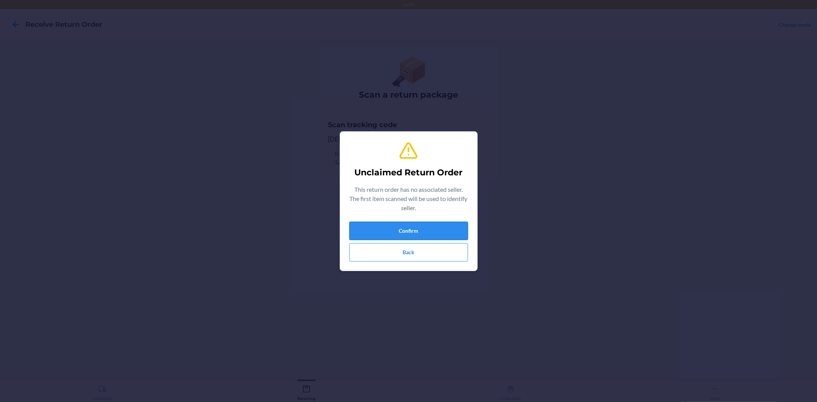
click at [374, 224] on button "Confirm" at bounding box center [408, 231] width 119 height 18
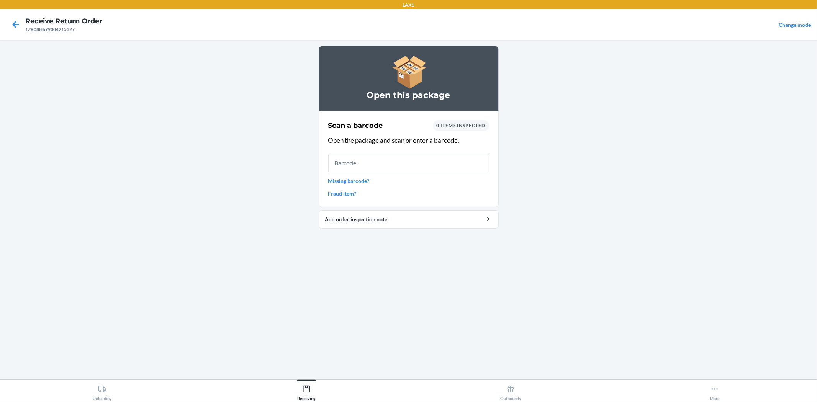
click at [378, 162] on input "text" at bounding box center [408, 163] width 161 height 18
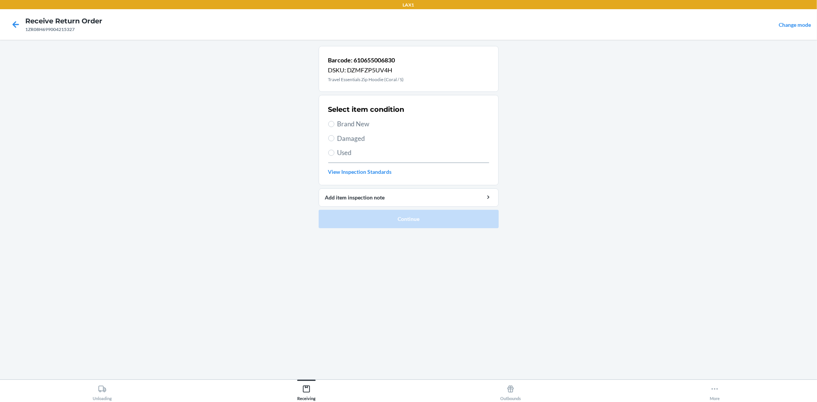
click at [343, 127] on span "Brand New" at bounding box center [413, 124] width 152 height 10
click at [334, 127] on input "Brand New" at bounding box center [331, 124] width 6 height 6
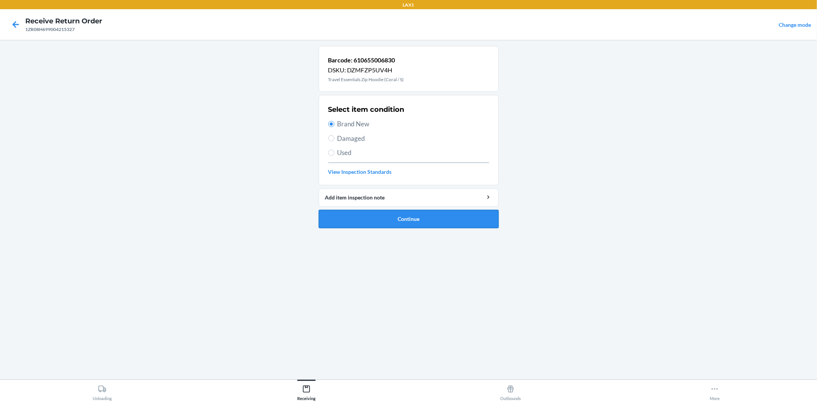
click at [343, 218] on button "Continue" at bounding box center [409, 219] width 180 height 18
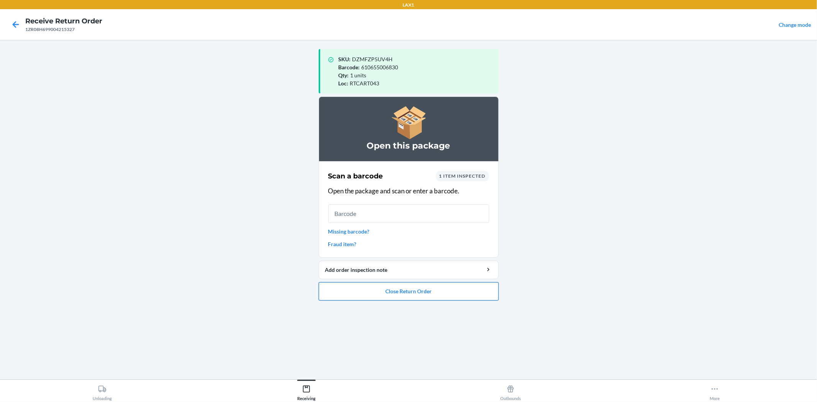
click at [434, 298] on button "Close Return Order" at bounding box center [409, 291] width 180 height 18
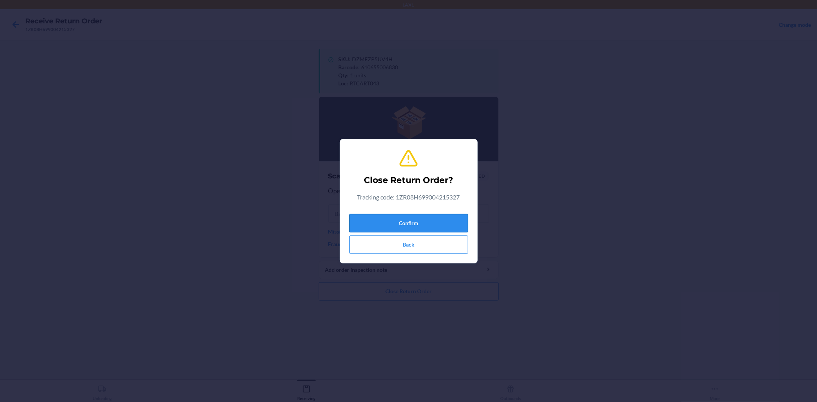
click at [400, 217] on button "Confirm" at bounding box center [408, 223] width 119 height 18
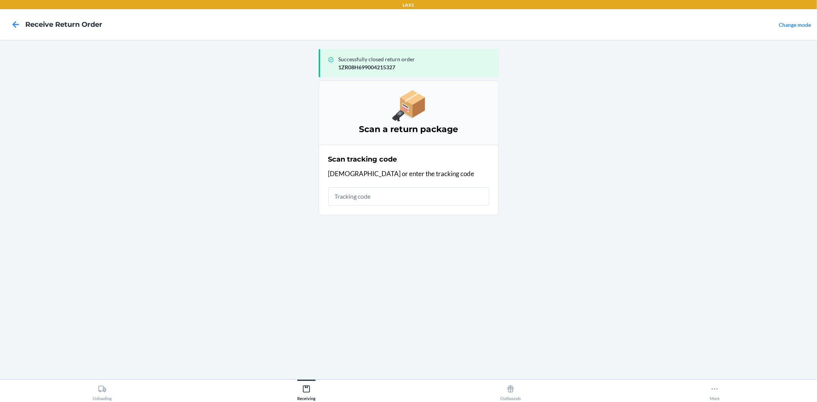
click at [361, 200] on input "text" at bounding box center [408, 196] width 161 height 18
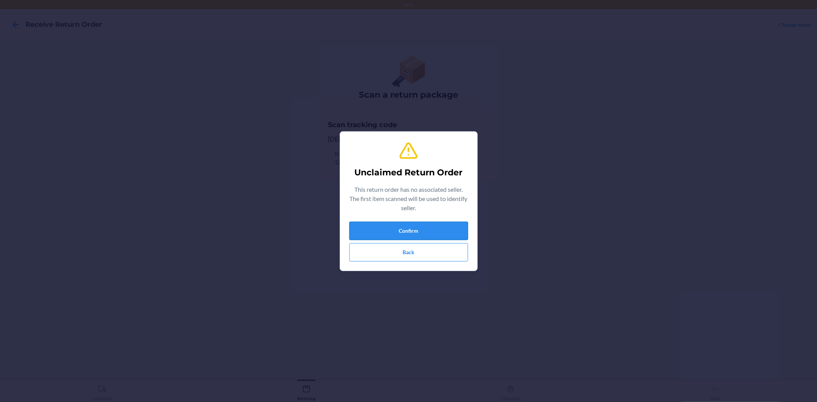
click at [389, 232] on button "Confirm" at bounding box center [408, 231] width 119 height 18
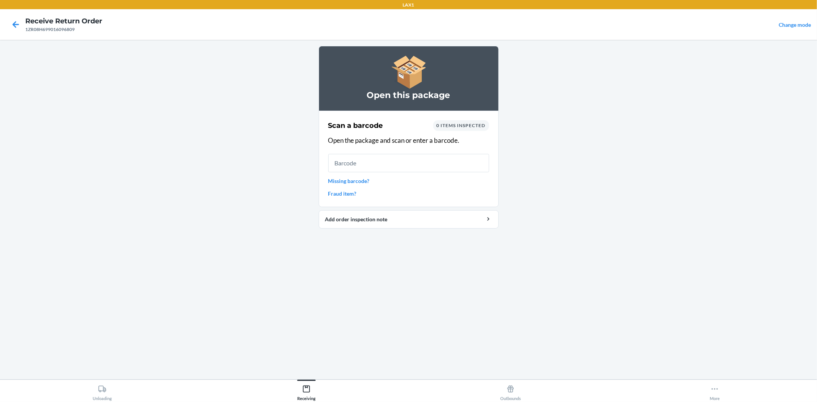
click at [383, 170] on input "text" at bounding box center [408, 163] width 161 height 18
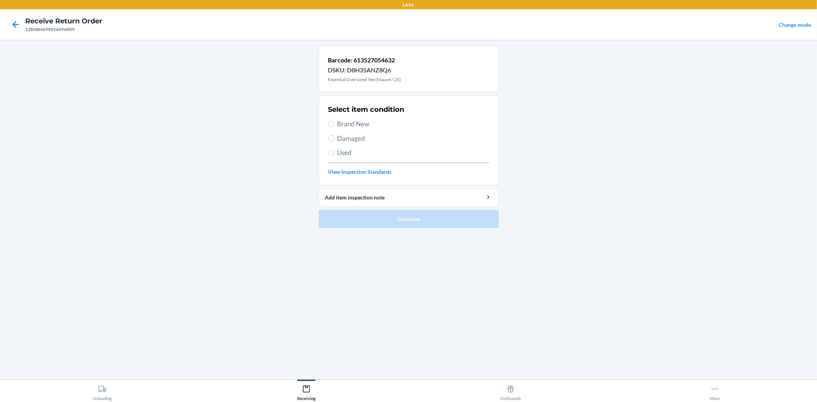
click at [348, 126] on span "Brand New" at bounding box center [413, 124] width 152 height 10
click at [334, 126] on input "Brand New" at bounding box center [331, 124] width 6 height 6
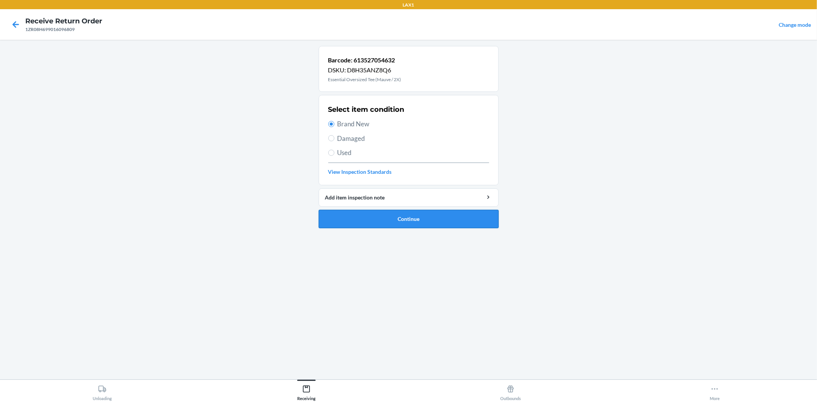
click at [400, 218] on button "Continue" at bounding box center [409, 219] width 180 height 18
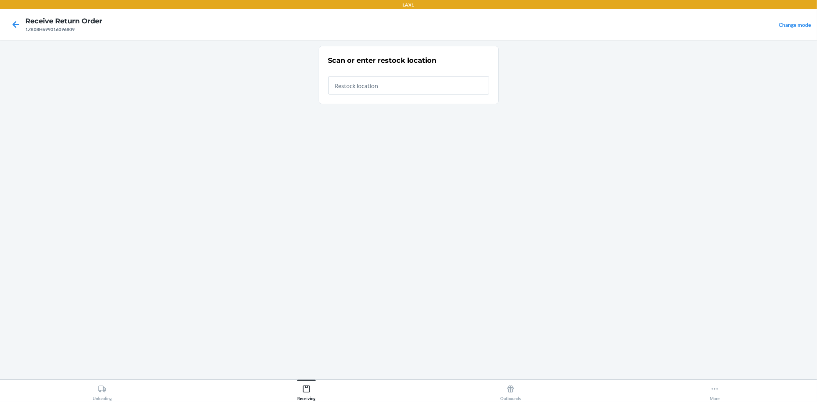
click at [412, 91] on input "text" at bounding box center [408, 85] width 161 height 18
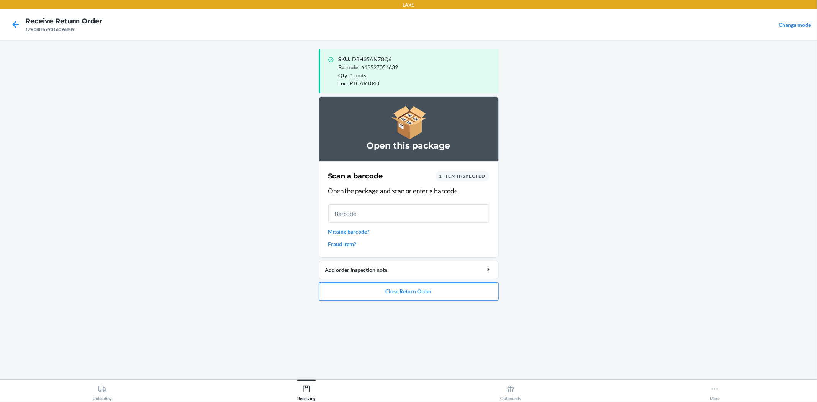
click at [436, 218] on input "text" at bounding box center [408, 213] width 161 height 18
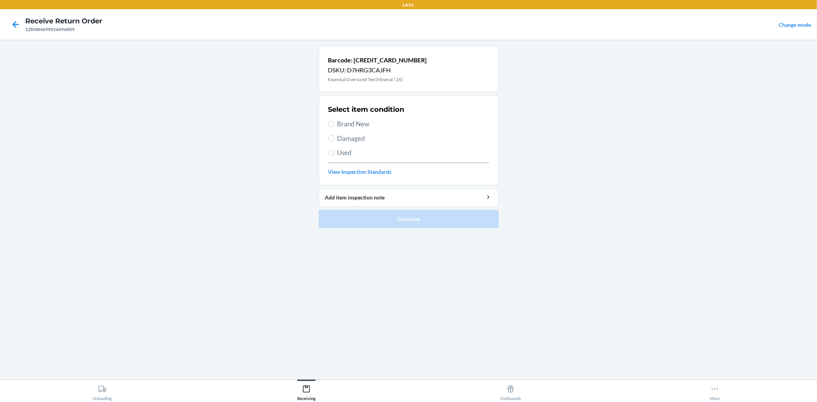
click at [360, 126] on span "Brand New" at bounding box center [413, 124] width 152 height 10
click at [334, 126] on input "Brand New" at bounding box center [331, 124] width 6 height 6
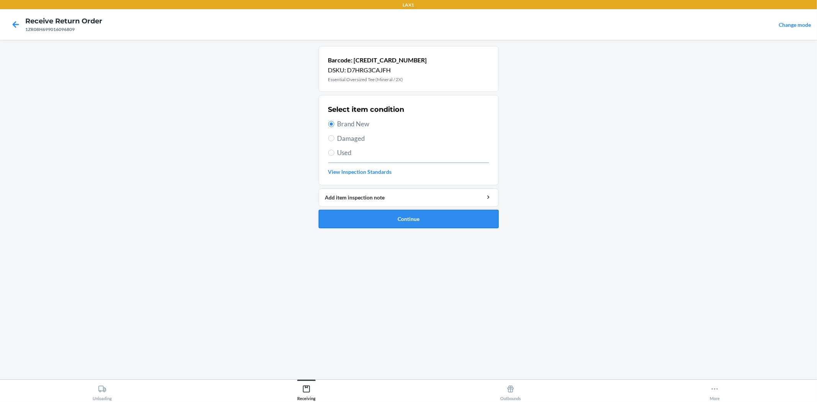
click at [384, 226] on button "Continue" at bounding box center [409, 219] width 180 height 18
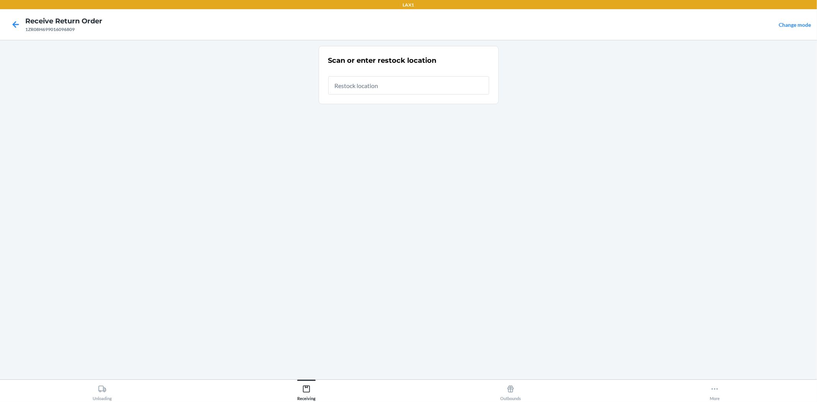
click at [384, 84] on input "text" at bounding box center [408, 85] width 161 height 18
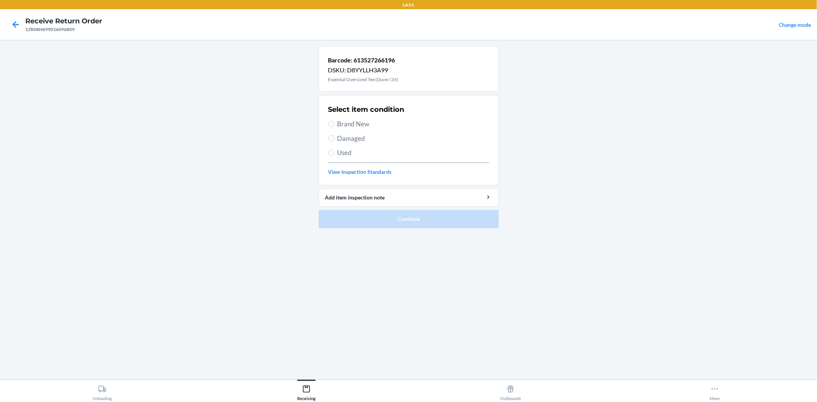
click at [351, 154] on span "Used" at bounding box center [413, 153] width 152 height 10
click at [334, 154] on input "Used" at bounding box center [331, 153] width 6 height 6
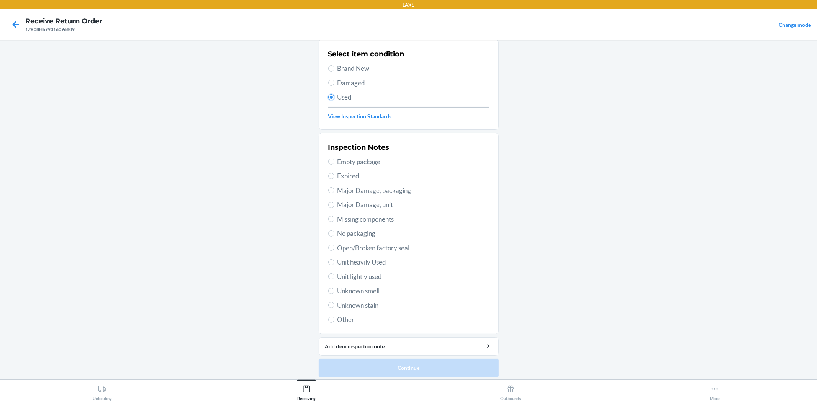
scroll to position [59, 0]
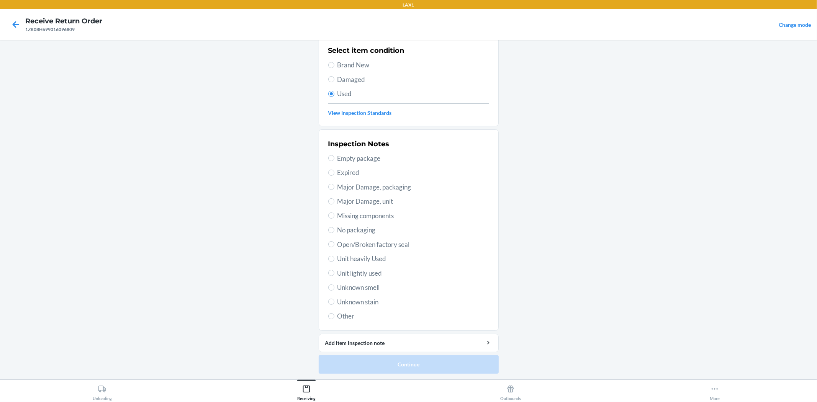
click at [365, 284] on span "Unknown smell" at bounding box center [413, 288] width 152 height 10
click at [334, 284] on input "Unknown smell" at bounding box center [331, 287] width 6 height 6
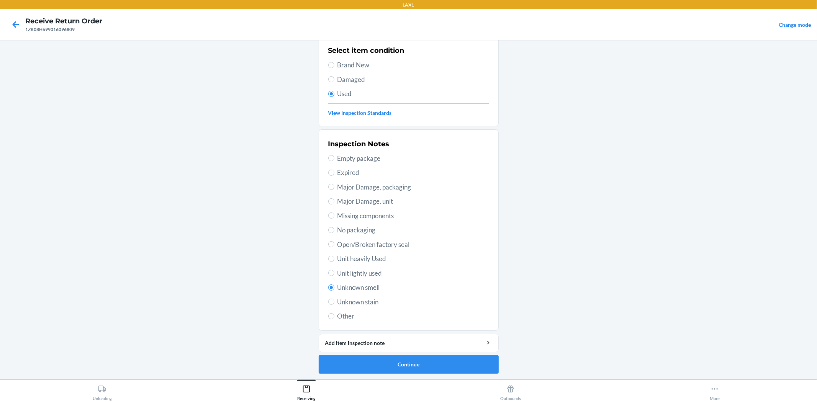
click at [370, 271] on span "Unit lightly used" at bounding box center [413, 273] width 152 height 10
click at [334, 271] on input "Unit lightly used" at bounding box center [331, 273] width 6 height 6
click at [429, 361] on button "Continue" at bounding box center [409, 364] width 180 height 18
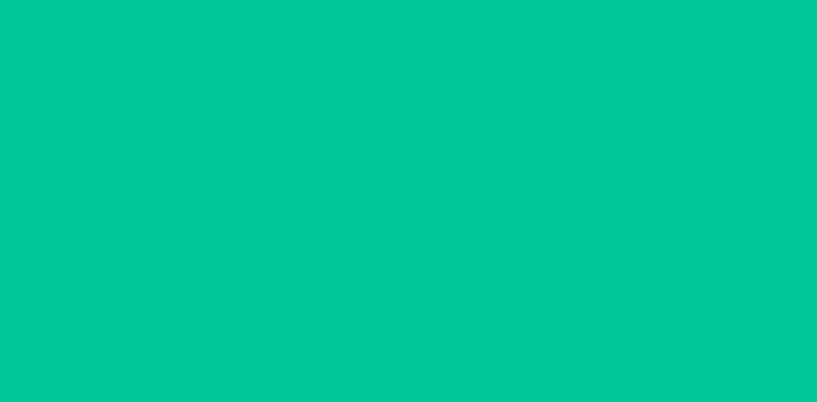
scroll to position [0, 0]
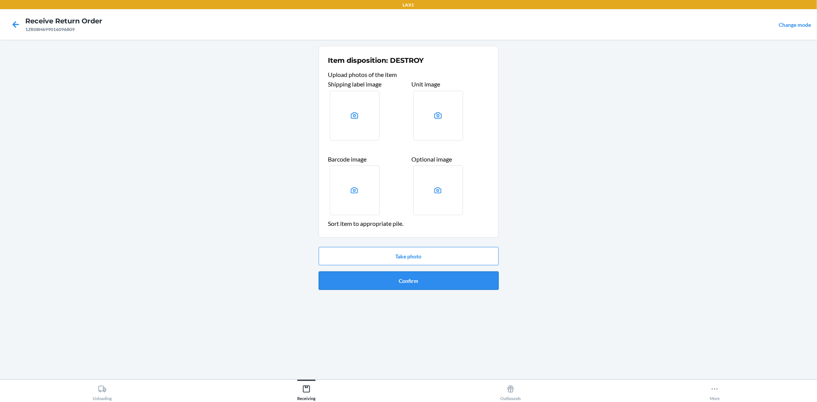
click at [430, 274] on button "Confirm" at bounding box center [409, 280] width 180 height 18
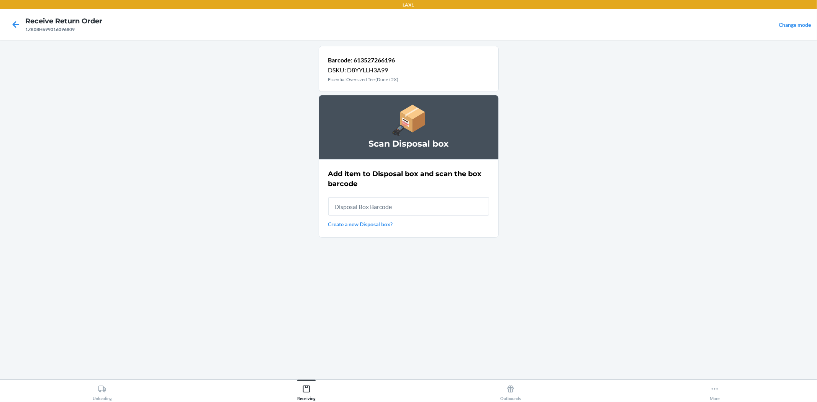
click at [401, 207] on input "text" at bounding box center [408, 206] width 161 height 18
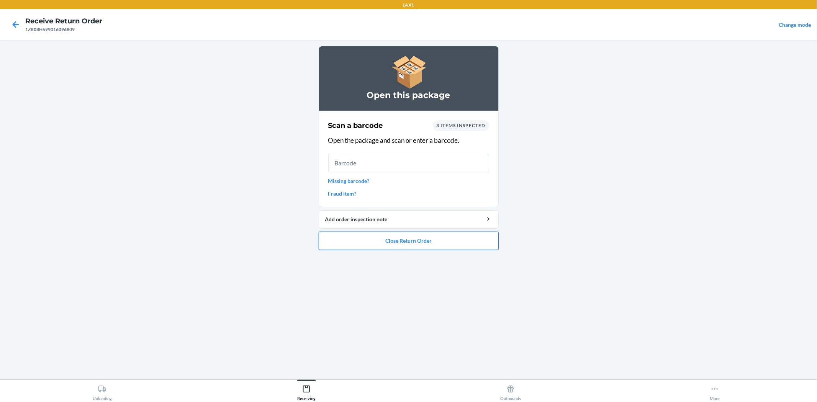
click at [365, 249] on button "Close Return Order" at bounding box center [409, 241] width 180 height 18
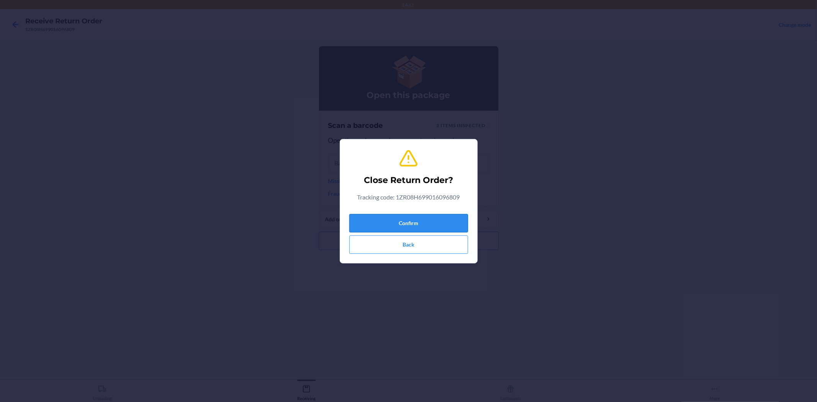
click at [357, 223] on button "Confirm" at bounding box center [408, 223] width 119 height 18
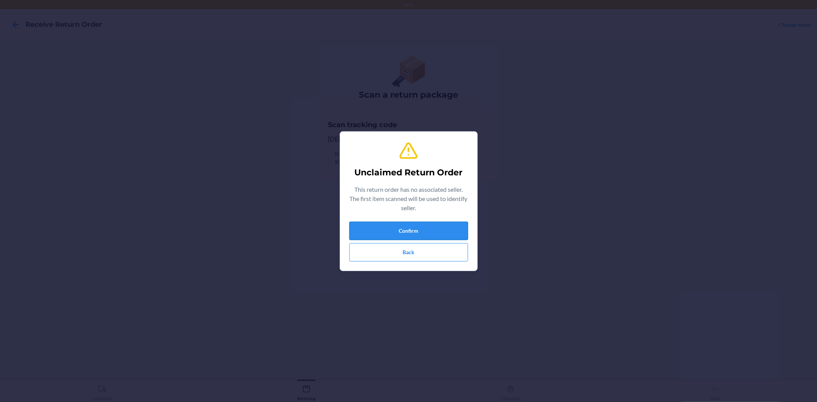
click at [368, 222] on button "Confirm" at bounding box center [408, 231] width 119 height 18
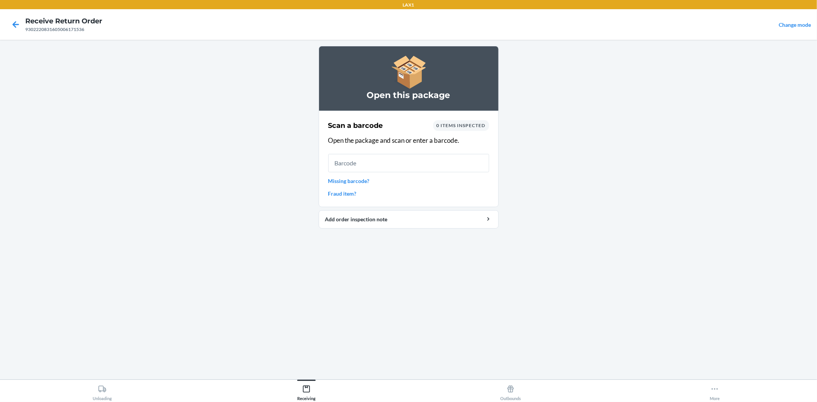
click at [346, 179] on link "Missing barcode?" at bounding box center [408, 181] width 161 height 8
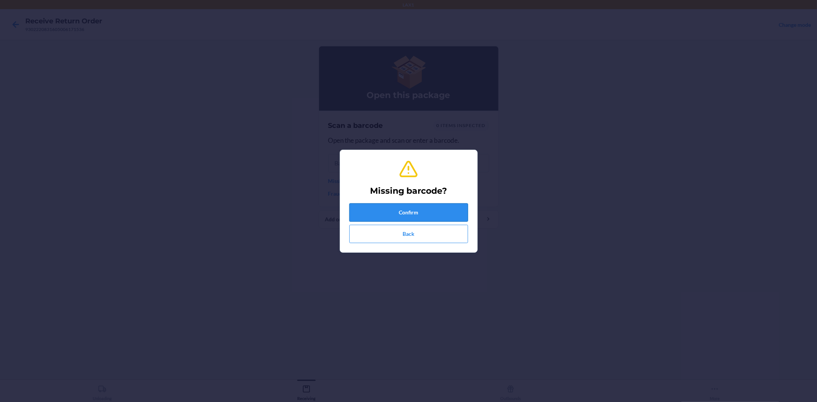
click at [402, 215] on button "Confirm" at bounding box center [408, 212] width 119 height 18
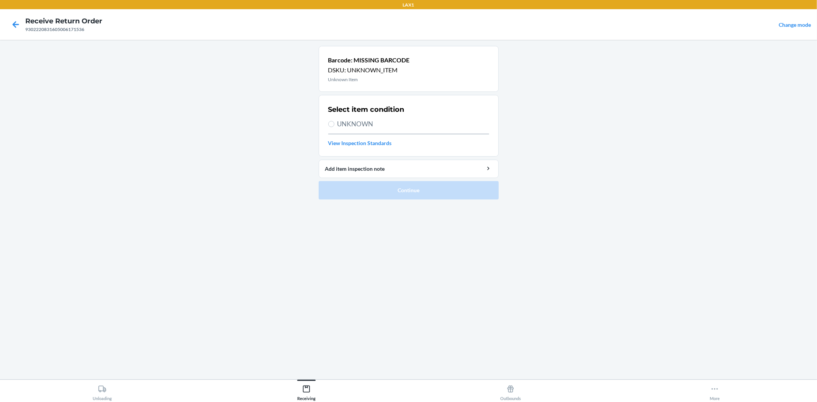
click at [365, 125] on span "UNKNOWN" at bounding box center [413, 124] width 152 height 10
click at [334, 125] on input "UNKNOWN" at bounding box center [331, 124] width 6 height 6
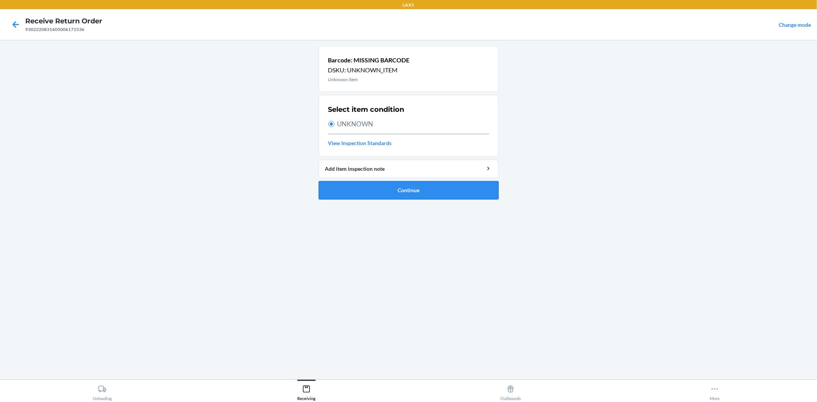
click at [393, 189] on button "Continue" at bounding box center [409, 190] width 180 height 18
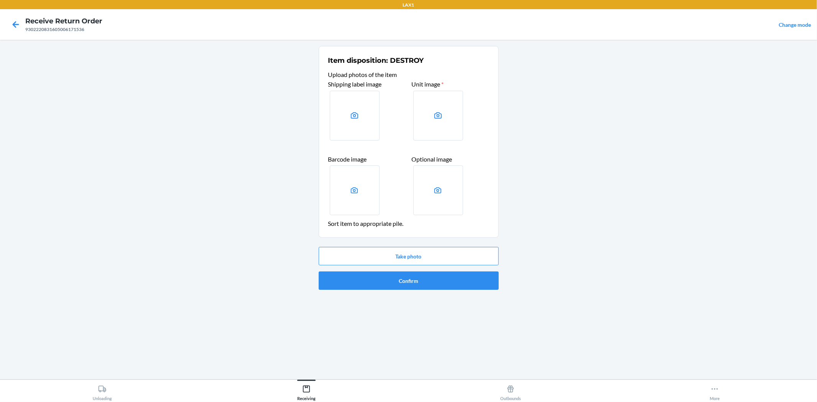
click at [397, 270] on div "Take photo Confirm" at bounding box center [409, 268] width 180 height 49
click at [396, 278] on button "Confirm" at bounding box center [409, 280] width 180 height 18
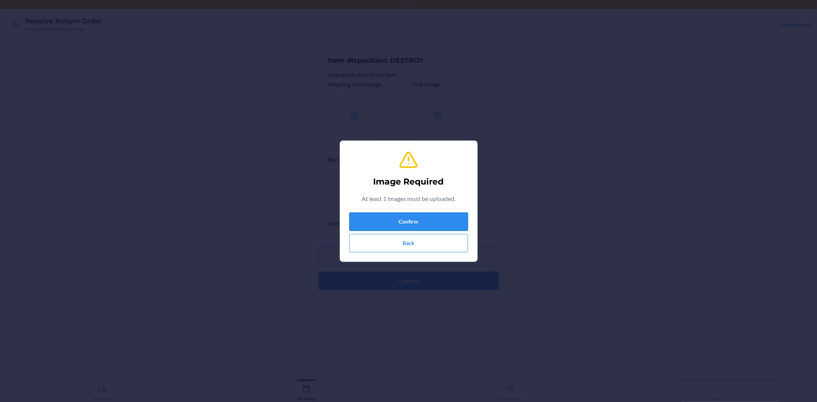
drag, startPoint x: 393, startPoint y: 224, endPoint x: 394, endPoint y: 220, distance: 3.9
click at [394, 220] on button "Confirm" at bounding box center [408, 221] width 119 height 18
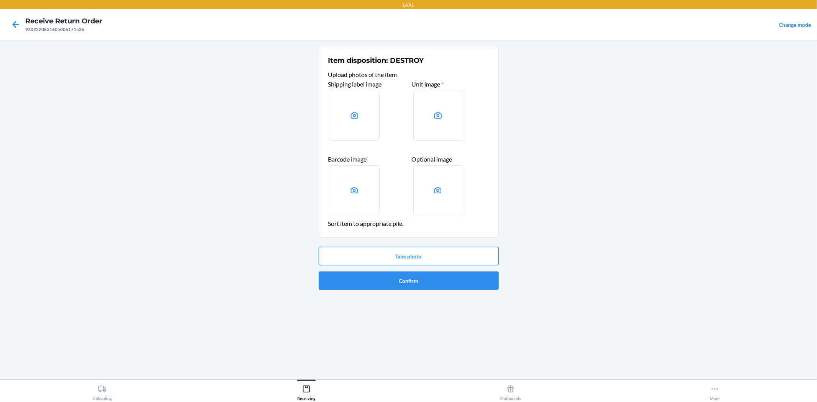
click at [386, 261] on button "Take photo" at bounding box center [409, 256] width 180 height 18
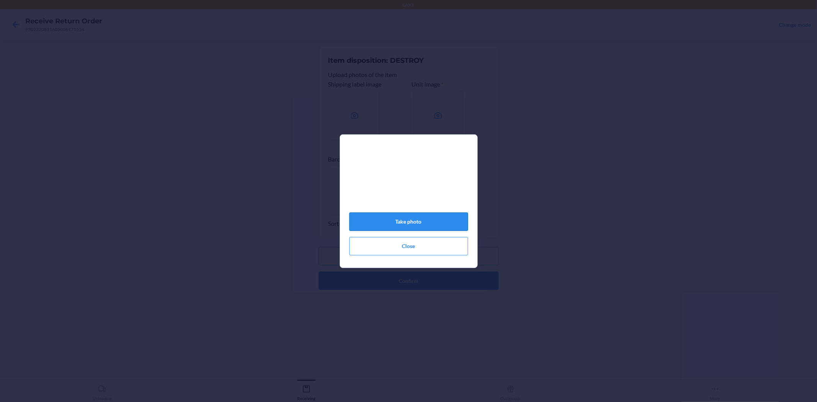
click at [420, 227] on button "Take photo" at bounding box center [408, 221] width 119 height 18
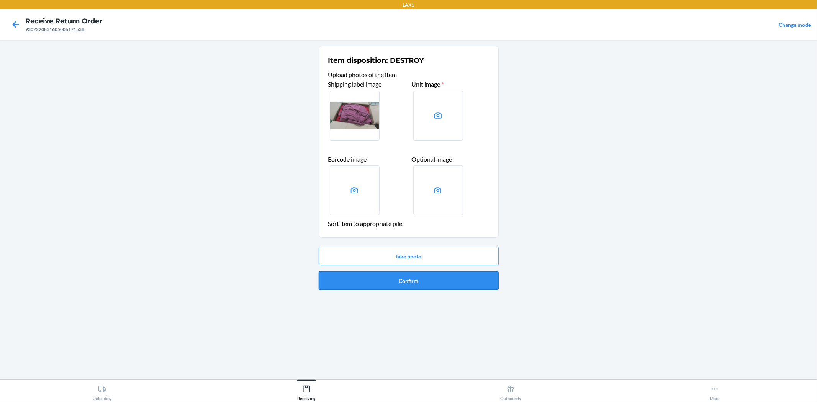
click at [420, 284] on button "Confirm" at bounding box center [409, 280] width 180 height 18
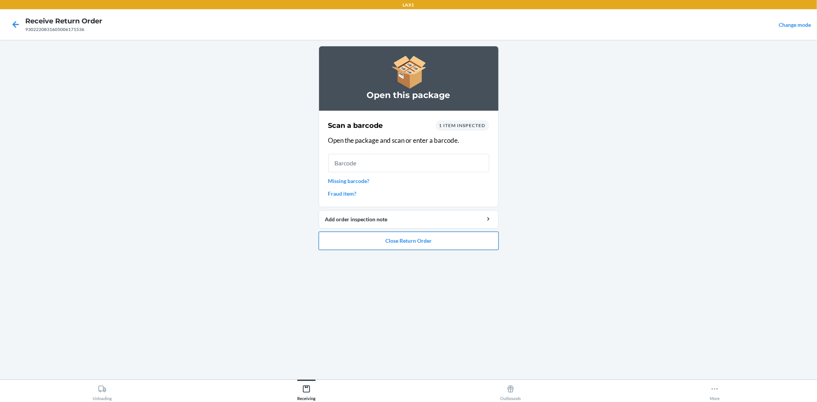
click at [425, 241] on button "Close Return Order" at bounding box center [409, 241] width 180 height 18
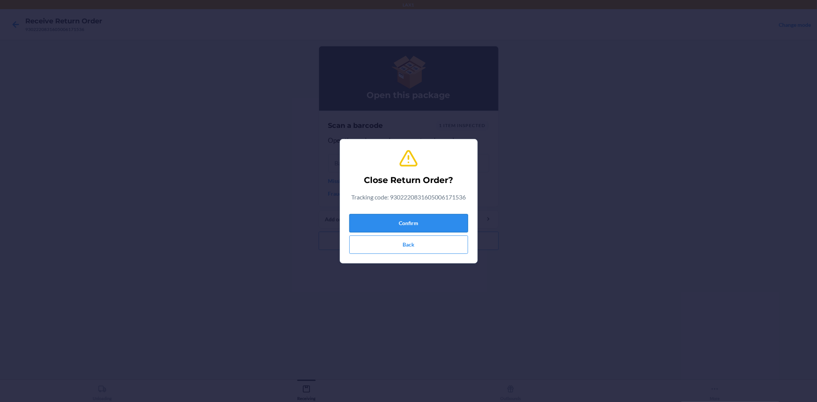
click at [413, 219] on button "Confirm" at bounding box center [408, 223] width 119 height 18
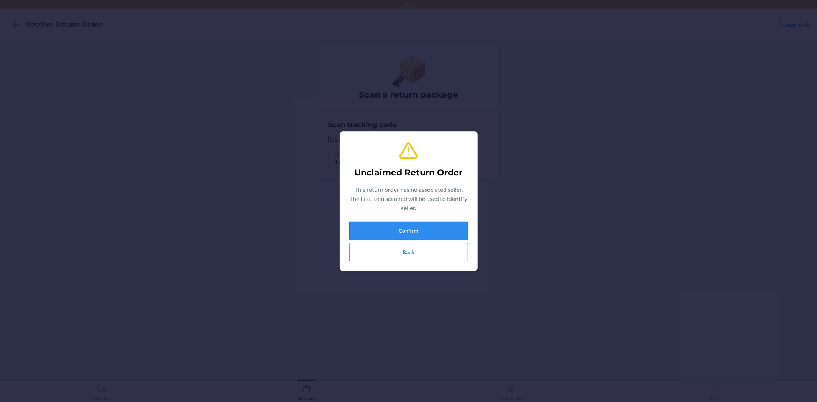
click at [422, 229] on button "Confirm" at bounding box center [408, 231] width 119 height 18
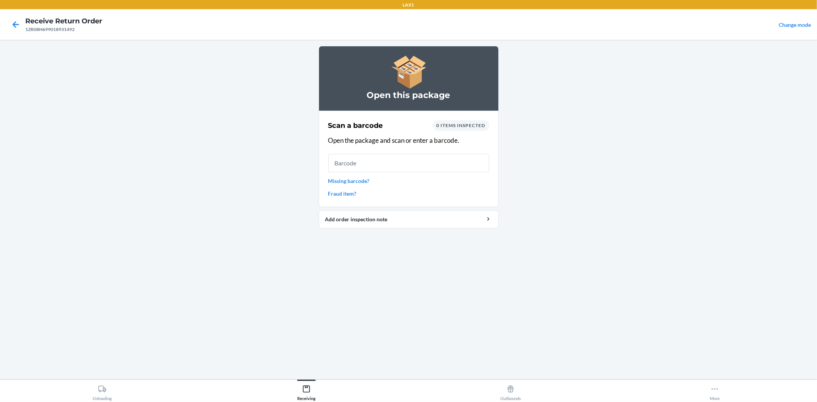
click at [361, 169] on input "text" at bounding box center [408, 163] width 161 height 18
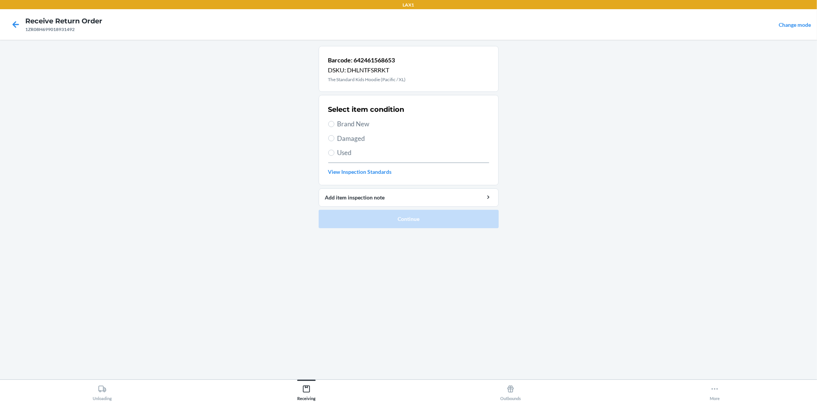
click at [342, 150] on span "Used" at bounding box center [413, 153] width 152 height 10
click at [334, 150] on input "Used" at bounding box center [331, 153] width 6 height 6
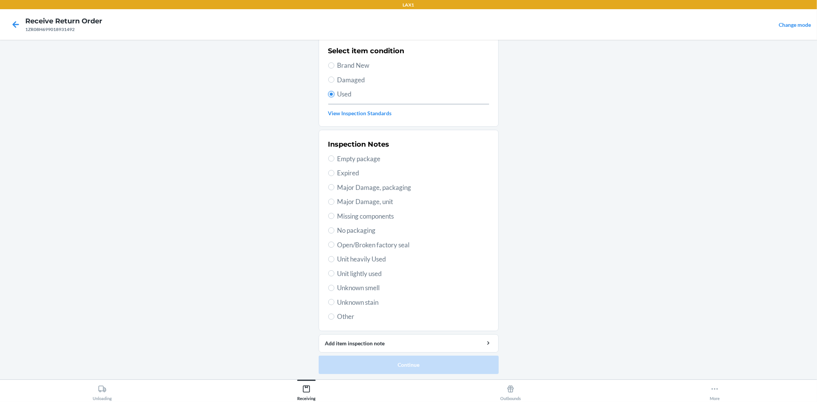
scroll to position [59, 0]
click at [376, 271] on span "Unit lightly used" at bounding box center [413, 273] width 152 height 10
click at [334, 271] on input "Unit lightly used" at bounding box center [331, 273] width 6 height 6
click at [416, 363] on button "Continue" at bounding box center [409, 364] width 180 height 18
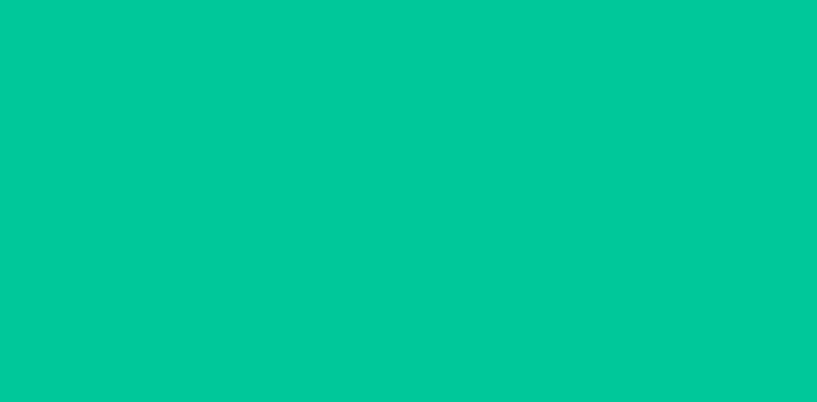
scroll to position [0, 0]
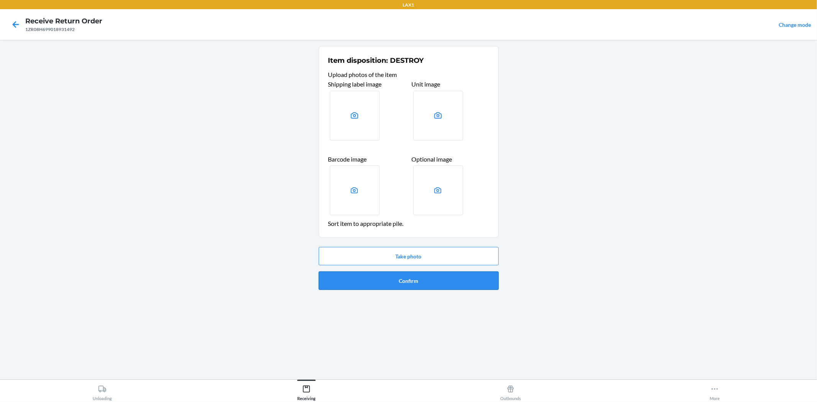
click at [428, 277] on button "Confirm" at bounding box center [409, 280] width 180 height 18
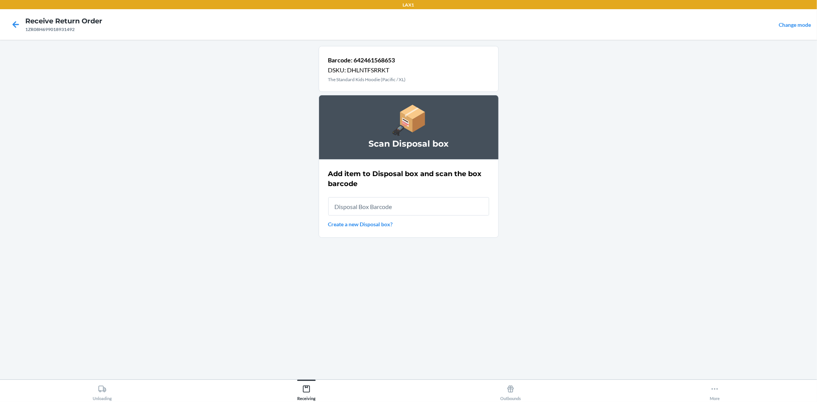
click at [393, 204] on input "text" at bounding box center [408, 206] width 161 height 18
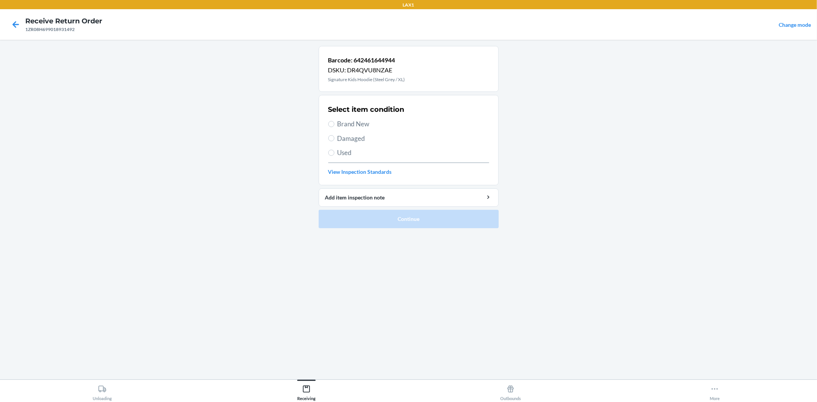
click at [337, 157] on span "Used" at bounding box center [413, 153] width 152 height 10
click at [334, 156] on input "Used" at bounding box center [331, 153] width 6 height 6
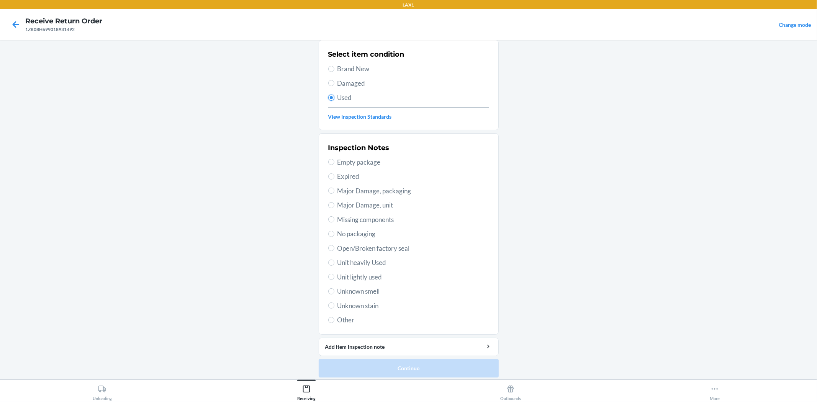
scroll to position [59, 0]
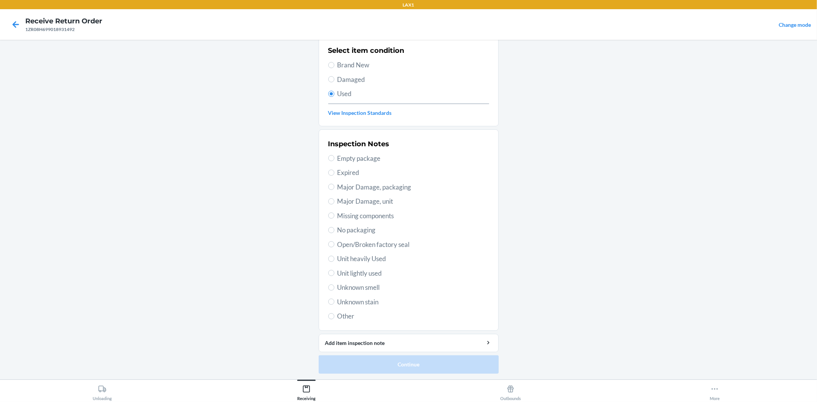
click at [365, 271] on span "Unit lightly used" at bounding box center [413, 273] width 152 height 10
click at [334, 271] on input "Unit lightly used" at bounding box center [331, 273] width 6 height 6
click at [426, 358] on button "Continue" at bounding box center [409, 364] width 180 height 18
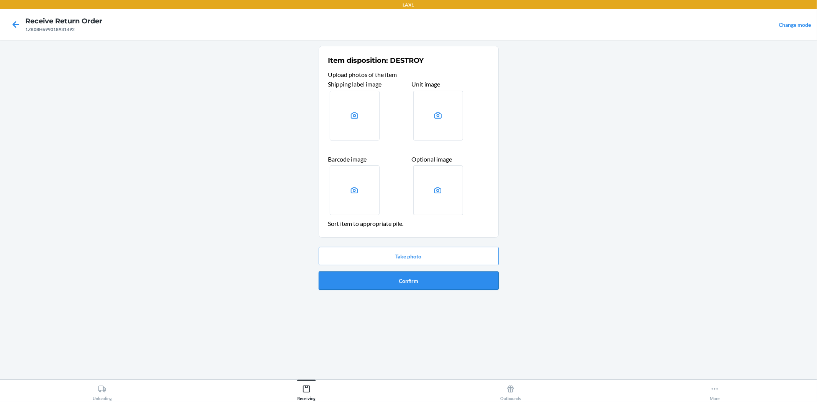
click at [386, 286] on button "Confirm" at bounding box center [409, 280] width 180 height 18
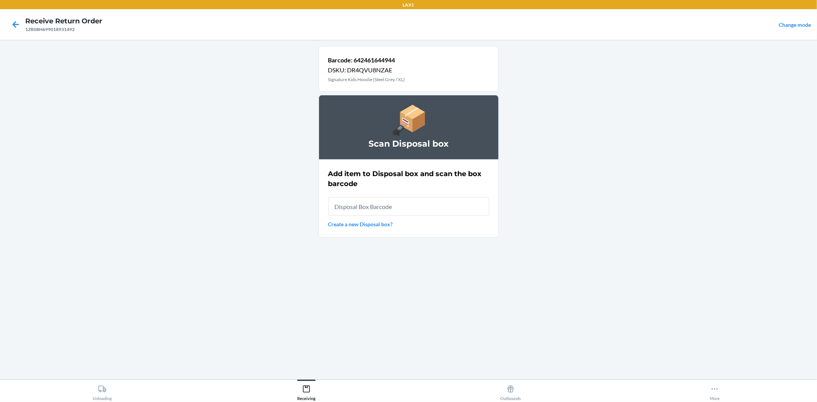
click at [384, 202] on input "text" at bounding box center [408, 206] width 161 height 18
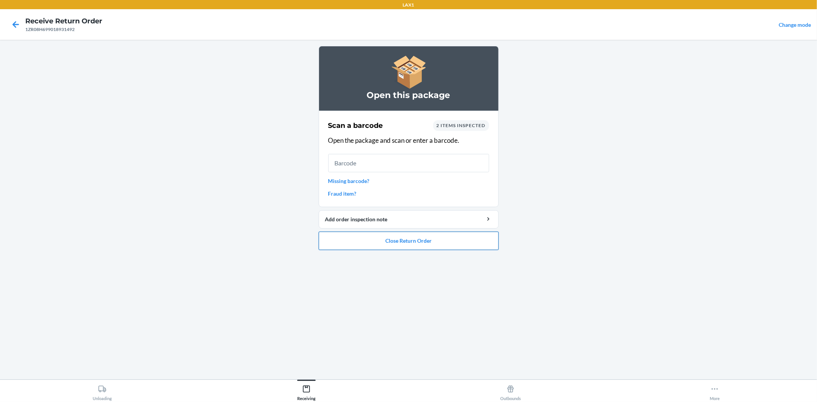
click at [456, 242] on button "Close Return Order" at bounding box center [409, 241] width 180 height 18
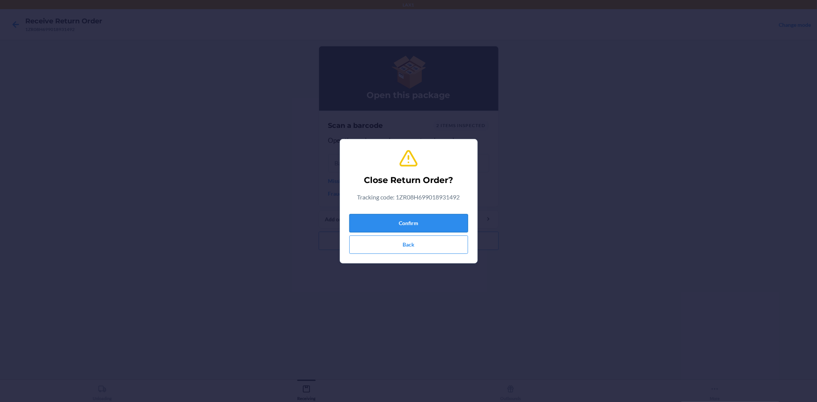
click at [429, 221] on button "Confirm" at bounding box center [408, 223] width 119 height 18
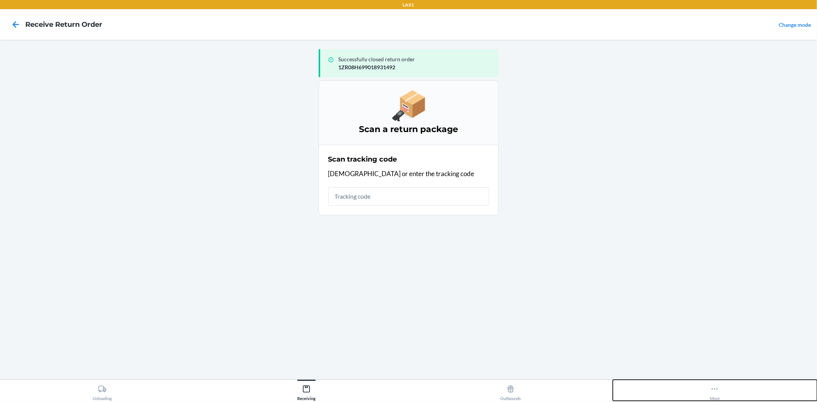
click at [712, 394] on div "More" at bounding box center [714, 391] width 10 height 19
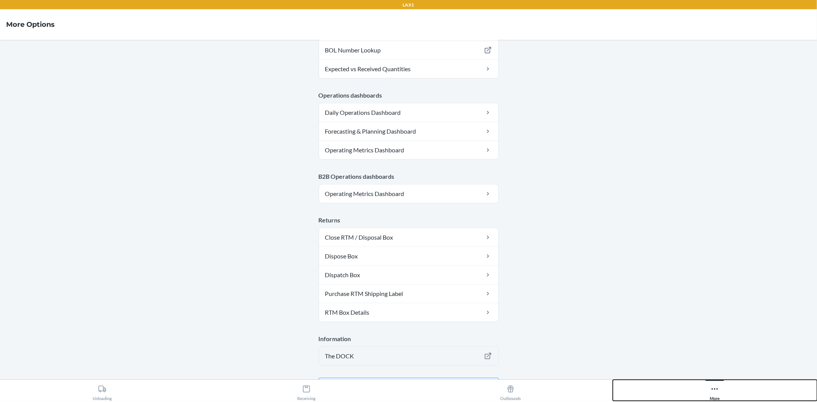
scroll to position [335, 0]
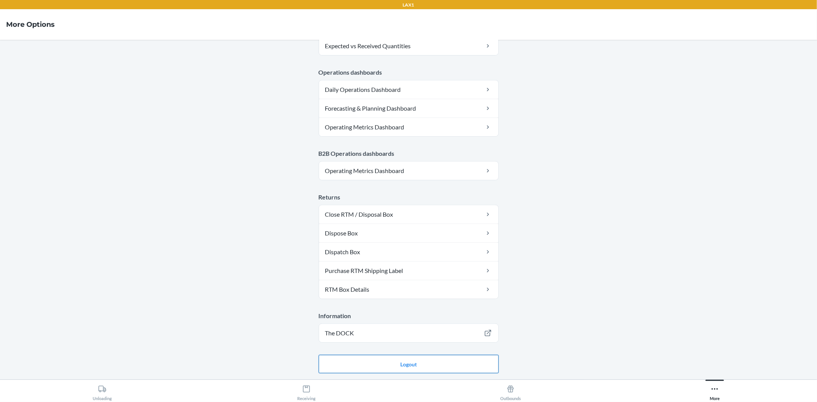
click at [471, 361] on button "Logout" at bounding box center [409, 364] width 180 height 18
